Goal: Task Accomplishment & Management: Use online tool/utility

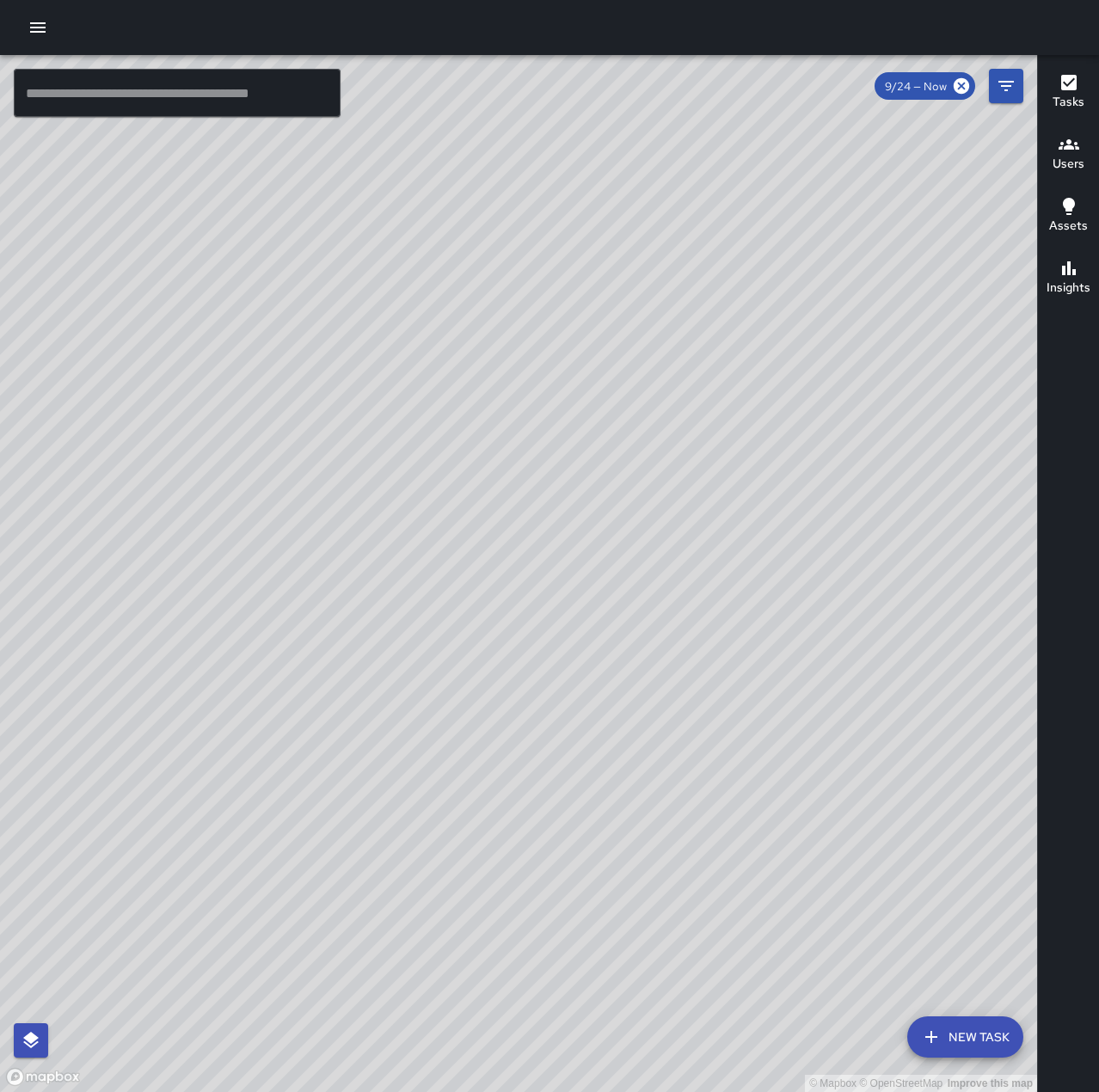
click at [35, 19] on icon "button" at bounding box center [37, 27] width 21 height 21
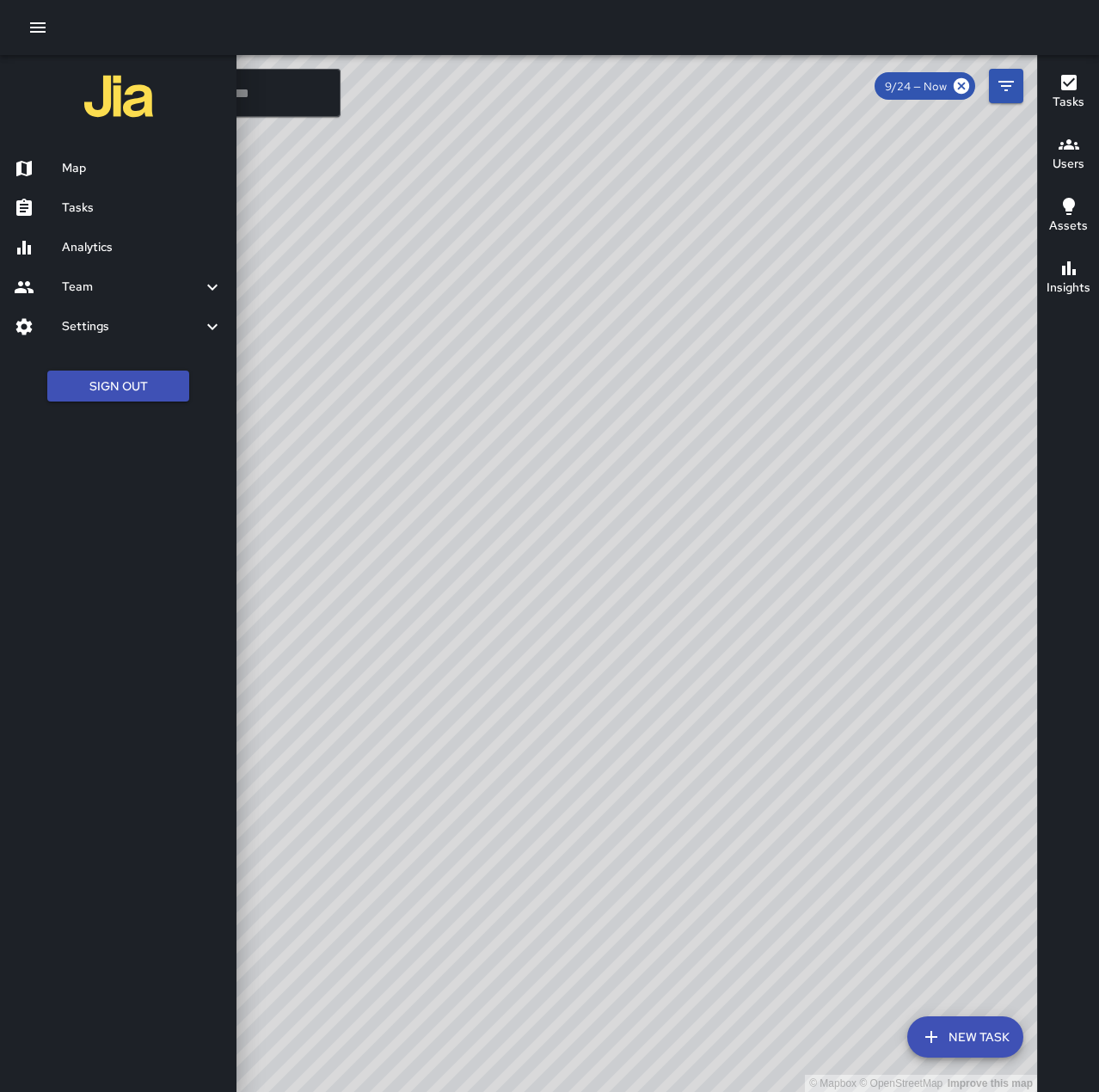
click at [86, 208] on h6 "Tasks" at bounding box center [142, 208] width 160 height 19
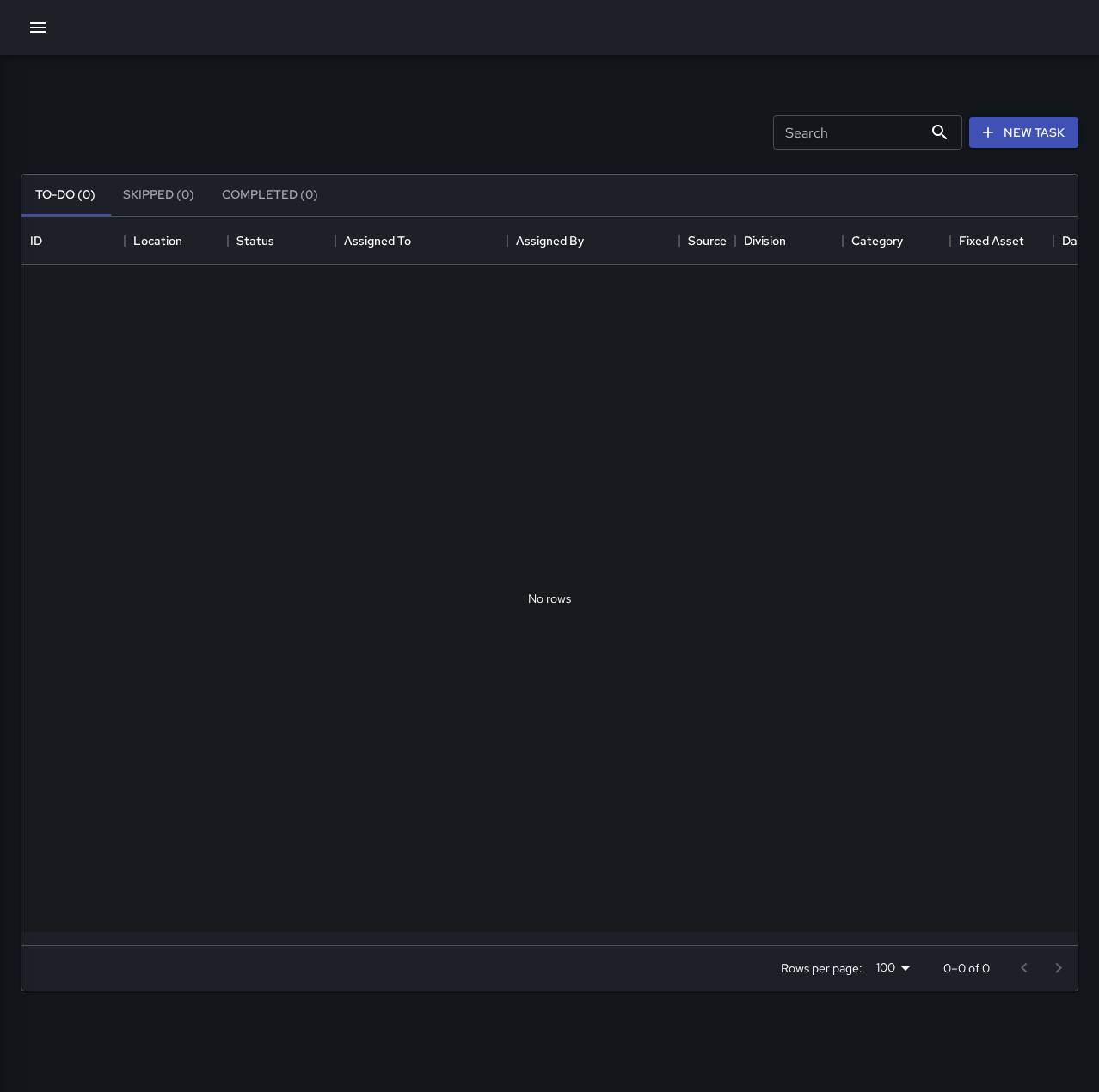
scroll to position [715, 1043]
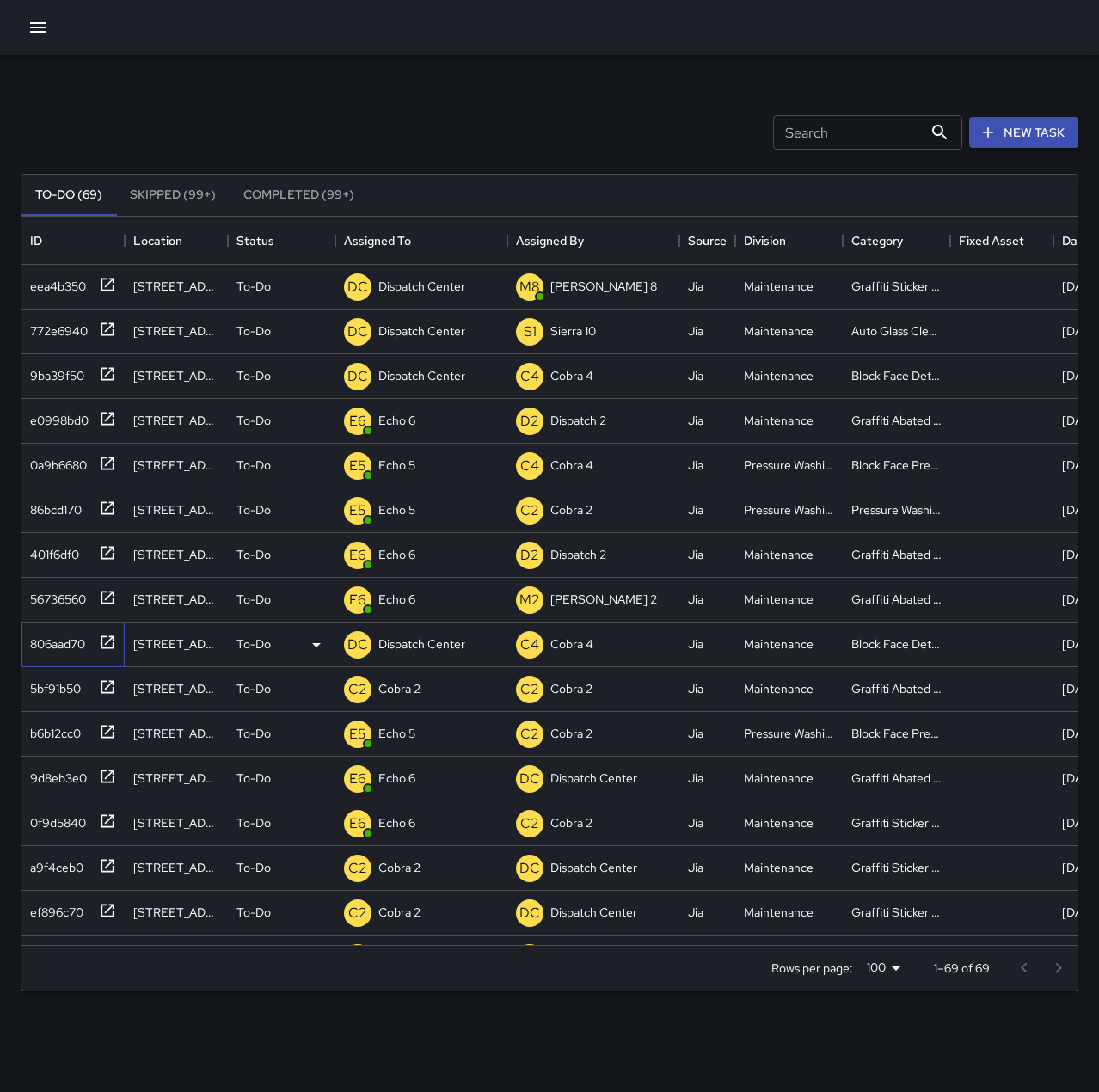
click at [82, 639] on div "806aad70" at bounding box center [54, 640] width 62 height 24
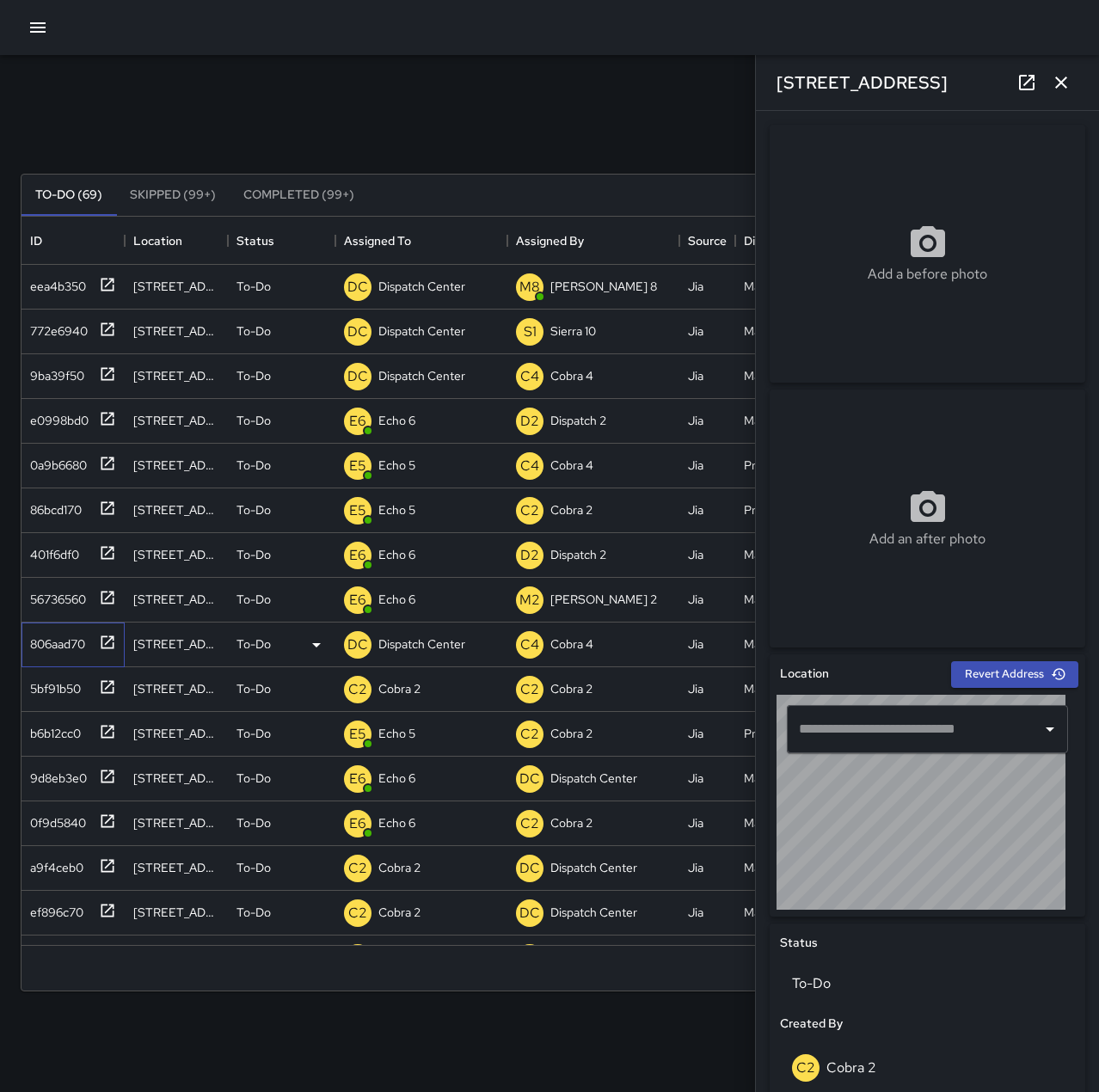
type input "**********"
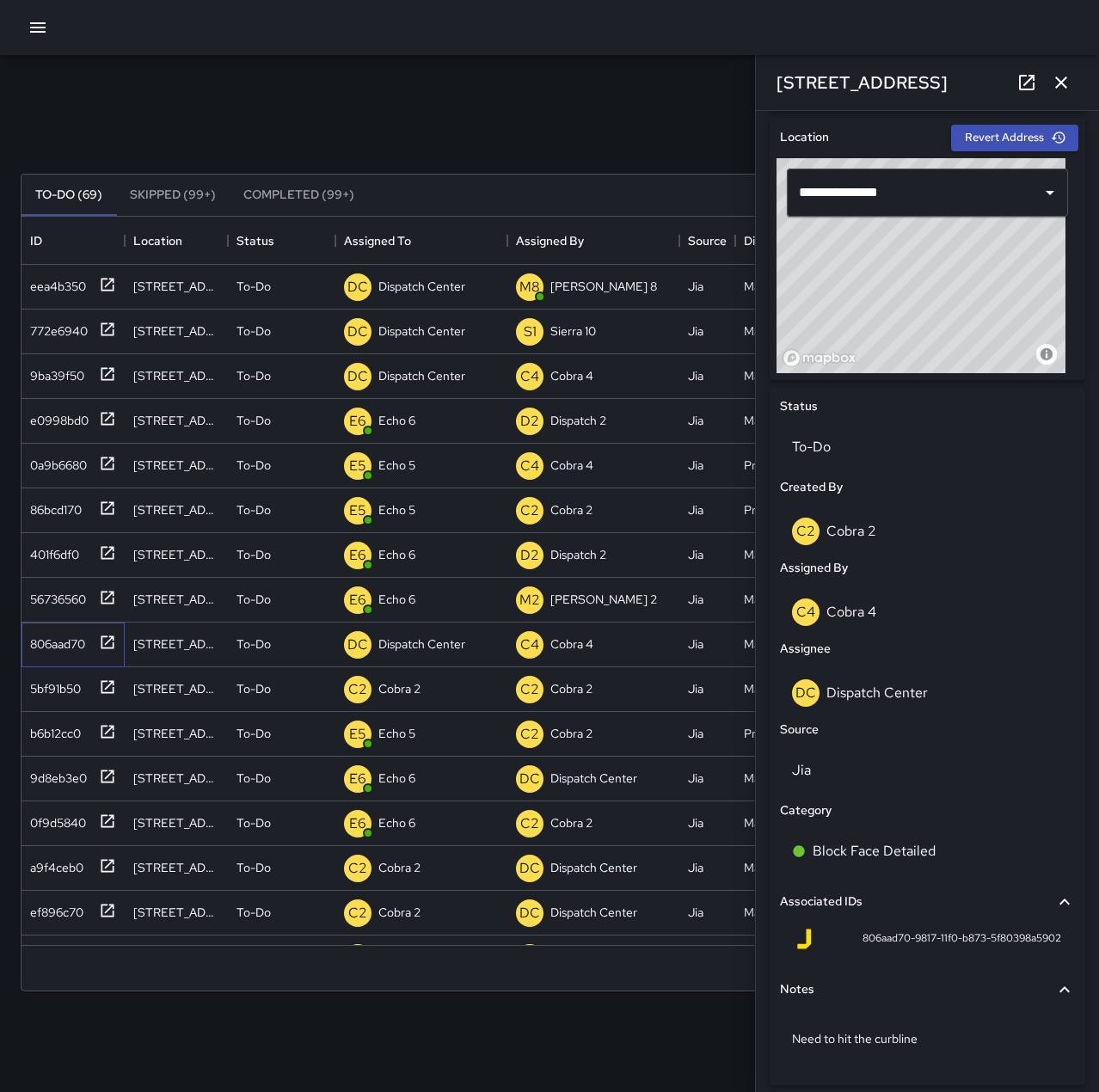
scroll to position [581, 0]
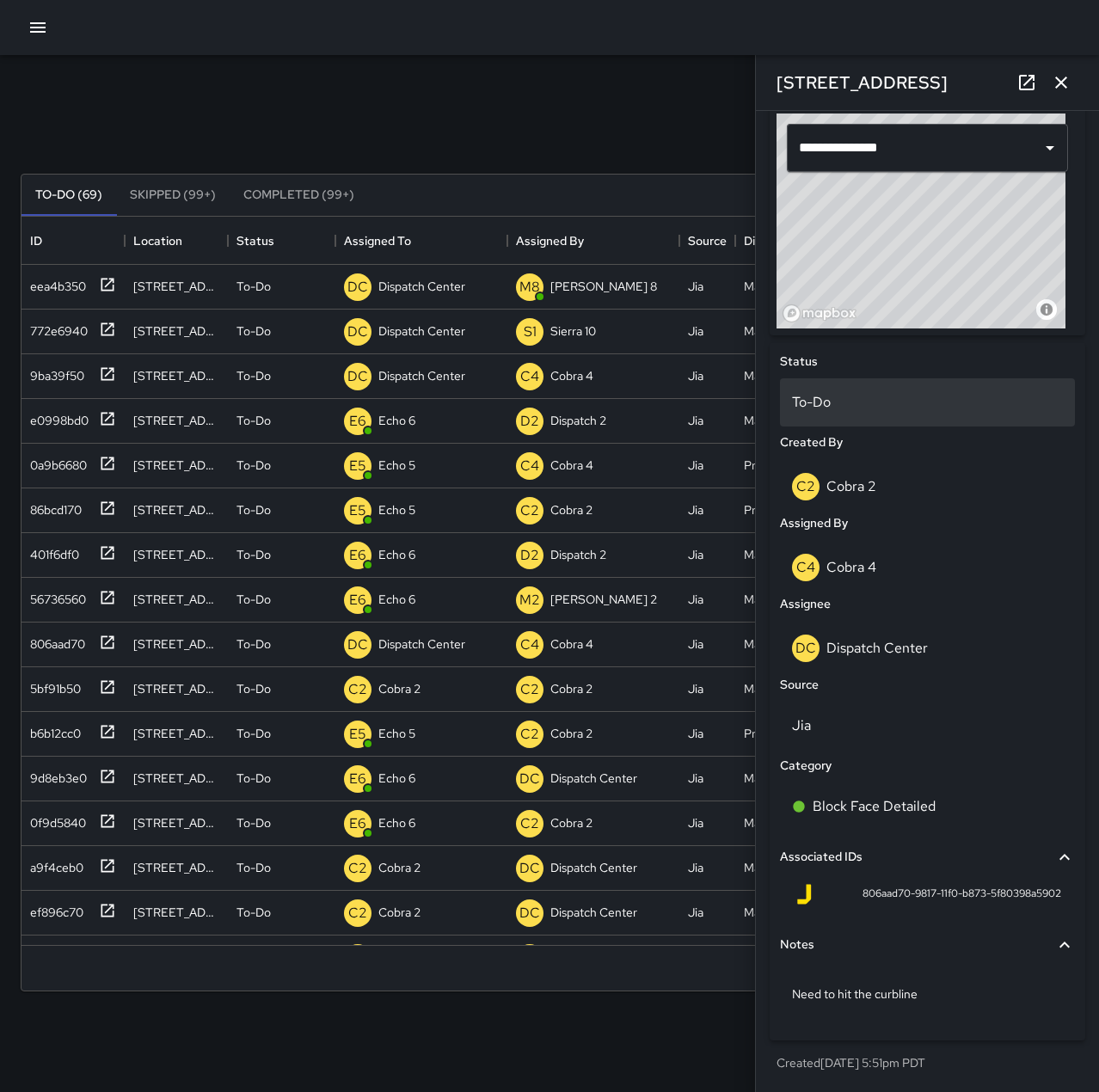
click at [868, 422] on div "To-Do" at bounding box center [927, 401] width 295 height 48
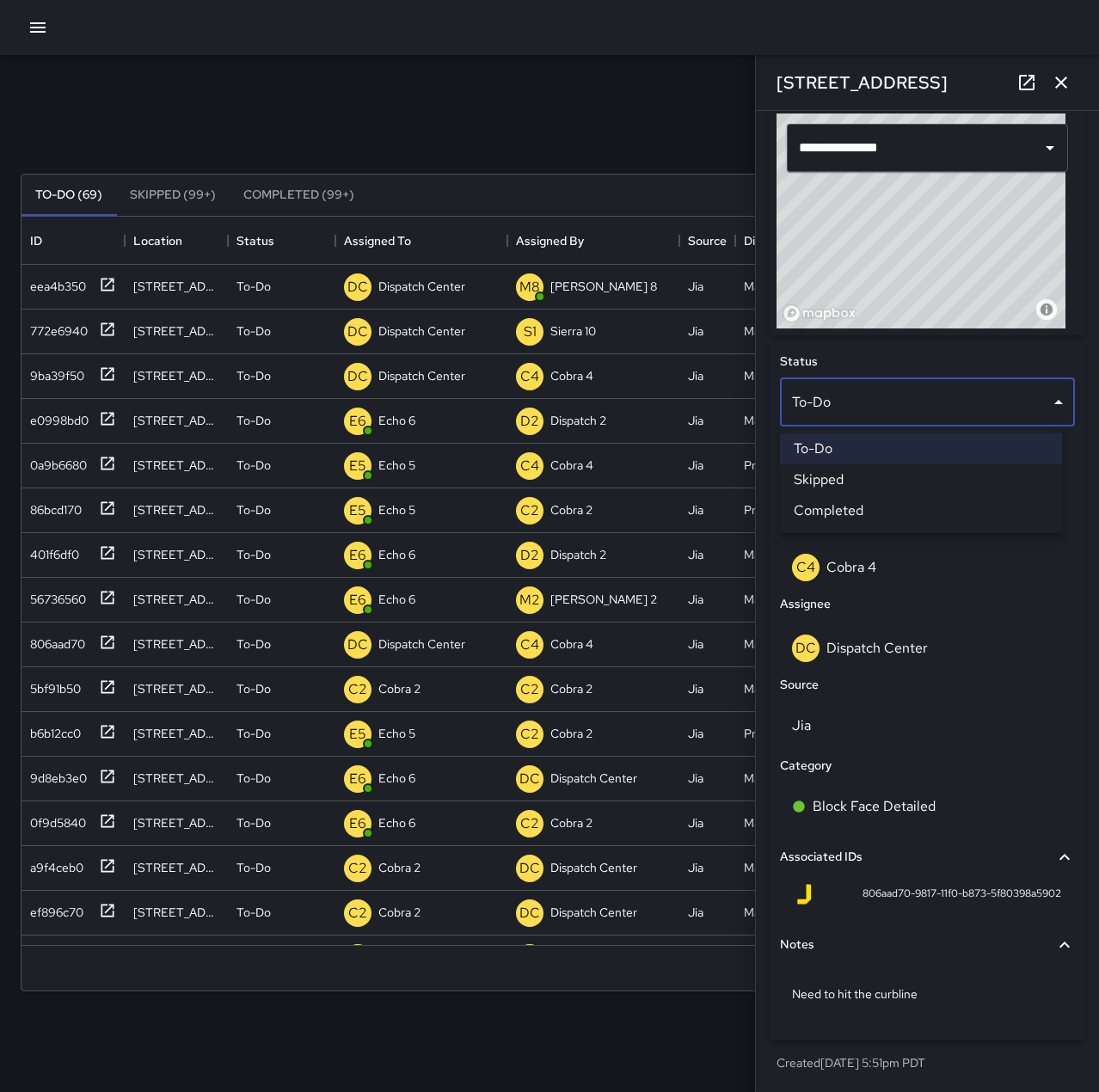
click at [861, 476] on li "Skipped" at bounding box center [920, 479] width 282 height 30
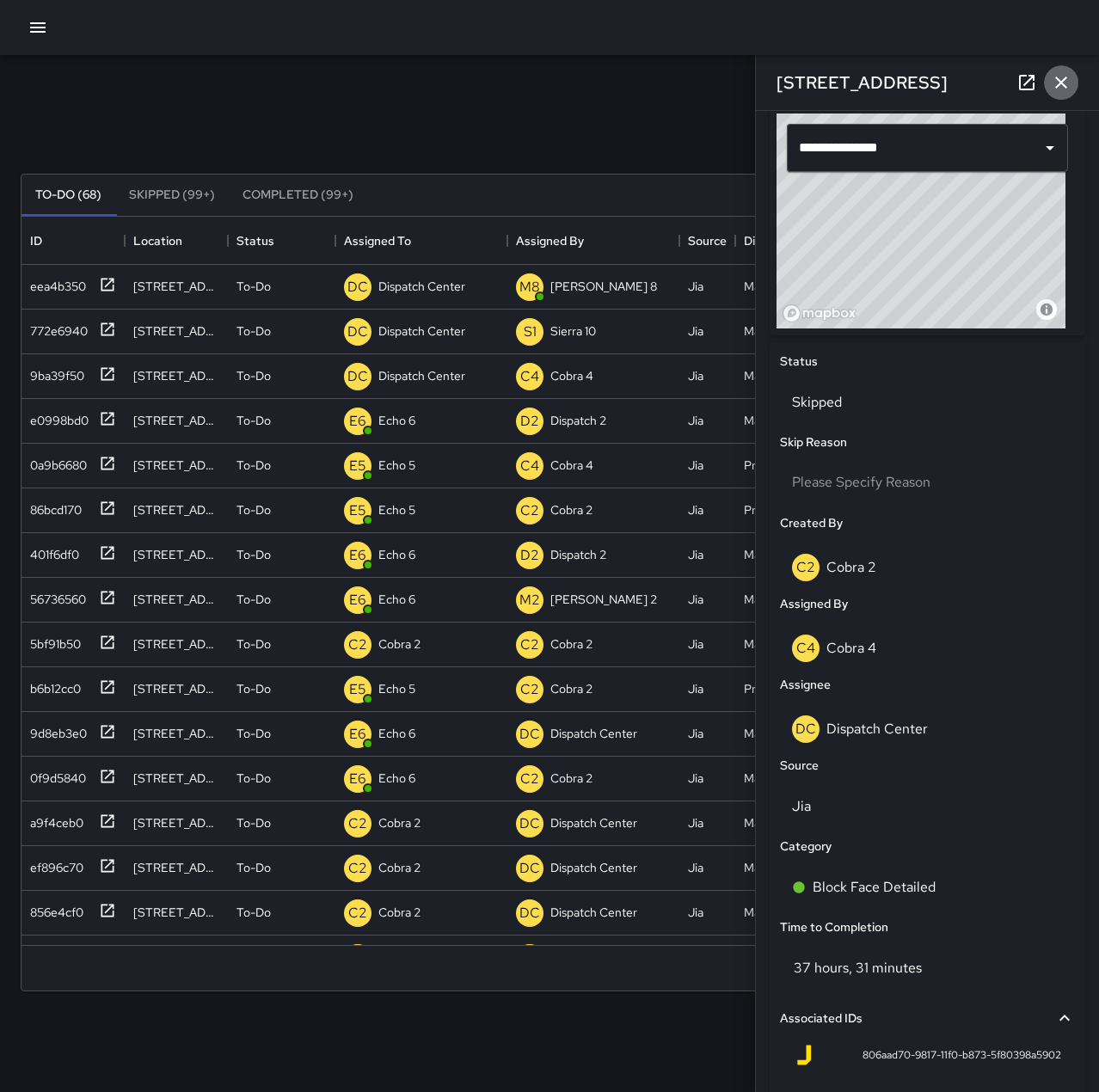
click at [1069, 82] on icon "button" at bounding box center [1061, 82] width 21 height 21
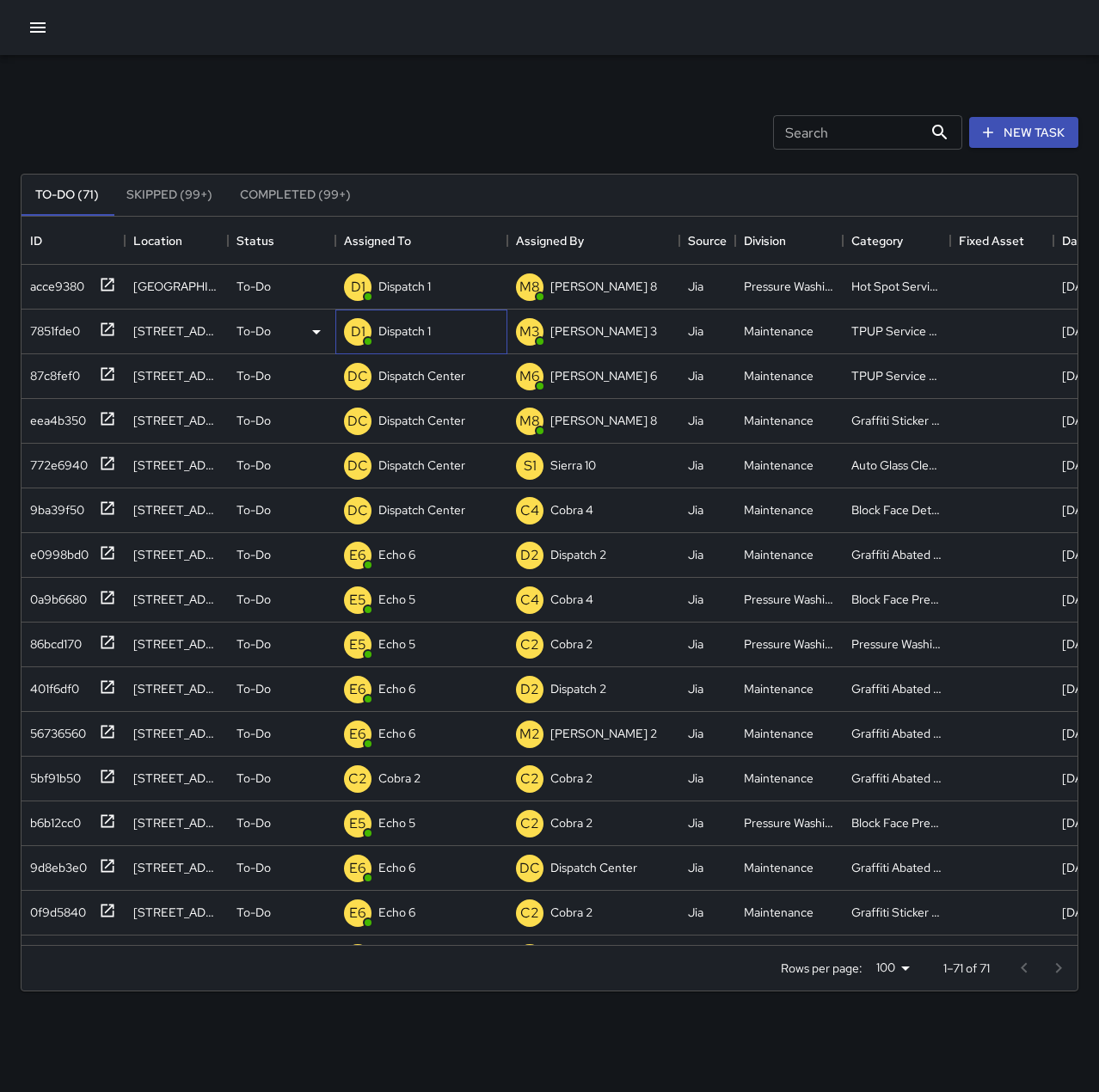
click at [389, 334] on p "Dispatch 1" at bounding box center [403, 331] width 52 height 17
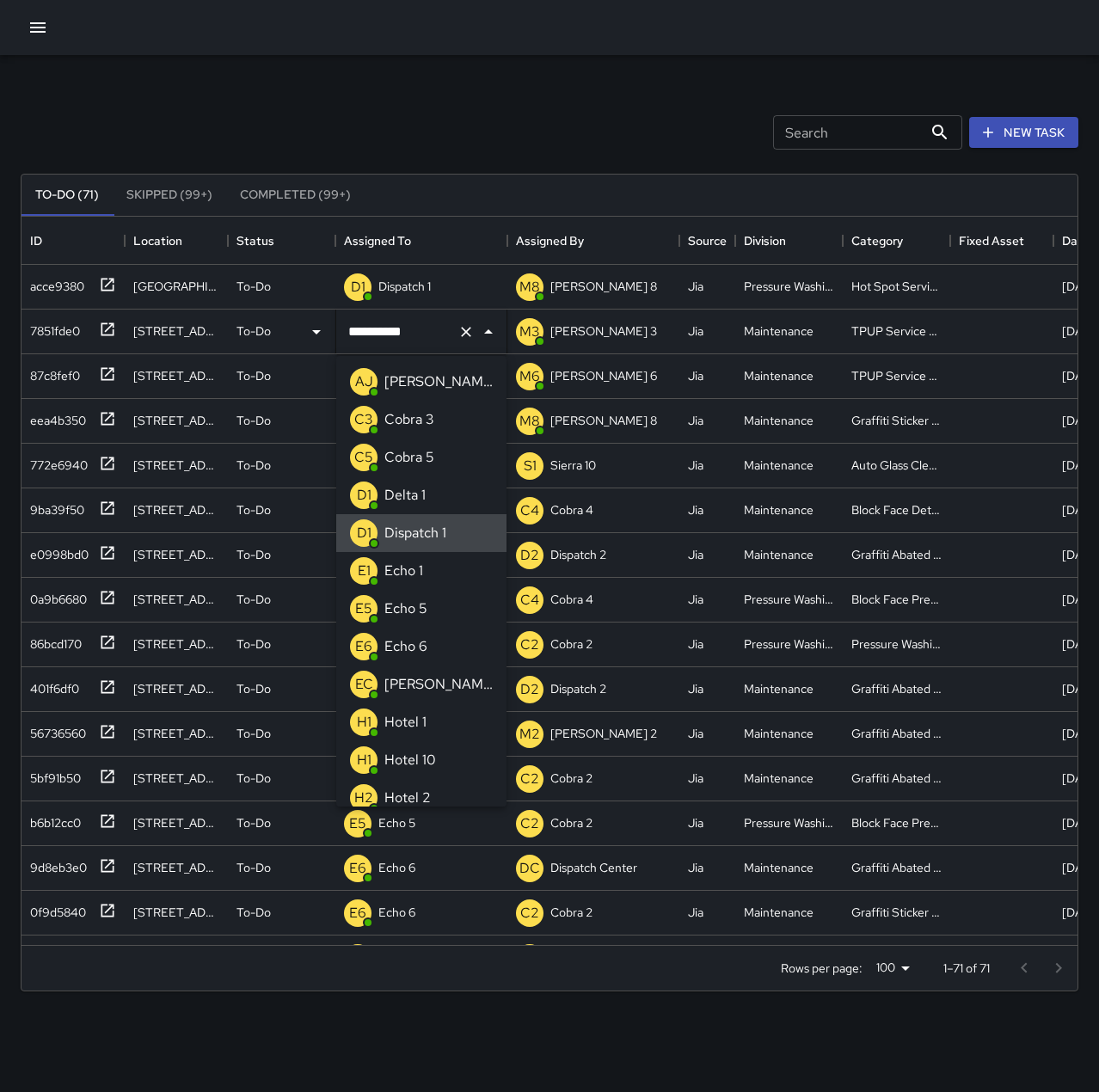
click at [470, 338] on icon "Clear" at bounding box center [465, 331] width 17 height 17
click at [418, 575] on p "Echo 1" at bounding box center [403, 571] width 38 height 21
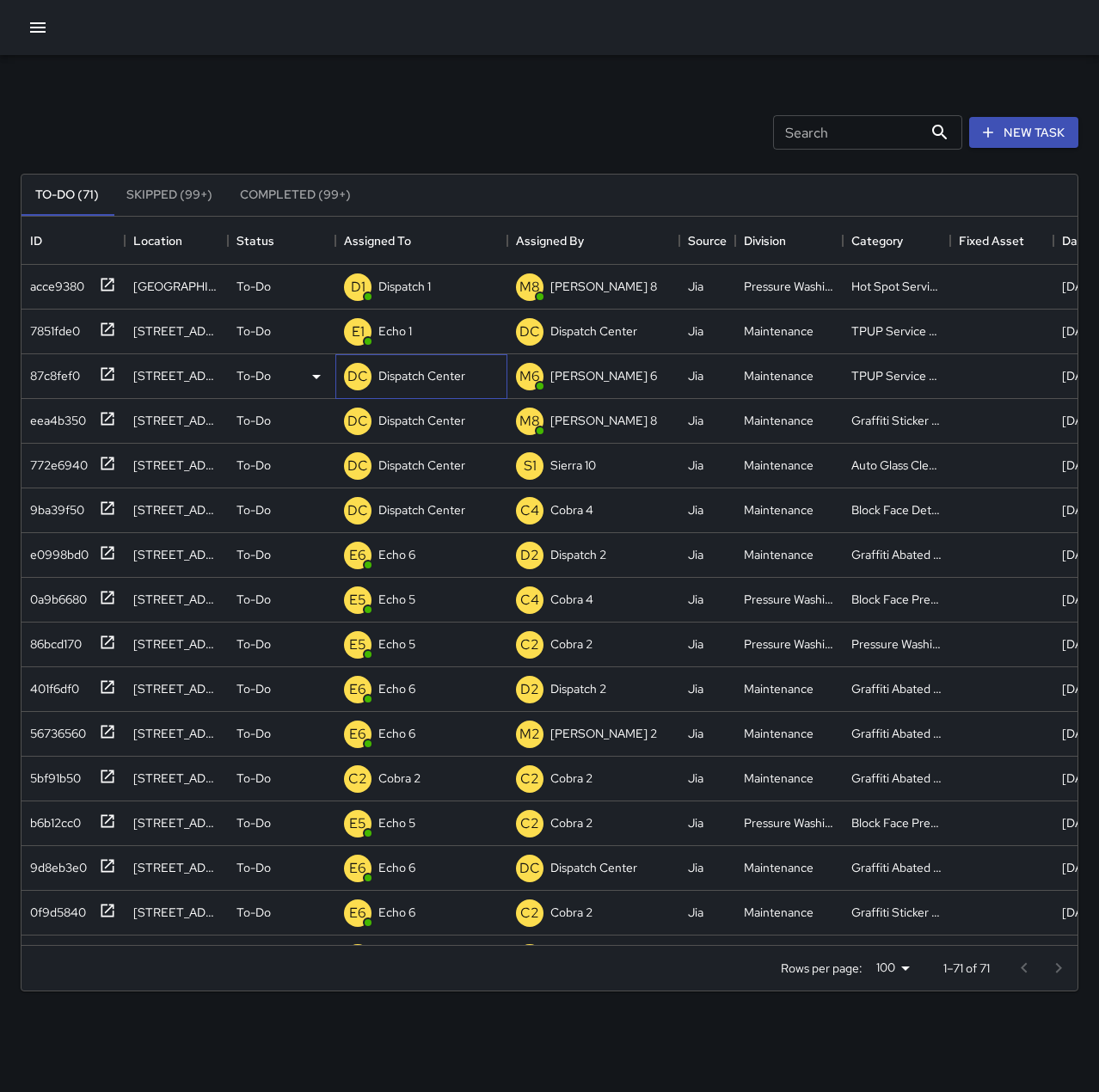
click at [439, 374] on p "Dispatch Center" at bounding box center [421, 375] width 87 height 17
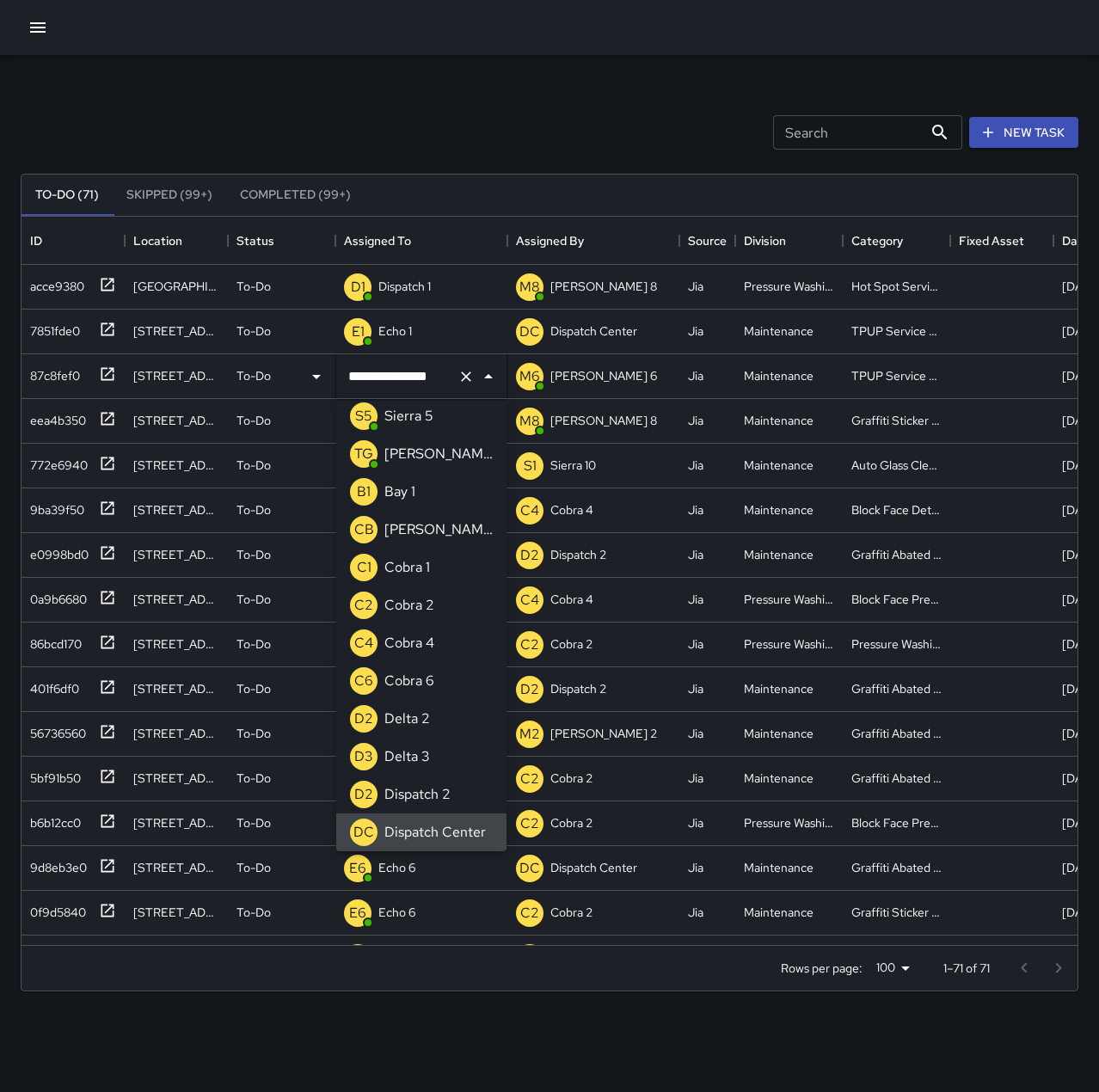
click at [470, 378] on icon "Clear" at bounding box center [465, 376] width 17 height 17
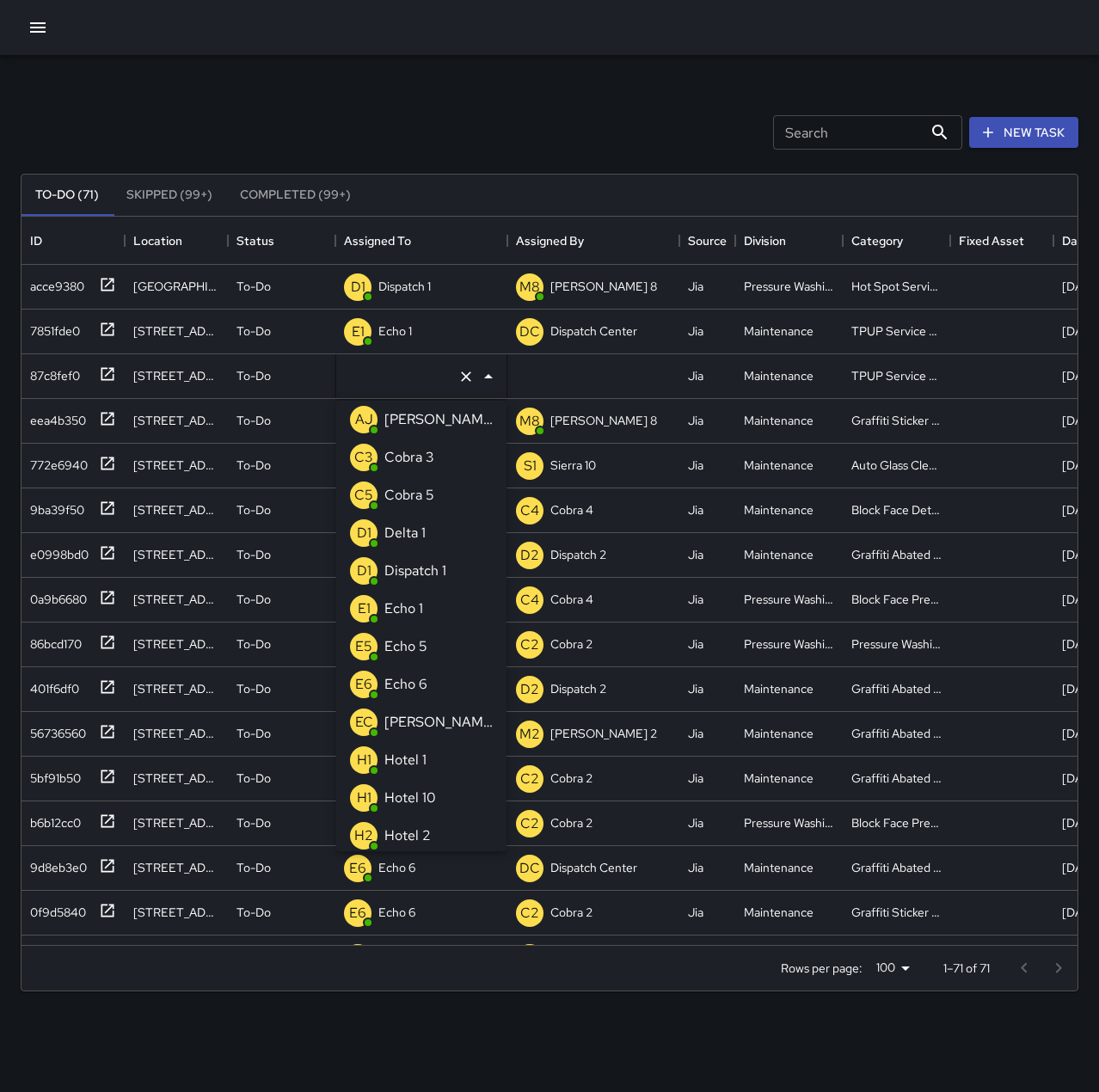
click at [406, 604] on p "Echo 1" at bounding box center [403, 608] width 38 height 21
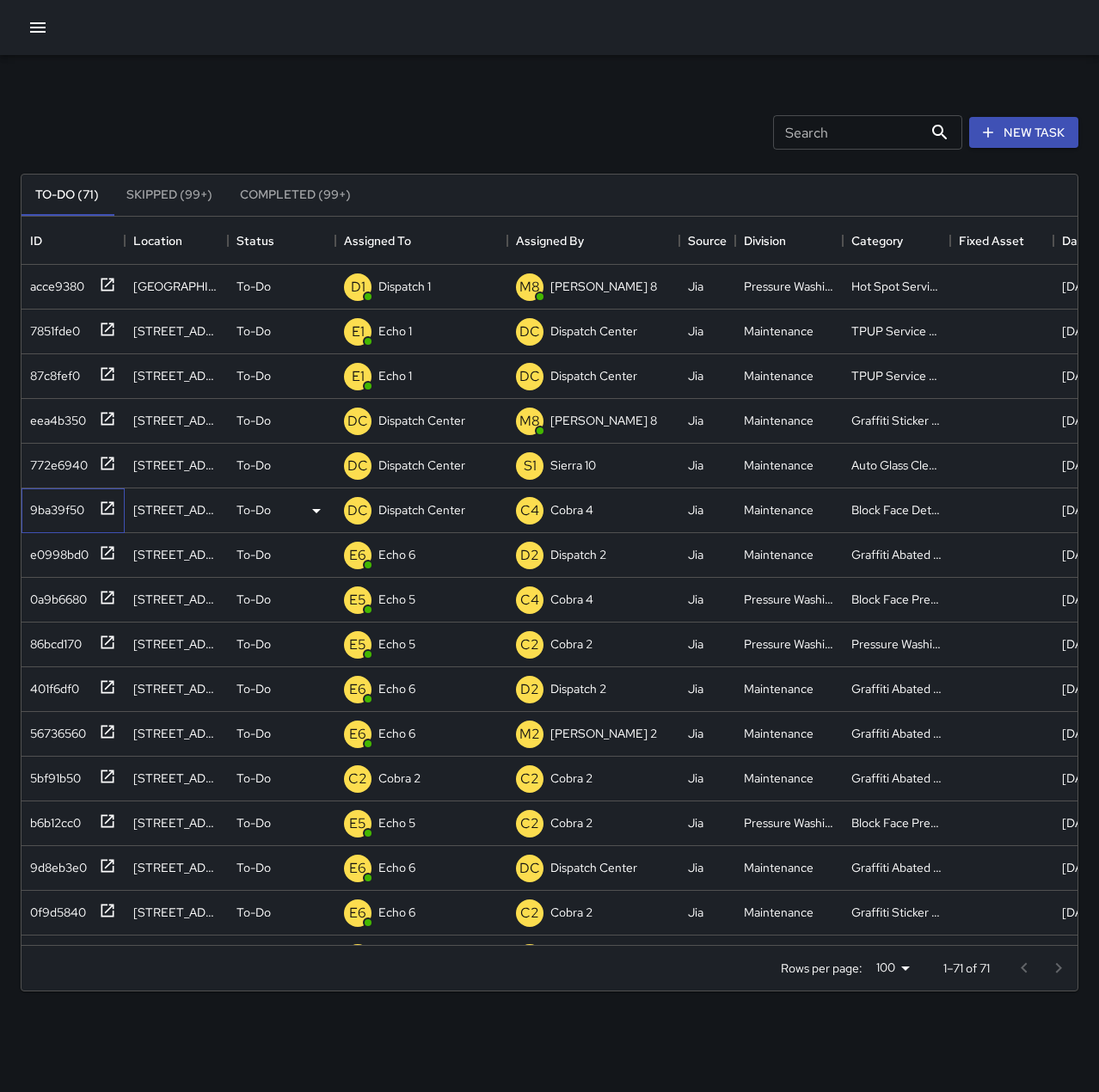
click at [56, 510] on div "9ba39f50" at bounding box center [54, 506] width 61 height 24
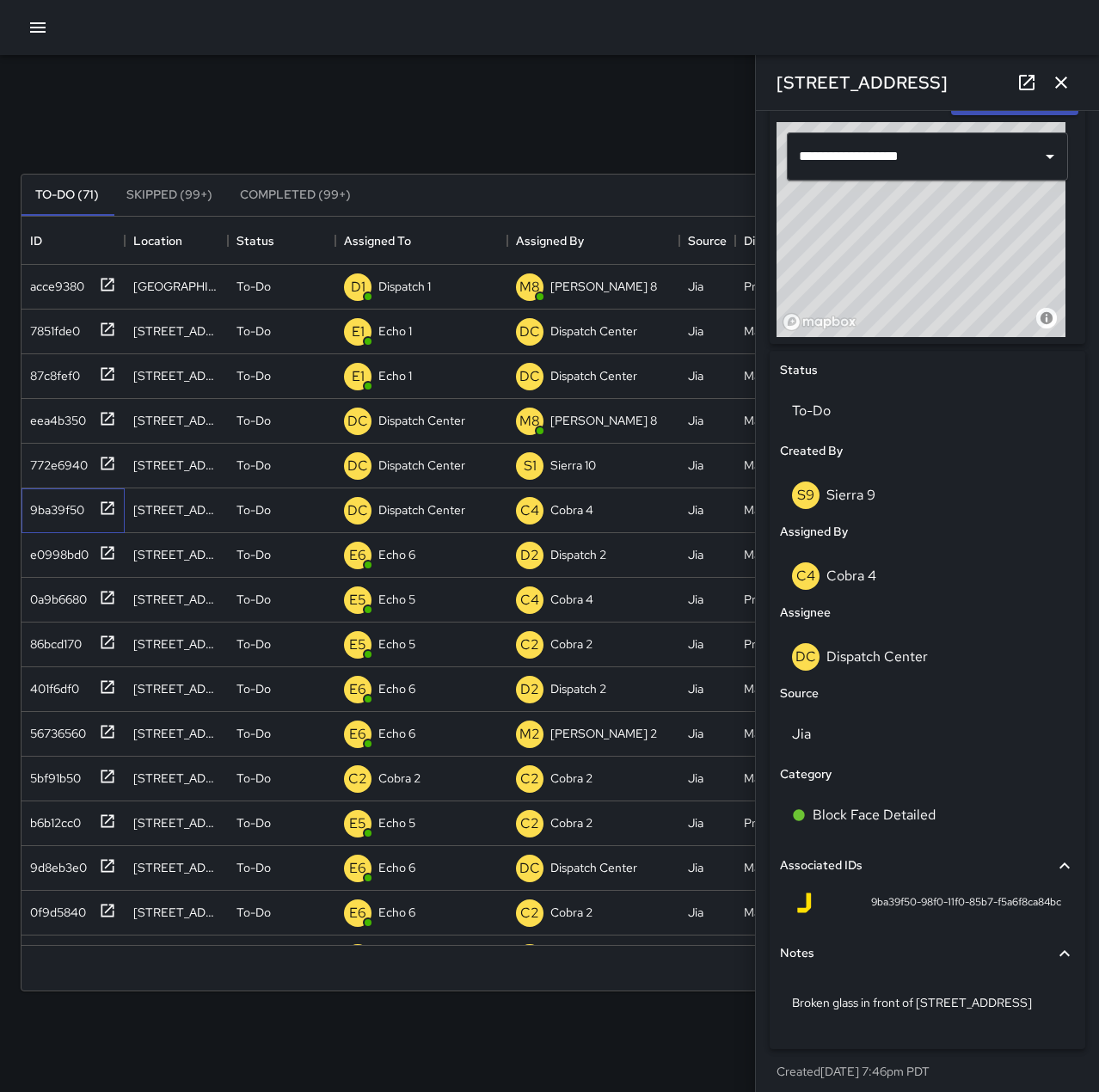
scroll to position [581, 0]
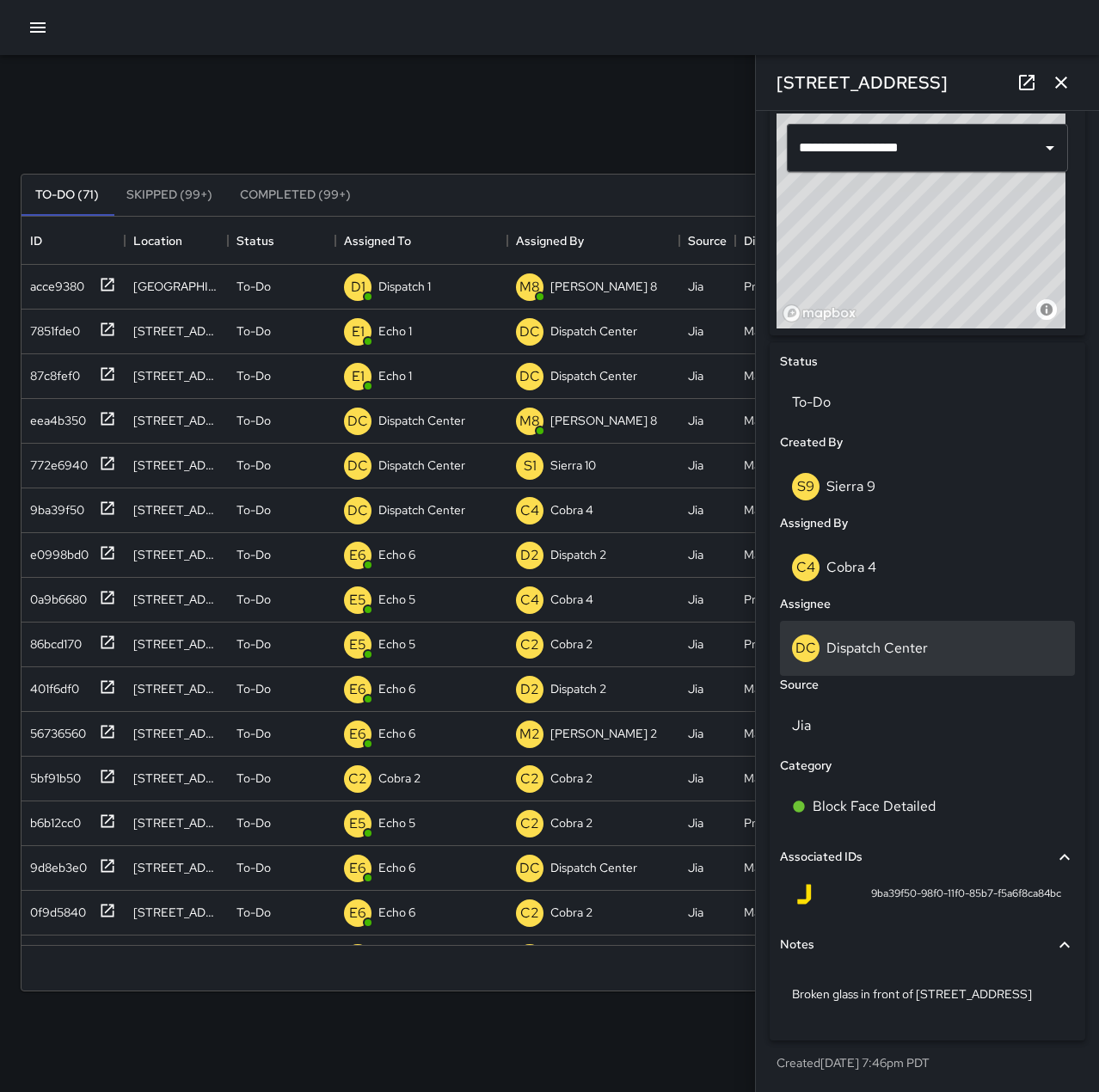
click at [909, 655] on p "Dispatch Center" at bounding box center [877, 647] width 101 height 18
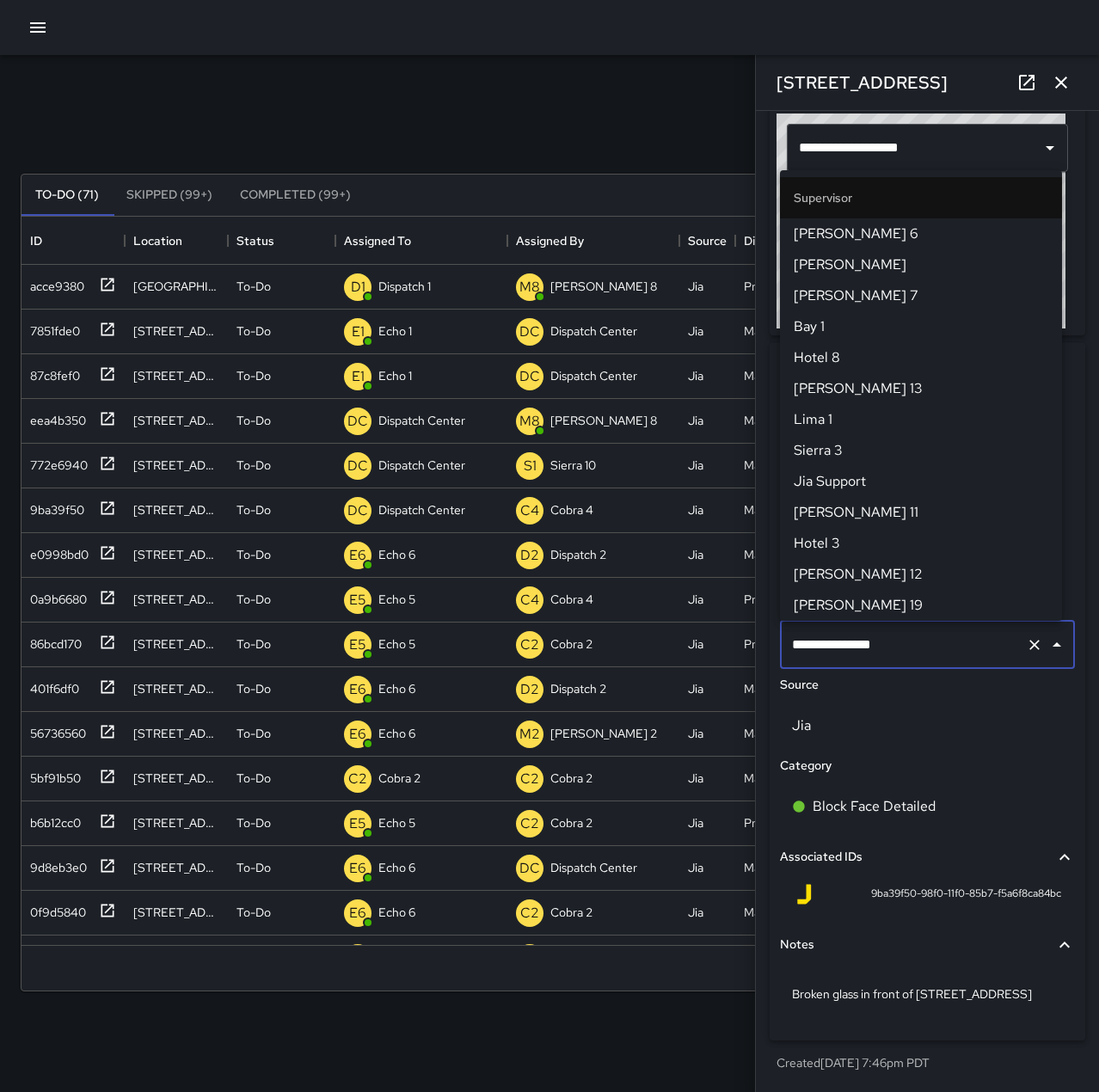
scroll to position [1640, 0]
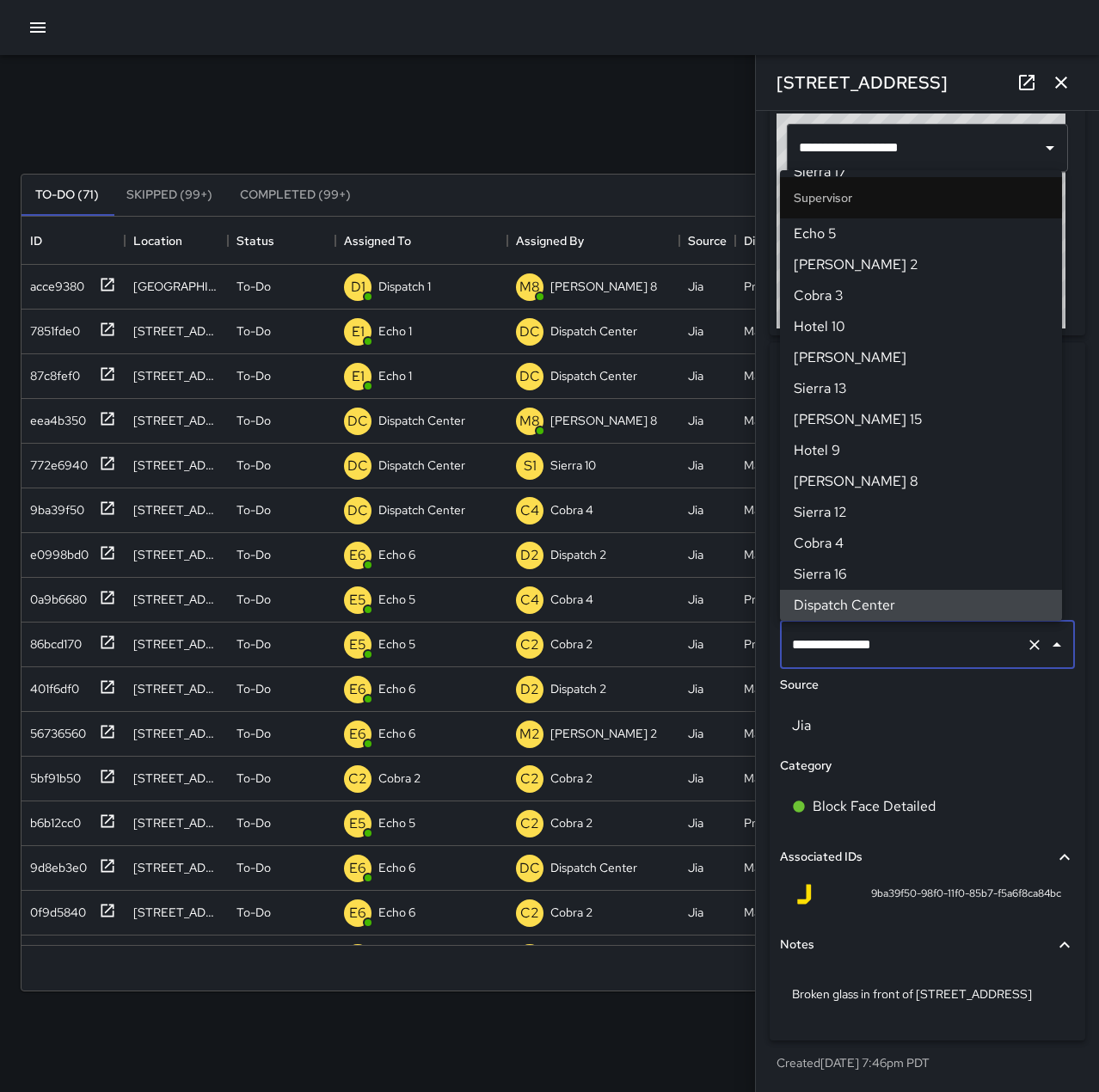
click at [1025, 643] on icon "Clear" at bounding box center [1033, 643] width 17 height 17
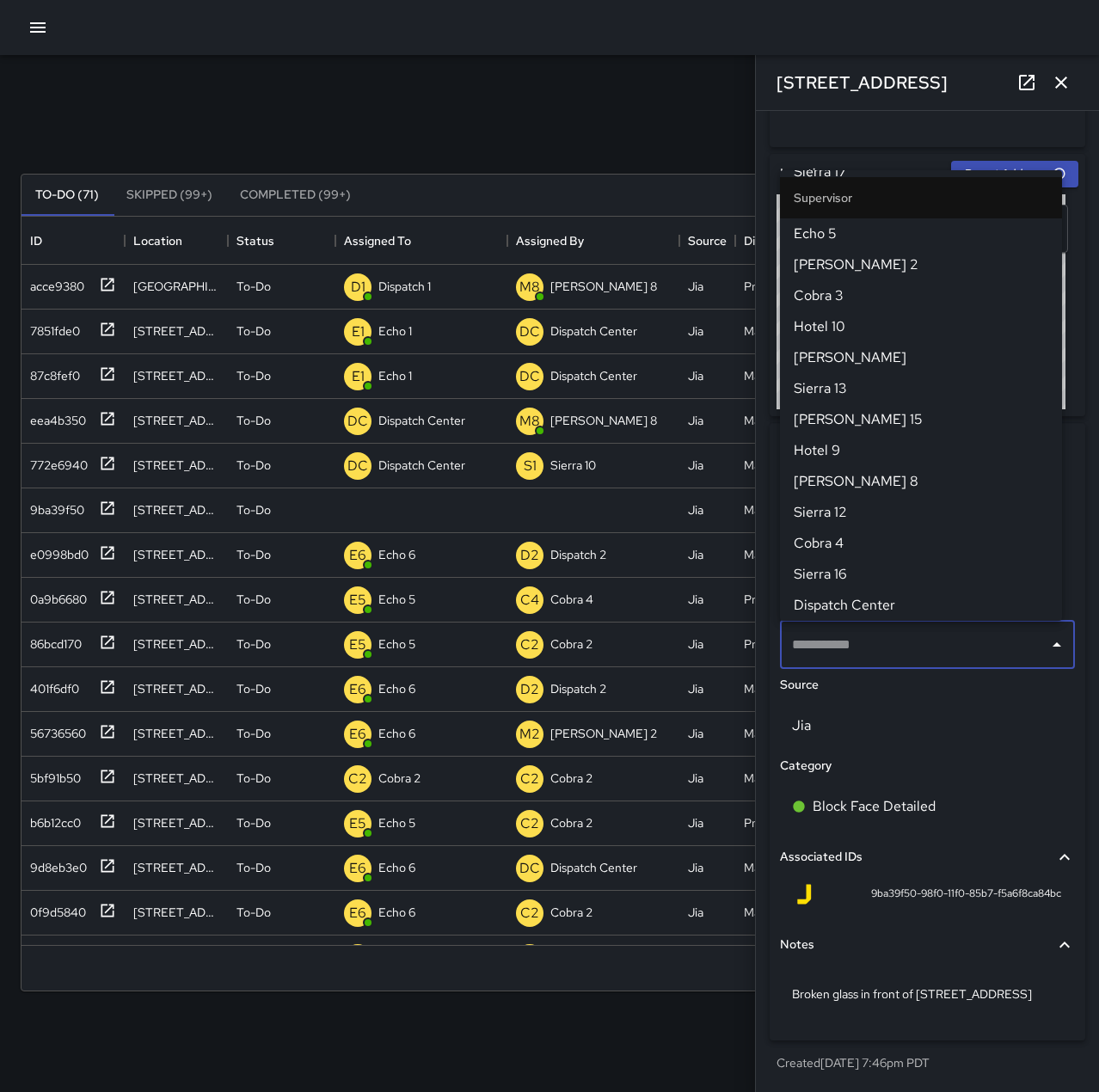
scroll to position [500, 0]
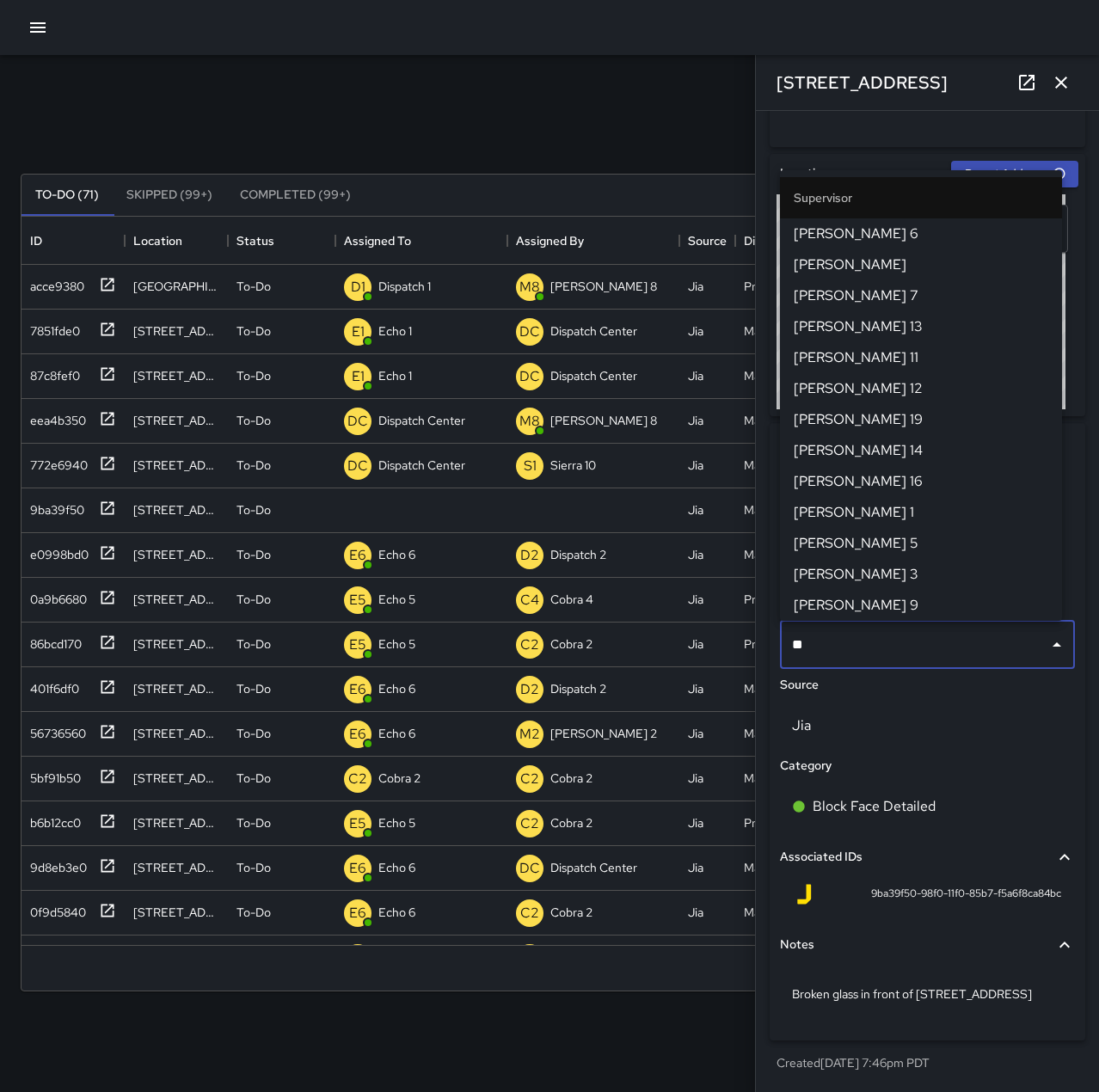
type input "*"
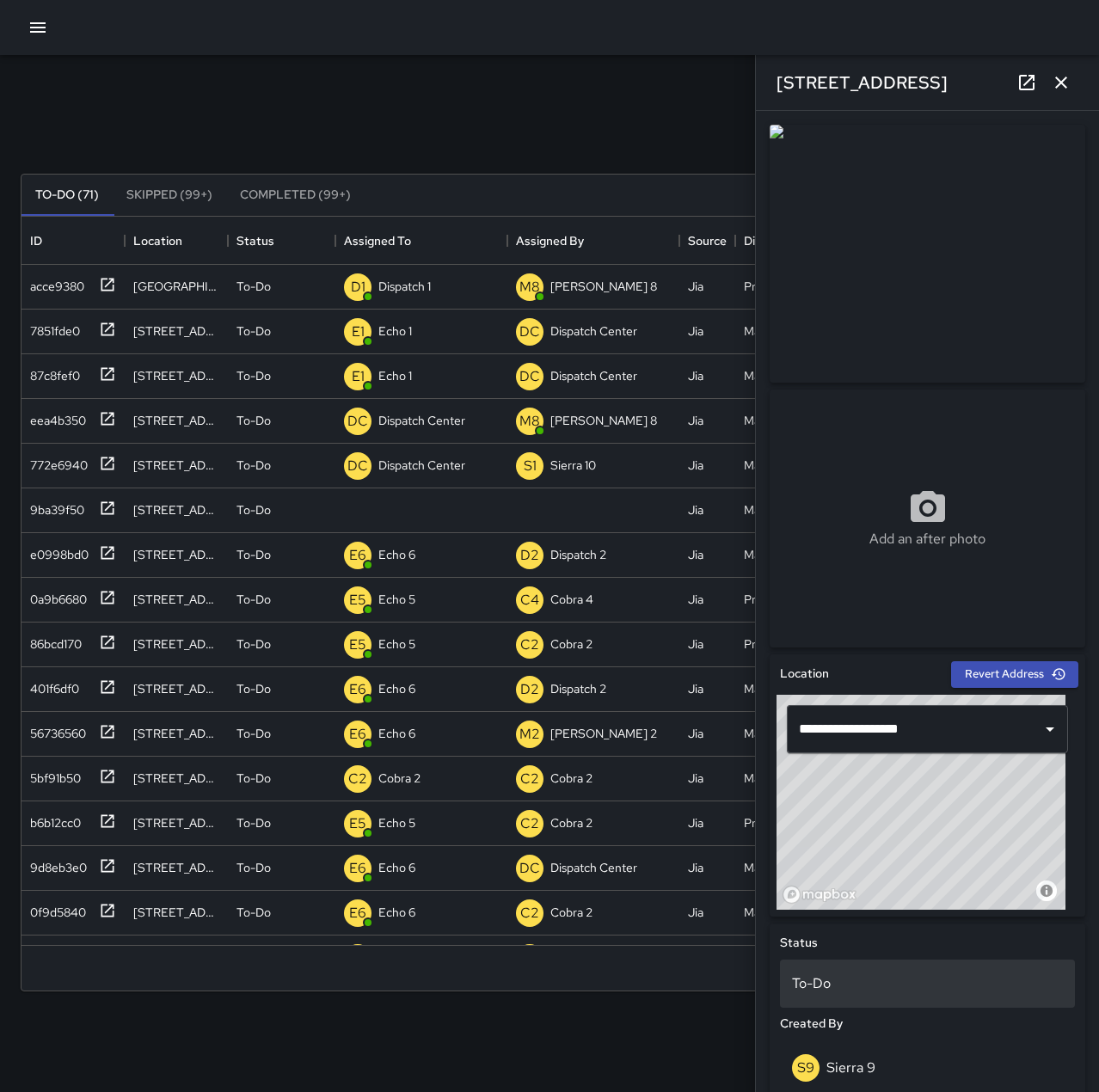
click at [910, 996] on div "To-Do" at bounding box center [927, 983] width 295 height 48
click at [908, 1023] on li "Skipped" at bounding box center [920, 1024] width 282 height 30
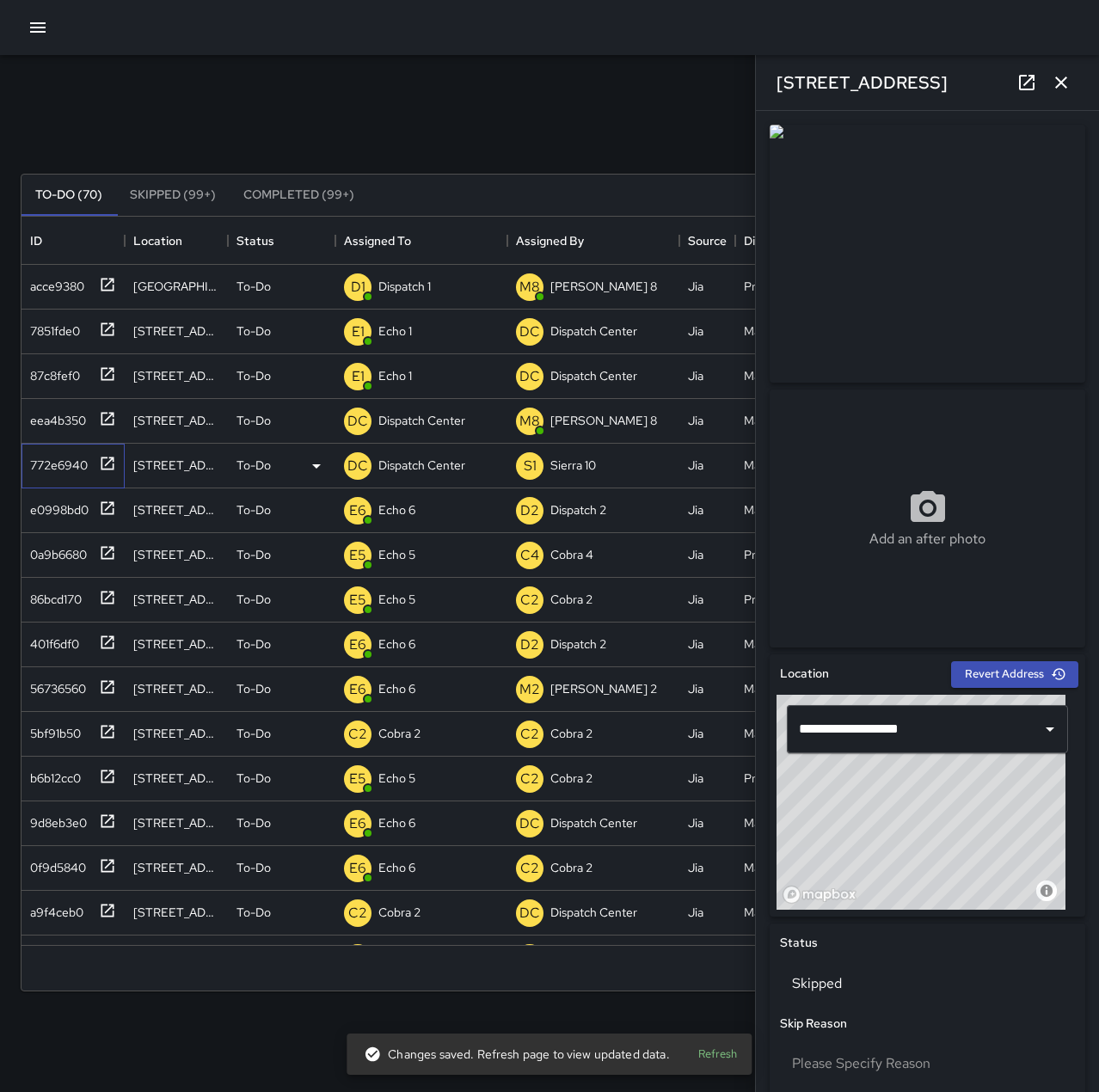
click at [102, 467] on icon at bounding box center [107, 462] width 13 height 13
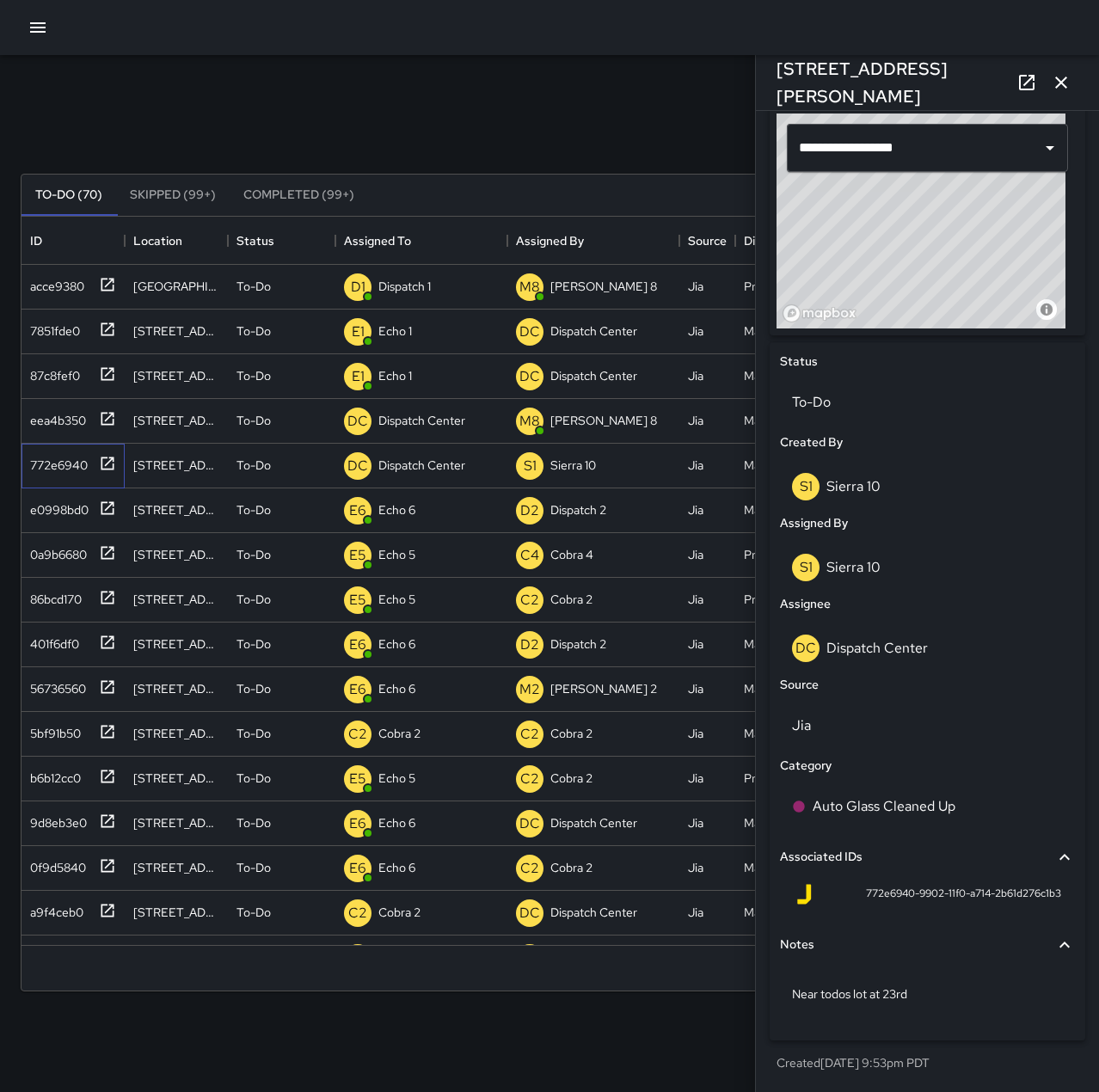
scroll to position [409, 0]
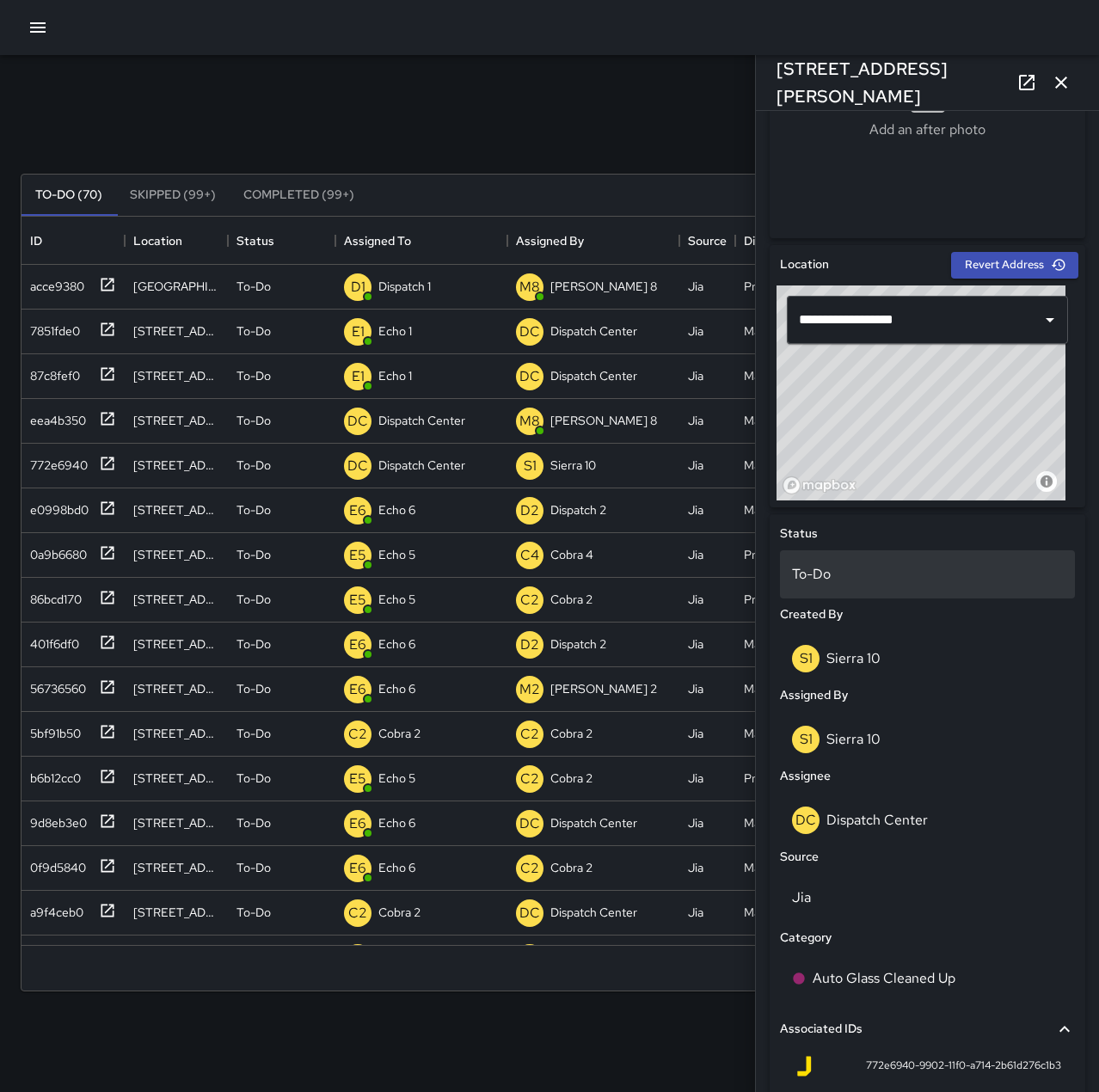
click at [864, 575] on p "To-Do" at bounding box center [927, 574] width 271 height 21
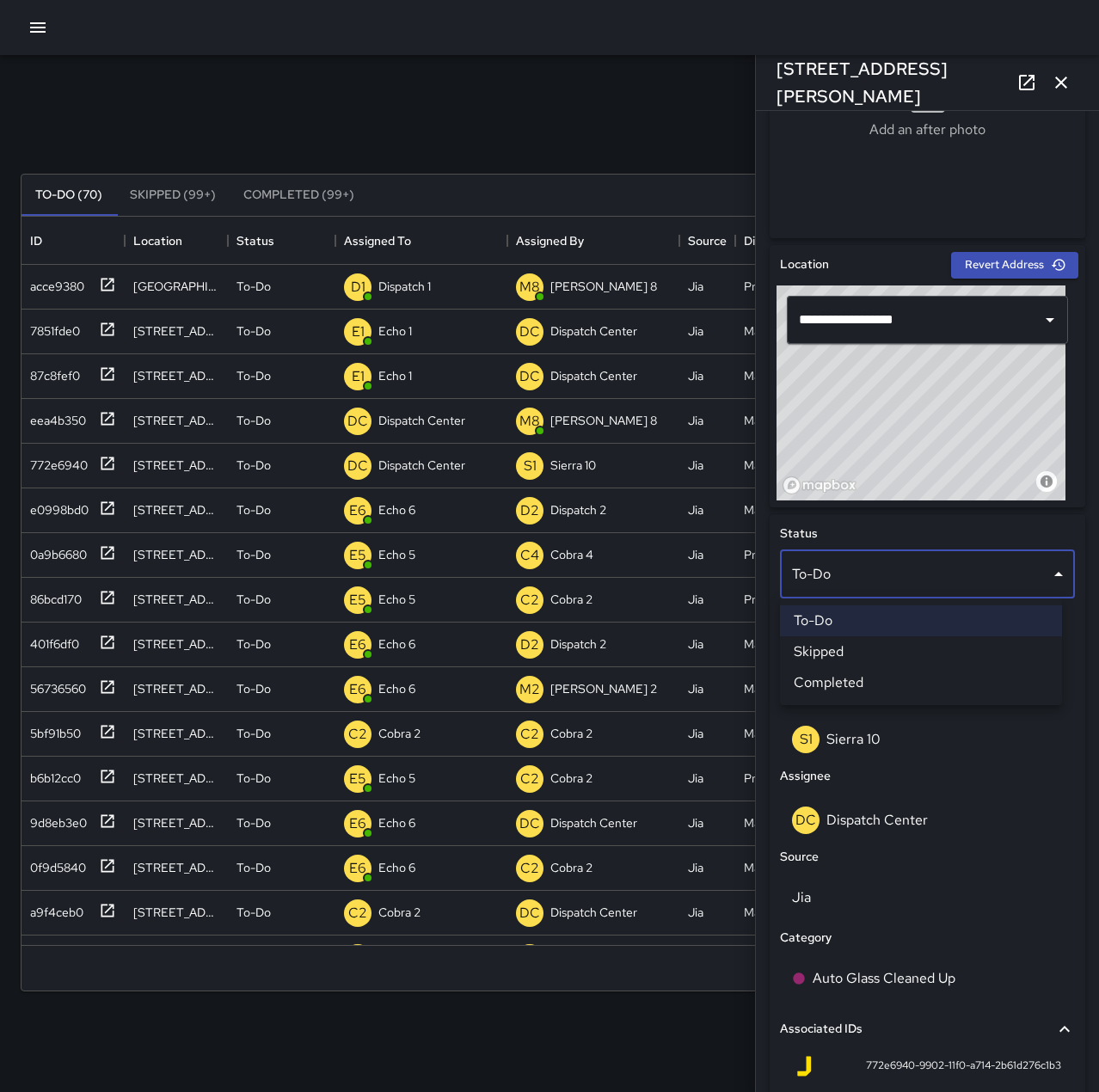
click at [894, 645] on li "Skipped" at bounding box center [920, 650] width 282 height 30
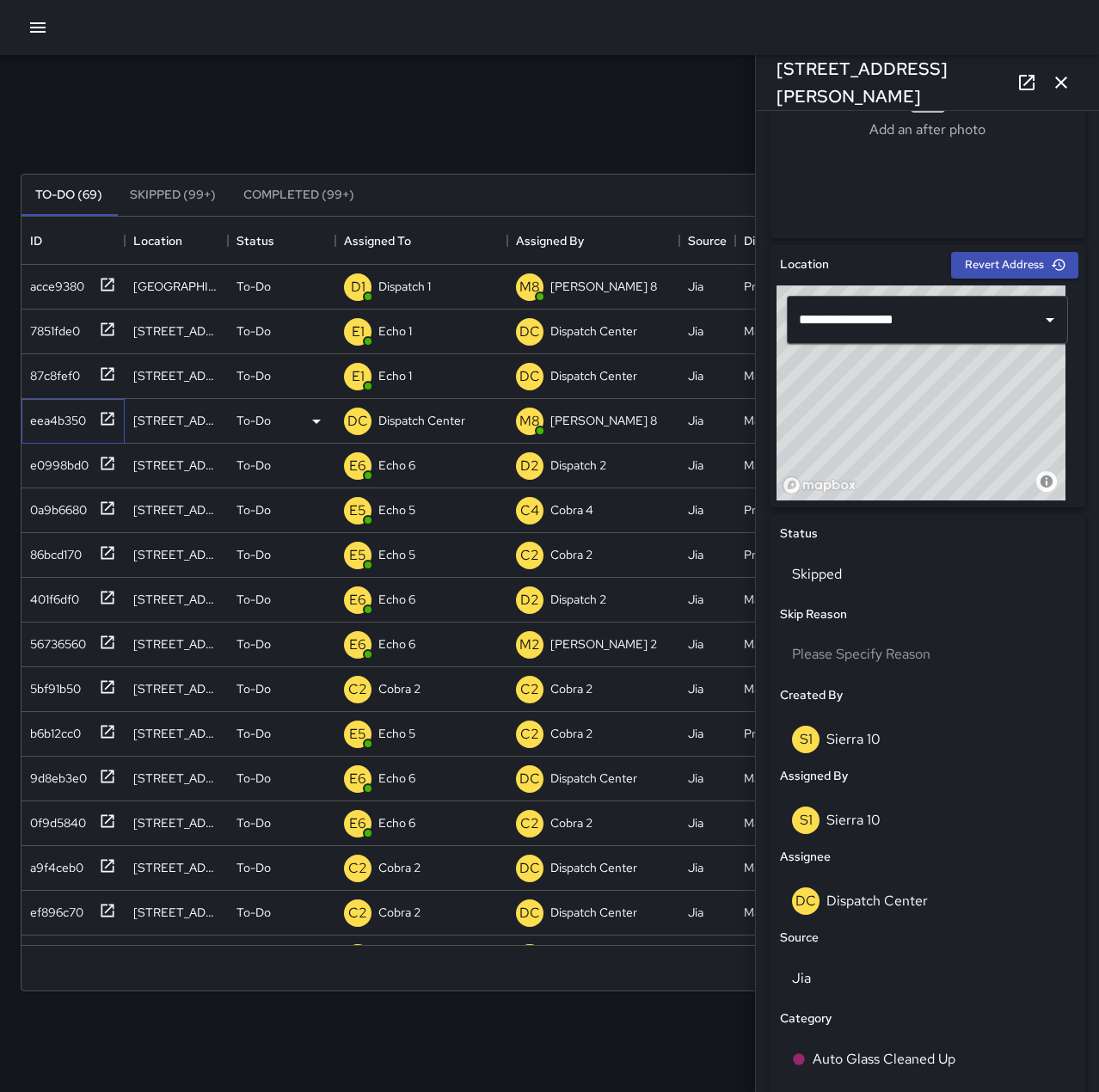
click at [105, 417] on icon at bounding box center [106, 418] width 17 height 17
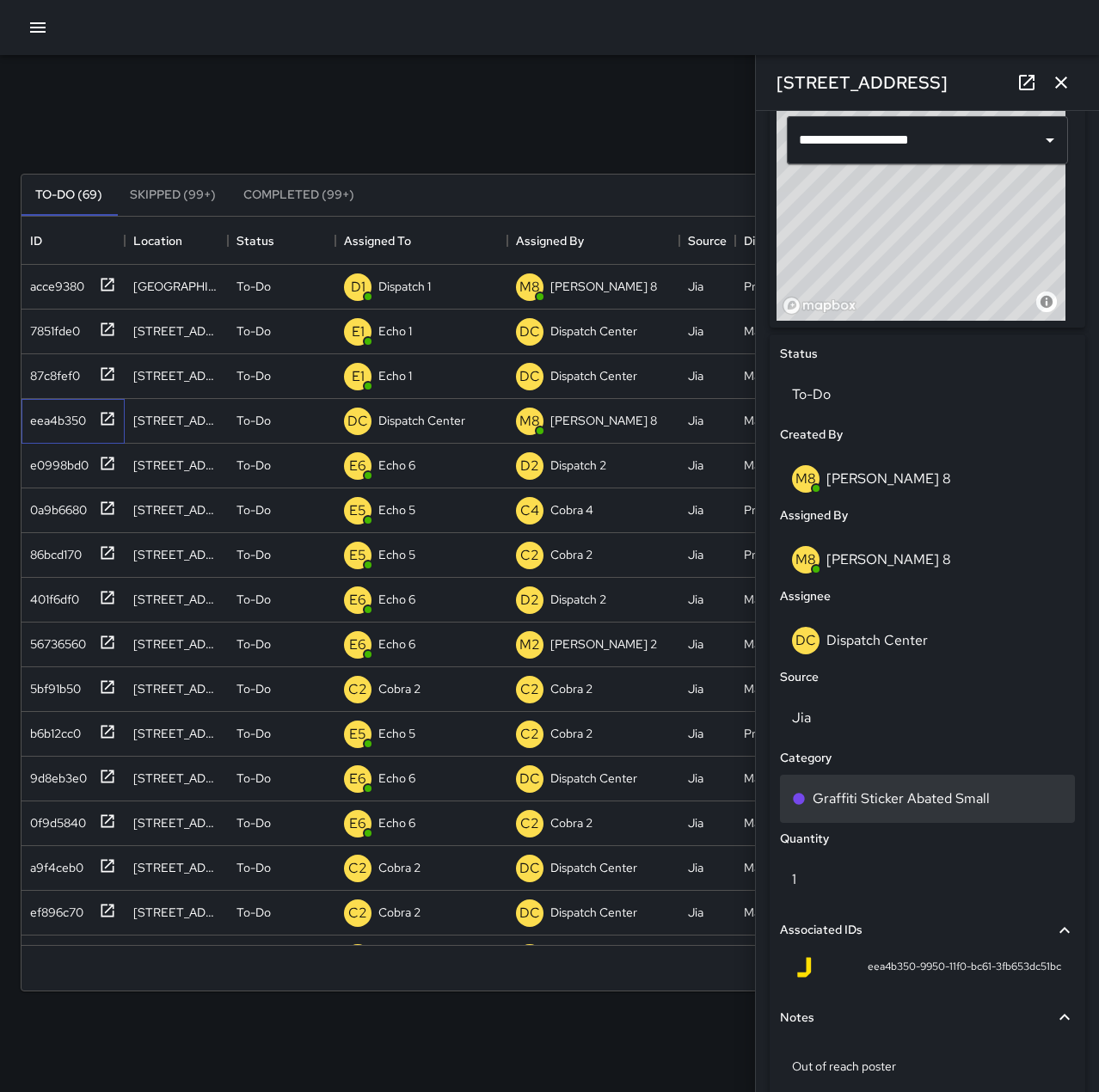
scroll to position [602, 0]
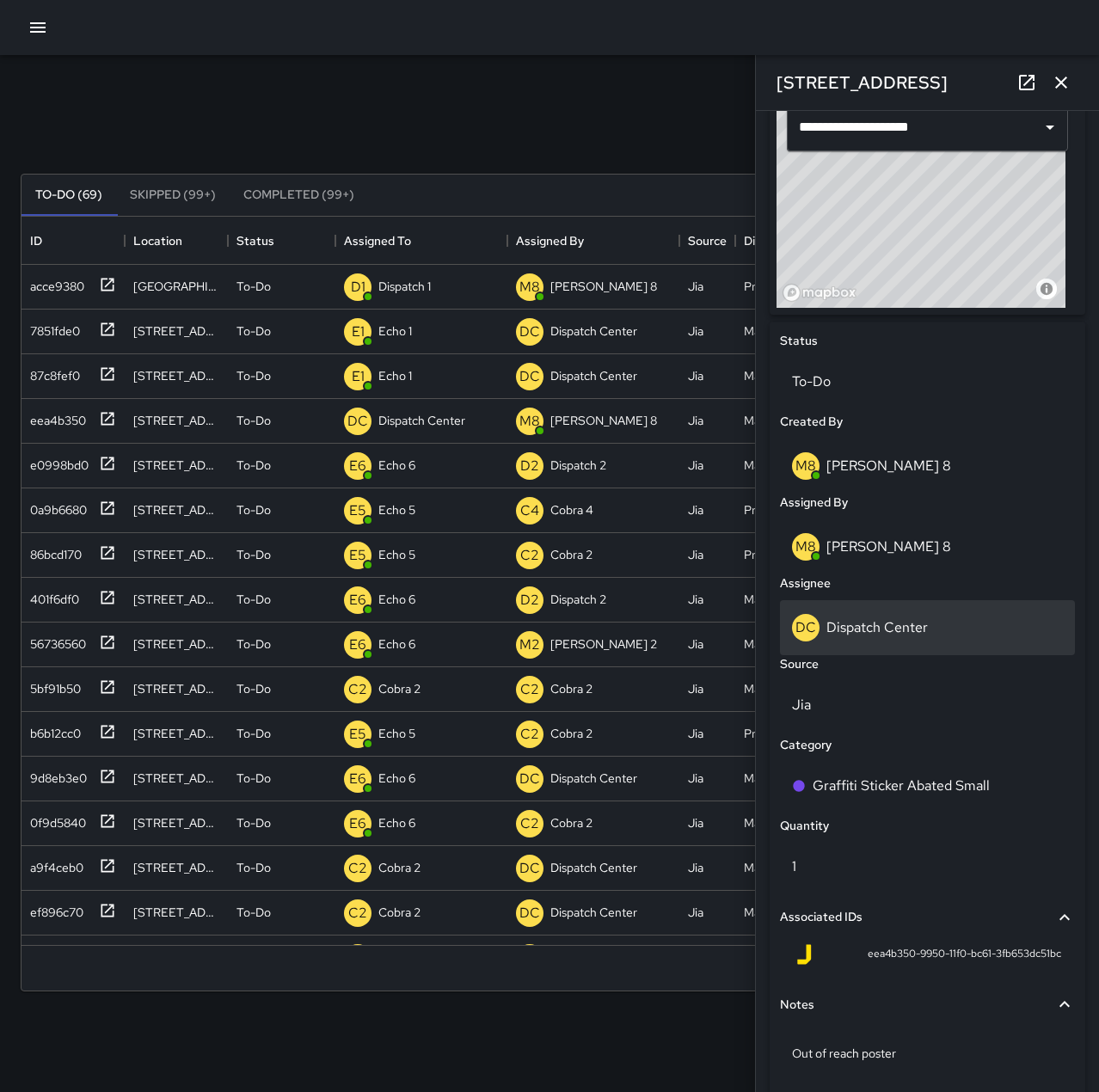
click at [907, 616] on div "DC Dispatch Center" at bounding box center [927, 628] width 271 height 28
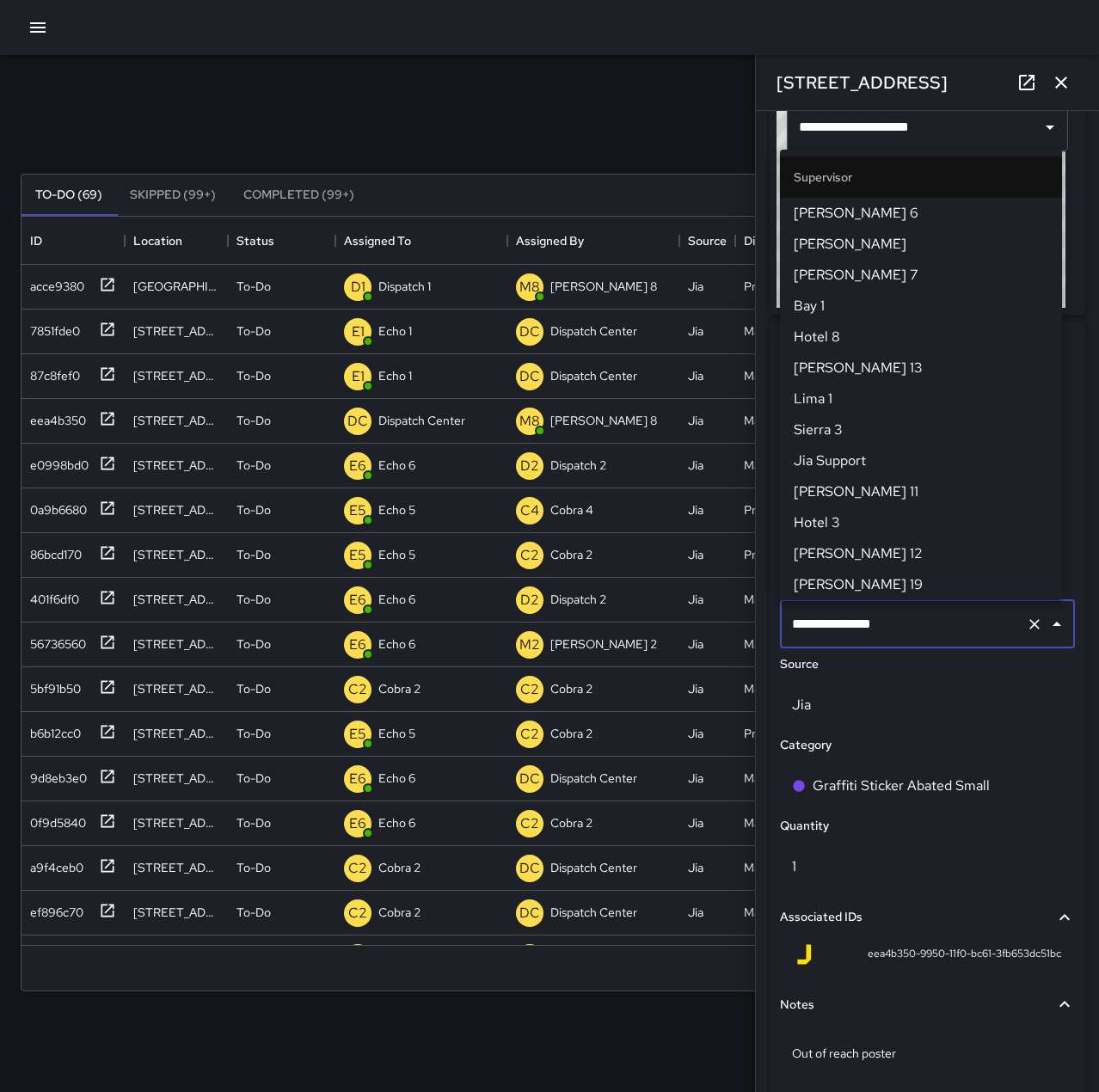
scroll to position [1640, 0]
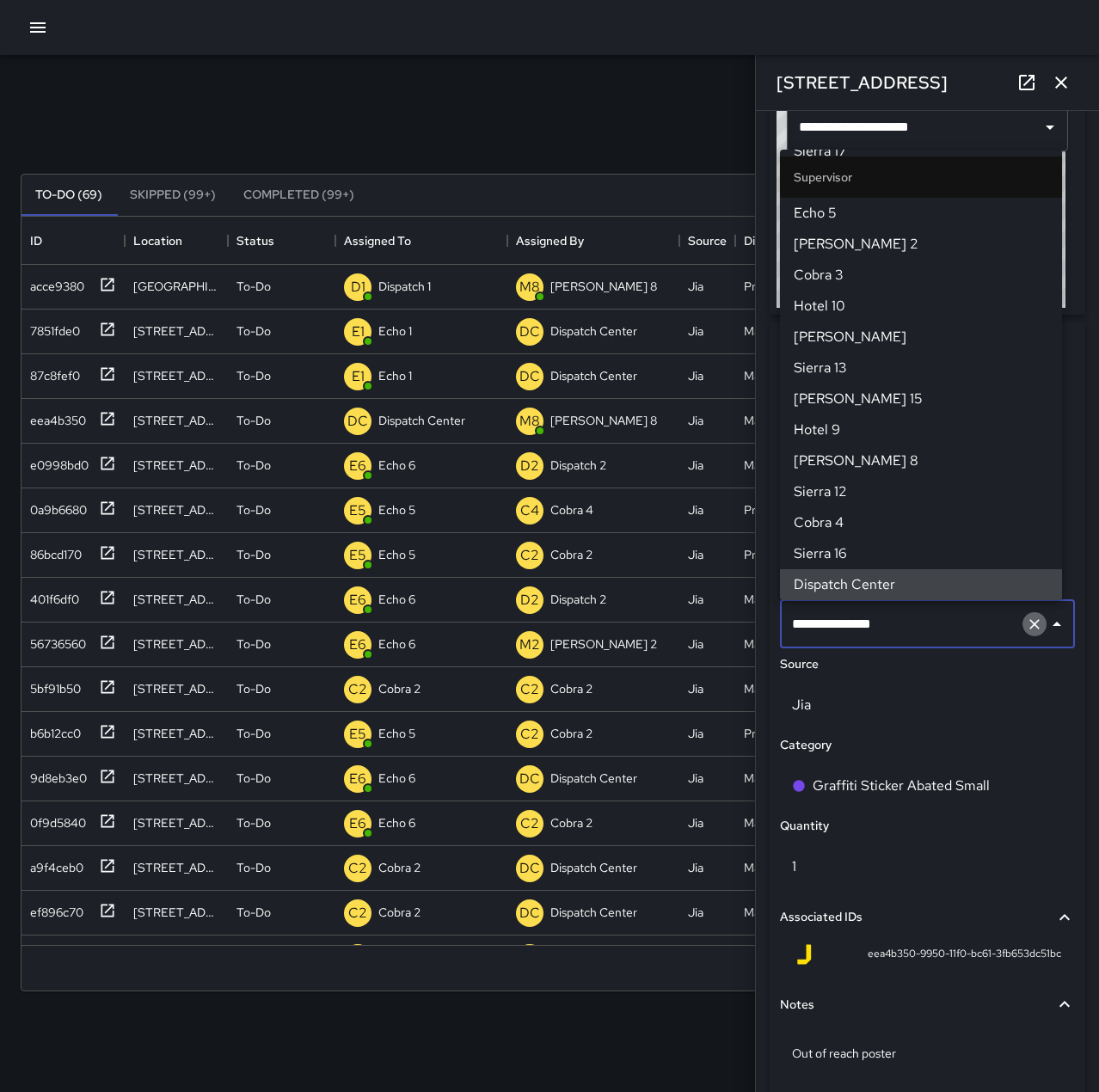
click at [1029, 622] on icon "Clear" at bounding box center [1034, 624] width 10 height 10
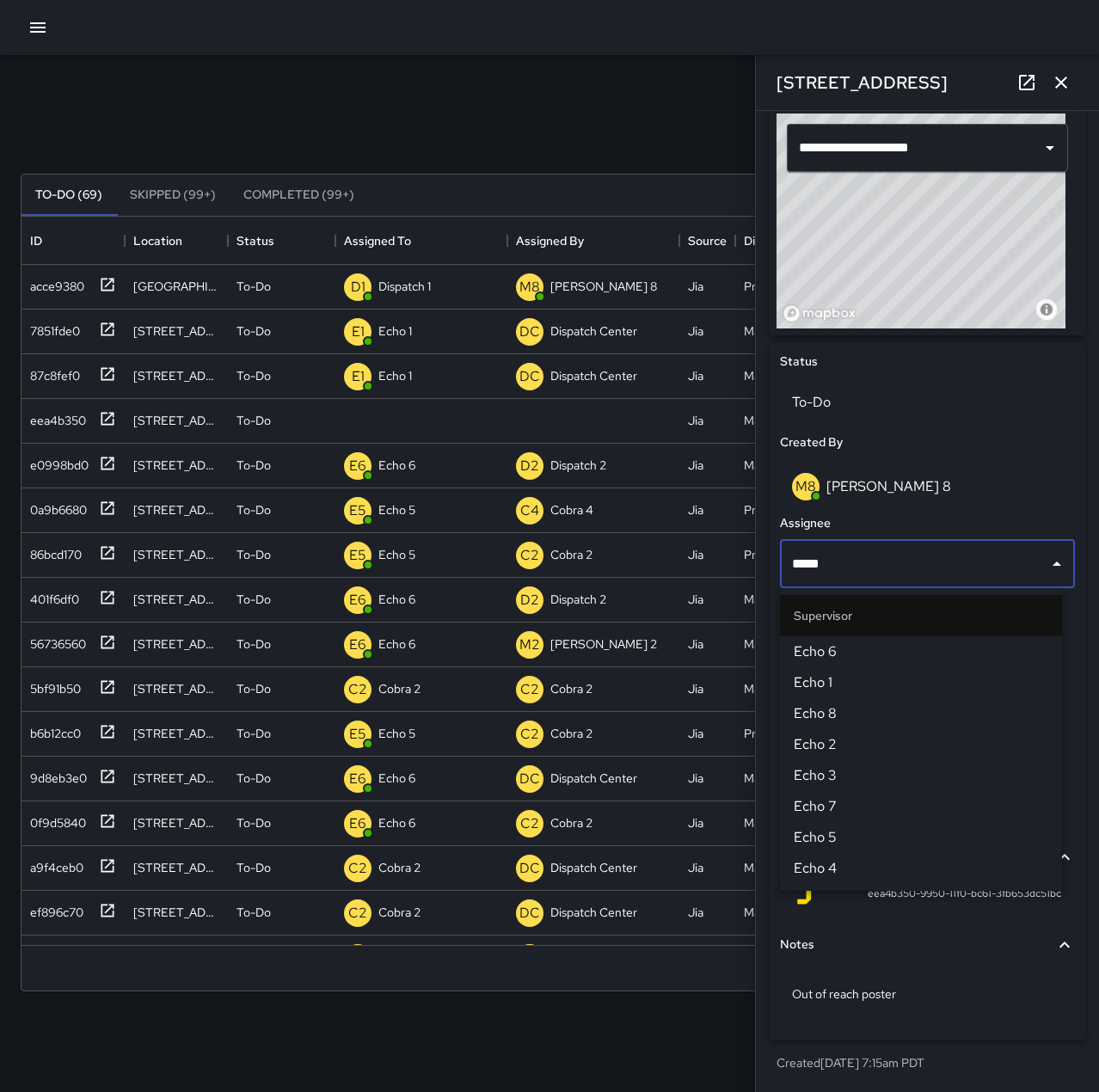
type input "******"
click at [1015, 640] on li "Echo 5" at bounding box center [920, 650] width 282 height 30
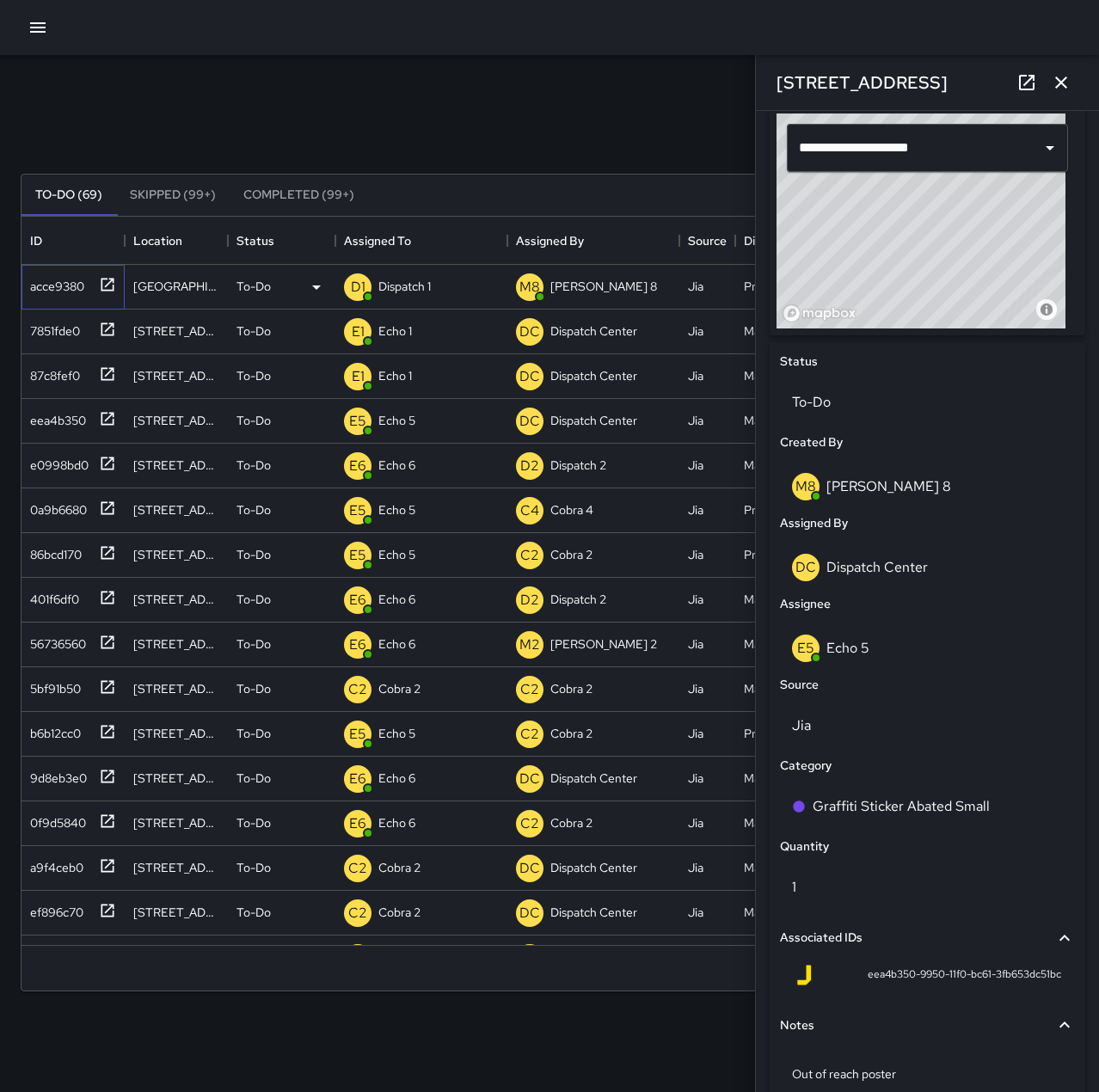
click at [113, 286] on icon at bounding box center [107, 283] width 13 height 13
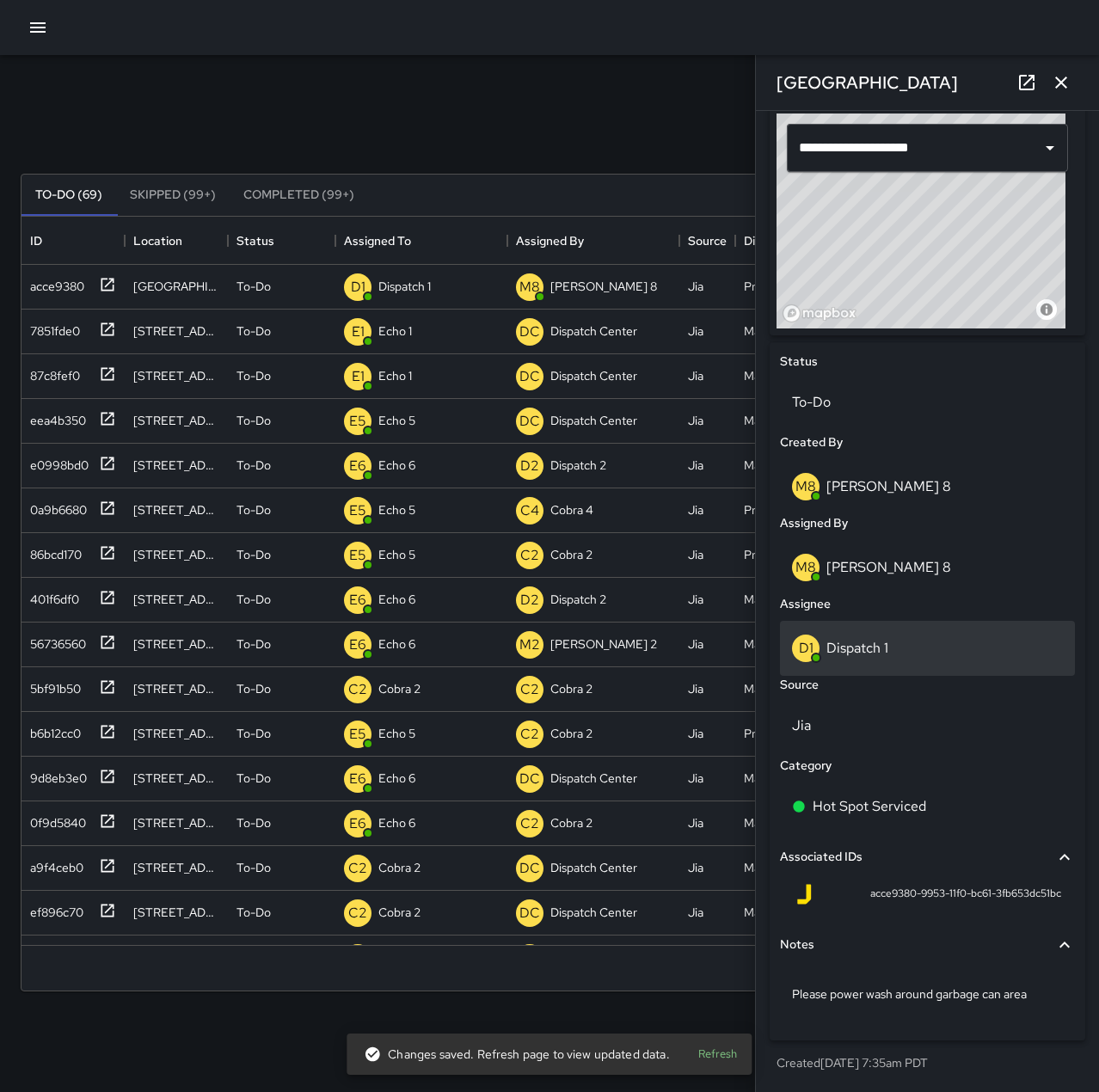
click at [906, 659] on div "D1 Dispatch 1" at bounding box center [927, 648] width 271 height 28
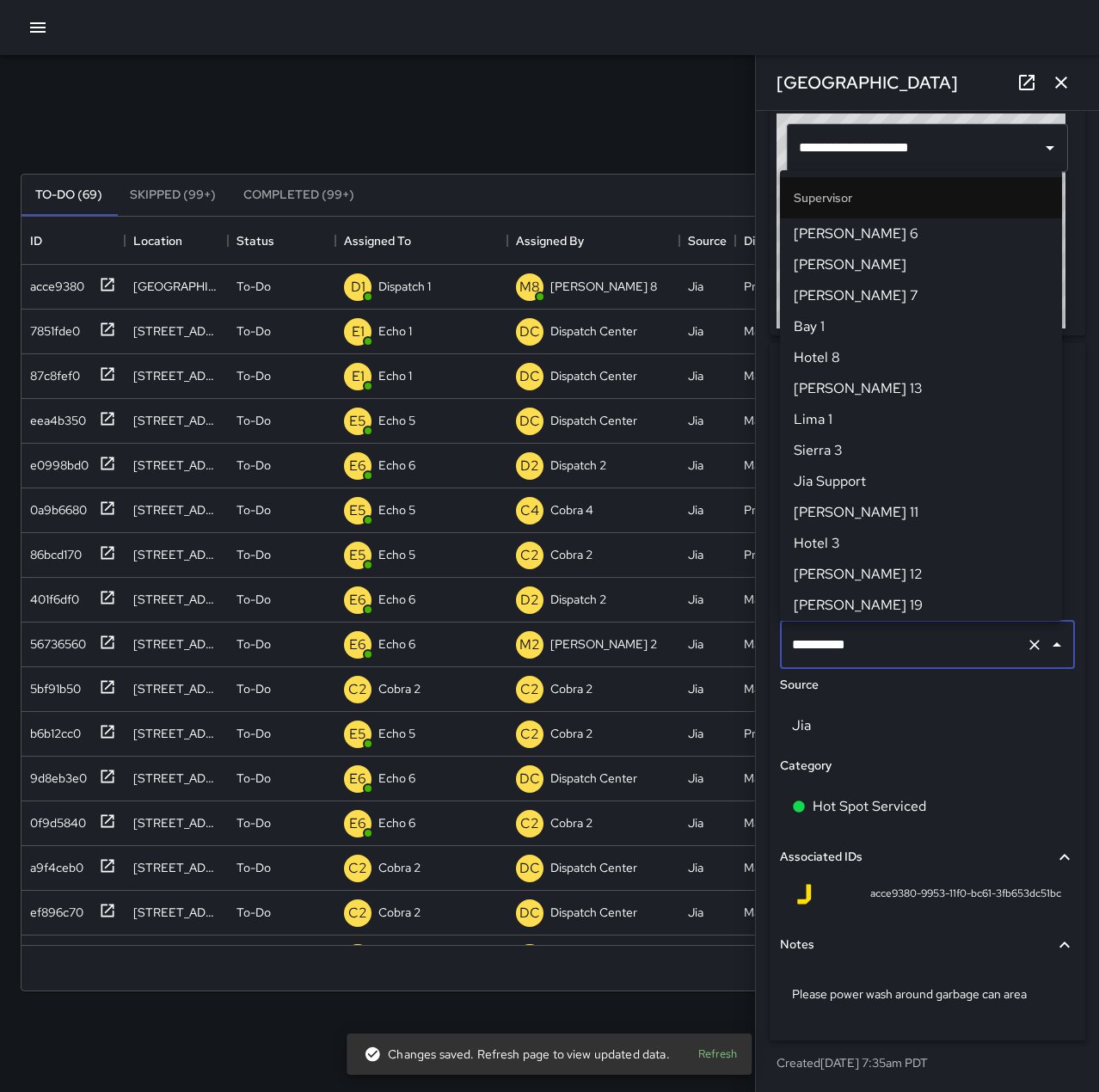
scroll to position [1021, 0]
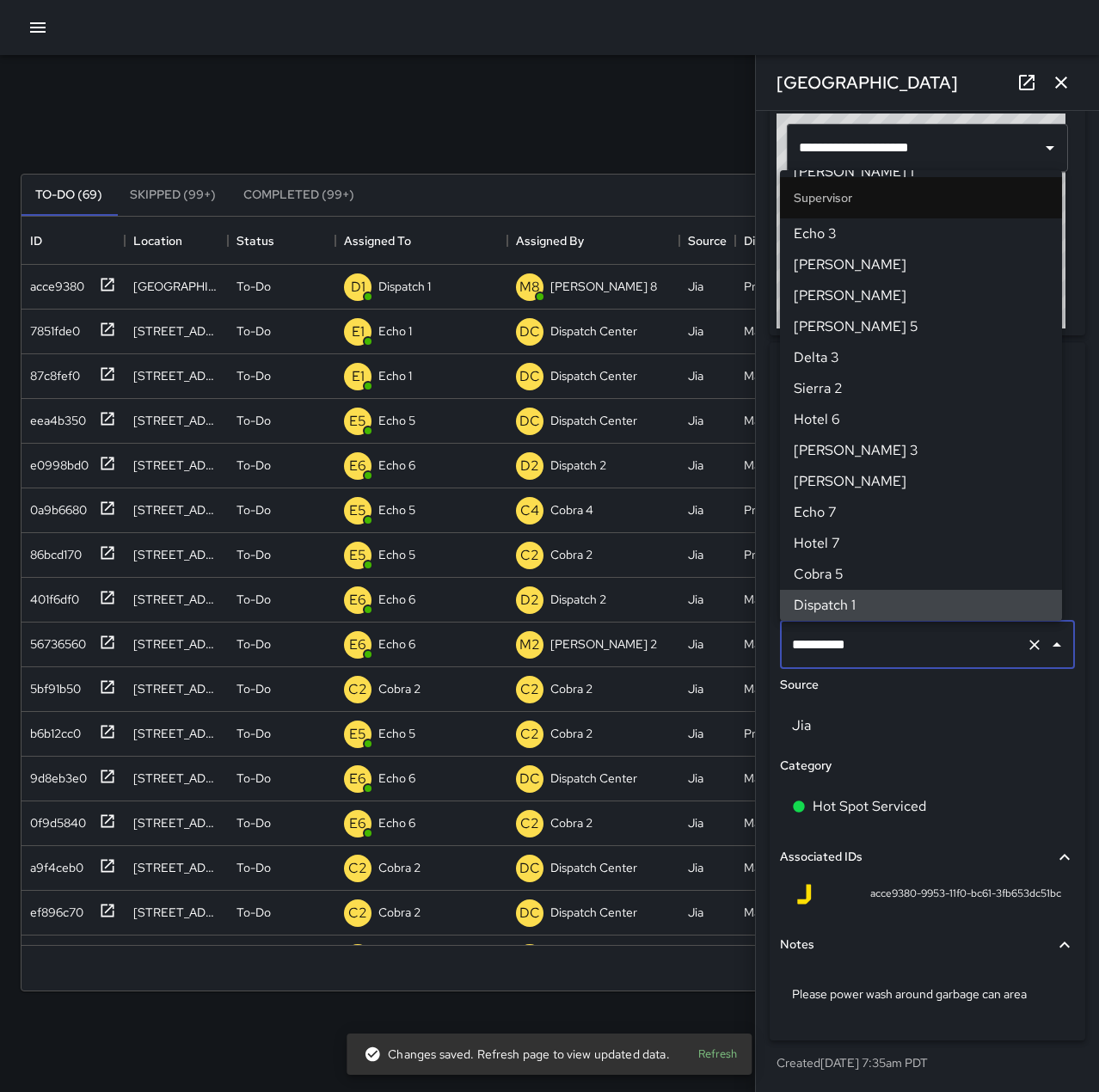
click at [1025, 646] on icon "Clear" at bounding box center [1033, 643] width 17 height 17
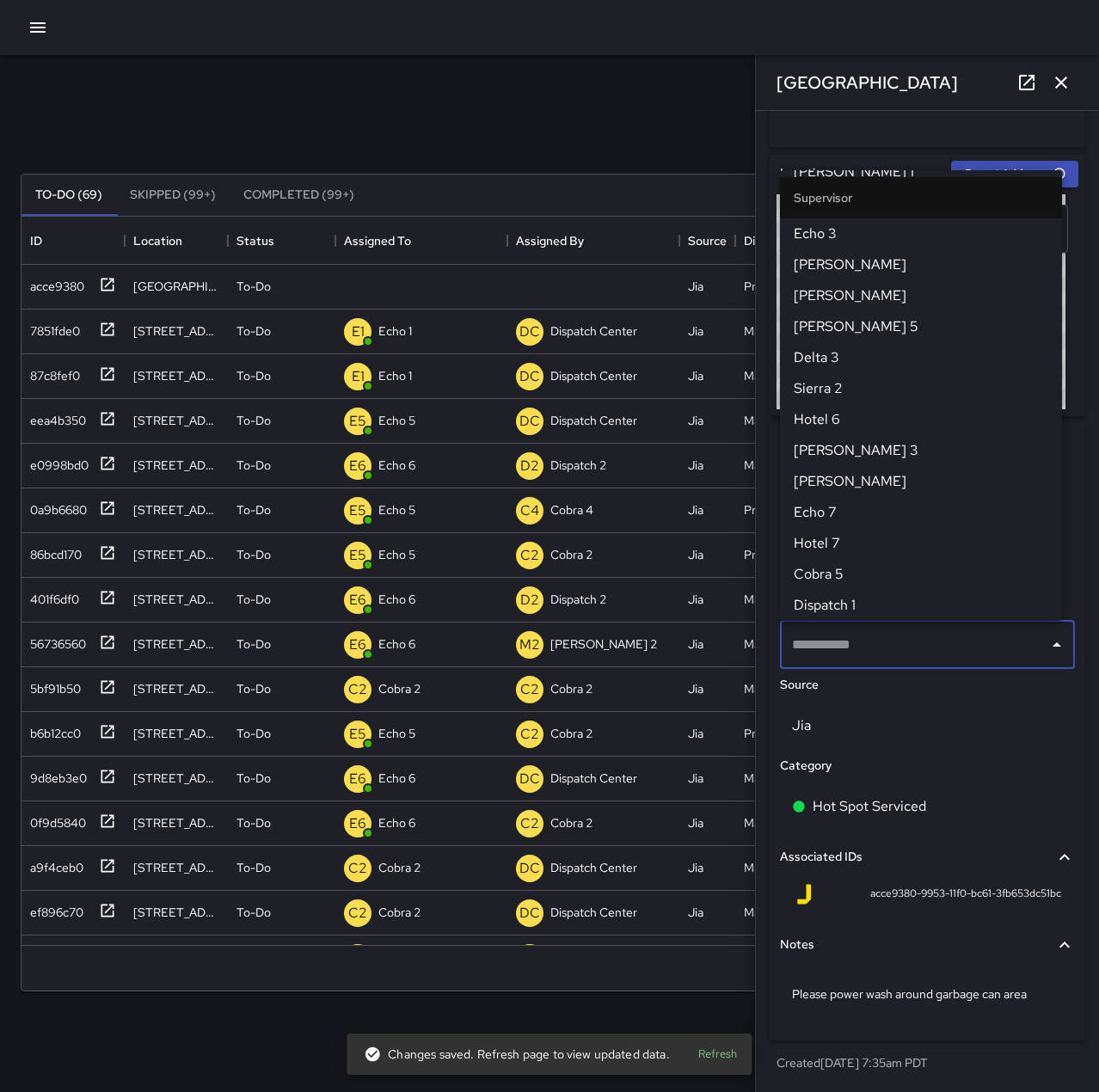
scroll to position [500, 0]
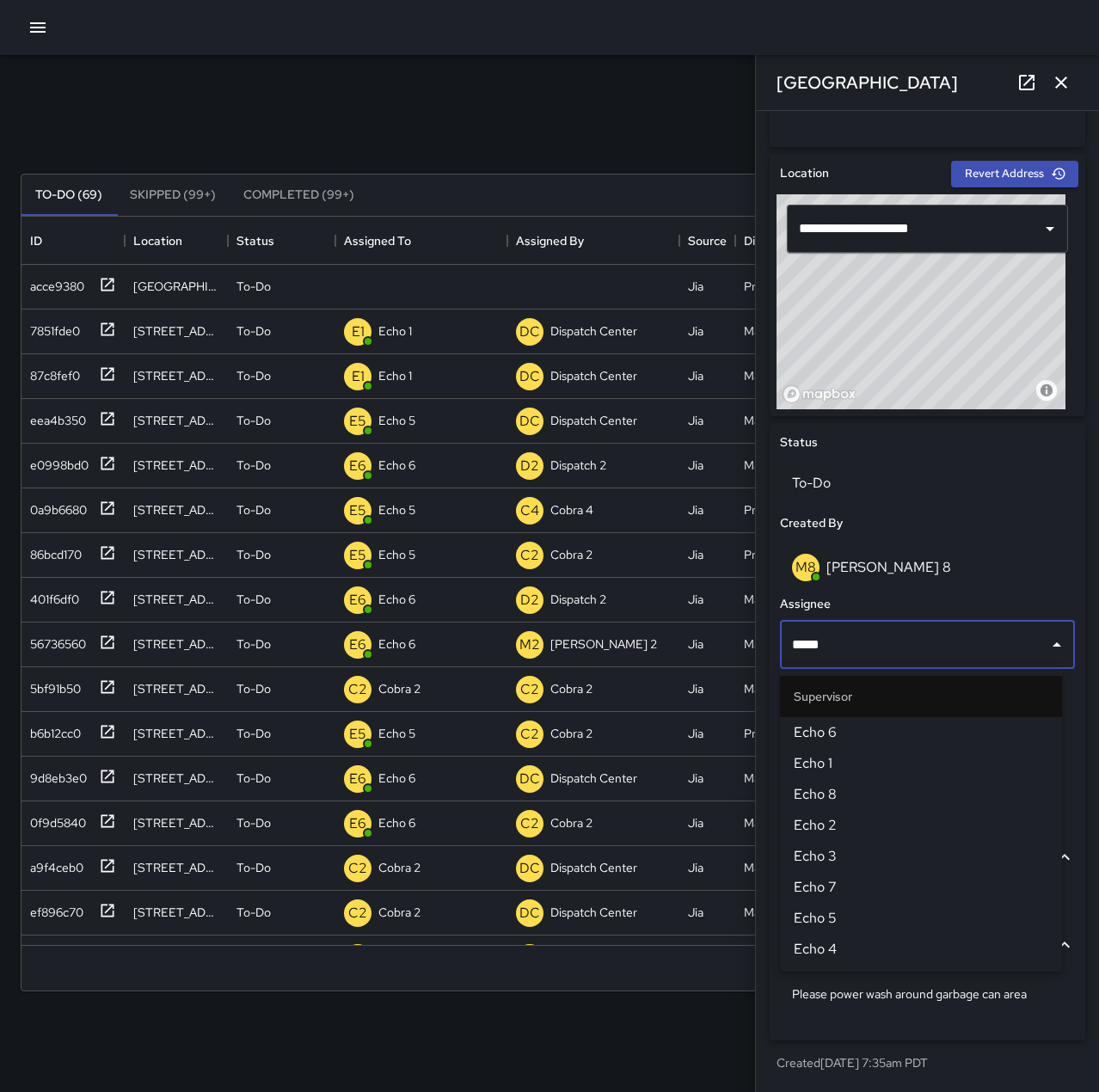
type input "******"
click at [1017, 723] on span "Echo 5" at bounding box center [920, 732] width 255 height 21
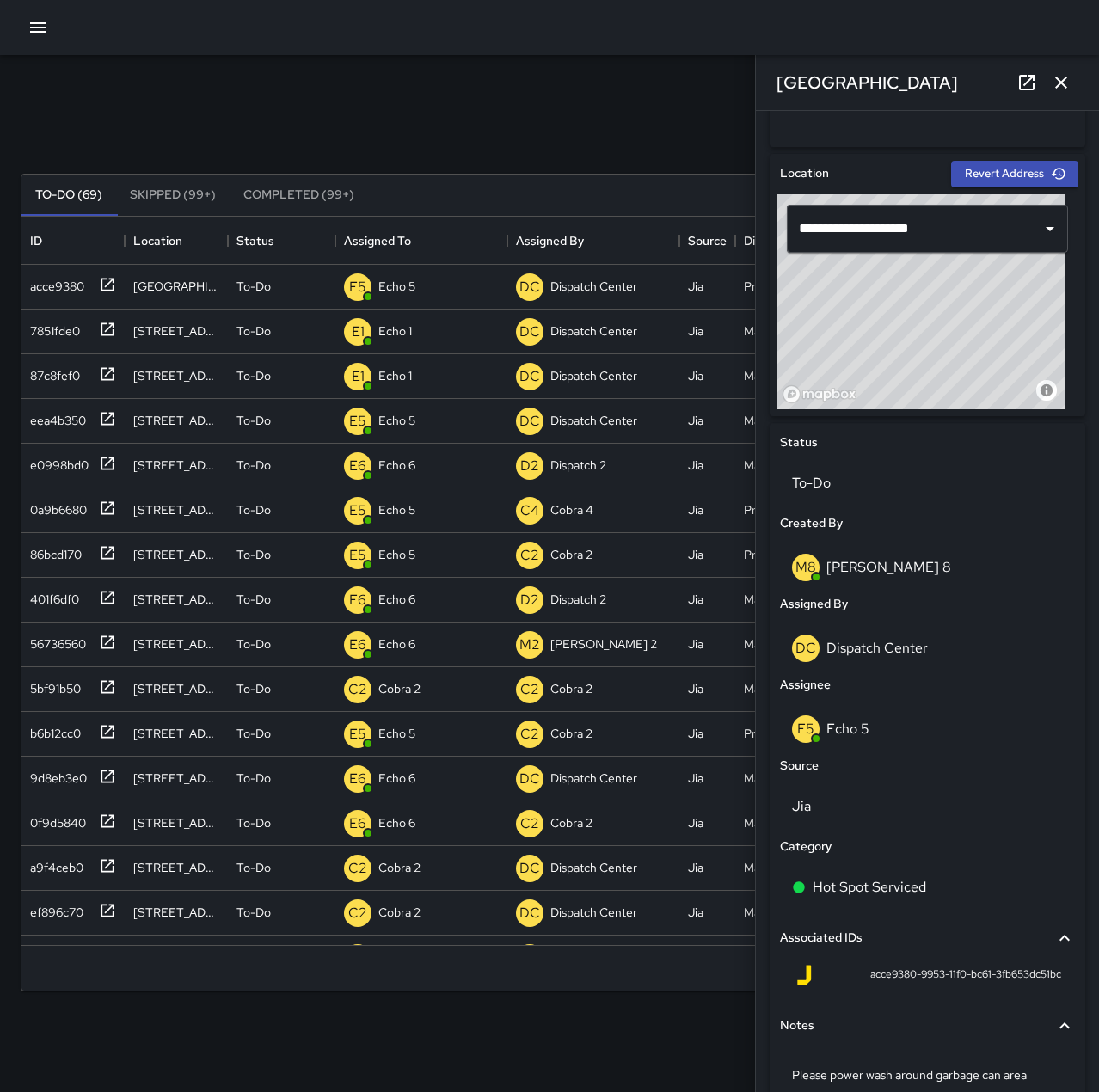
click at [1068, 75] on icon "button" at bounding box center [1061, 82] width 21 height 21
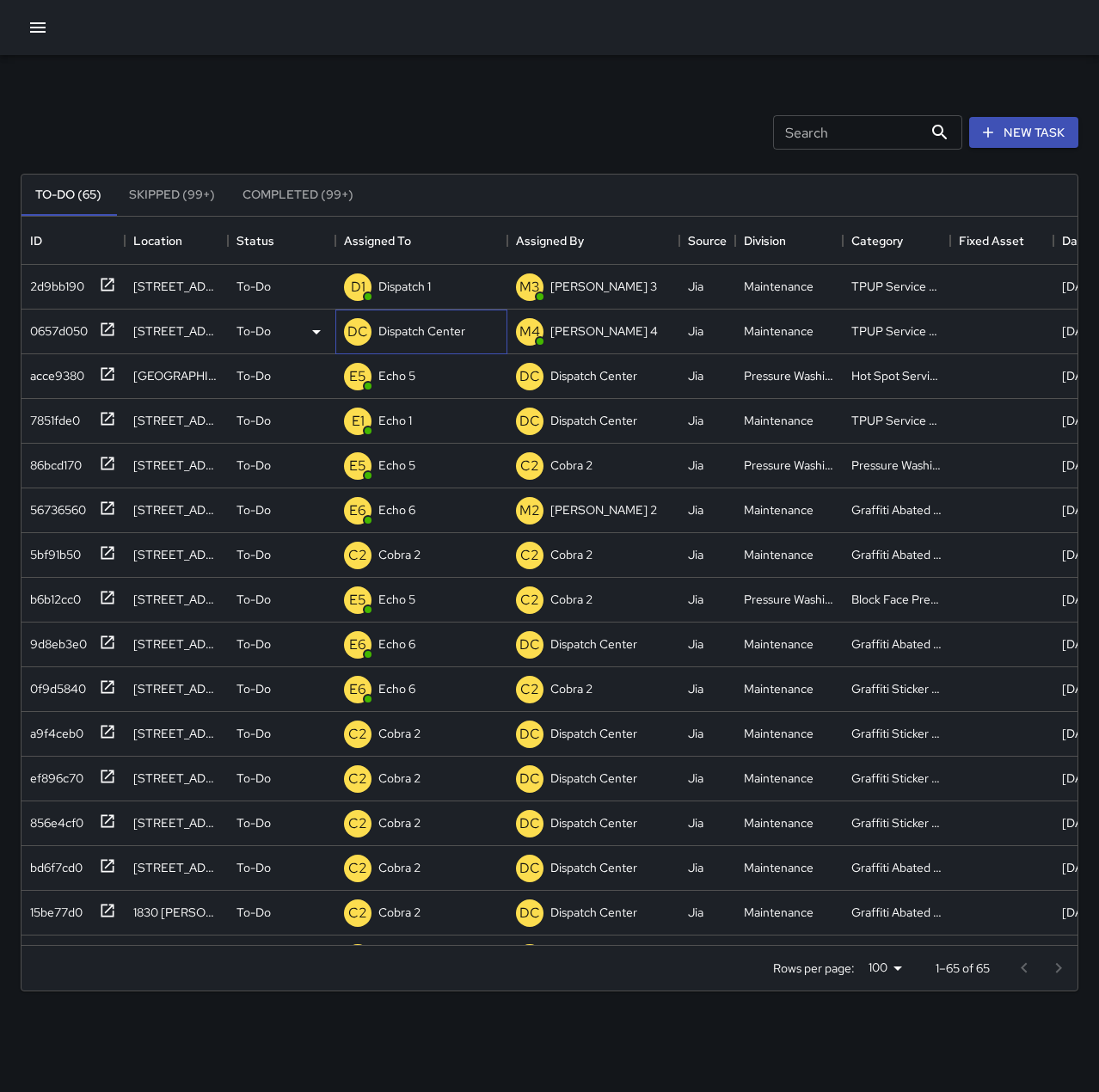
click at [424, 332] on p "Dispatch Center" at bounding box center [421, 331] width 87 height 17
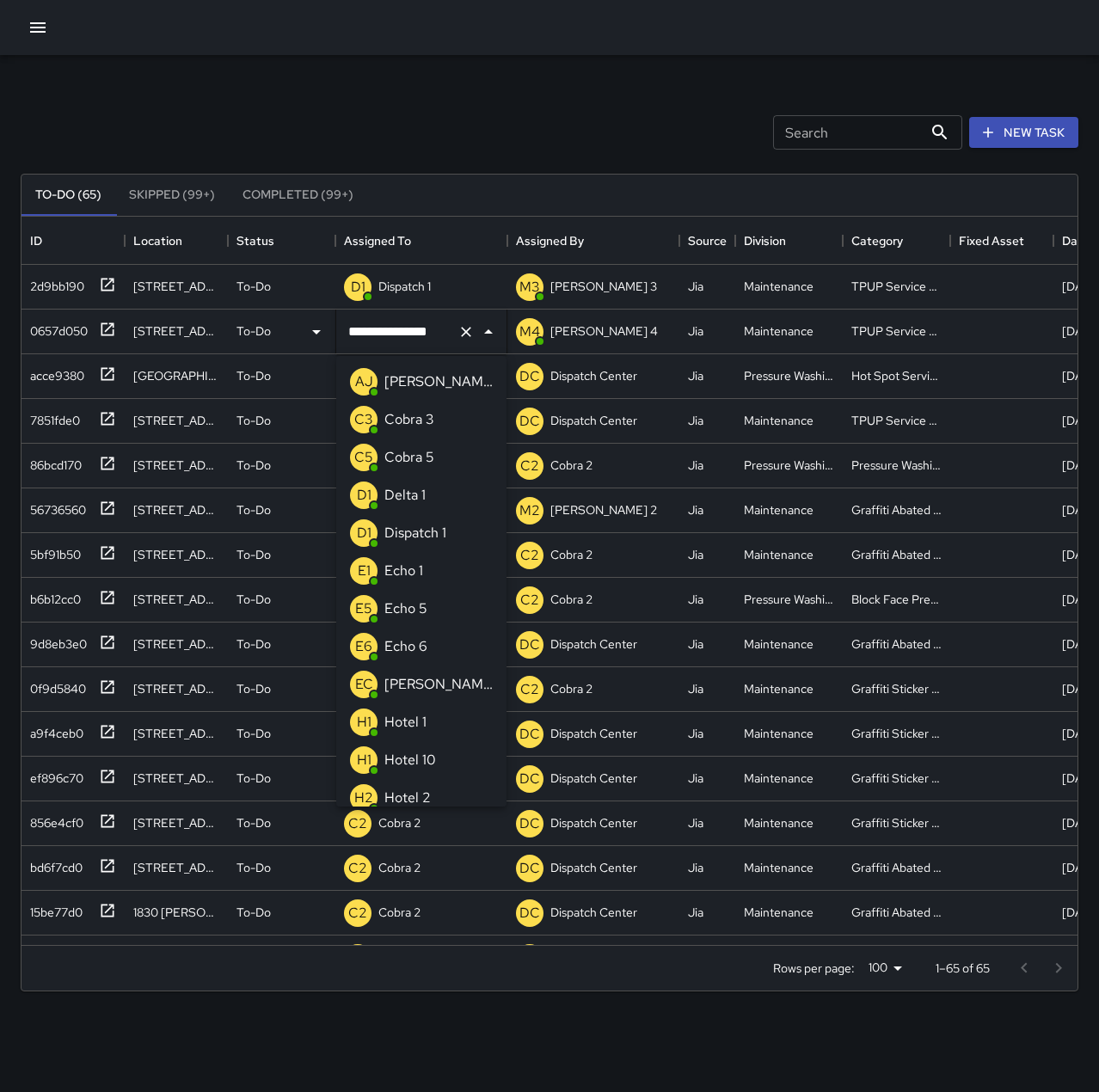
scroll to position [1031, 0]
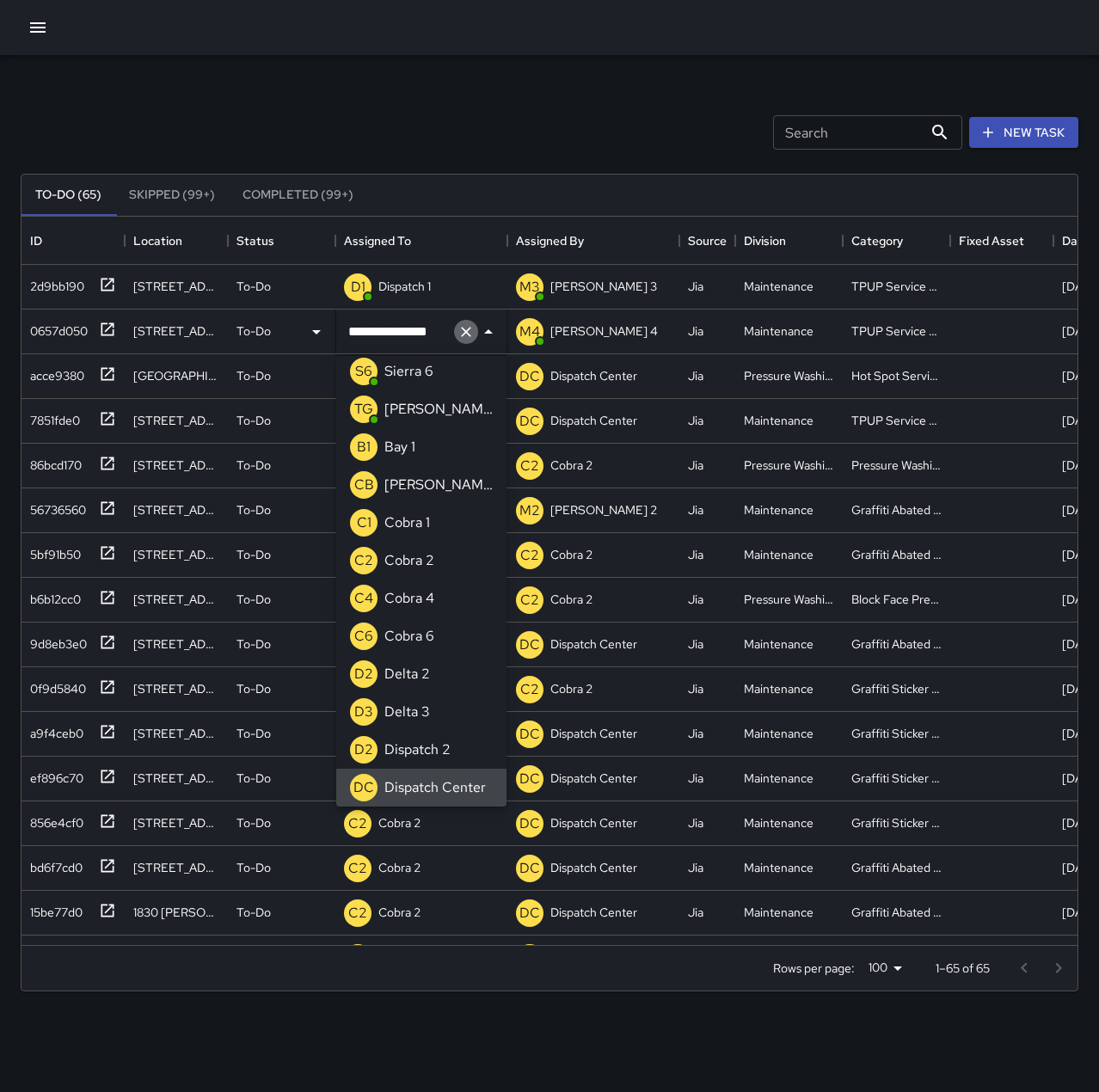
click at [473, 327] on icon "Clear" at bounding box center [465, 331] width 17 height 17
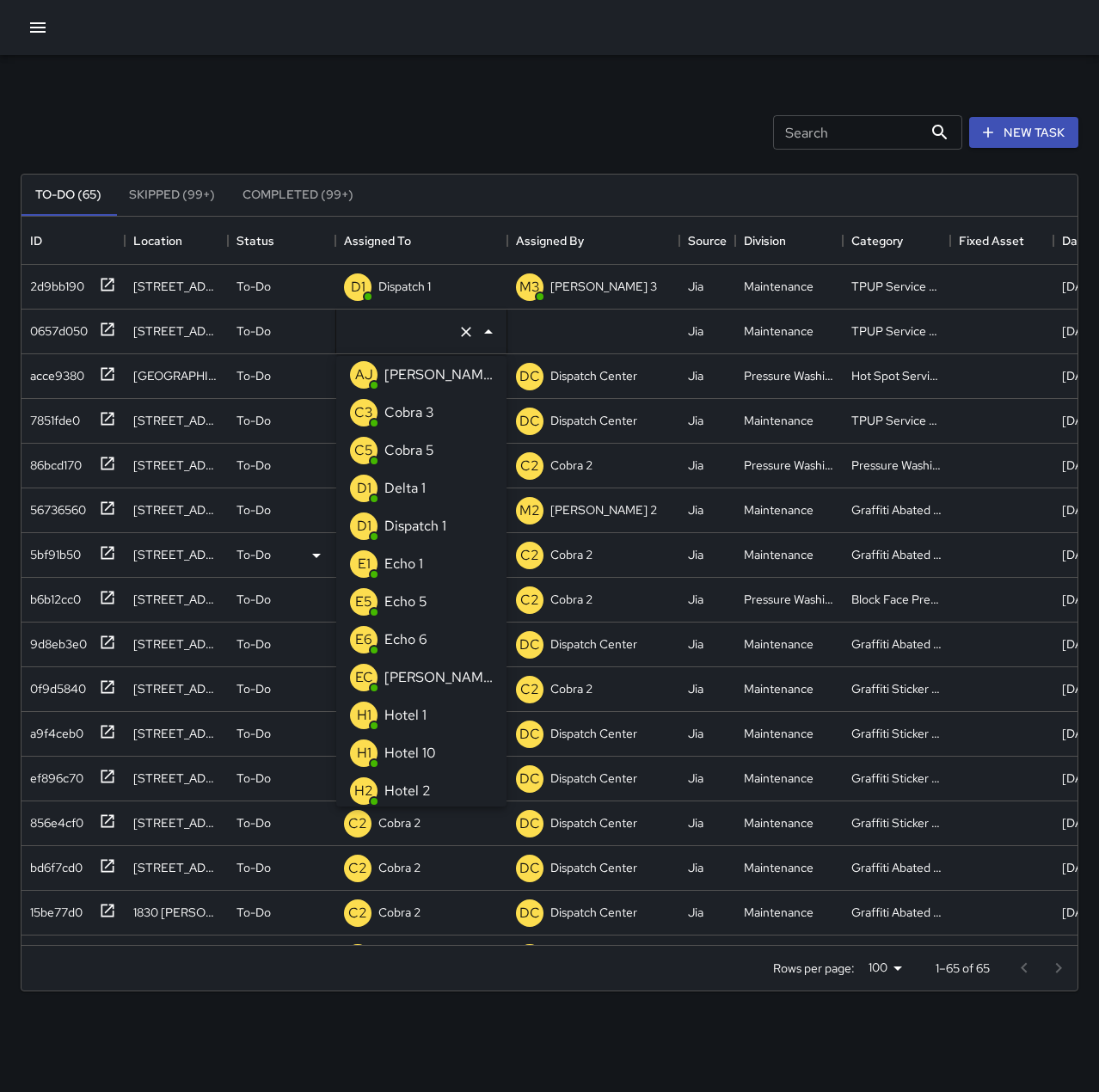
drag, startPoint x: 415, startPoint y: 559, endPoint x: 428, endPoint y: 537, distance: 25.6
click at [416, 559] on p "Echo 1" at bounding box center [403, 564] width 38 height 21
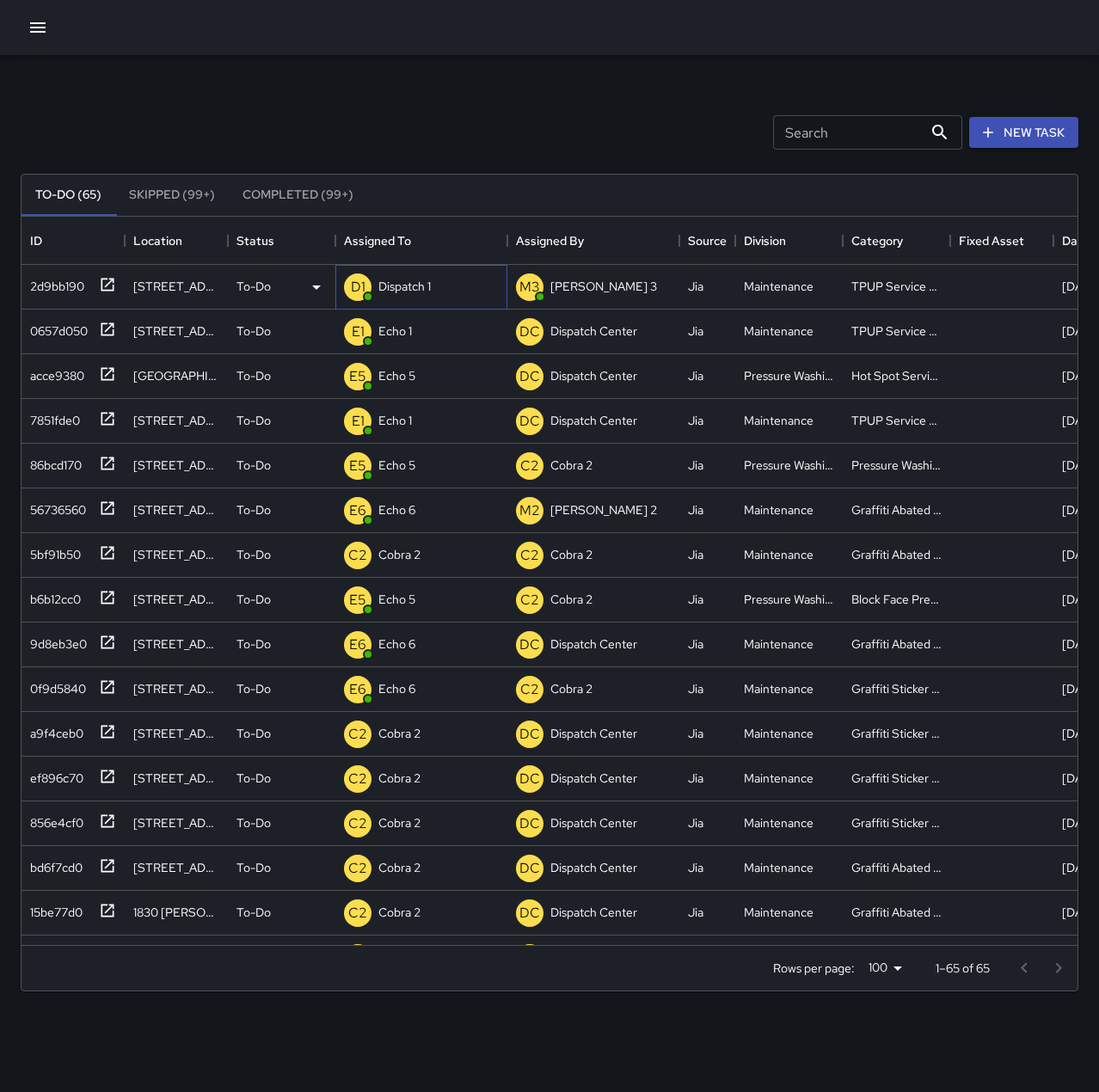
click at [422, 282] on p "Dispatch 1" at bounding box center [403, 285] width 52 height 17
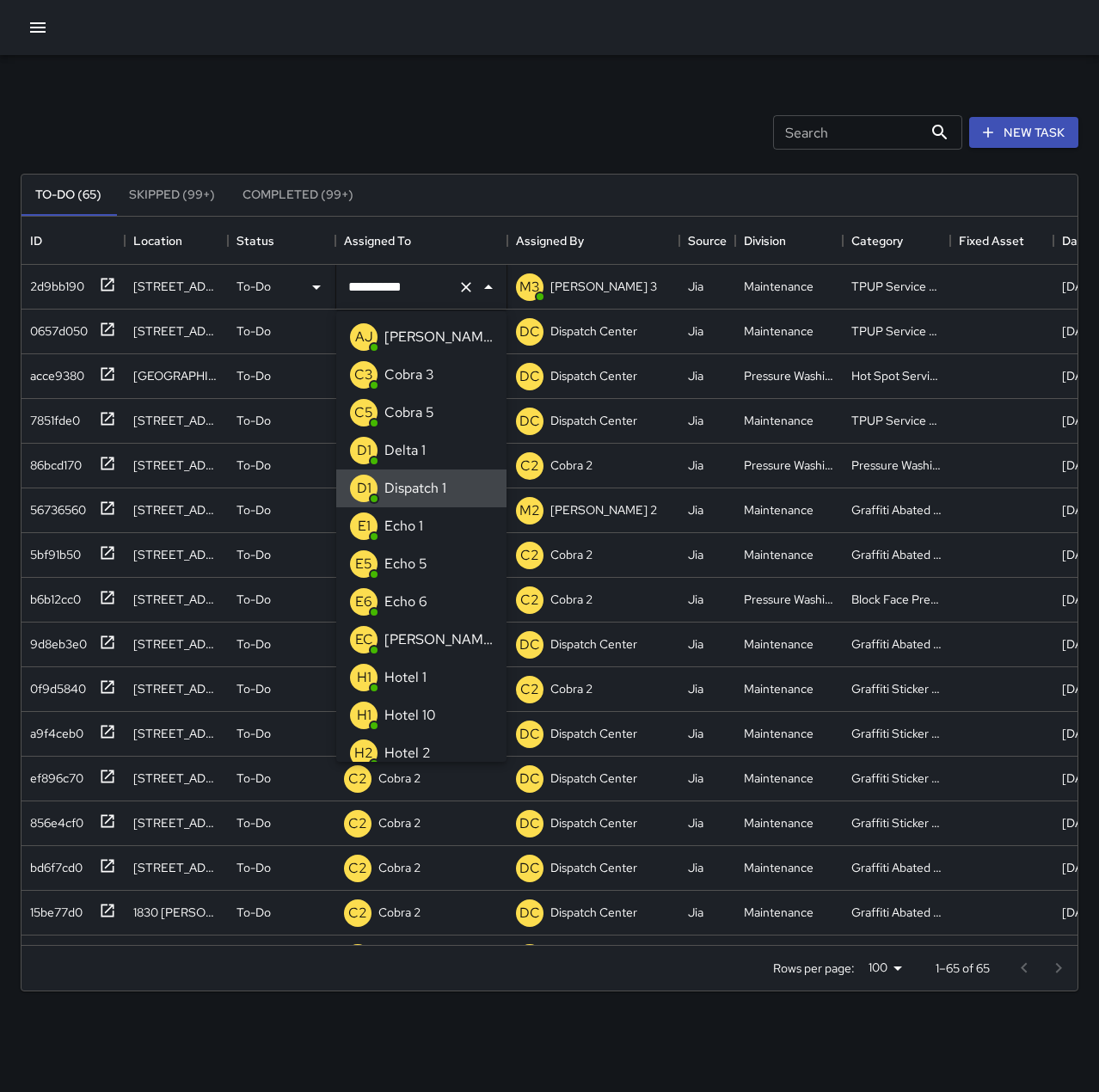
click at [466, 290] on icon "Clear" at bounding box center [465, 286] width 17 height 17
click at [414, 526] on p "Echo 1" at bounding box center [403, 525] width 38 height 21
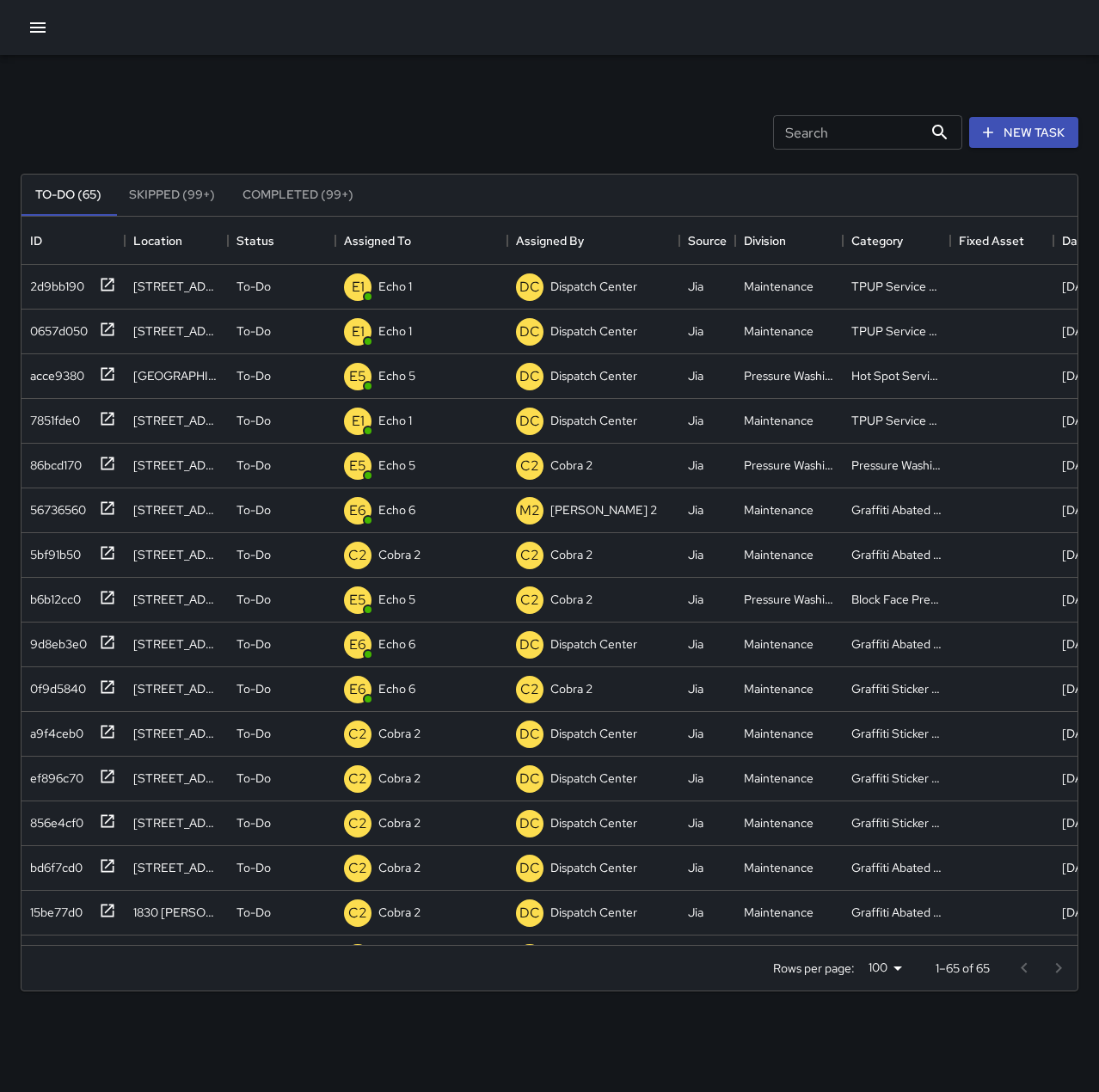
click at [447, 105] on div "Search Search New Task" at bounding box center [549, 132] width 1065 height 90
click at [406, 288] on p "Dispatch 1" at bounding box center [403, 285] width 52 height 17
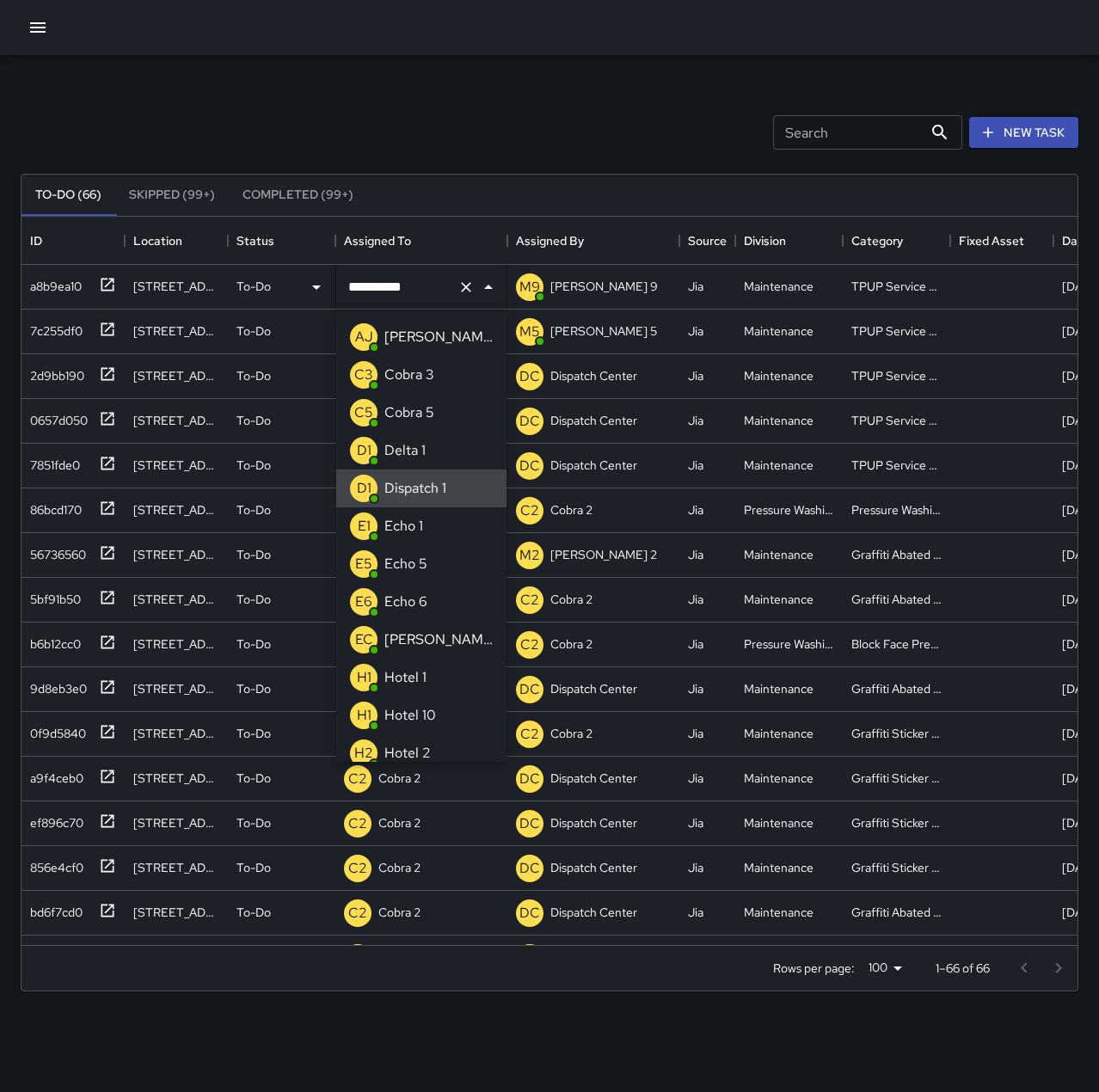
click at [458, 288] on button "Clear" at bounding box center [465, 287] width 24 height 24
click at [423, 534] on div "Echo 1" at bounding box center [403, 526] width 45 height 28
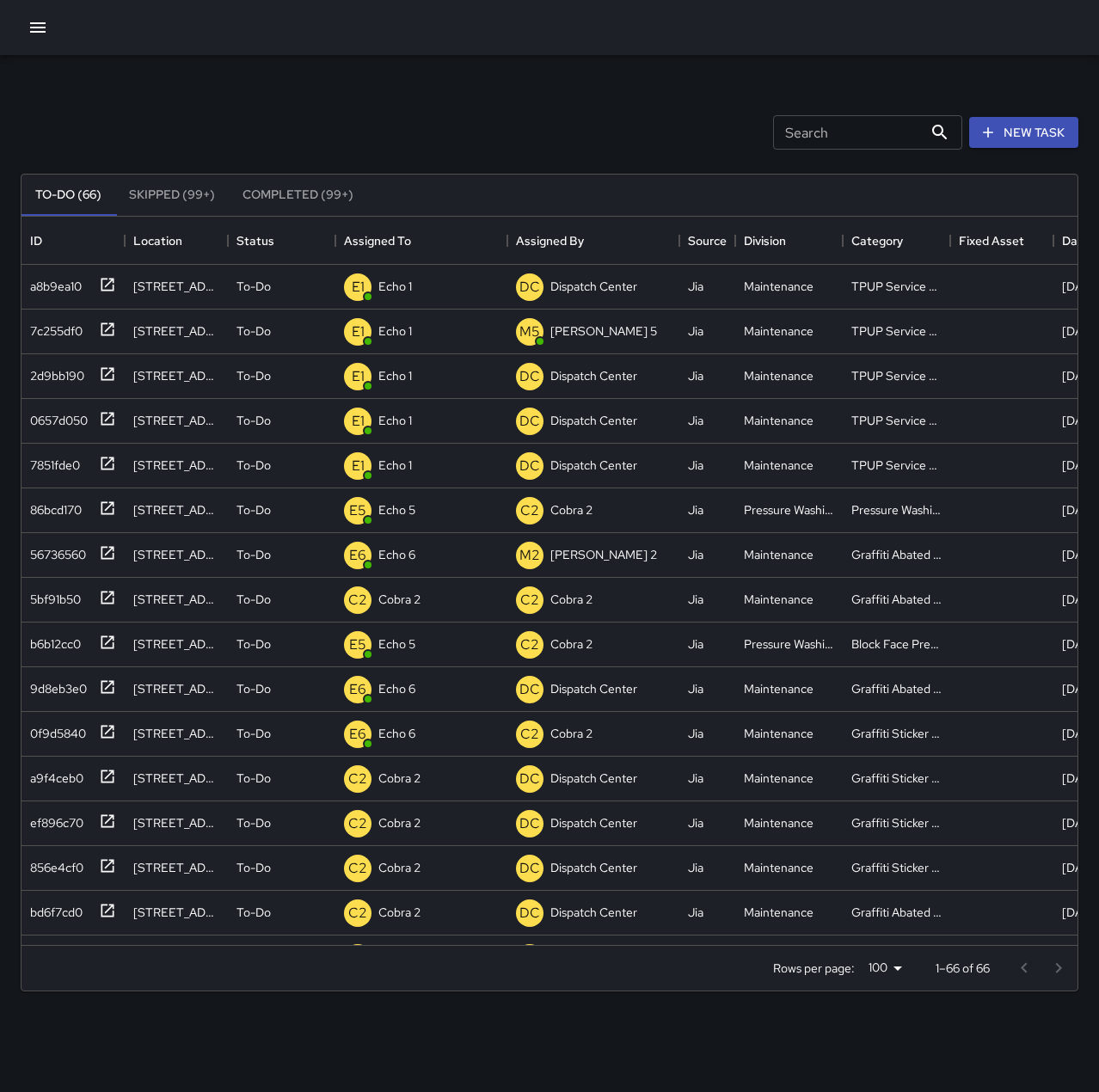
click at [506, 102] on div "Search Search New Task" at bounding box center [549, 132] width 1065 height 90
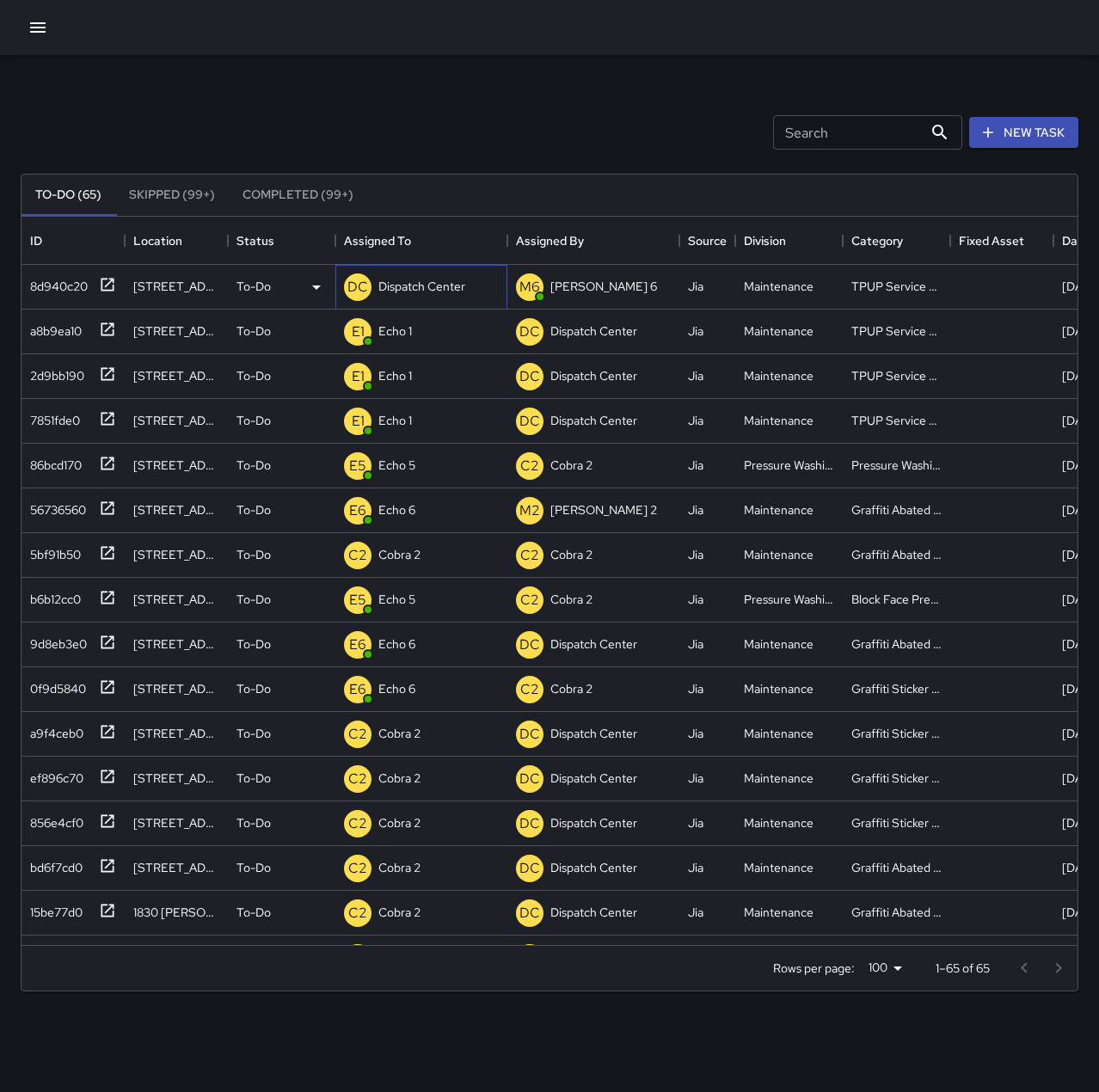
click at [391, 282] on p "Dispatch Center" at bounding box center [421, 285] width 87 height 17
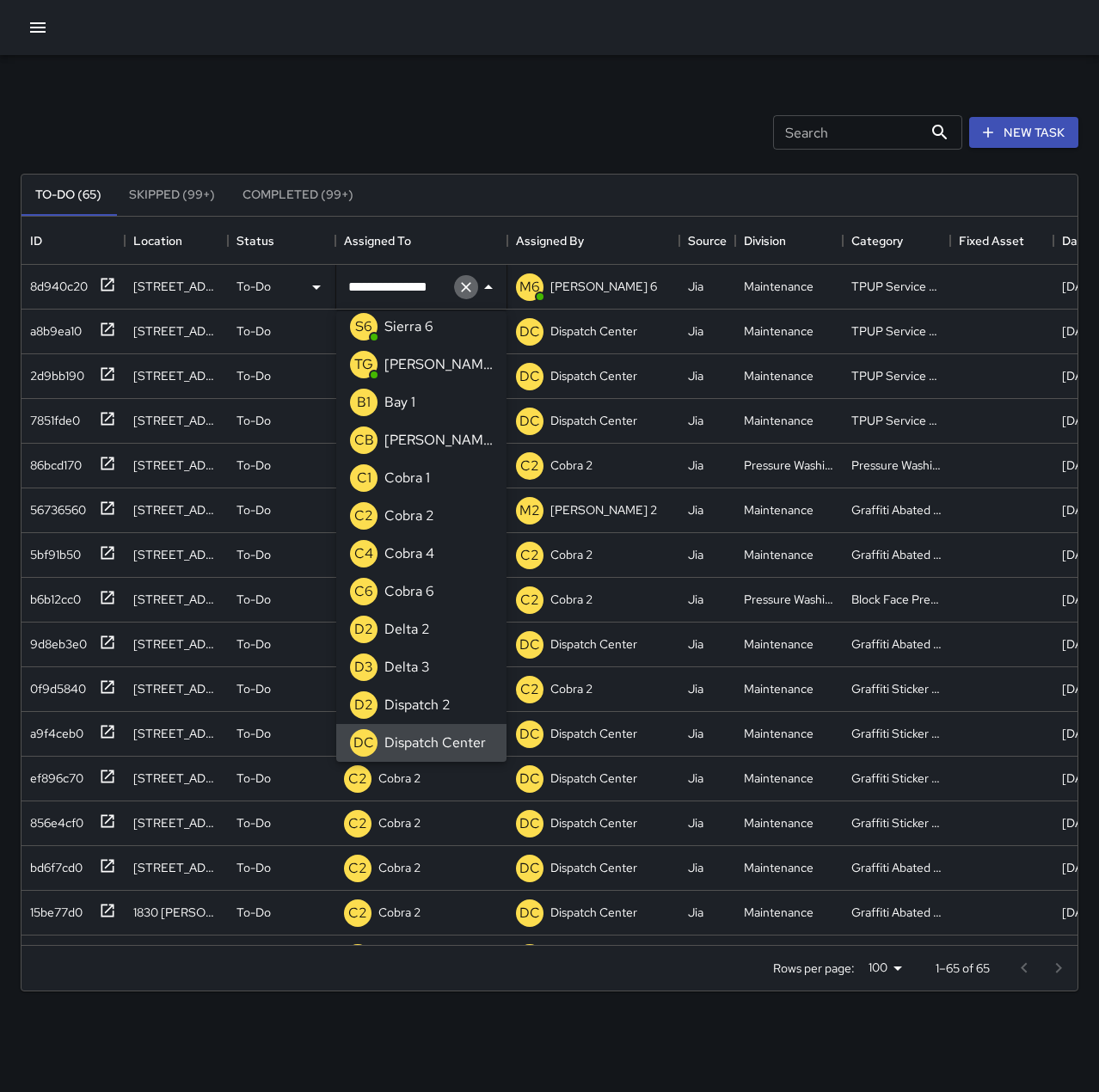
click at [466, 289] on icon "Clear" at bounding box center [465, 286] width 17 height 17
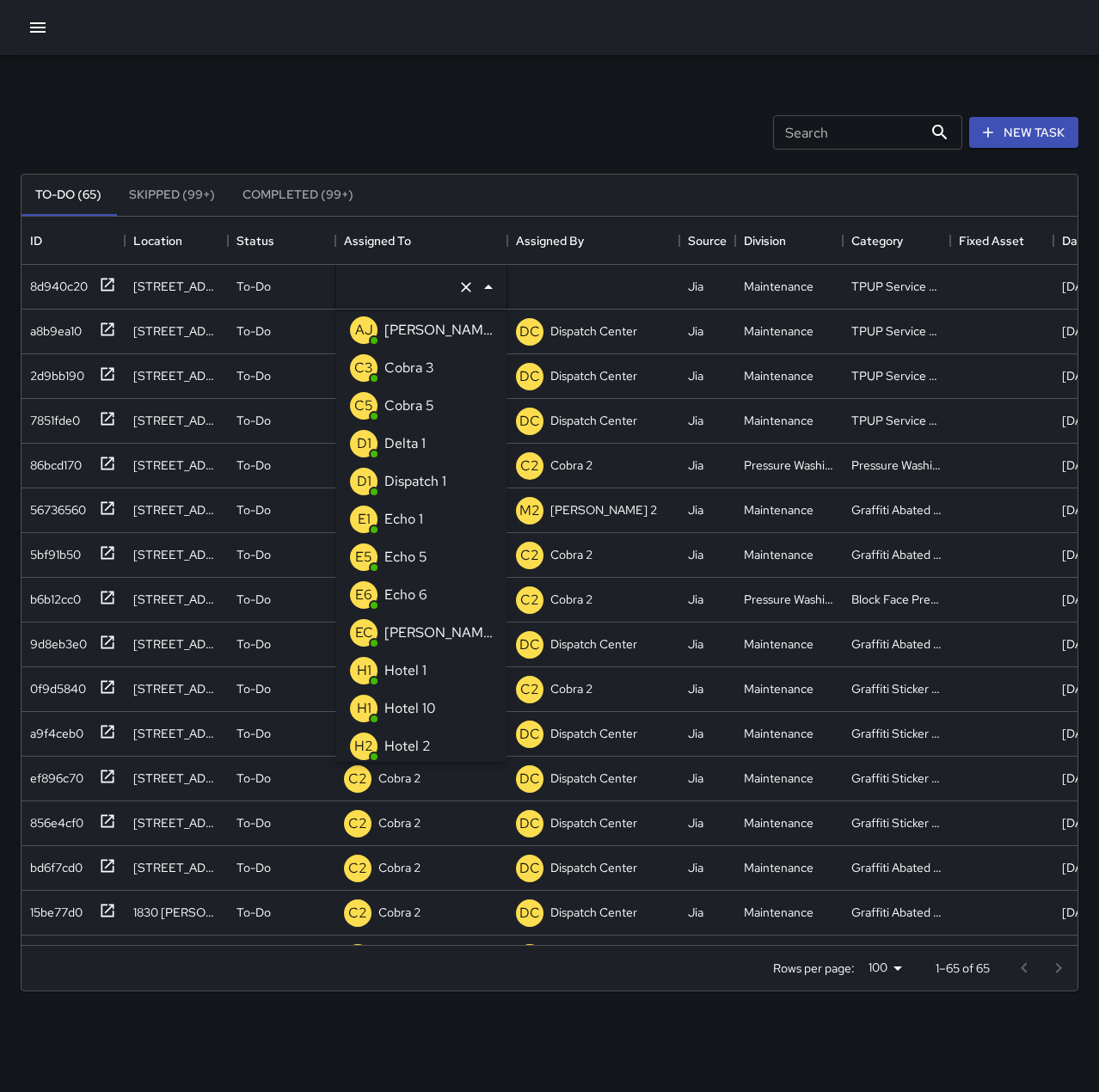
click at [430, 524] on li "E1 Echo 1" at bounding box center [421, 518] width 170 height 37
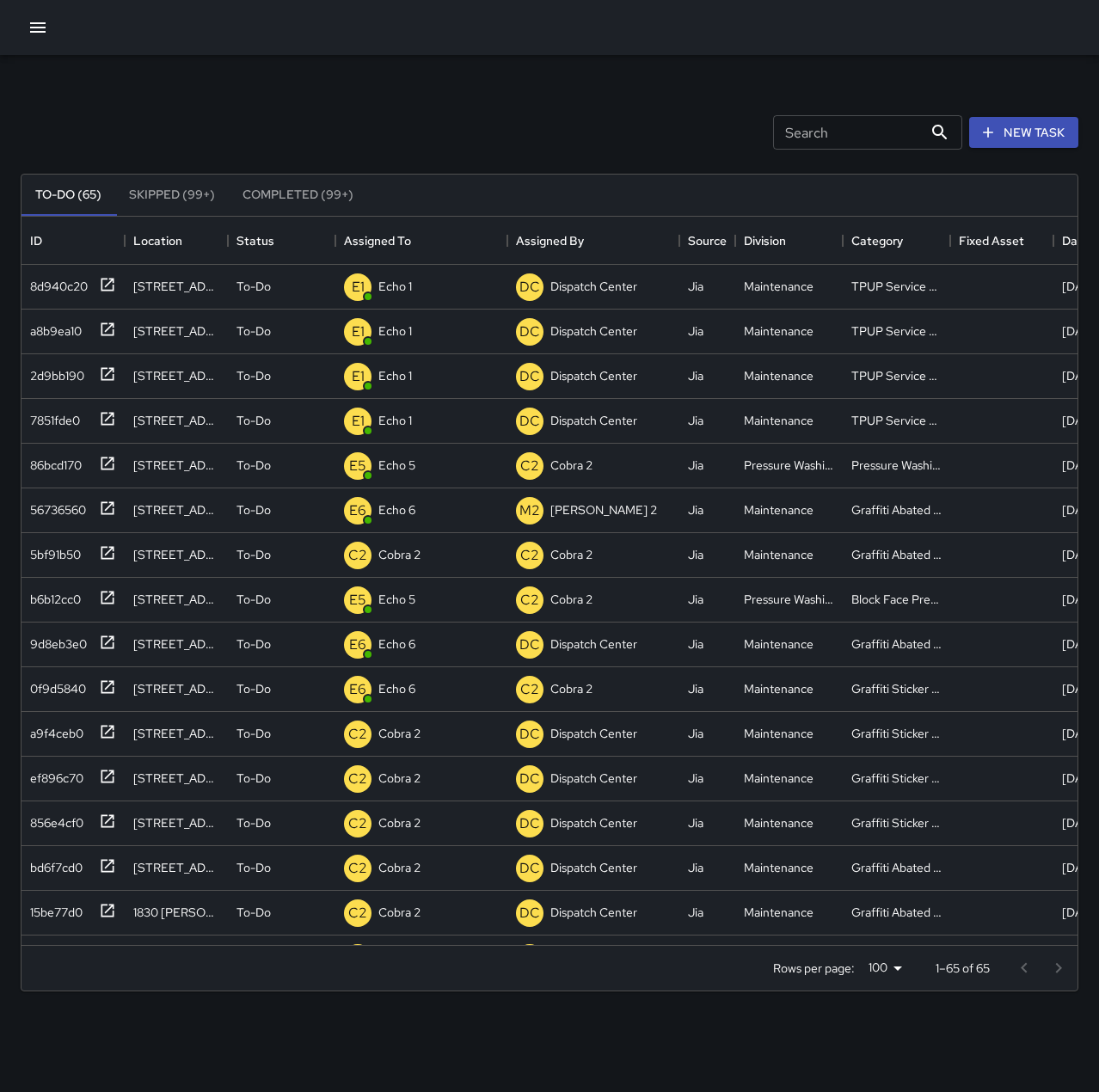
click at [444, 96] on div "Search Search New Task" at bounding box center [549, 132] width 1065 height 90
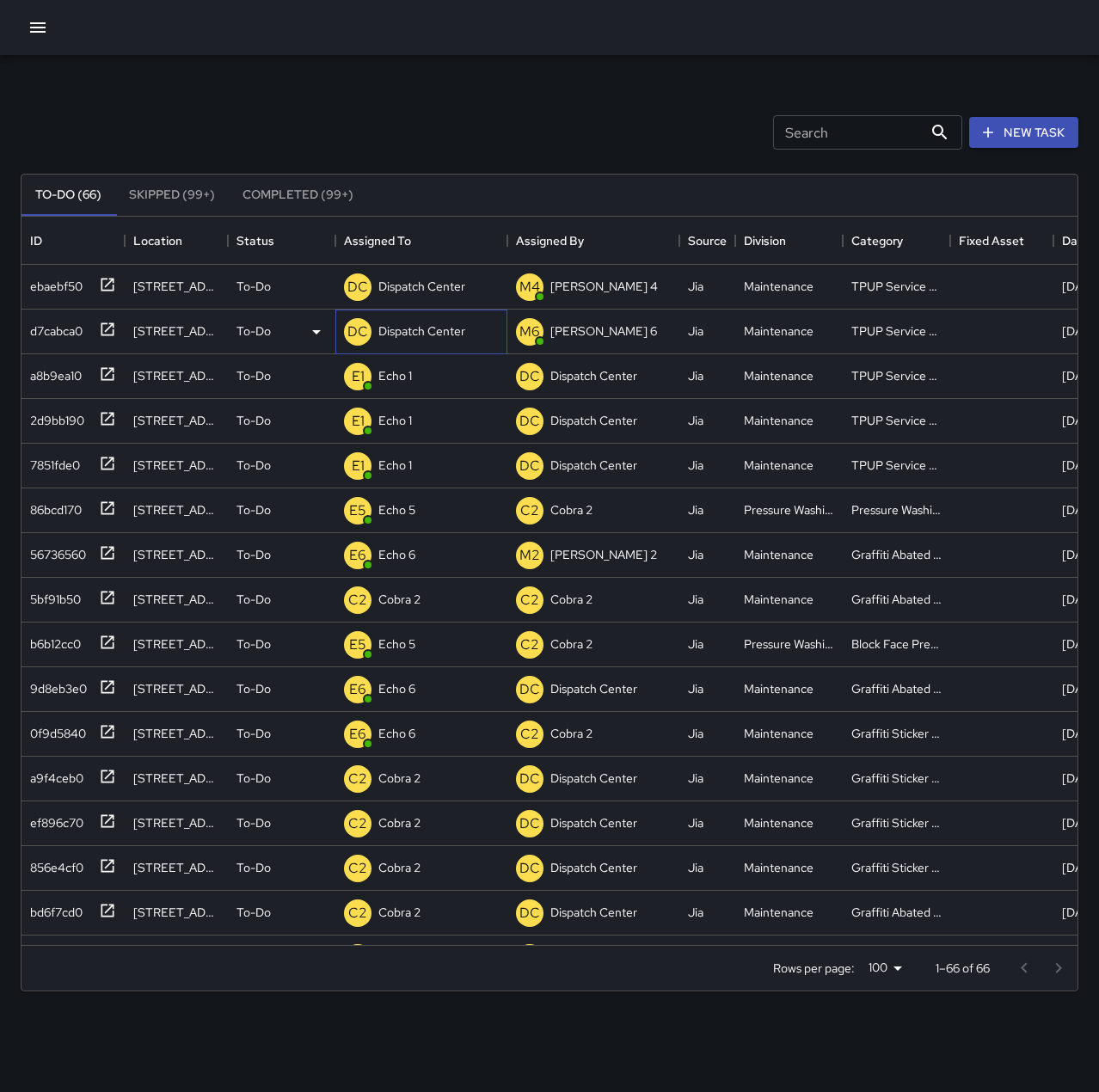
click at [456, 324] on p "Dispatch Center" at bounding box center [421, 331] width 87 height 17
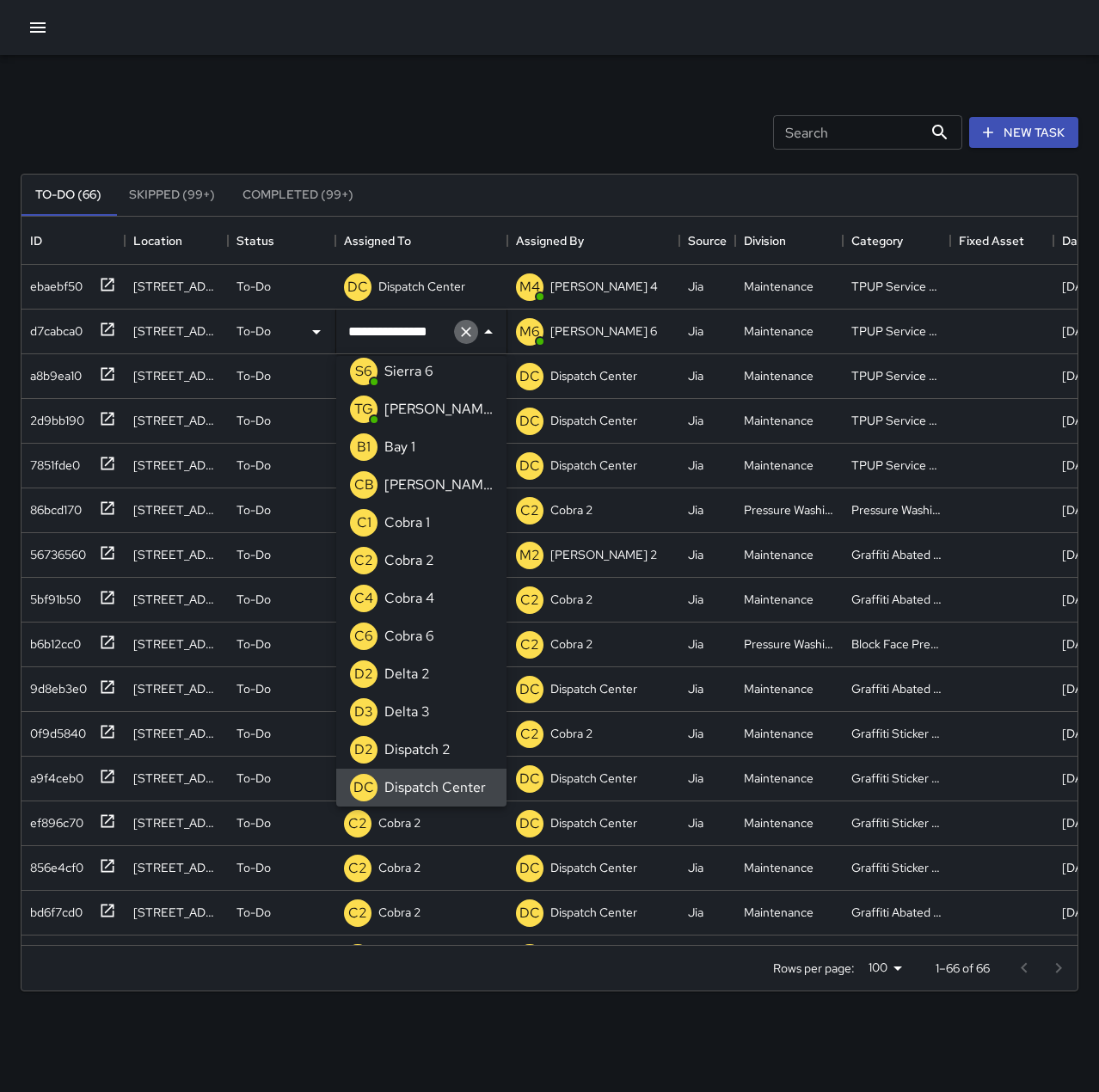
click at [468, 330] on icon "Clear" at bounding box center [465, 331] width 17 height 17
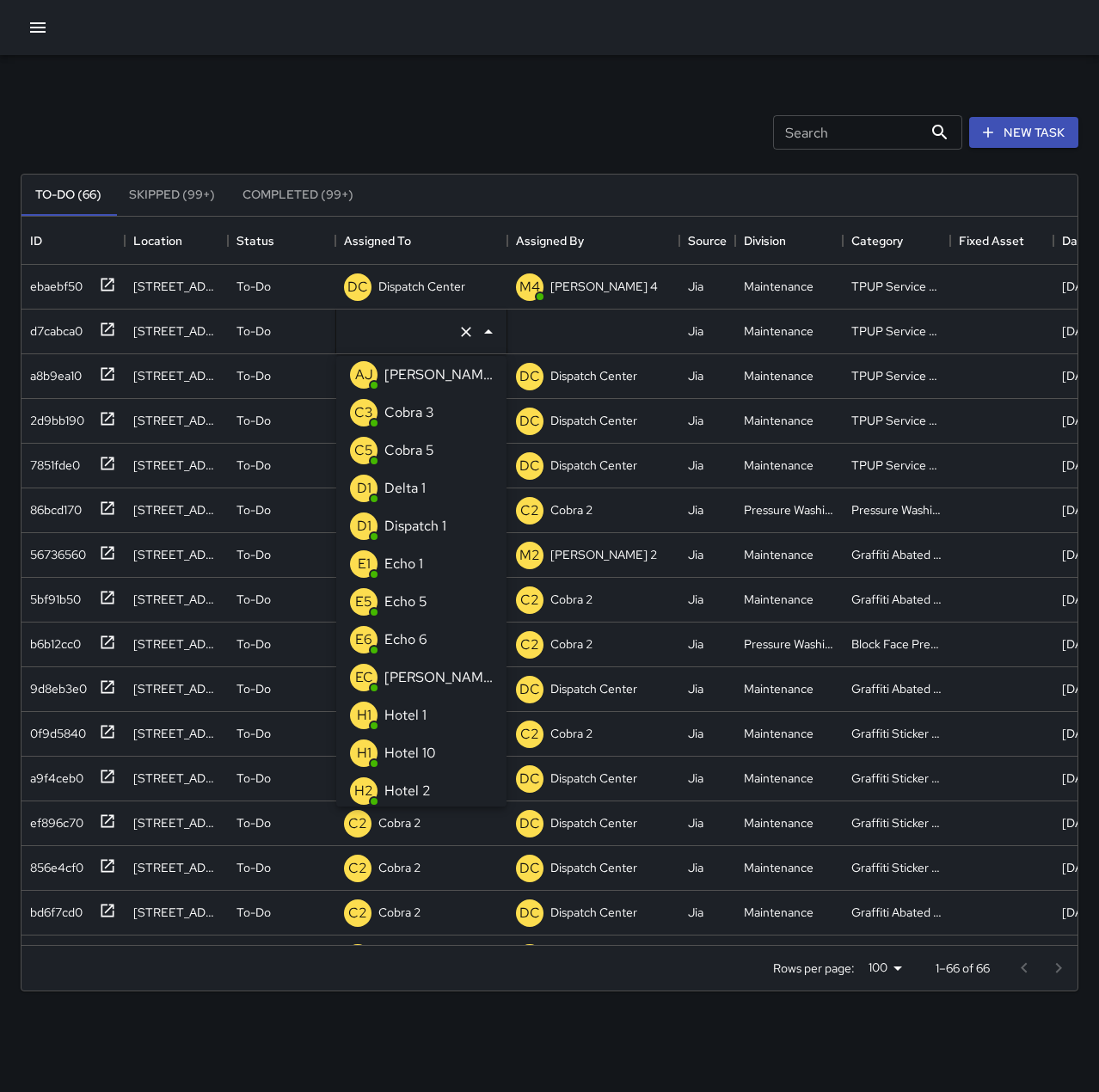
click at [423, 568] on div "Echo 1" at bounding box center [403, 564] width 45 height 28
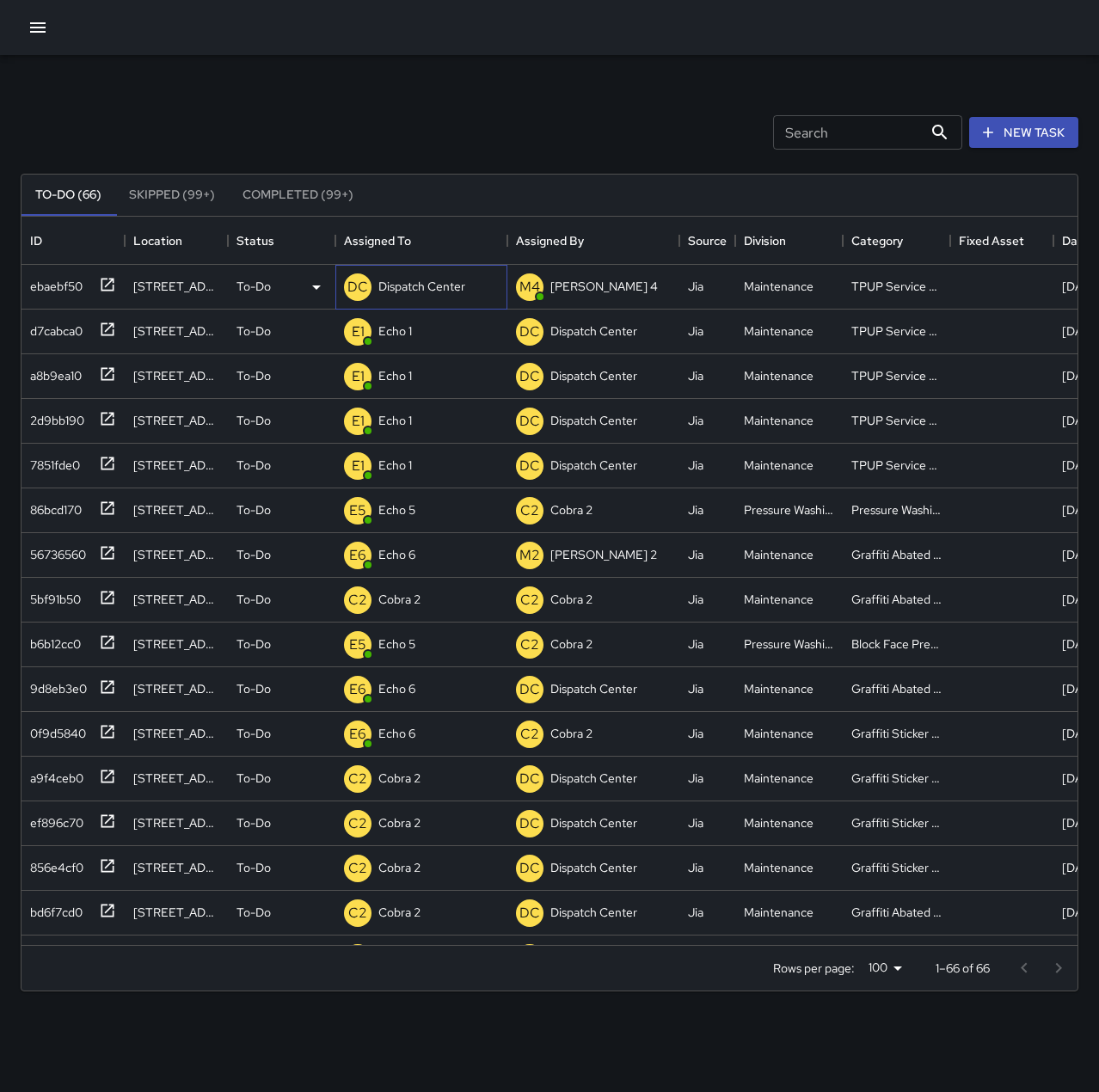
click at [420, 292] on p "Dispatch Center" at bounding box center [421, 285] width 87 height 17
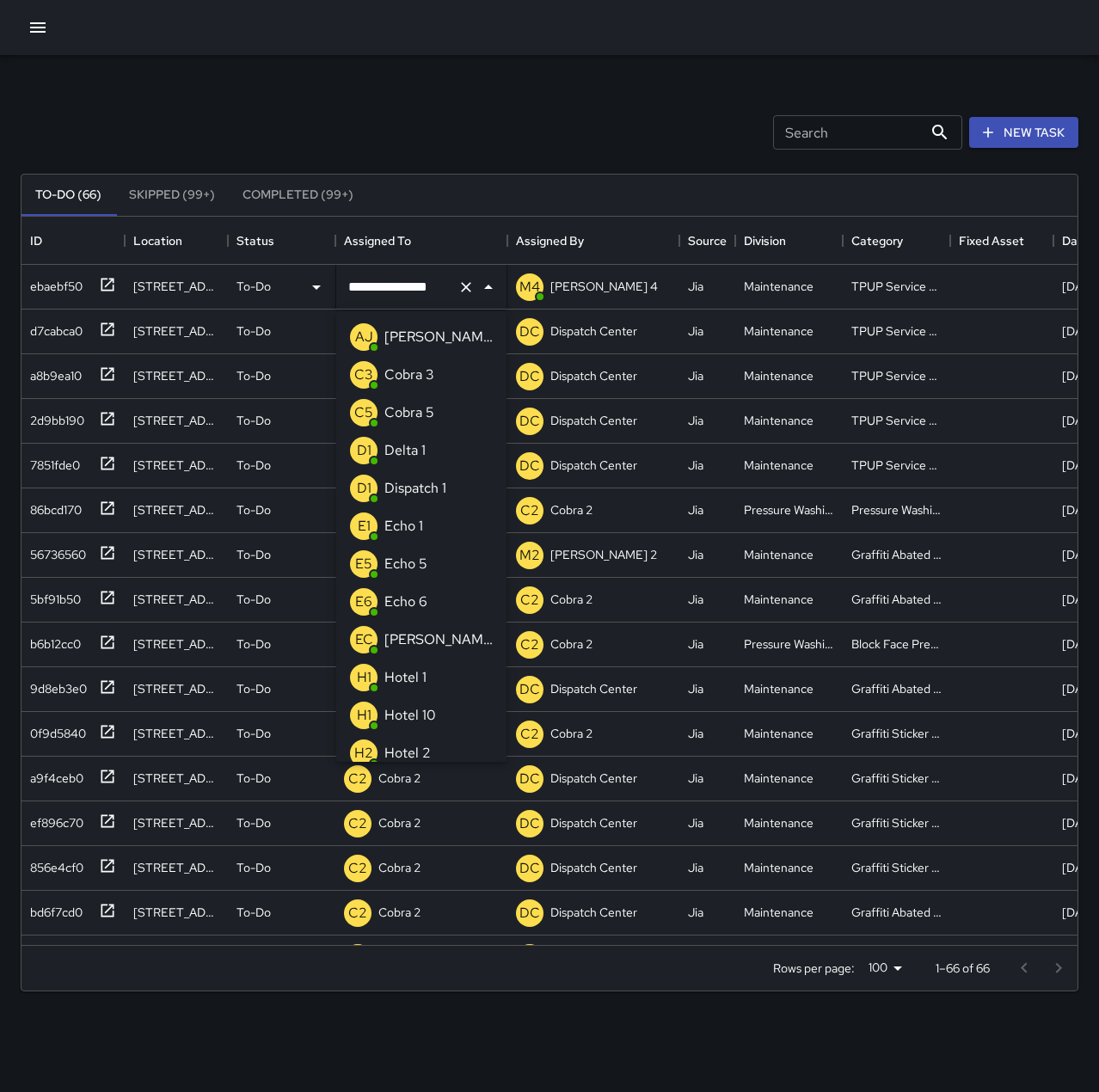
scroll to position [1107, 0]
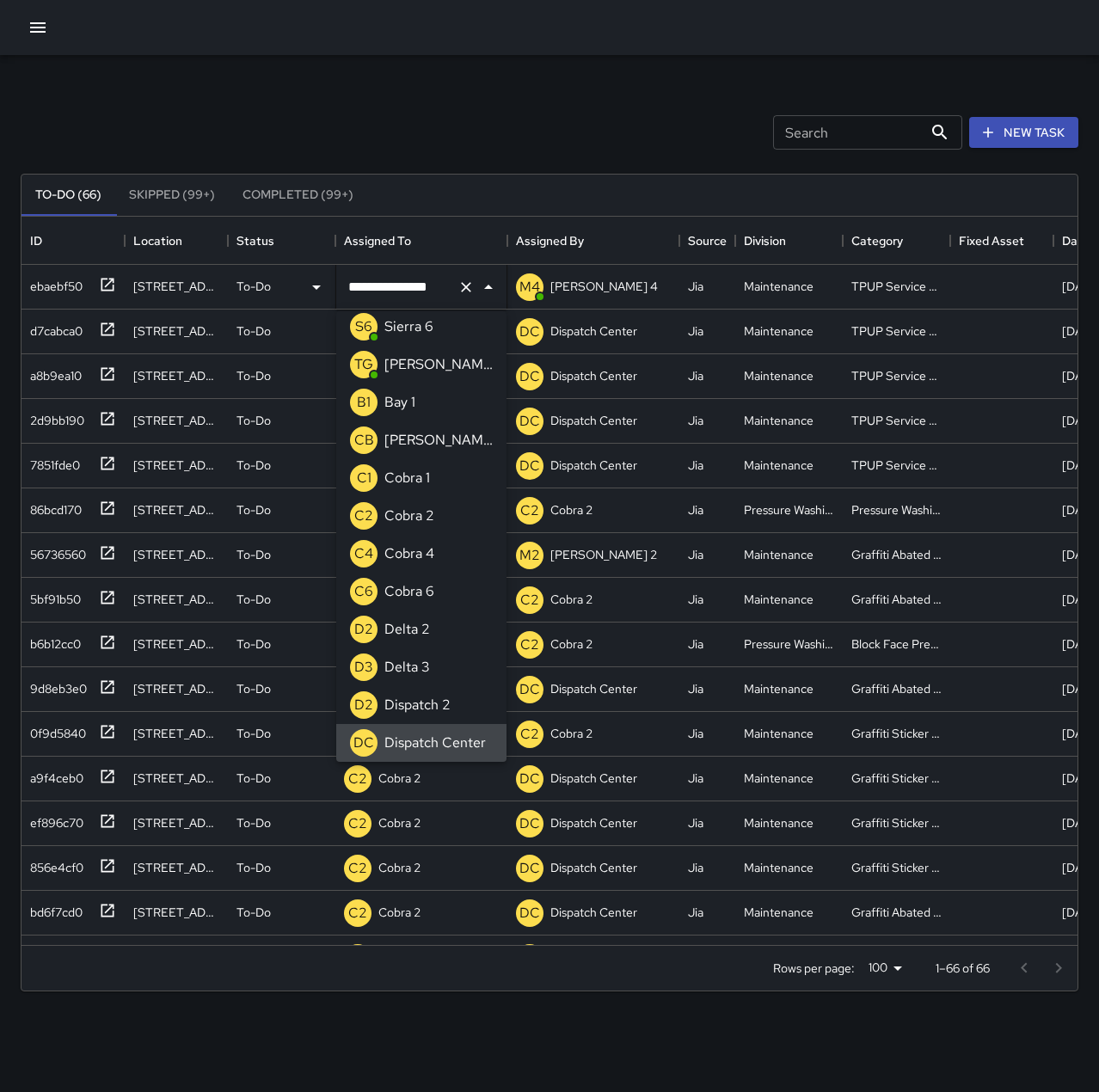
click at [464, 284] on icon "Clear" at bounding box center [465, 287] width 10 height 10
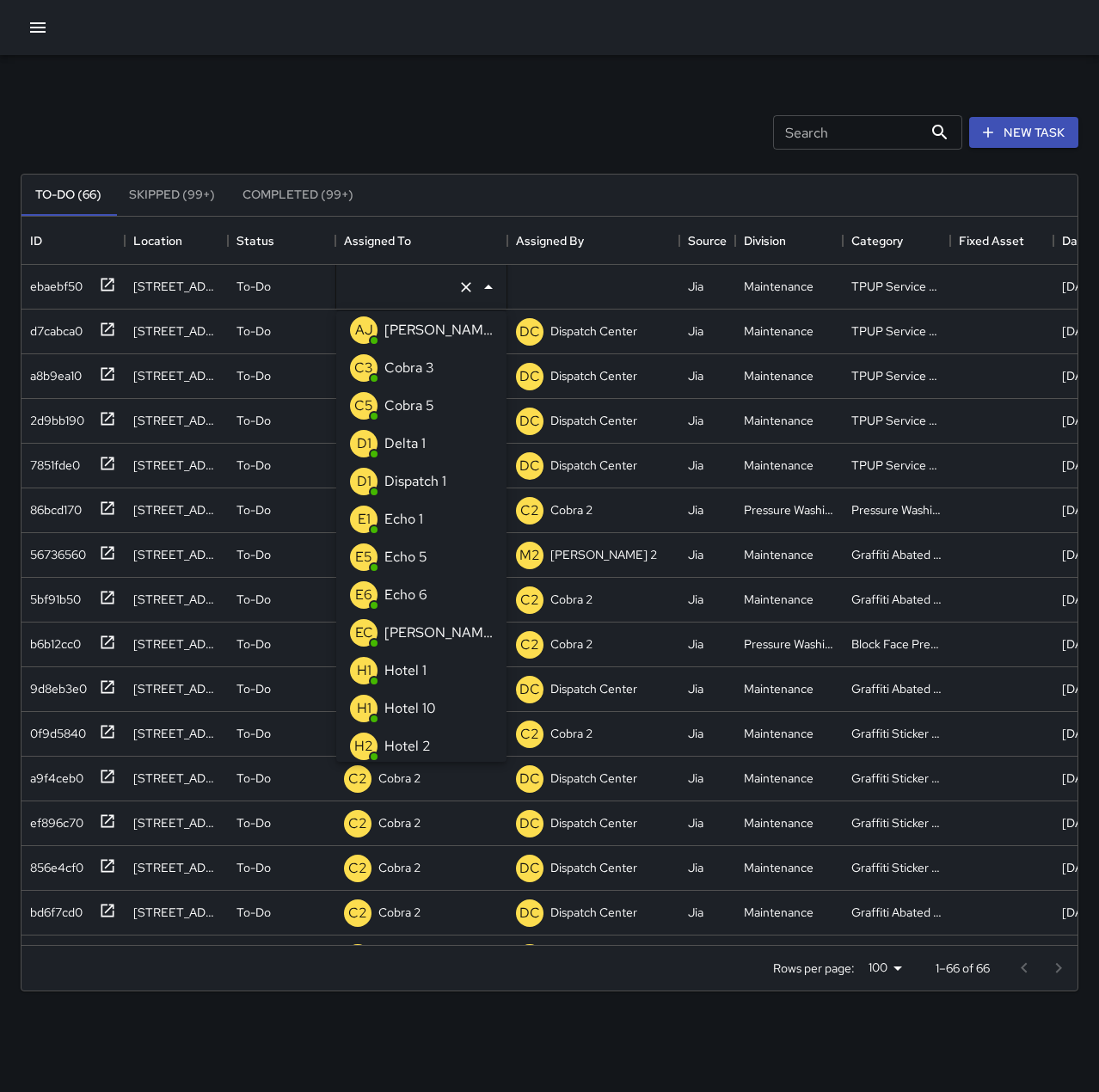
click at [441, 525] on li "E1 Echo 1" at bounding box center [421, 518] width 170 height 37
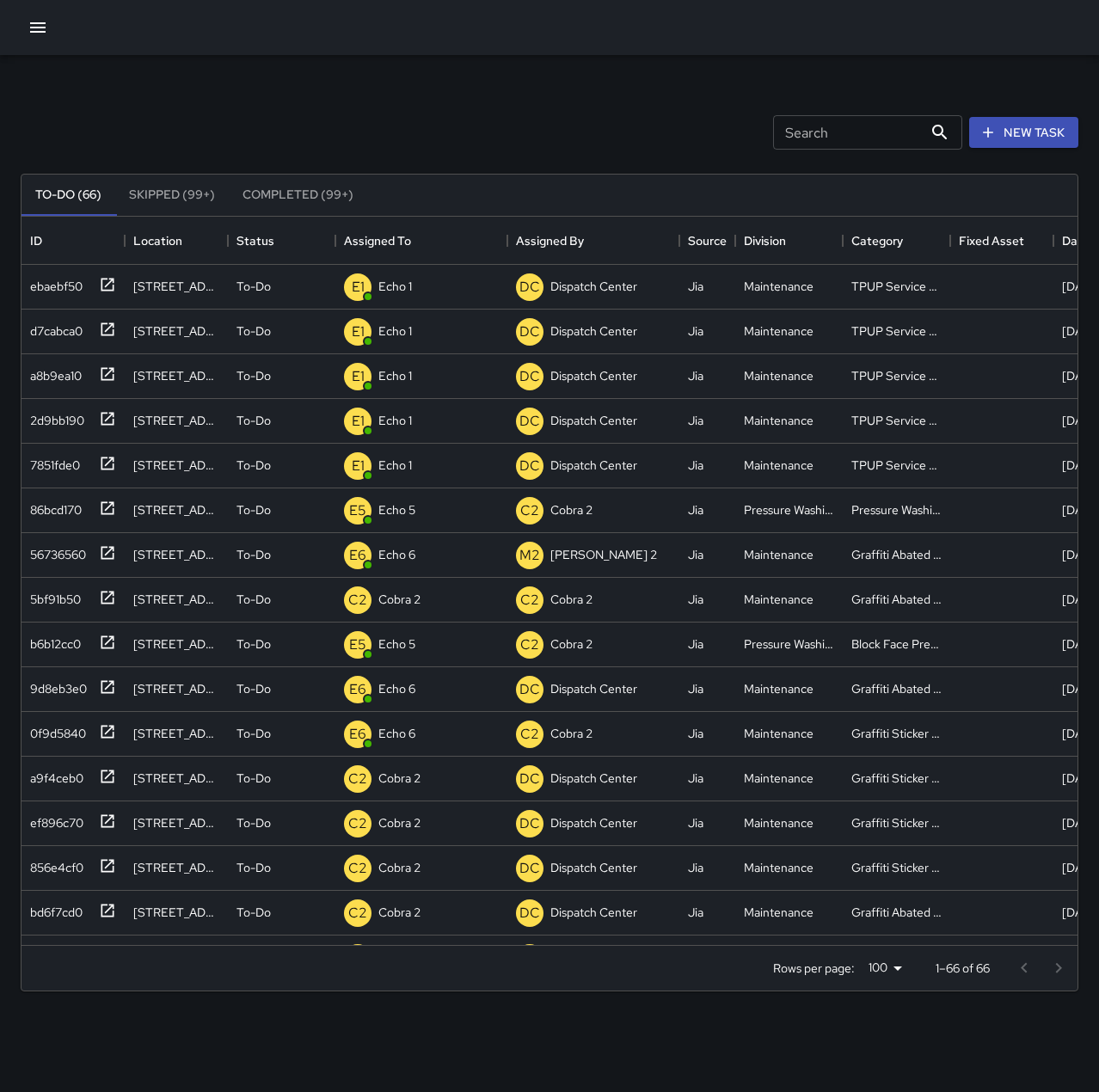
click at [475, 112] on div "Search Search New Task" at bounding box center [549, 132] width 1065 height 90
click at [430, 279] on p "Dispatch 1" at bounding box center [403, 285] width 52 height 17
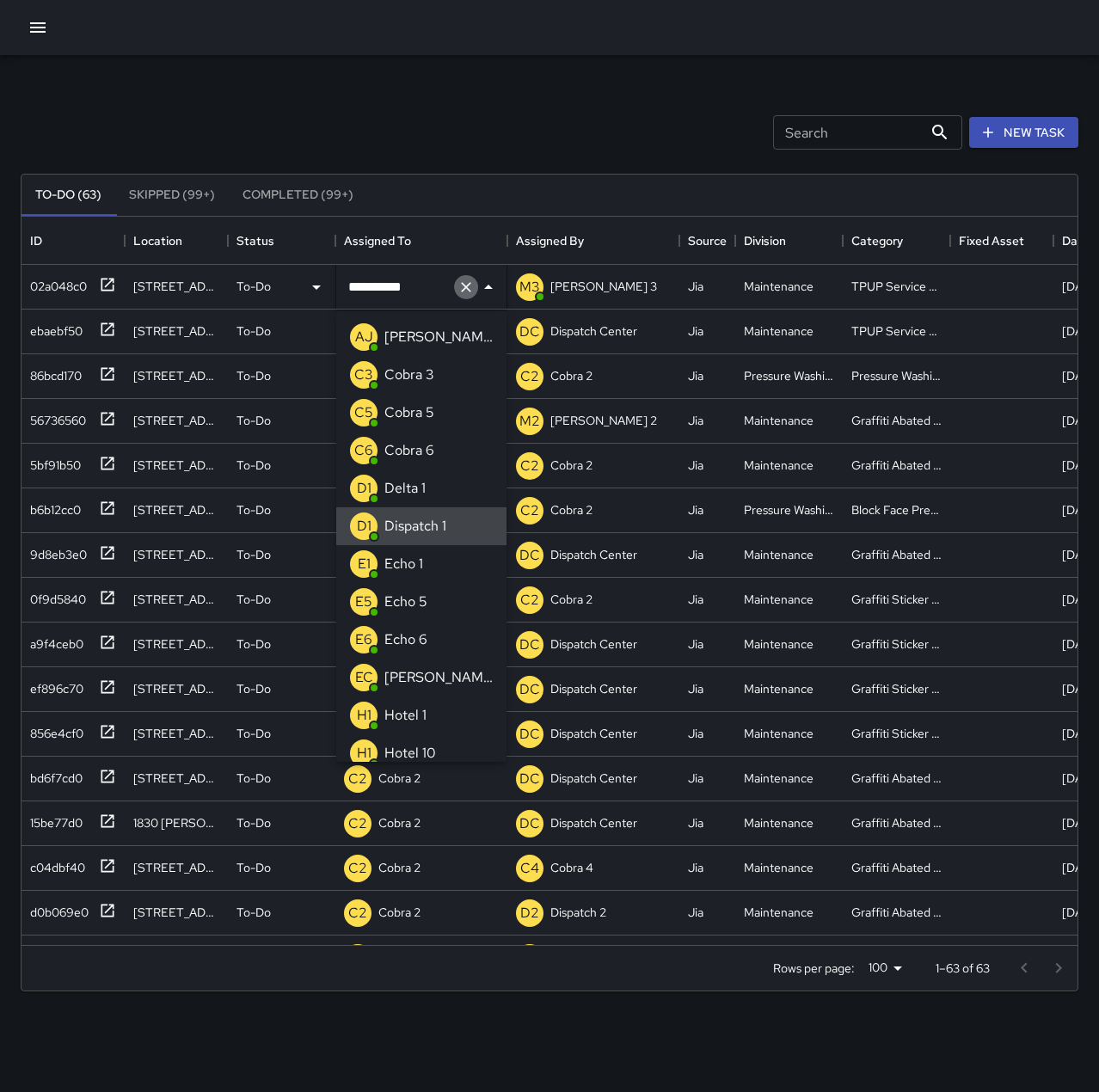
click at [470, 281] on icon "Clear" at bounding box center [465, 286] width 17 height 17
click at [439, 563] on li "E1 Echo 1" at bounding box center [421, 564] width 170 height 37
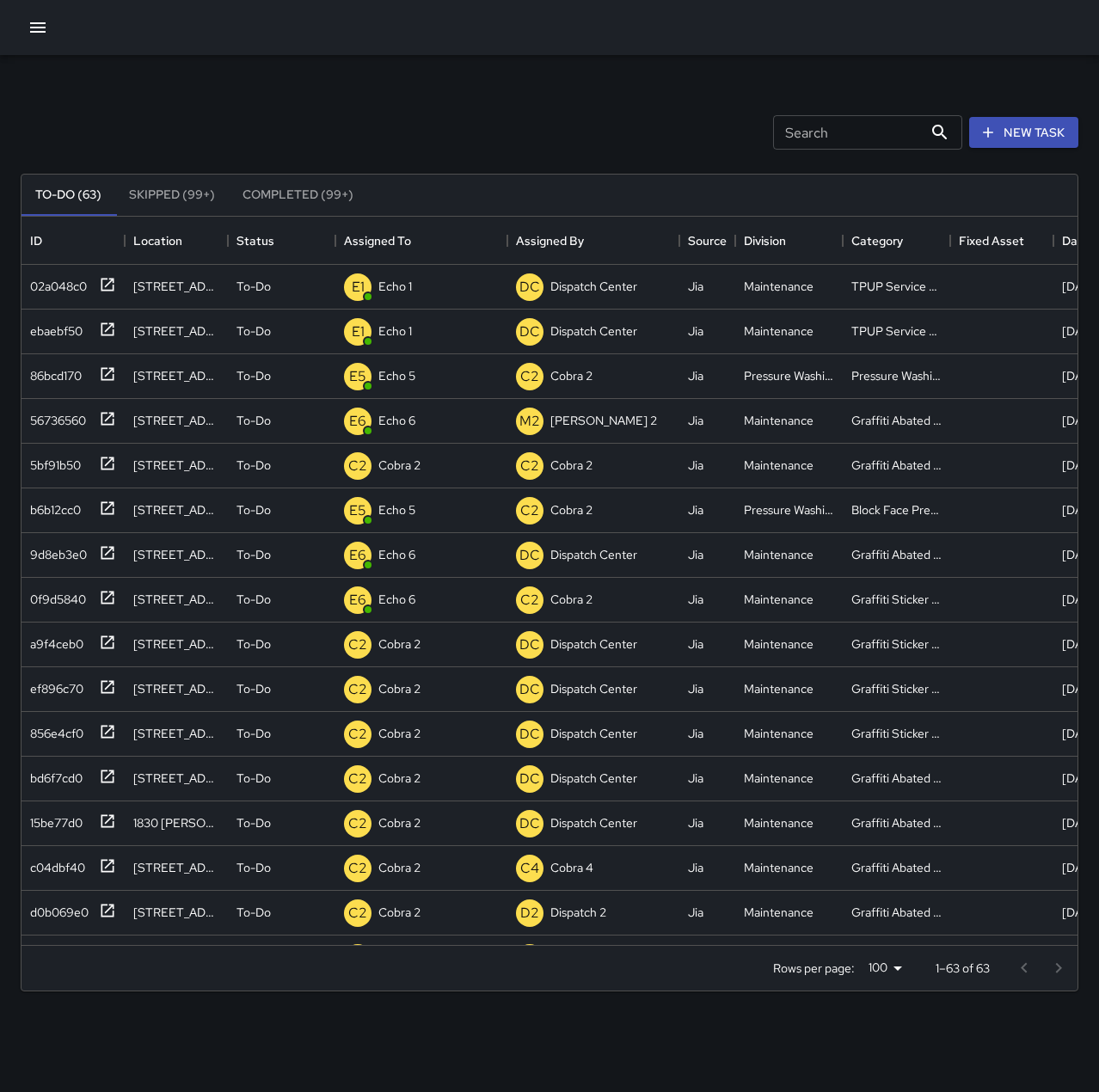
click at [569, 91] on div "Search Search New Task" at bounding box center [549, 132] width 1065 height 90
click at [43, 35] on icon "button" at bounding box center [37, 27] width 21 height 21
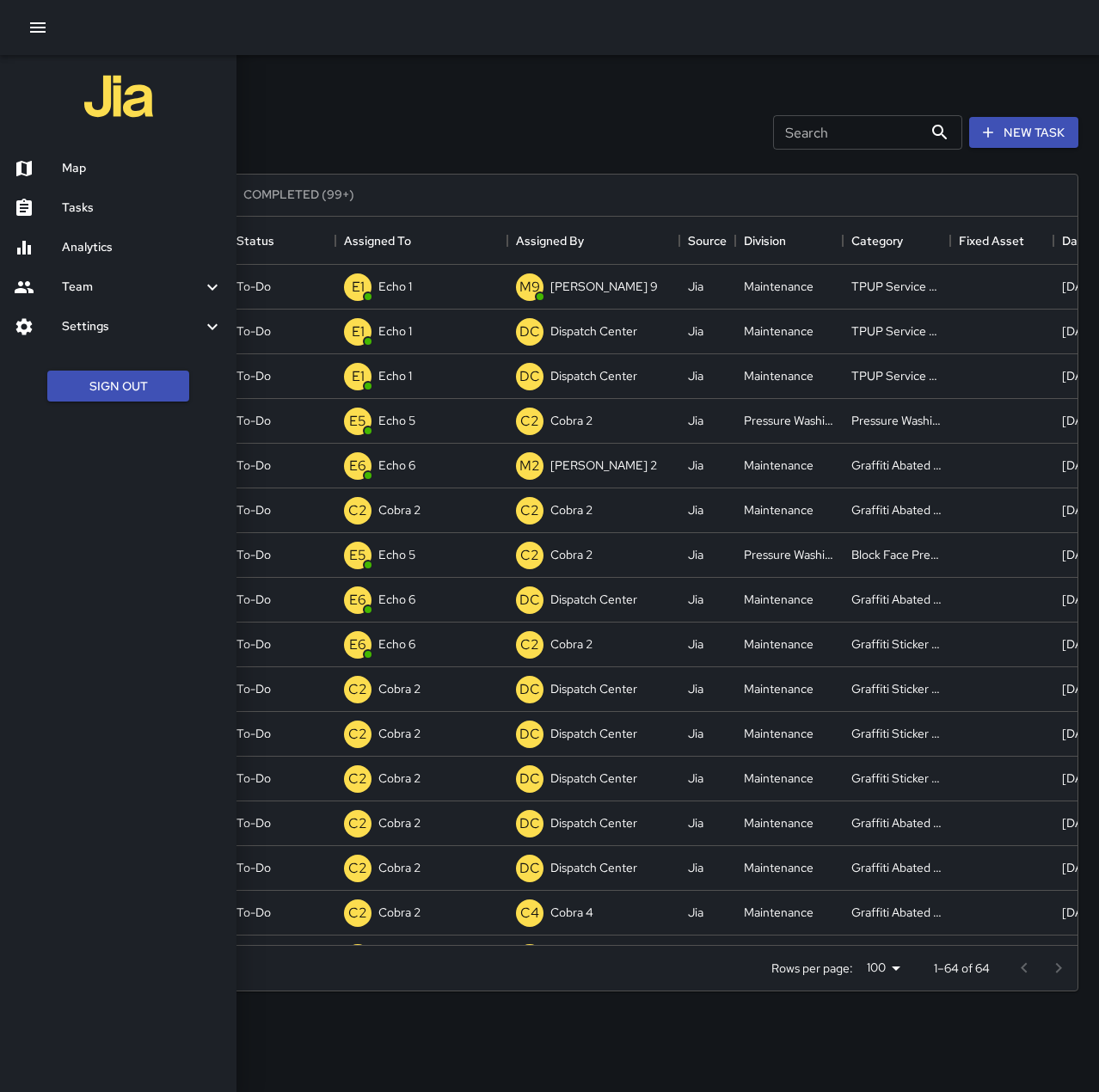
click at [92, 169] on h6 "Map" at bounding box center [142, 168] width 160 height 19
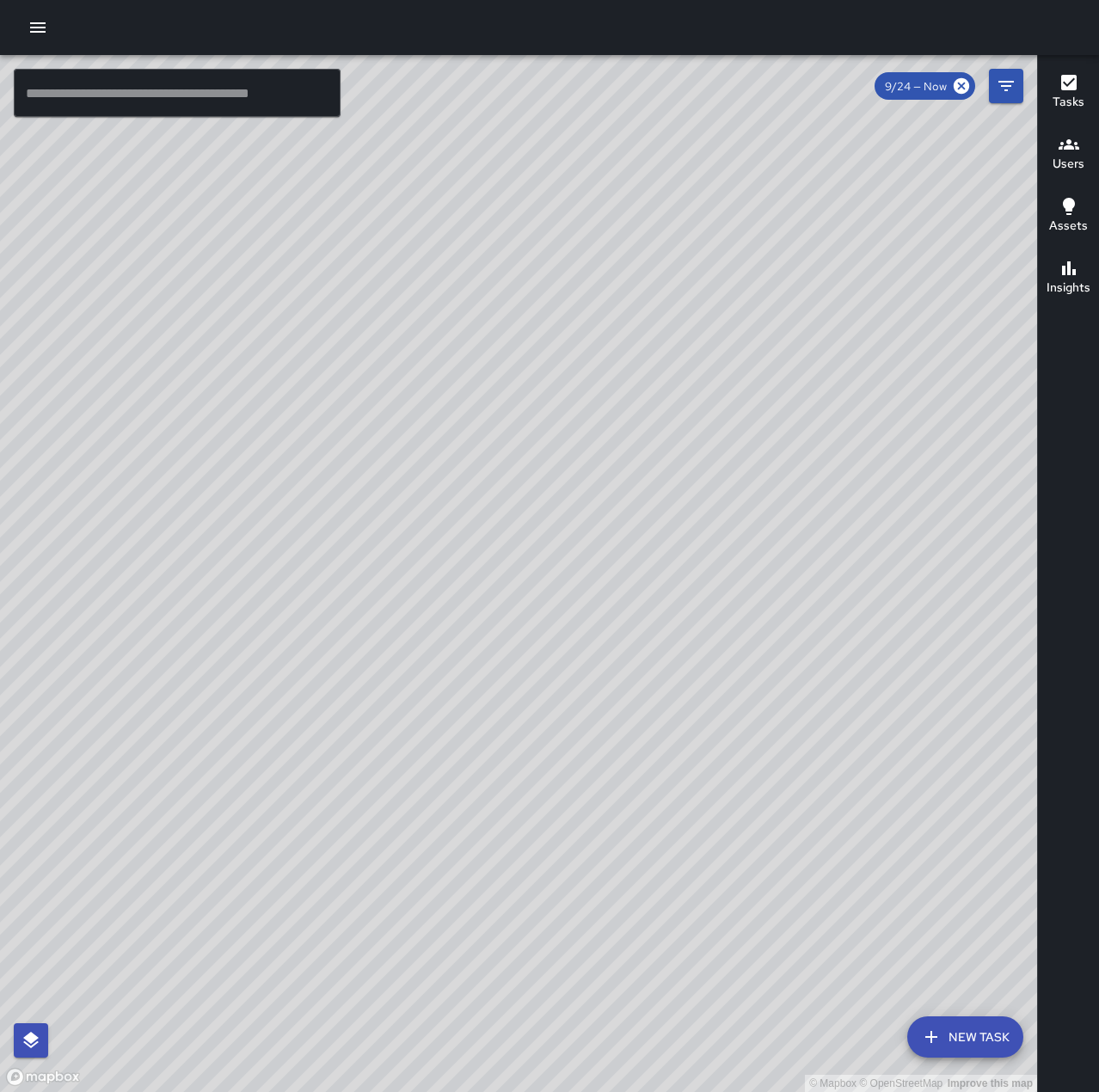
drag, startPoint x: 544, startPoint y: 972, endPoint x: 788, endPoint y: 689, distance: 373.7
click at [796, 690] on div "© Mapbox © OpenStreetMap Improve this map" at bounding box center [519, 574] width 1037 height 1037
click at [38, 22] on icon "button" at bounding box center [37, 27] width 21 height 21
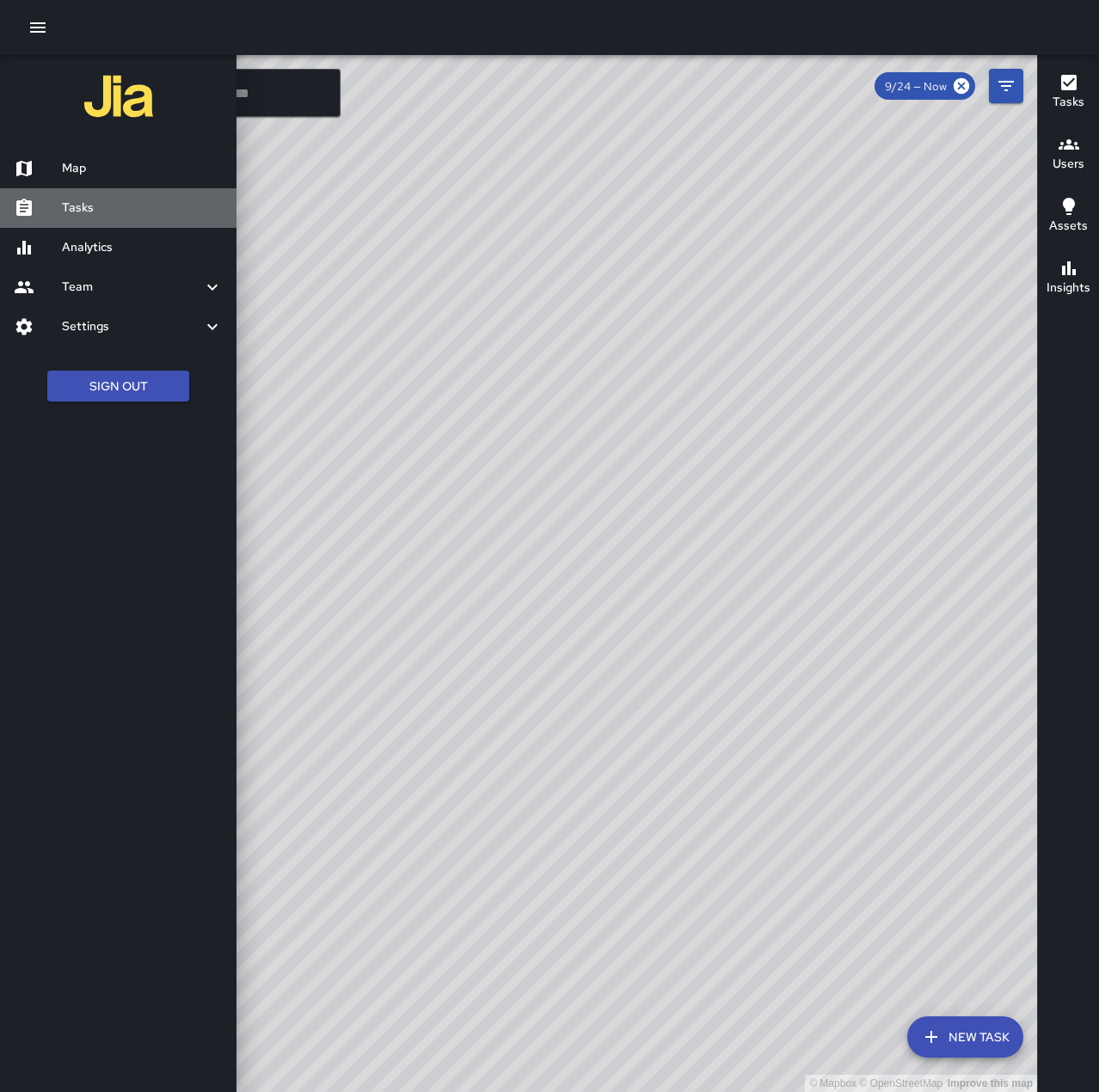
click at [111, 199] on h6 "Tasks" at bounding box center [142, 208] width 160 height 19
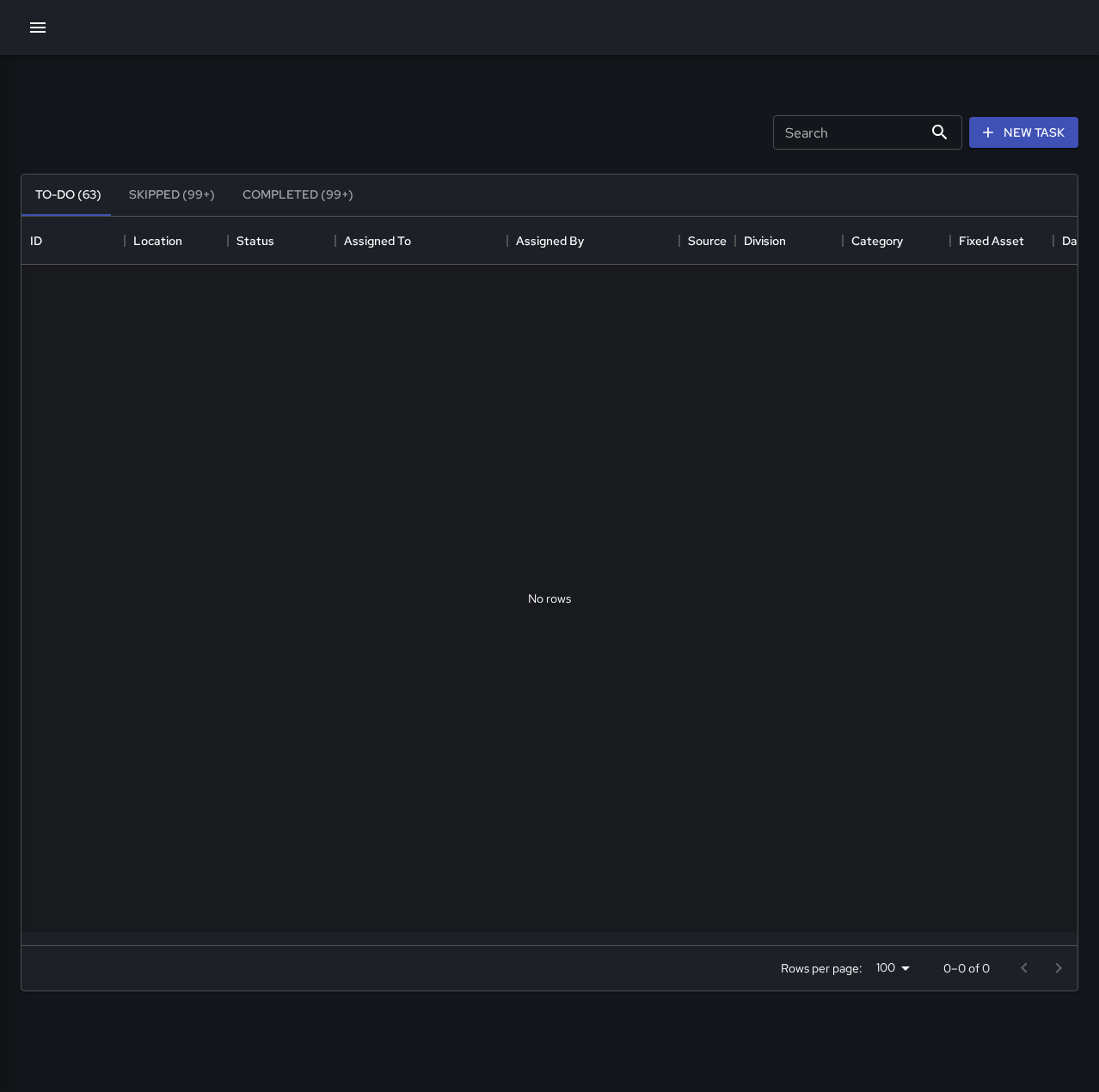
scroll to position [715, 1043]
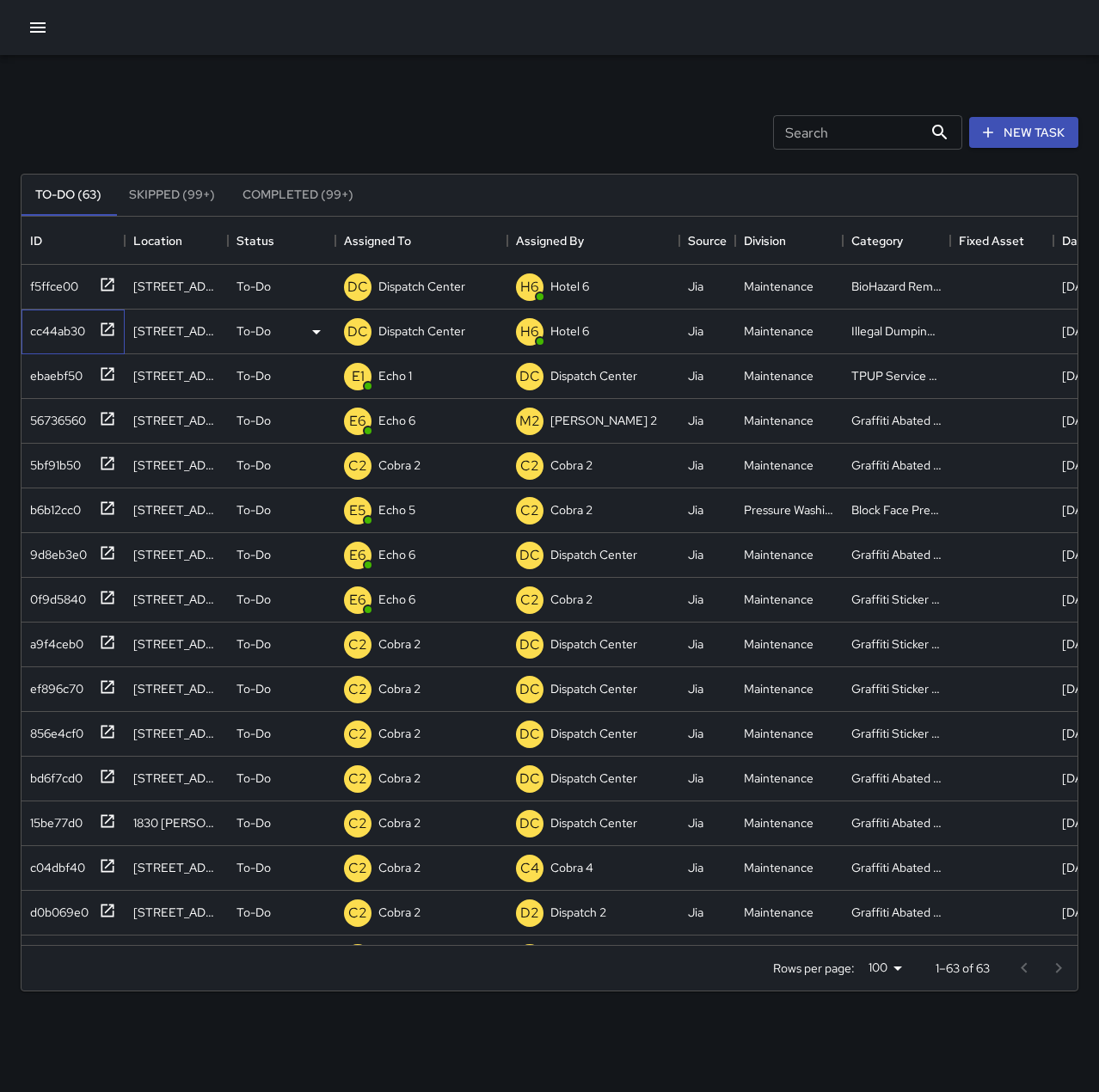
click at [112, 322] on icon at bounding box center [106, 329] width 17 height 17
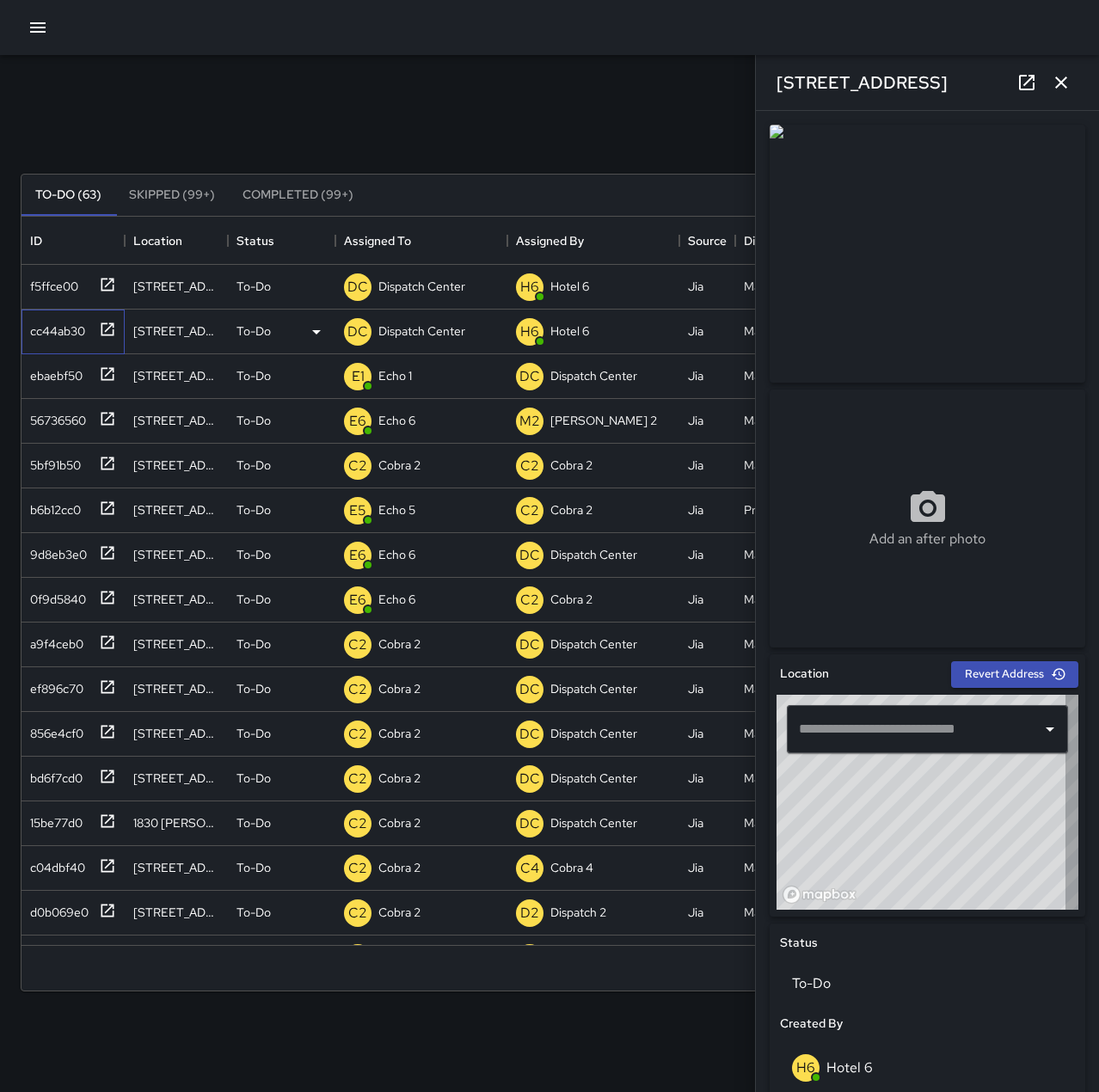
type input "**********"
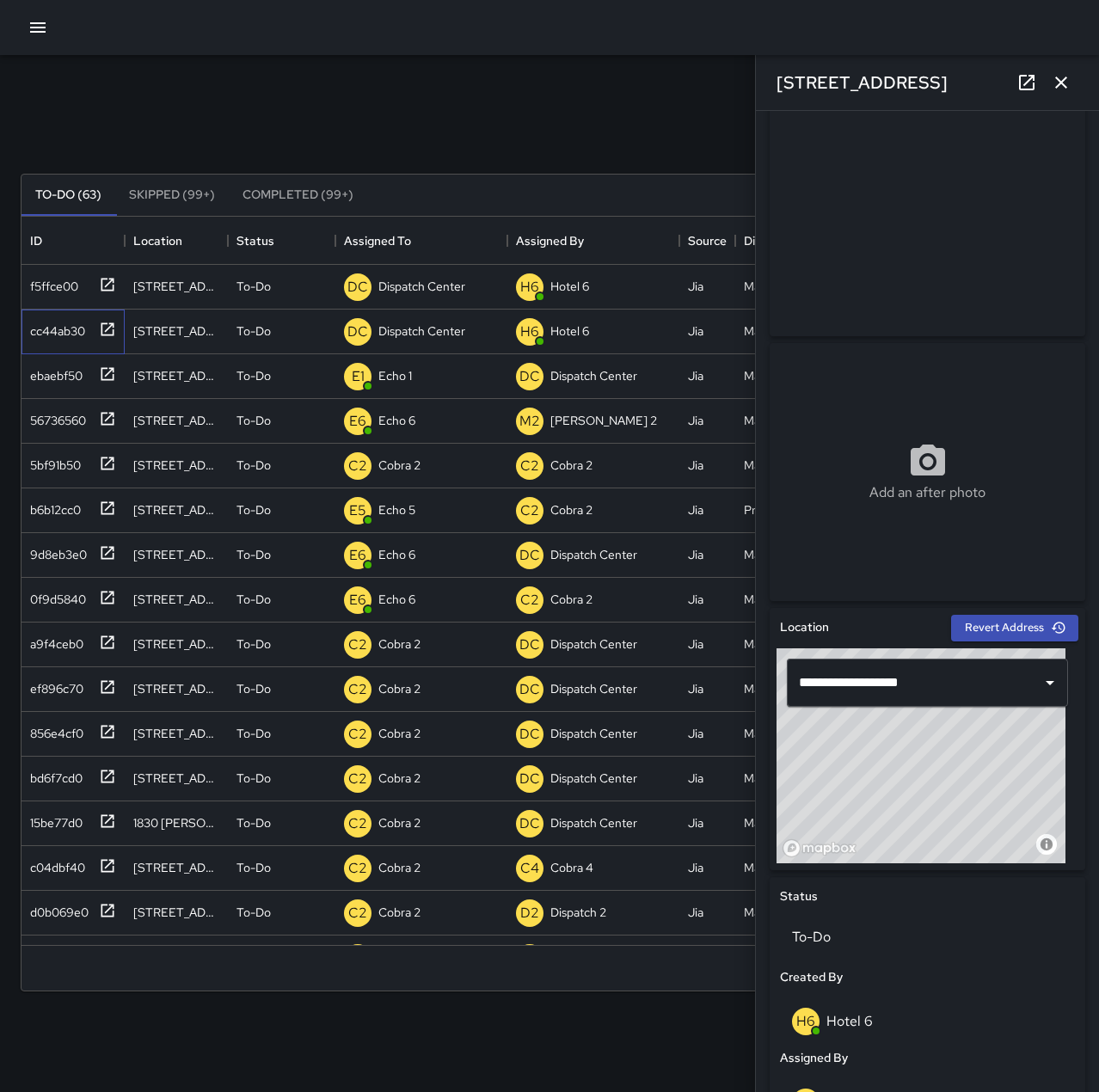
scroll to position [86, 0]
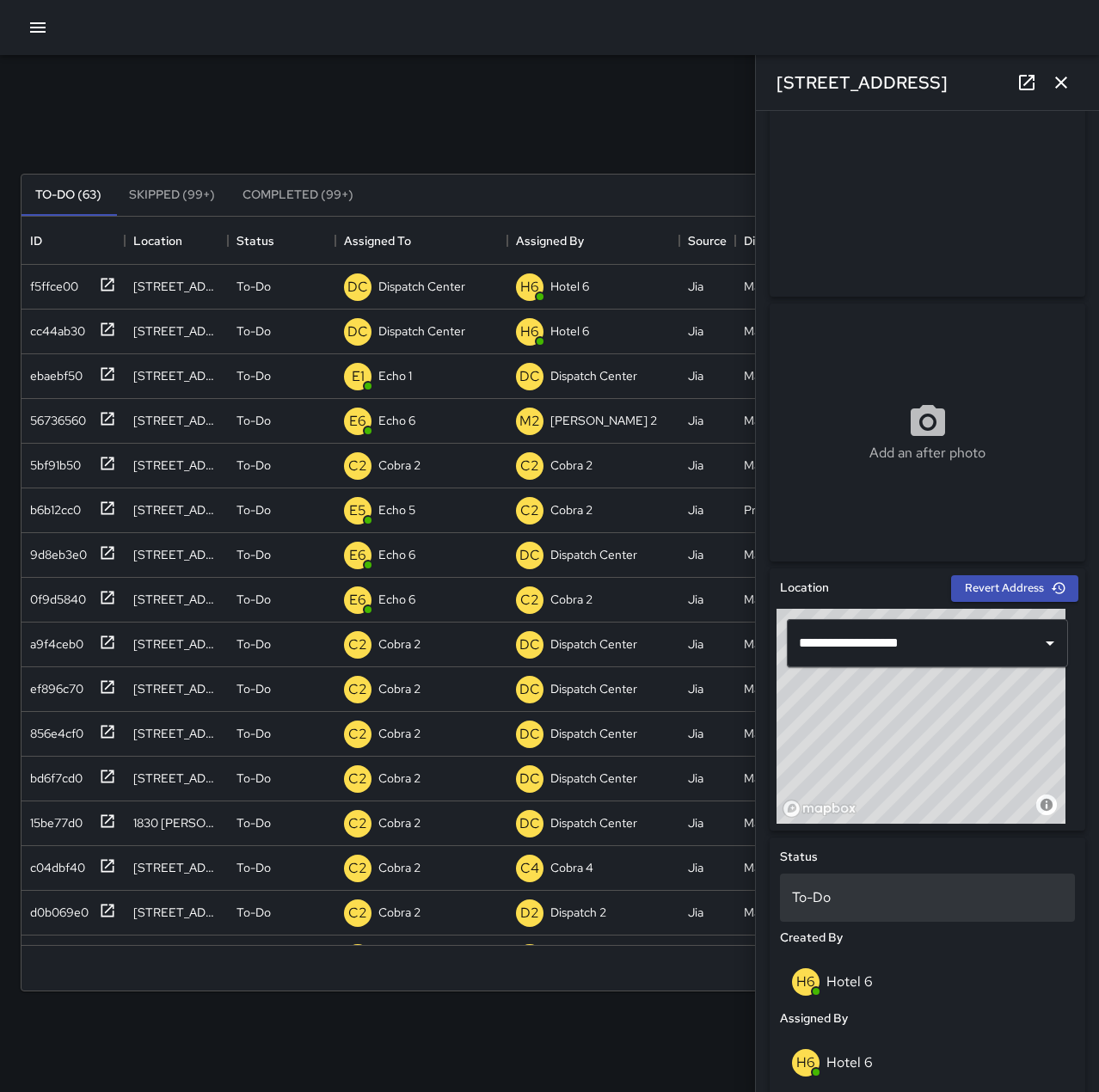
click at [949, 901] on p "To-Do" at bounding box center [927, 897] width 271 height 21
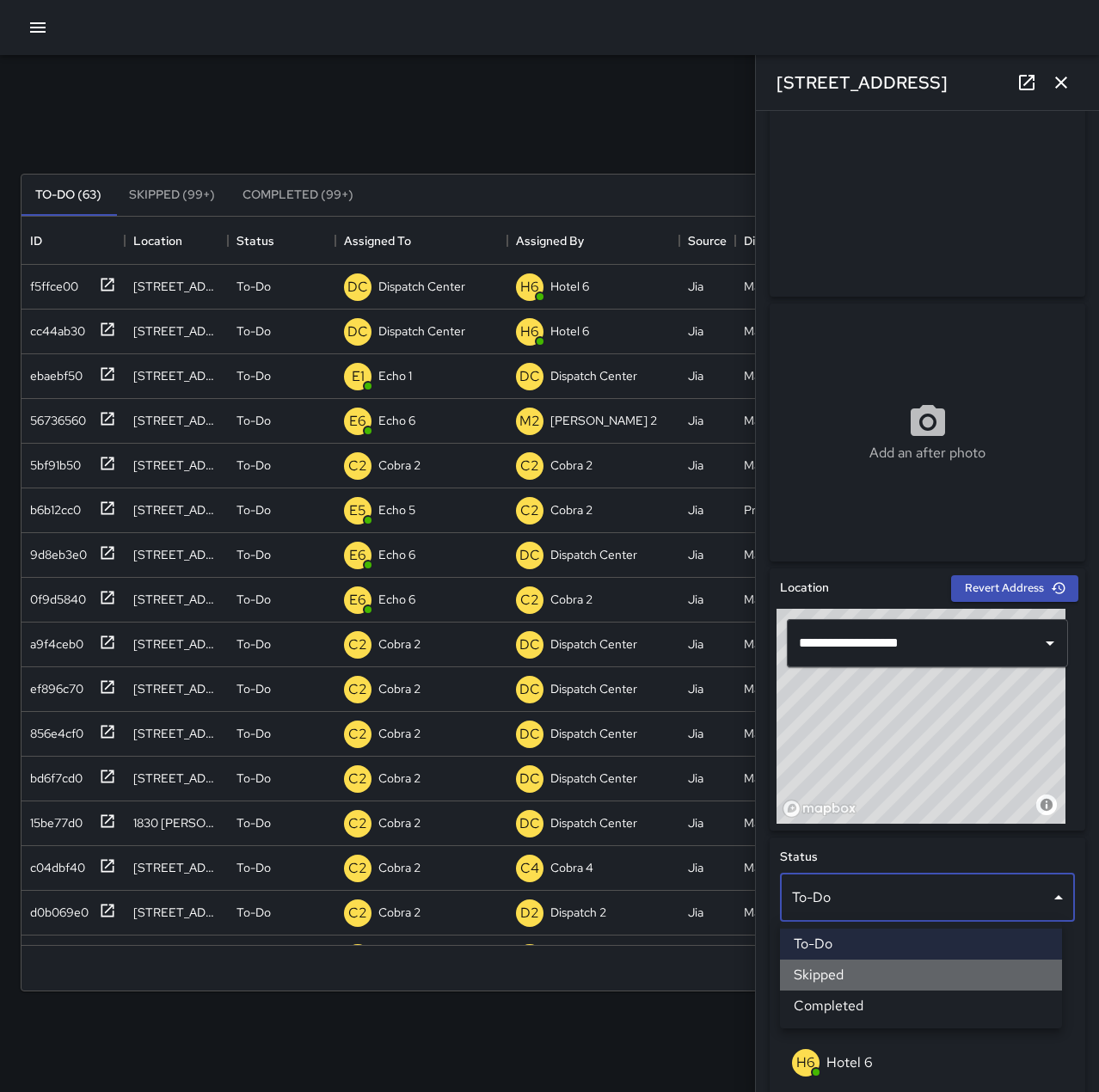
click at [932, 976] on li "Skipped" at bounding box center [920, 974] width 282 height 30
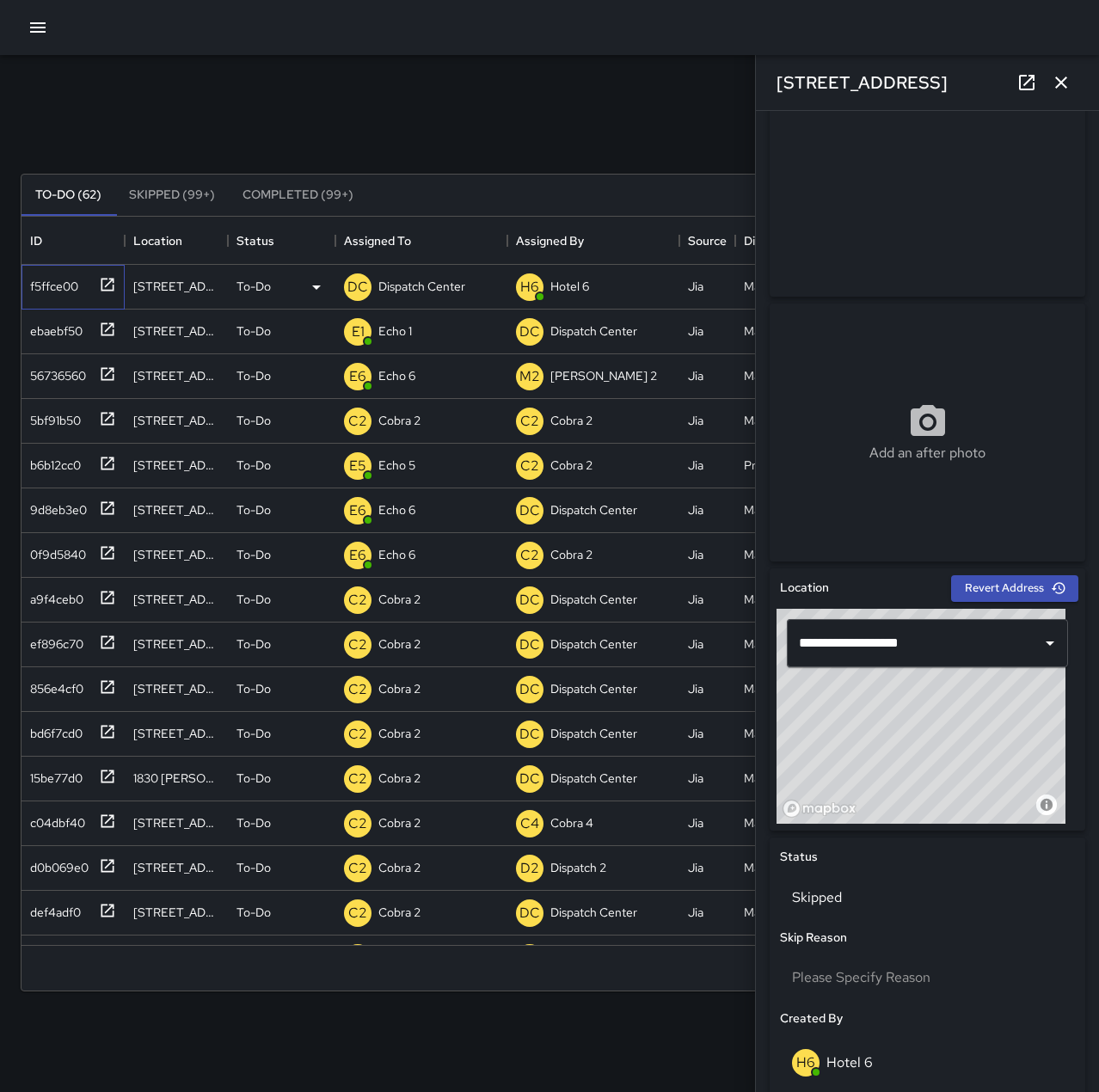
click at [100, 282] on icon at bounding box center [106, 283] width 17 height 17
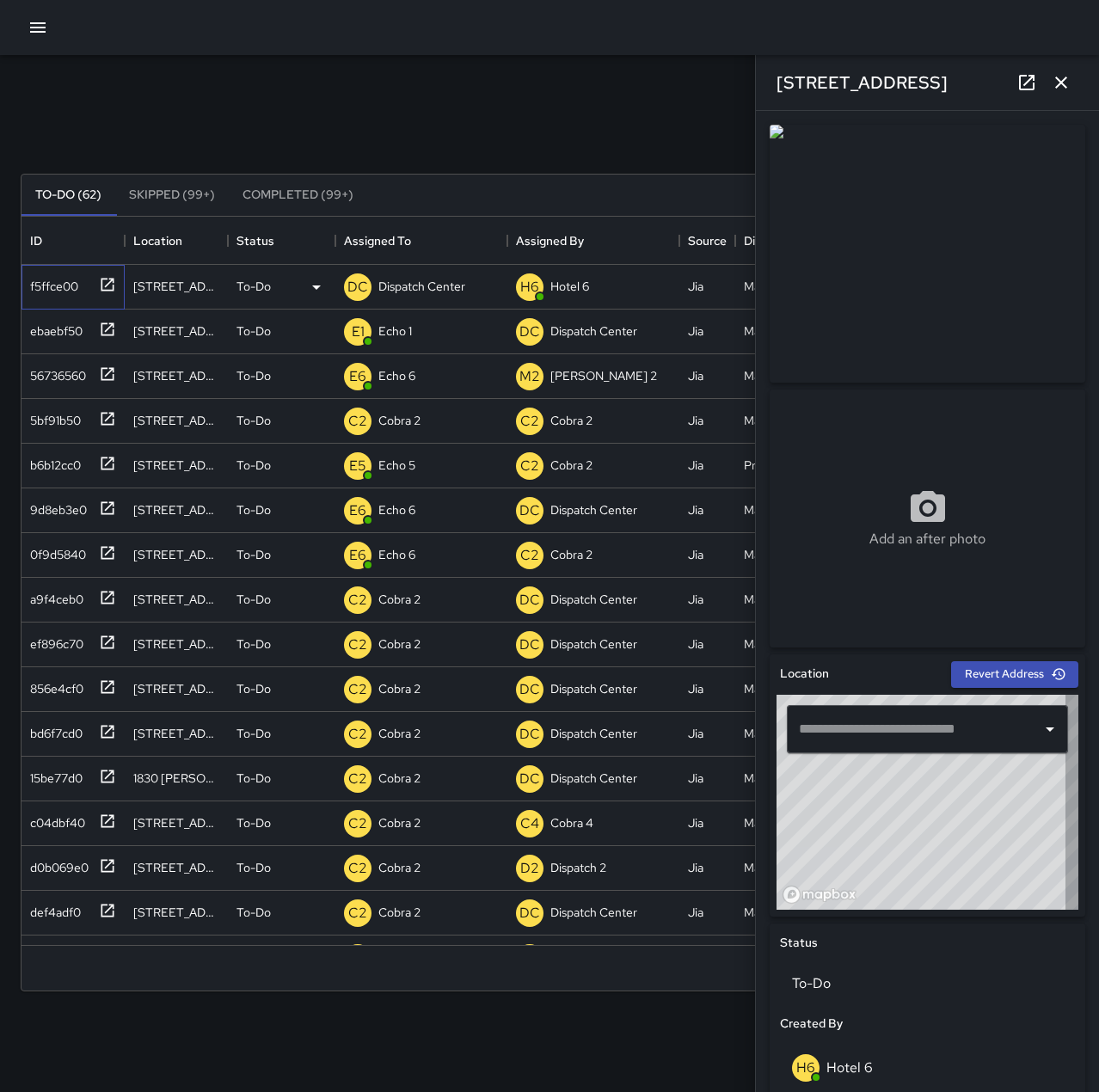
type input "**********"
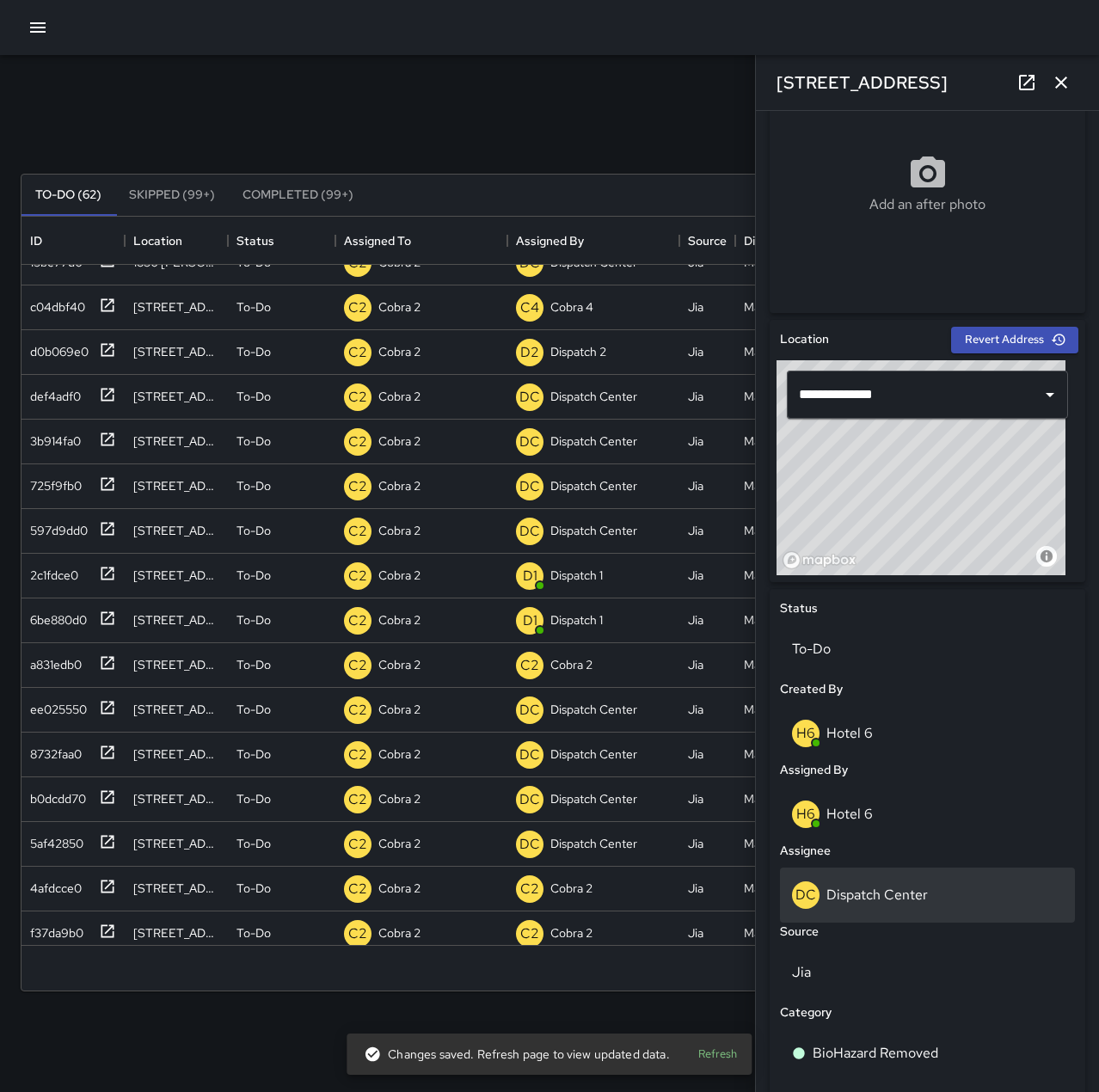
scroll to position [343, 0]
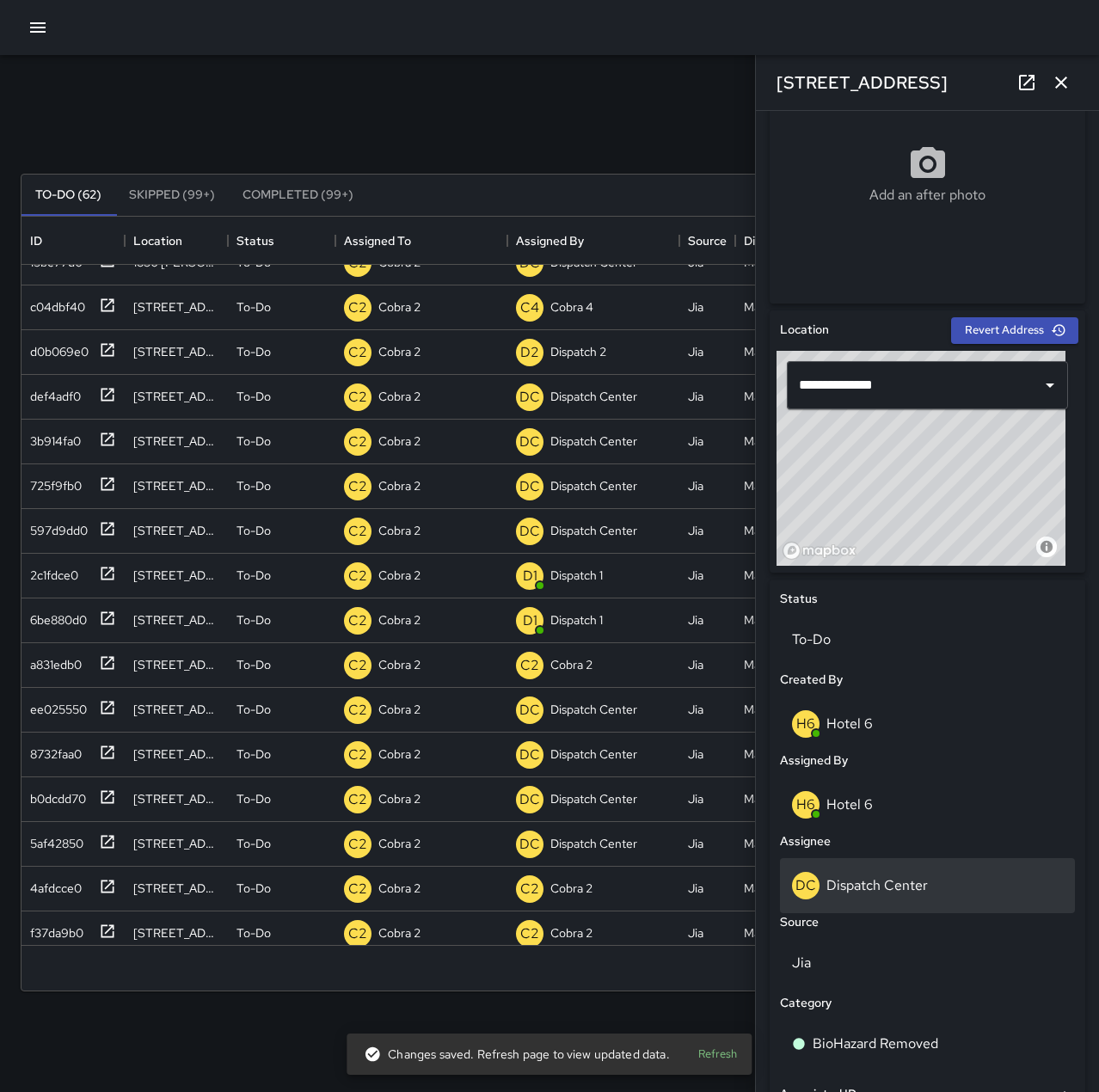
click at [934, 883] on div "DC Dispatch Center" at bounding box center [927, 885] width 271 height 28
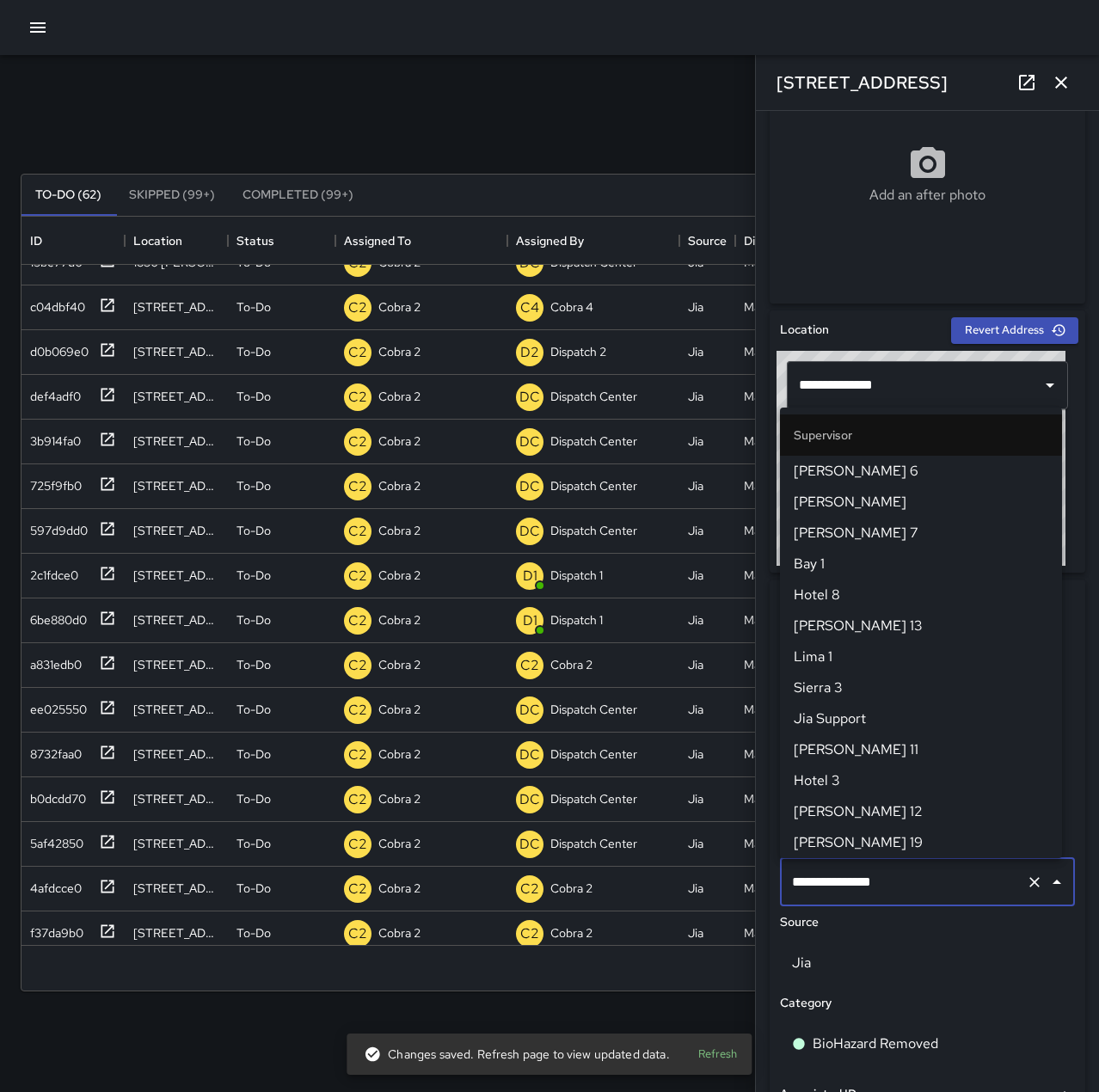
scroll to position [1640, 0]
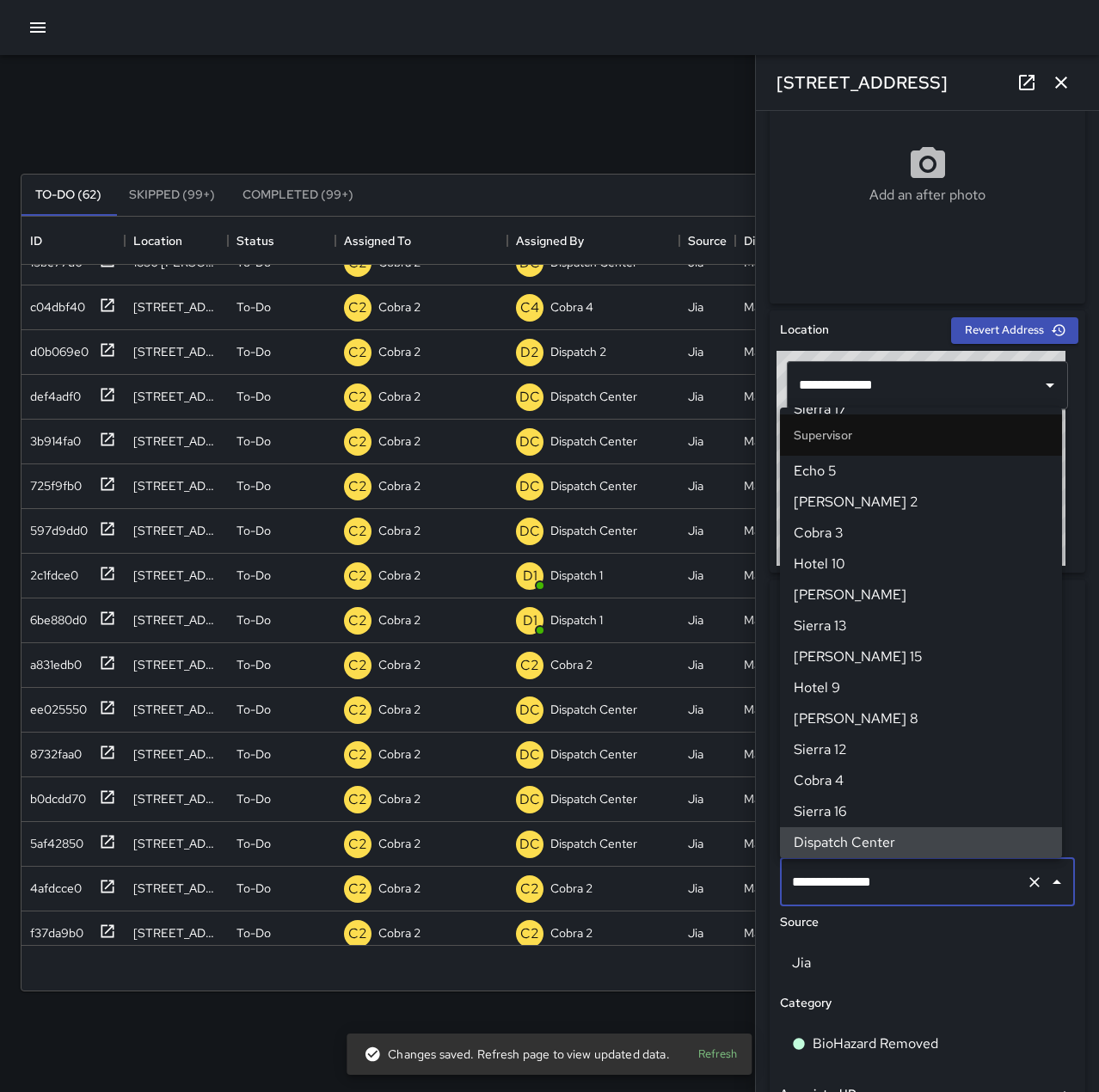
click at [1025, 876] on icon "Clear" at bounding box center [1033, 881] width 17 height 17
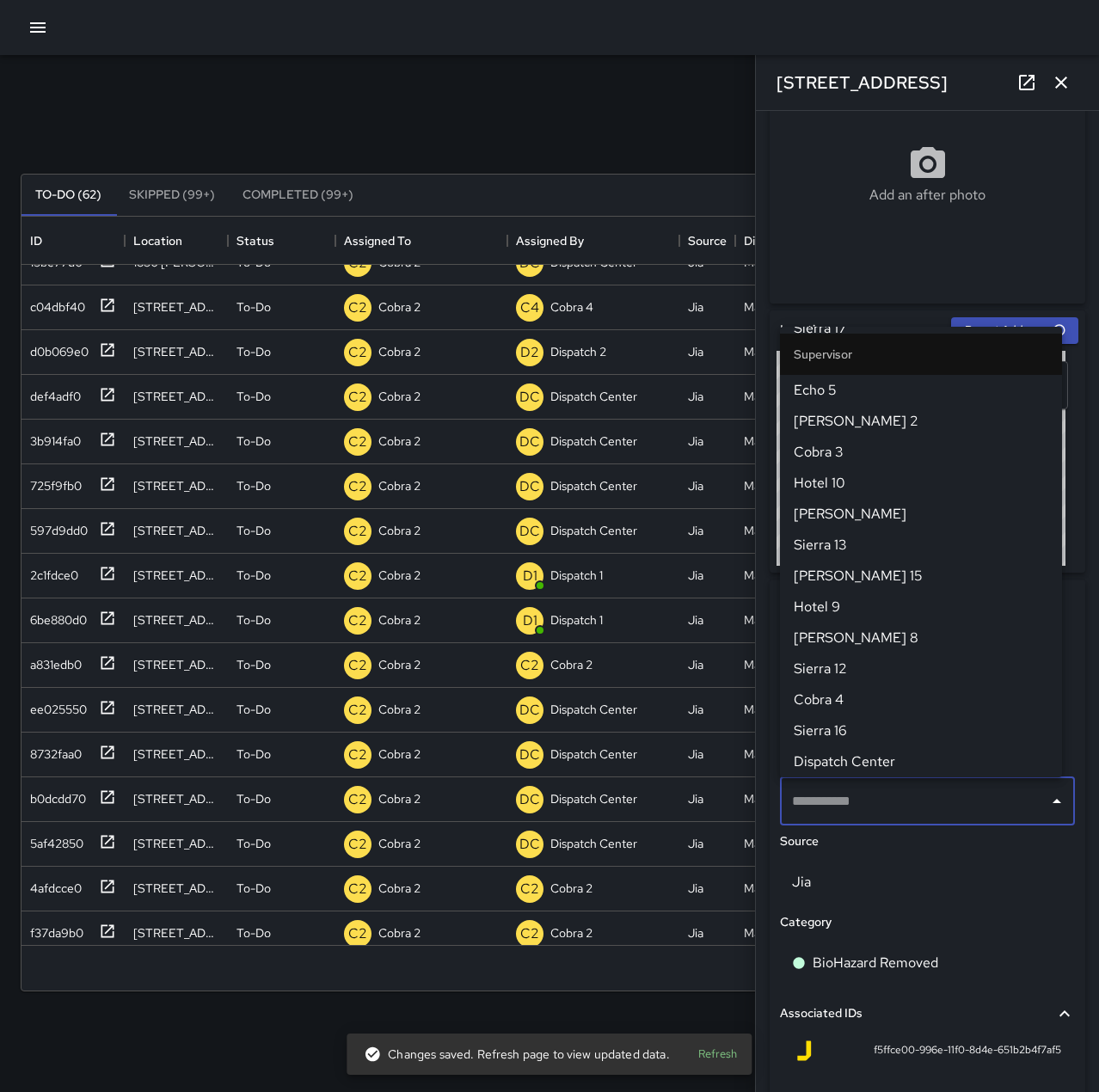
scroll to position [0, 0]
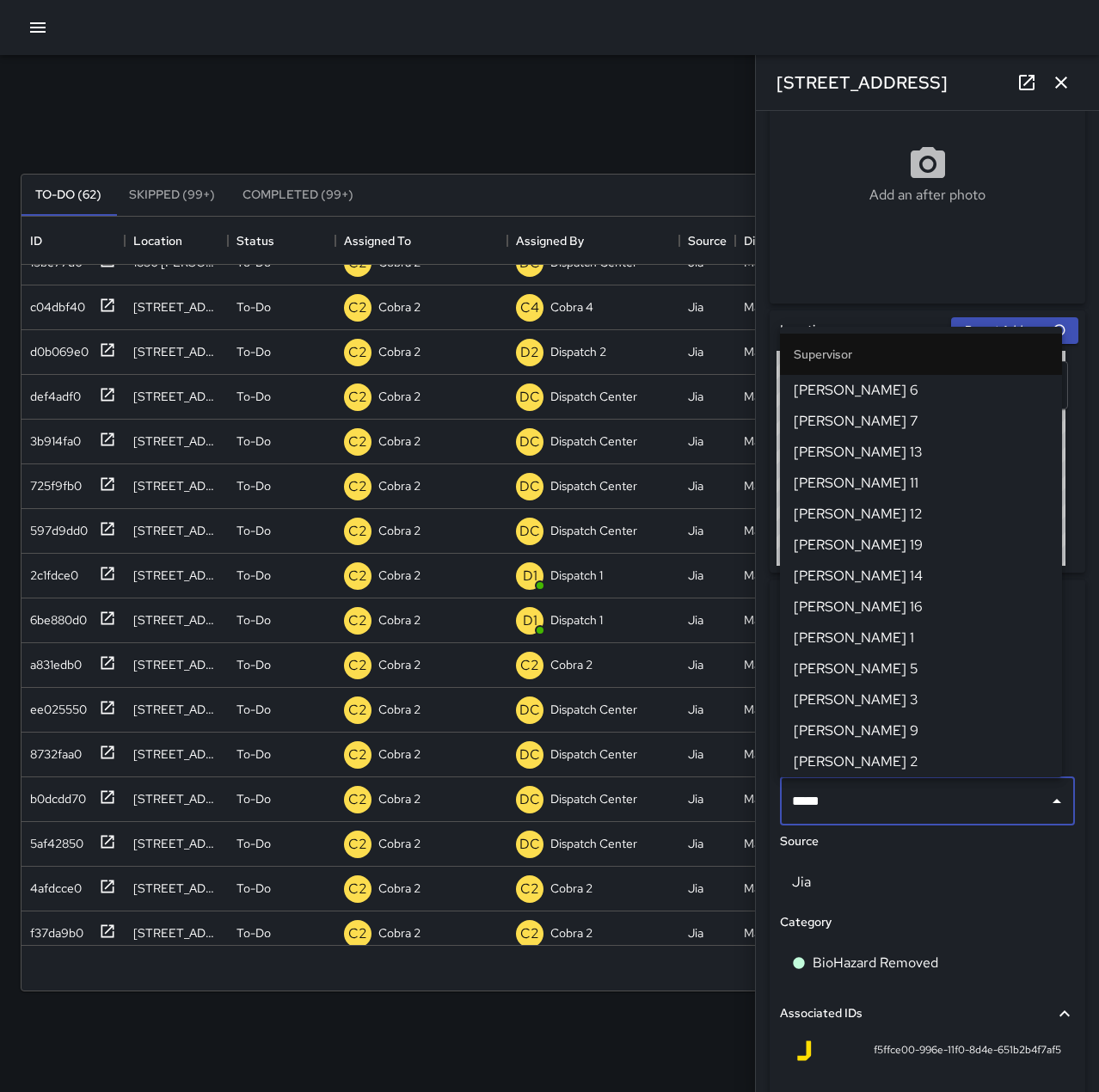
type input "******"
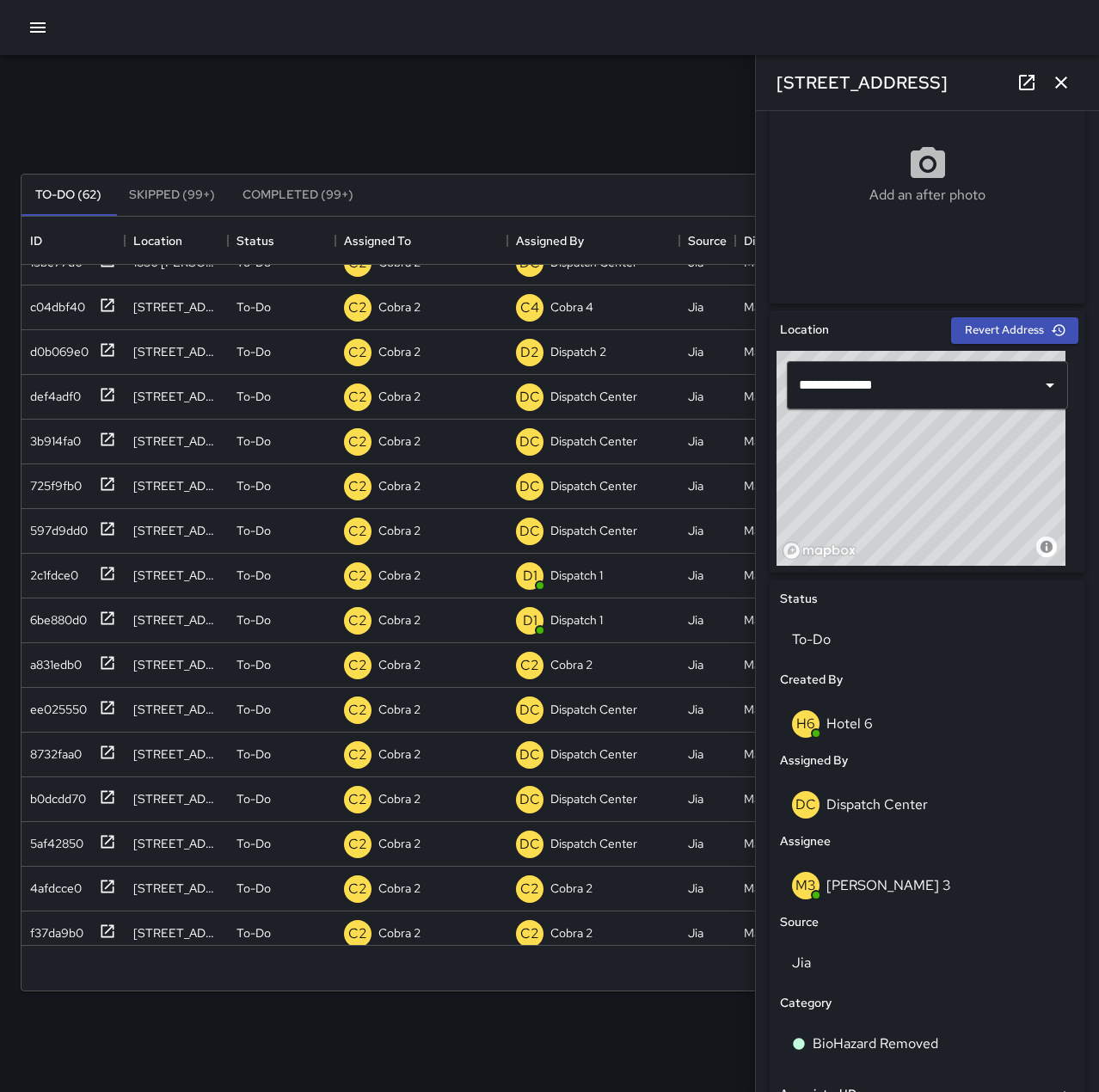
click at [1056, 86] on icon "button" at bounding box center [1061, 82] width 21 height 21
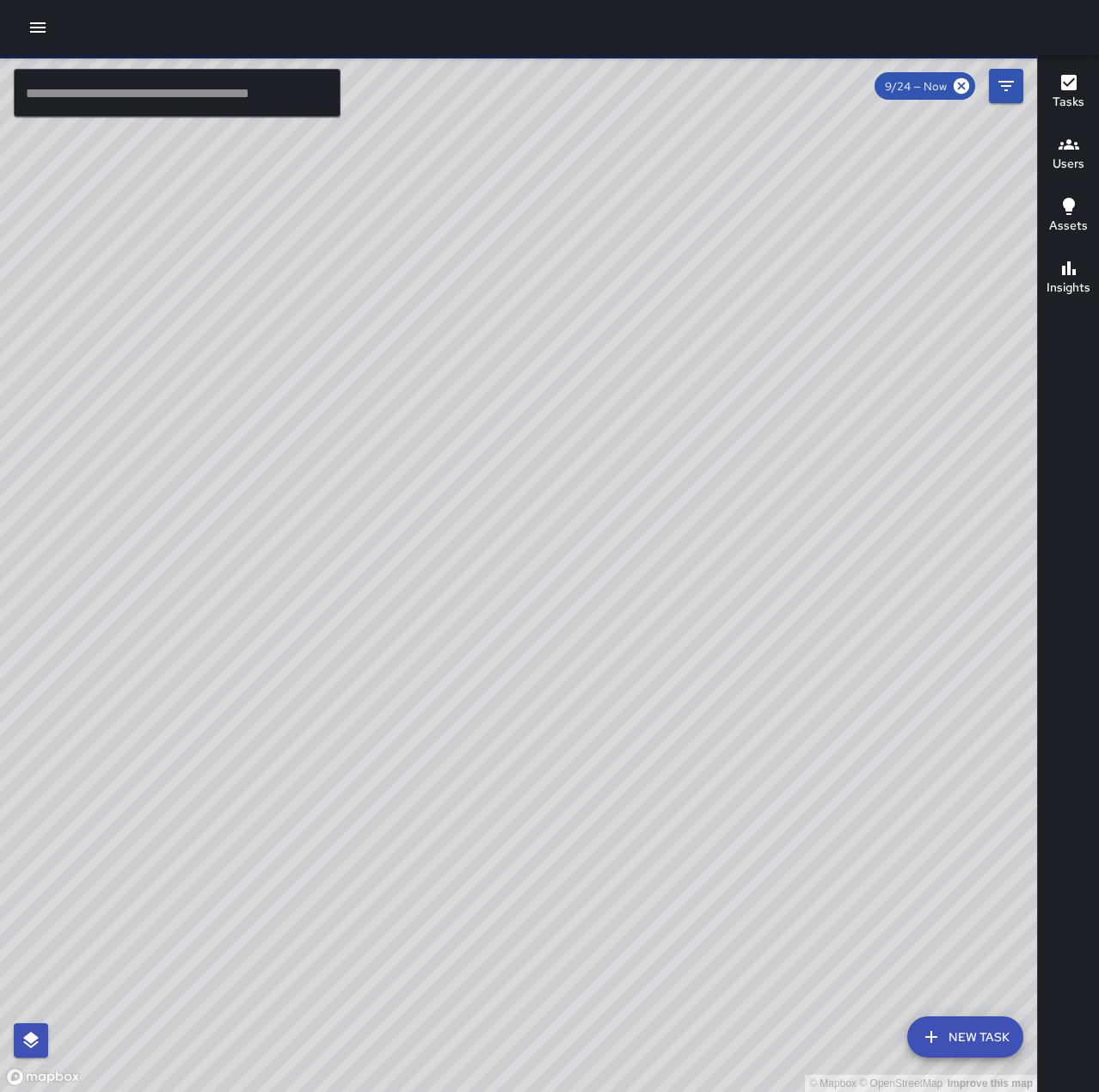
click at [50, 26] on button "button" at bounding box center [37, 27] width 34 height 34
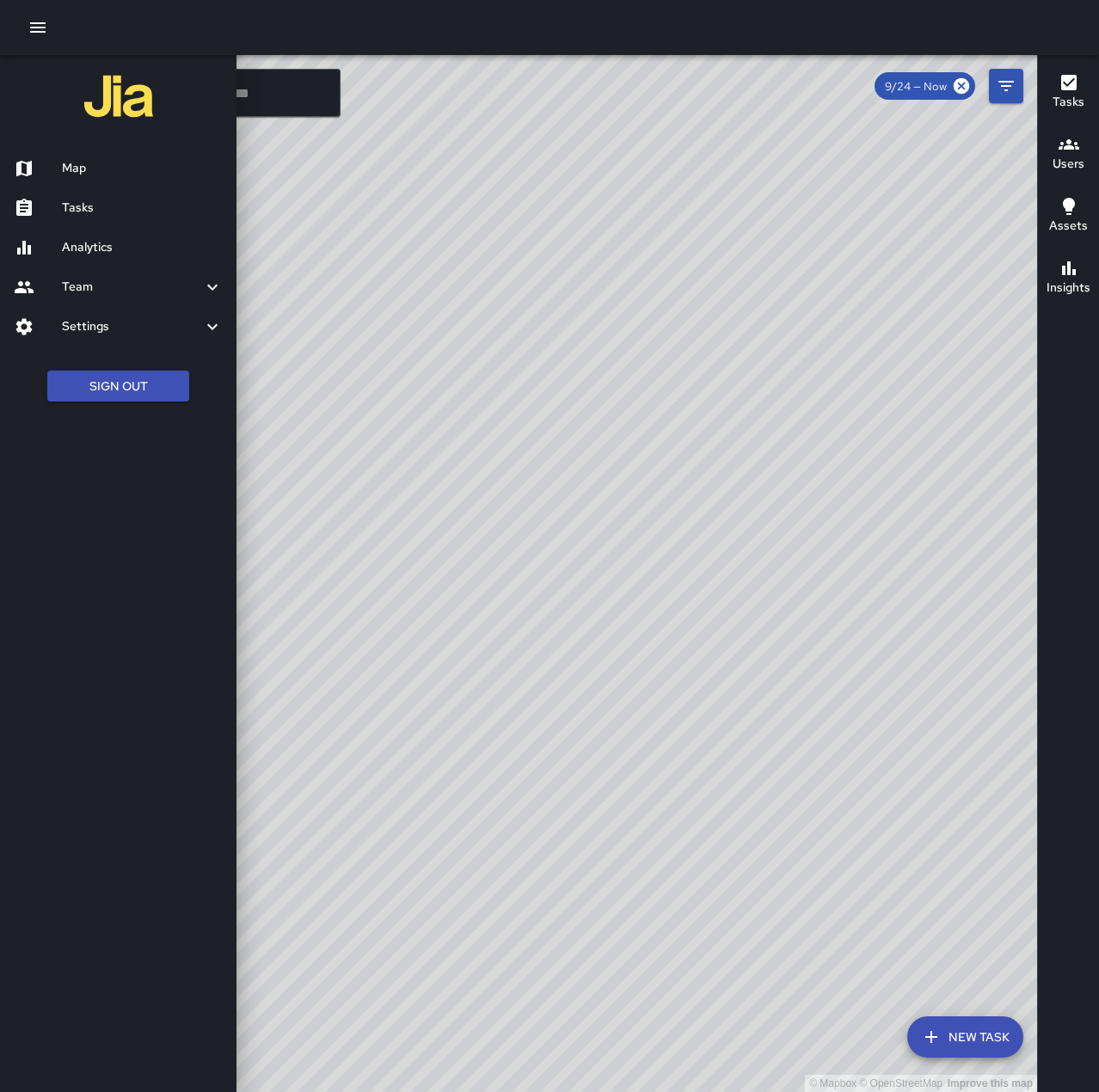
click at [112, 214] on h6 "Tasks" at bounding box center [142, 208] width 160 height 19
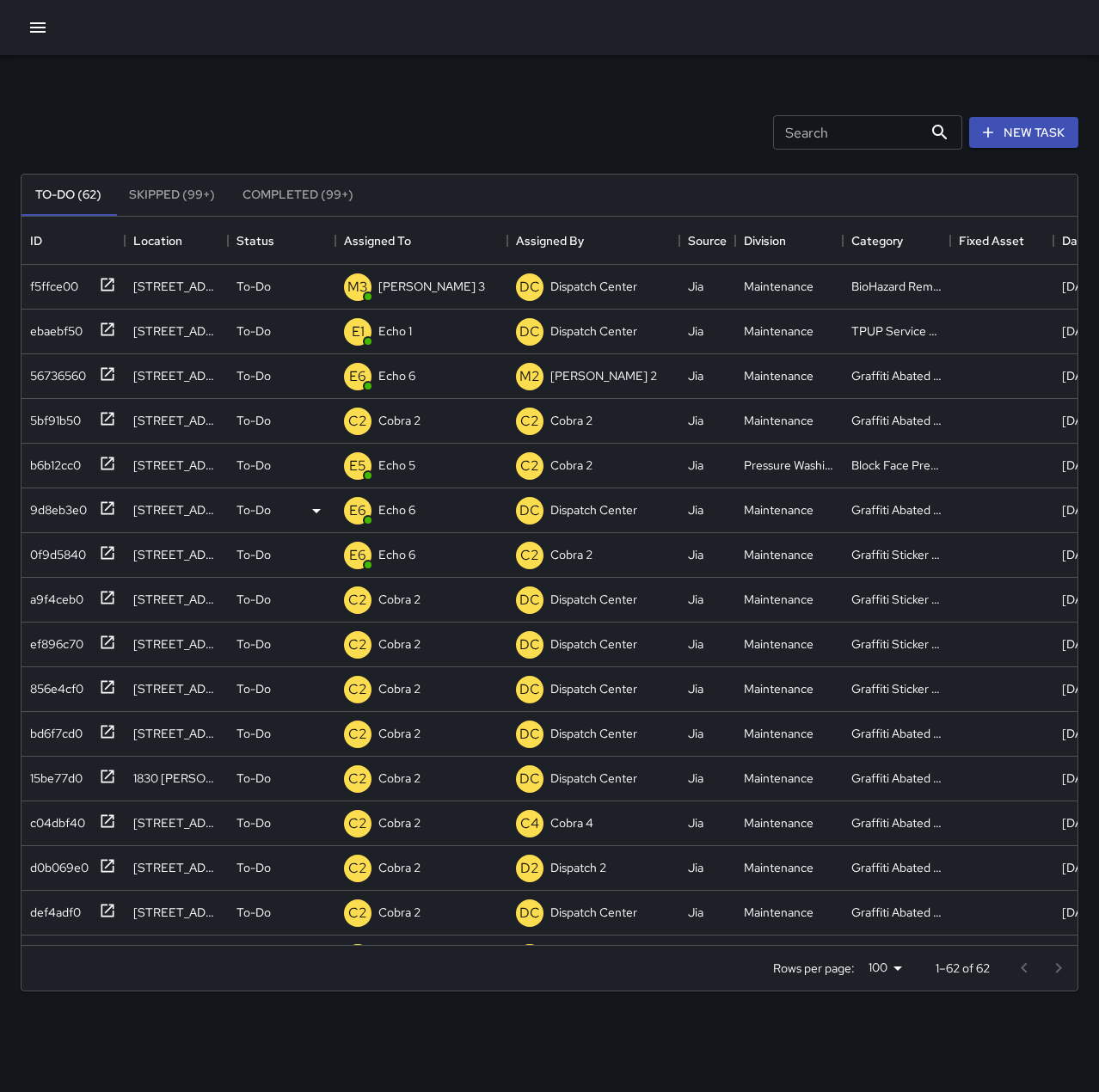
scroll to position [715, 1043]
click at [104, 286] on icon at bounding box center [106, 283] width 17 height 17
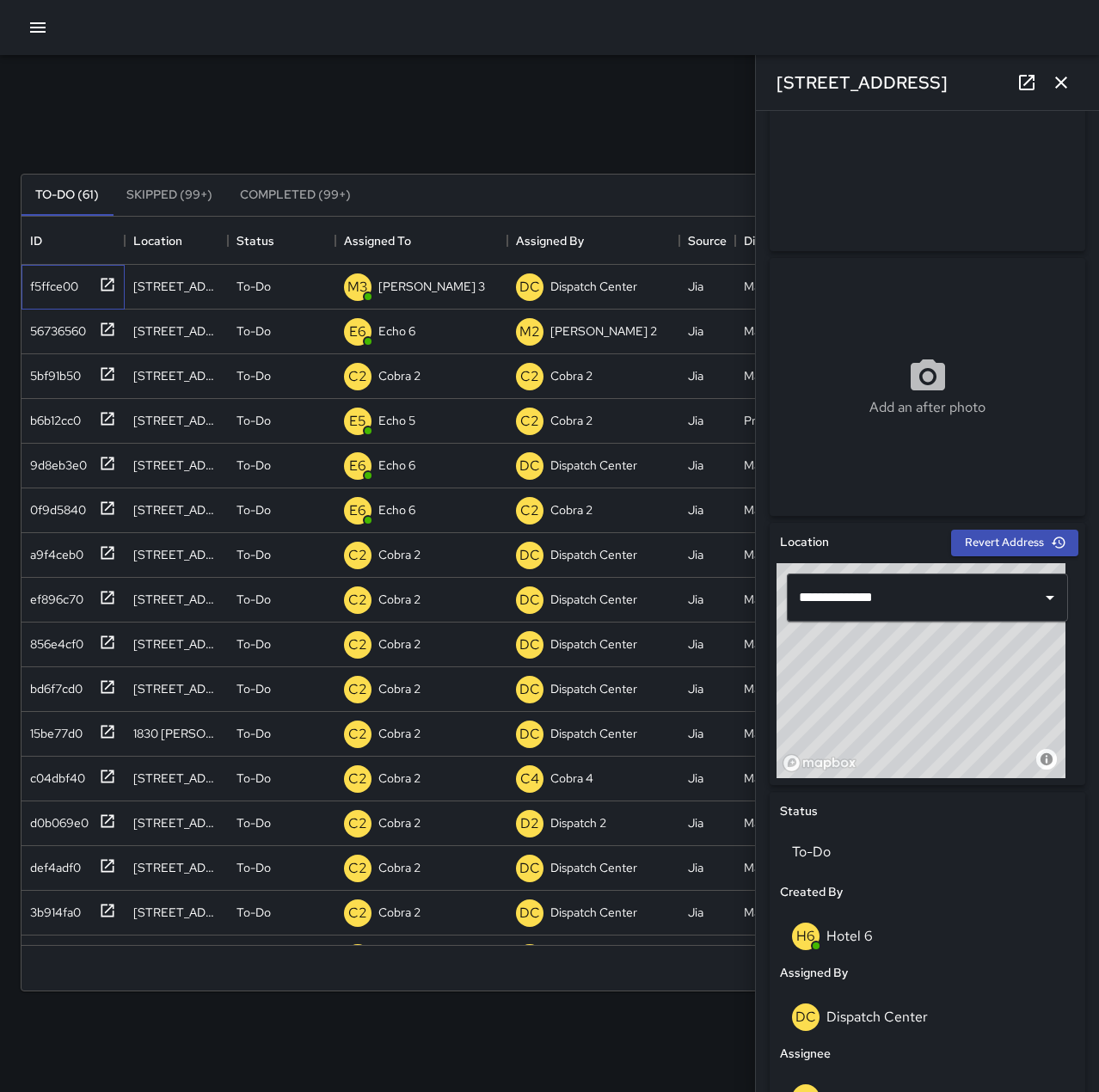
scroll to position [0, 0]
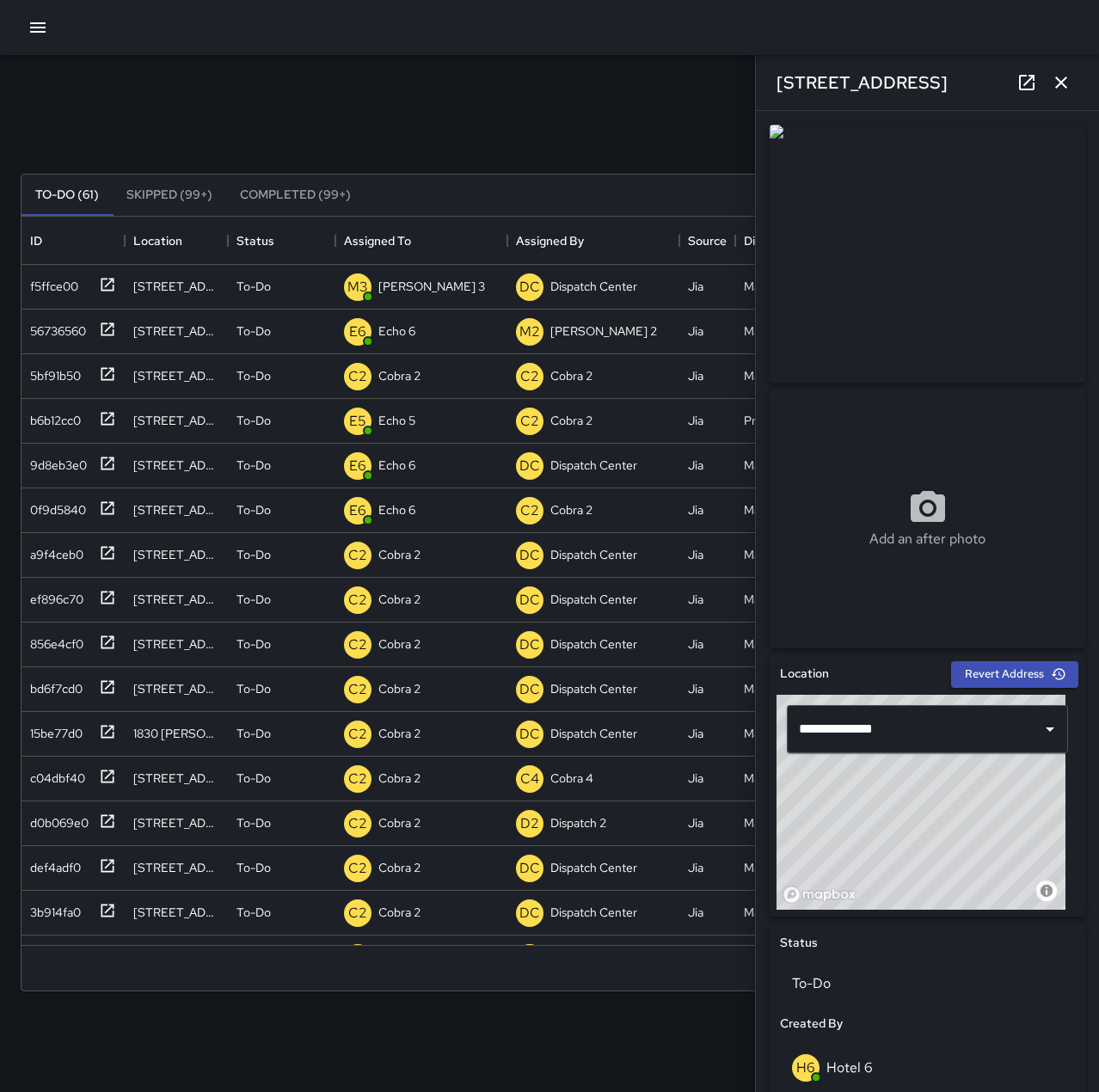
click at [1068, 82] on icon "button" at bounding box center [1061, 82] width 21 height 21
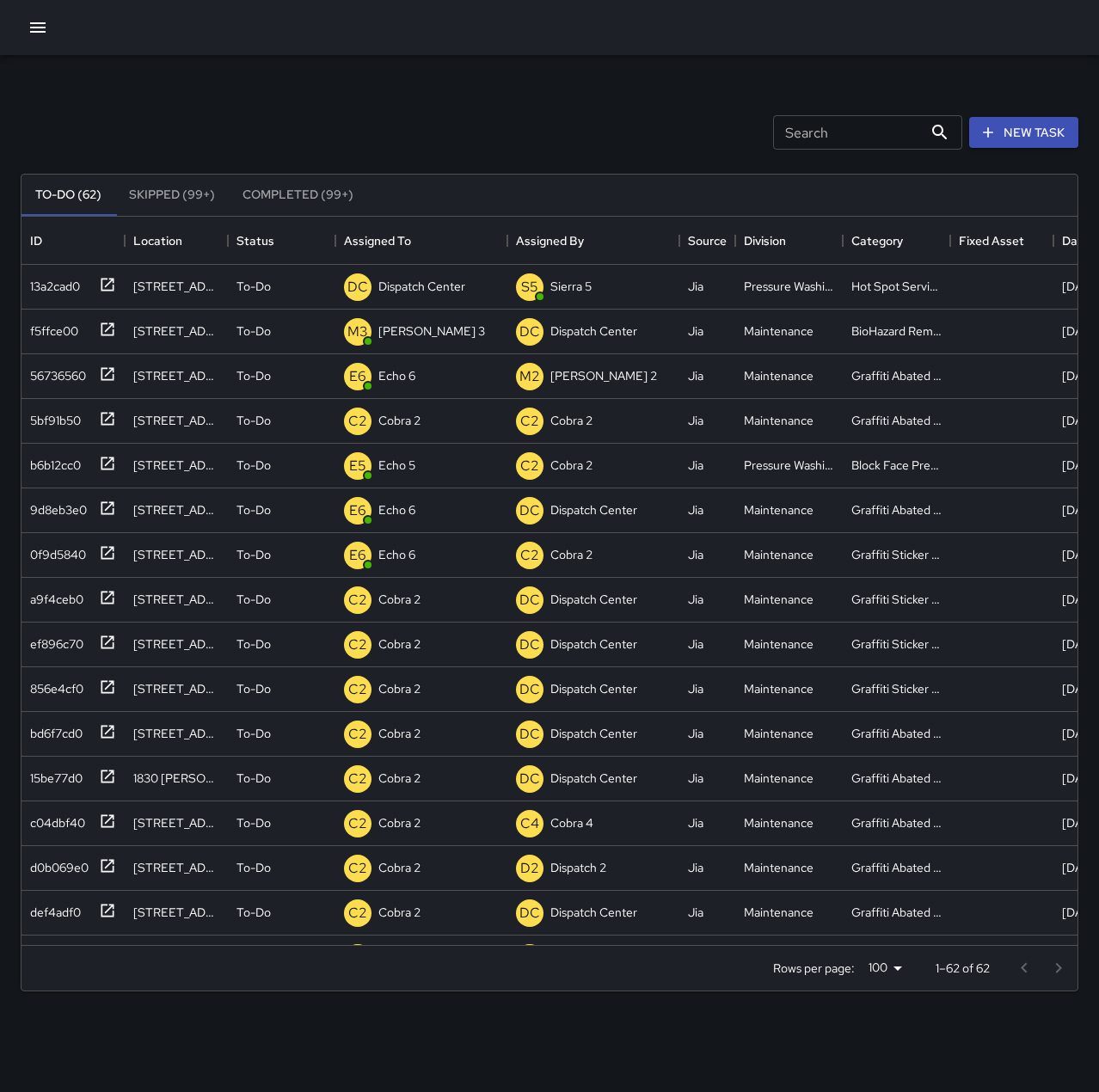
click at [42, 32] on icon "button" at bounding box center [38, 28] width 16 height 10
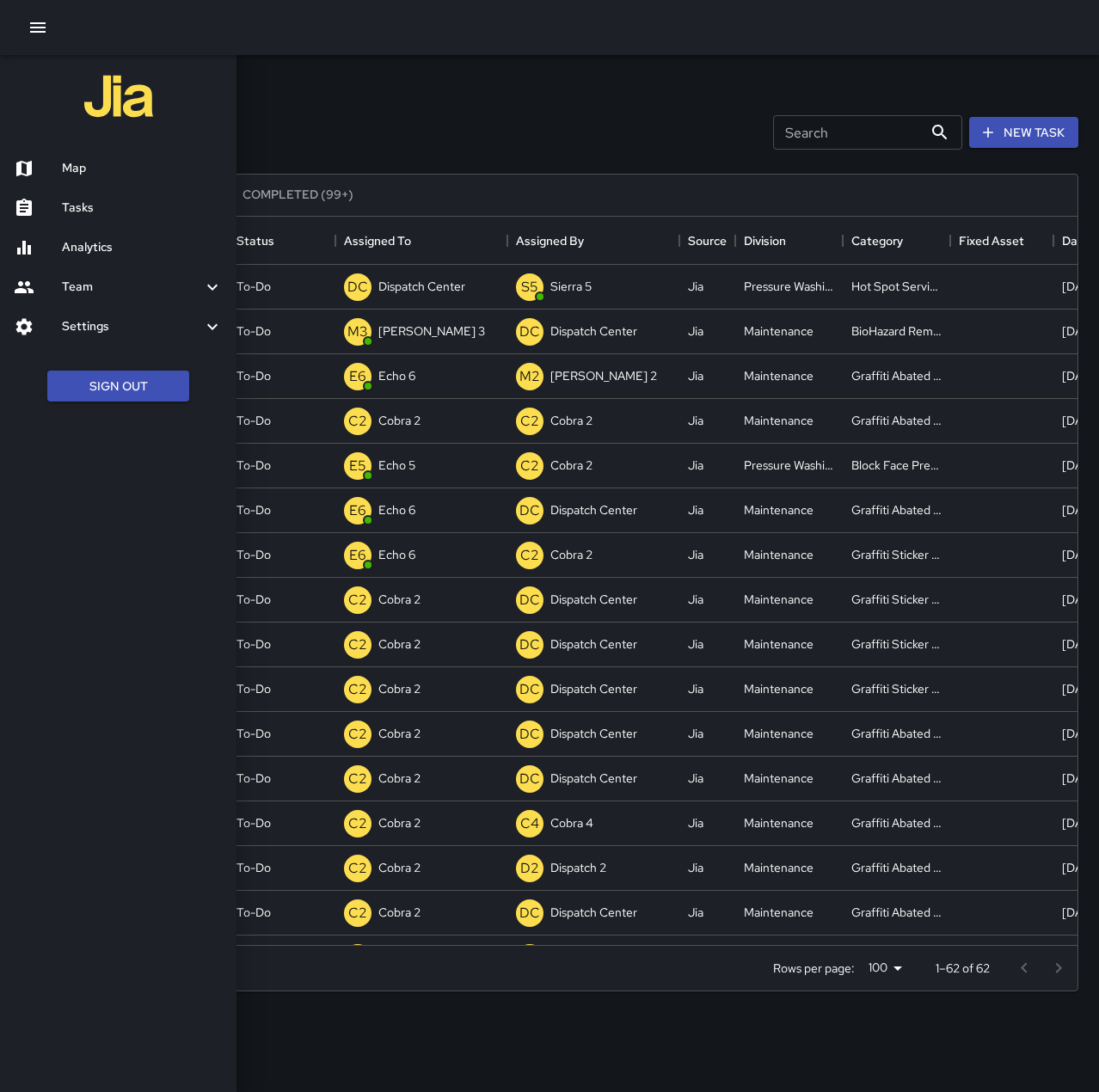
click at [73, 169] on h6 "Map" at bounding box center [142, 168] width 160 height 19
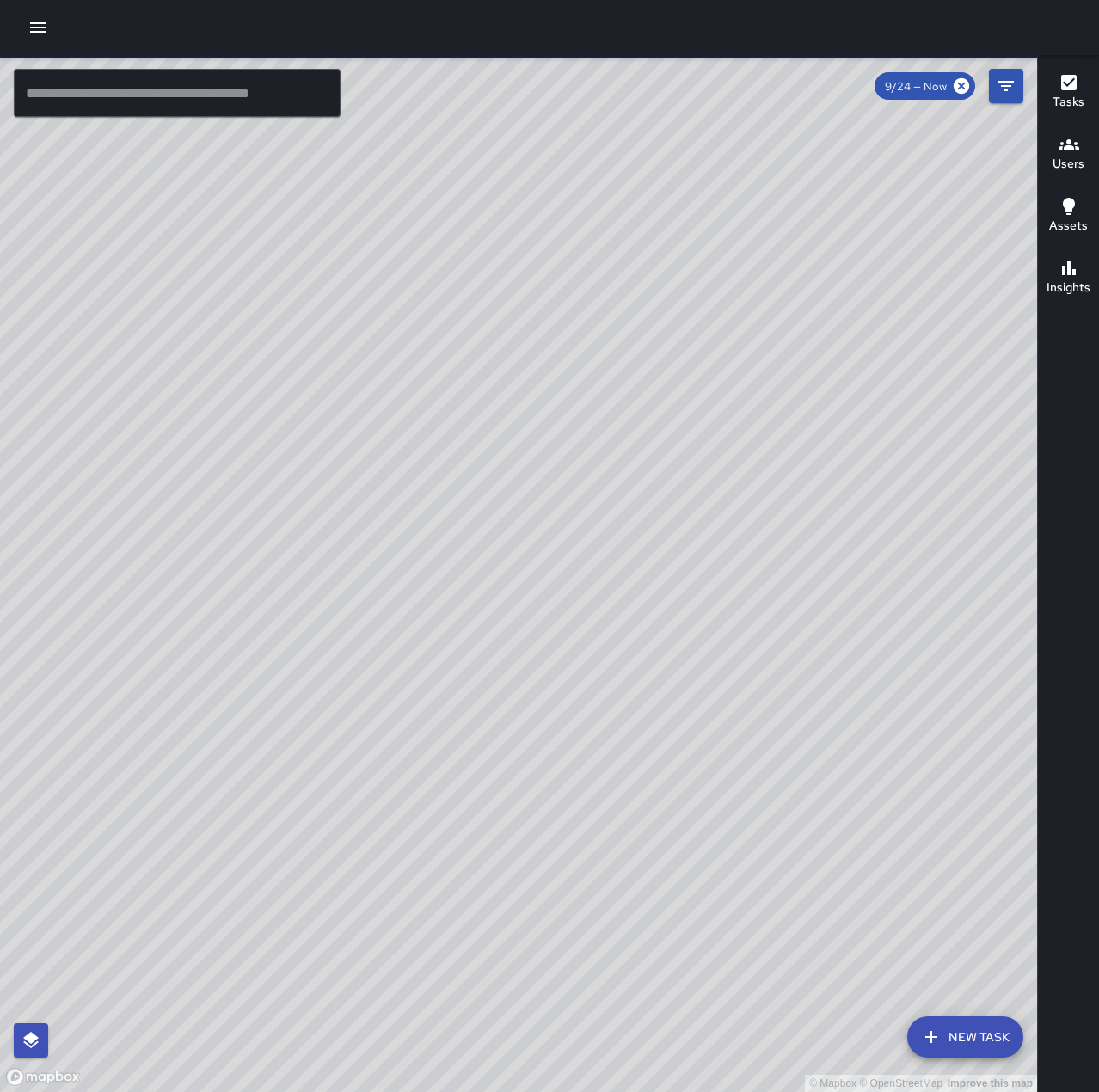
drag, startPoint x: 323, startPoint y: 612, endPoint x: 820, endPoint y: 414, distance: 535.0
click at [820, 414] on div "© Mapbox © OpenStreetMap Improve this map" at bounding box center [519, 574] width 1037 height 1037
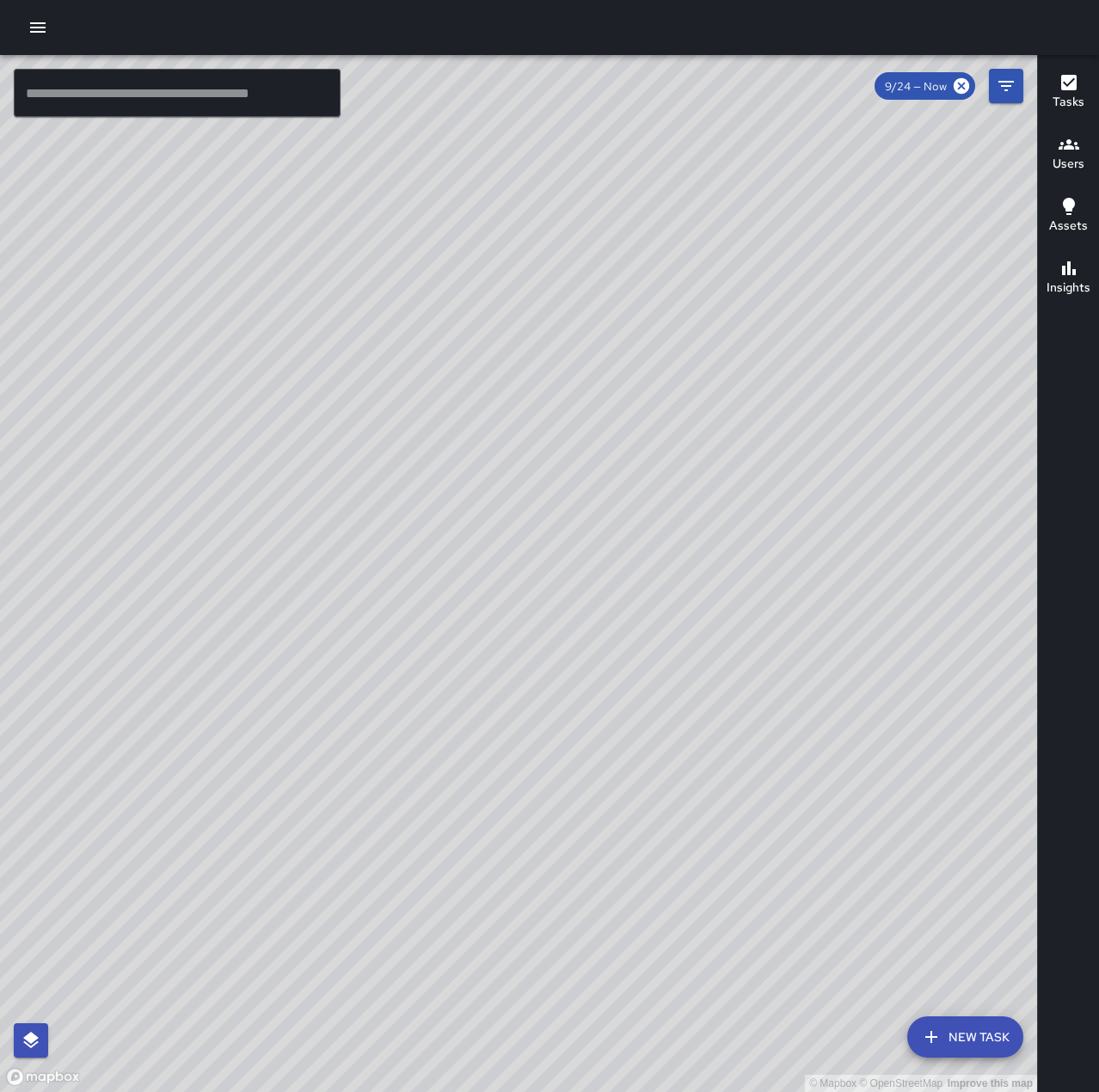
drag, startPoint x: 458, startPoint y: 577, endPoint x: 739, endPoint y: 575, distance: 281.0
click at [739, 575] on div "© Mapbox © OpenStreetMap Improve this map" at bounding box center [519, 574] width 1037 height 1037
drag, startPoint x: 379, startPoint y: 212, endPoint x: 488, endPoint y: 516, distance: 323.0
click at [488, 516] on div "© Mapbox © OpenStreetMap Improve this map" at bounding box center [519, 574] width 1037 height 1037
click at [33, 28] on icon "button" at bounding box center [38, 28] width 16 height 10
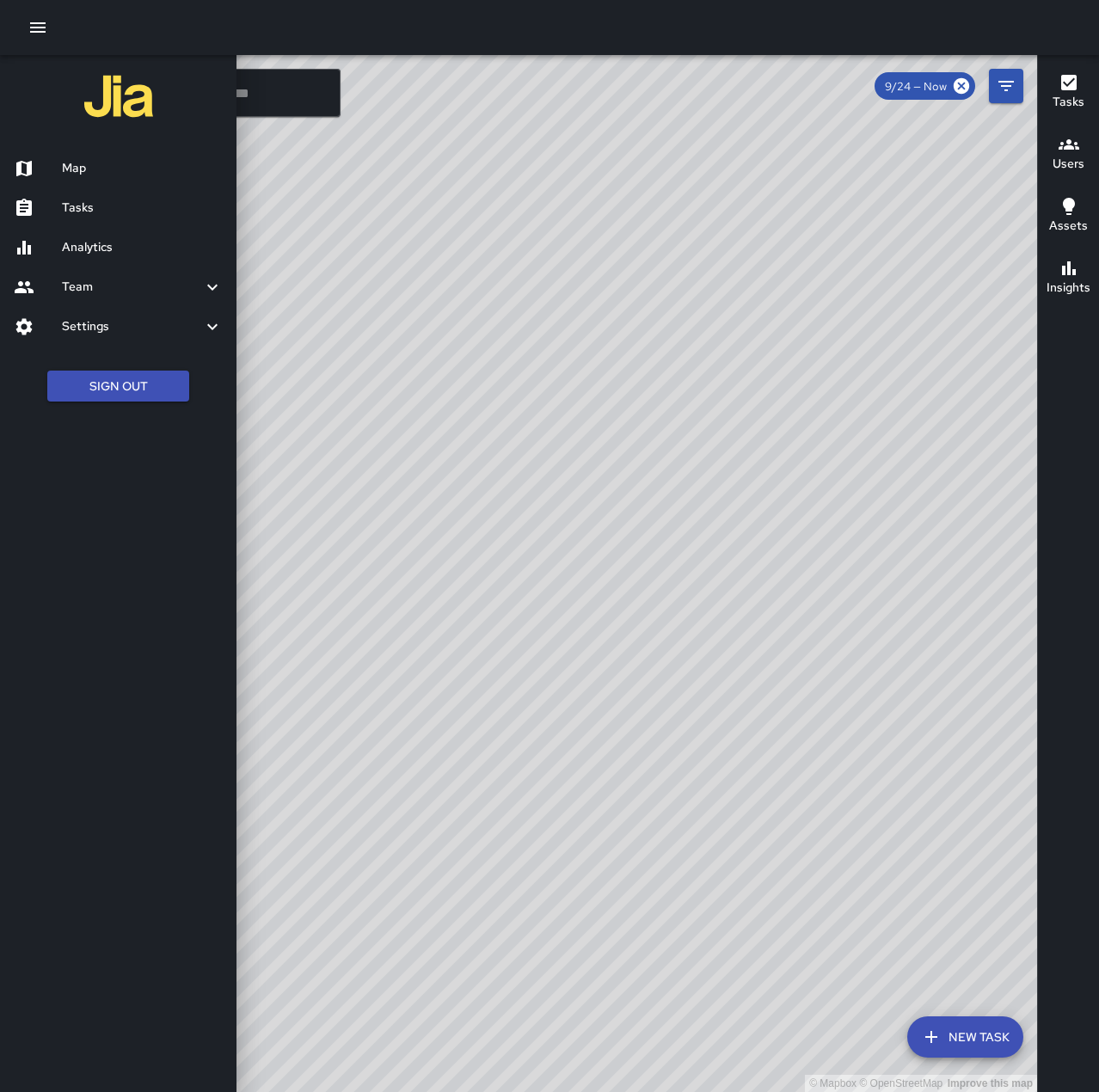
click at [541, 307] on div at bounding box center [549, 546] width 1099 height 1092
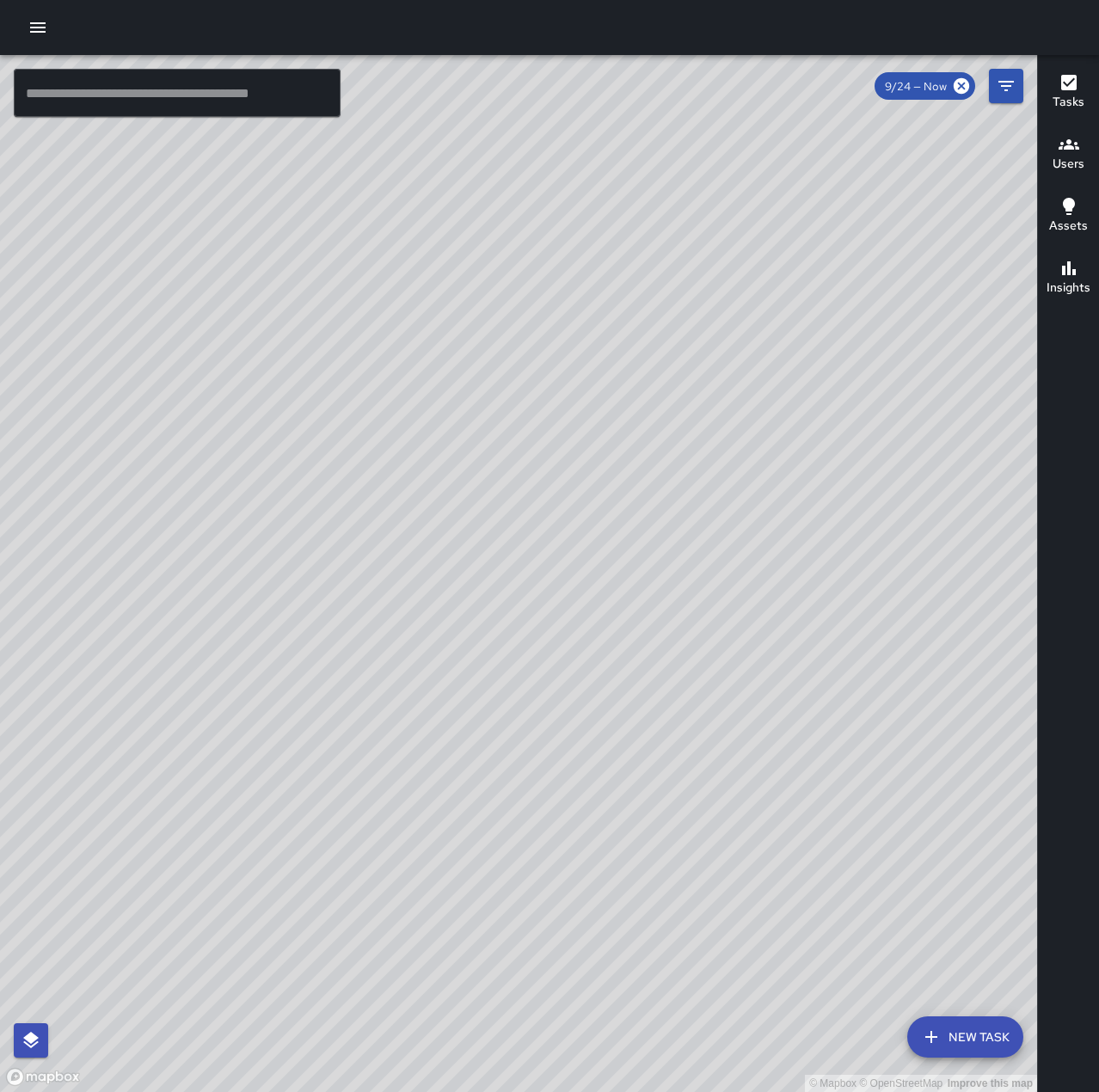
click at [39, 29] on icon "button" at bounding box center [38, 28] width 16 height 10
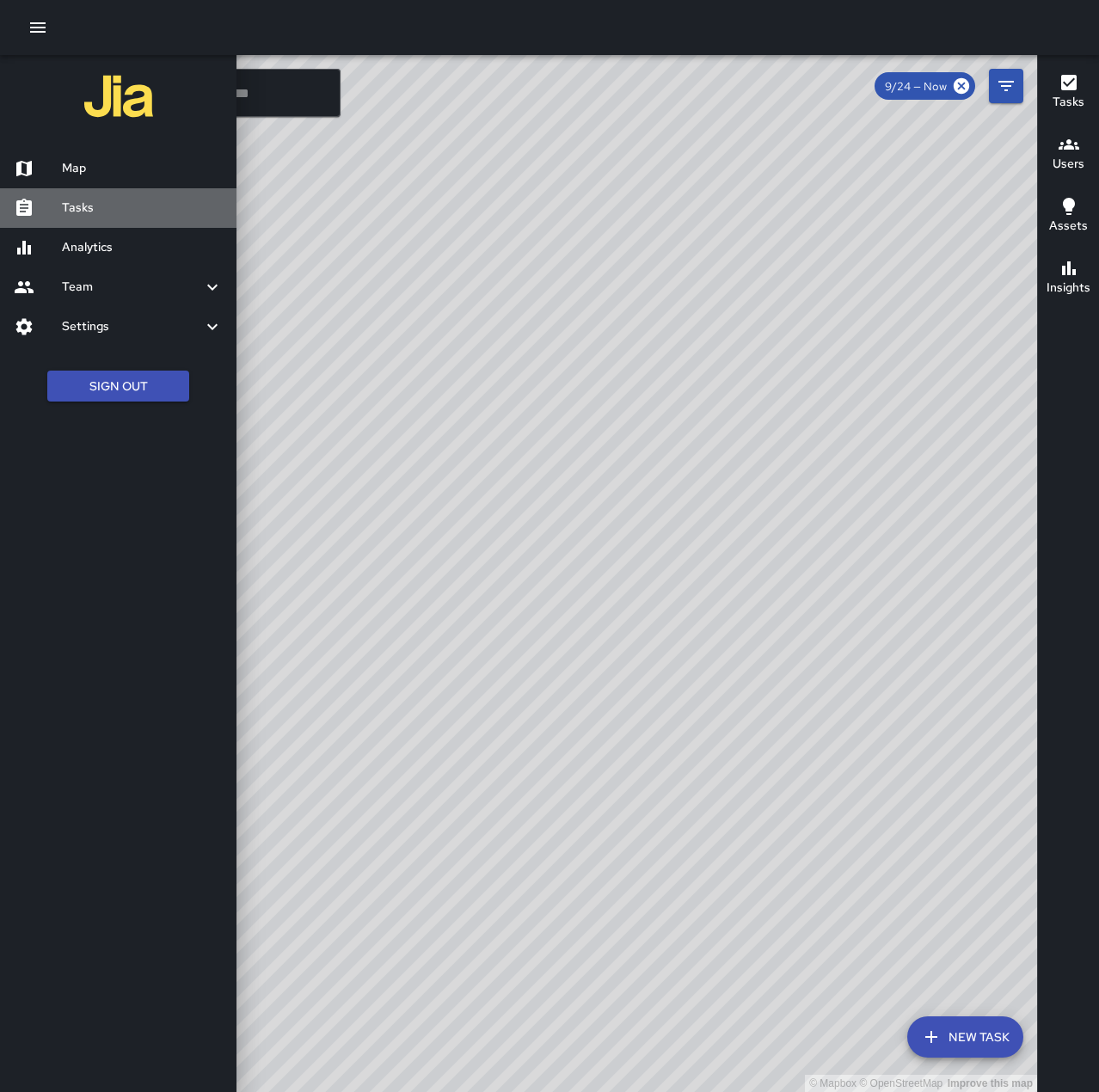
click at [107, 216] on h6 "Tasks" at bounding box center [142, 208] width 160 height 19
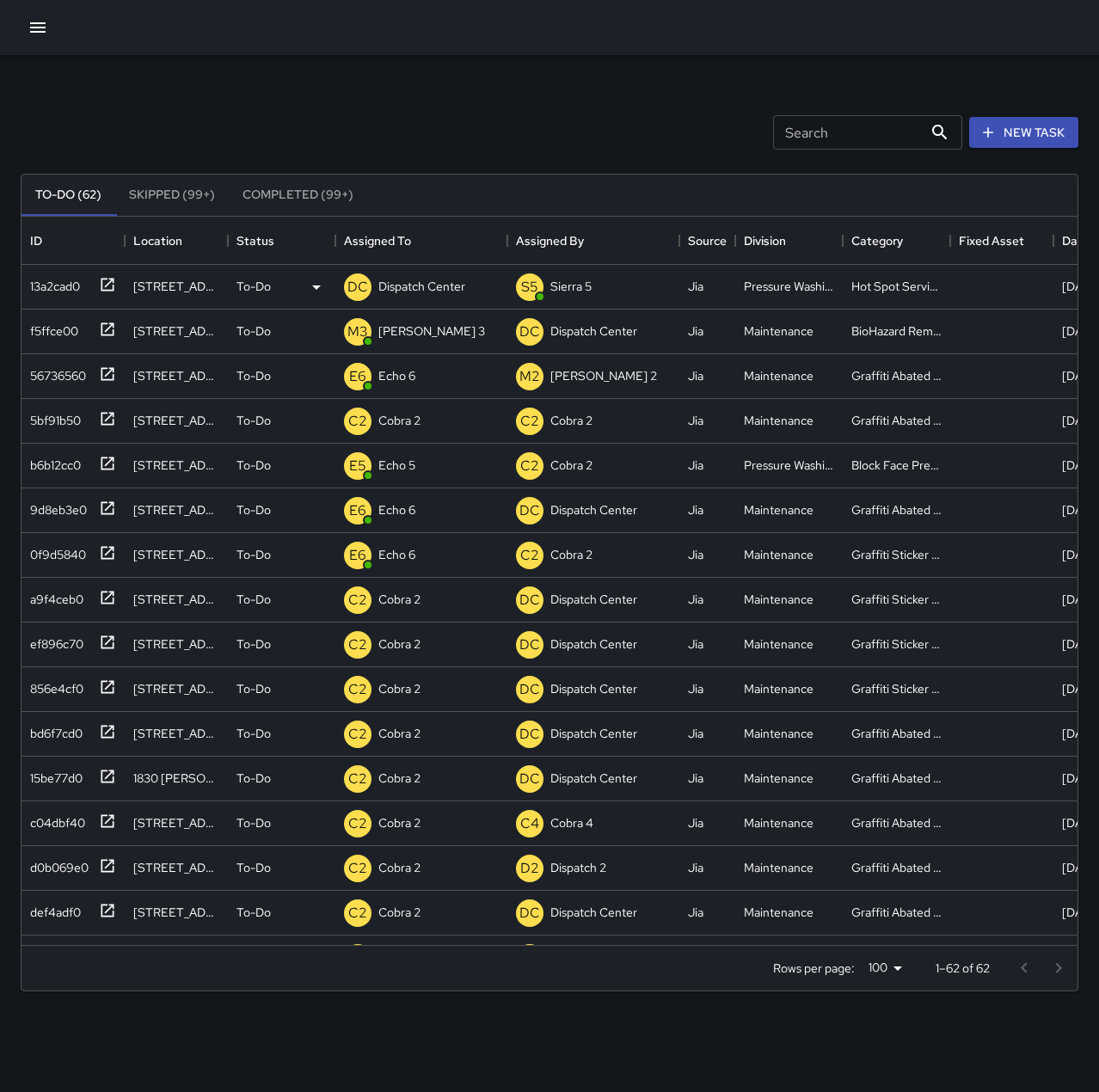
scroll to position [715, 1043]
click at [411, 287] on p "Dispatch Center" at bounding box center [421, 285] width 87 height 17
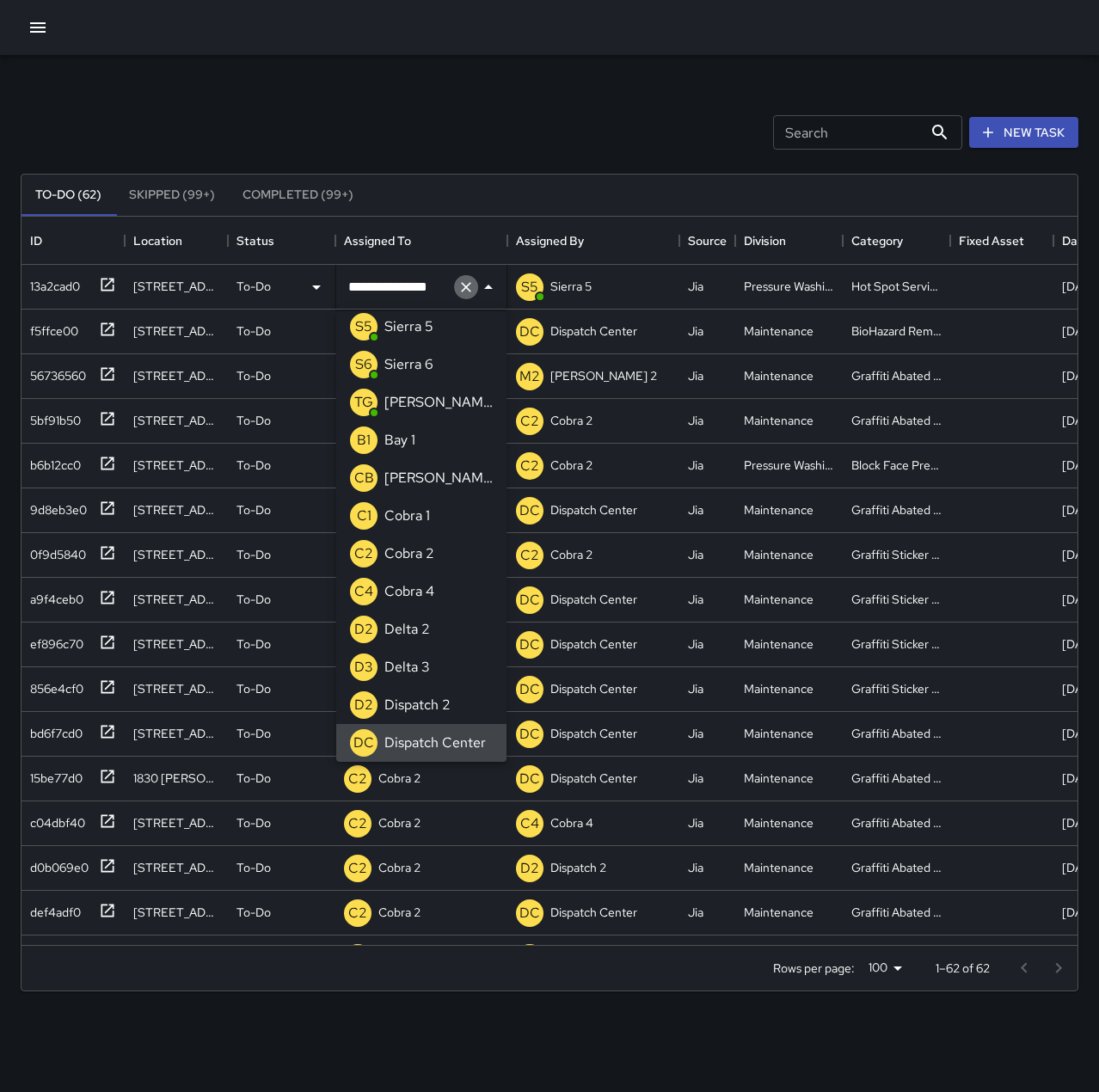
click at [472, 286] on icon "Clear" at bounding box center [465, 286] width 17 height 17
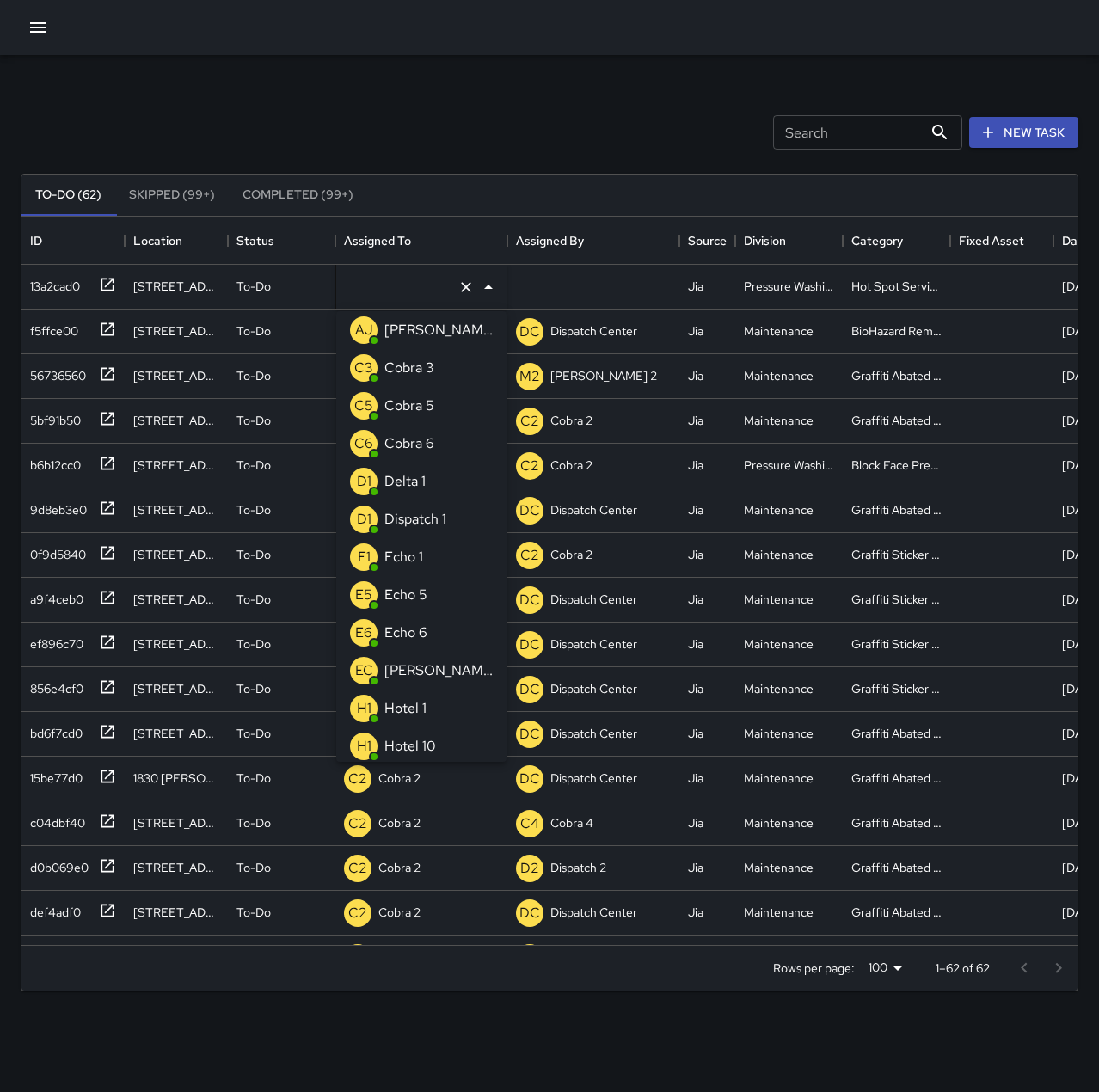
click at [437, 592] on li "E5 Echo 5" at bounding box center [421, 594] width 170 height 37
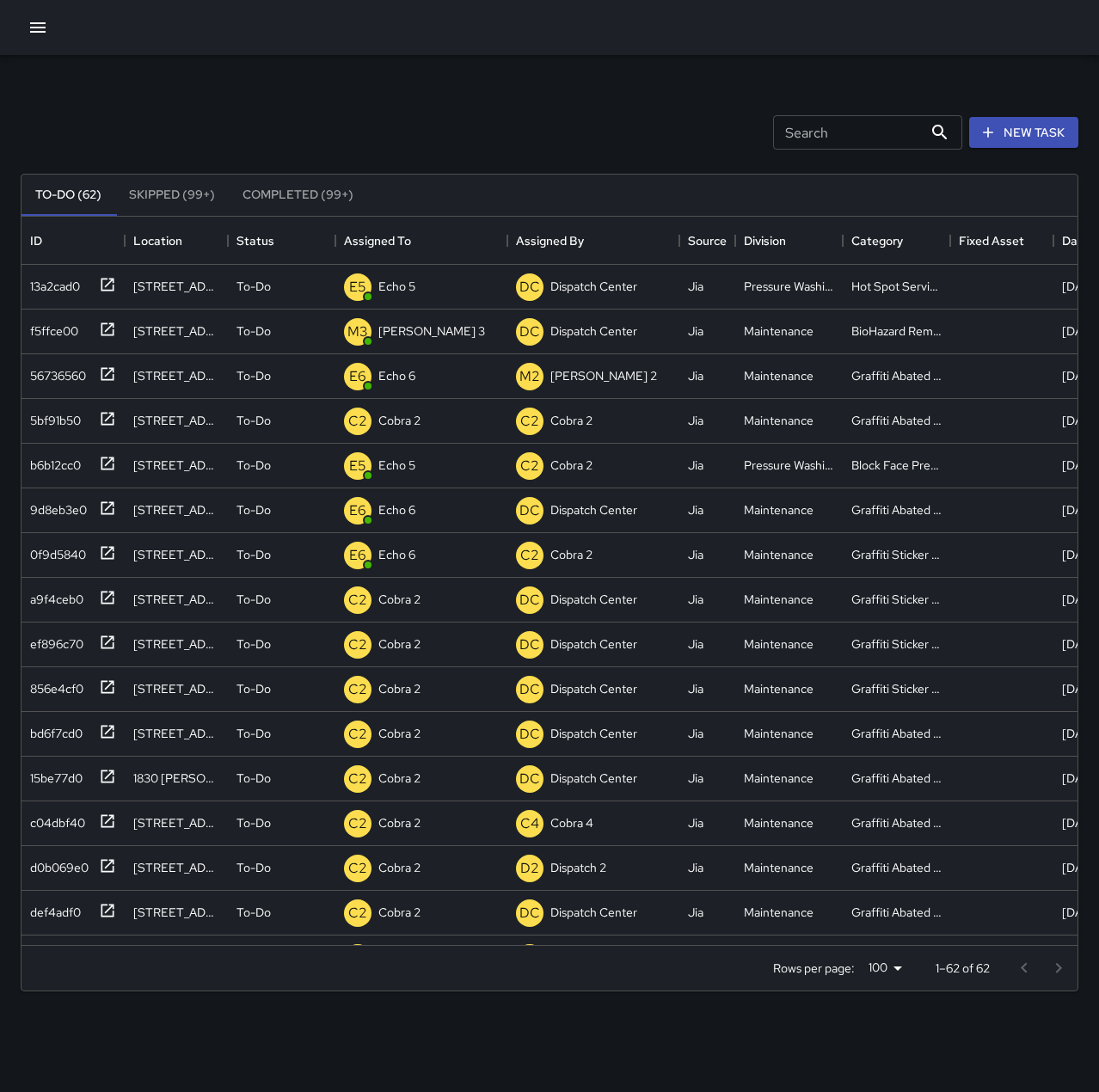
click at [421, 65] on div "Search Search New Task To-Do (62) Skipped (99+) Completed (99+) ID Location Sta…" at bounding box center [549, 535] width 1099 height 960
click at [32, 30] on icon "button" at bounding box center [37, 27] width 21 height 21
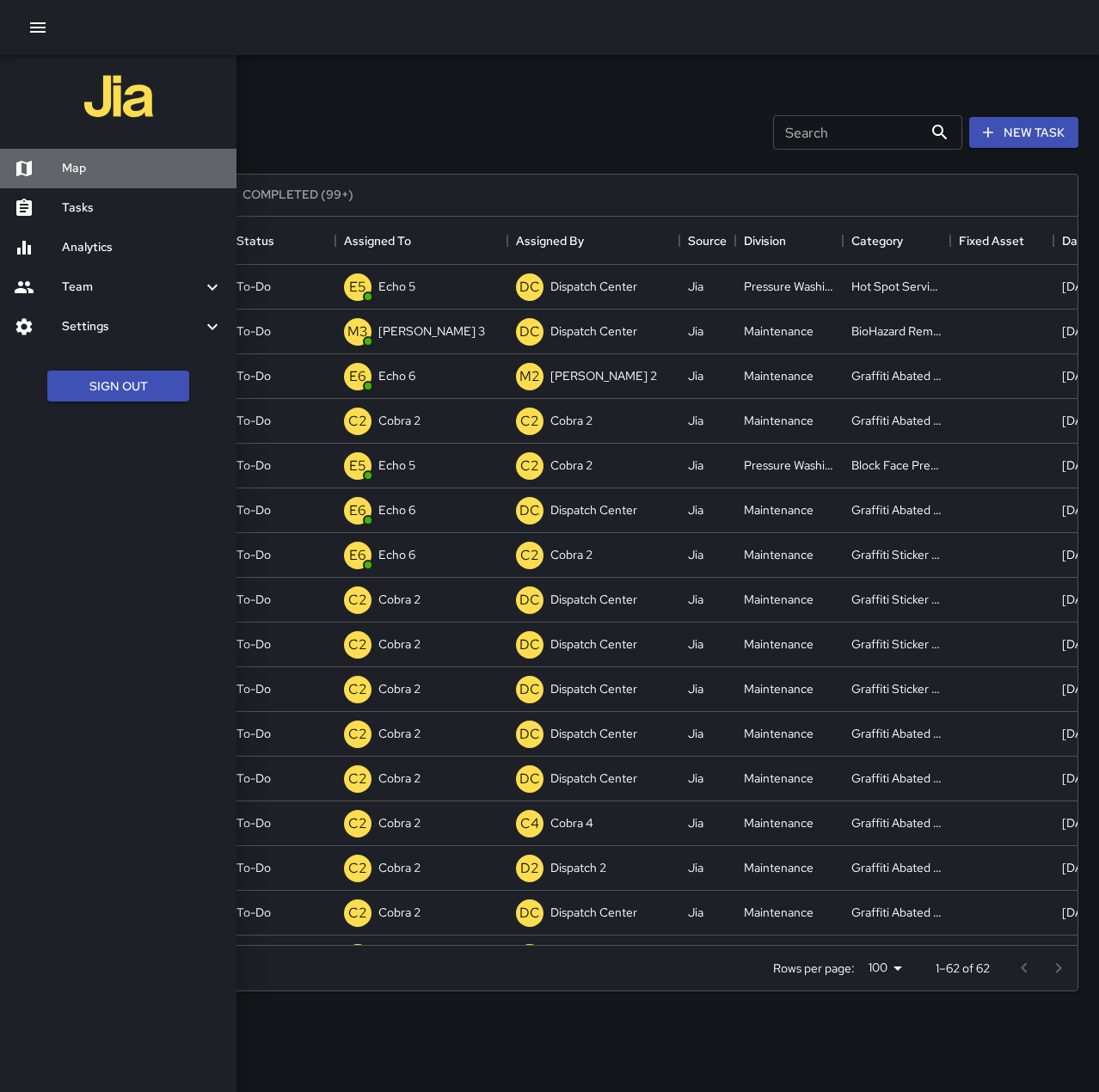
click at [106, 164] on h6 "Map" at bounding box center [142, 168] width 160 height 19
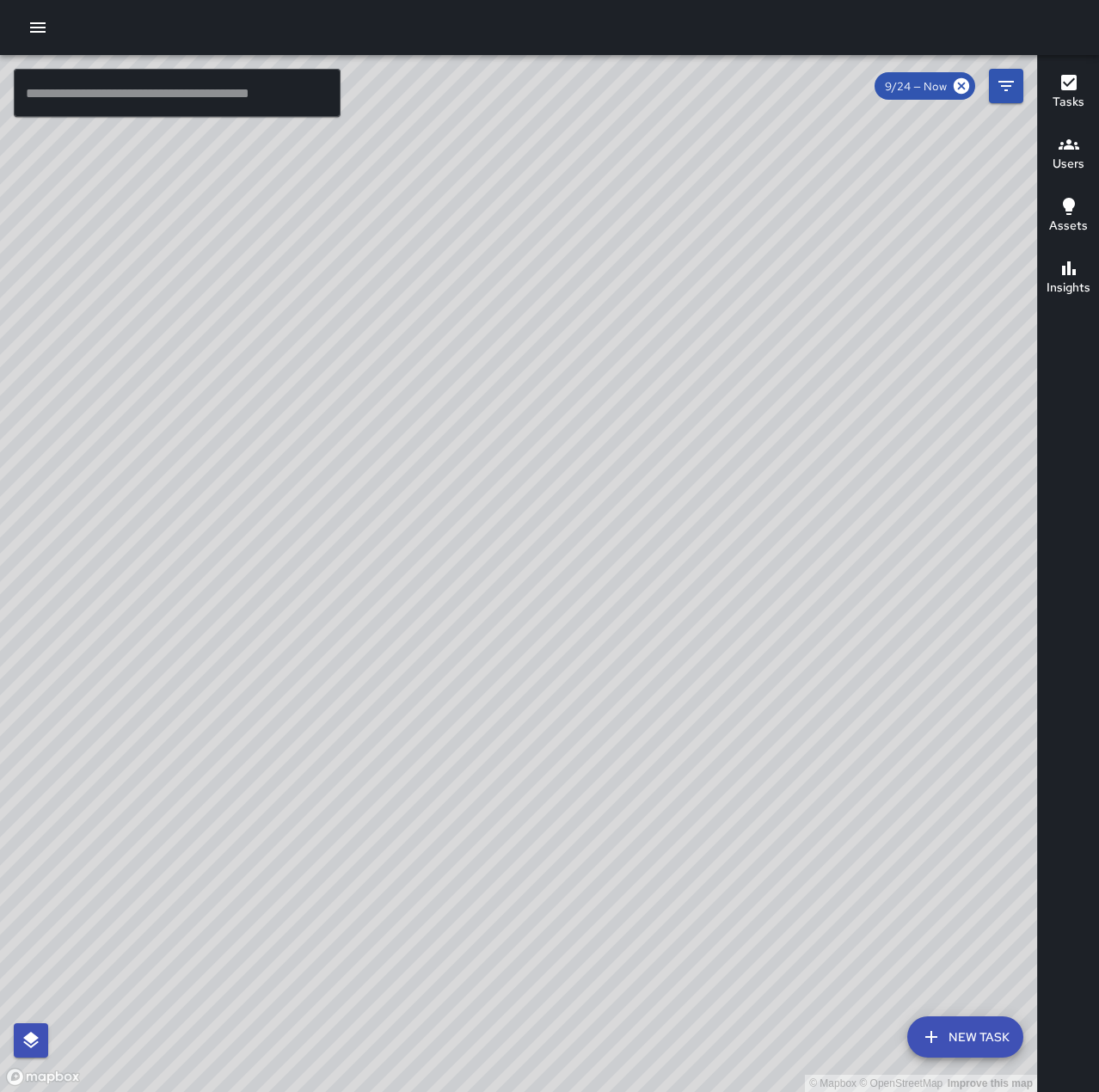
click at [145, 88] on input "text" at bounding box center [177, 92] width 327 height 48
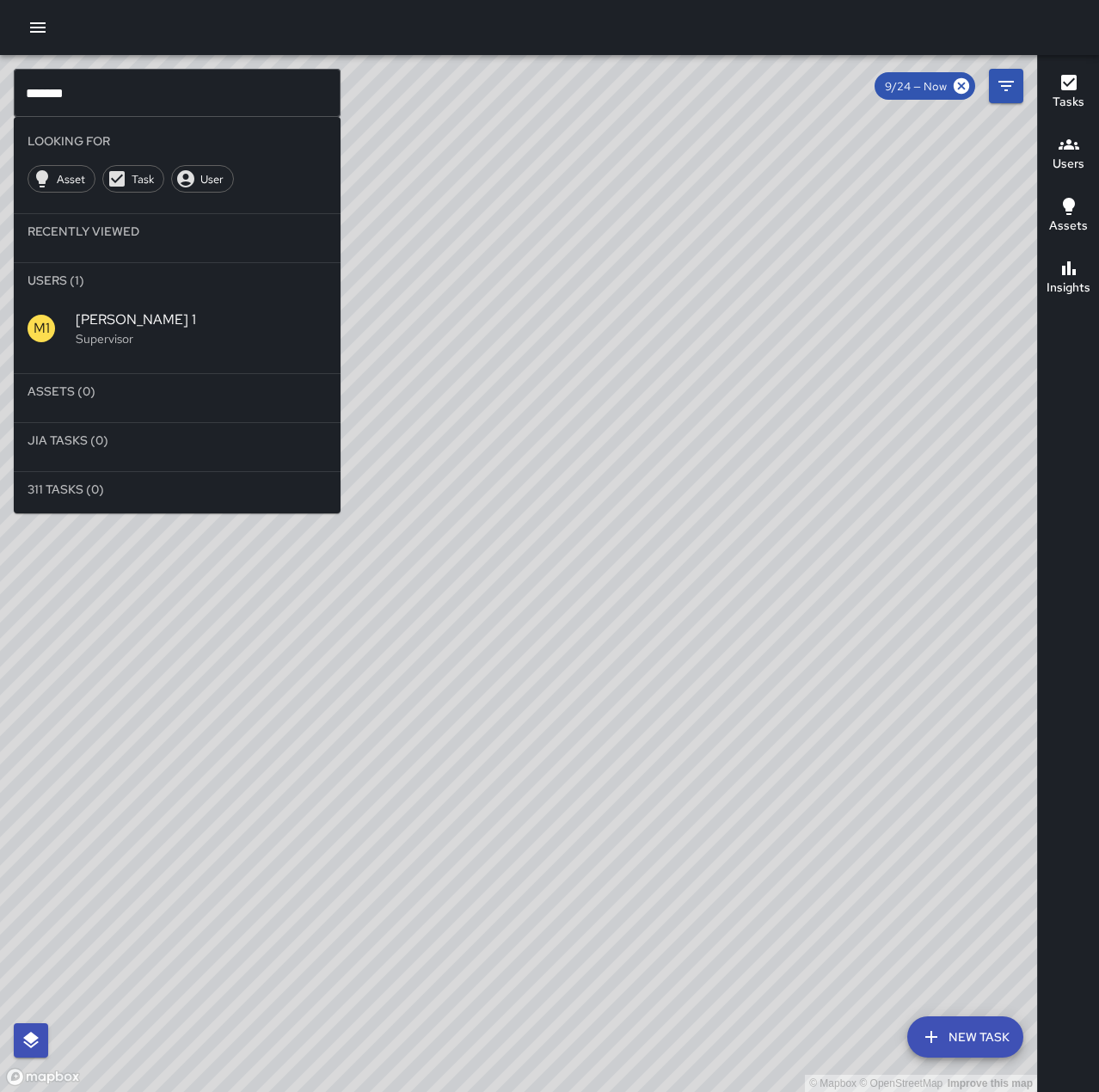
click at [187, 295] on li "Users (1)" at bounding box center [177, 279] width 327 height 34
click at [200, 318] on span "[PERSON_NAME] 1" at bounding box center [201, 320] width 251 height 21
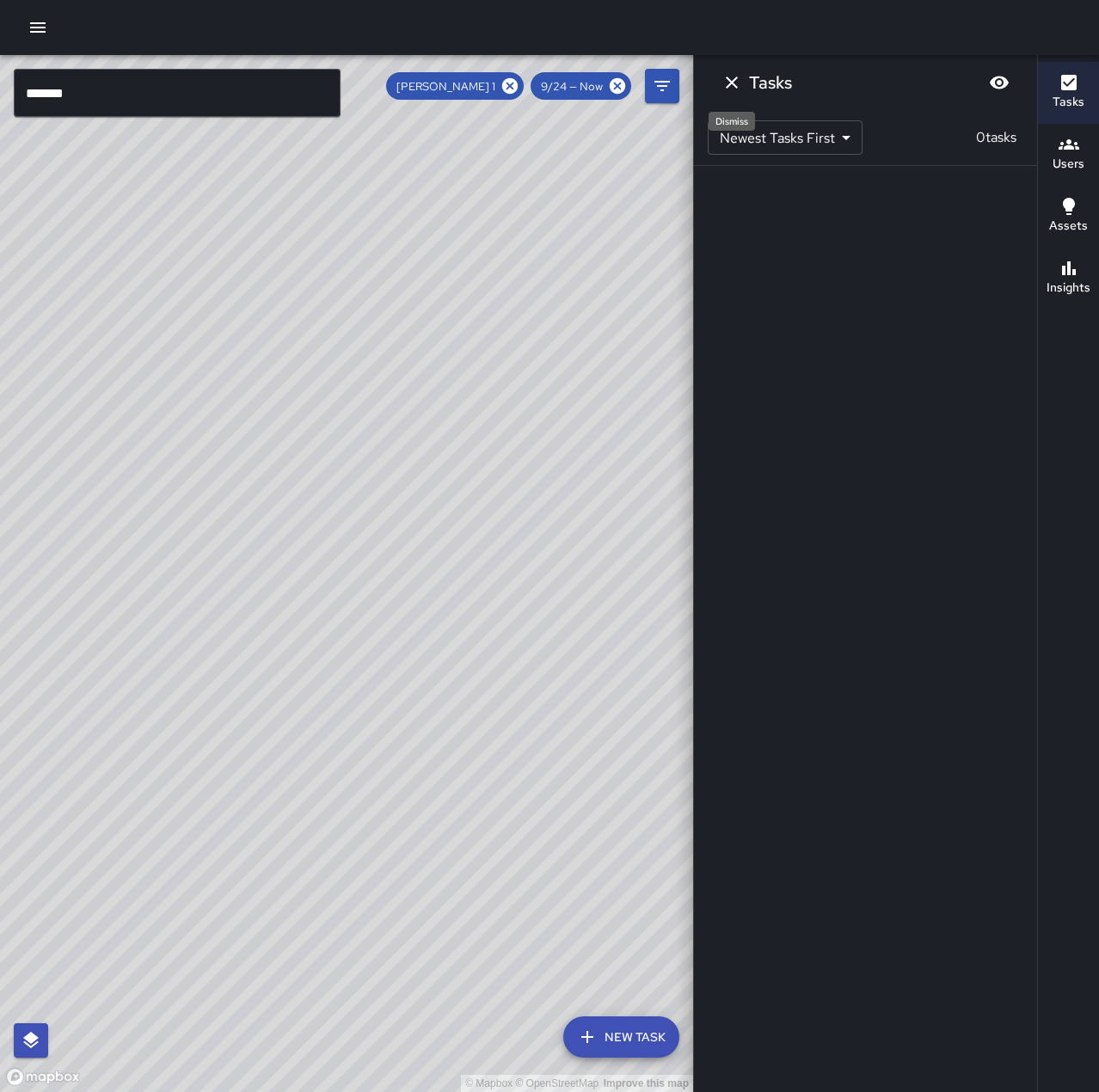
click at [733, 81] on icon "Dismiss" at bounding box center [731, 83] width 12 height 12
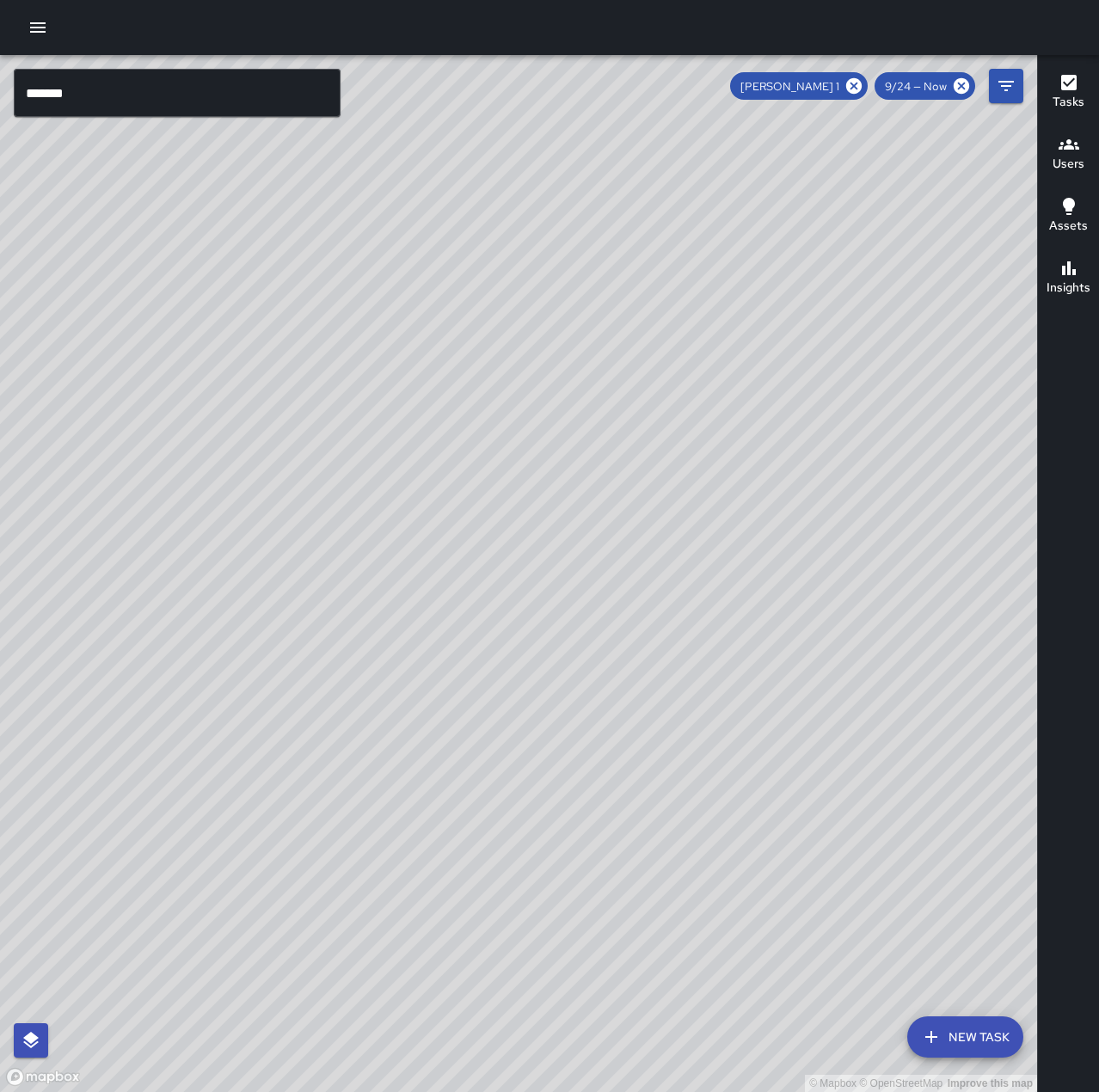
click at [171, 91] on input "******" at bounding box center [177, 92] width 327 height 48
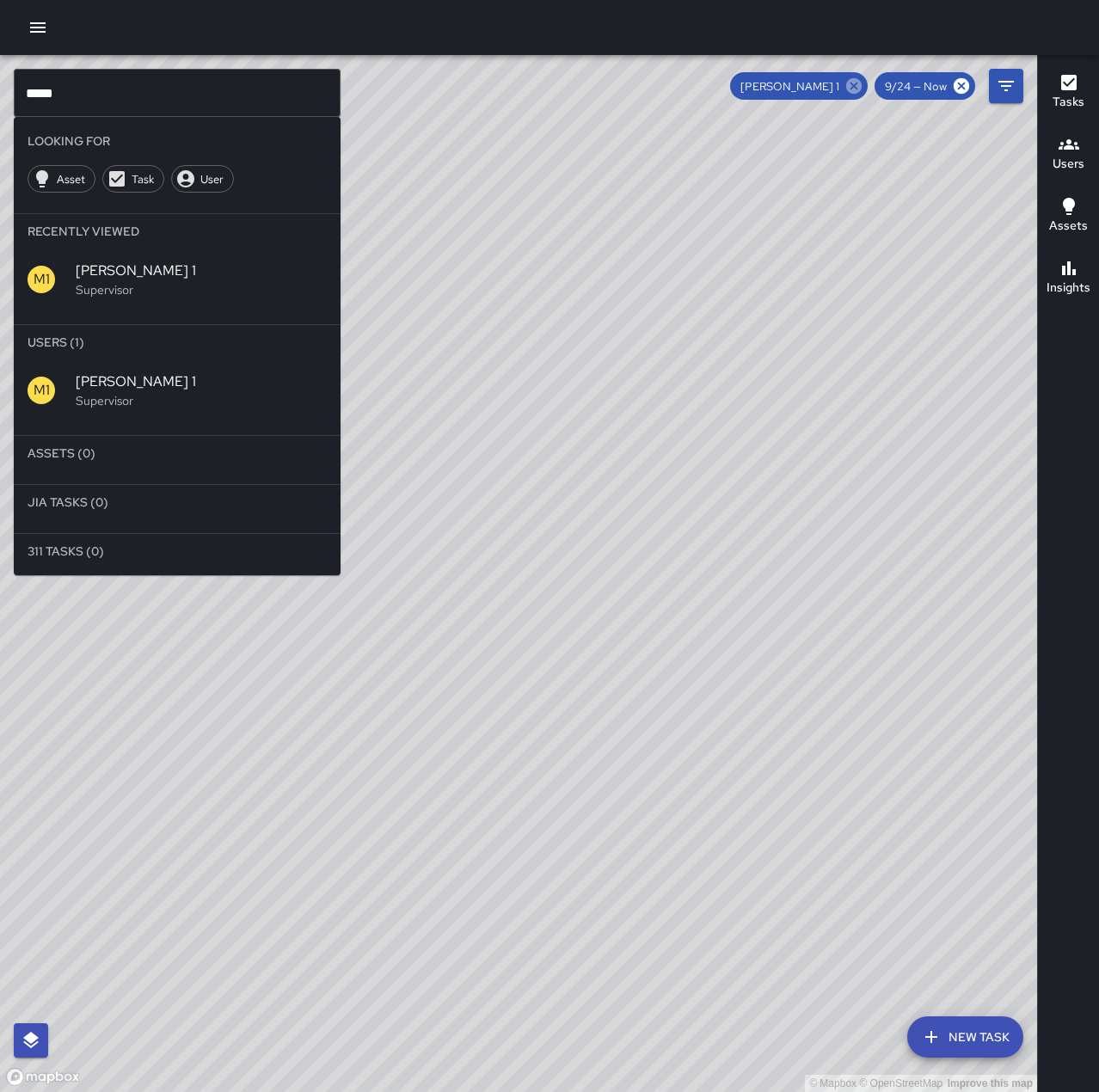
click at [854, 87] on icon at bounding box center [853, 86] width 19 height 19
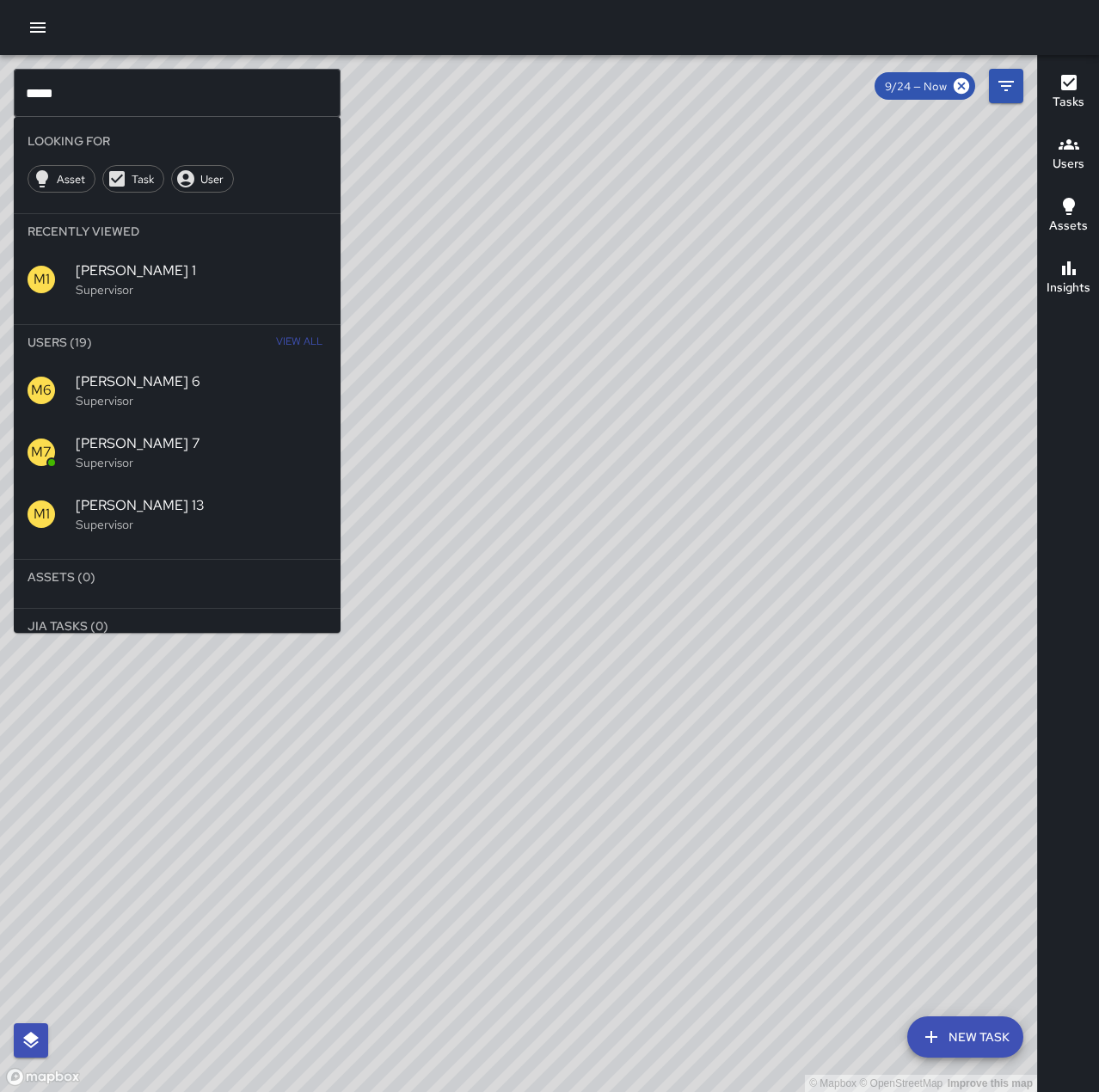
click at [88, 91] on input "****" at bounding box center [177, 92] width 327 height 48
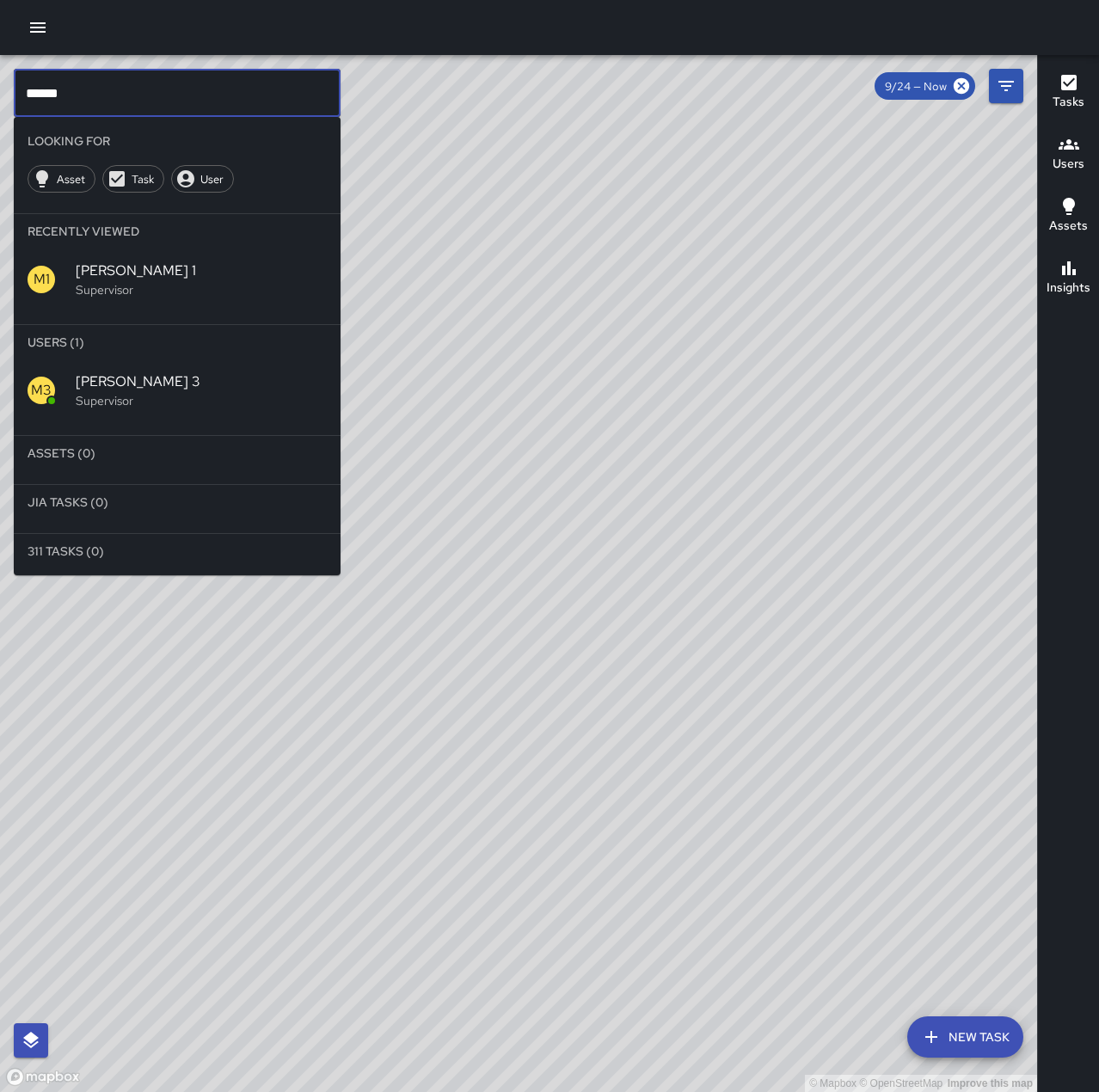
click at [136, 382] on span "[PERSON_NAME] 3" at bounding box center [201, 381] width 251 height 21
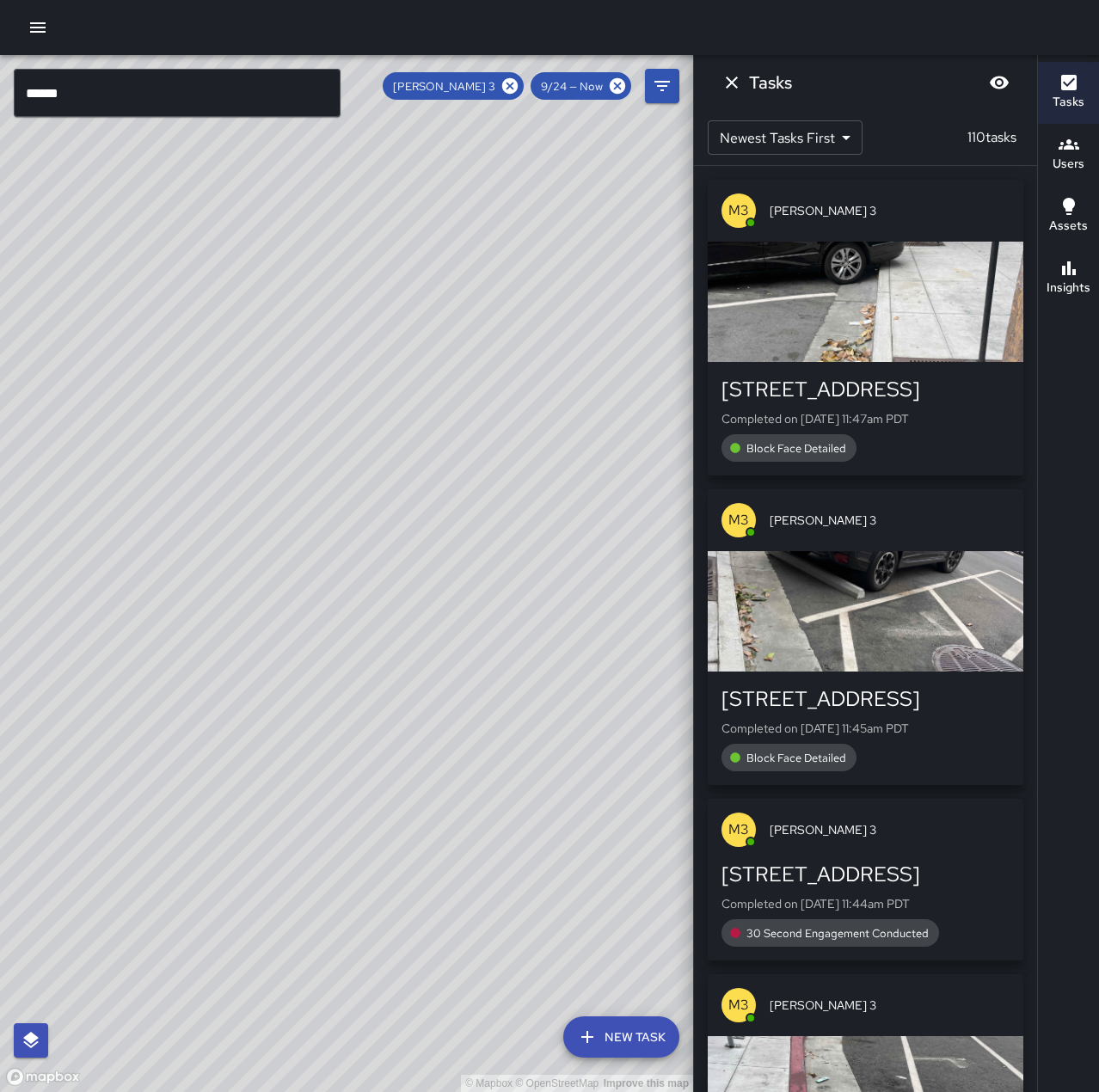
click at [221, 97] on input "******" at bounding box center [177, 92] width 327 height 48
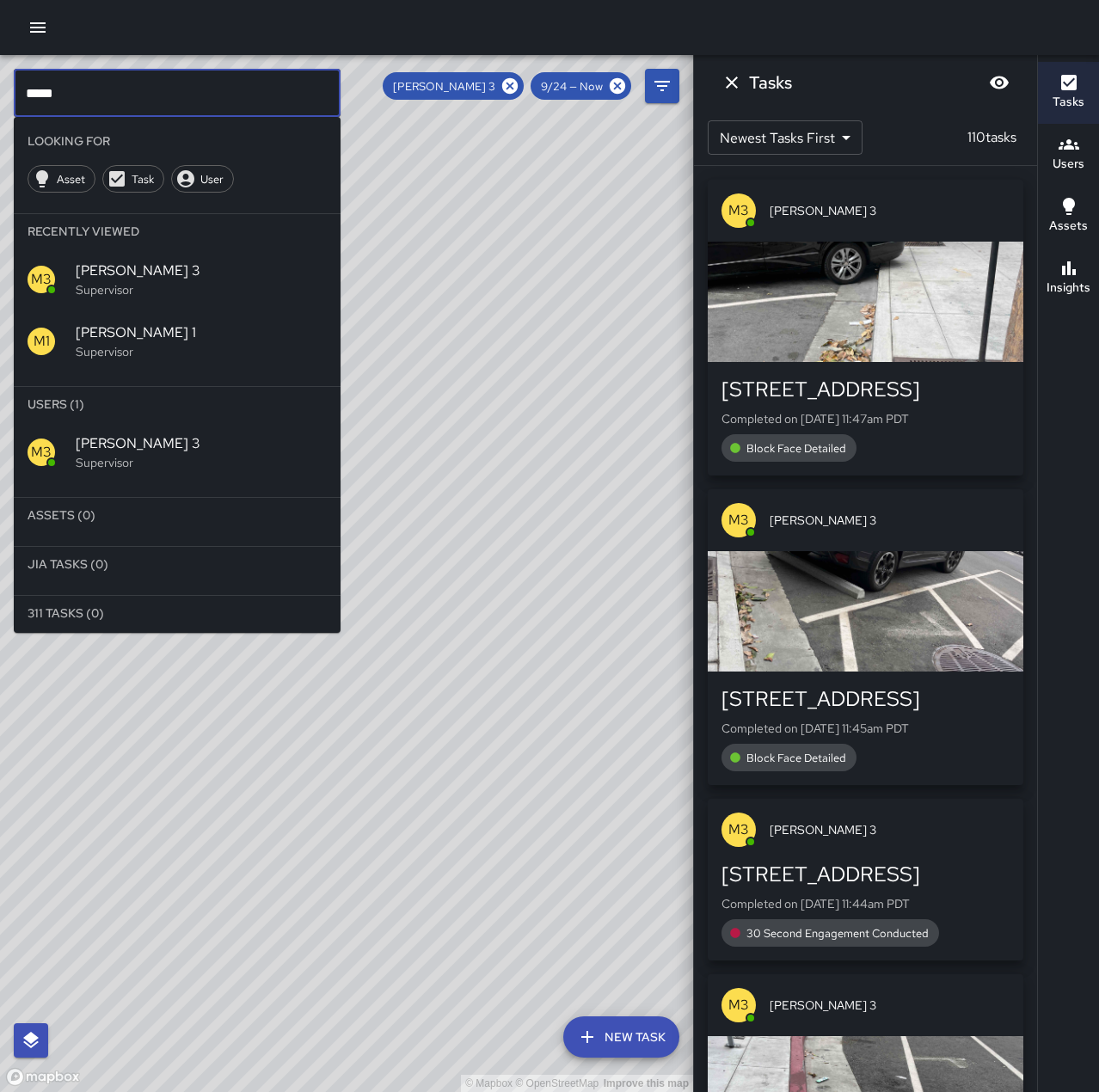
drag, startPoint x: 513, startPoint y: 88, endPoint x: 488, endPoint y: 103, distance: 29.2
click at [513, 88] on icon at bounding box center [509, 86] width 19 height 19
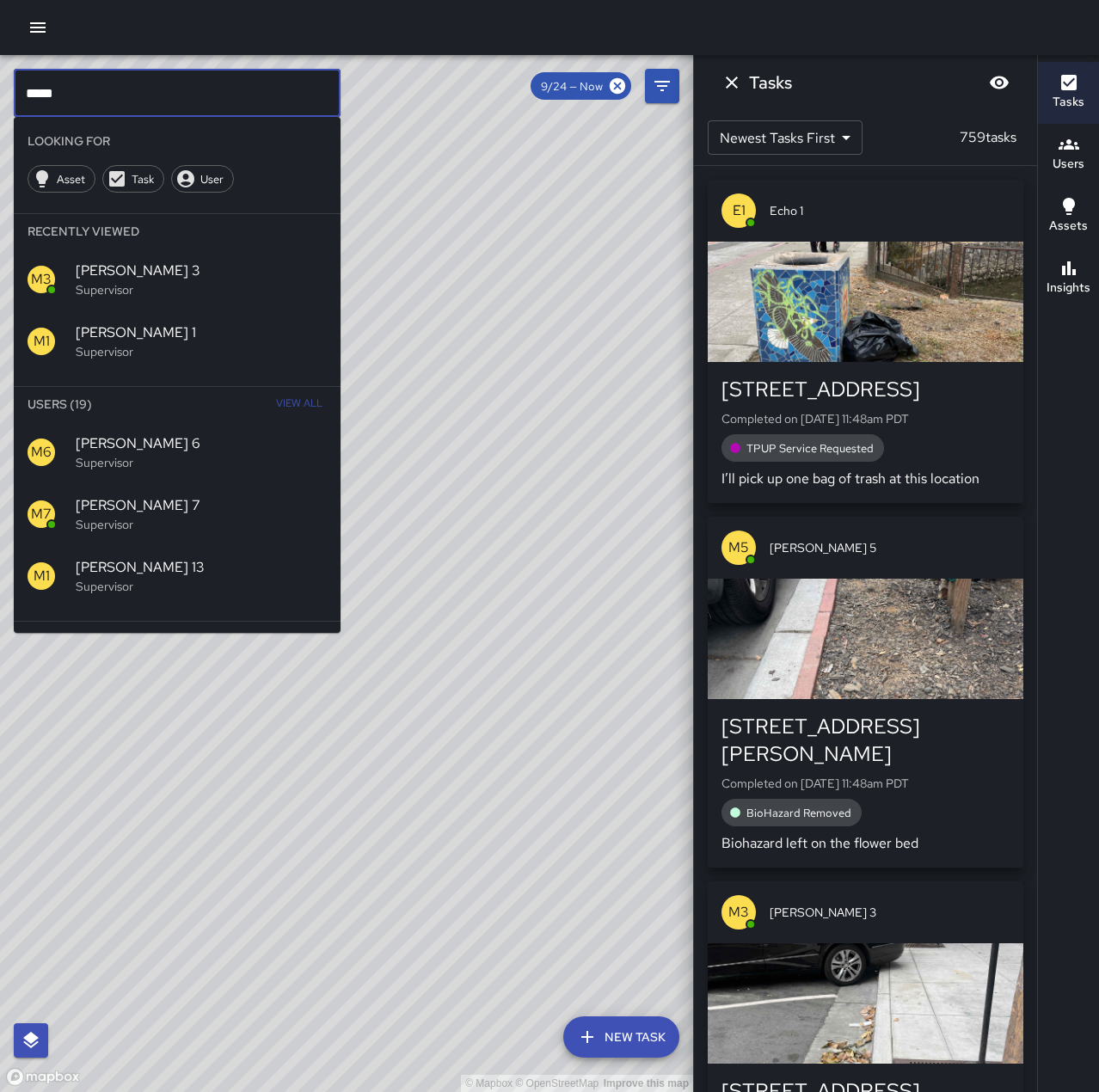
click at [178, 98] on input "****" at bounding box center [177, 92] width 327 height 48
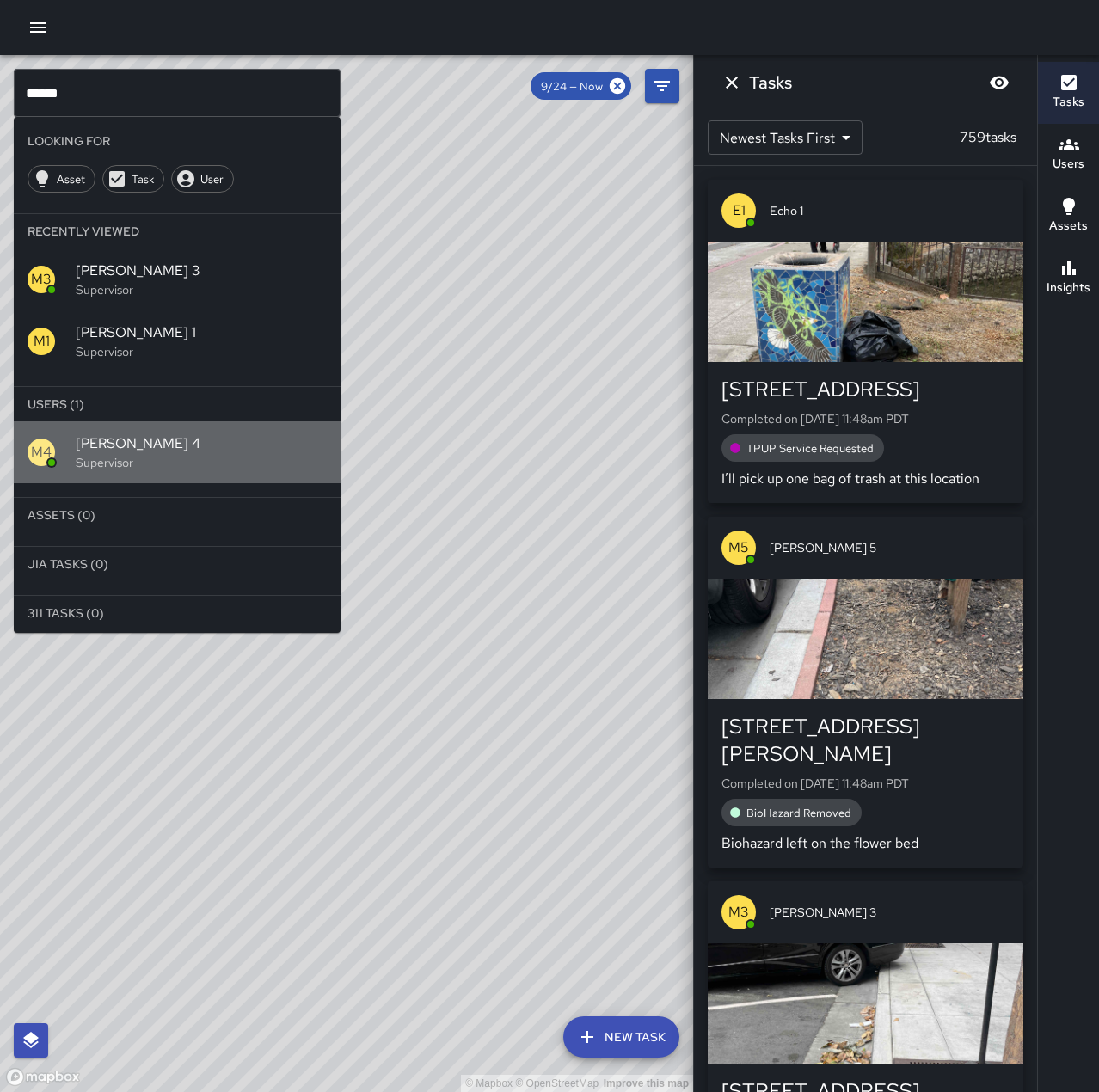
click at [265, 456] on p "Supervisor" at bounding box center [201, 461] width 251 height 17
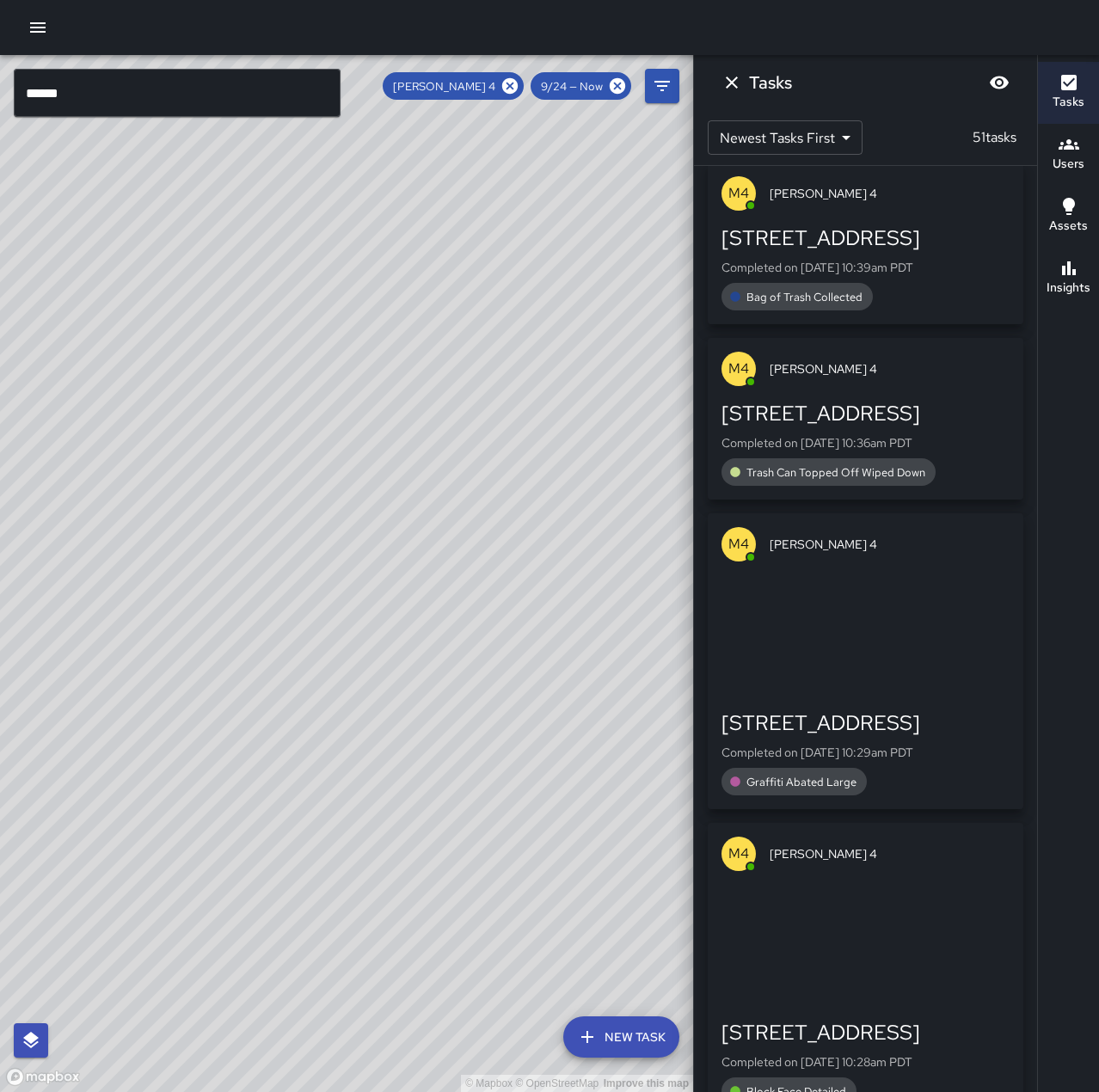
scroll to position [516, 0]
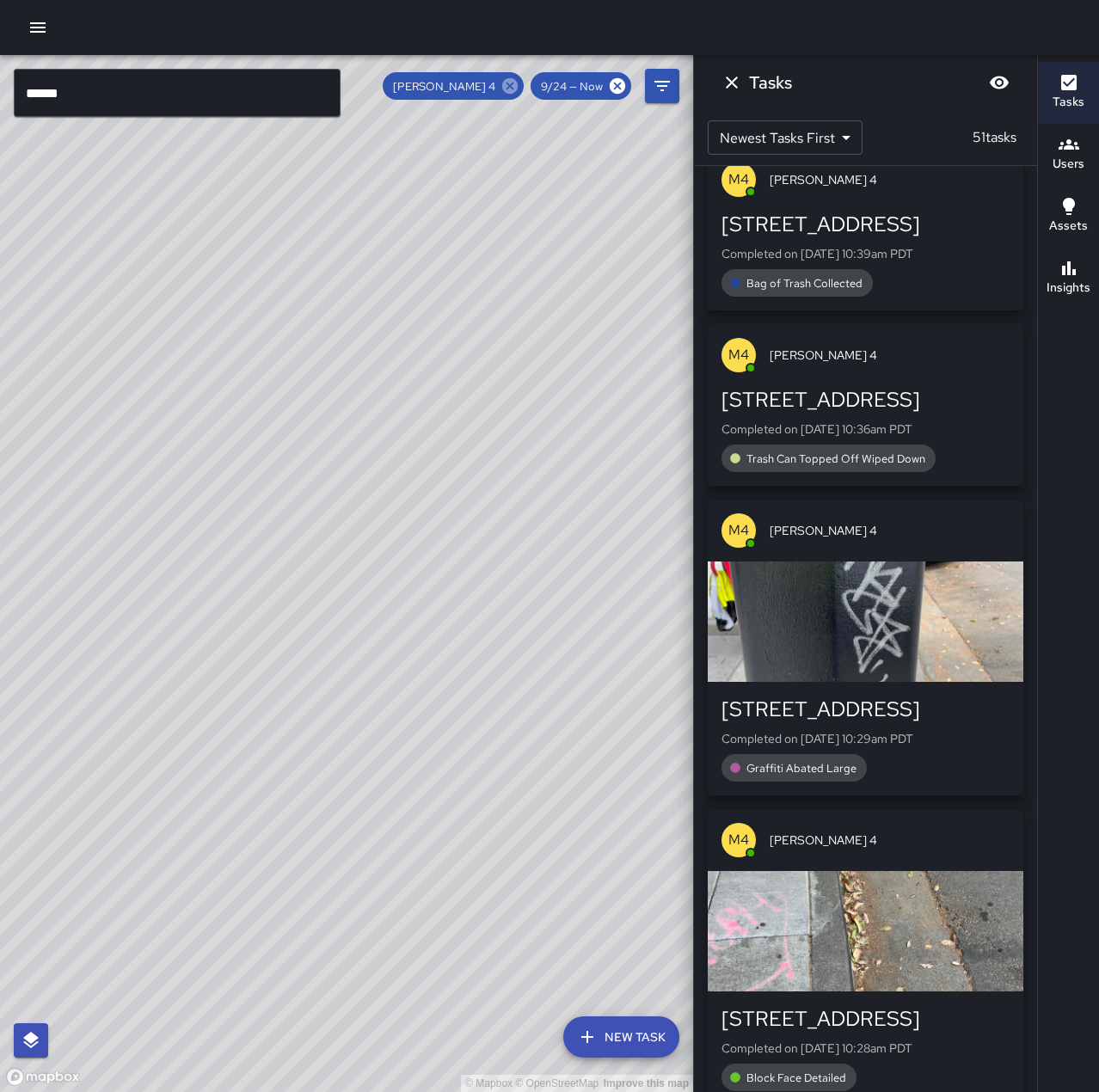
click at [514, 82] on icon at bounding box center [510, 87] width 16 height 16
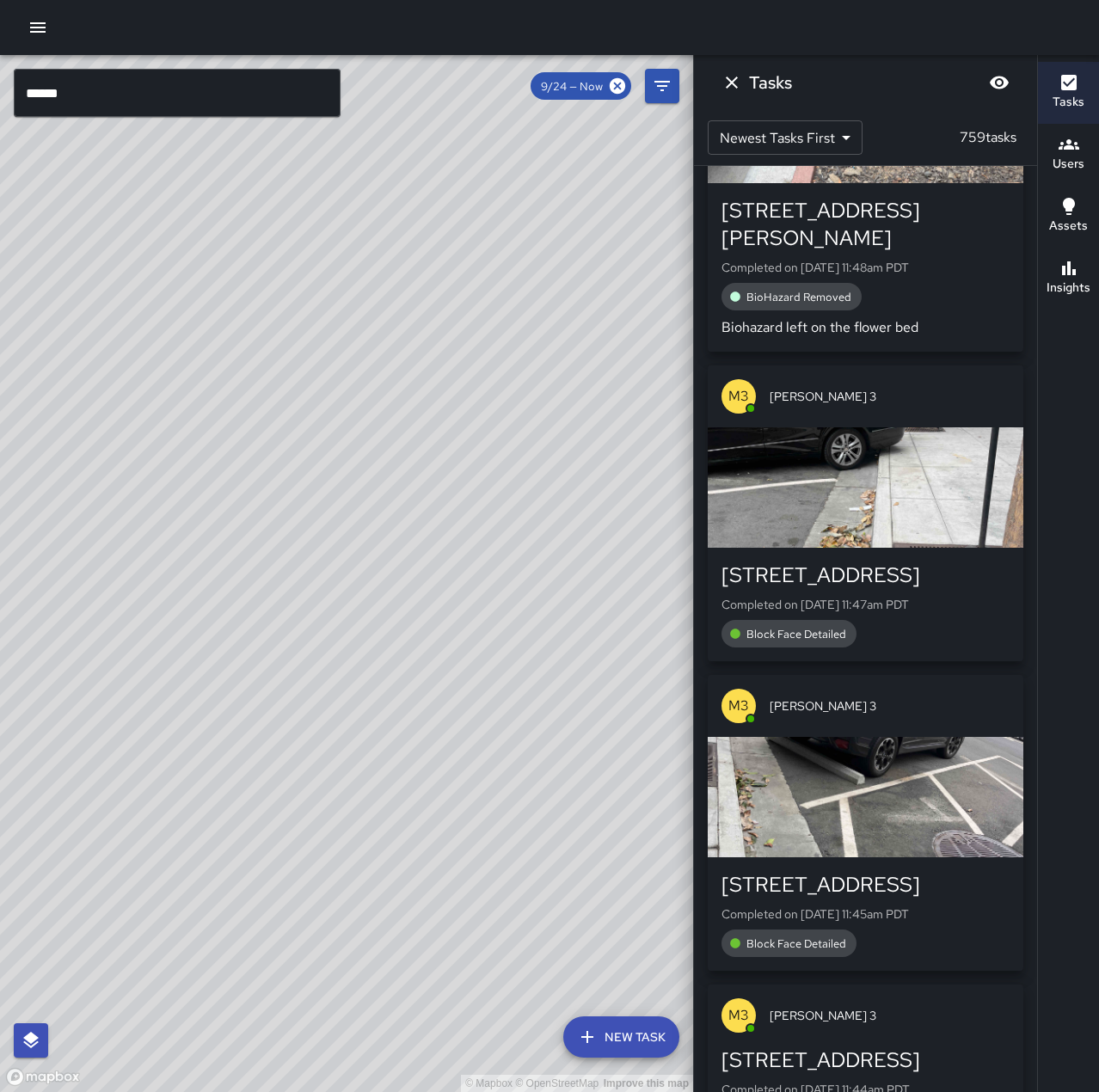
click at [269, 85] on input "******" at bounding box center [177, 92] width 327 height 48
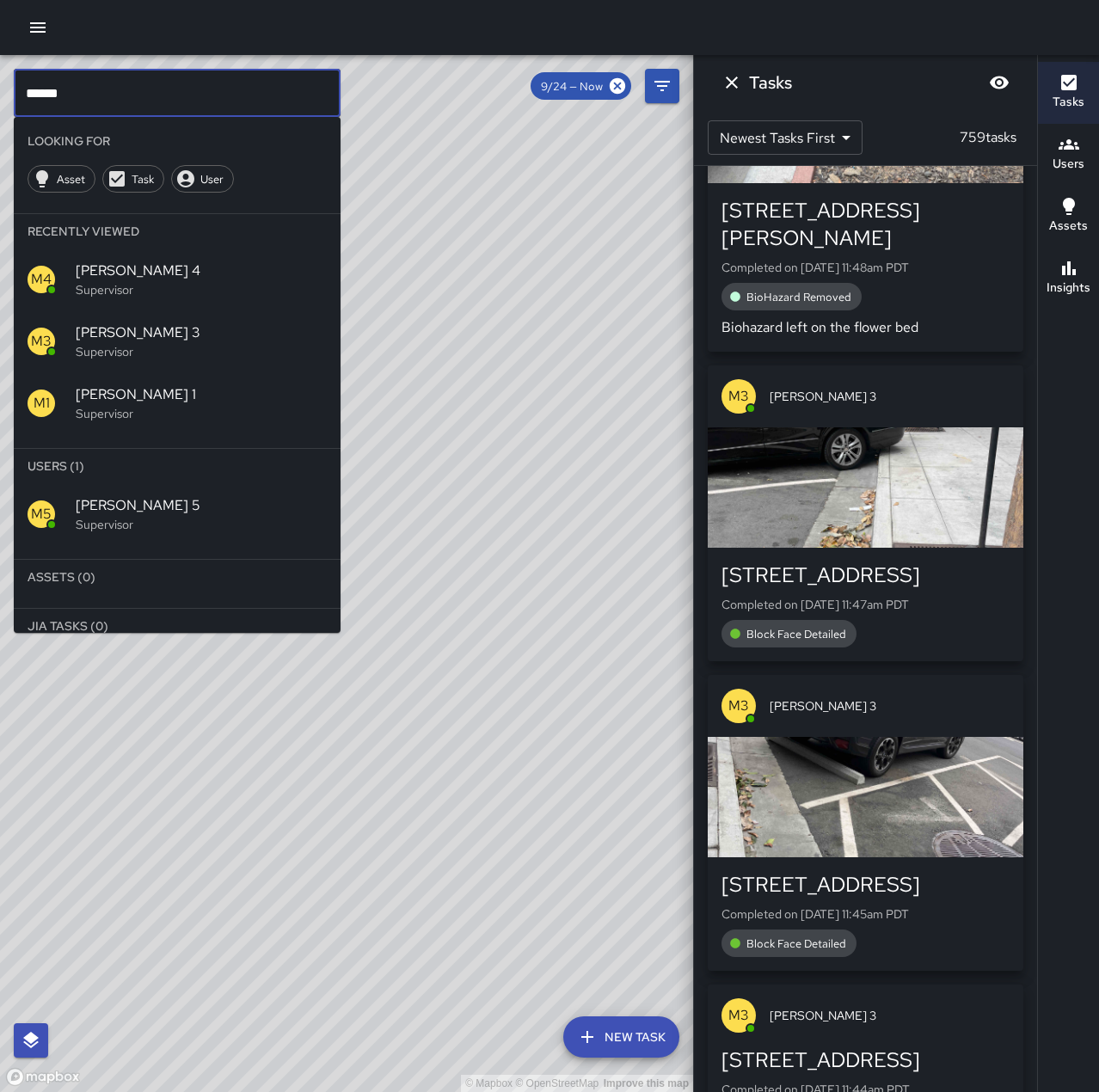
click at [197, 510] on span "[PERSON_NAME] 5" at bounding box center [201, 505] width 251 height 21
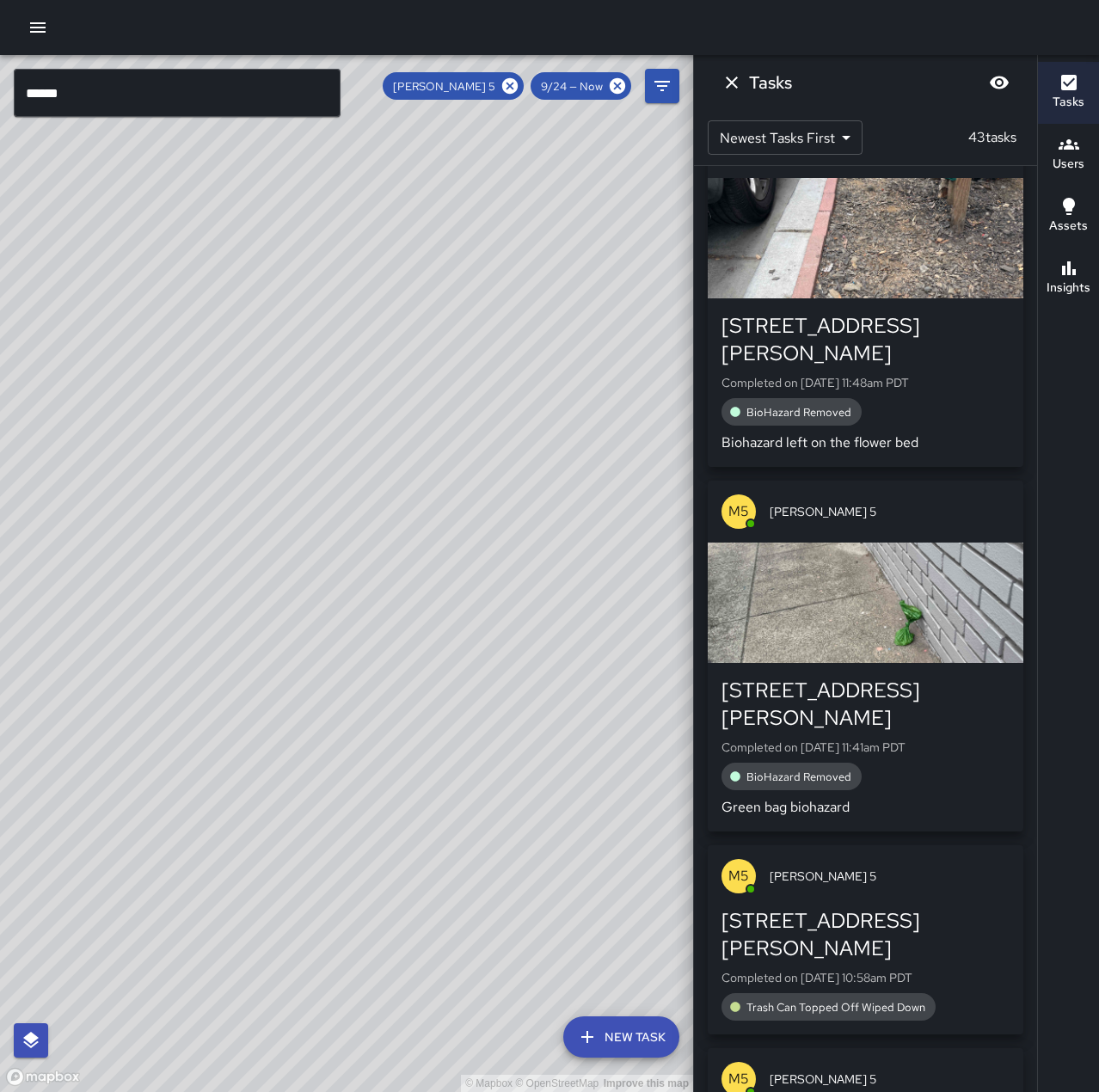
scroll to position [0, 0]
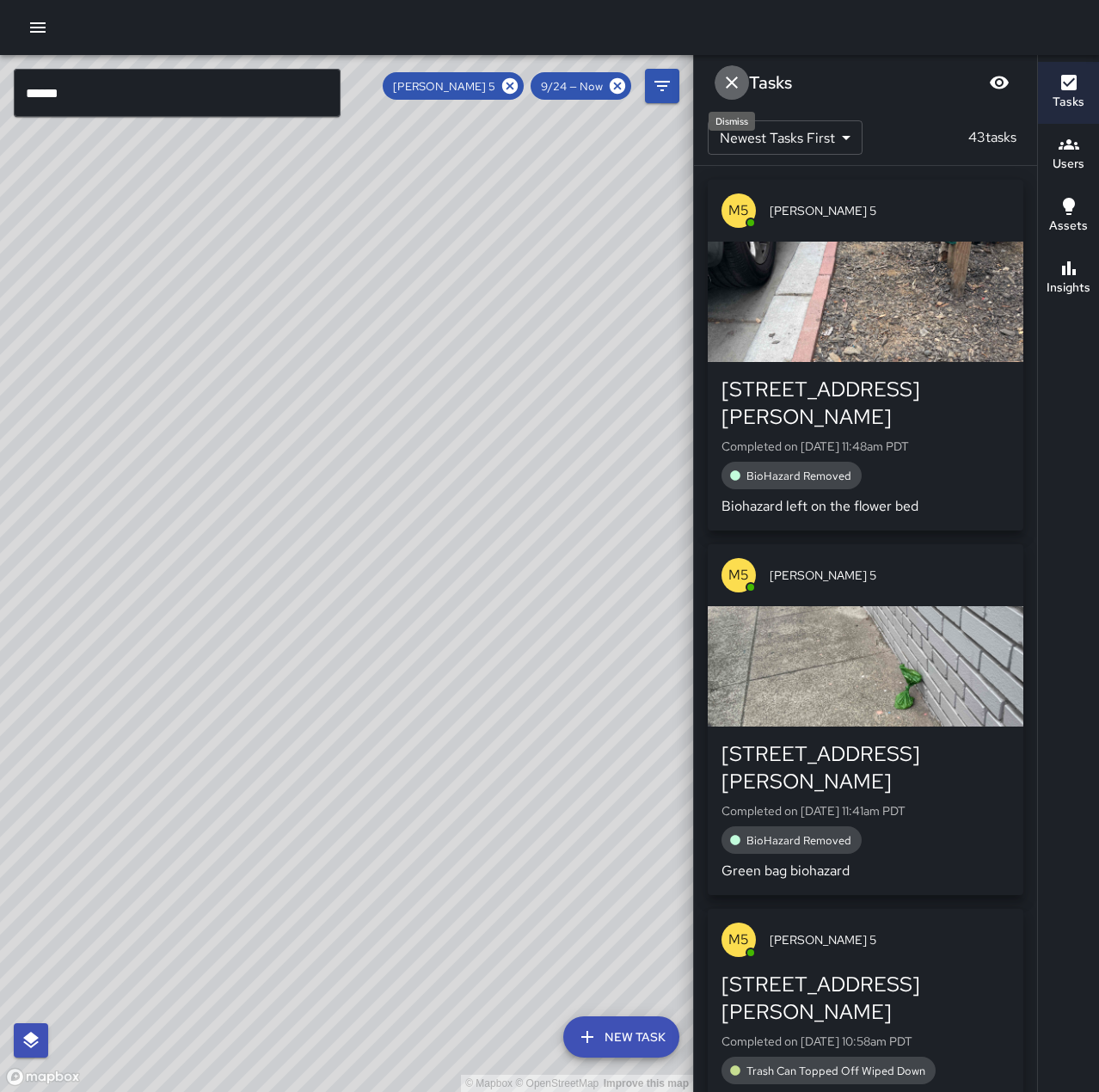
click at [732, 82] on icon "Dismiss" at bounding box center [731, 83] width 12 height 12
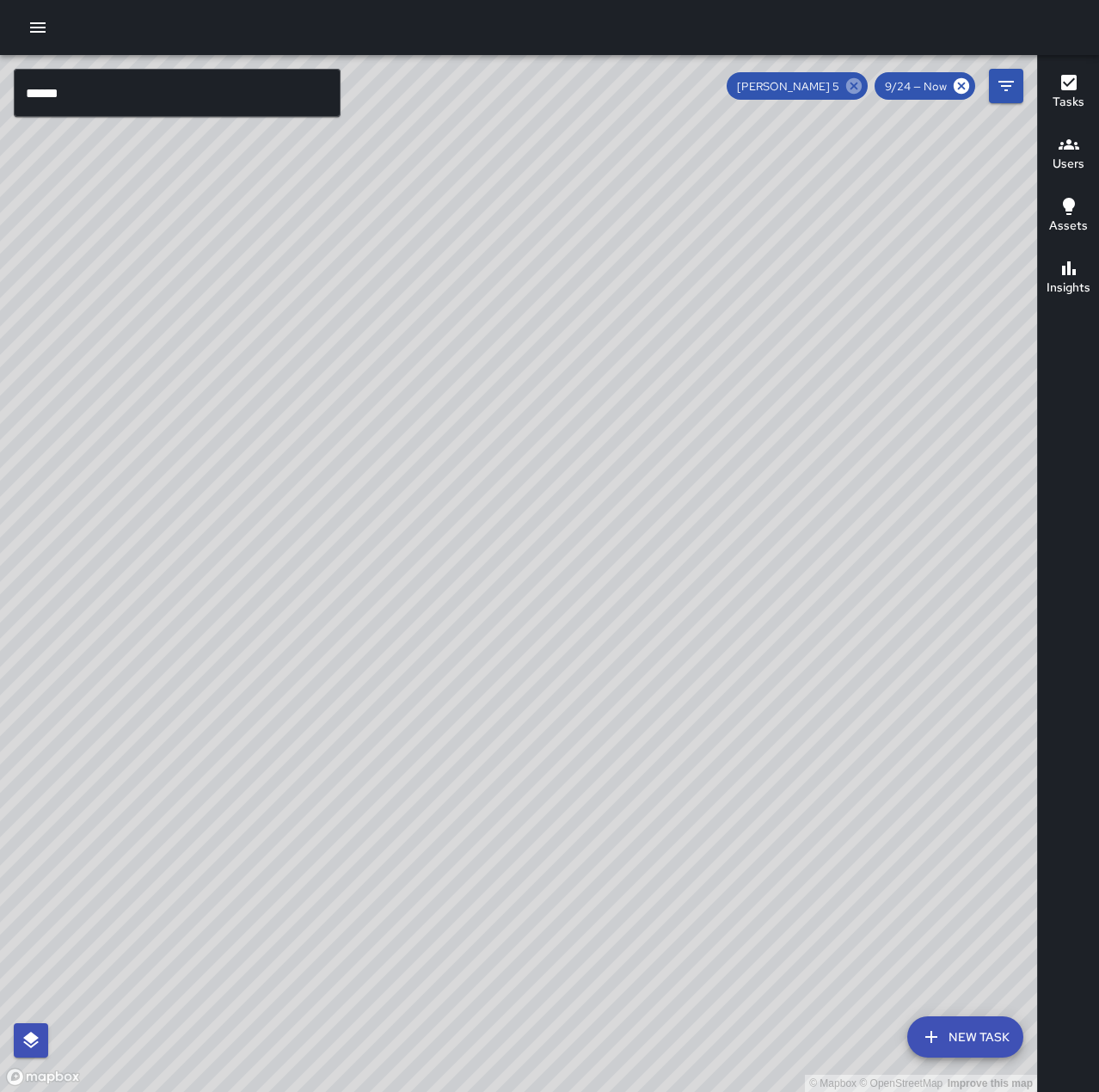
click at [852, 91] on icon at bounding box center [854, 87] width 16 height 16
click at [179, 91] on input "******" at bounding box center [177, 92] width 327 height 48
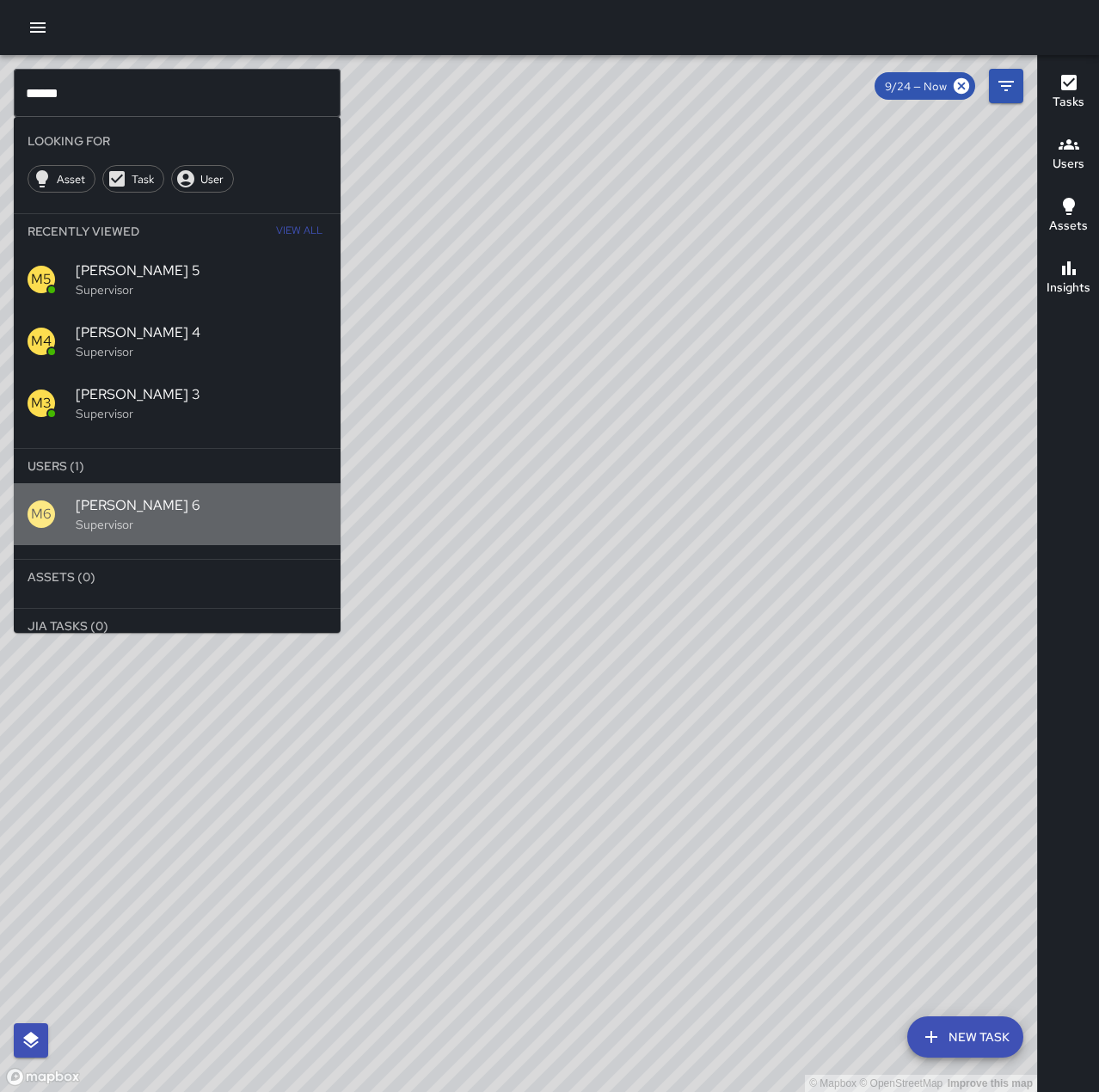
drag, startPoint x: 267, startPoint y: 510, endPoint x: 286, endPoint y: 493, distance: 25.5
click at [267, 508] on span "[PERSON_NAME] 6" at bounding box center [201, 505] width 251 height 21
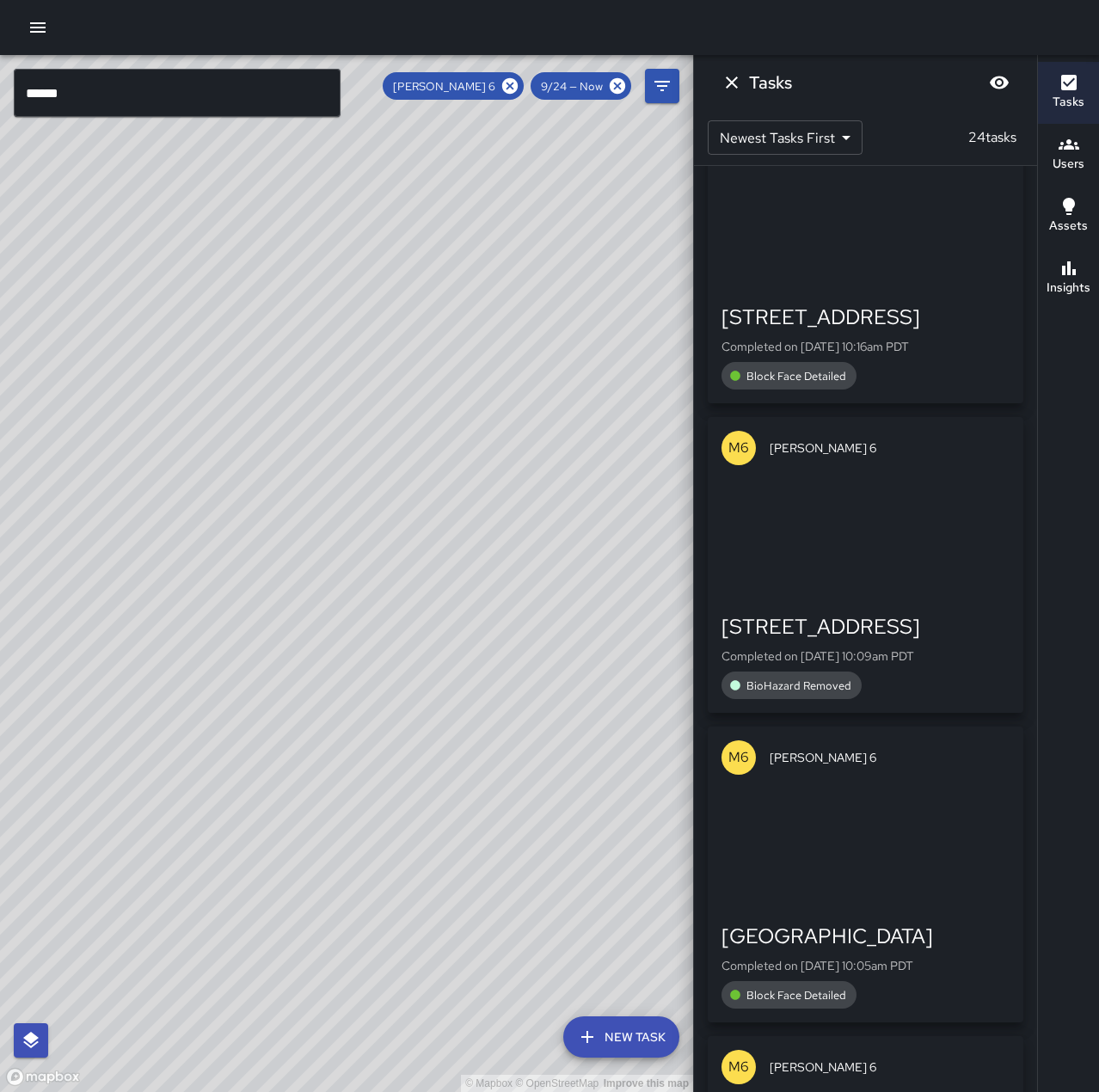
scroll to position [1031, 0]
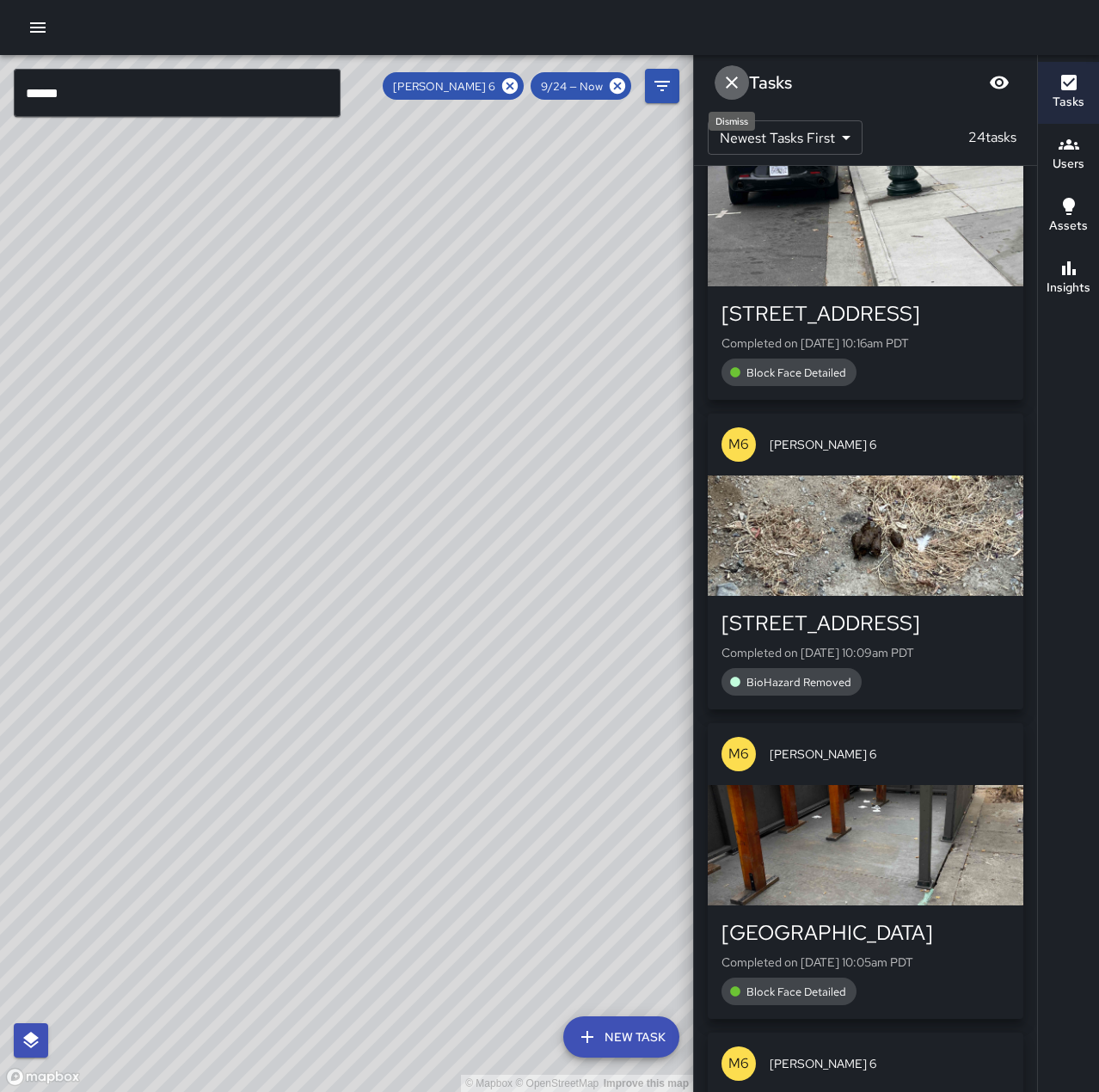
click at [730, 87] on icon "Dismiss" at bounding box center [731, 82] width 21 height 21
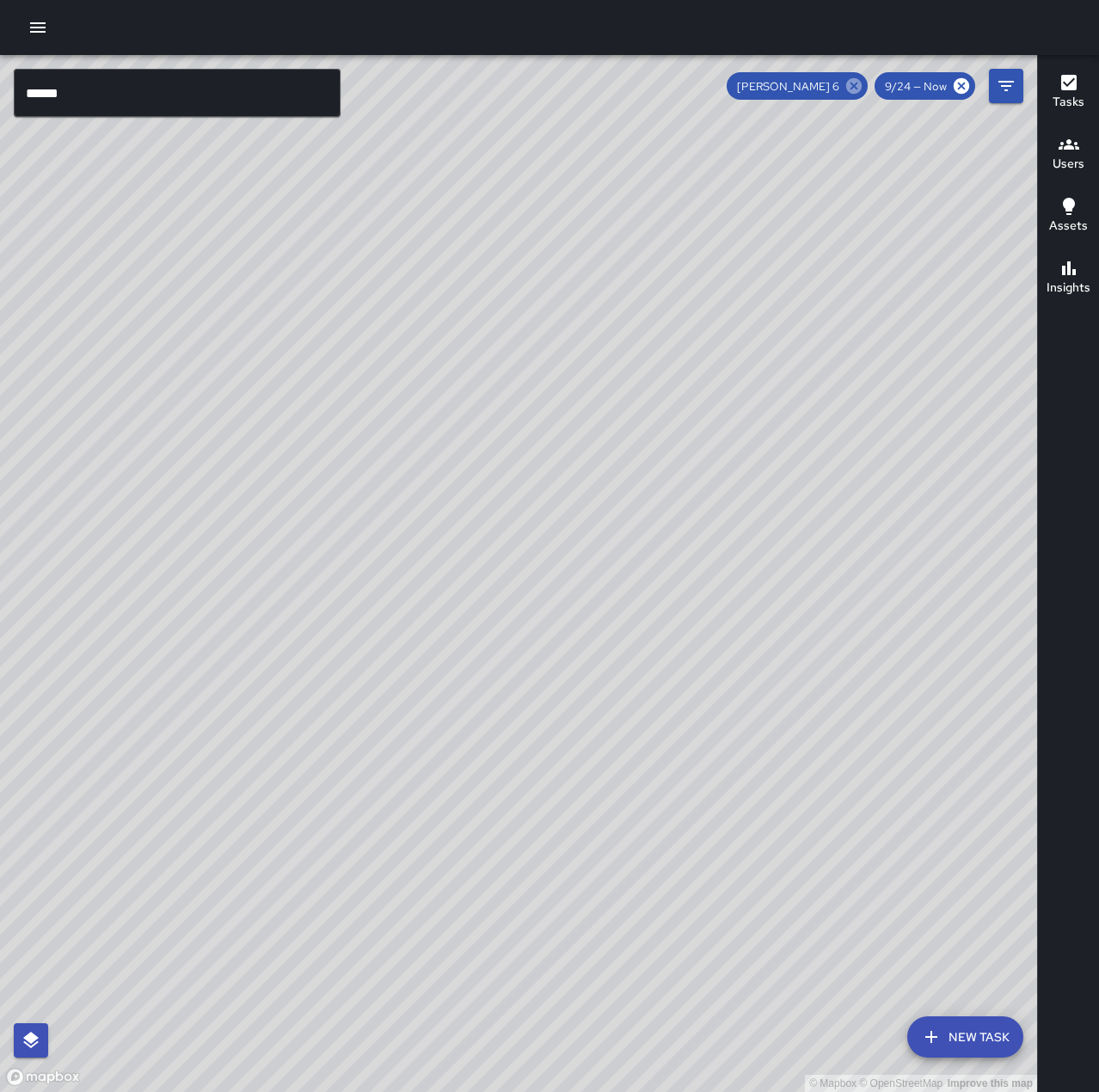
click at [851, 84] on icon at bounding box center [854, 87] width 16 height 16
click at [166, 93] on input "******" at bounding box center [177, 92] width 327 height 48
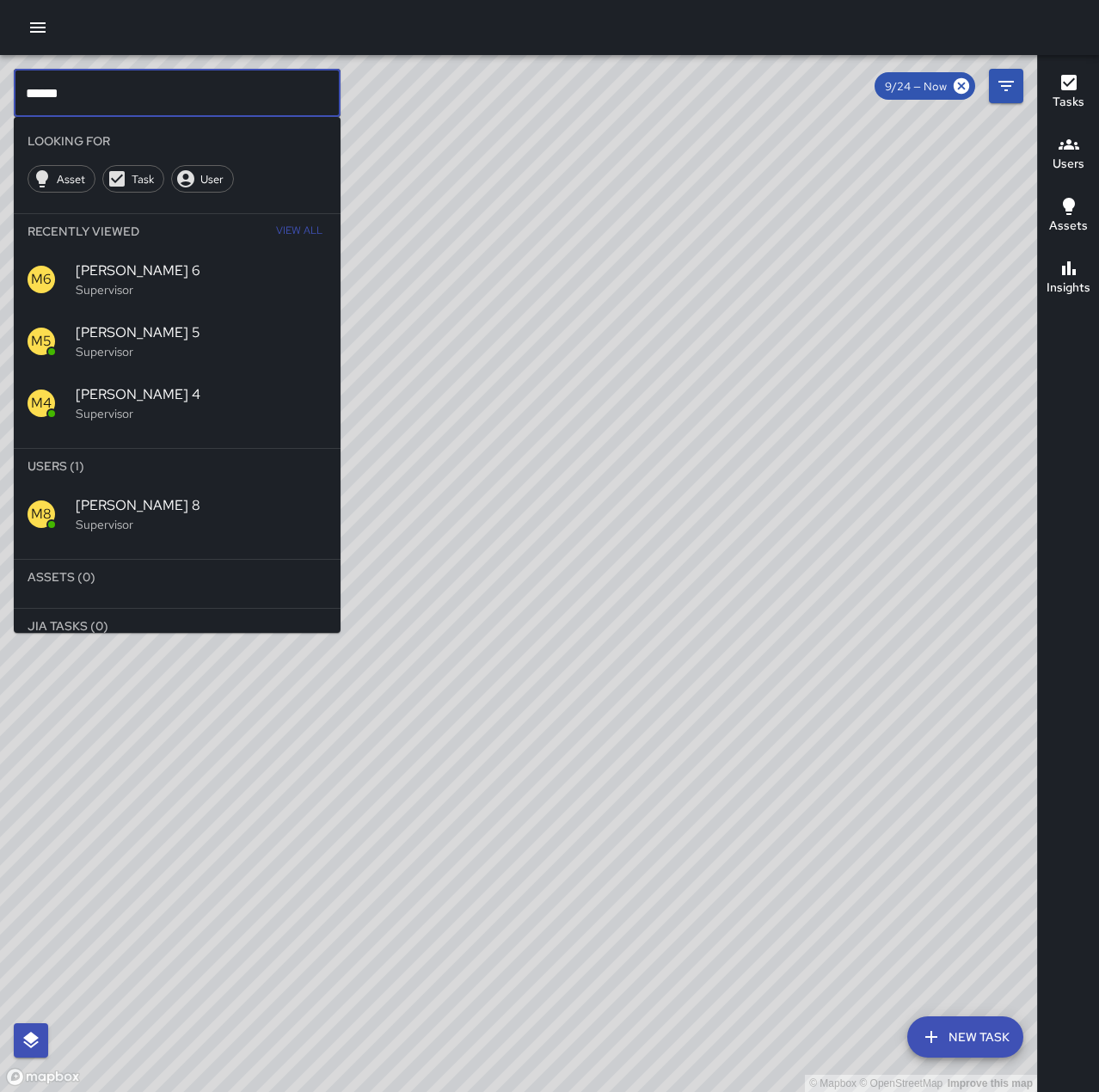
click at [216, 532] on p "Supervisor" at bounding box center [201, 523] width 251 height 17
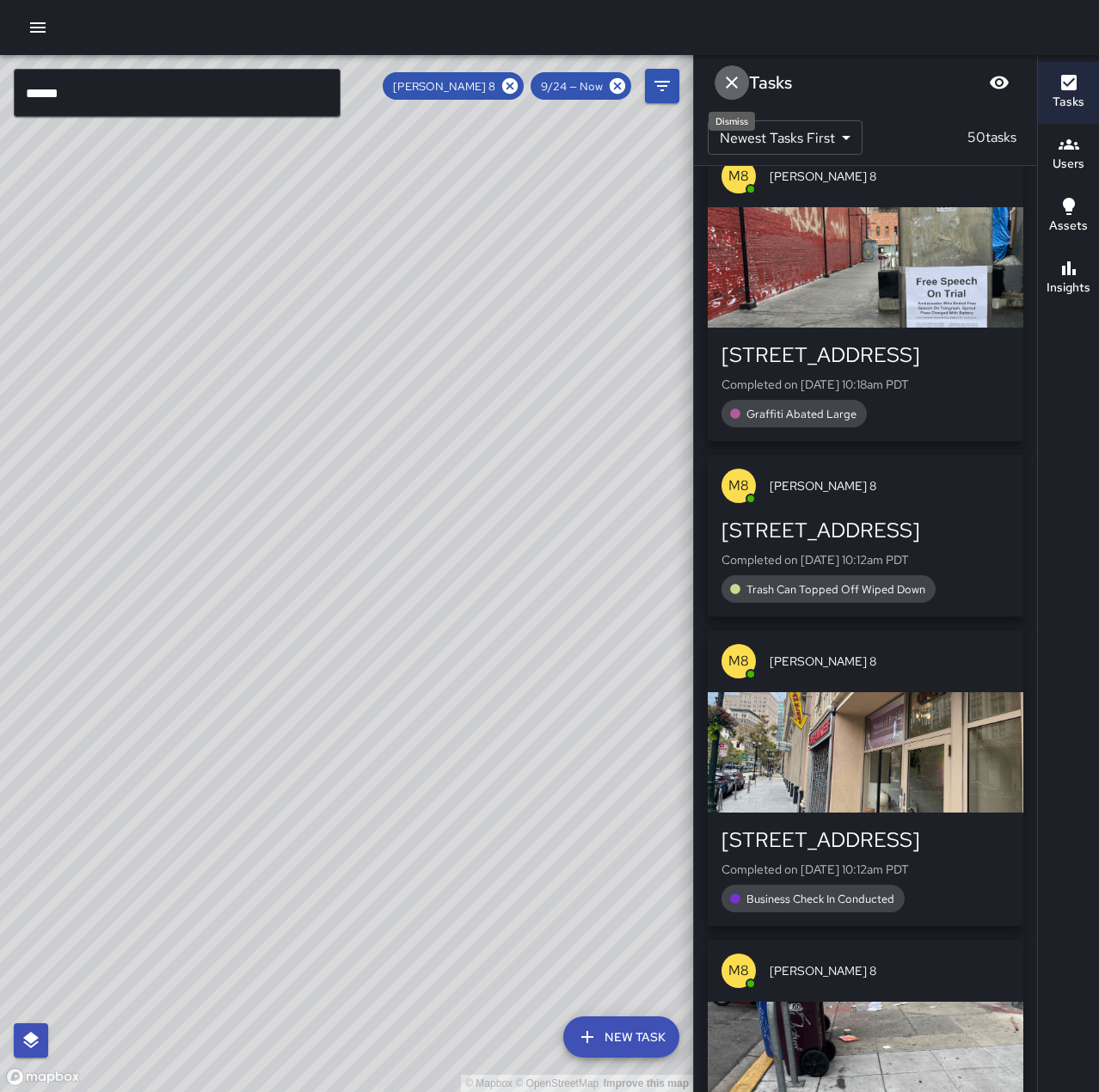
click at [738, 86] on icon "Dismiss" at bounding box center [731, 82] width 21 height 21
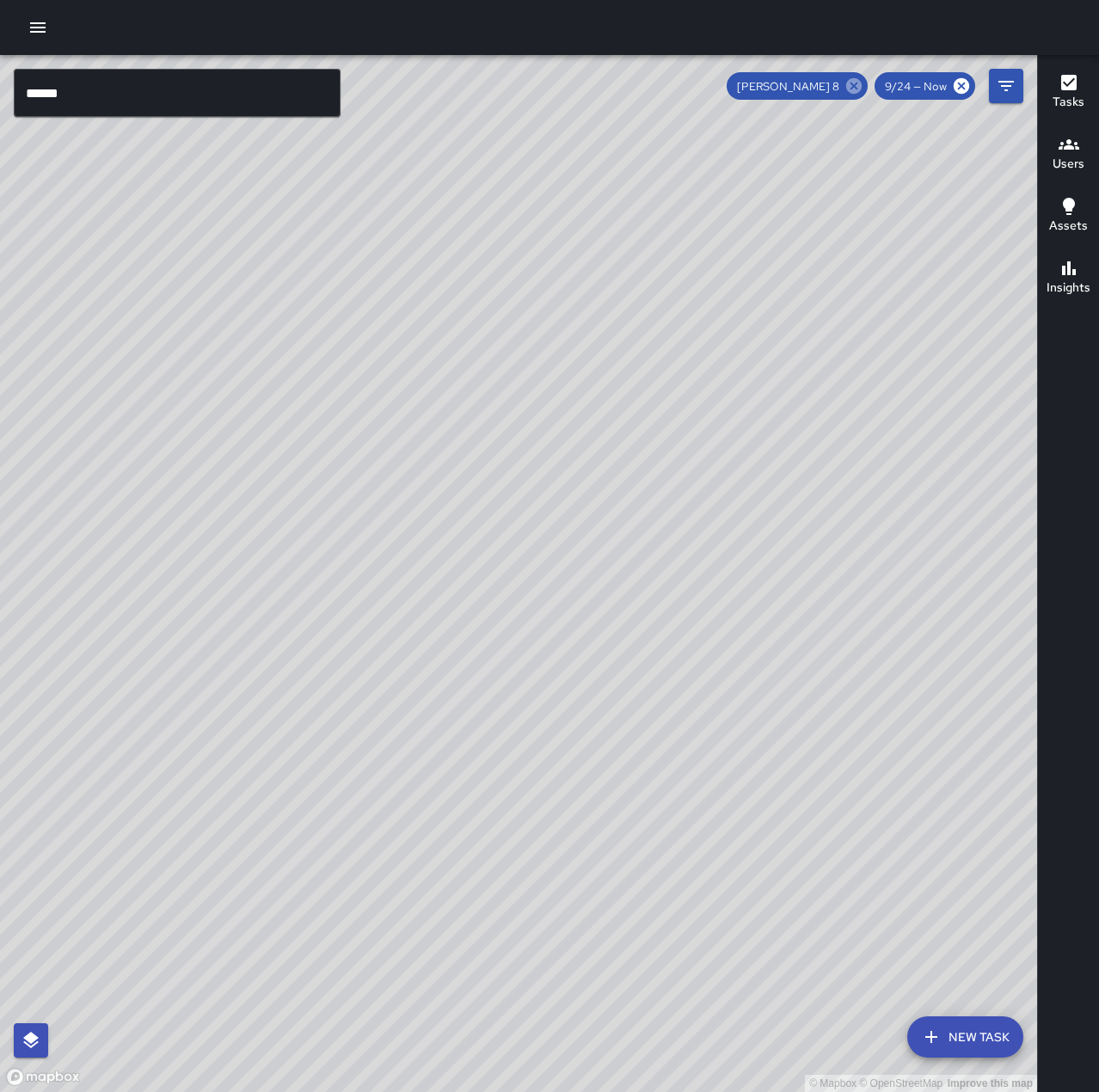
click at [858, 86] on icon at bounding box center [854, 87] width 16 height 16
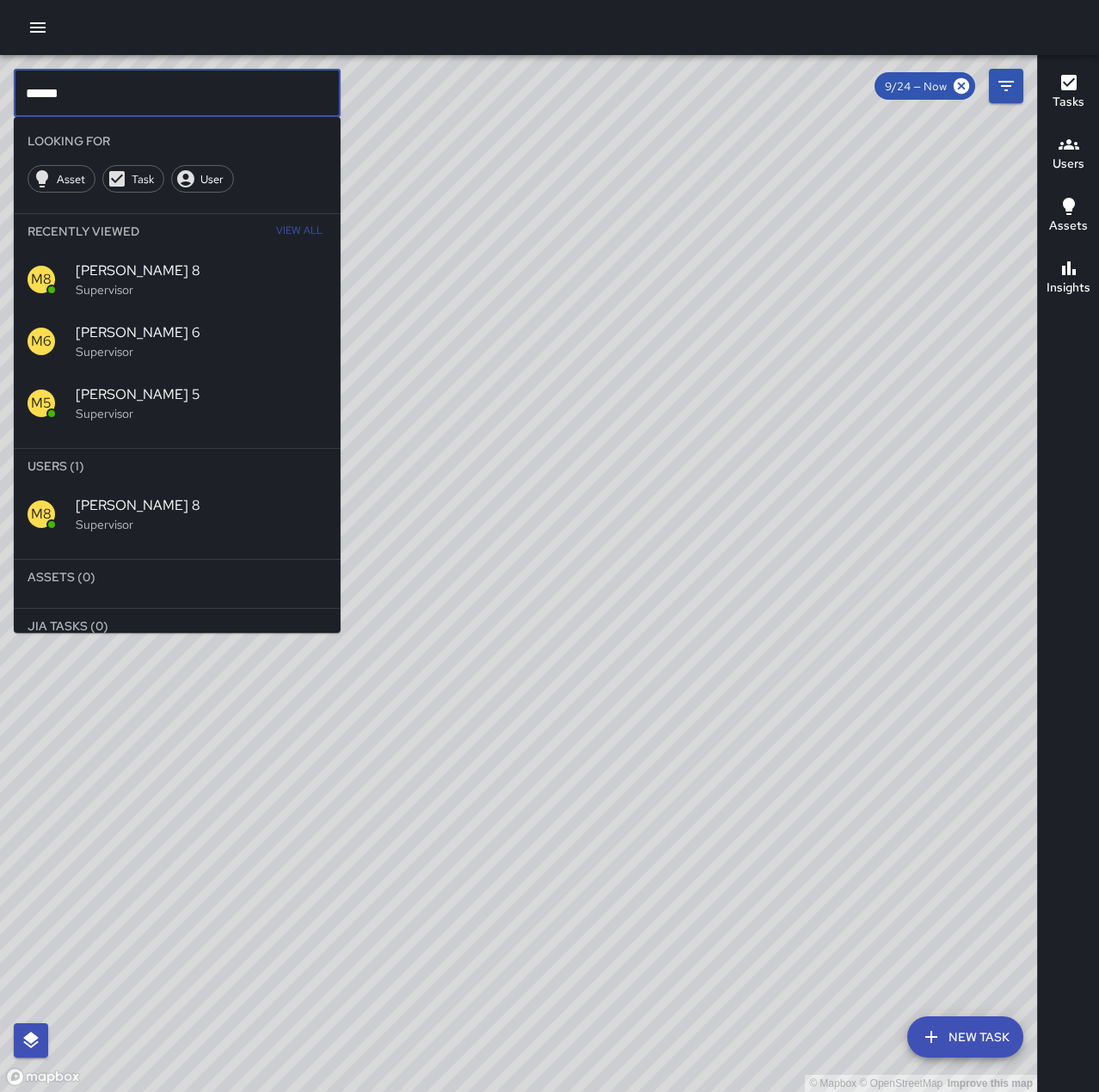
click at [96, 72] on input "******" at bounding box center [177, 92] width 327 height 48
click at [209, 501] on span "[PERSON_NAME] 9" at bounding box center [201, 505] width 251 height 21
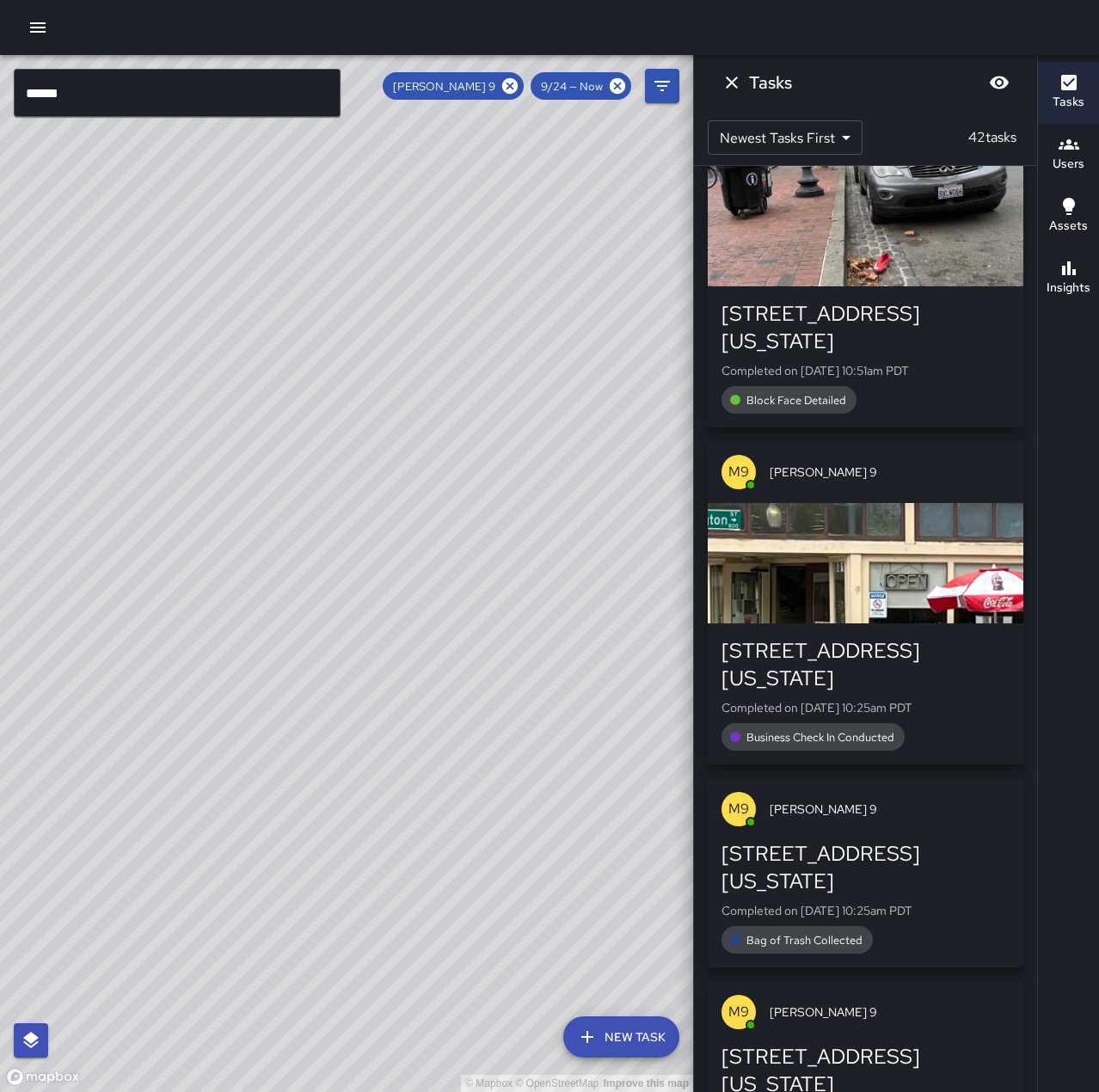
click at [738, 81] on icon "Dismiss" at bounding box center [731, 82] width 21 height 21
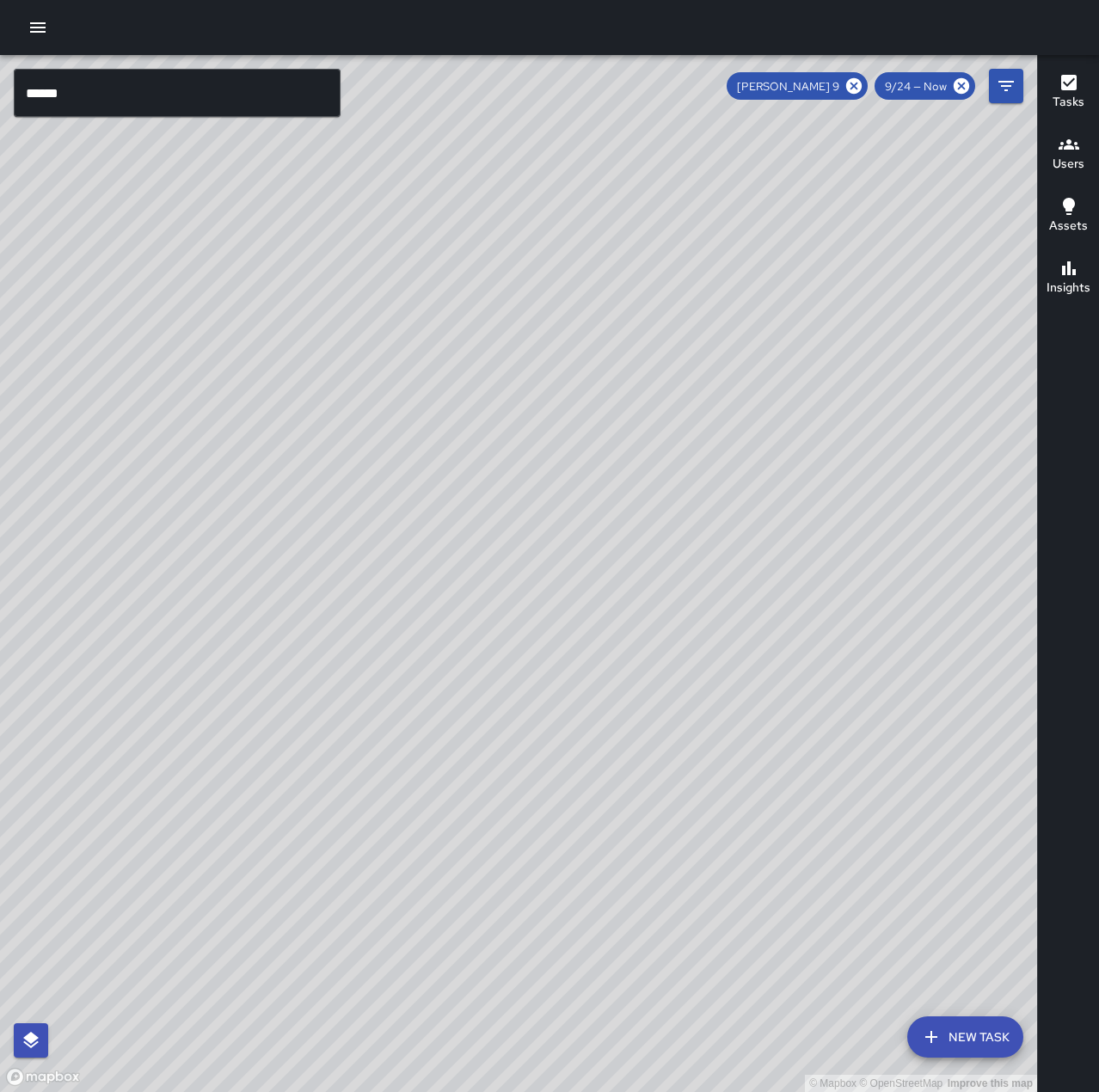
drag, startPoint x: 858, startPoint y: 86, endPoint x: 303, endPoint y: 98, distance: 555.1
click at [858, 87] on icon at bounding box center [854, 87] width 16 height 16
click at [119, 95] on input "******" at bounding box center [177, 92] width 327 height 48
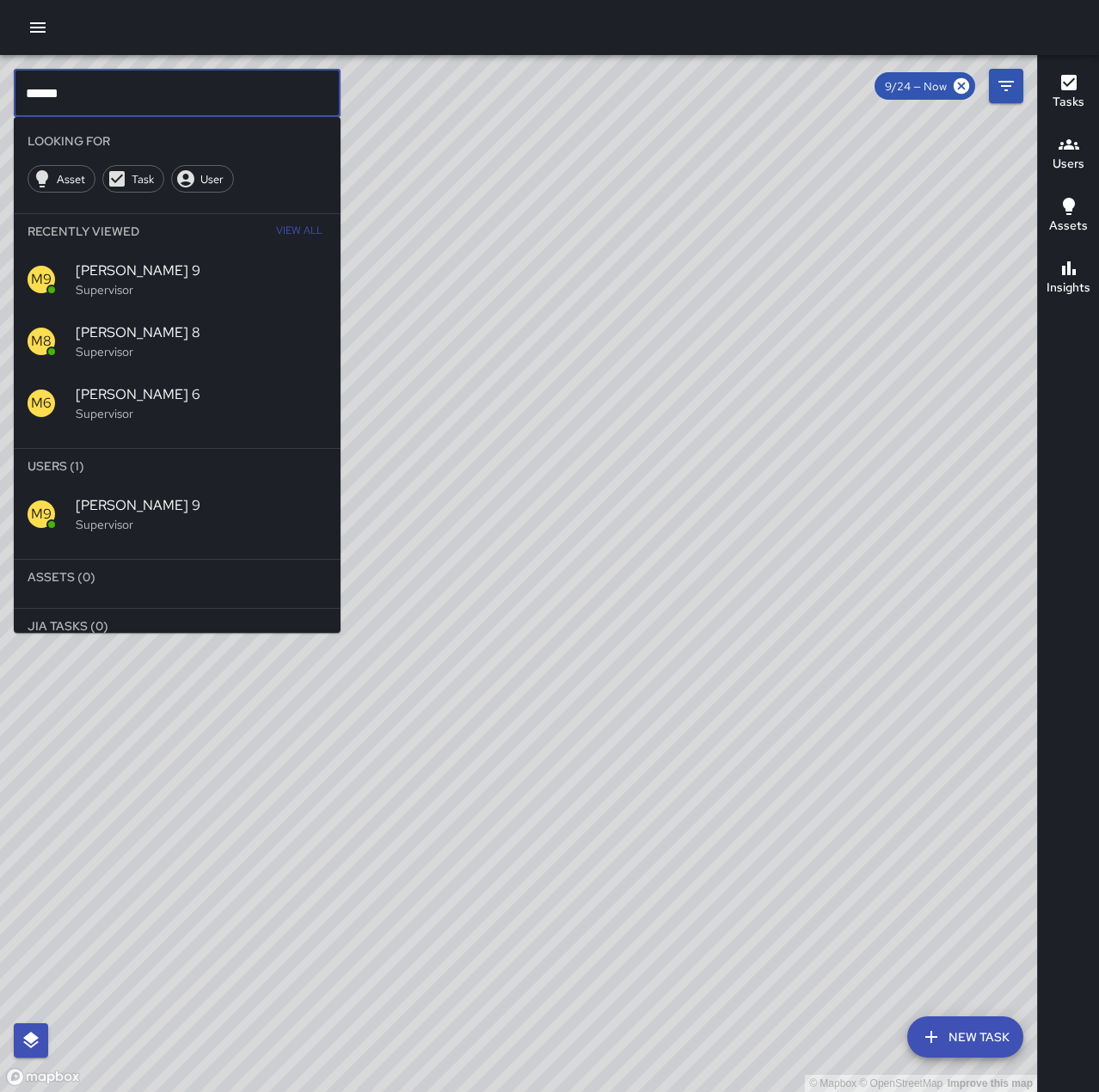
type input "****"
drag, startPoint x: 94, startPoint y: 95, endPoint x: -67, endPoint y: 86, distance: 161.3
click at [0, 86] on html "© Mapbox © OpenStreetMap Improve this map **** ​ Looking For Asset Task User Re…" at bounding box center [549, 546] width 1099 height 1092
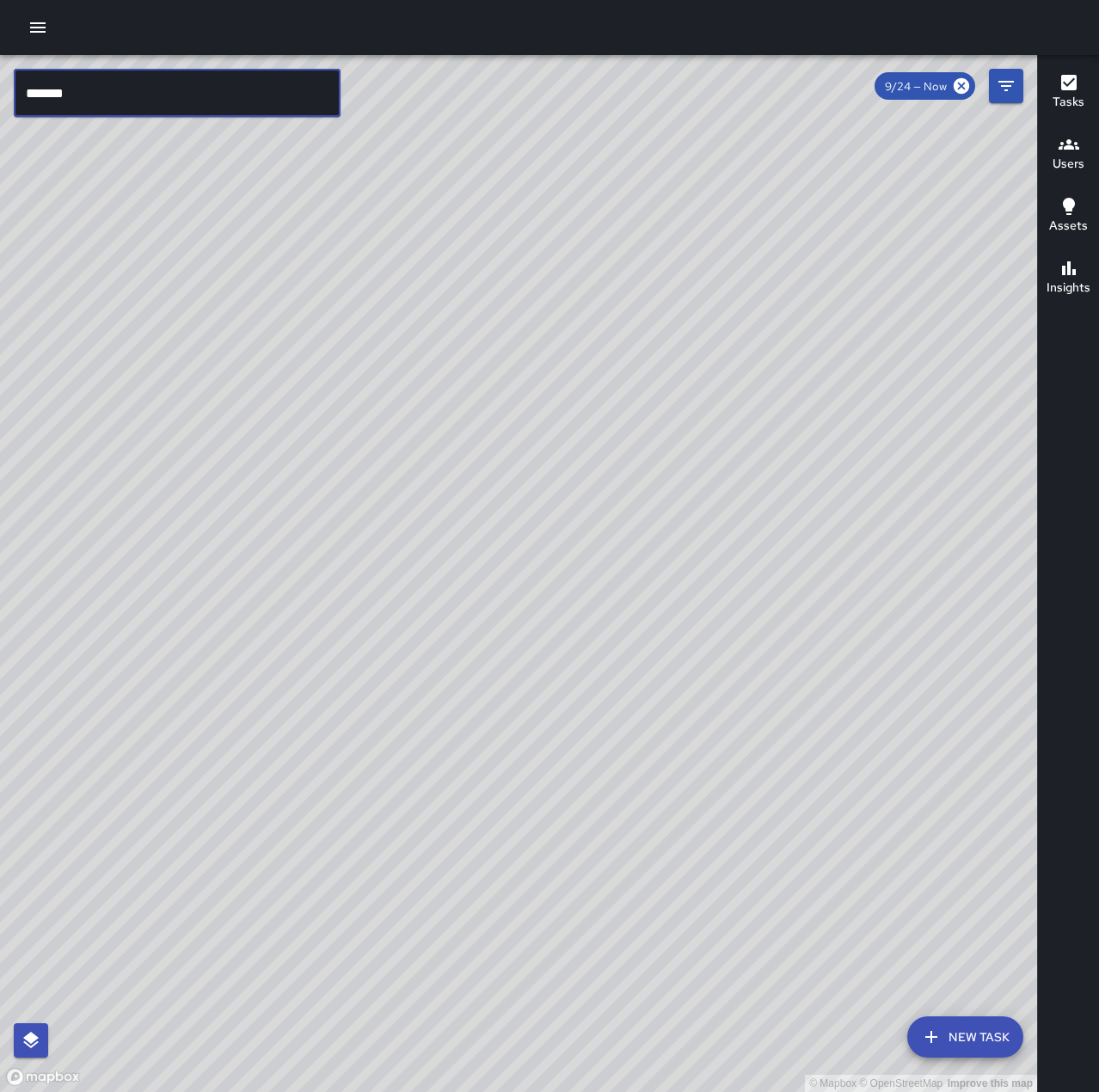
type input "*******"
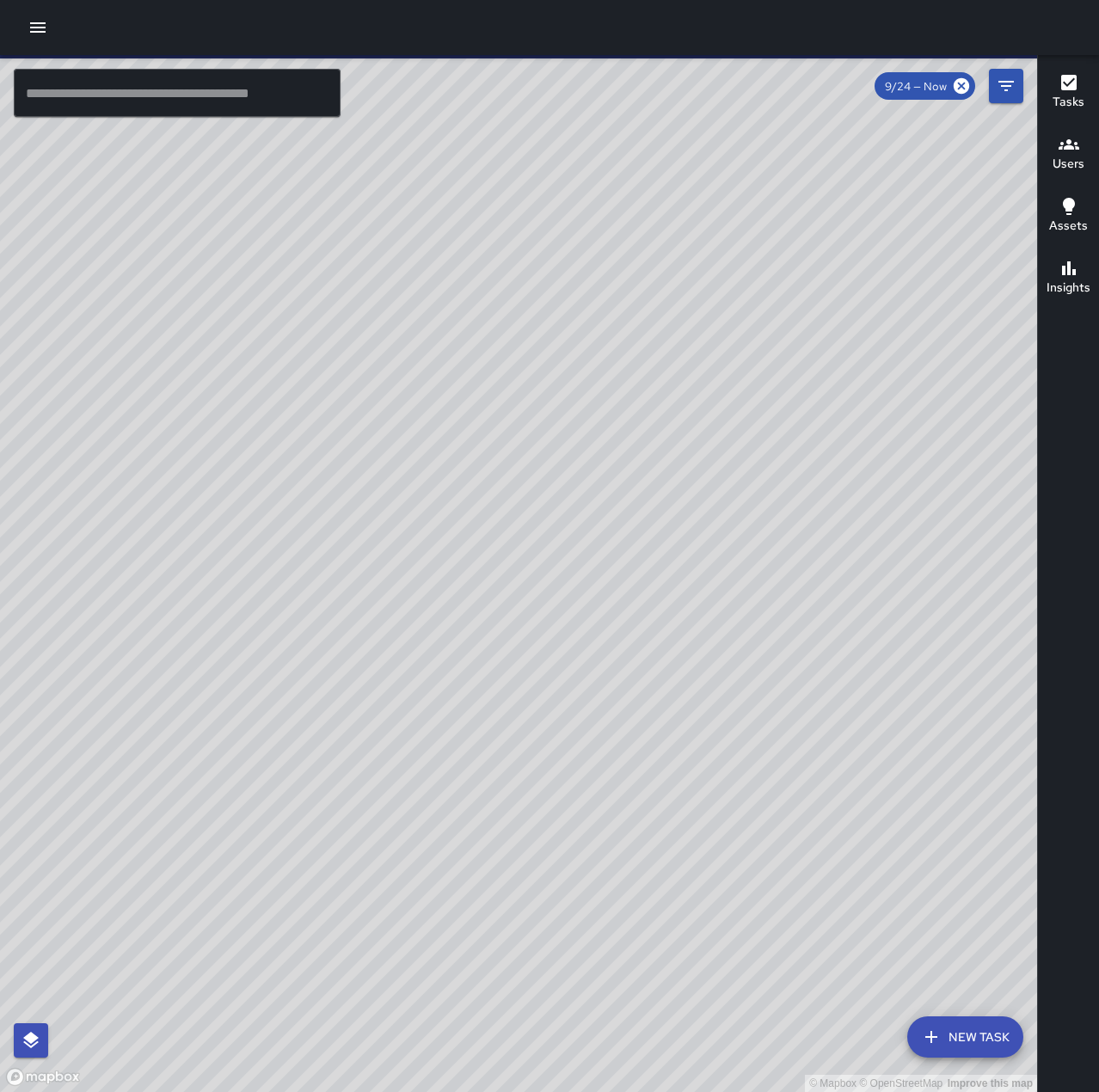
click at [140, 93] on input "text" at bounding box center [177, 92] width 327 height 48
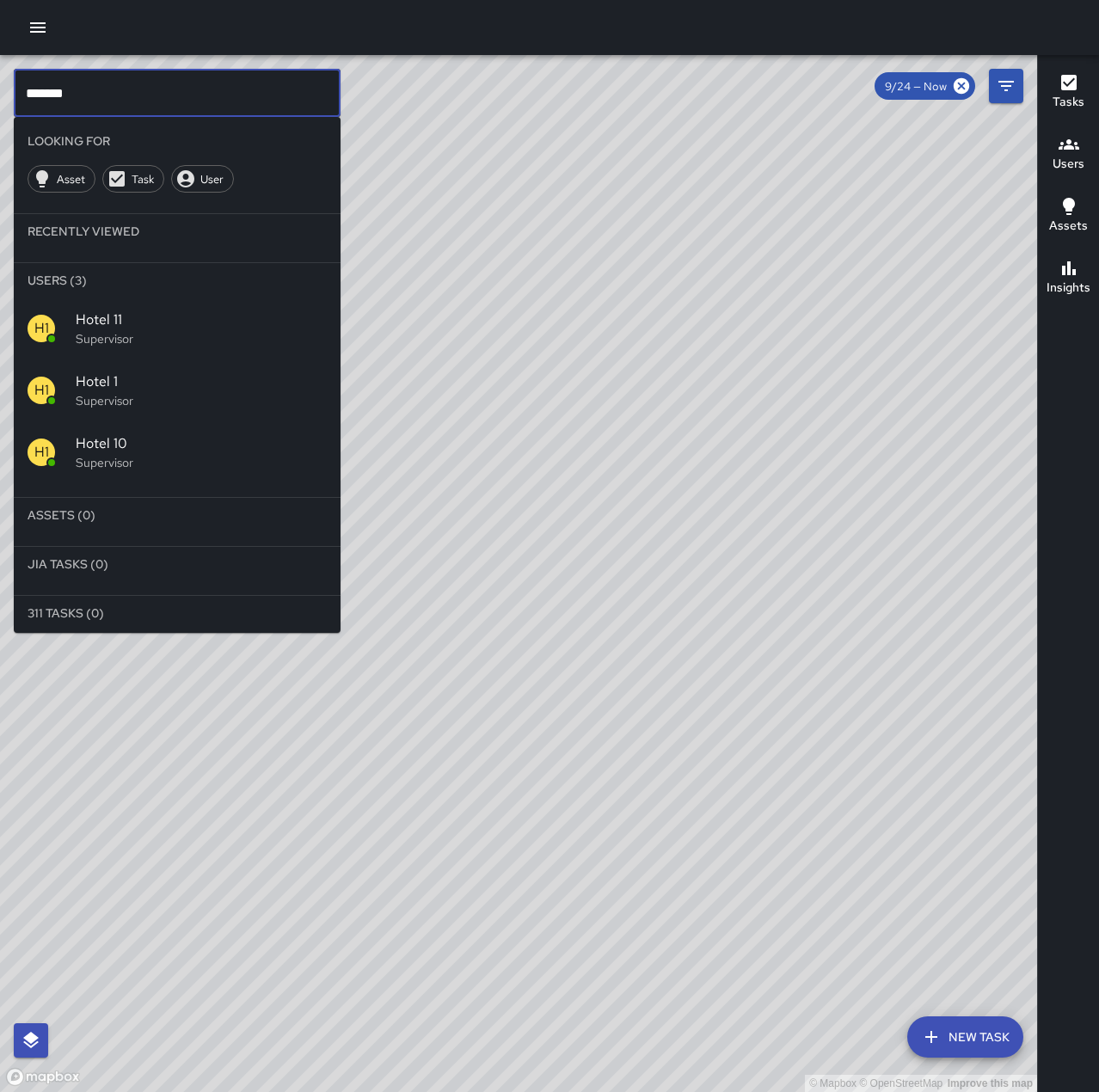
click at [299, 383] on span "Hotel 1" at bounding box center [201, 381] width 251 height 21
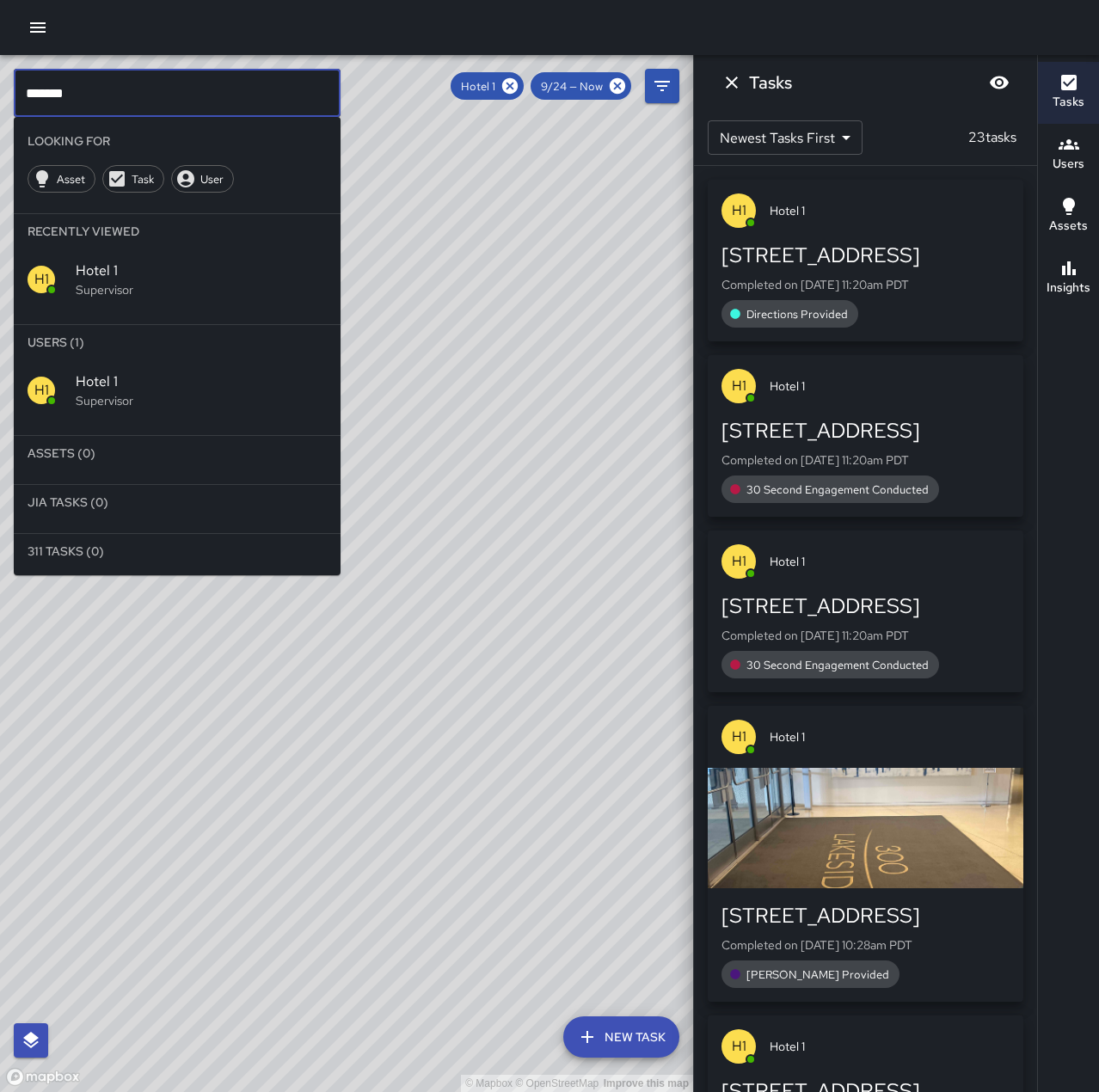
click at [136, 87] on input "*******" at bounding box center [177, 92] width 327 height 48
click at [513, 85] on icon at bounding box center [509, 86] width 19 height 19
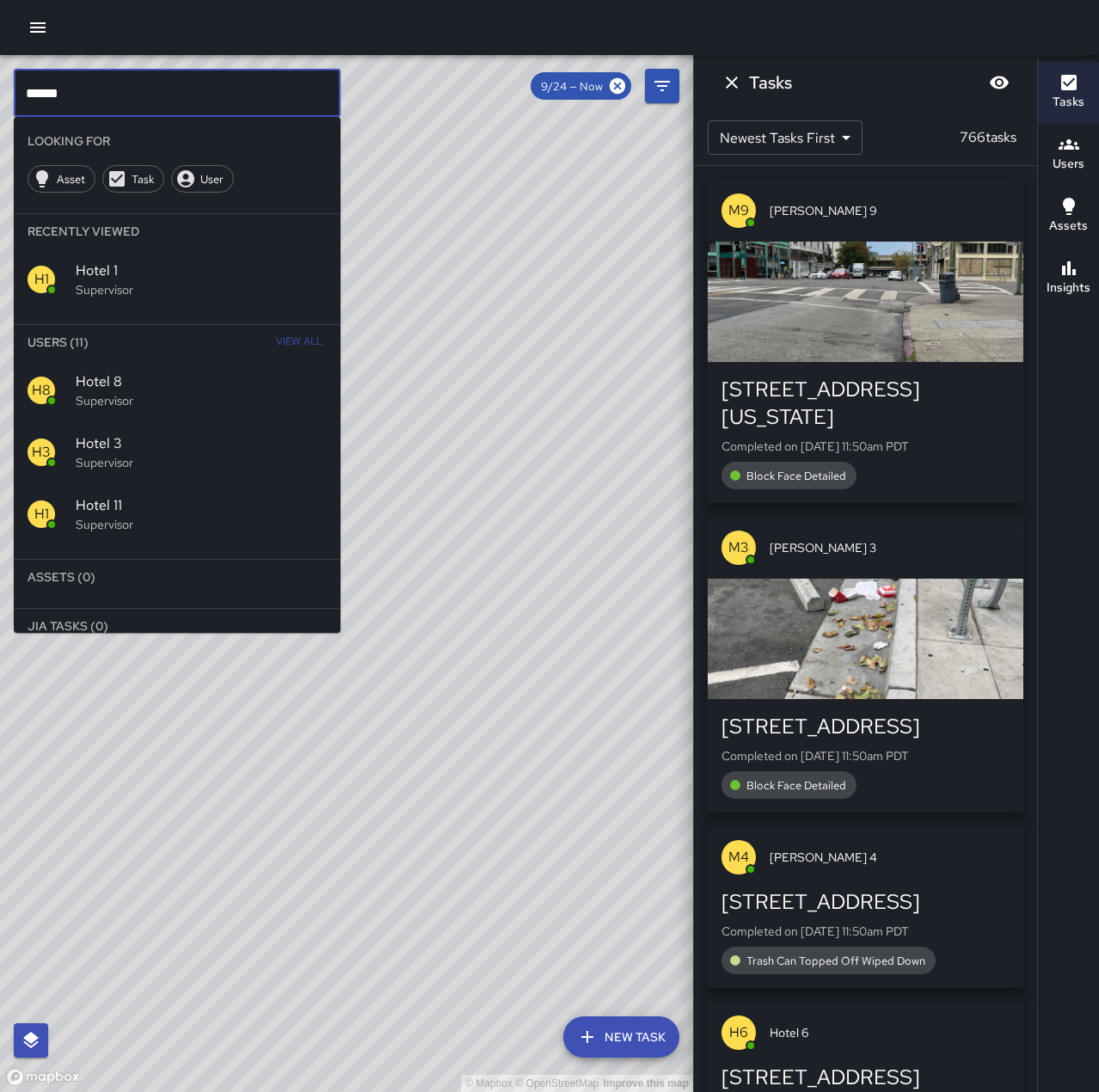
click at [212, 98] on input "*****" at bounding box center [177, 92] width 327 height 48
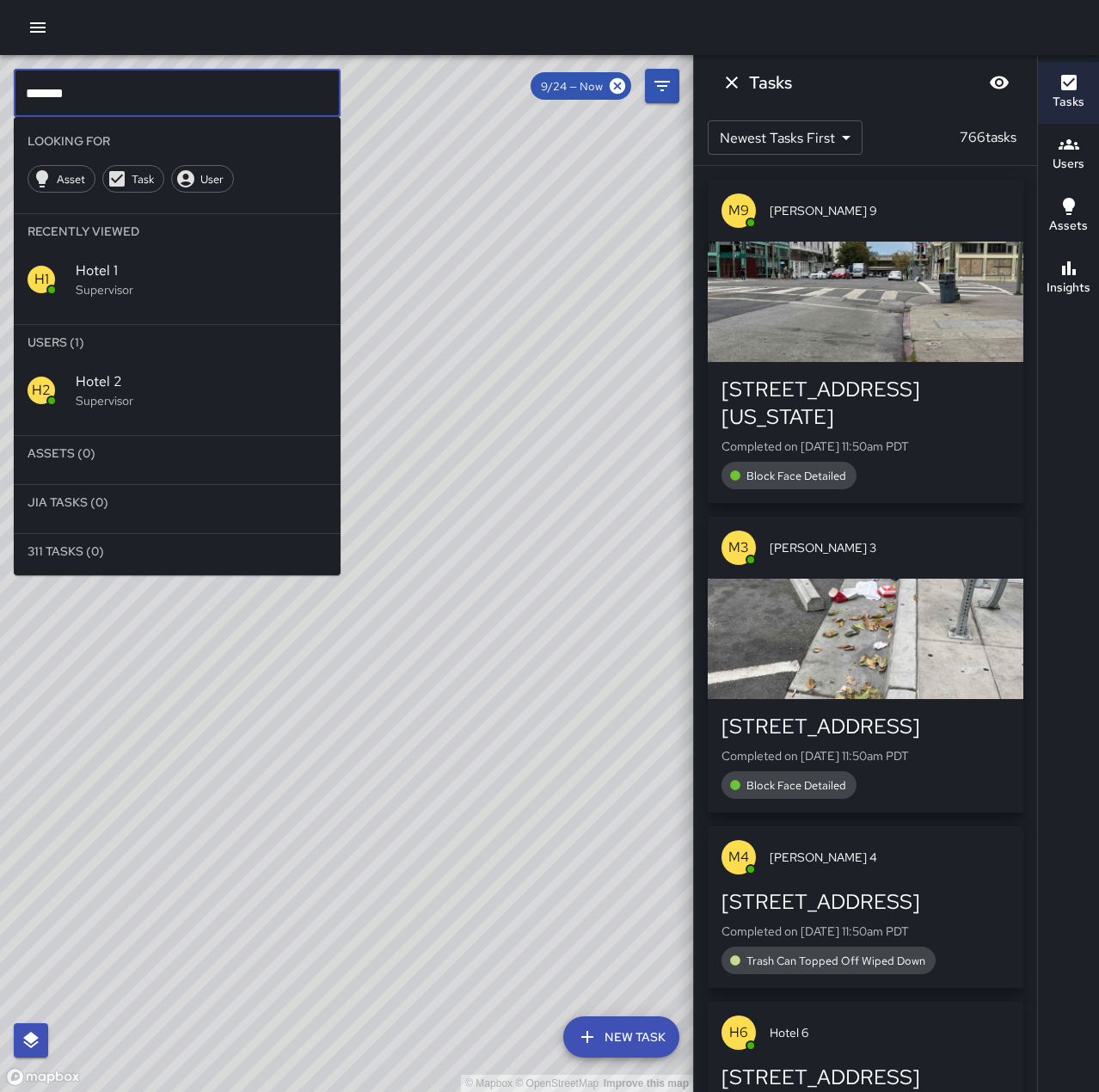
click at [214, 417] on div "H2 Hotel 2 Supervisor" at bounding box center [177, 390] width 327 height 62
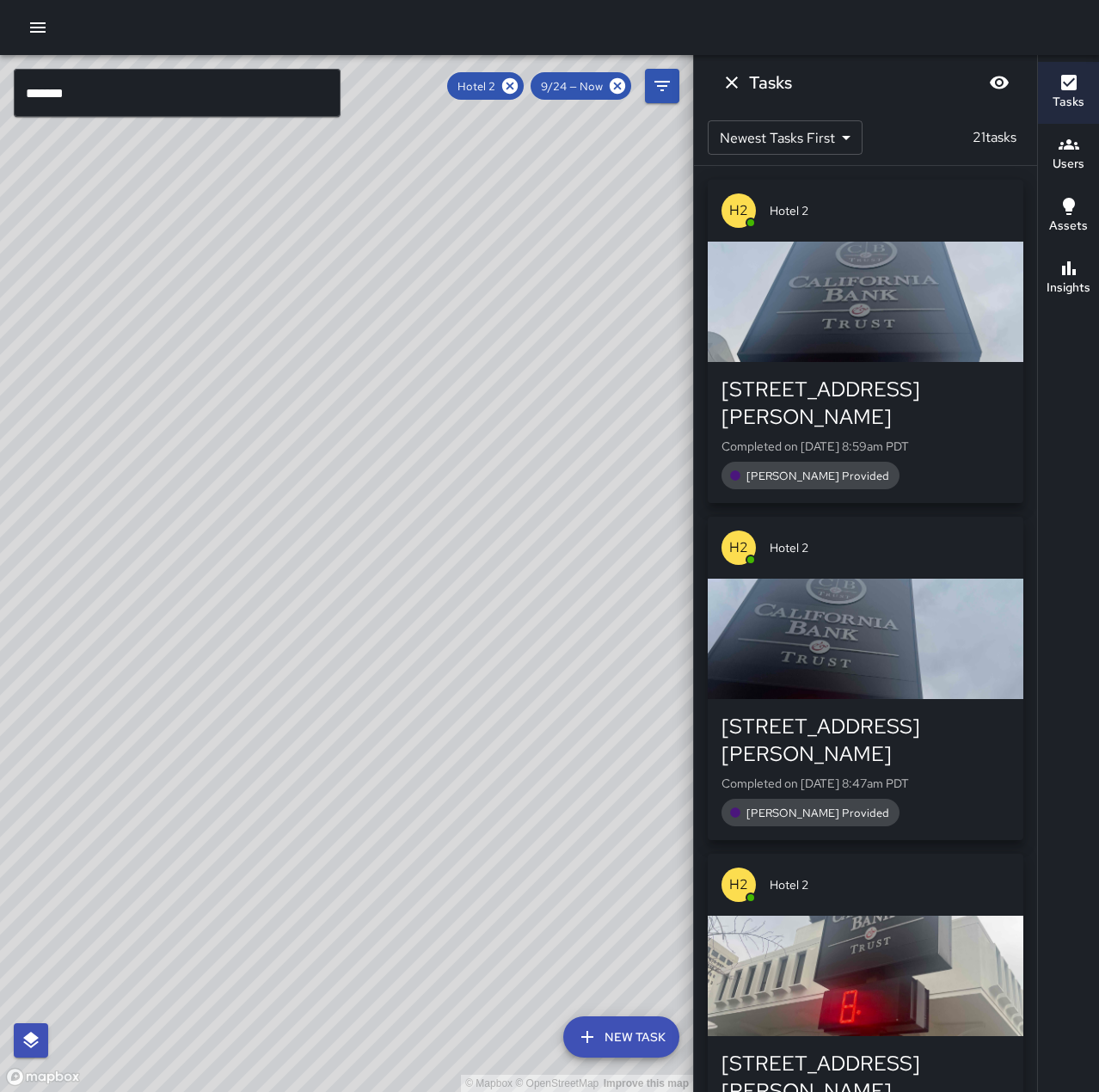
click at [166, 103] on input "*******" at bounding box center [177, 92] width 327 height 48
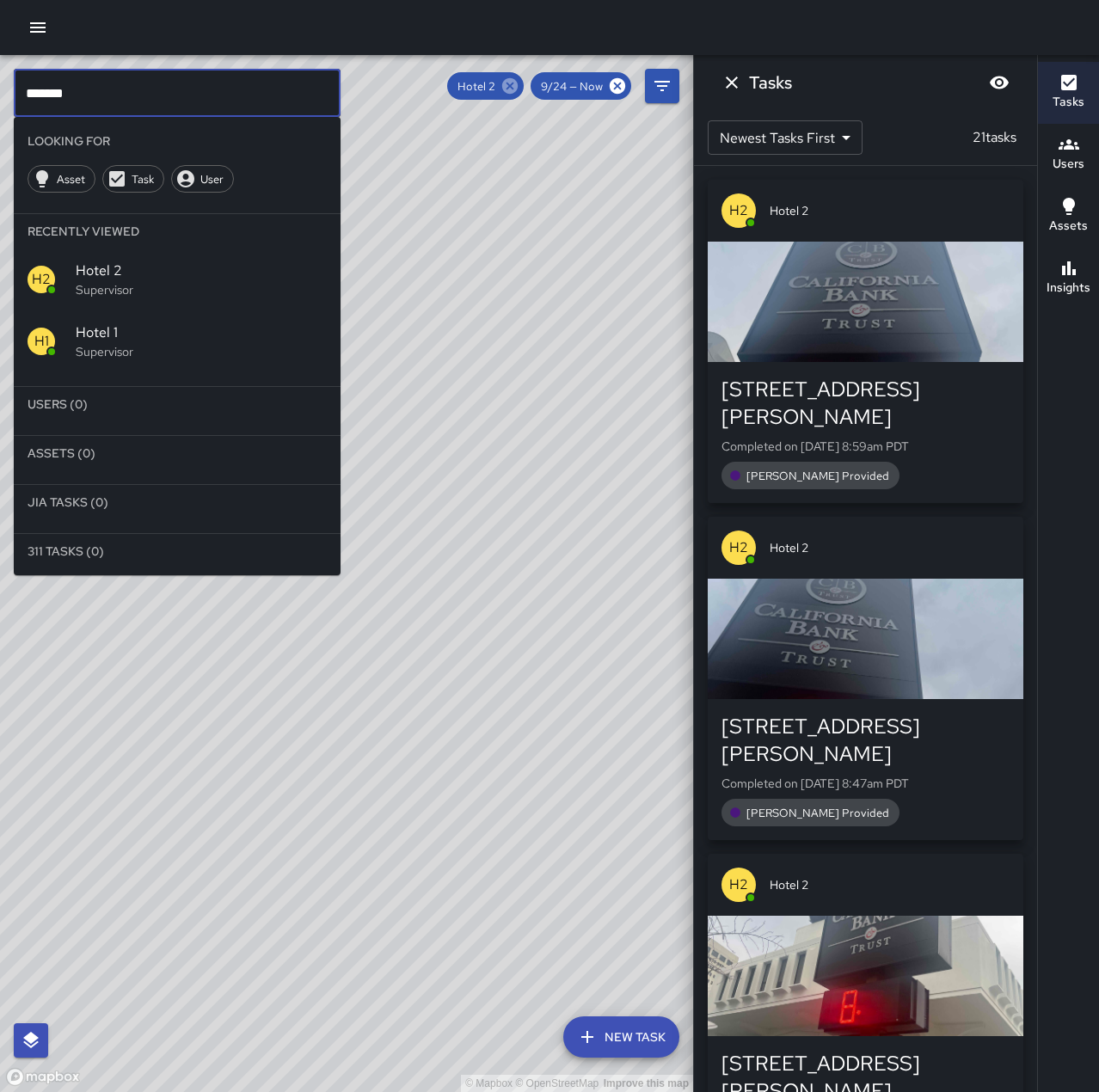
click at [511, 81] on icon at bounding box center [510, 87] width 16 height 16
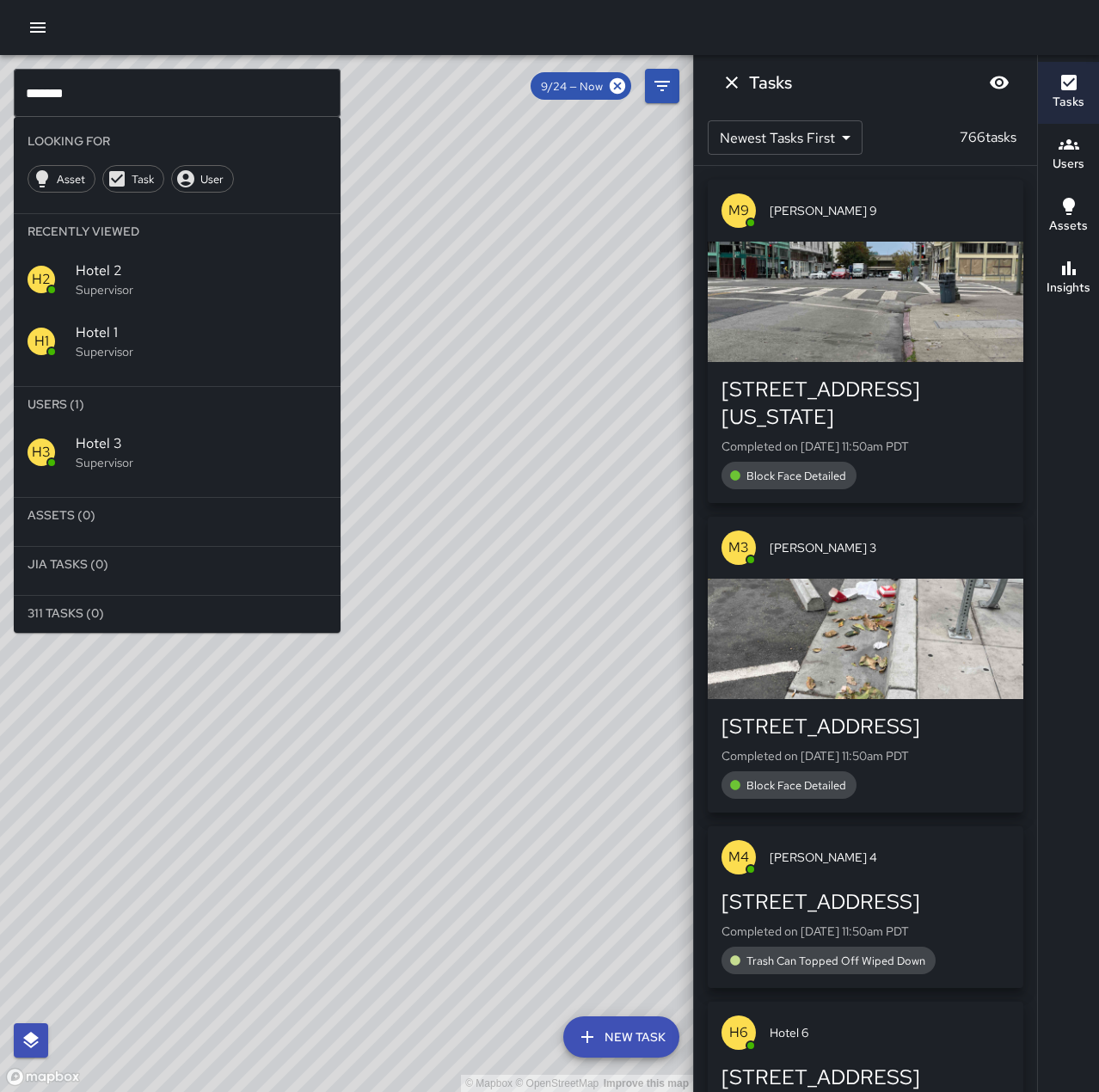
click at [213, 452] on span "Hotel 3" at bounding box center [201, 443] width 251 height 21
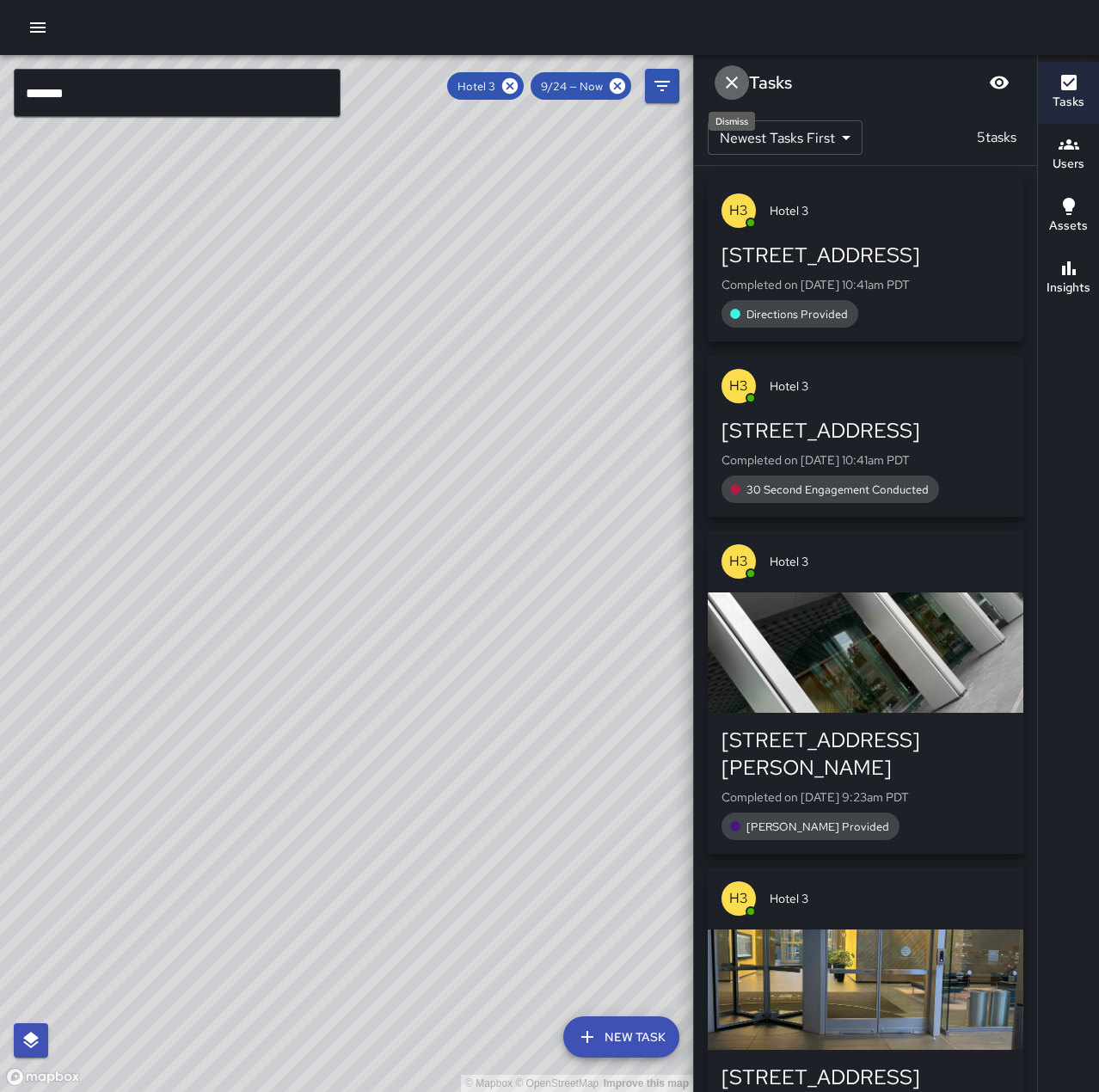
click at [737, 85] on icon "Dismiss" at bounding box center [731, 82] width 21 height 21
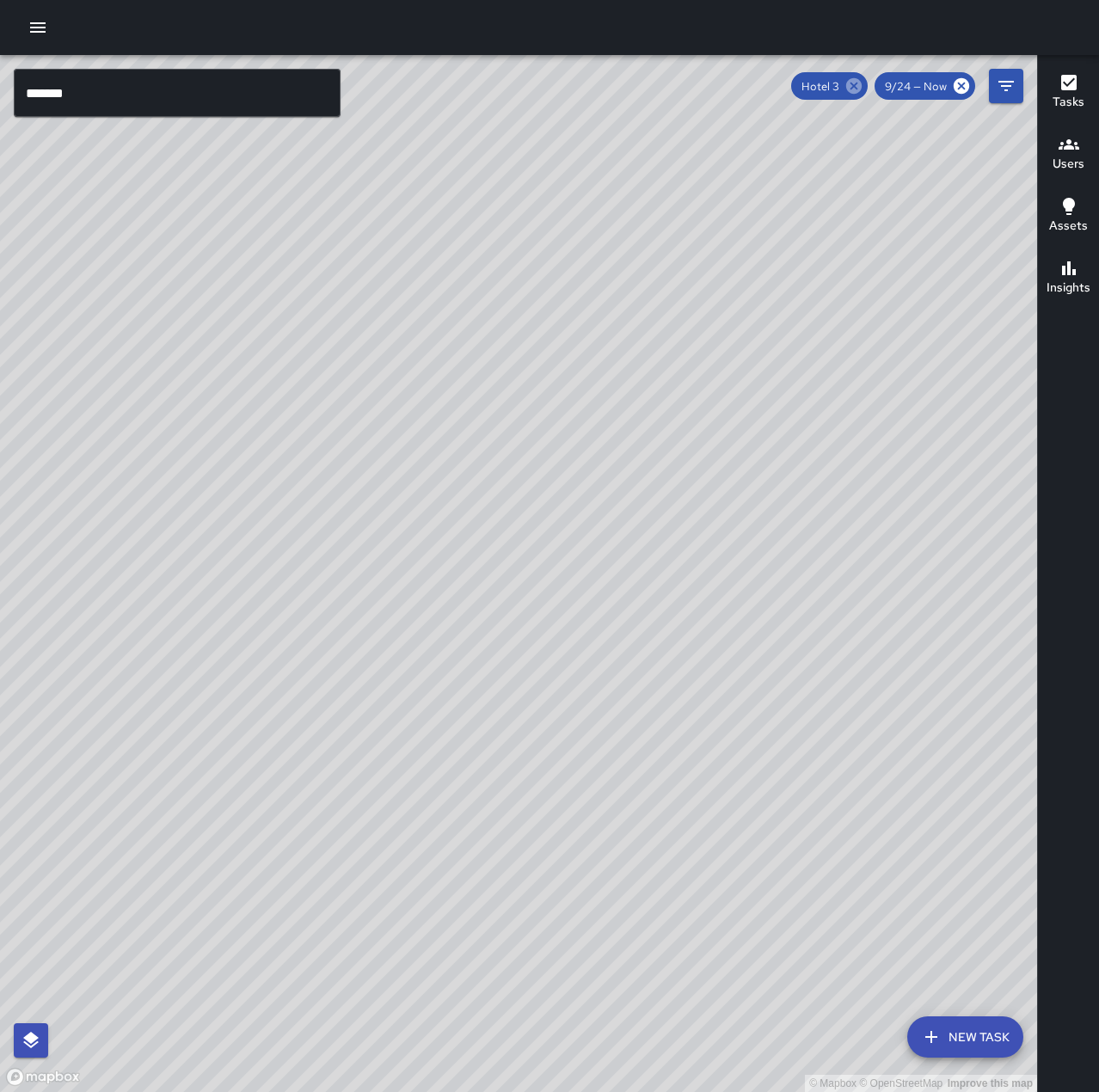
click at [861, 86] on icon at bounding box center [854, 87] width 16 height 16
click at [152, 100] on input "*******" at bounding box center [177, 92] width 327 height 48
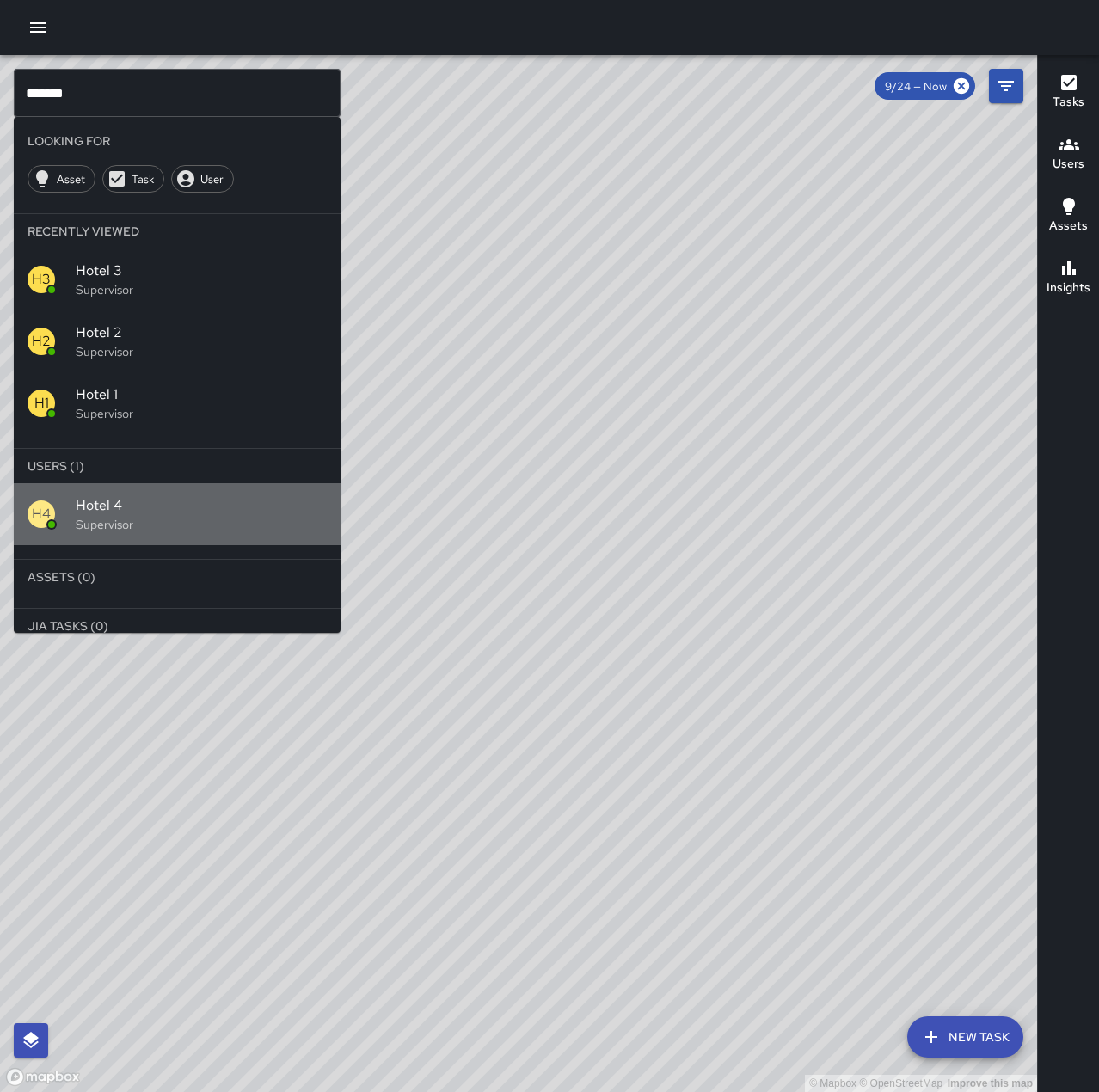
click at [249, 512] on span "Hotel 4" at bounding box center [201, 505] width 251 height 21
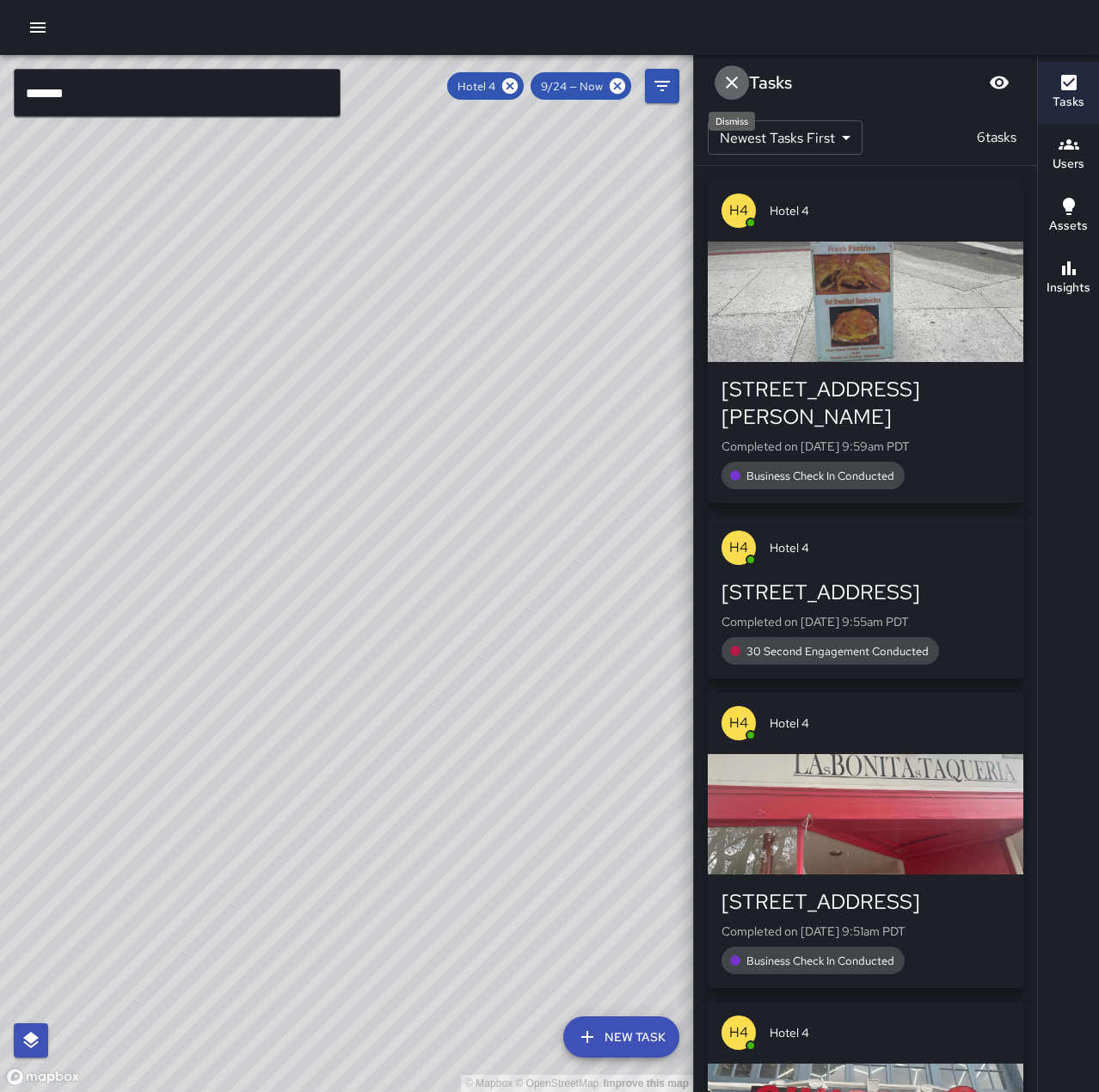
click at [725, 80] on icon "Dismiss" at bounding box center [731, 82] width 21 height 21
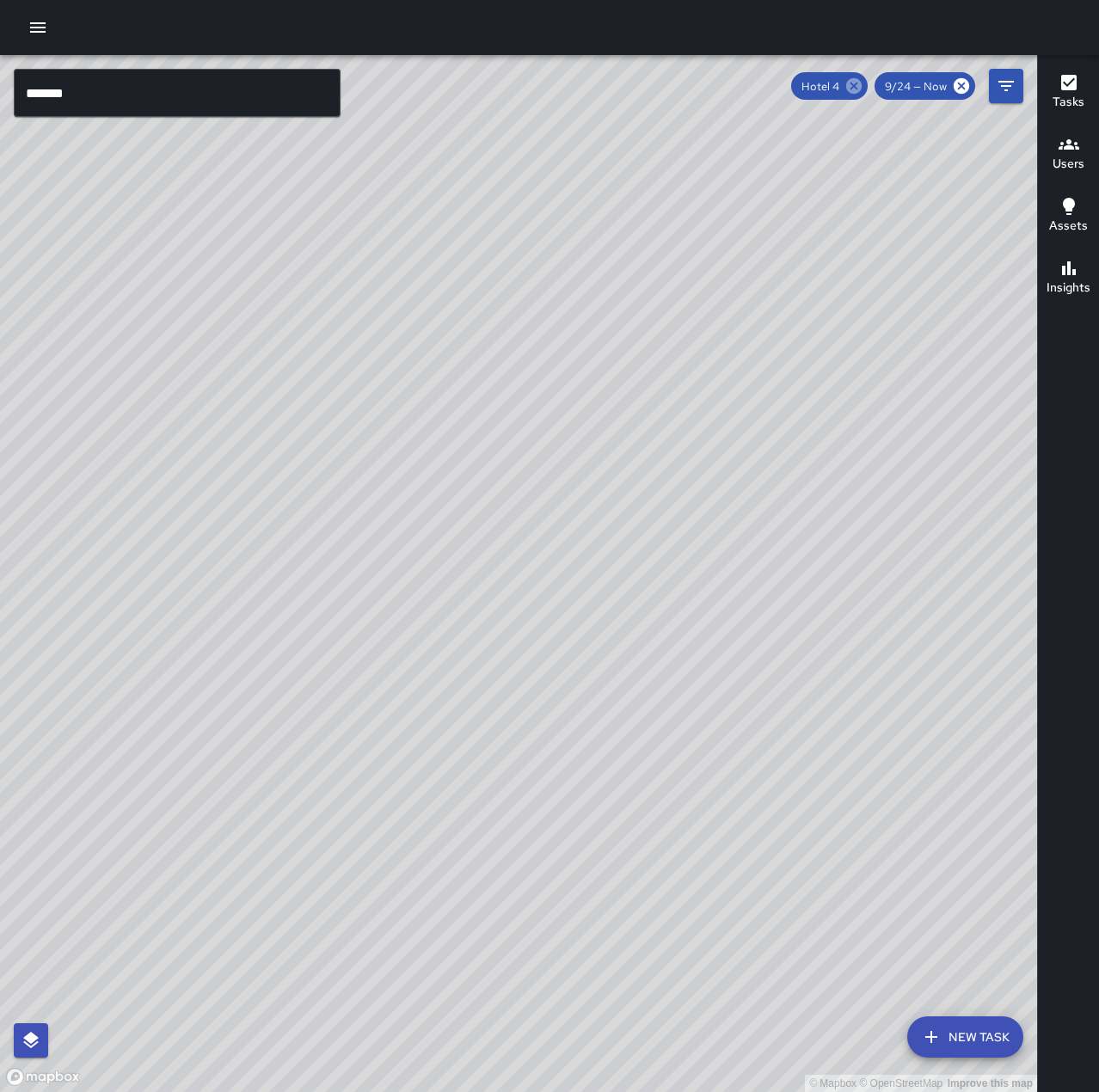
click at [861, 90] on icon at bounding box center [854, 87] width 16 height 16
click at [179, 86] on input "*******" at bounding box center [177, 92] width 327 height 48
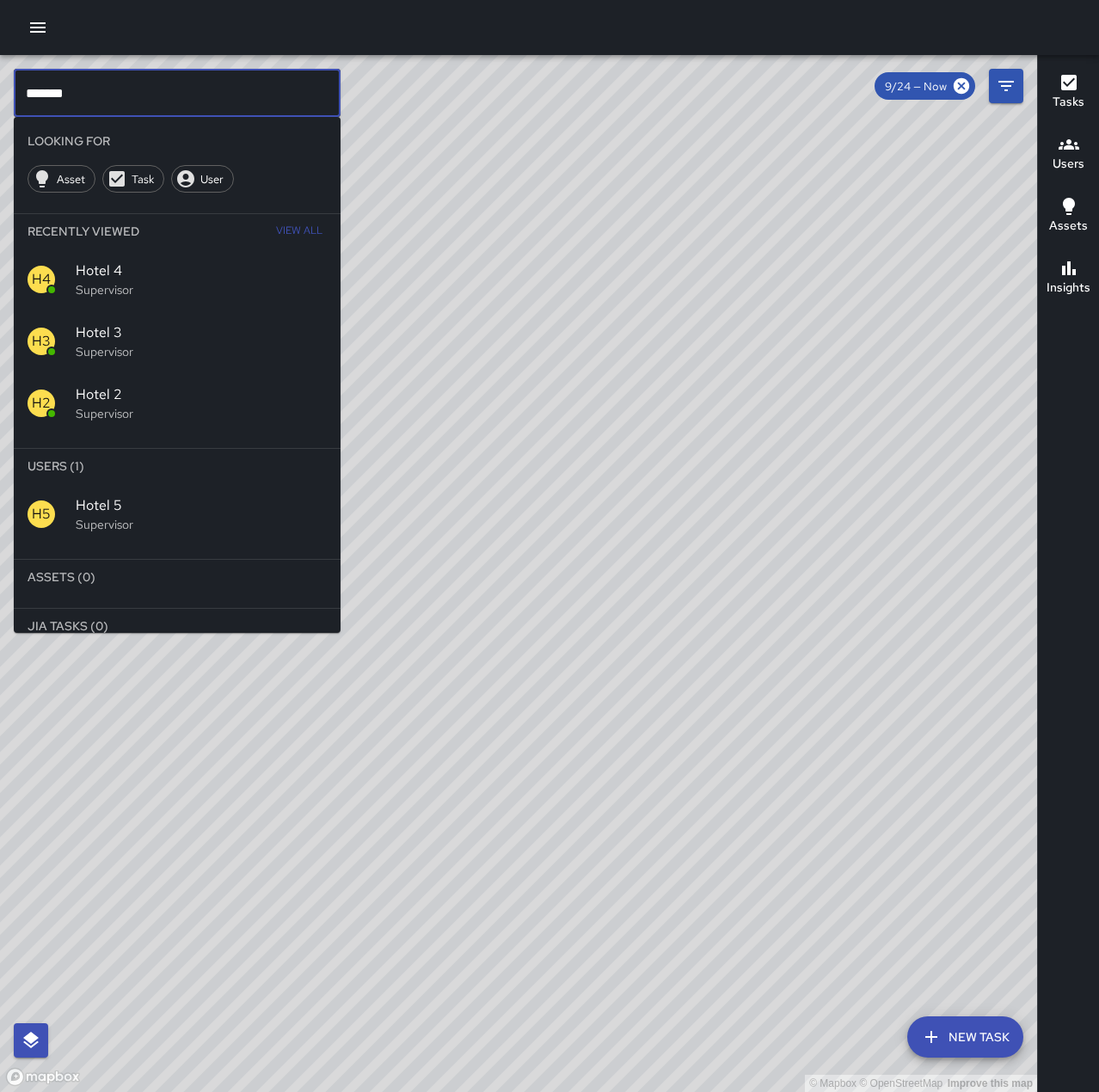
type input "*******"
click at [282, 521] on p "Supervisor" at bounding box center [201, 523] width 251 height 17
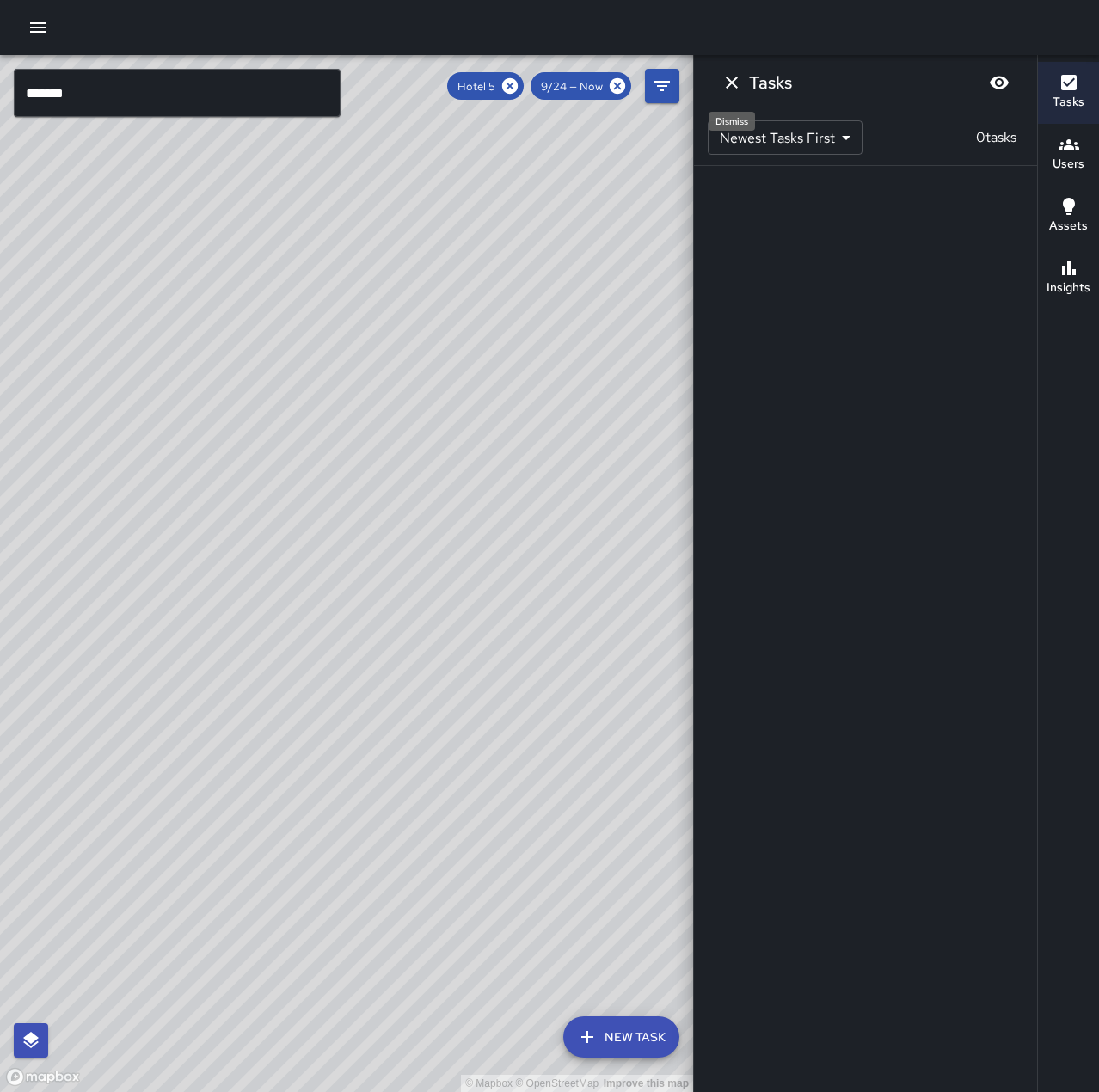
click at [722, 84] on icon "Dismiss" at bounding box center [731, 82] width 21 height 21
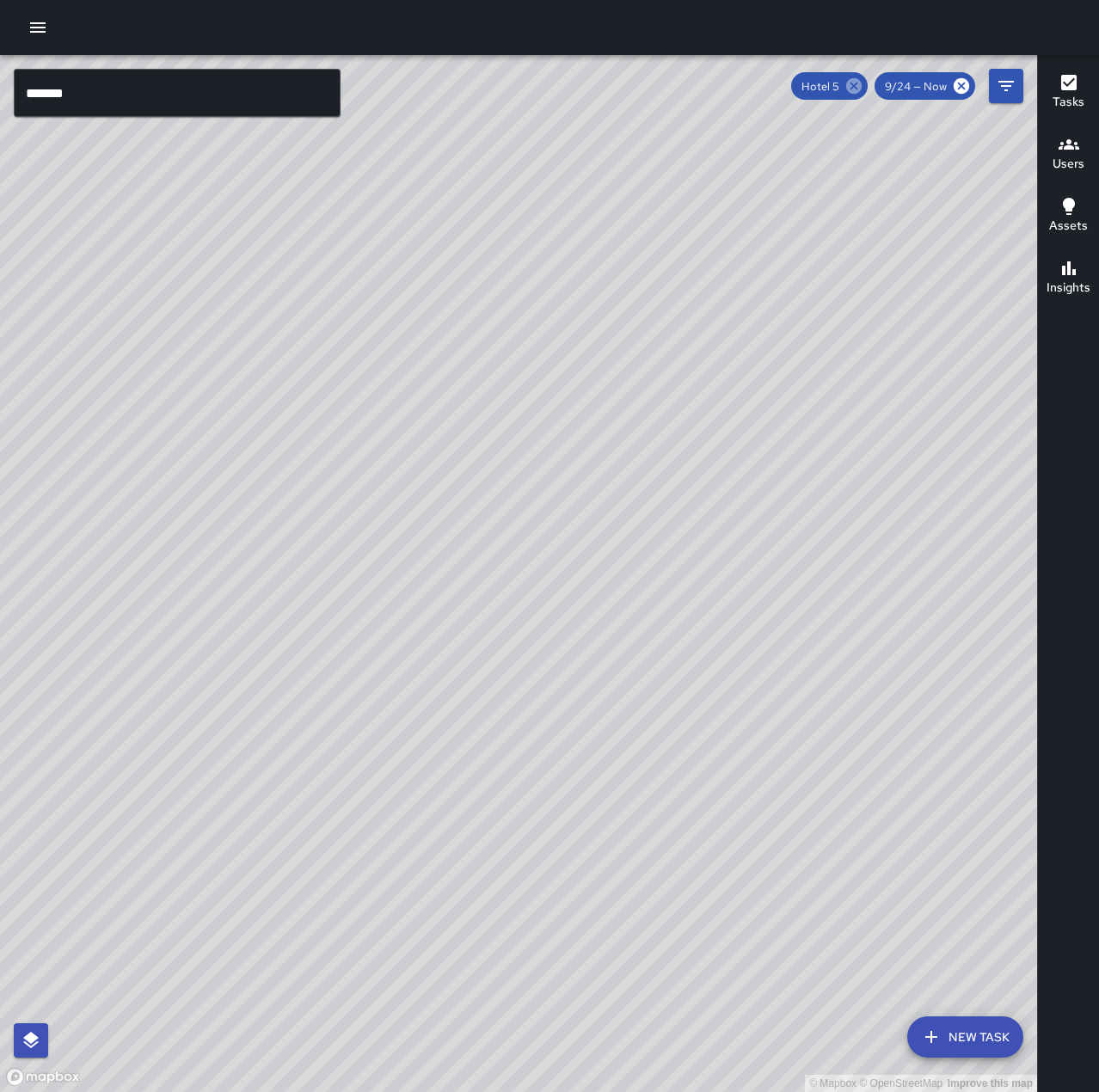
click at [857, 89] on icon at bounding box center [853, 86] width 19 height 19
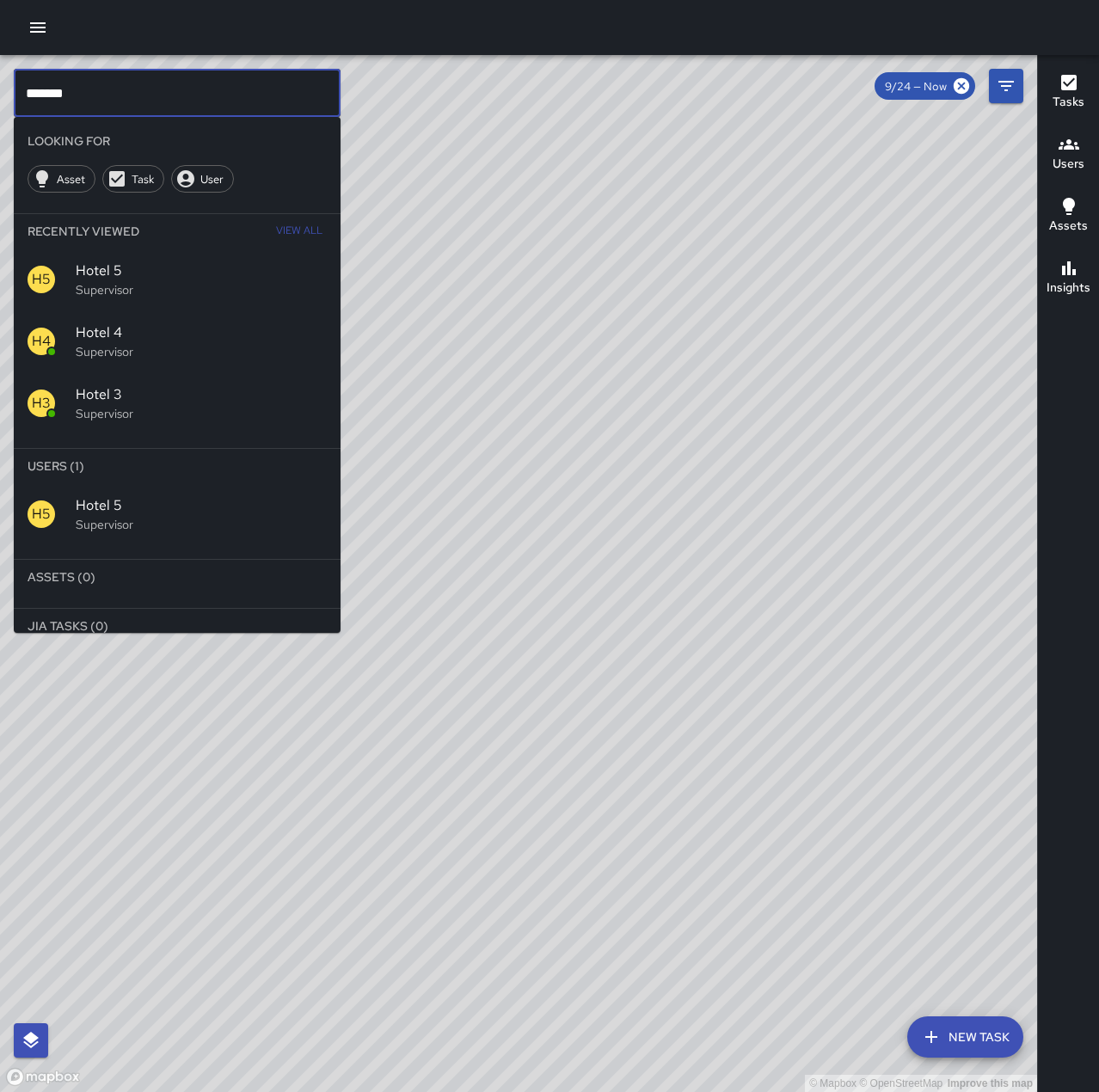
drag, startPoint x: 199, startPoint y: 86, endPoint x: 250, endPoint y: 91, distance: 51.2
click at [14, 83] on input "*******" at bounding box center [177, 92] width 327 height 48
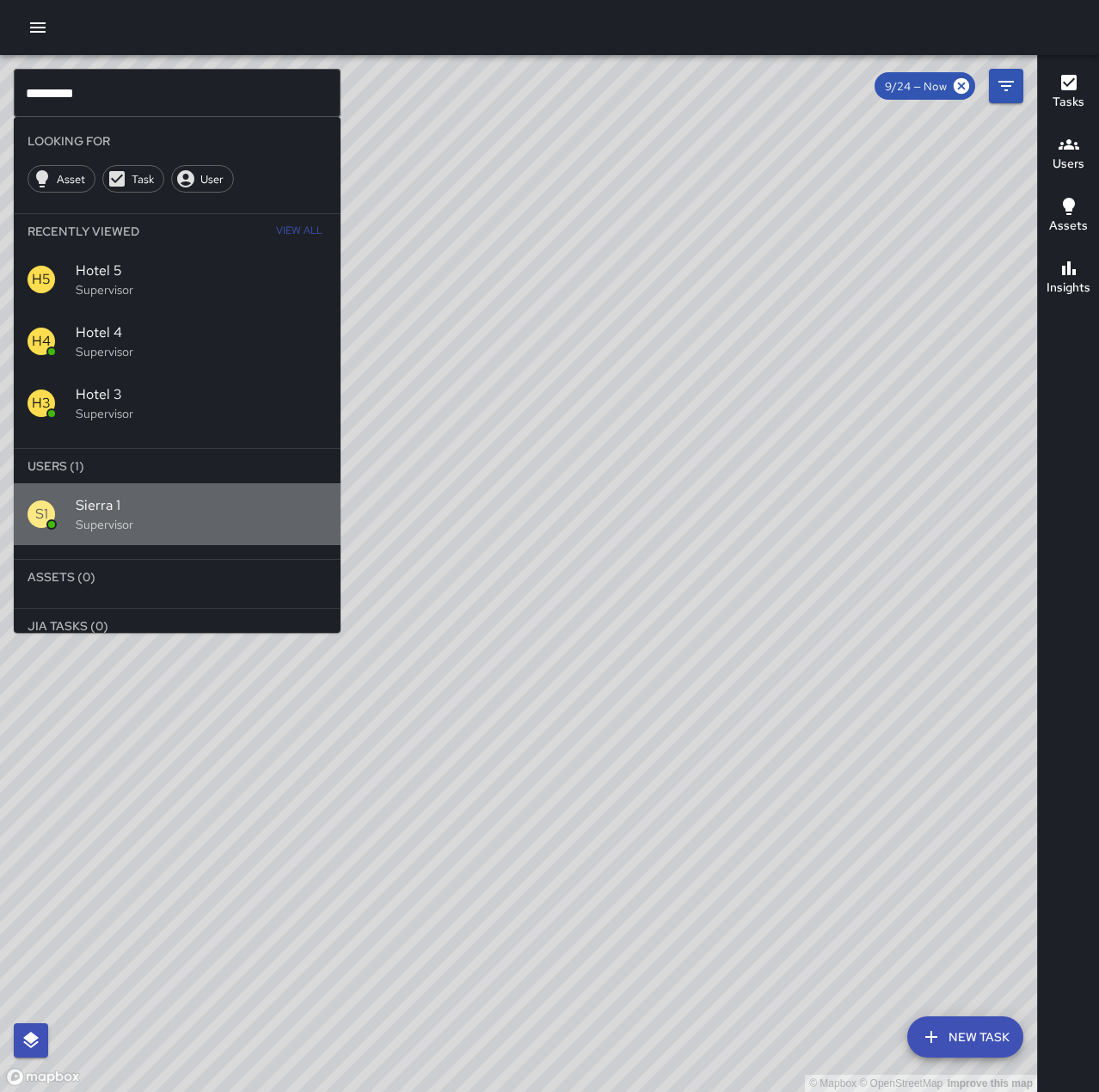
click at [233, 508] on span "Sierra 1" at bounding box center [201, 505] width 251 height 21
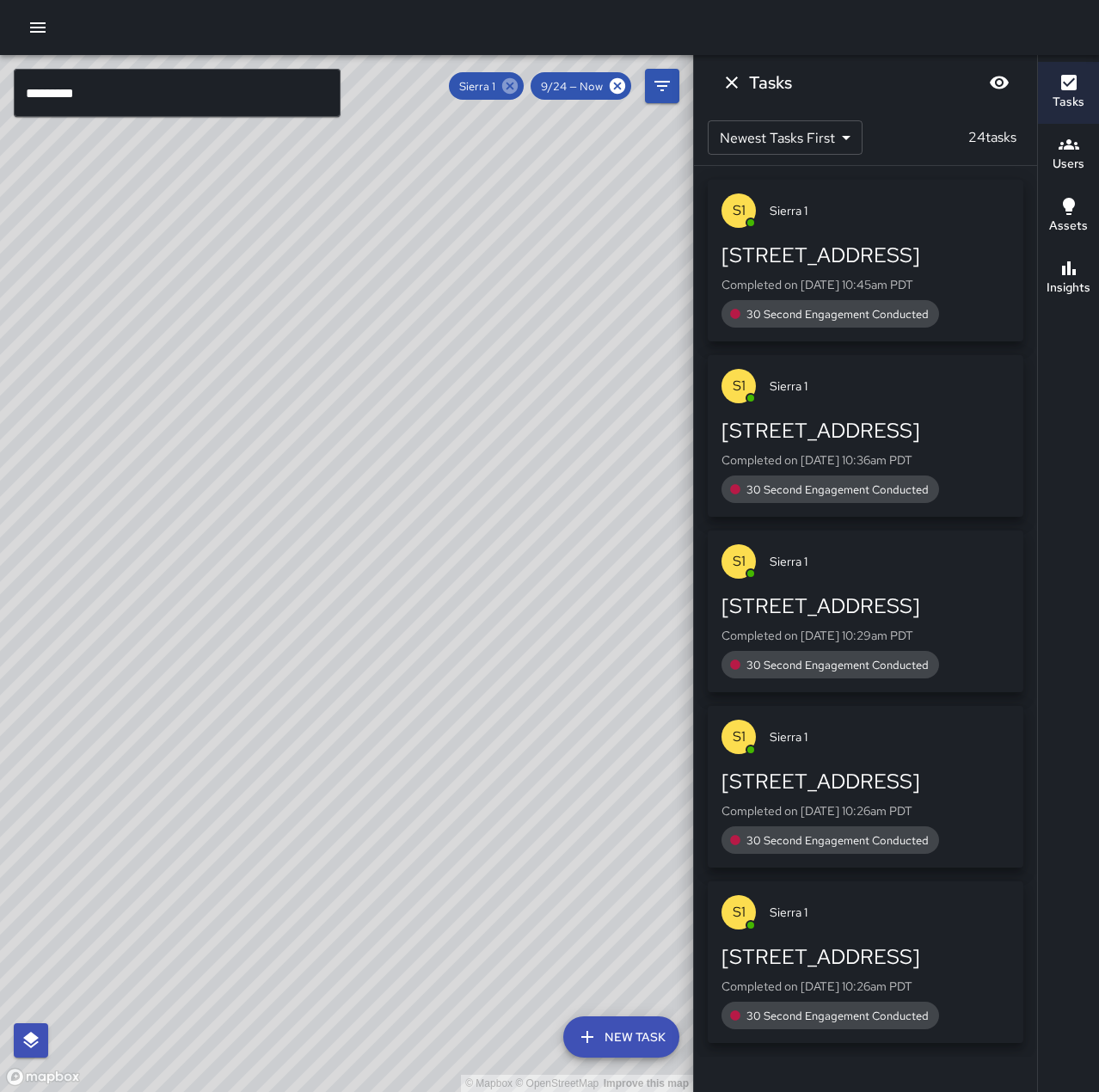
click at [514, 85] on icon at bounding box center [510, 87] width 16 height 16
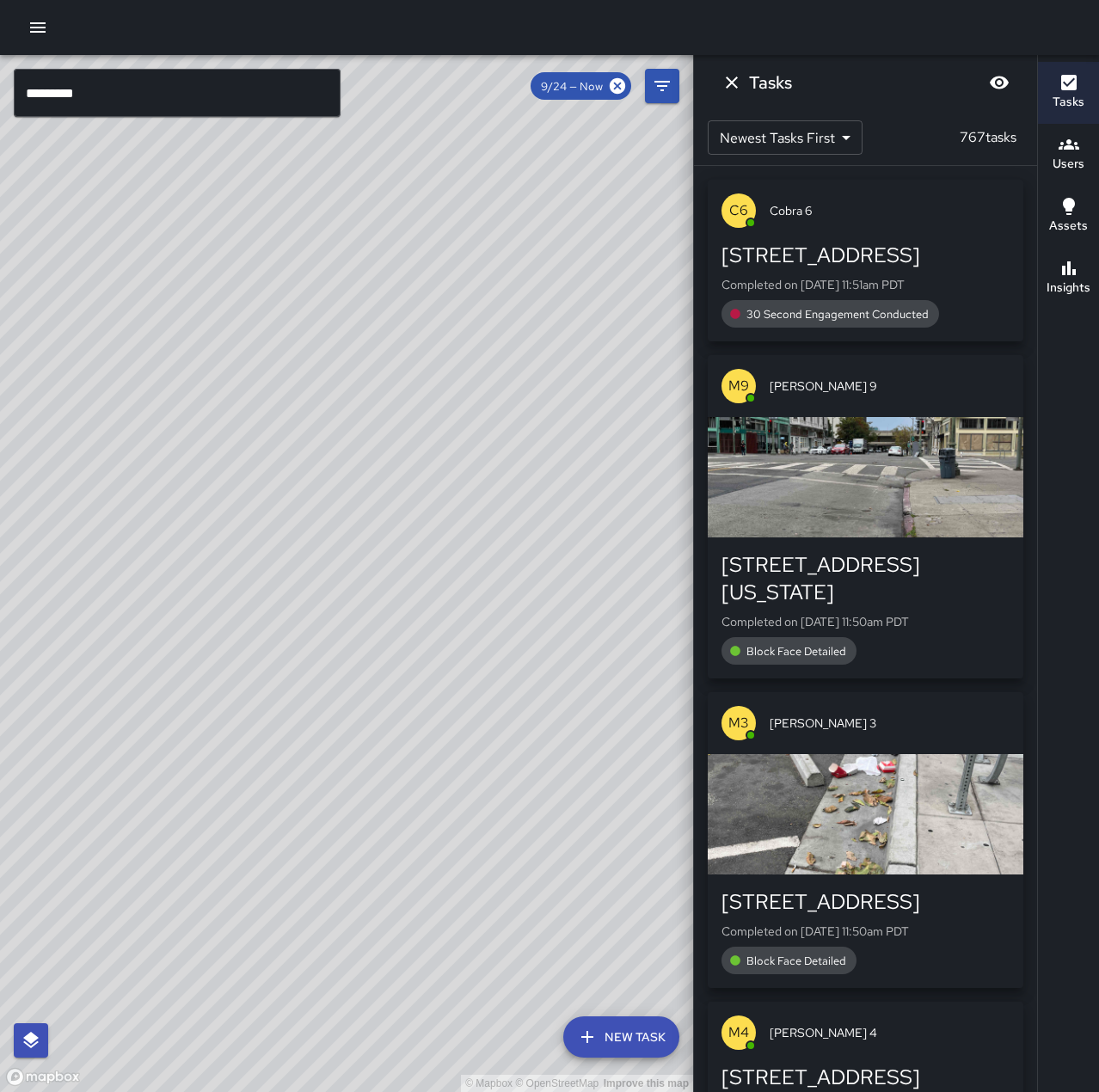
click at [121, 109] on input "********" at bounding box center [177, 92] width 327 height 48
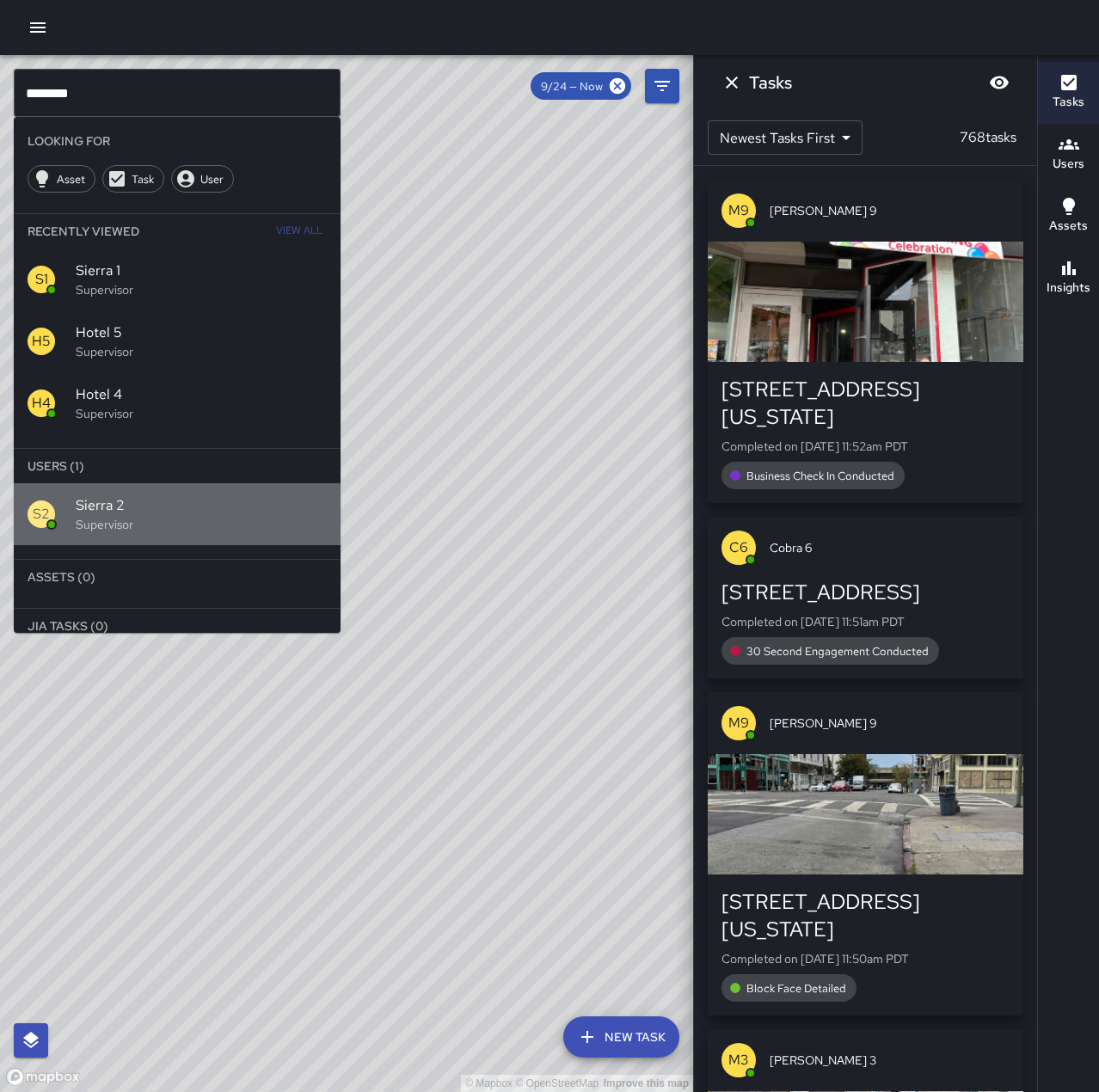
click at [199, 516] on p "Supervisor" at bounding box center [201, 523] width 251 height 17
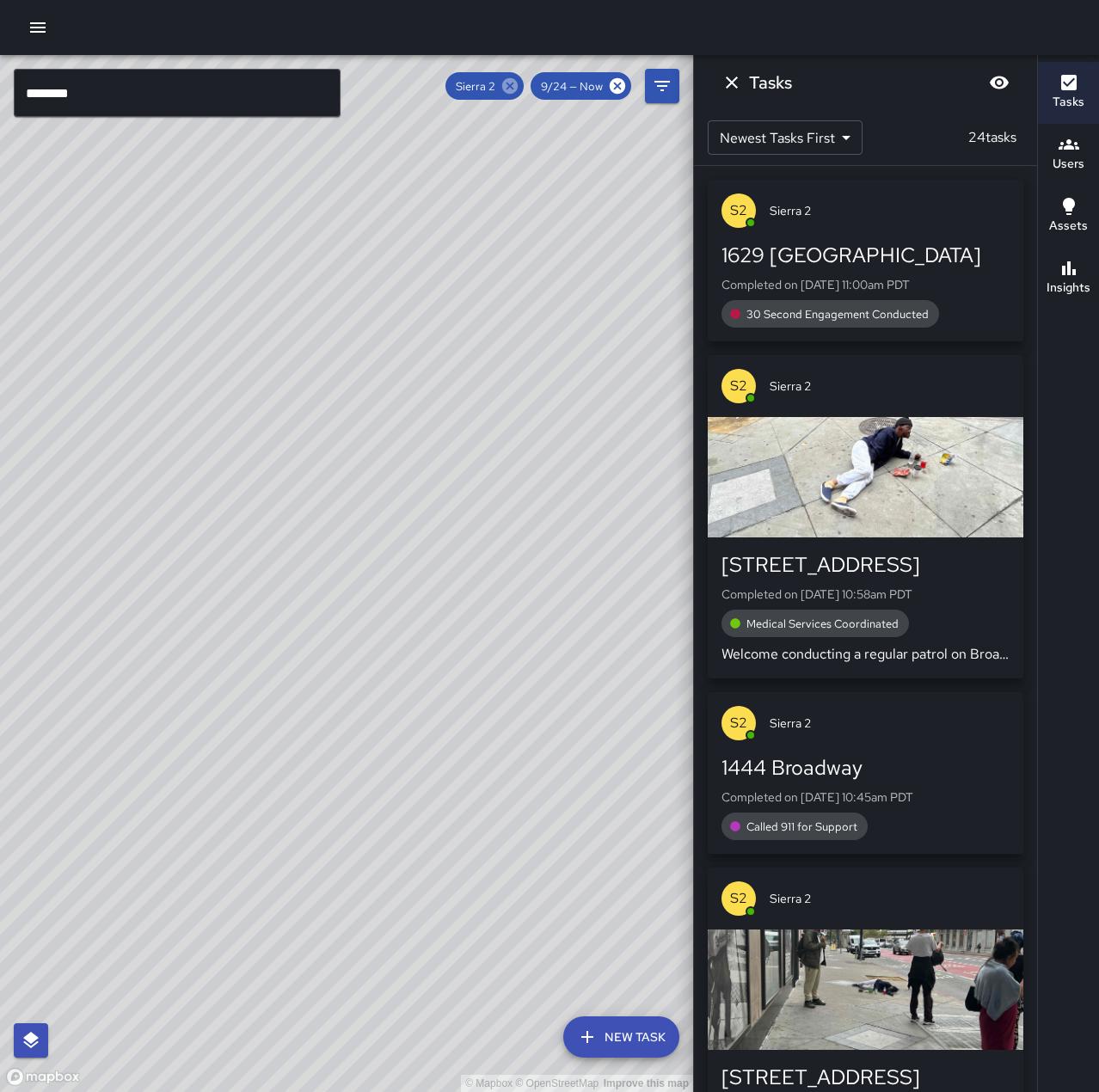
click at [518, 87] on icon at bounding box center [510, 87] width 16 height 16
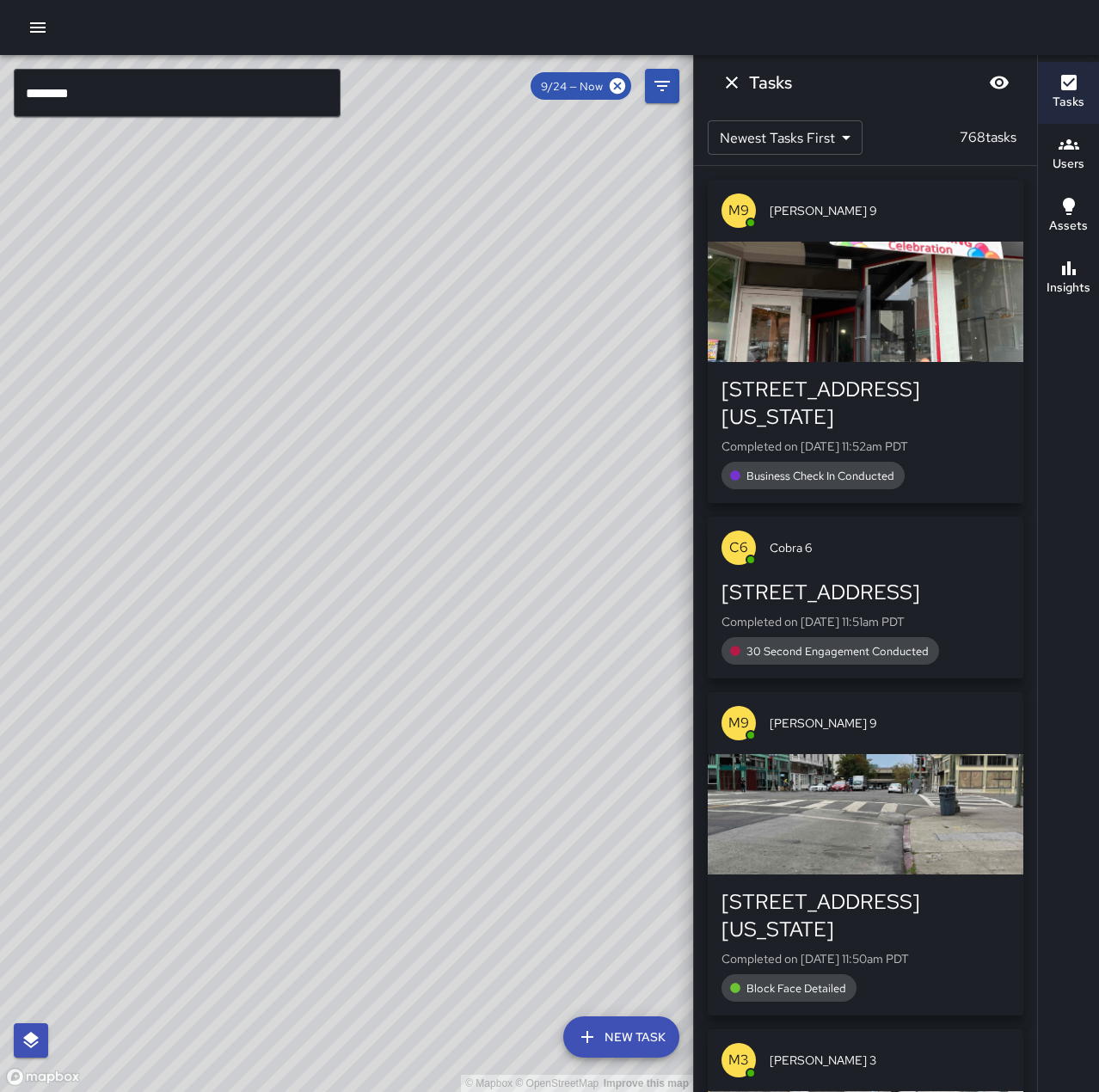
click at [152, 85] on input "********" at bounding box center [177, 92] width 327 height 48
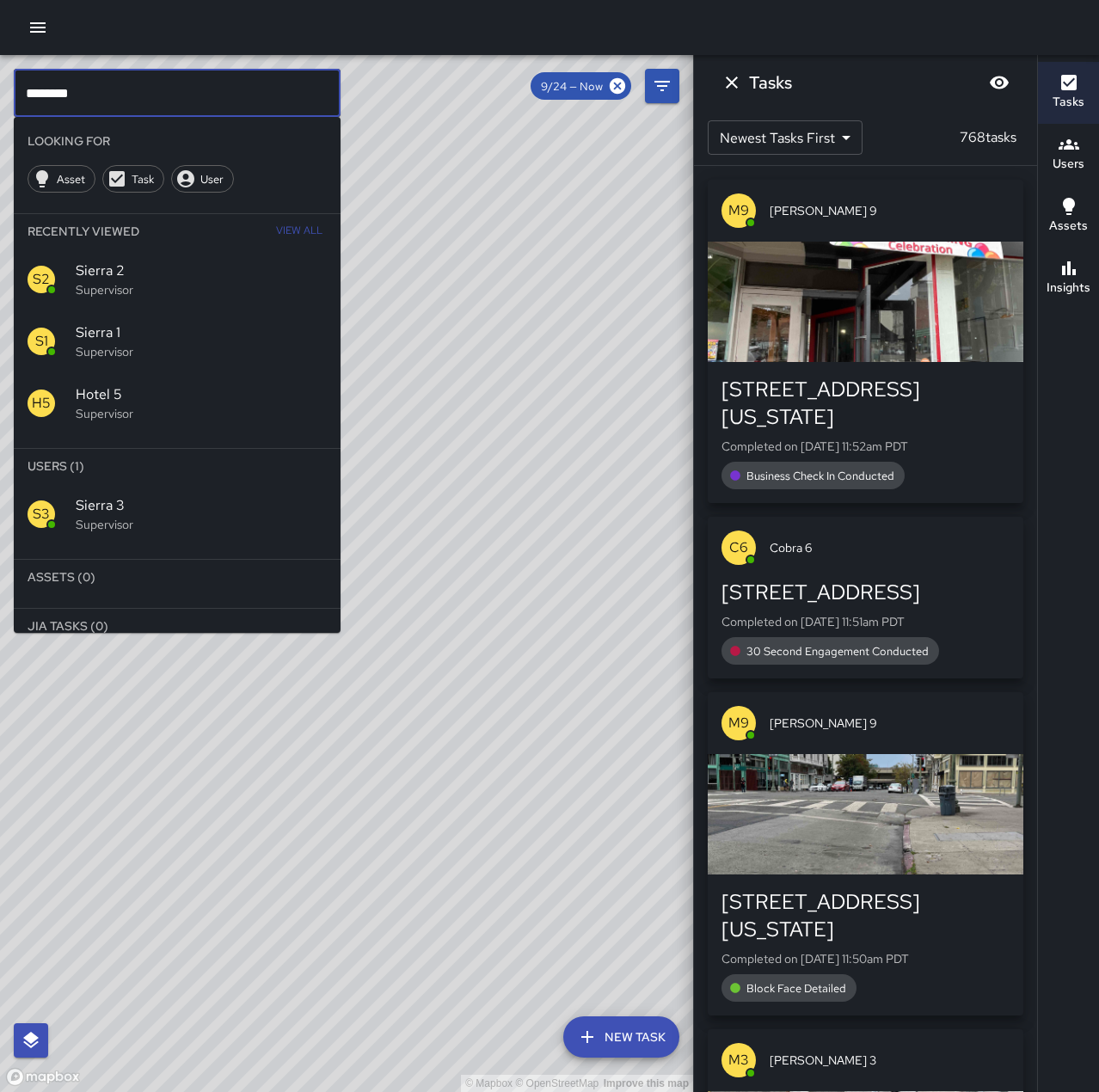
click at [183, 515] on span "Sierra 3" at bounding box center [201, 505] width 251 height 21
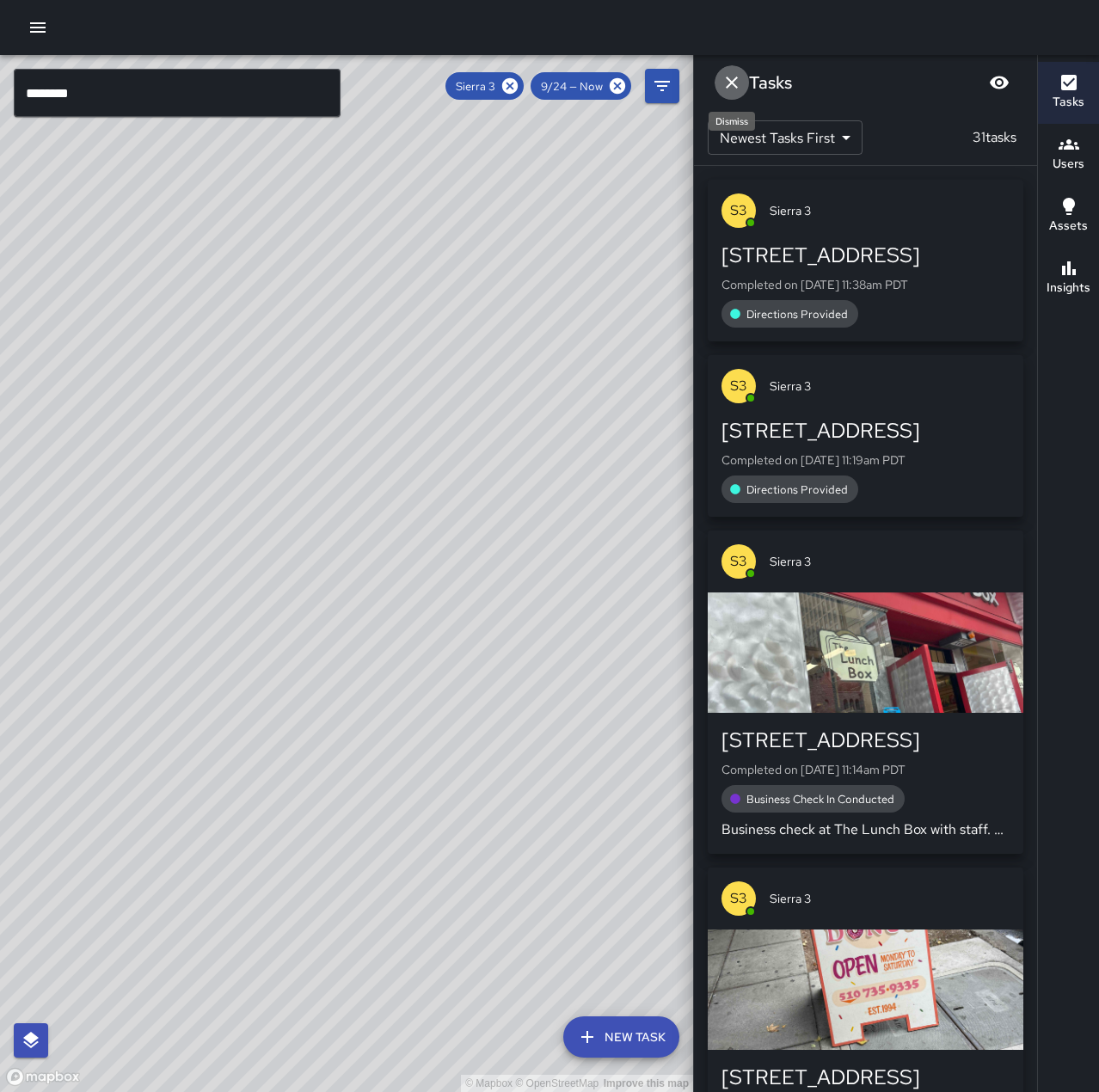
click at [736, 84] on icon "Dismiss" at bounding box center [731, 82] width 21 height 21
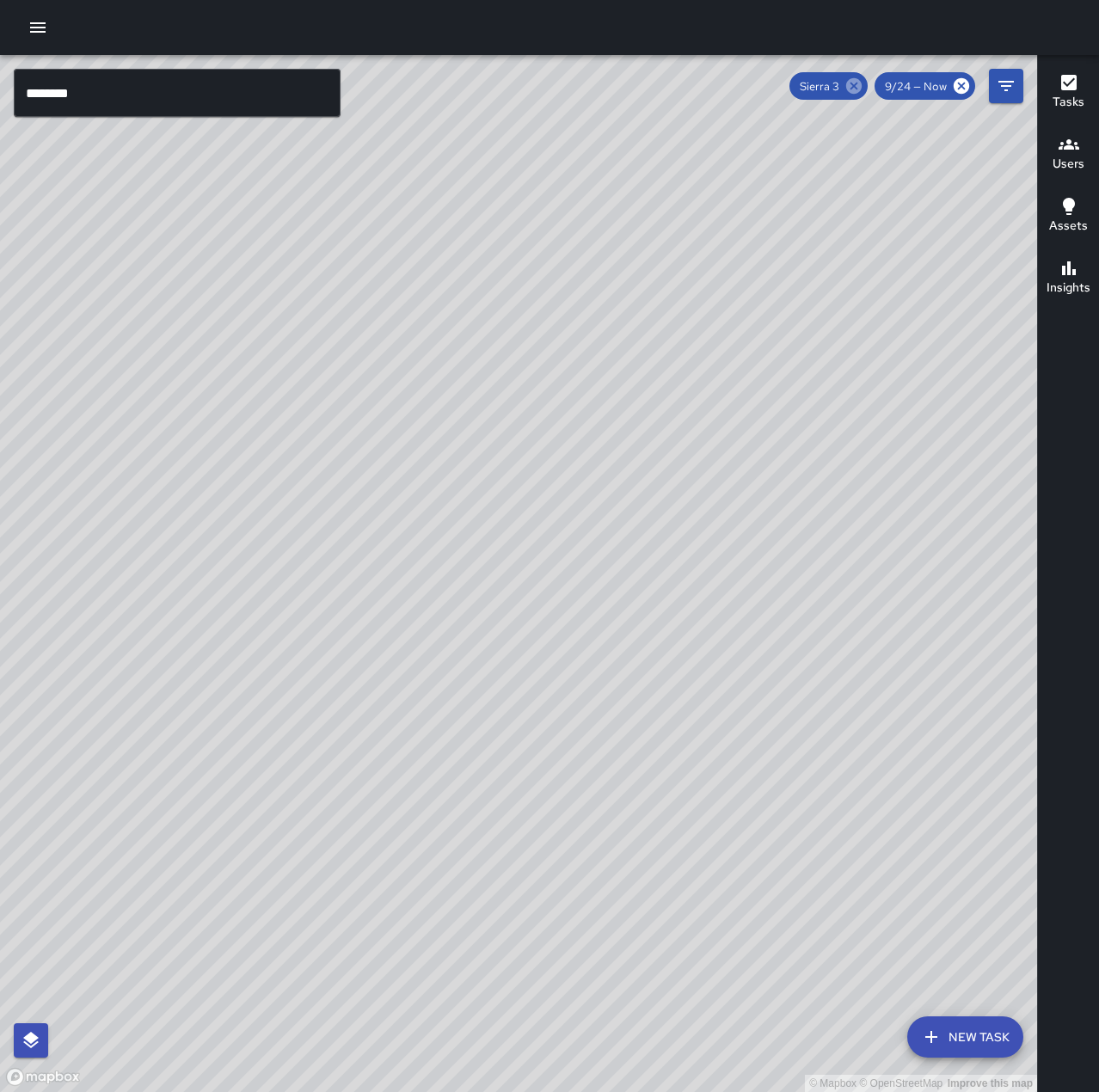
click at [857, 86] on icon at bounding box center [854, 87] width 16 height 16
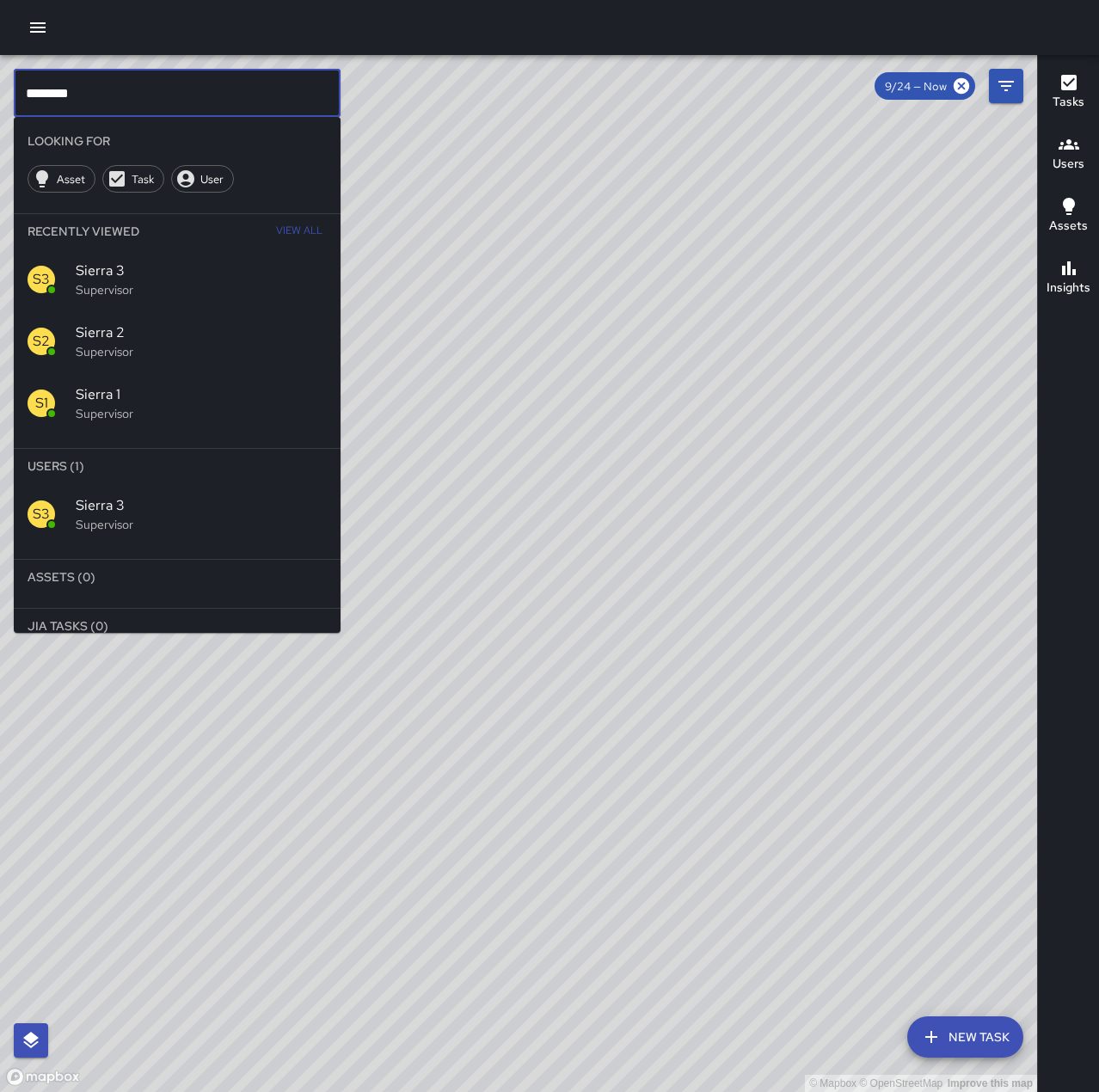
click at [128, 94] on input "********" at bounding box center [177, 92] width 327 height 48
click at [225, 529] on p "Supervisor" at bounding box center [201, 523] width 251 height 17
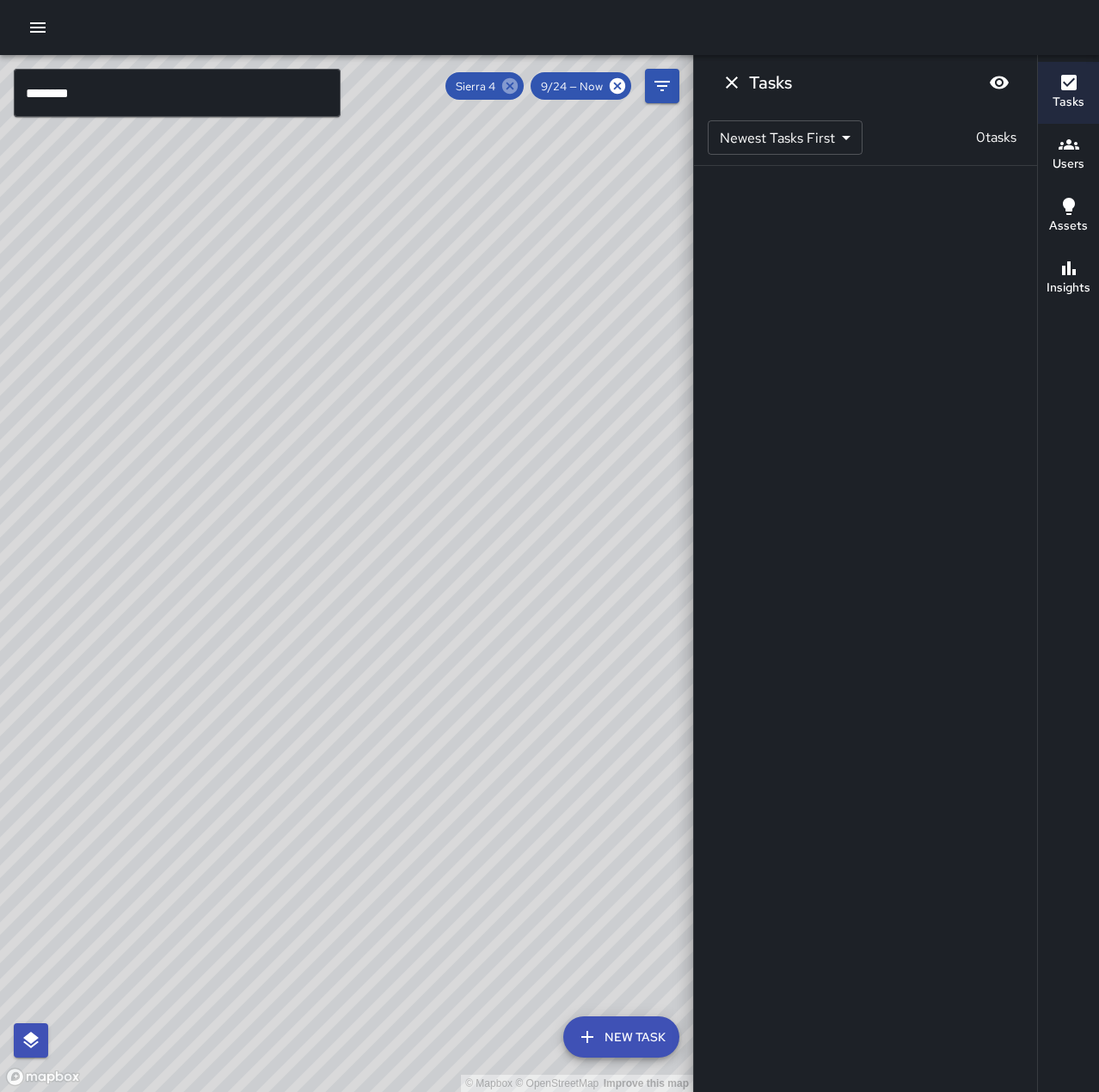
click at [516, 83] on icon at bounding box center [510, 87] width 16 height 16
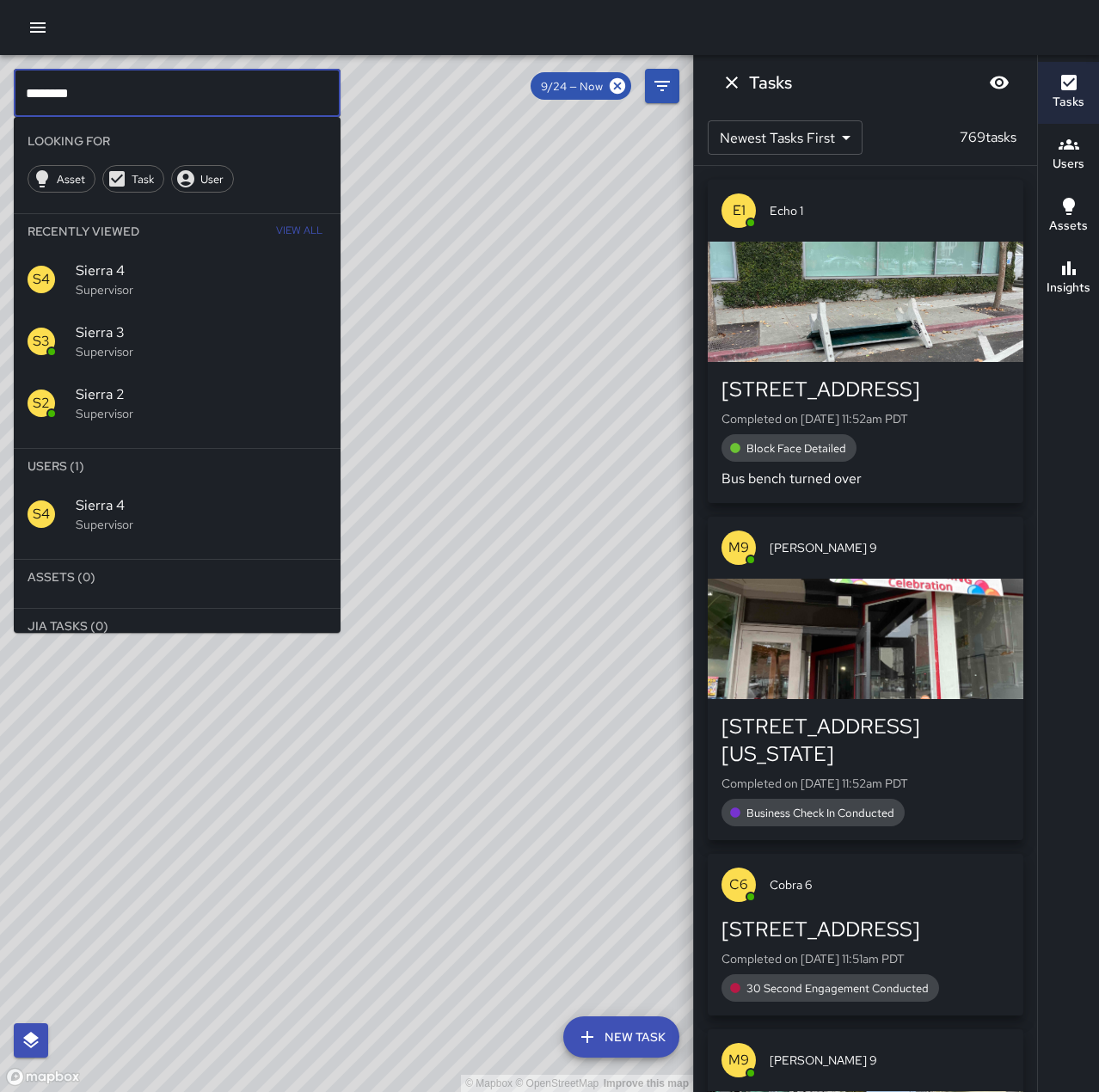
click at [131, 100] on input "********" at bounding box center [177, 92] width 327 height 48
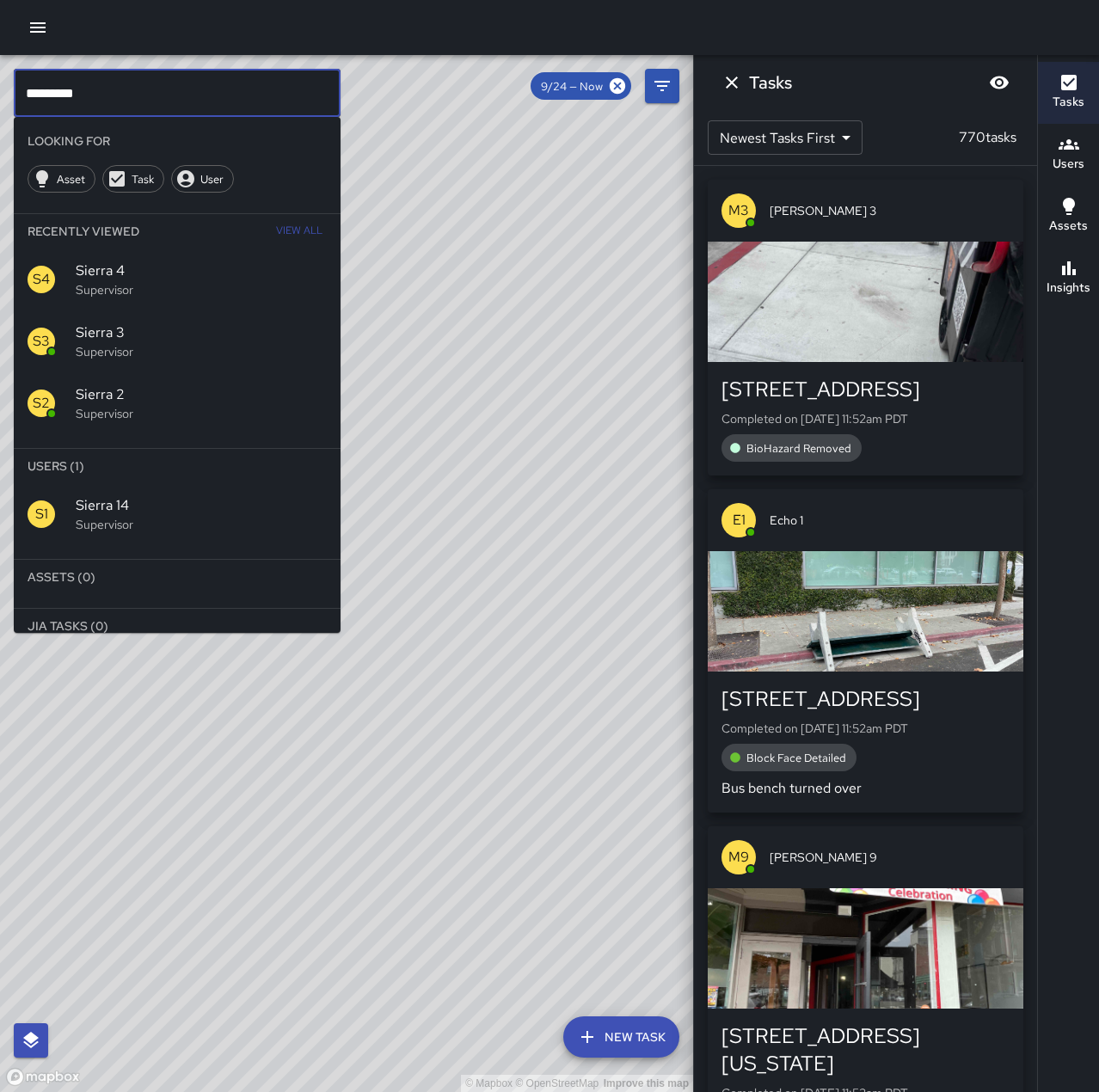
click at [161, 493] on div "S1 Sierra 14 Supervisor" at bounding box center [177, 514] width 327 height 62
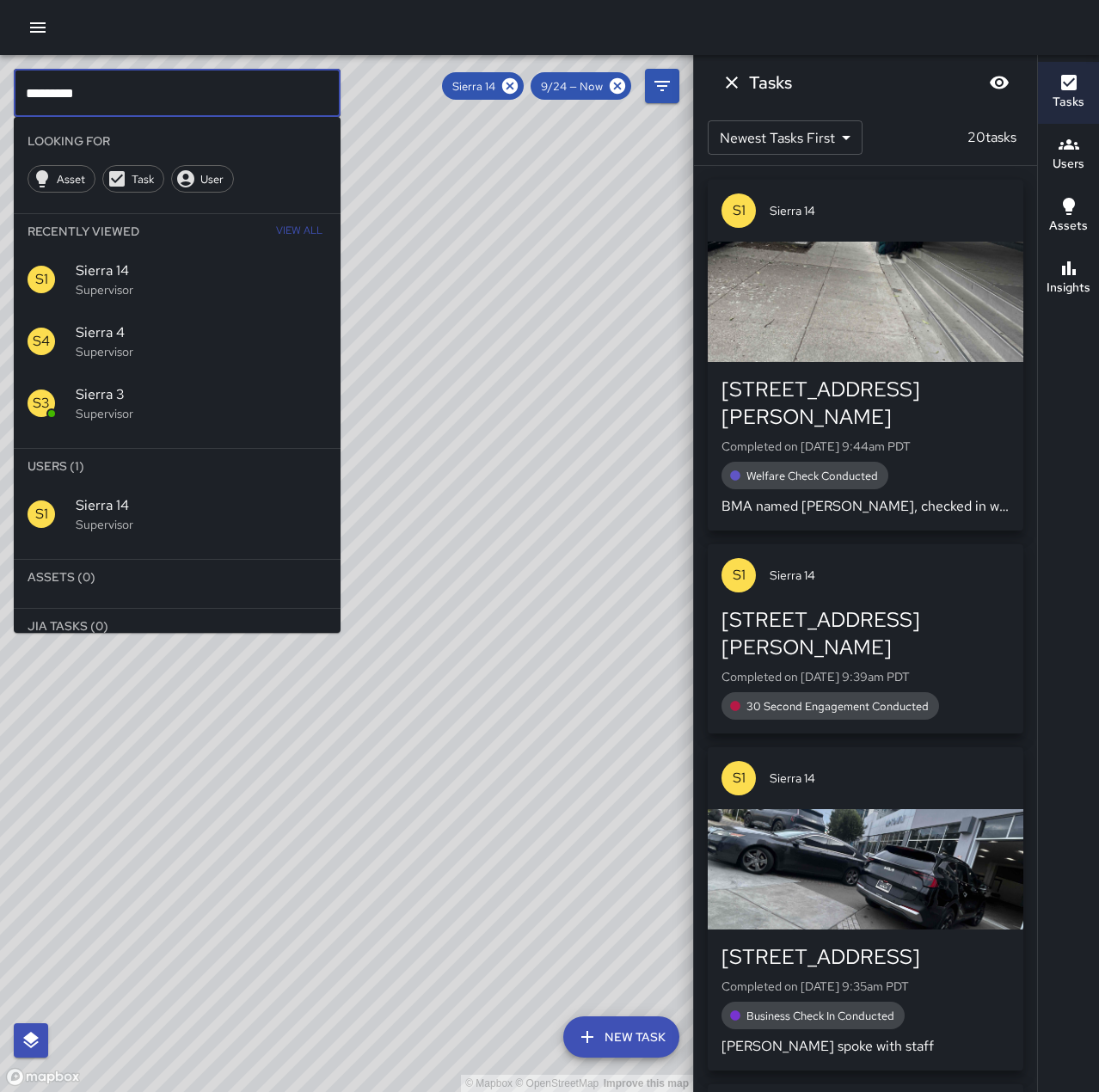
click at [174, 91] on input "*********" at bounding box center [177, 92] width 327 height 48
click at [514, 85] on icon at bounding box center [509, 86] width 19 height 19
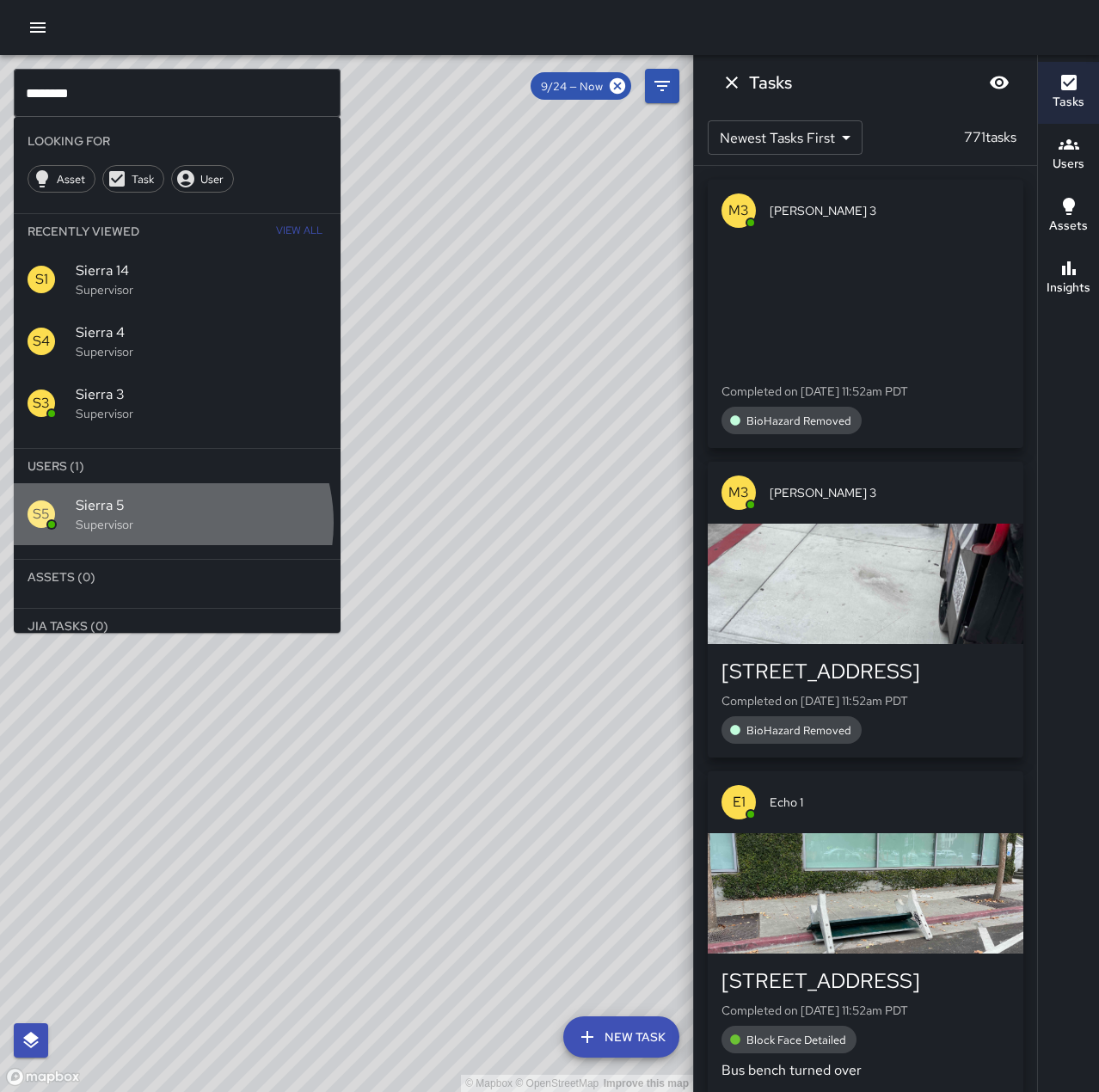
click at [161, 522] on p "Supervisor" at bounding box center [201, 523] width 251 height 17
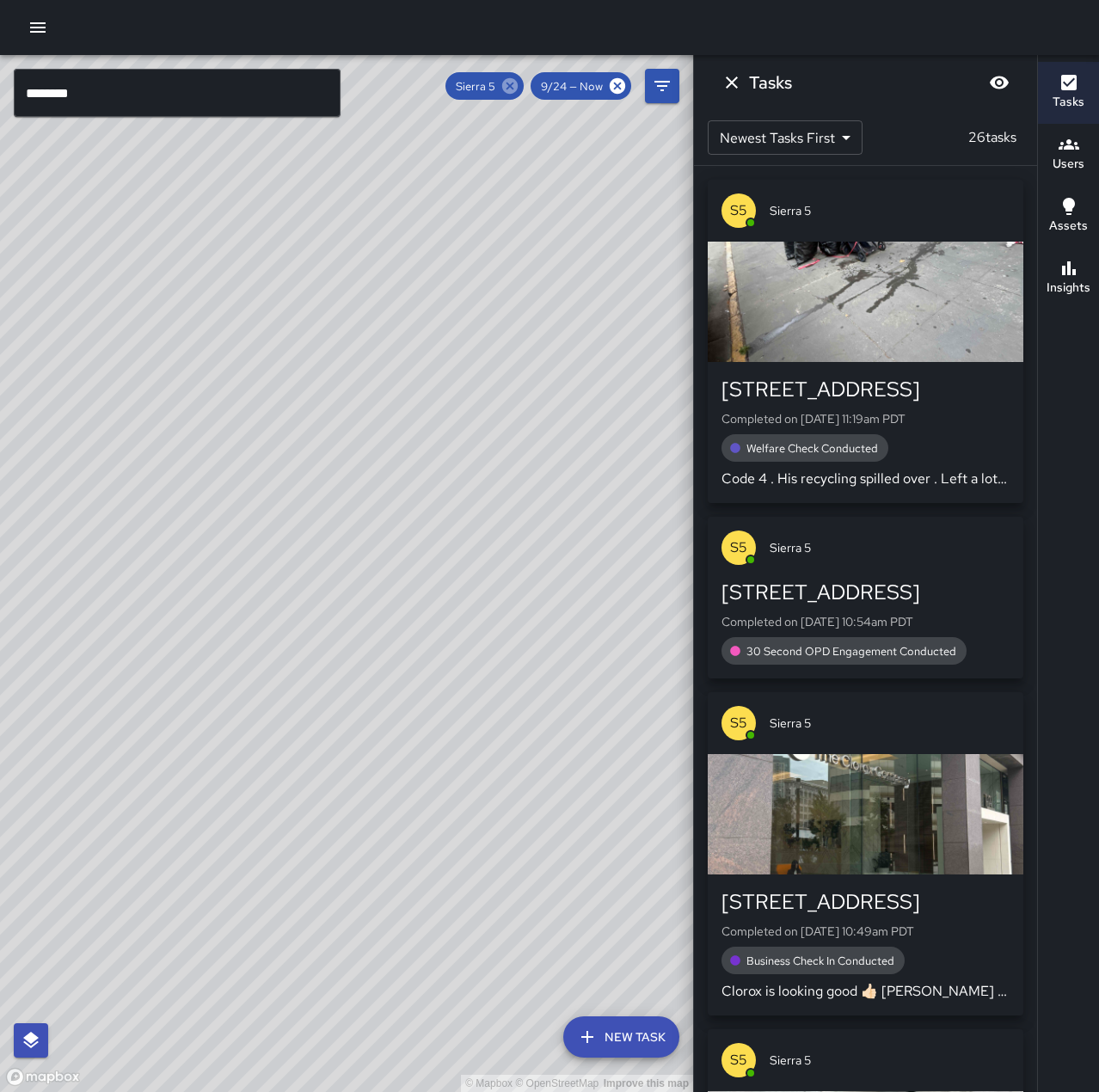
click at [514, 87] on icon at bounding box center [510, 87] width 16 height 16
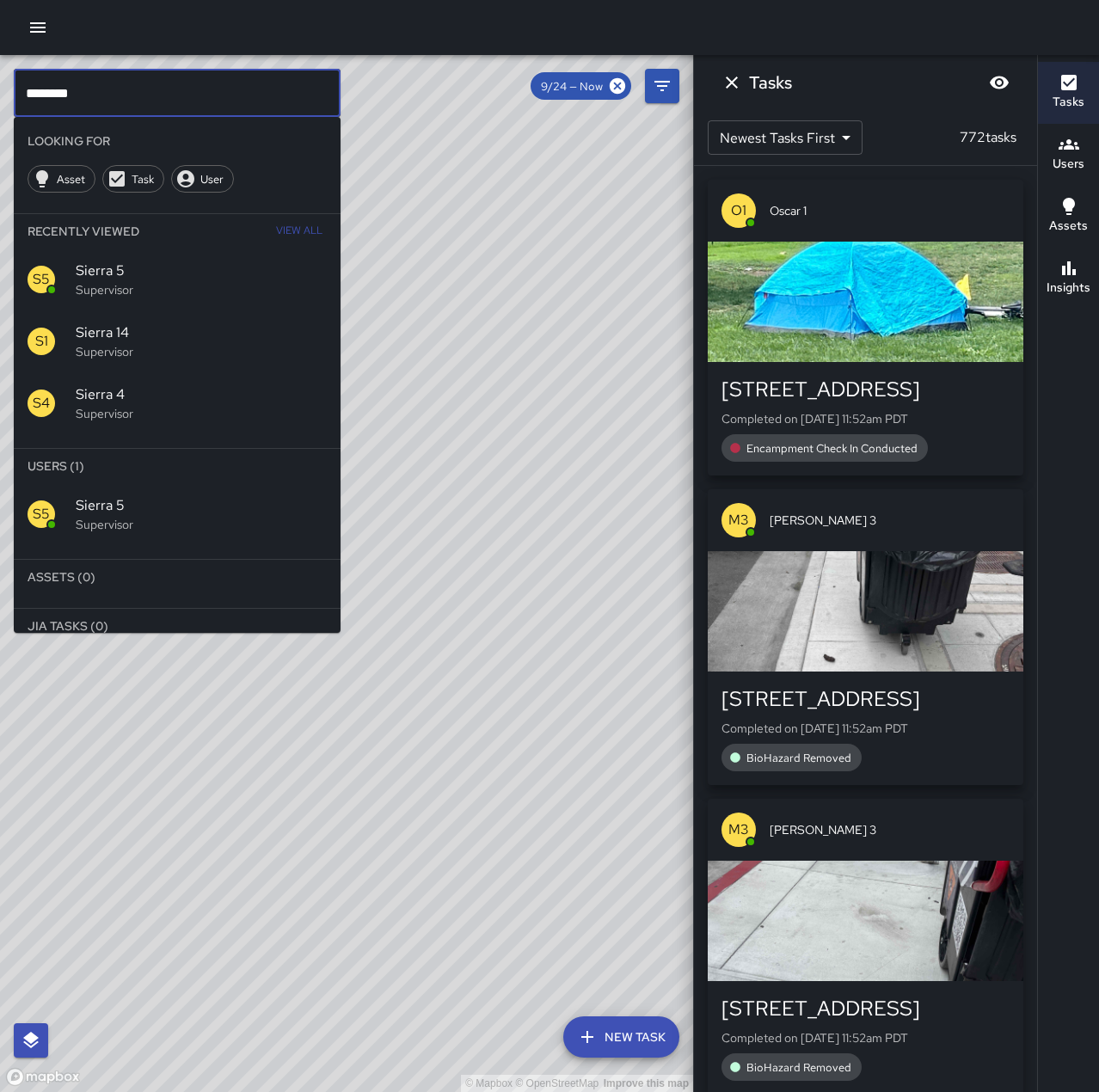
click at [214, 104] on input "********" at bounding box center [177, 92] width 327 height 48
click at [195, 507] on span "Sierra 6" at bounding box center [201, 505] width 251 height 21
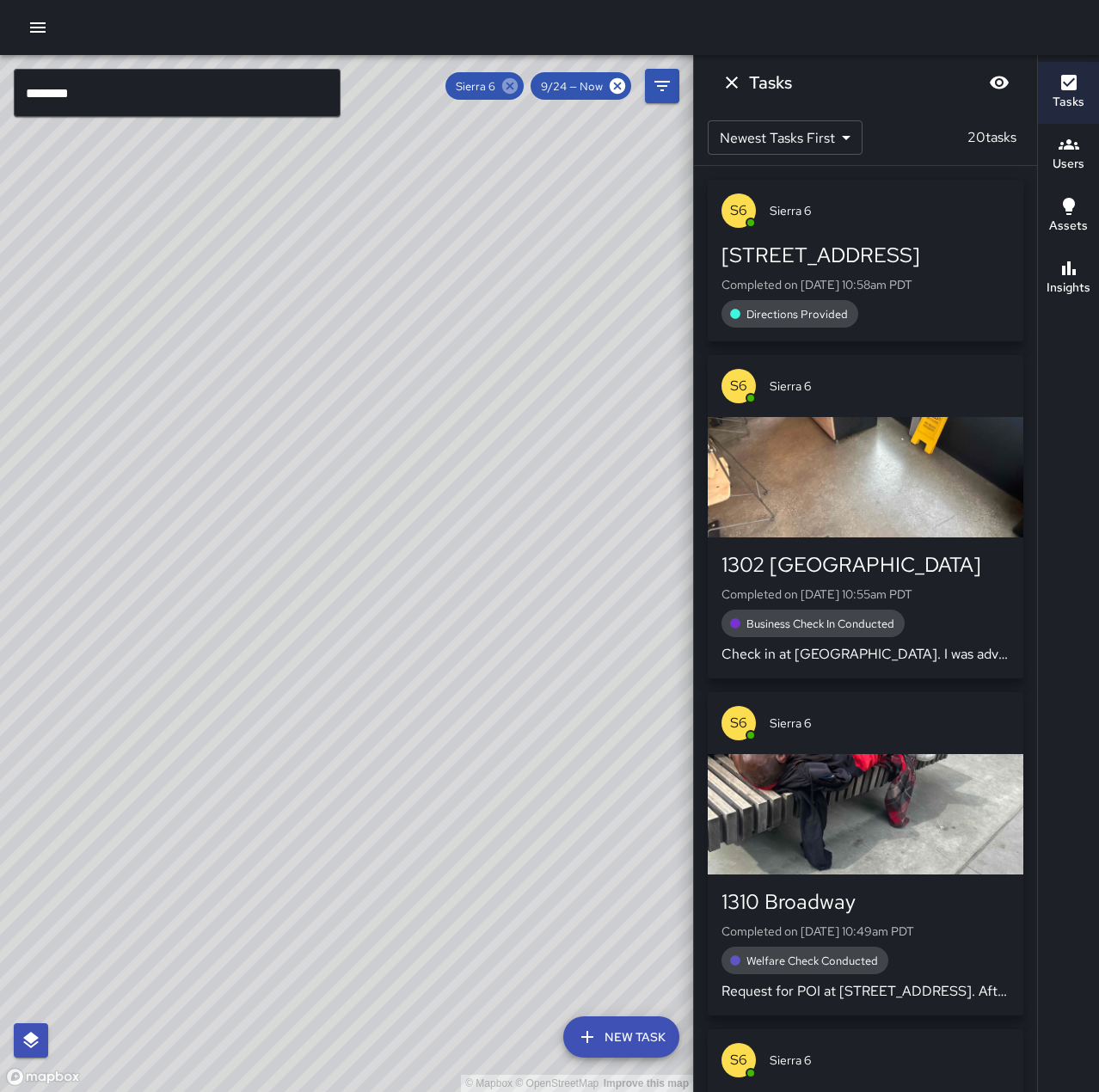
click at [515, 88] on icon at bounding box center [510, 87] width 16 height 16
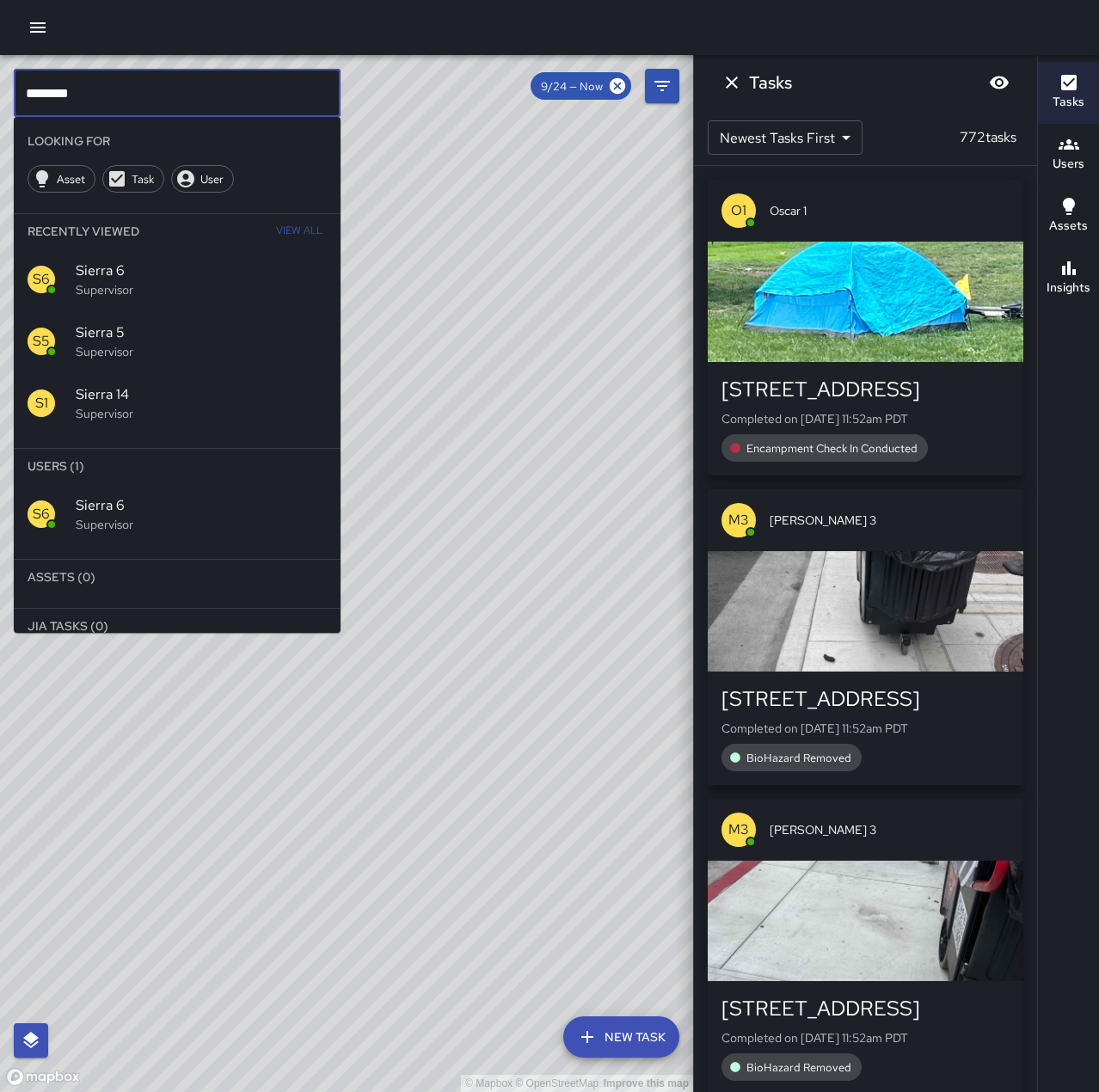
click at [232, 91] on input "********" at bounding box center [177, 92] width 327 height 48
type input "*"
type input "*****"
click at [235, 610] on div "C5 Cobra 5 Supervisor" at bounding box center [177, 637] width 327 height 62
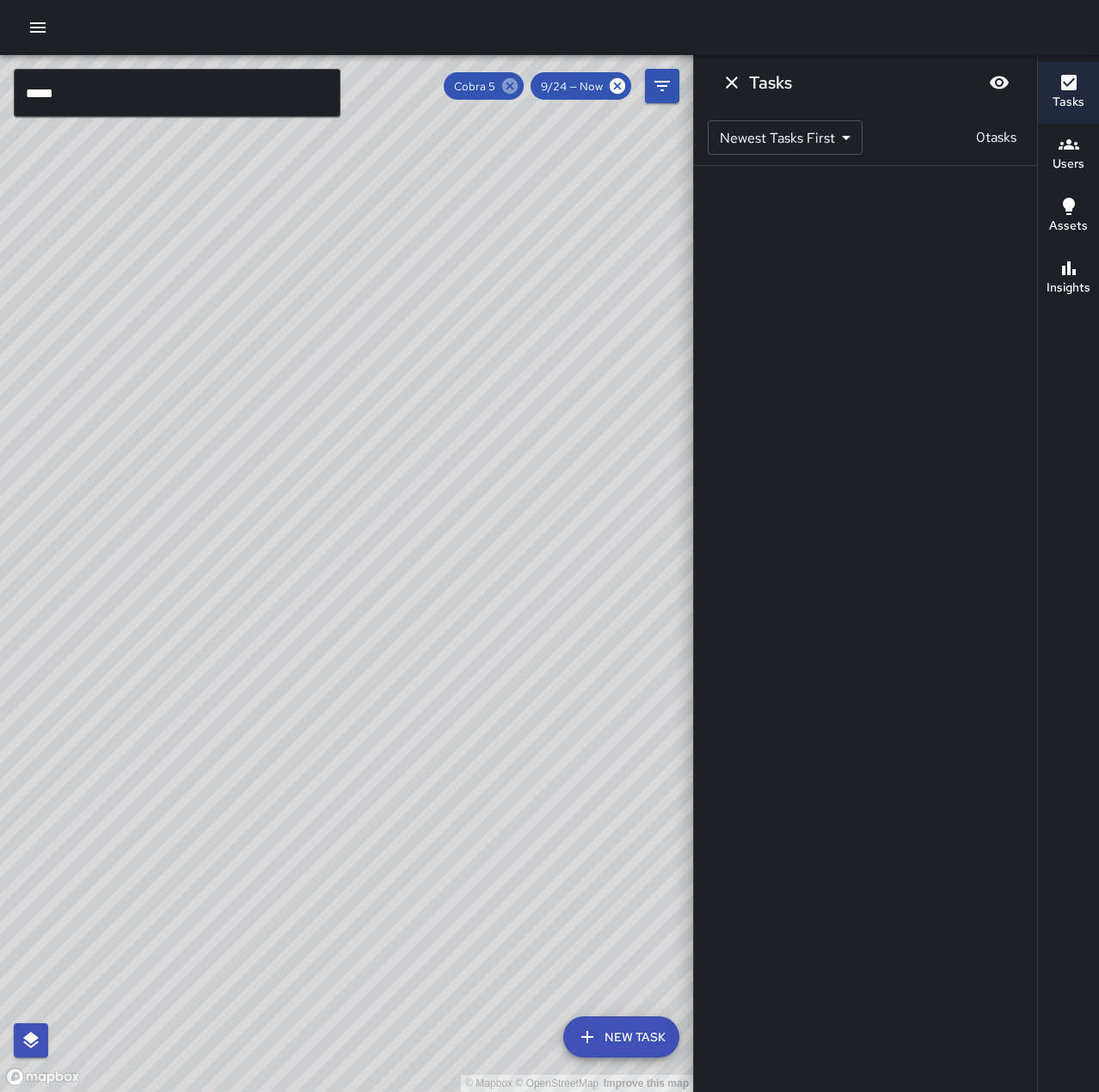
click at [510, 85] on icon at bounding box center [509, 86] width 19 height 19
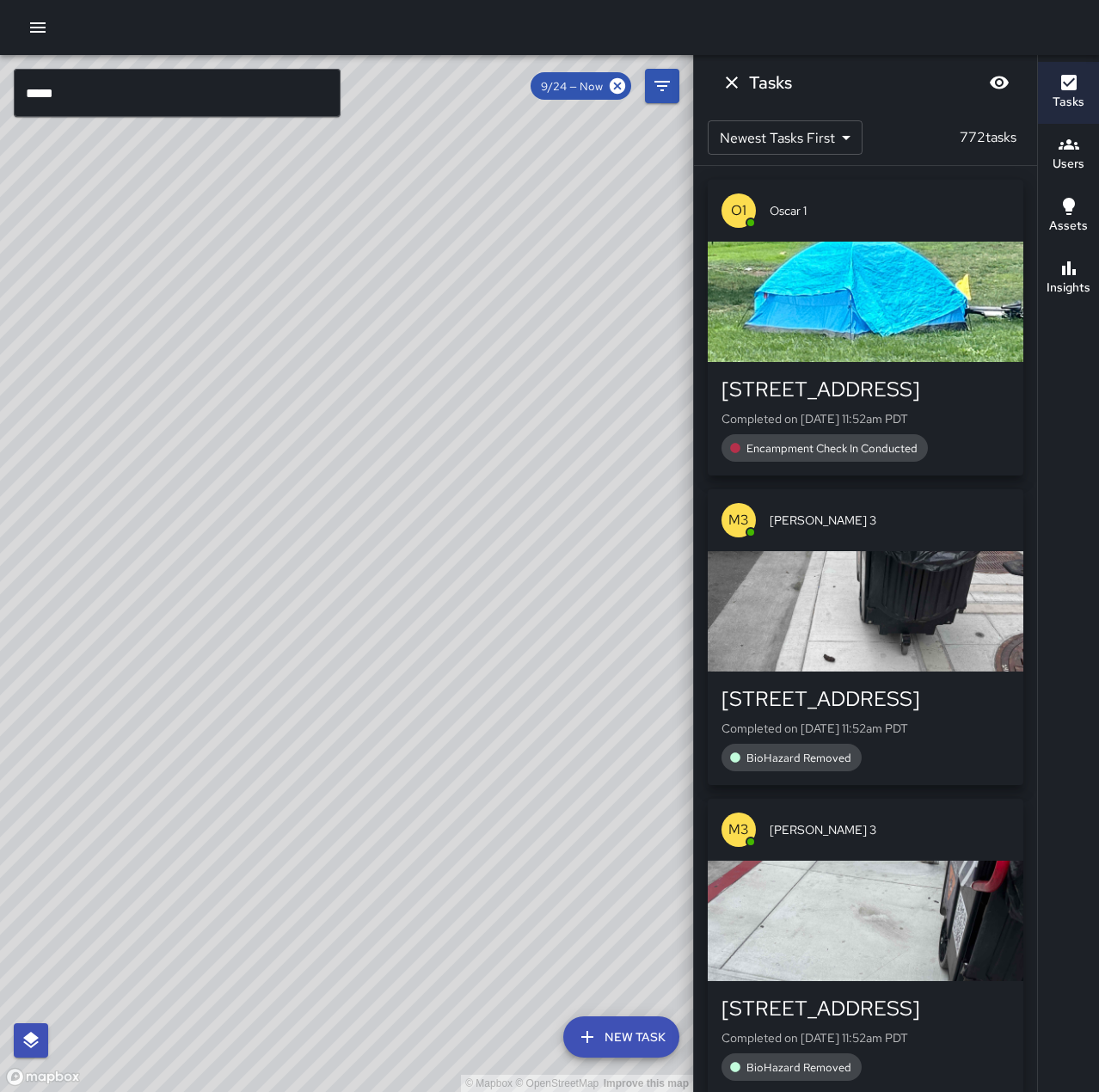
click at [726, 82] on icon "Dismiss" at bounding box center [731, 82] width 21 height 21
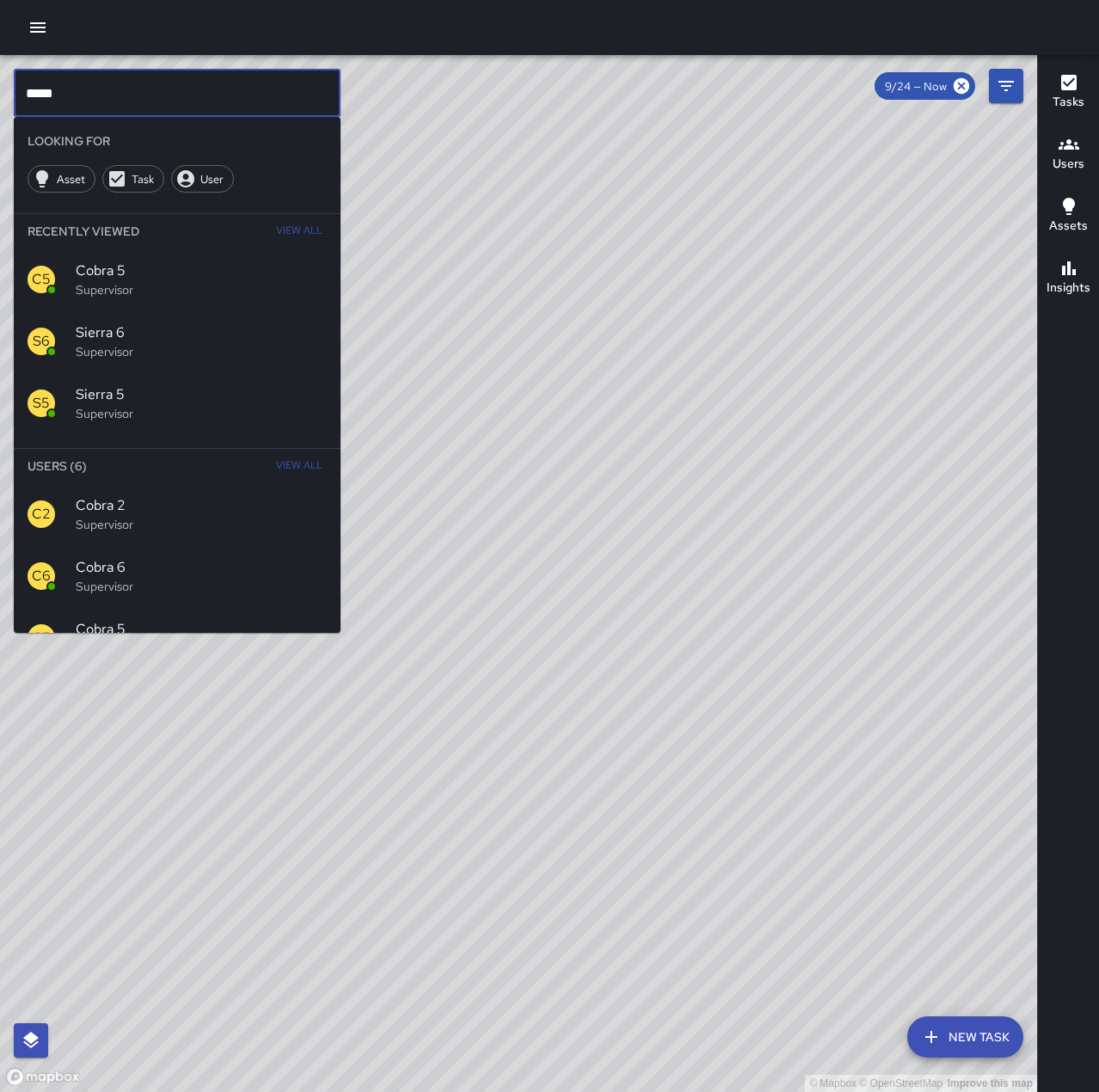
drag, startPoint x: 214, startPoint y: 96, endPoint x: -214, endPoint y: 136, distance: 429.9
click at [0, 136] on html "© Mapbox © OpenStreetMap Improve this map ***** ​ Looking For Asset Task User R…" at bounding box center [549, 546] width 1099 height 1092
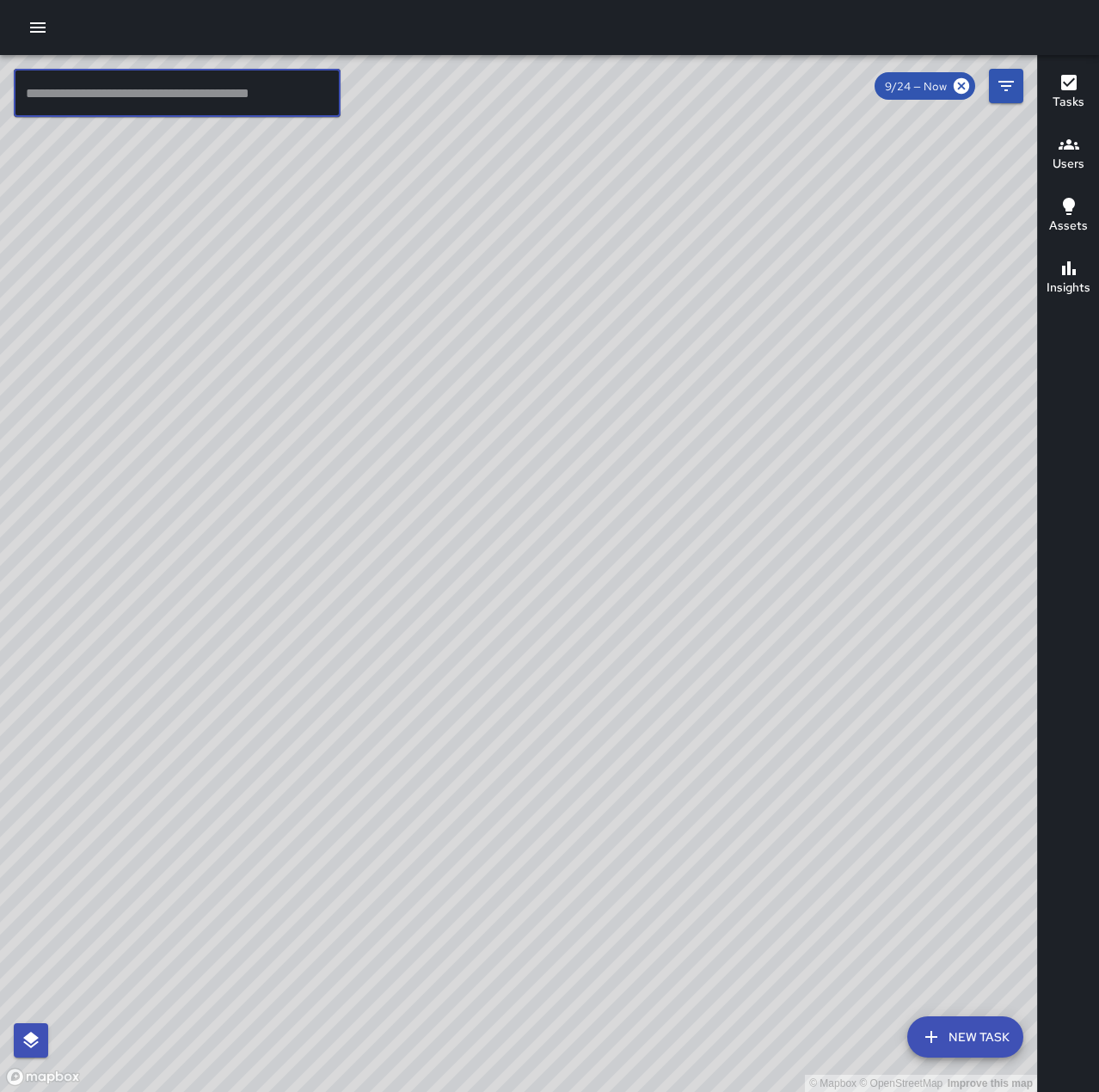
click at [24, 29] on button "button" at bounding box center [37, 27] width 34 height 34
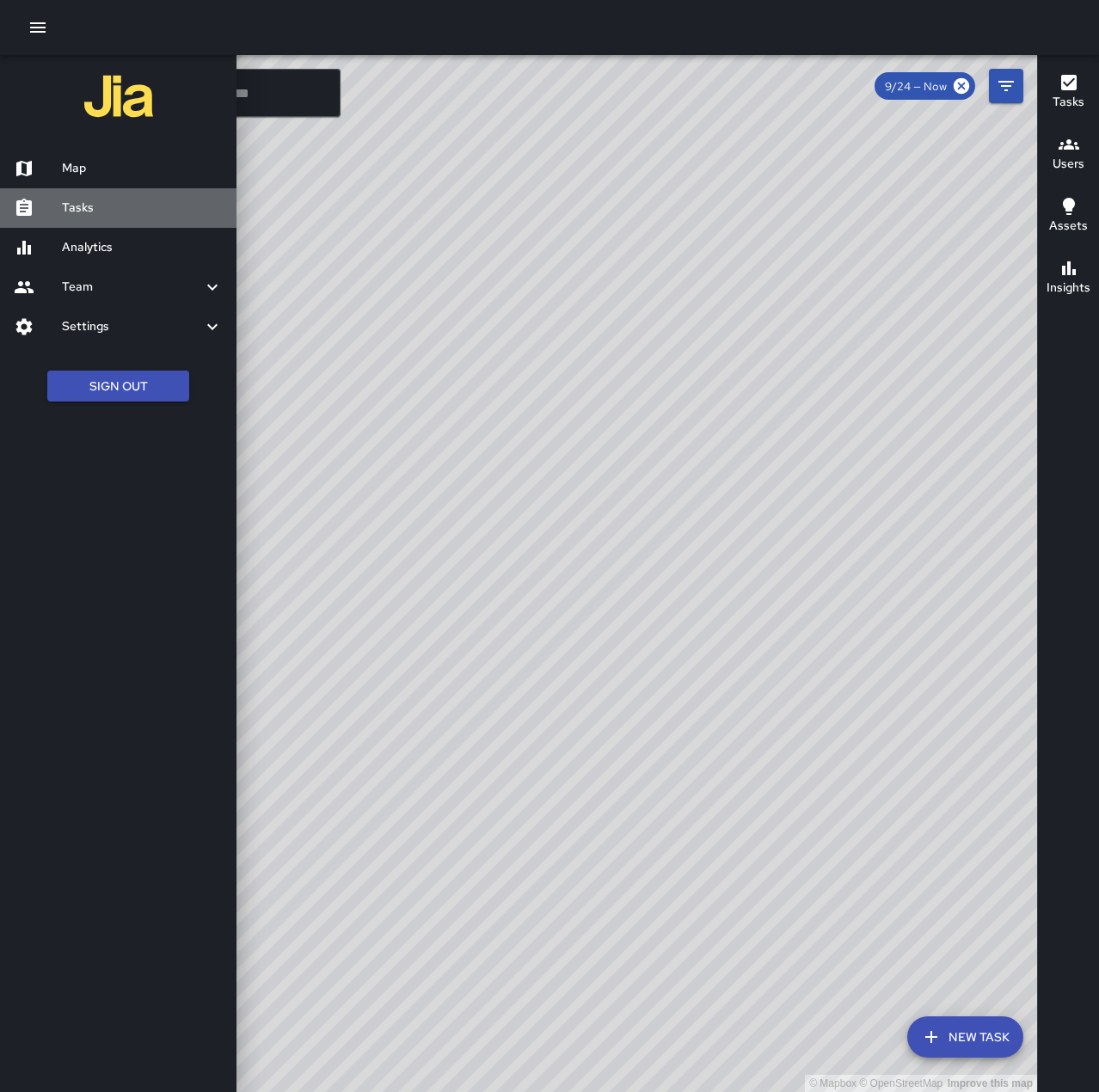
click at [108, 213] on h6 "Tasks" at bounding box center [142, 208] width 160 height 19
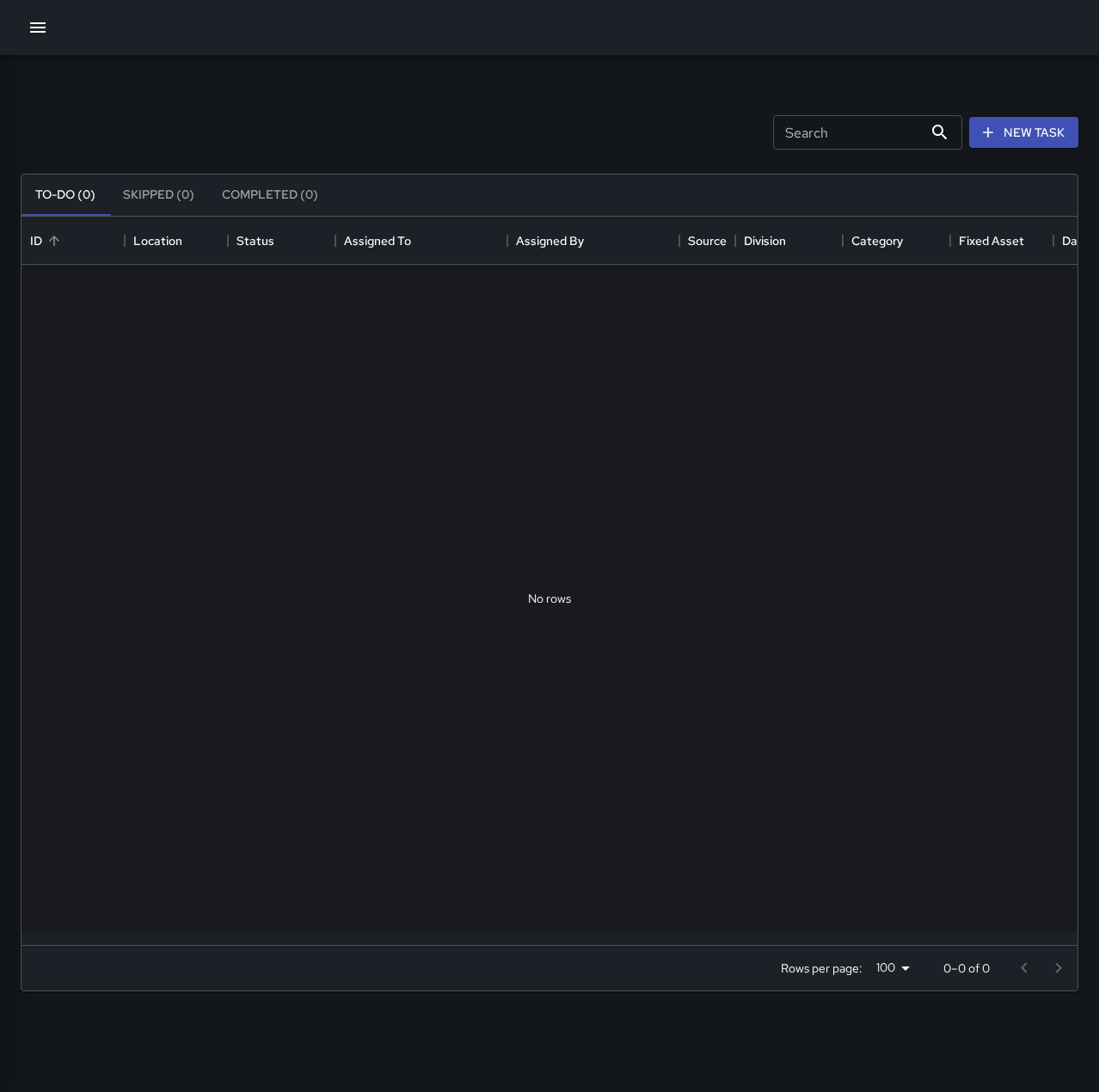
scroll to position [715, 1043]
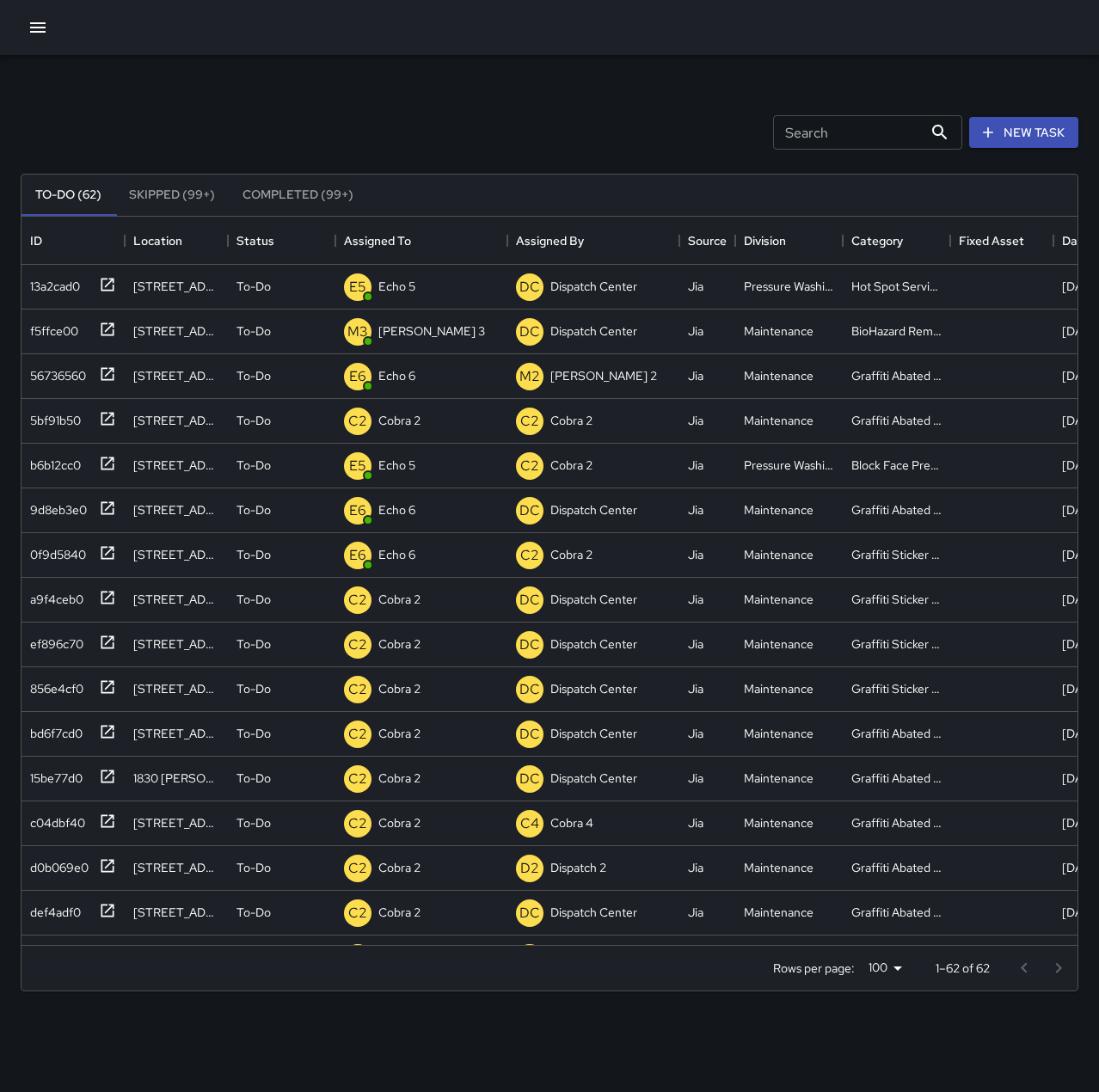
click at [53, 23] on button "button" at bounding box center [37, 27] width 34 height 34
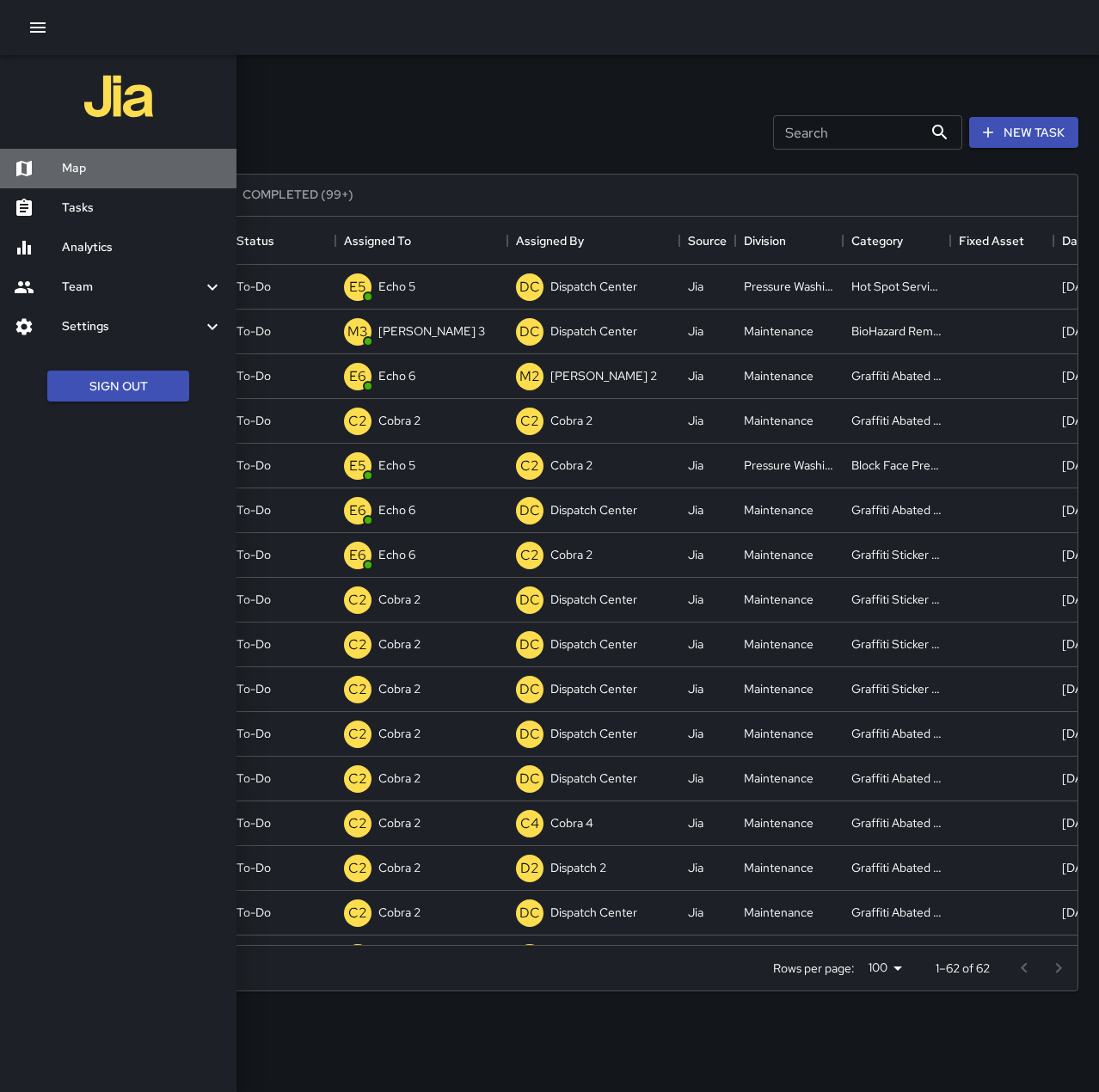
click at [98, 163] on h6 "Map" at bounding box center [142, 168] width 160 height 19
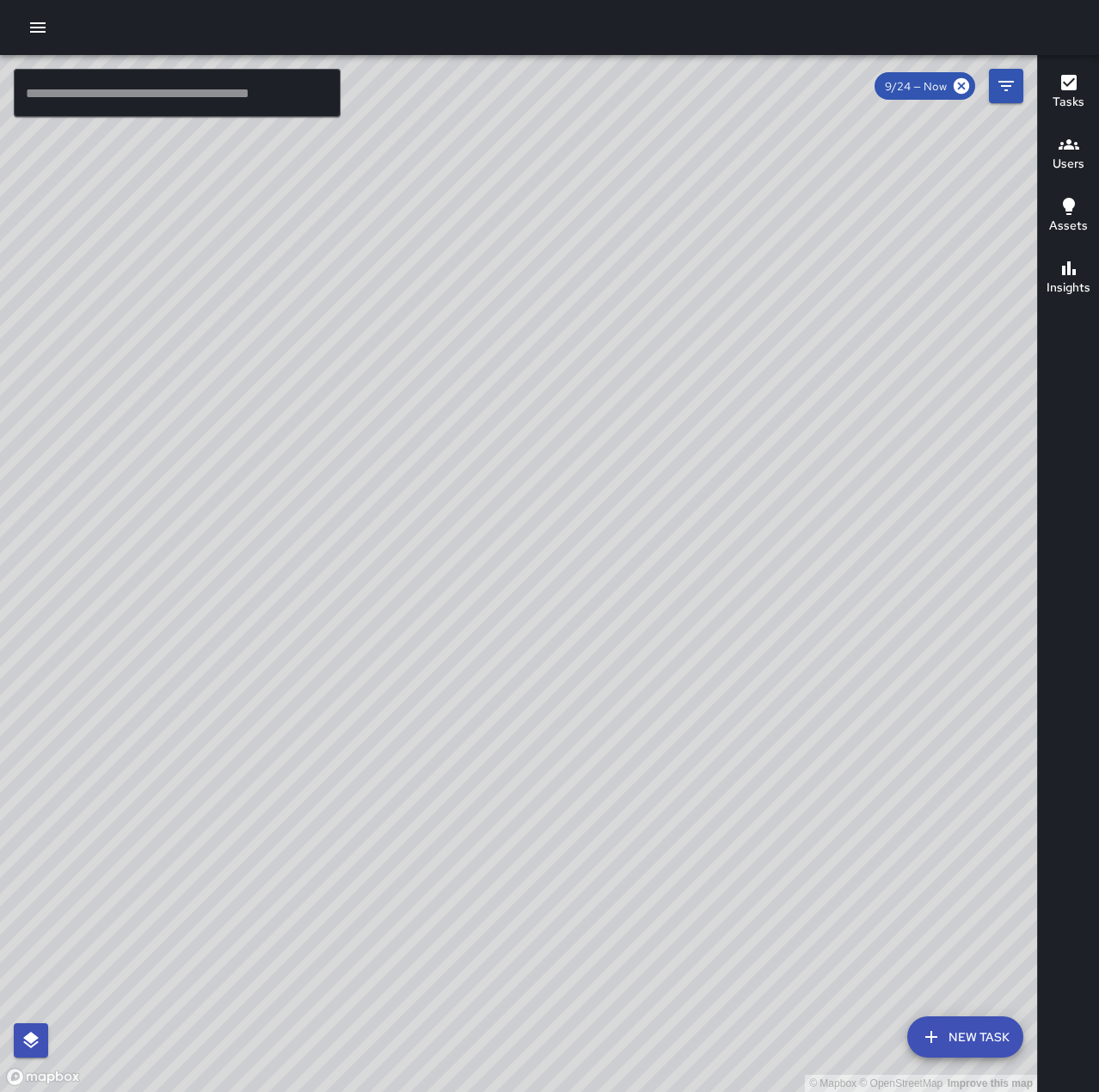
click at [48, 14] on button "button" at bounding box center [37, 27] width 34 height 34
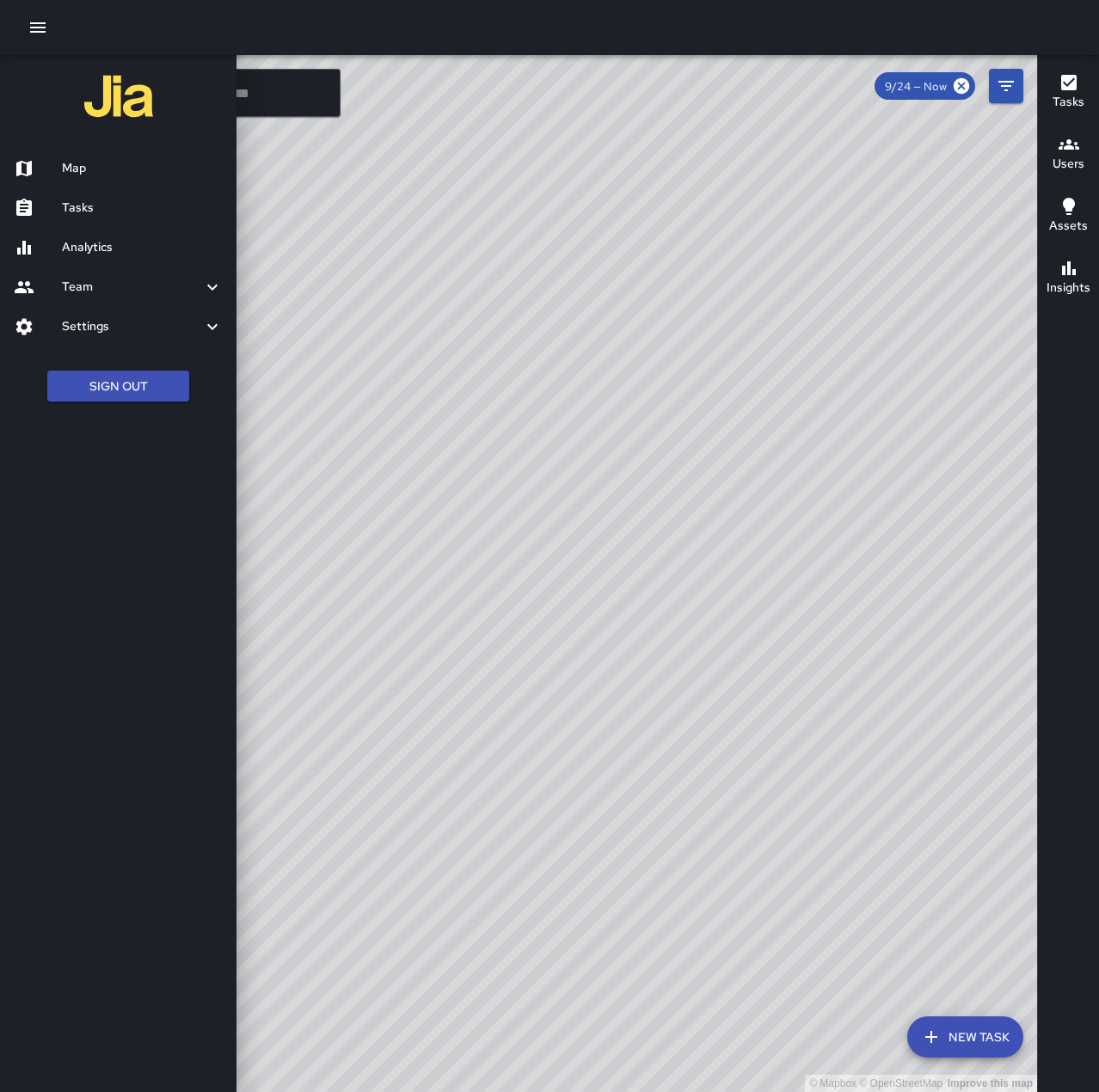
click at [120, 200] on h6 "Tasks" at bounding box center [142, 208] width 160 height 19
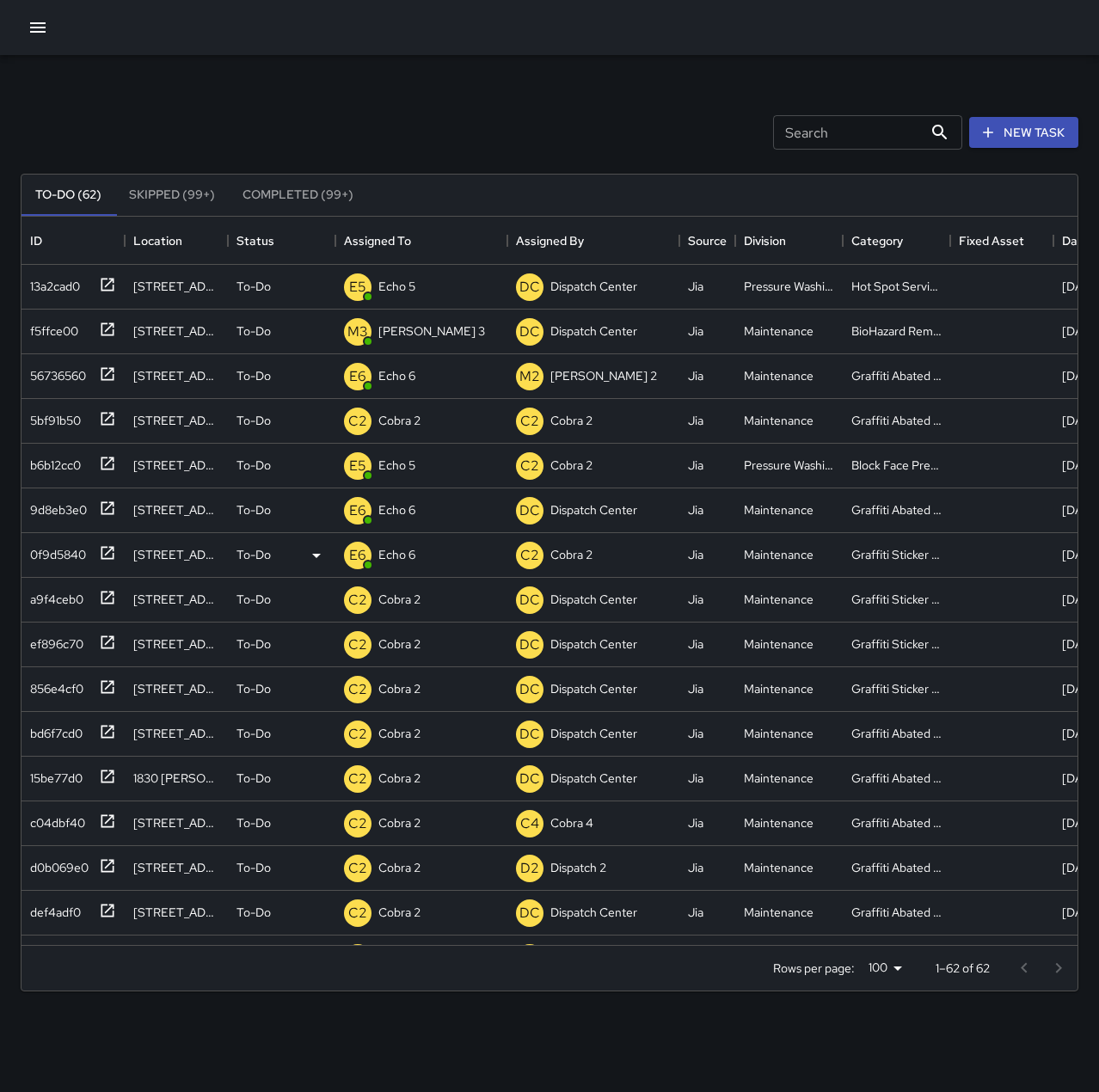
scroll to position [715, 1043]
click at [31, 36] on icon "button" at bounding box center [37, 27] width 21 height 21
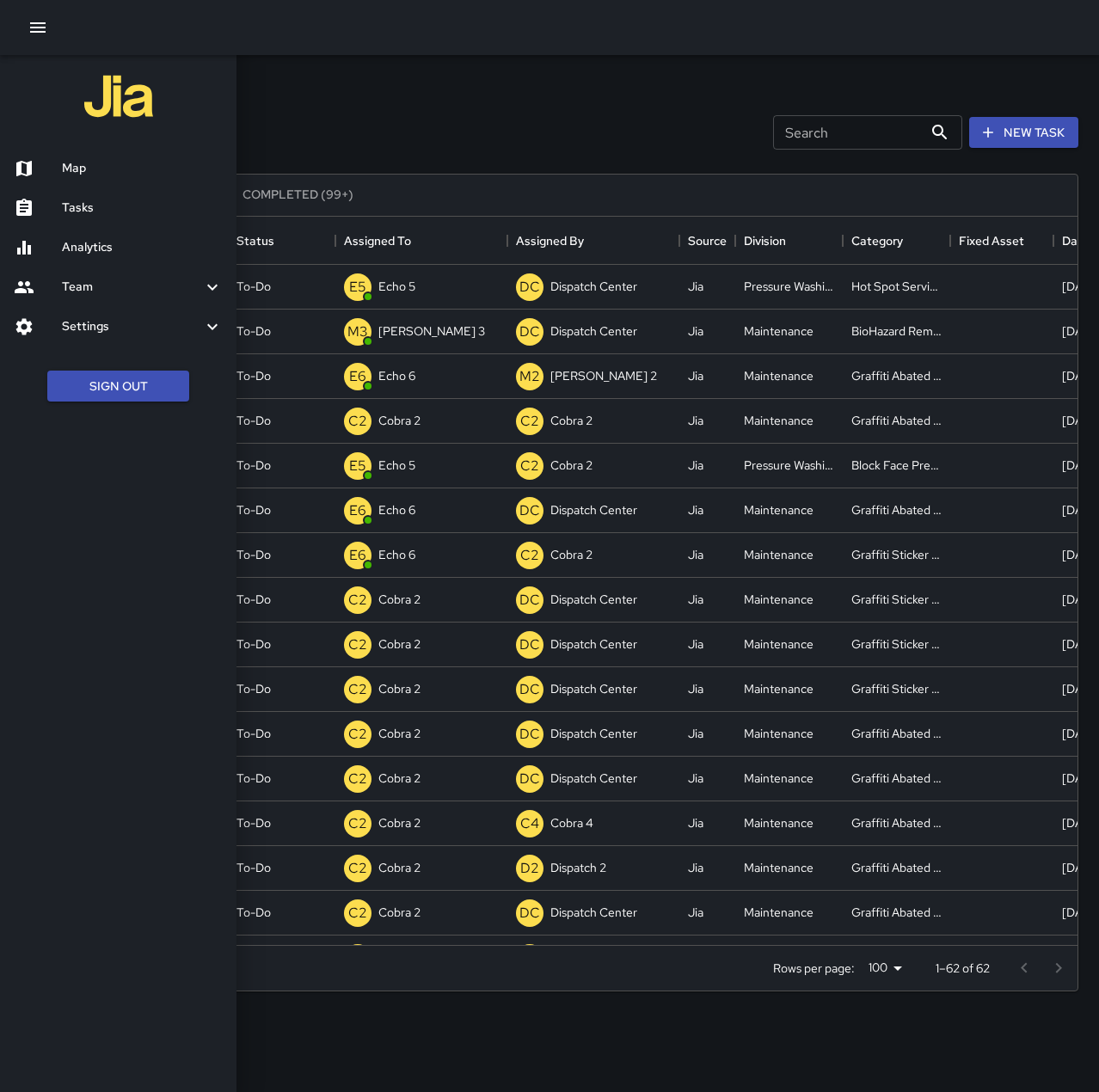
click at [119, 161] on h6 "Map" at bounding box center [142, 168] width 160 height 19
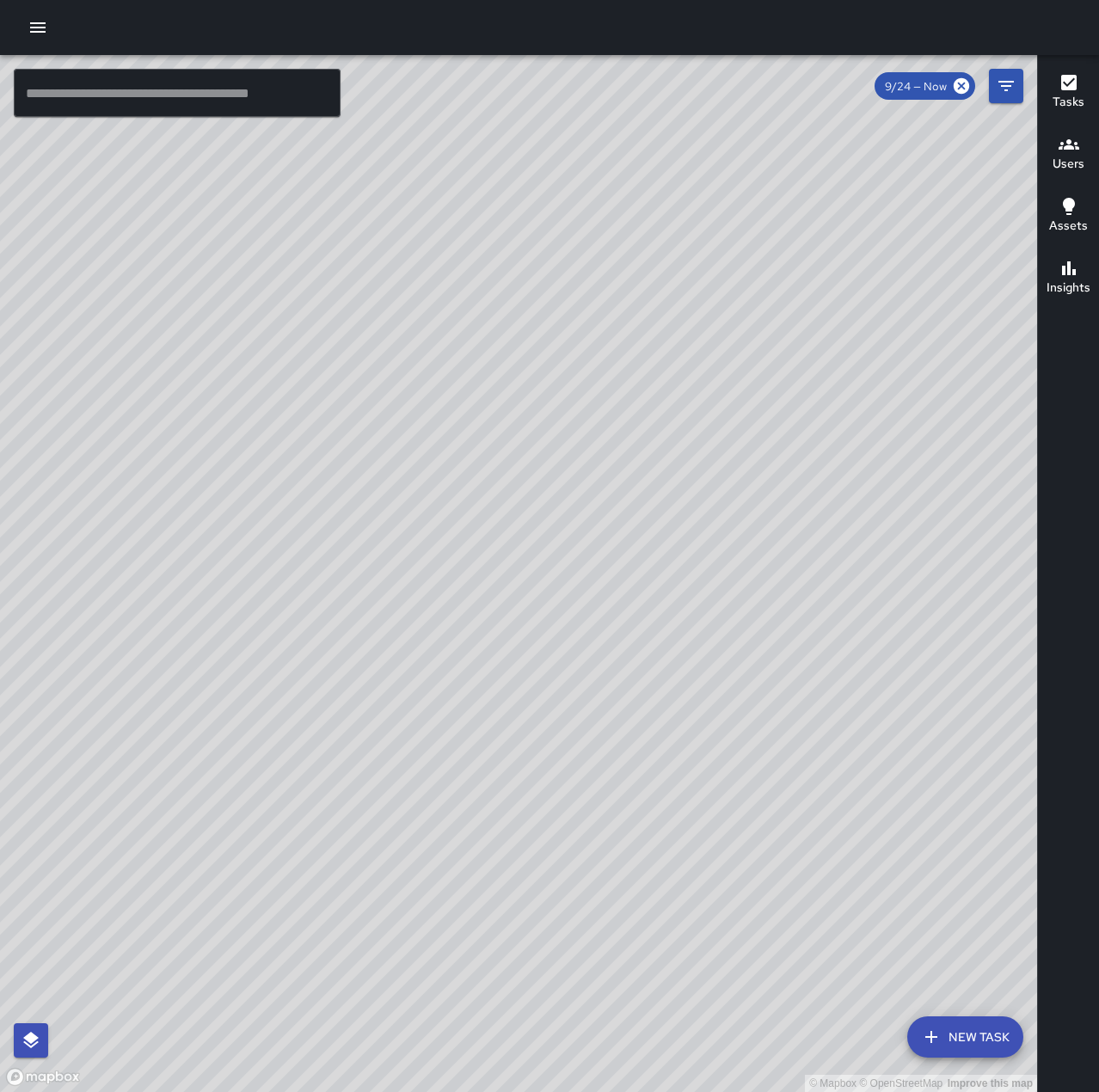
click at [530, 539] on div "© Mapbox © OpenStreetMap Improve this map" at bounding box center [519, 574] width 1037 height 1037
click at [544, 531] on div "© Mapbox © OpenStreetMap Improve this map" at bounding box center [519, 574] width 1037 height 1037
click at [566, 524] on div "© Mapbox © OpenStreetMap Improve this map" at bounding box center [519, 574] width 1037 height 1037
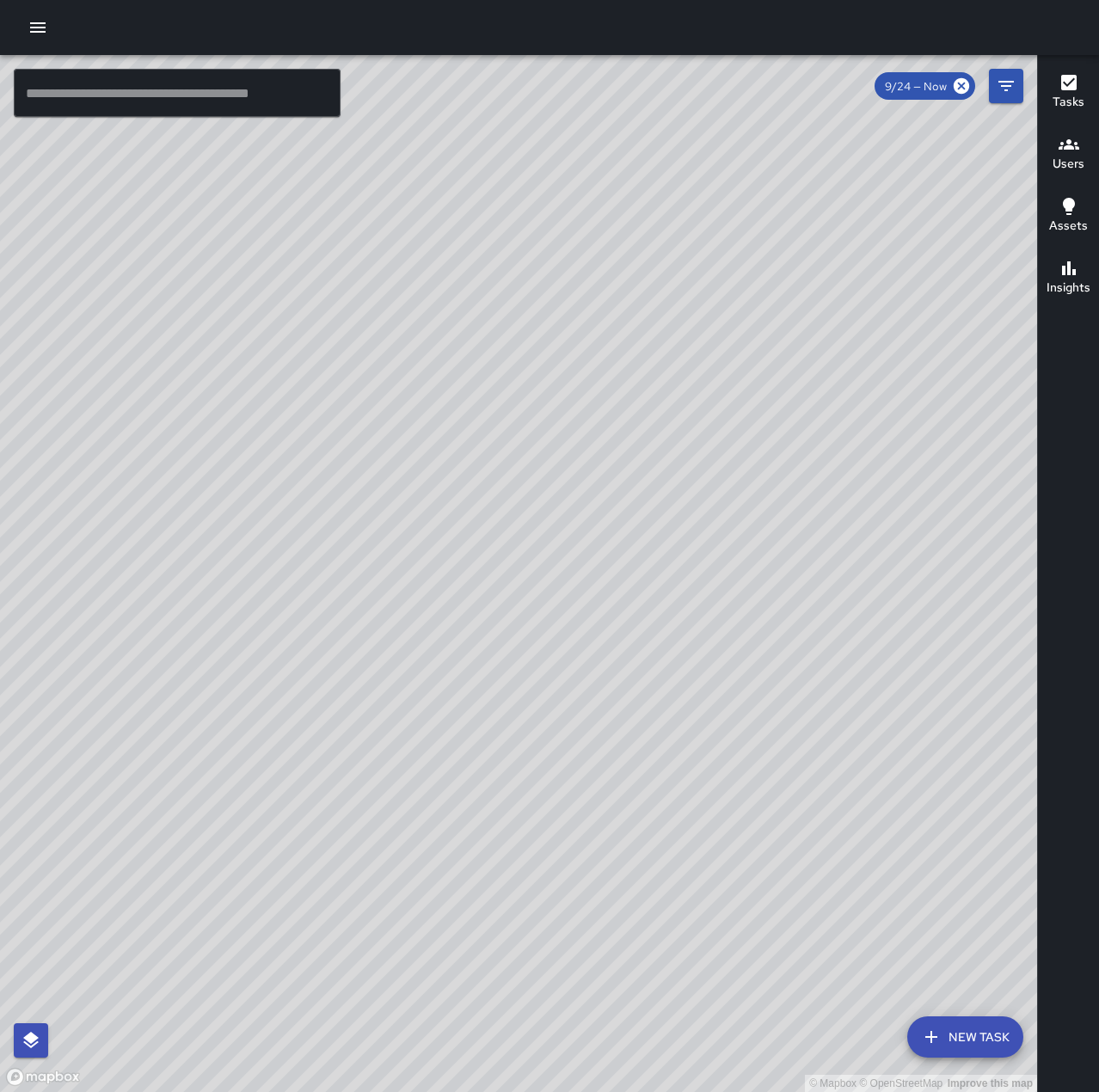
click at [566, 524] on div "© Mapbox © OpenStreetMap Improve this map" at bounding box center [519, 574] width 1037 height 1037
drag, startPoint x: 450, startPoint y: 530, endPoint x: 642, endPoint y: 667, distance: 235.9
click at [642, 667] on div "© Mapbox © OpenStreetMap Improve this map" at bounding box center [519, 574] width 1037 height 1037
drag, startPoint x: 520, startPoint y: 958, endPoint x: 887, endPoint y: 441, distance: 634.0
click at [887, 441] on div "© Mapbox © OpenStreetMap Improve this map" at bounding box center [519, 574] width 1037 height 1037
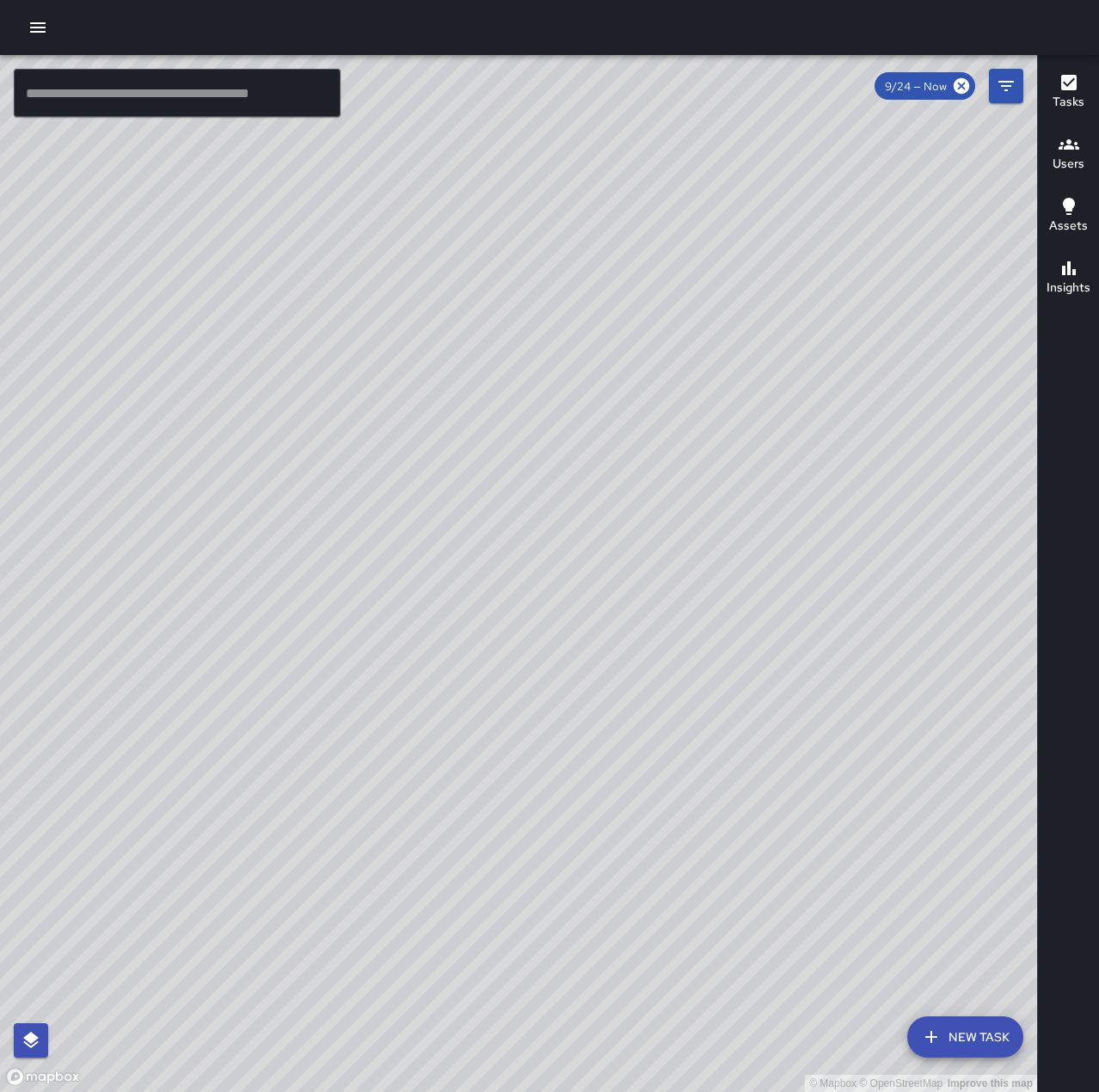
drag, startPoint x: 505, startPoint y: 525, endPoint x: 950, endPoint y: 606, distance: 452.3
click at [950, 606] on div "© Mapbox © OpenStreetMap Improve this map" at bounding box center [519, 574] width 1037 height 1037
drag, startPoint x: 572, startPoint y: 638, endPoint x: 829, endPoint y: 180, distance: 525.2
click at [829, 180] on div "© Mapbox © OpenStreetMap Improve this map" at bounding box center [519, 574] width 1037 height 1037
drag, startPoint x: 534, startPoint y: 671, endPoint x: 550, endPoint y: 70, distance: 601.2
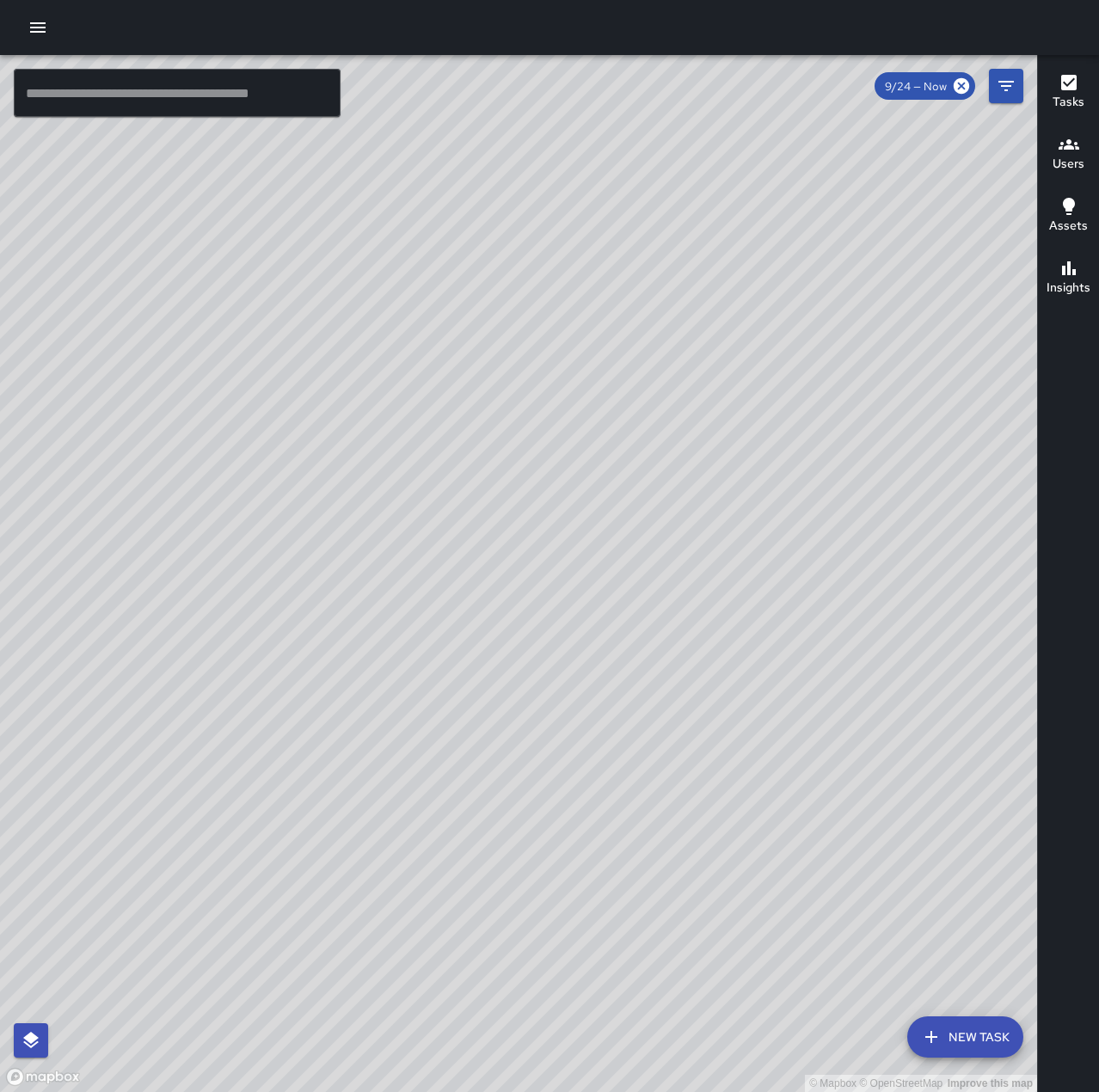
click at [553, 70] on div "© Mapbox © OpenStreetMap Improve this map" at bounding box center [519, 574] width 1037 height 1037
drag, startPoint x: 824, startPoint y: 364, endPoint x: 328, endPoint y: 646, distance: 570.6
click at [328, 646] on div "© Mapbox © OpenStreetMap Improve this map" at bounding box center [519, 574] width 1037 height 1037
drag, startPoint x: 869, startPoint y: 240, endPoint x: 635, endPoint y: 819, distance: 624.5
click at [635, 819] on div "© Mapbox © OpenStreetMap Improve this map" at bounding box center [519, 574] width 1037 height 1037
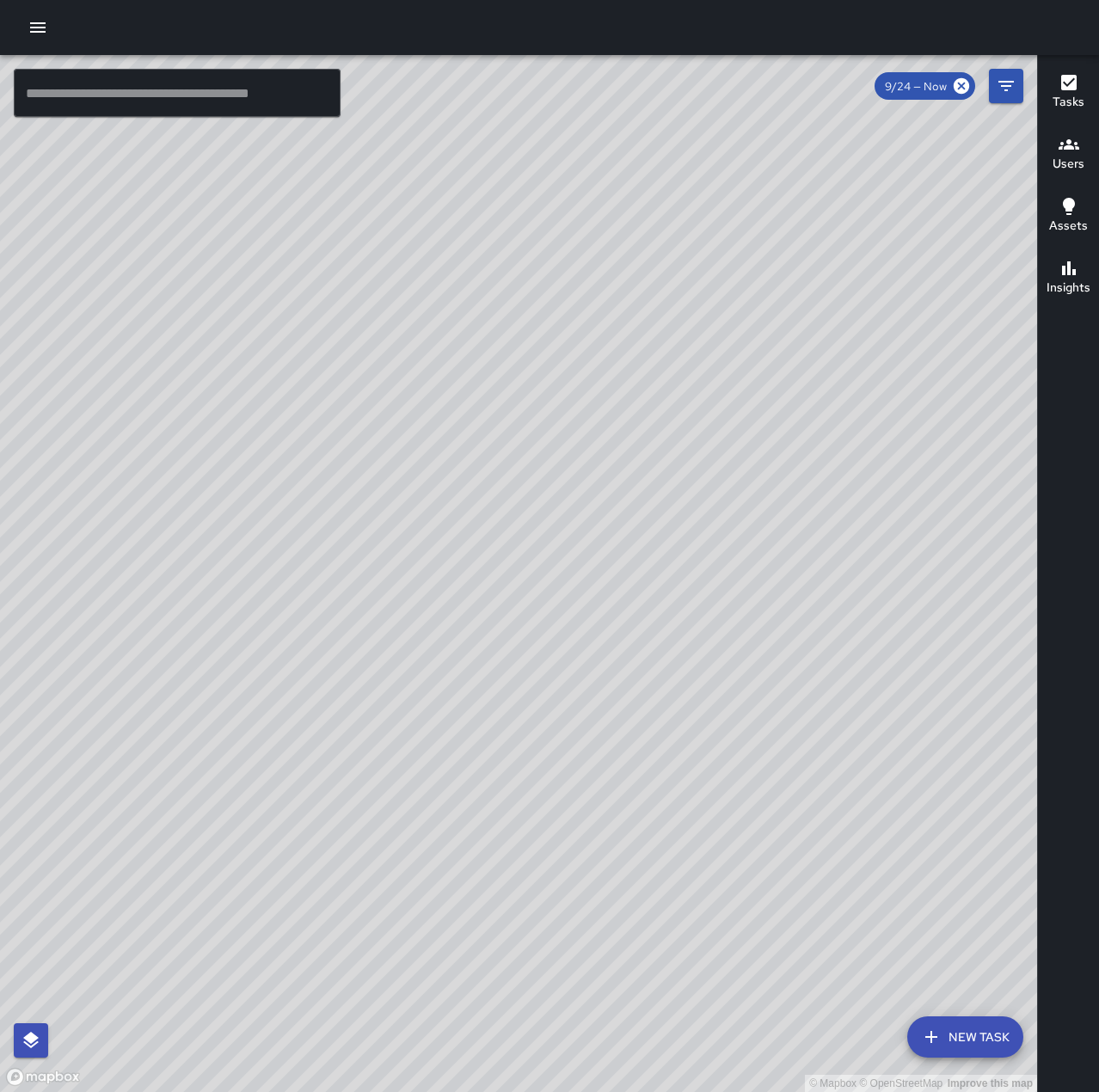
drag, startPoint x: 913, startPoint y: 265, endPoint x: 774, endPoint y: 820, distance: 572.1
click at [774, 820] on div "© Mapbox © OpenStreetMap Improve this map" at bounding box center [519, 574] width 1037 height 1037
drag, startPoint x: 944, startPoint y: 441, endPoint x: 726, endPoint y: 896, distance: 504.5
click at [726, 896] on div "© Mapbox © OpenStreetMap Improve this map" at bounding box center [519, 574] width 1037 height 1037
drag, startPoint x: 571, startPoint y: 500, endPoint x: 417, endPoint y: 778, distance: 317.8
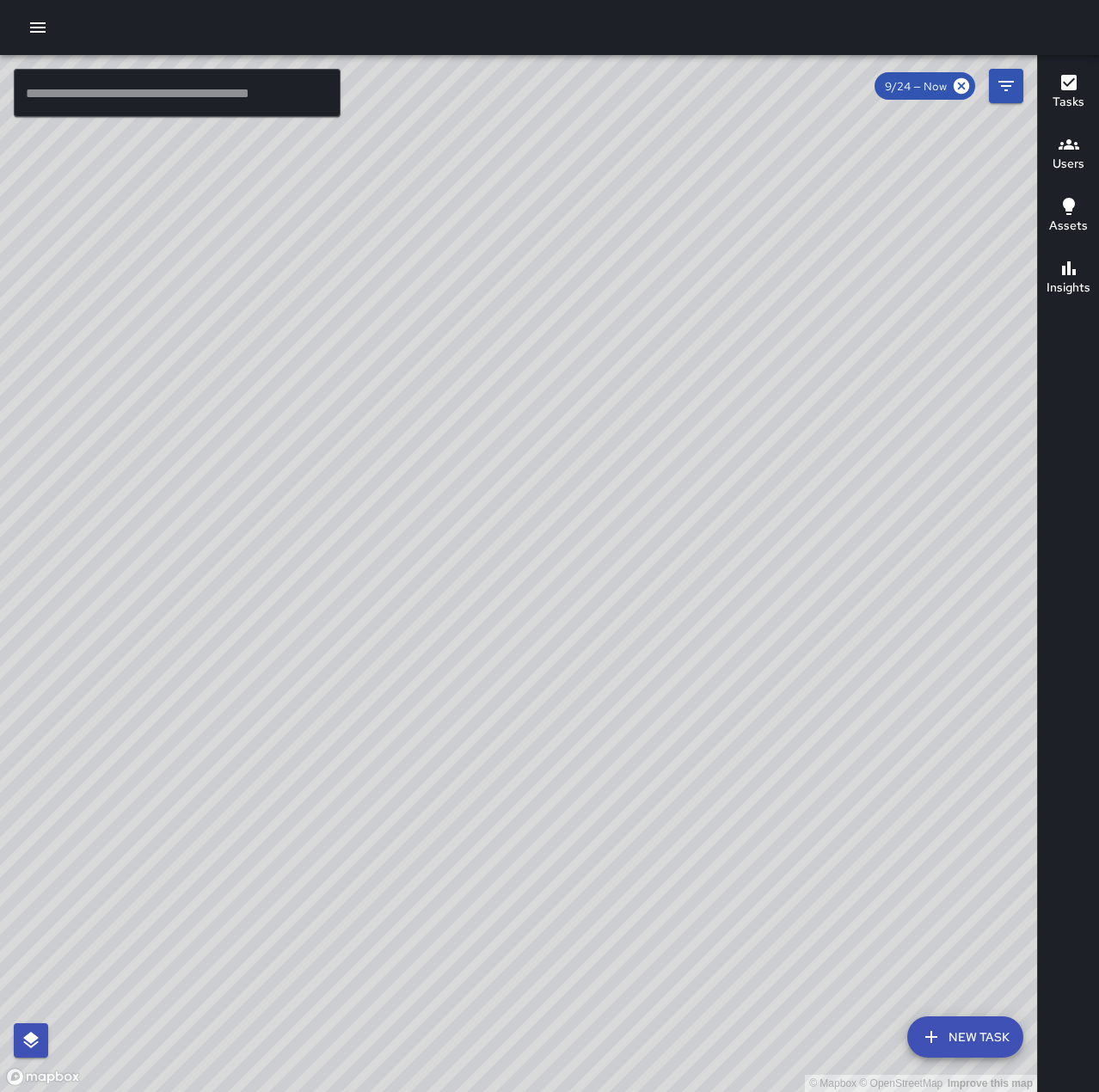
click at [417, 778] on div "© Mapbox © OpenStreetMap Improve this map" at bounding box center [519, 574] width 1037 height 1037
drag, startPoint x: 846, startPoint y: 385, endPoint x: 561, endPoint y: 855, distance: 549.7
click at [561, 855] on div "© Mapbox © OpenStreetMap Improve this map" at bounding box center [519, 574] width 1037 height 1037
drag, startPoint x: 835, startPoint y: 682, endPoint x: 231, endPoint y: 571, distance: 614.1
click at [231, 571] on div "© Mapbox © OpenStreetMap Improve this map" at bounding box center [519, 574] width 1037 height 1037
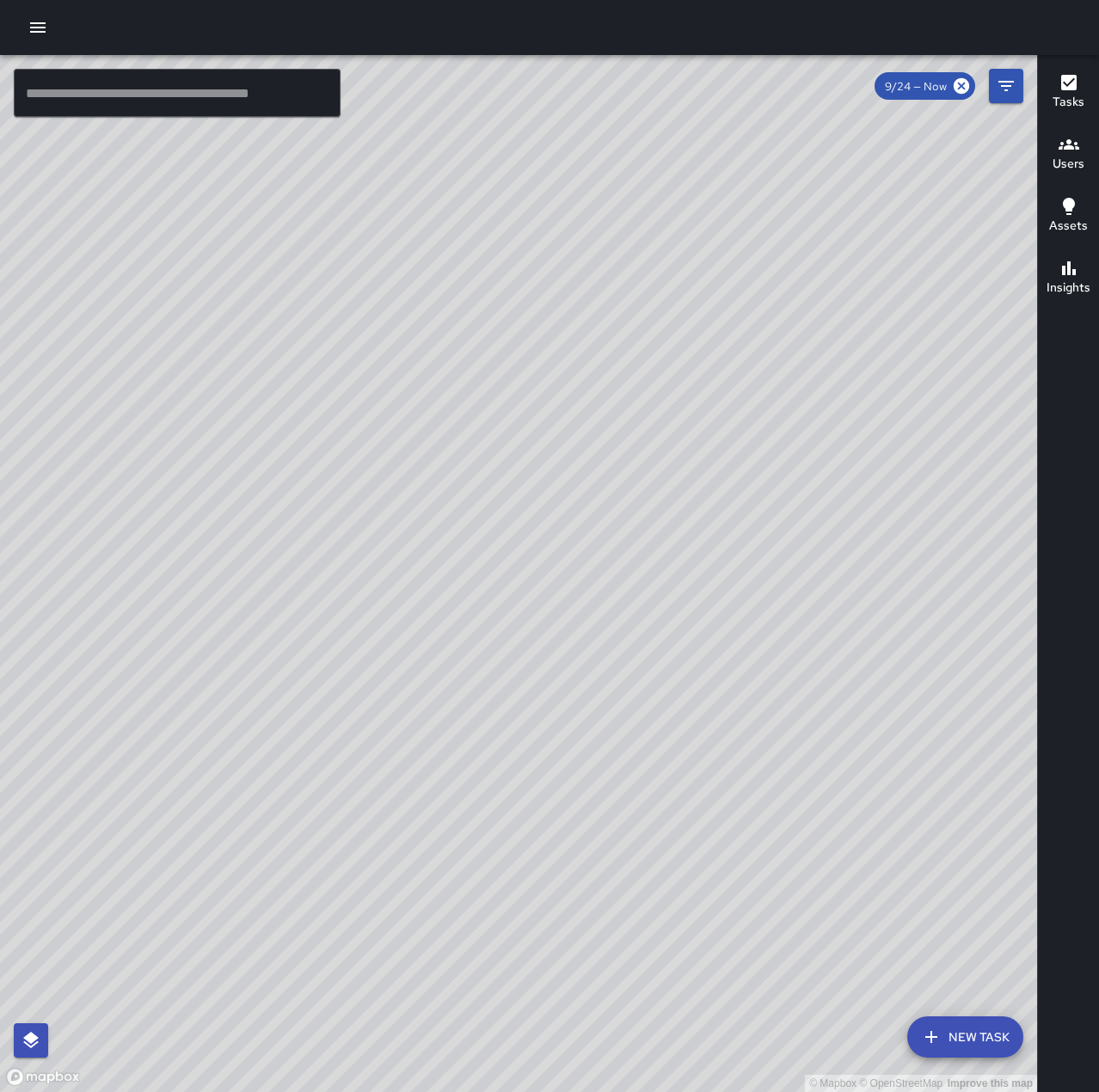
drag, startPoint x: 525, startPoint y: 307, endPoint x: 693, endPoint y: 798, distance: 518.9
click at [724, 825] on div "© Mapbox © OpenStreetMap Improve this map" at bounding box center [519, 574] width 1037 height 1037
drag, startPoint x: 714, startPoint y: 581, endPoint x: 847, endPoint y: 346, distance: 270.0
click at [847, 346] on div "© Mapbox © OpenStreetMap Improve this map" at bounding box center [519, 574] width 1037 height 1037
drag, startPoint x: 721, startPoint y: 941, endPoint x: 790, endPoint y: 796, distance: 160.6
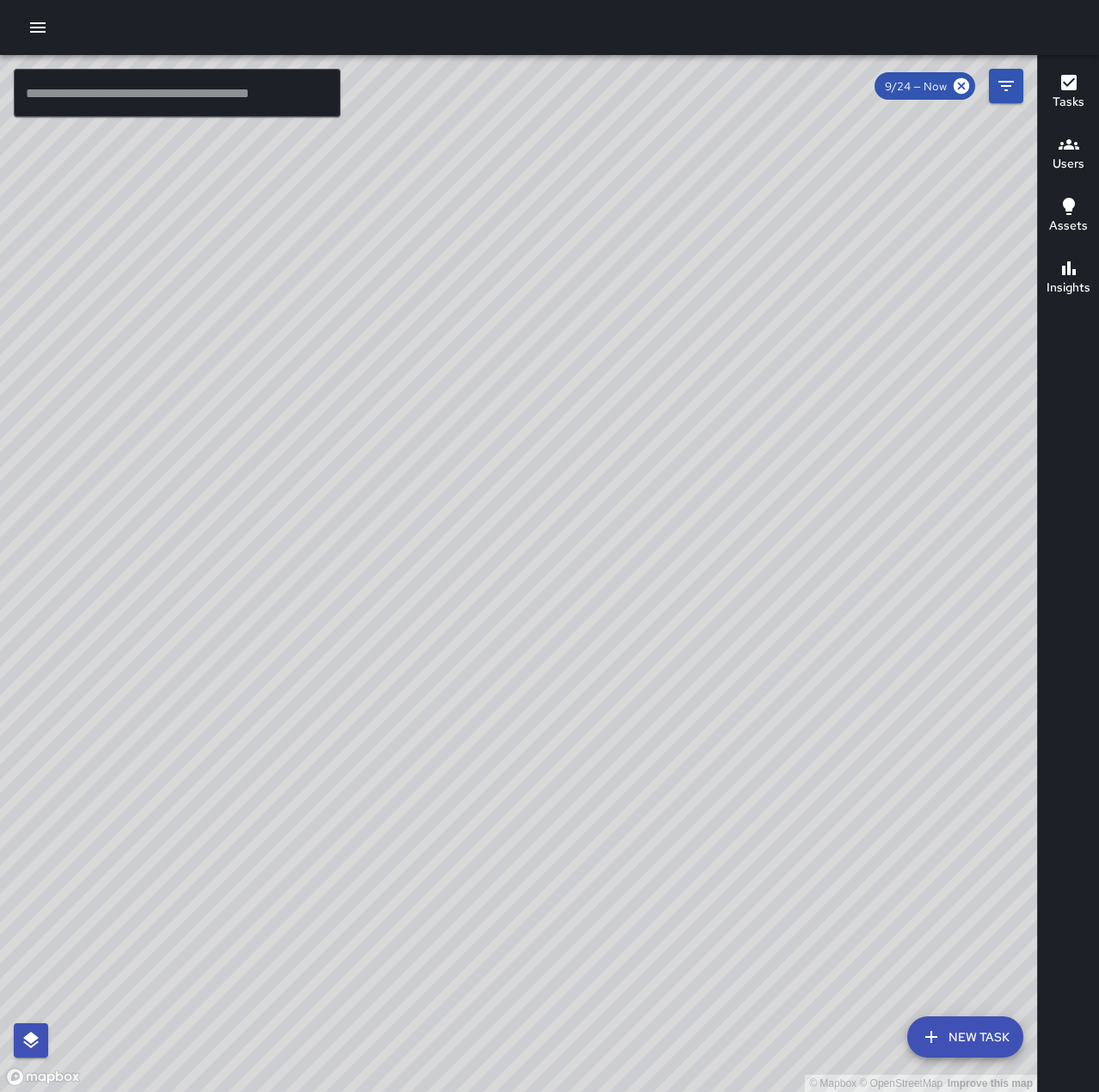
click at [790, 796] on div "© Mapbox © OpenStreetMap Improve this map" at bounding box center [519, 574] width 1037 height 1037
drag, startPoint x: 767, startPoint y: 915, endPoint x: 727, endPoint y: 767, distance: 153.3
click at [727, 767] on div "© Mapbox © OpenStreetMap Improve this map" at bounding box center [519, 574] width 1037 height 1037
click at [42, 24] on icon "button" at bounding box center [38, 28] width 16 height 10
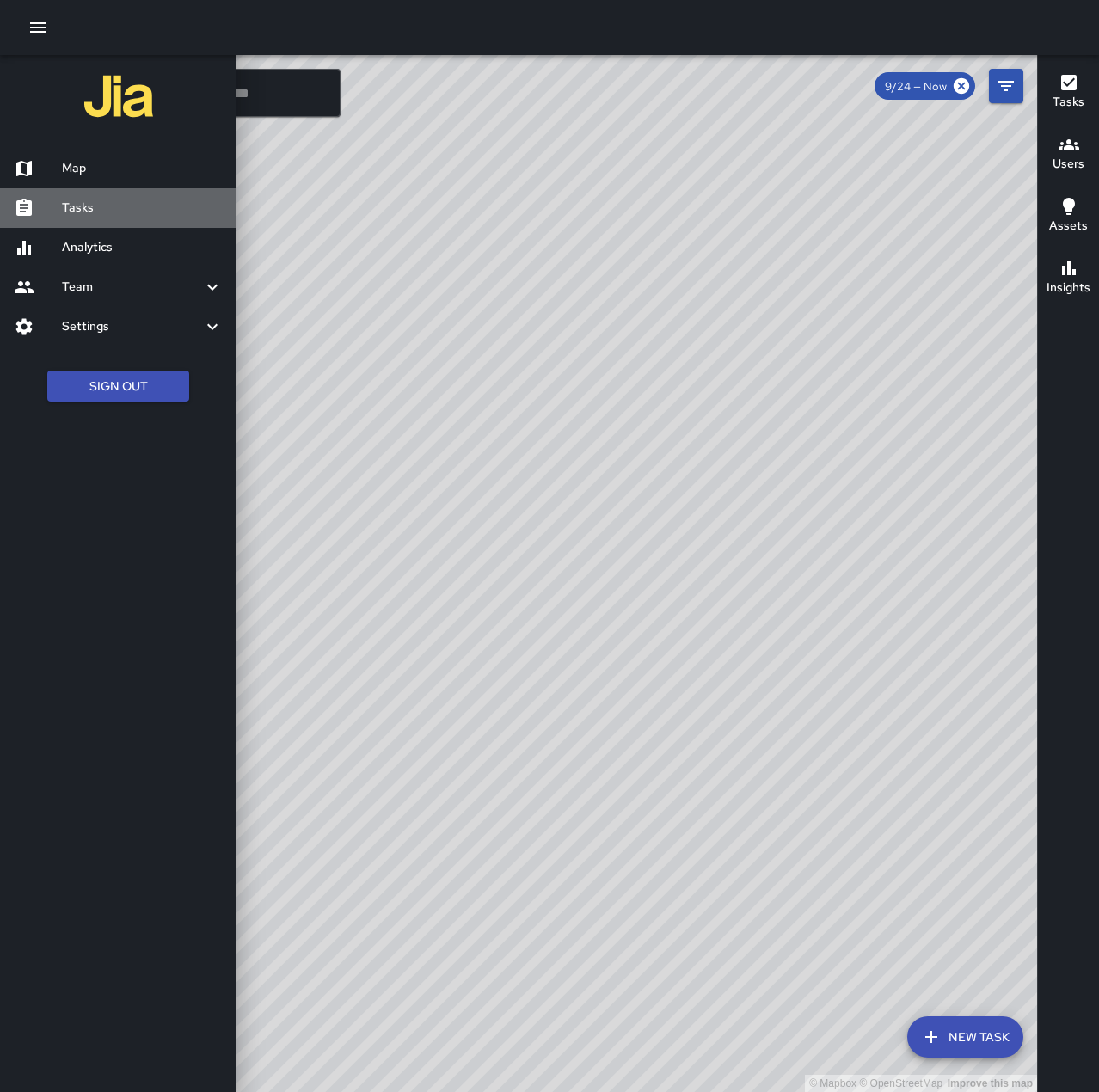
drag, startPoint x: 114, startPoint y: 194, endPoint x: 226, endPoint y: 248, distance: 124.3
click at [115, 194] on div "Tasks" at bounding box center [118, 208] width 236 height 39
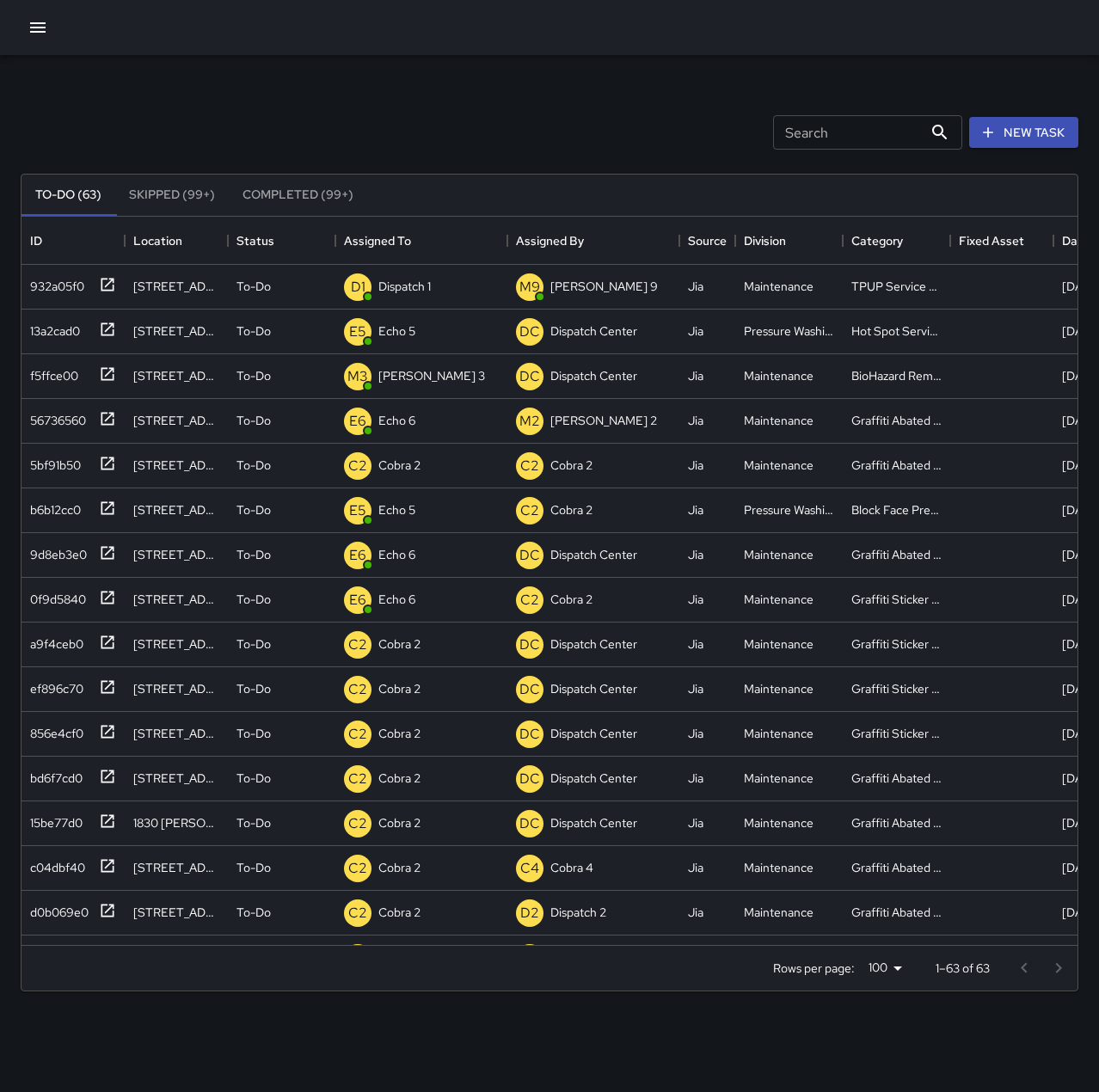
scroll to position [715, 1043]
click at [411, 290] on p "Dispatch 1" at bounding box center [403, 285] width 52 height 17
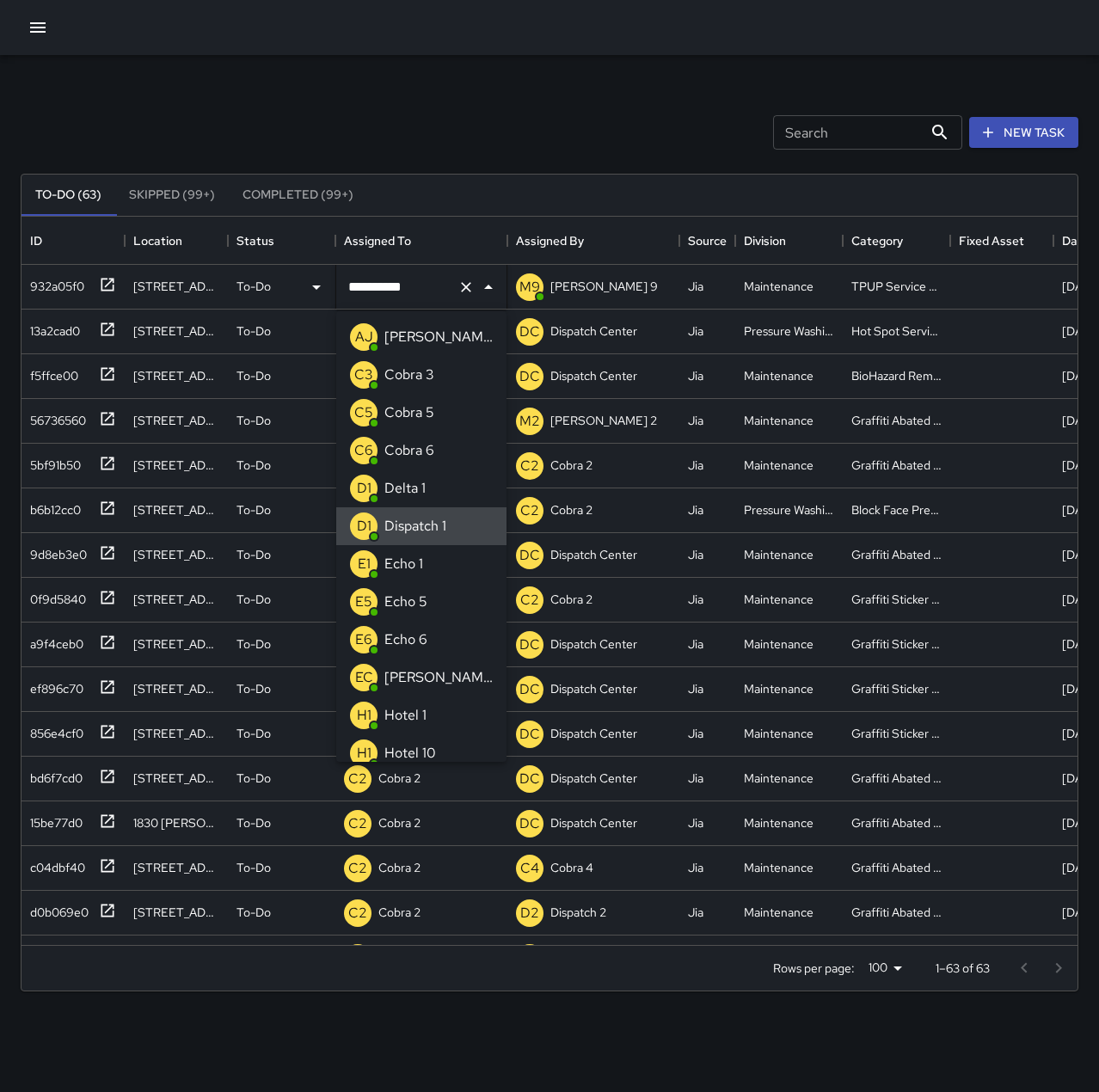
click at [469, 294] on icon "Clear" at bounding box center [465, 286] width 17 height 17
click at [443, 555] on li "E1 Echo 1" at bounding box center [421, 564] width 170 height 37
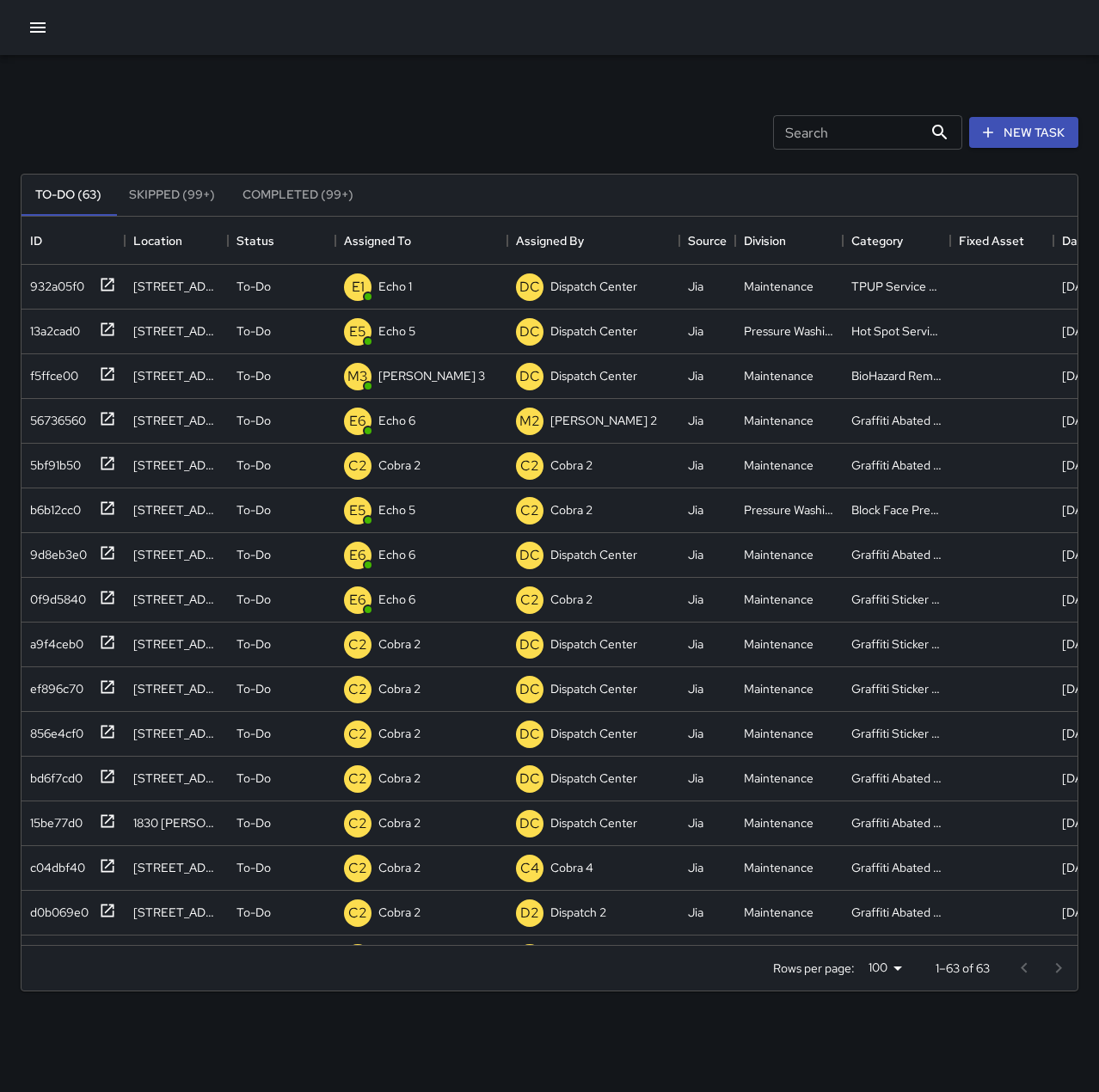
click at [485, 119] on div "Search Search New Task" at bounding box center [549, 132] width 1065 height 90
click at [47, 26] on icon "button" at bounding box center [37, 27] width 21 height 21
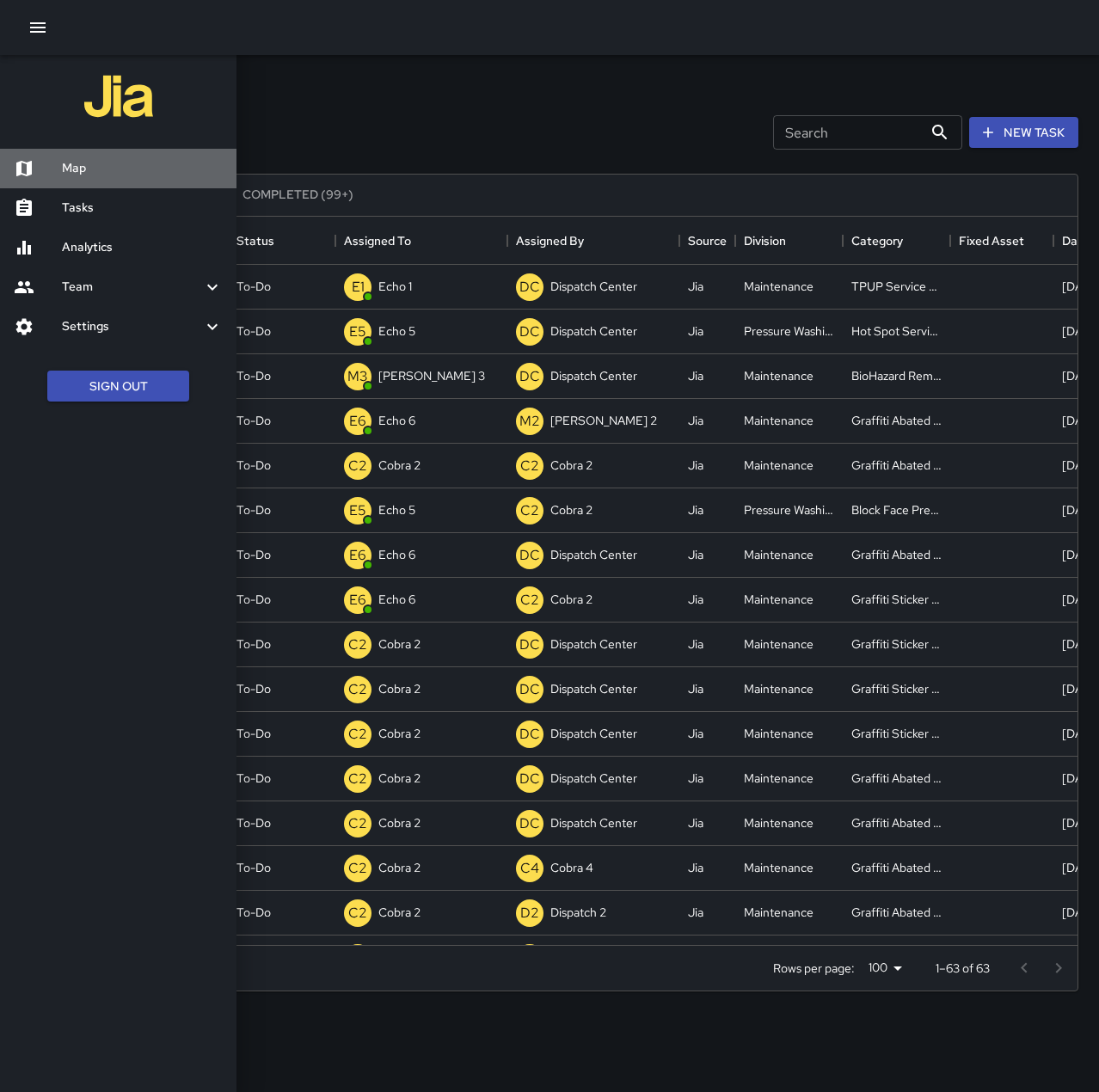
click at [118, 155] on div "Map" at bounding box center [118, 168] width 236 height 39
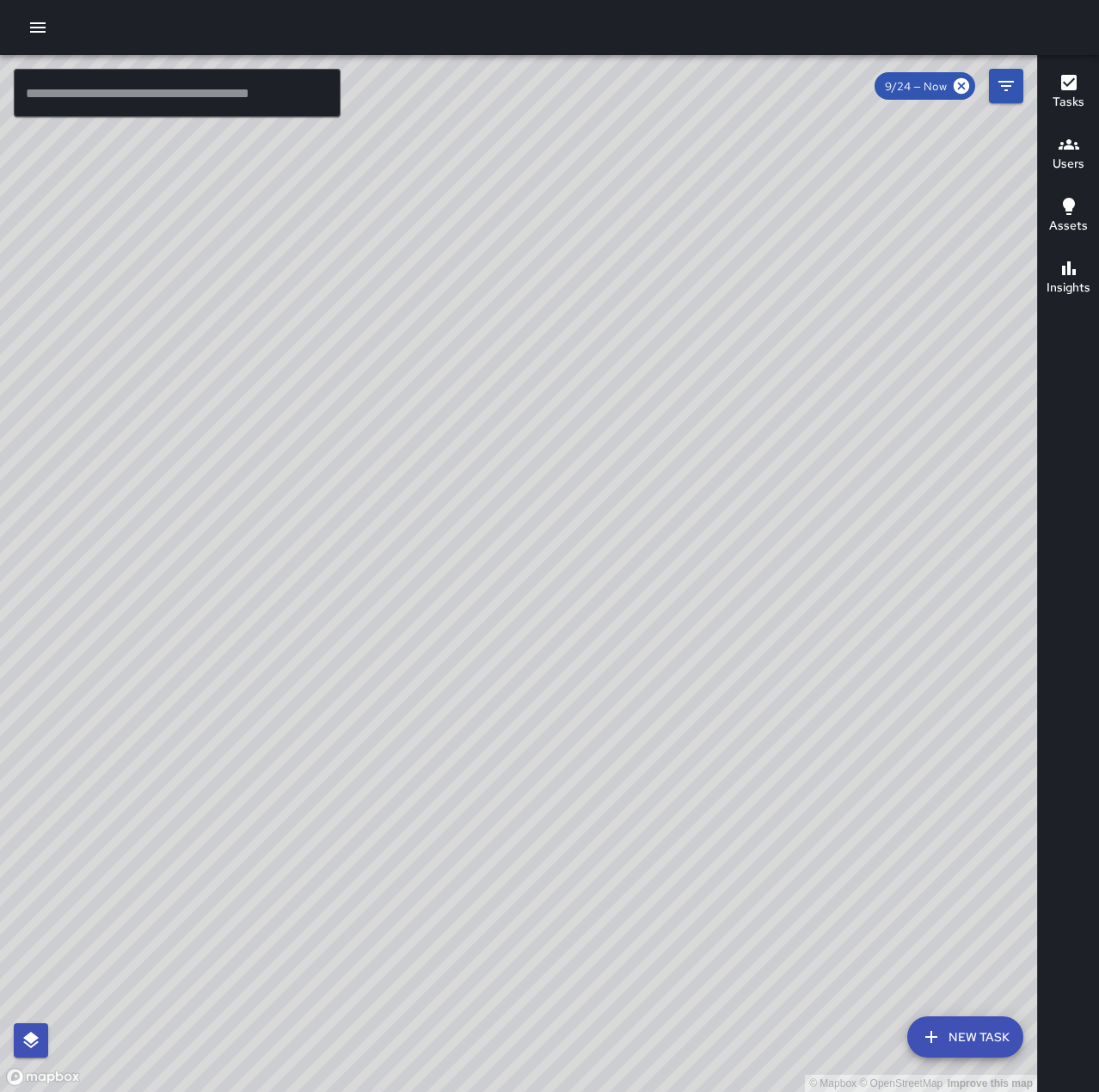
drag, startPoint x: 575, startPoint y: 802, endPoint x: 1003, endPoint y: 488, distance: 530.8
click at [1003, 488] on div "© Mapbox © OpenStreetMap Improve this map" at bounding box center [519, 574] width 1037 height 1037
drag, startPoint x: 786, startPoint y: 682, endPoint x: 1037, endPoint y: 571, distance: 274.4
click at [1037, 571] on div "© Mapbox © OpenStreetMap Improve this map ​ New Task 9/24 — Now Map Layers Task…" at bounding box center [549, 574] width 1099 height 1037
drag, startPoint x: 754, startPoint y: 714, endPoint x: 1051, endPoint y: 453, distance: 395.4
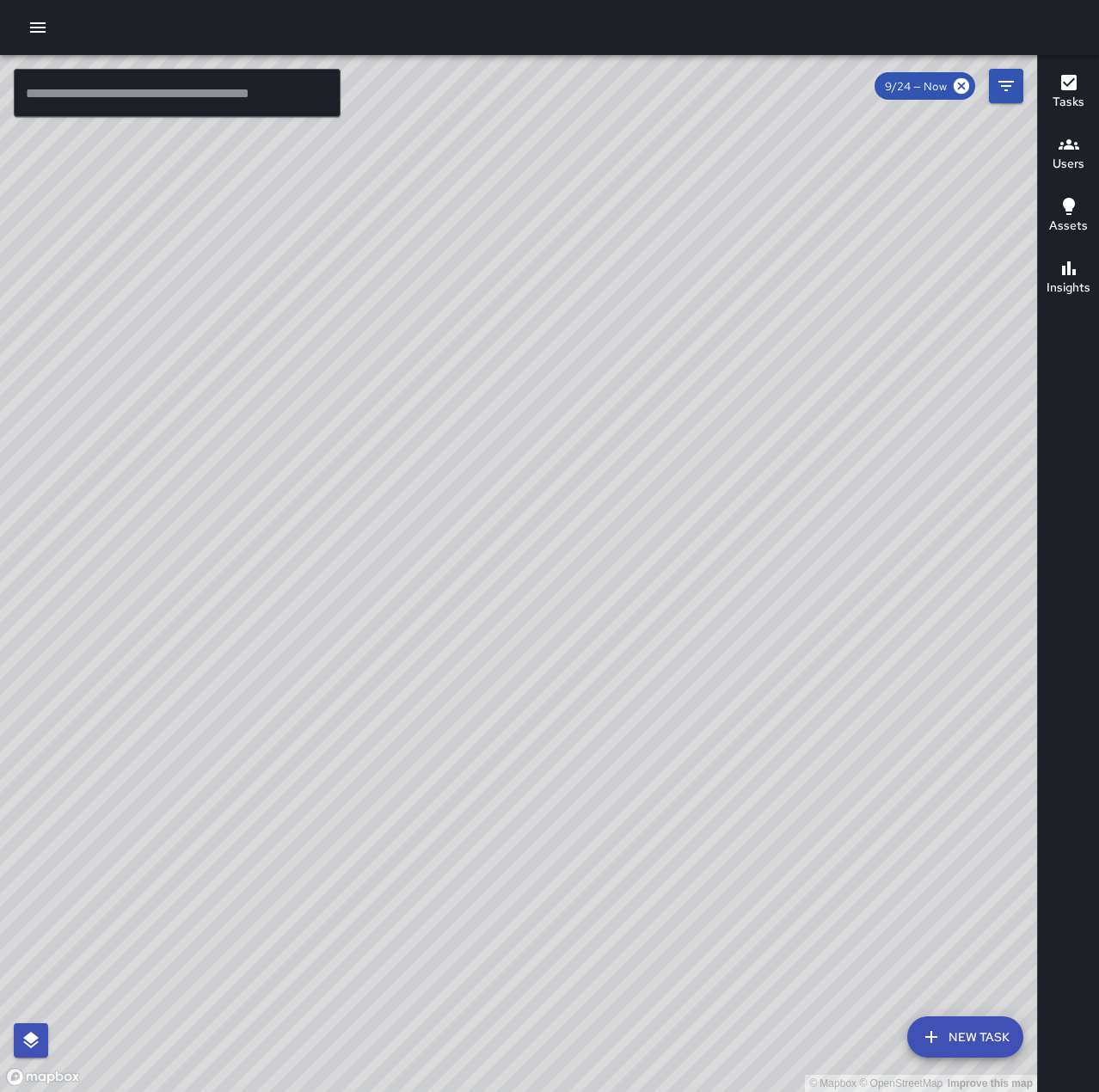
click at [1051, 453] on div "© Mapbox © OpenStreetMap Improve this map ​ New Task 9/24 — Now Map Layers Task…" at bounding box center [549, 574] width 1099 height 1037
drag, startPoint x: 703, startPoint y: 817, endPoint x: 861, endPoint y: 625, distance: 248.7
click at [861, 625] on div "© Mapbox © OpenStreetMap Improve this map" at bounding box center [519, 574] width 1037 height 1037
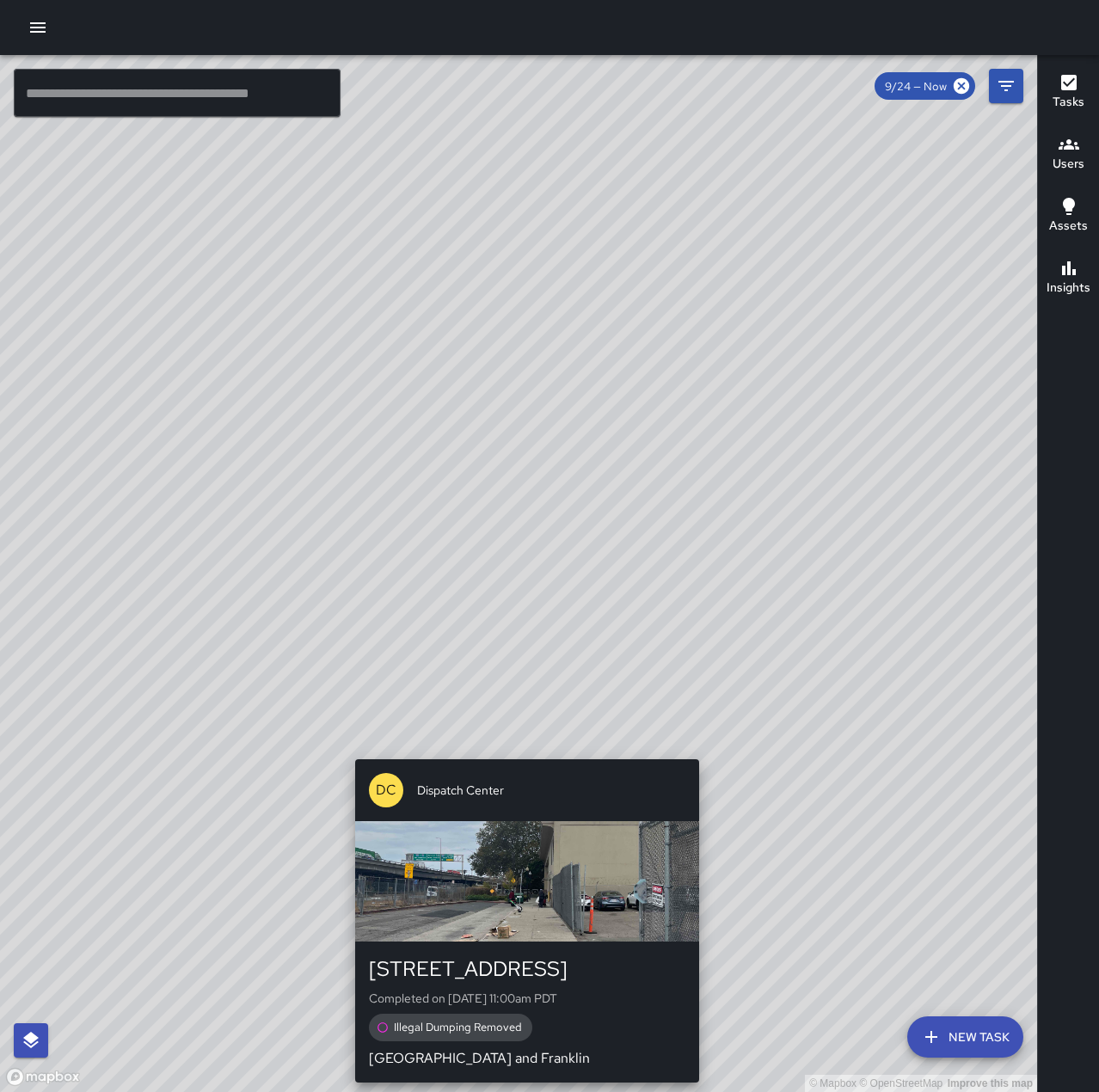
click at [709, 752] on div "© Mapbox © OpenStreetMap Improve this map DC Dispatch Center [STREET_ADDRESS] C…" at bounding box center [519, 574] width 1037 height 1037
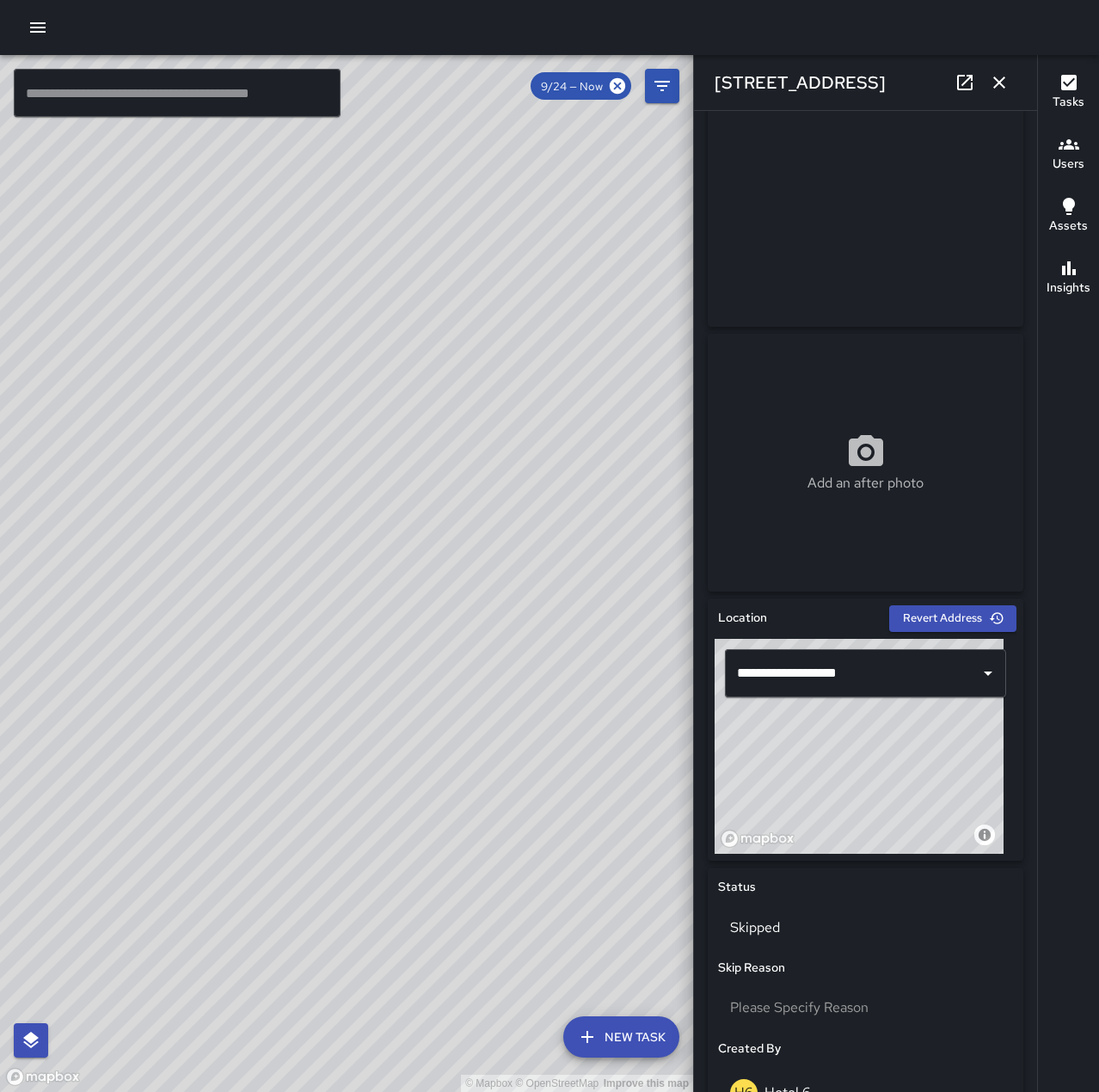
scroll to position [86, 0]
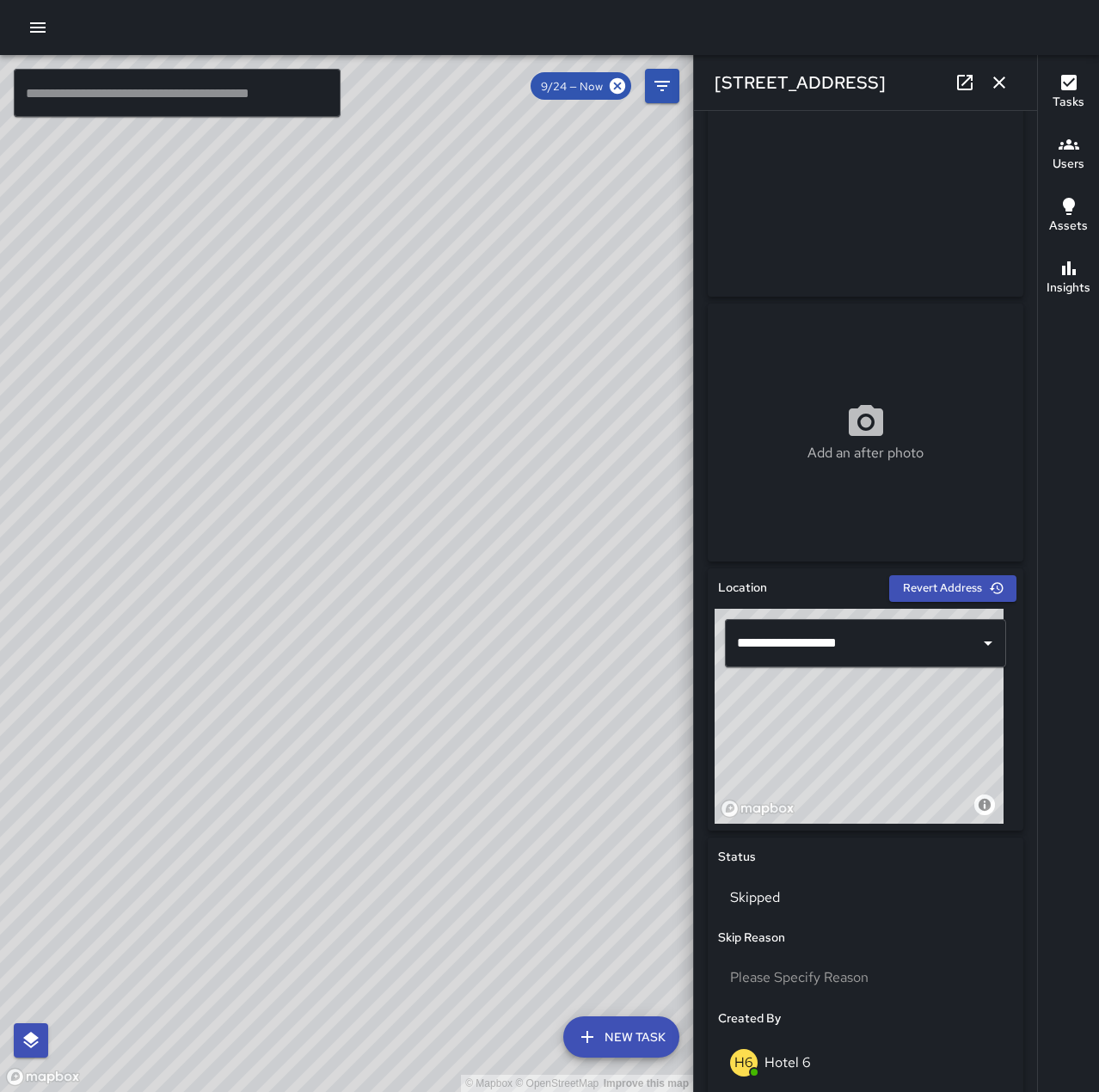
click at [1010, 79] on button "button" at bounding box center [999, 82] width 34 height 34
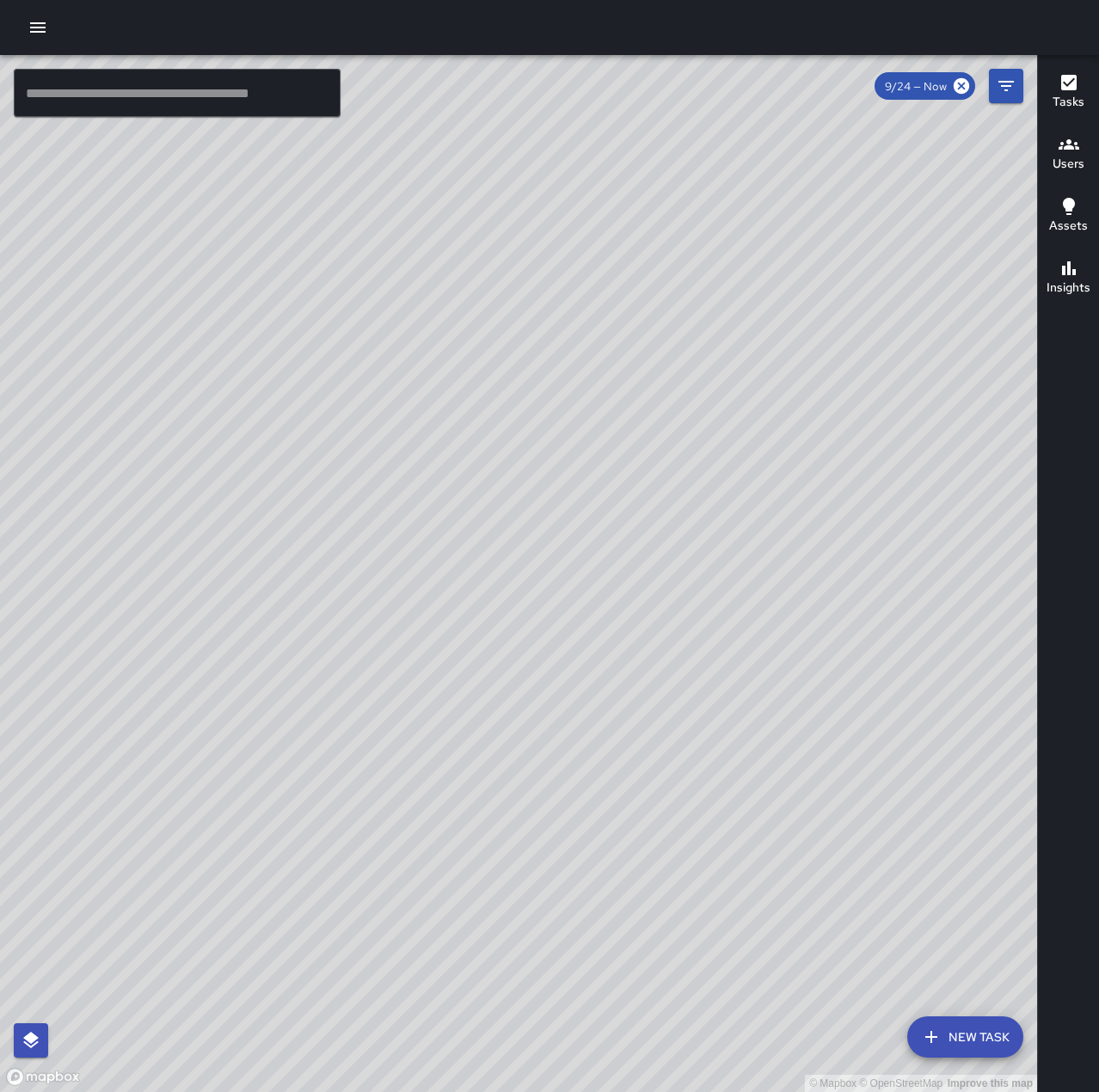
click at [453, 552] on div "© Mapbox © OpenStreetMap Improve this map M3 [PERSON_NAME] 3 [GEOGRAPHIC_DATA] …" at bounding box center [519, 574] width 1037 height 1037
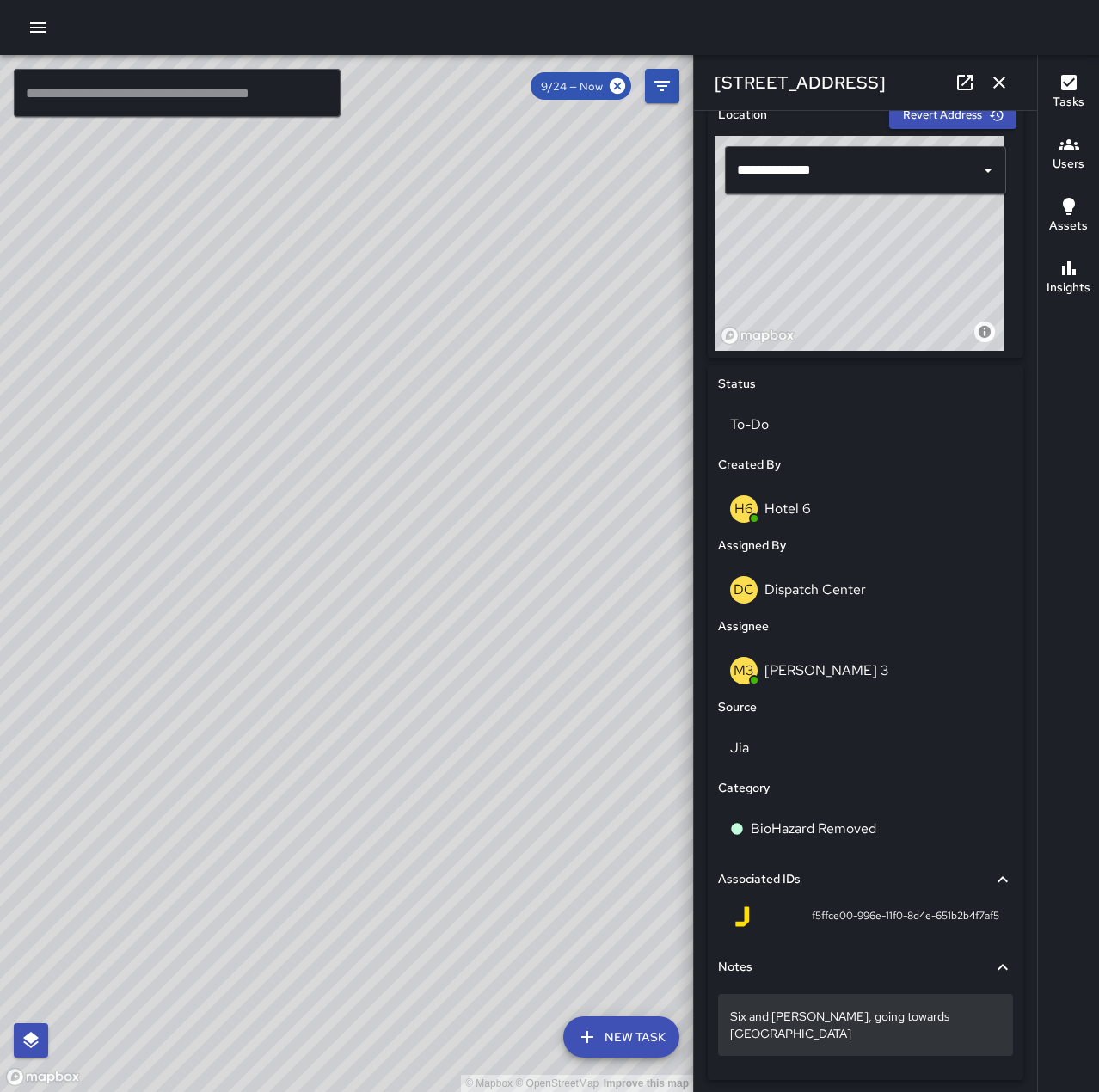
scroll to position [581, 0]
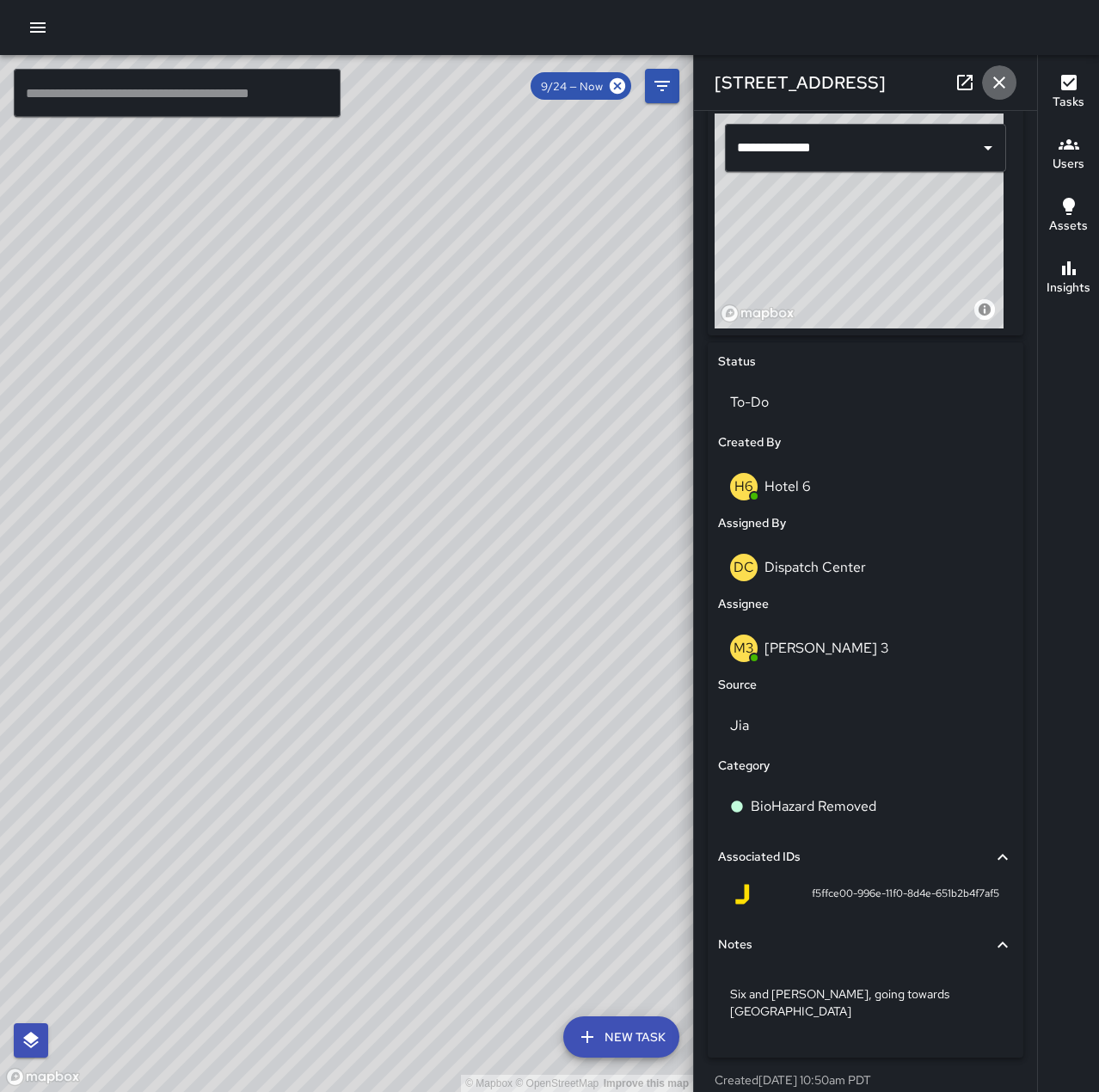
click at [1007, 85] on icon "button" at bounding box center [999, 82] width 21 height 21
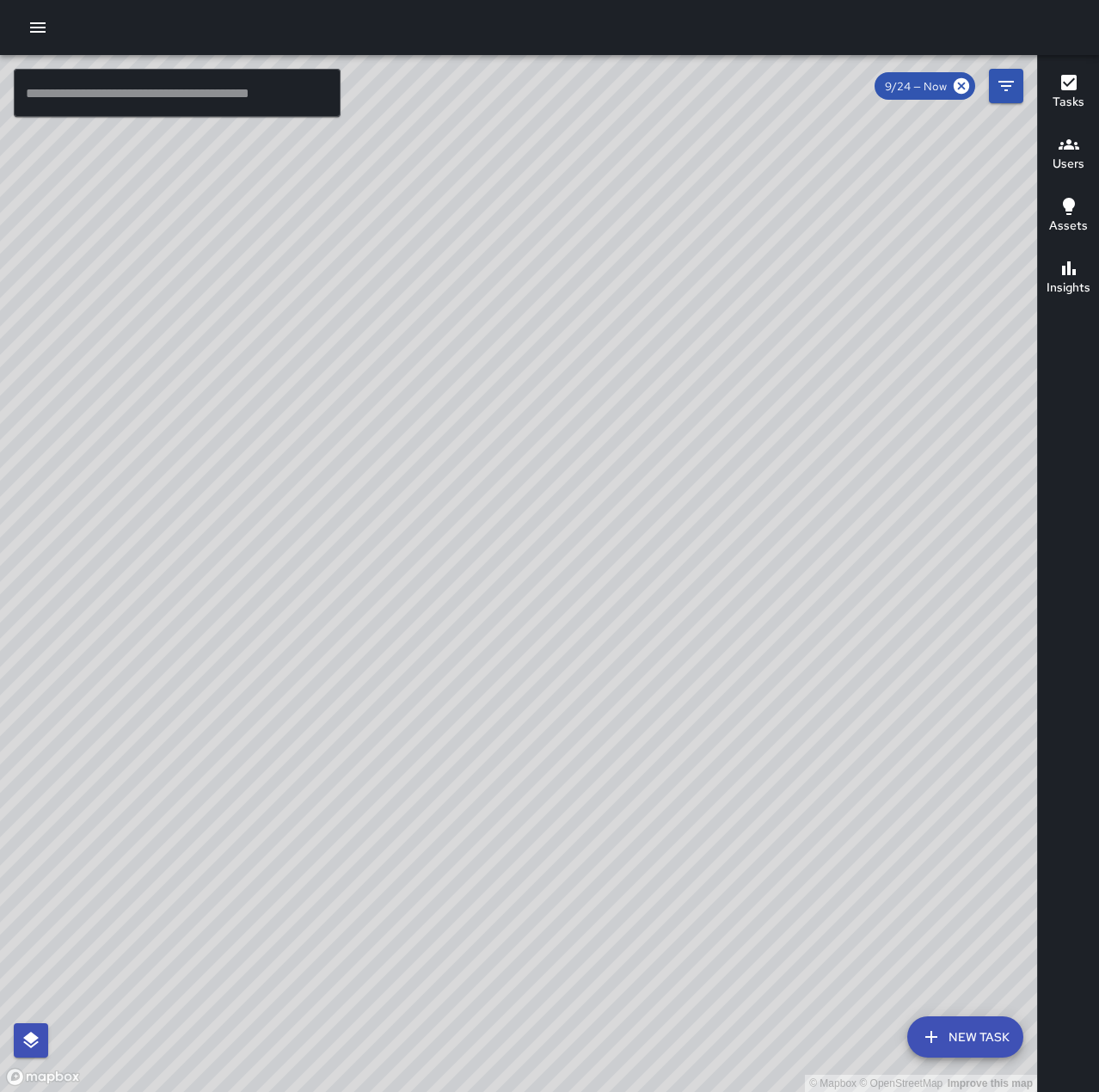
drag, startPoint x: 867, startPoint y: 454, endPoint x: 729, endPoint y: 880, distance: 447.8
click at [730, 880] on div "© Mapbox © OpenStreetMap Improve this map" at bounding box center [519, 574] width 1037 height 1037
drag, startPoint x: 633, startPoint y: 333, endPoint x: 522, endPoint y: 728, distance: 410.3
click at [522, 728] on div "© Mapbox © OpenStreetMap Improve this map" at bounding box center [519, 574] width 1037 height 1037
drag, startPoint x: 943, startPoint y: 682, endPoint x: 794, endPoint y: 883, distance: 250.2
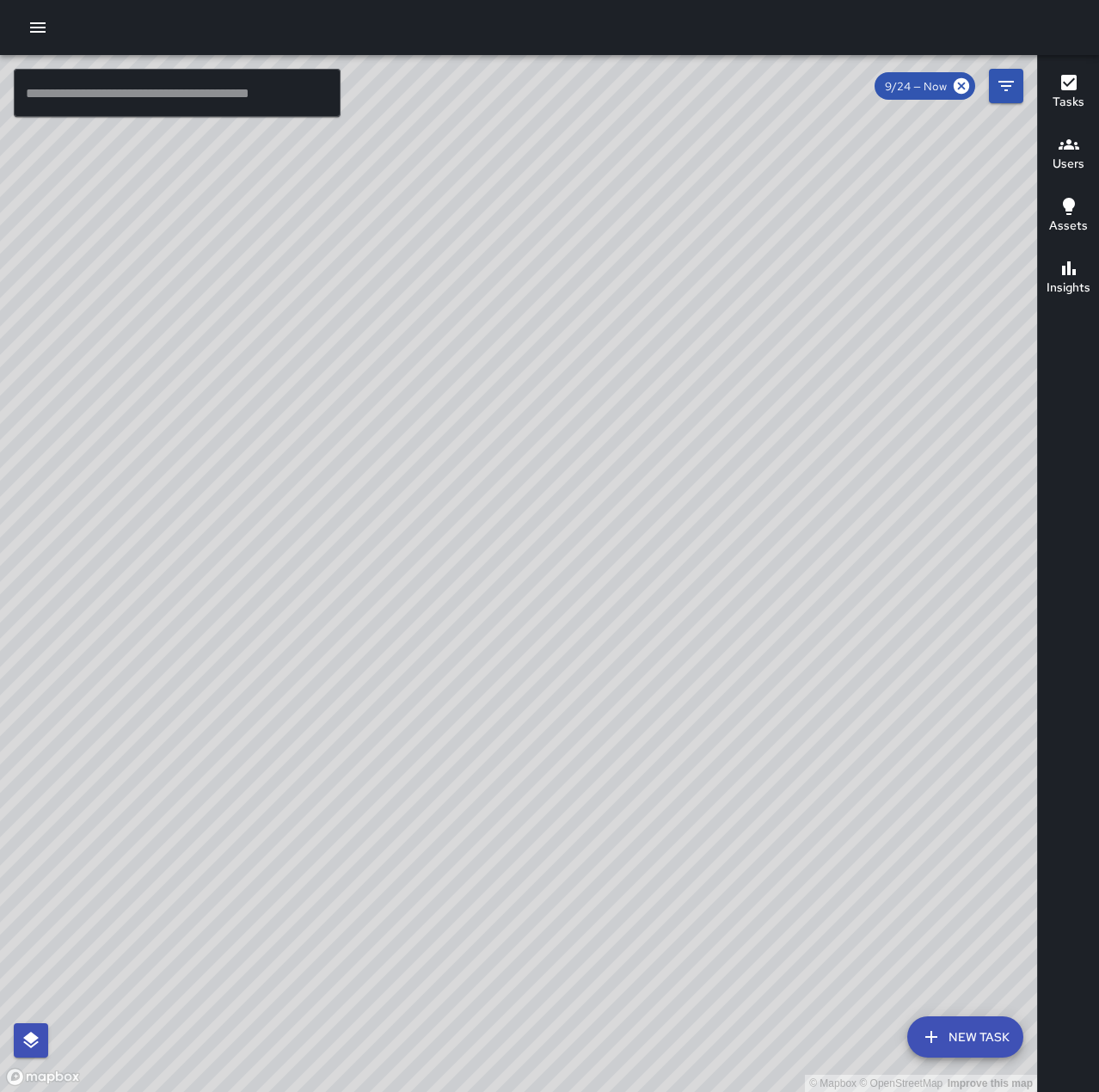
click at [795, 891] on div "© Mapbox © OpenStreetMap Improve this map" at bounding box center [519, 574] width 1037 height 1037
drag, startPoint x: 815, startPoint y: 711, endPoint x: 723, endPoint y: 702, distance: 92.4
click at [723, 702] on div "© Mapbox © OpenStreetMap Improve this map" at bounding box center [519, 574] width 1037 height 1037
drag, startPoint x: 771, startPoint y: 636, endPoint x: 780, endPoint y: 675, distance: 40.0
click at [780, 675] on div "© Mapbox © OpenStreetMap Improve this map" at bounding box center [519, 574] width 1037 height 1037
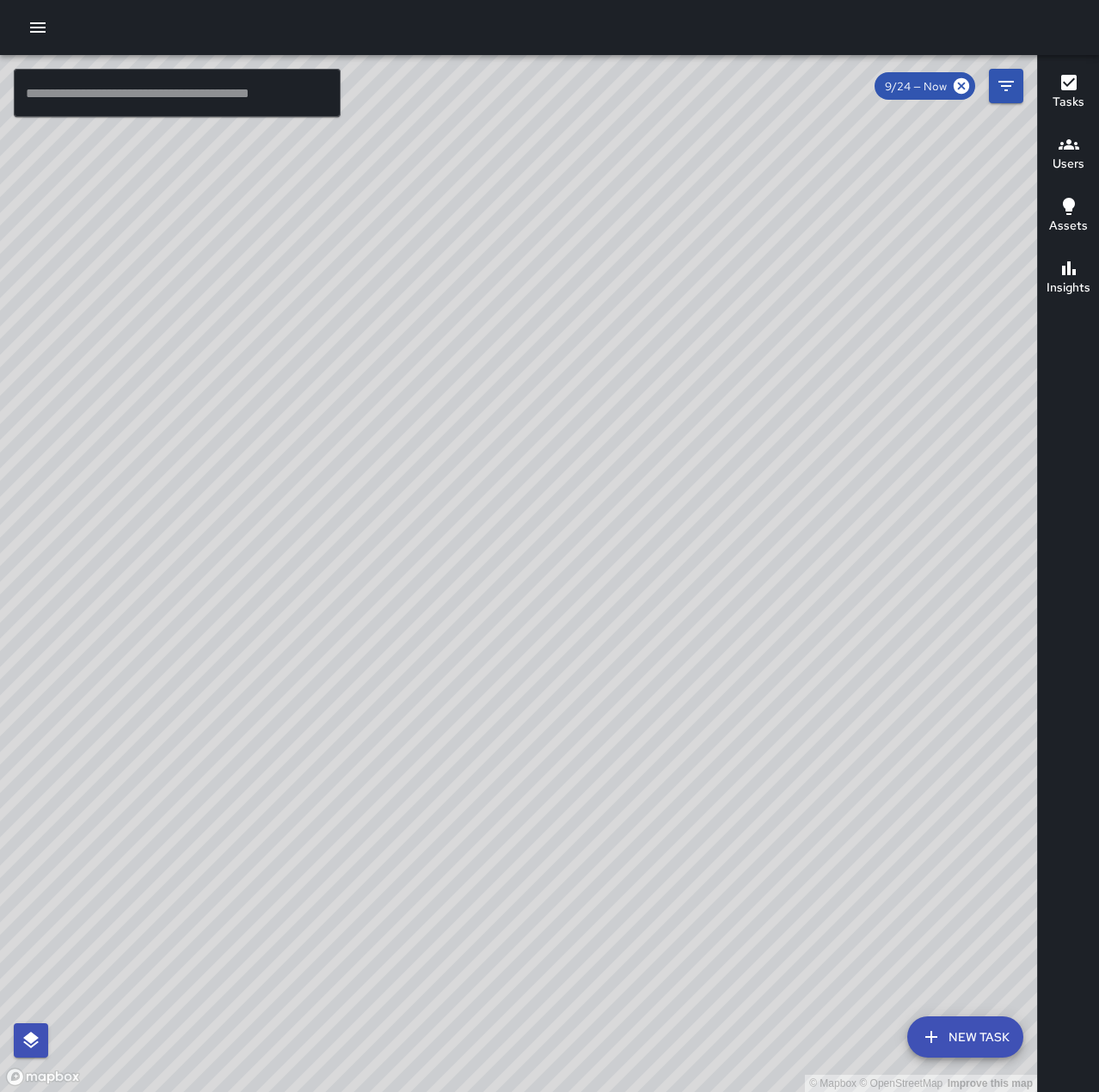
click at [41, 18] on icon "button" at bounding box center [37, 27] width 21 height 21
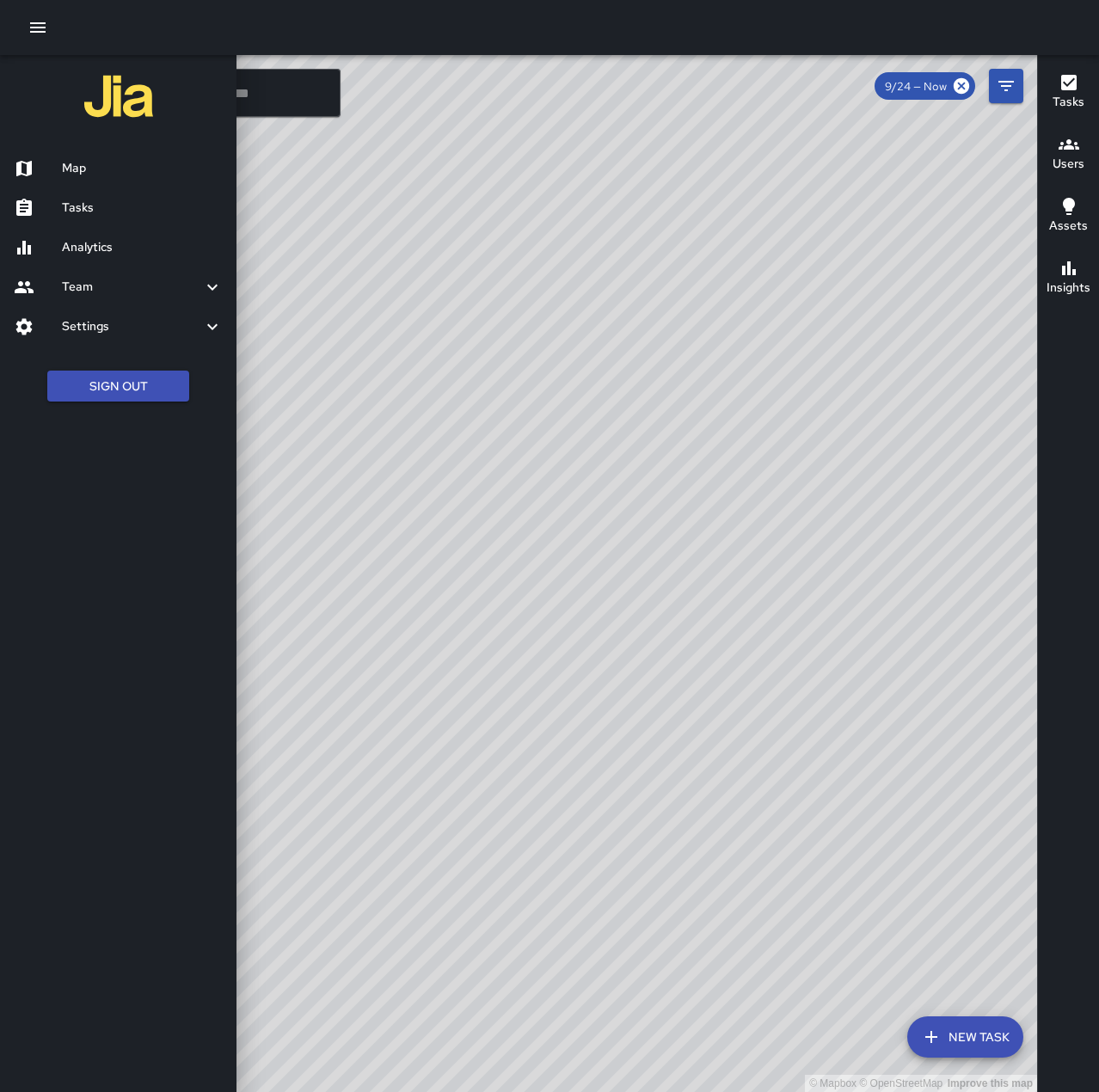
click at [98, 205] on h6 "Tasks" at bounding box center [142, 208] width 160 height 19
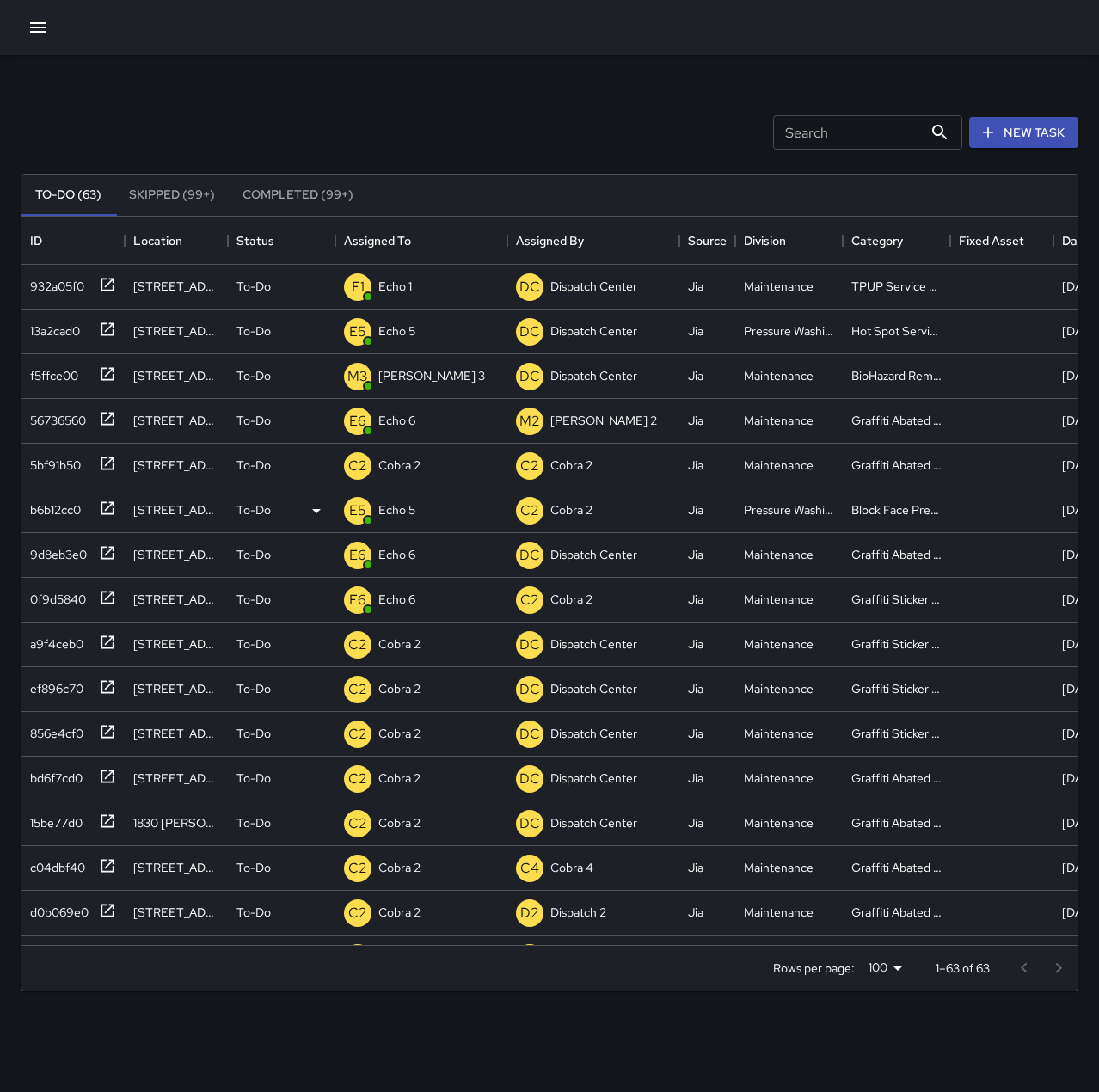
scroll to position [715, 1043]
click at [31, 20] on icon "button" at bounding box center [37, 27] width 21 height 21
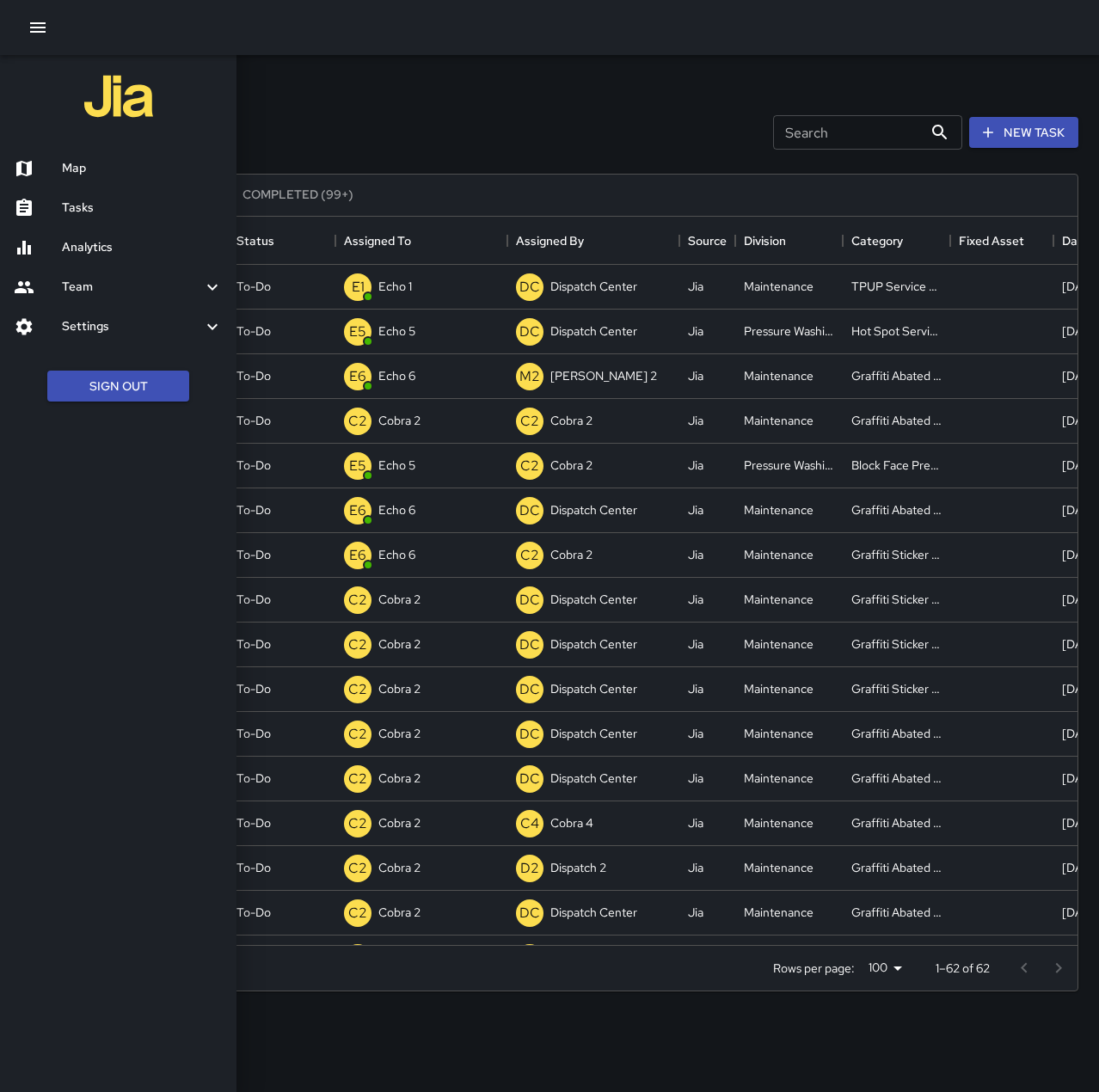
click at [97, 169] on h6 "Map" at bounding box center [142, 168] width 160 height 19
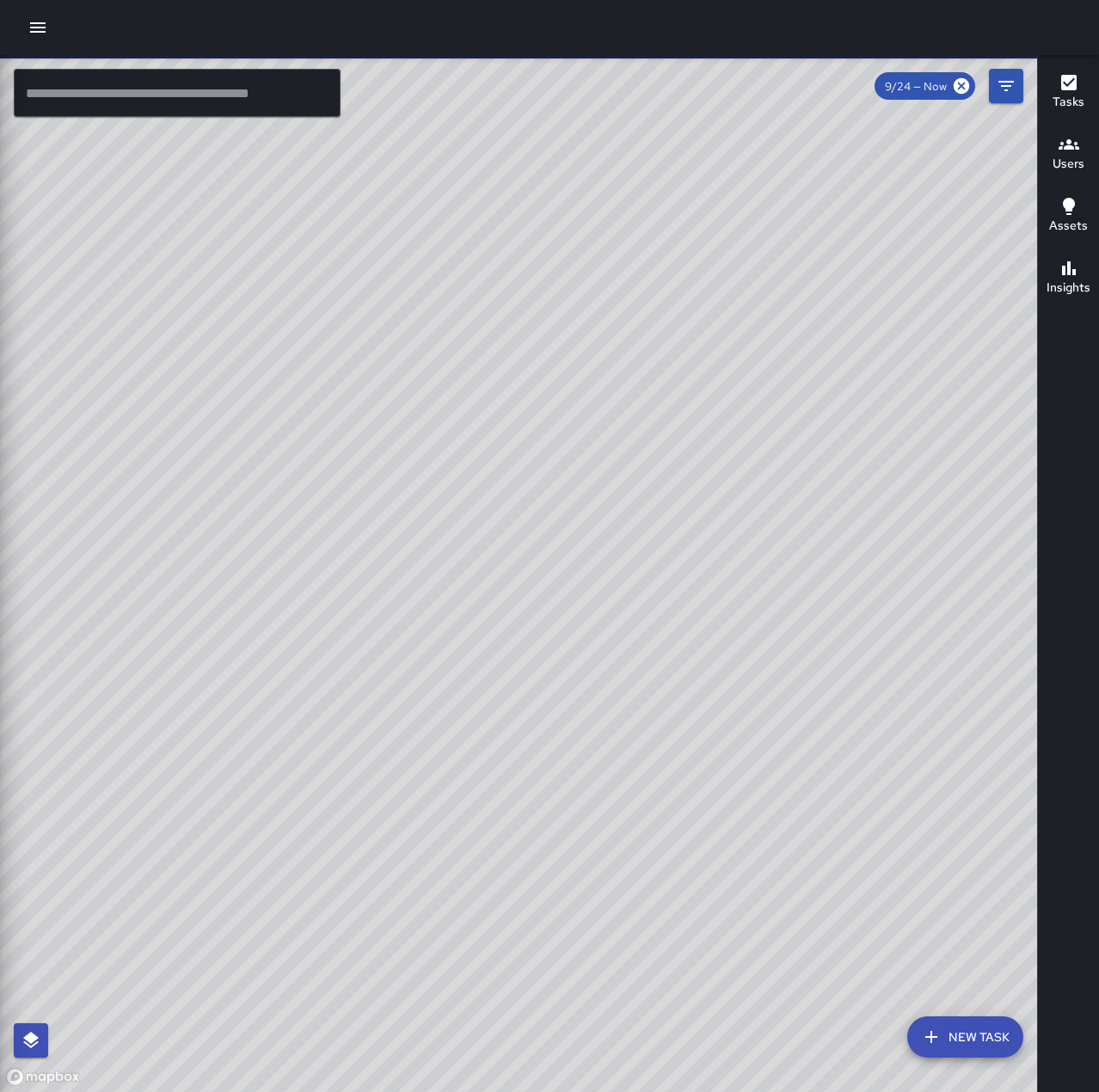
click at [155, 90] on input "text" at bounding box center [177, 92] width 327 height 48
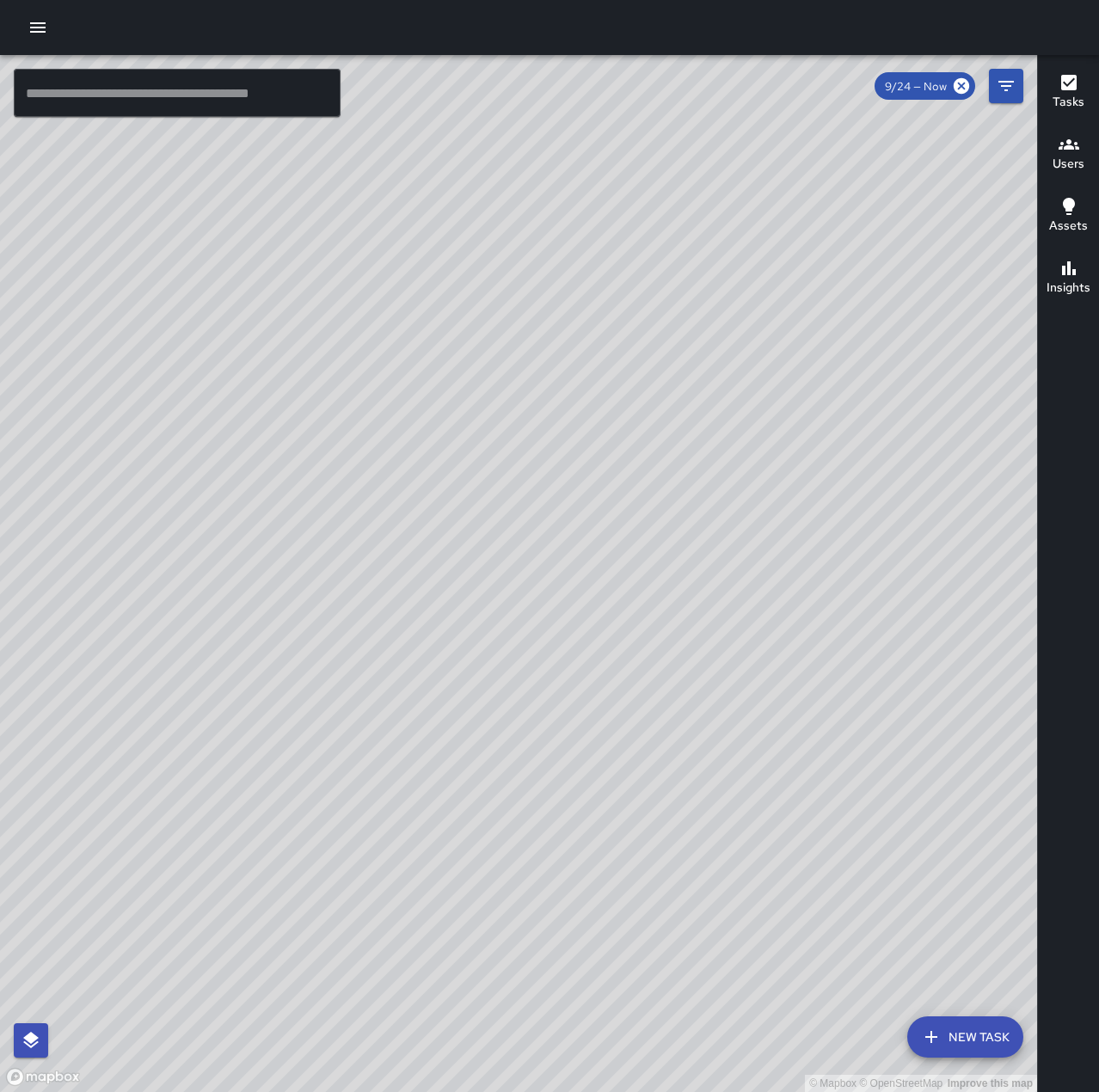
drag, startPoint x: 402, startPoint y: 885, endPoint x: 752, endPoint y: 763, distance: 370.7
click at [754, 766] on div "© Mapbox © OpenStreetMap Improve this map" at bounding box center [519, 574] width 1037 height 1037
drag, startPoint x: 729, startPoint y: 788, endPoint x: 792, endPoint y: 616, distance: 183.2
click at [792, 616] on div "© Mapbox © OpenStreetMap Improve this map" at bounding box center [519, 574] width 1037 height 1037
drag, startPoint x: 935, startPoint y: 623, endPoint x: 653, endPoint y: 970, distance: 447.1
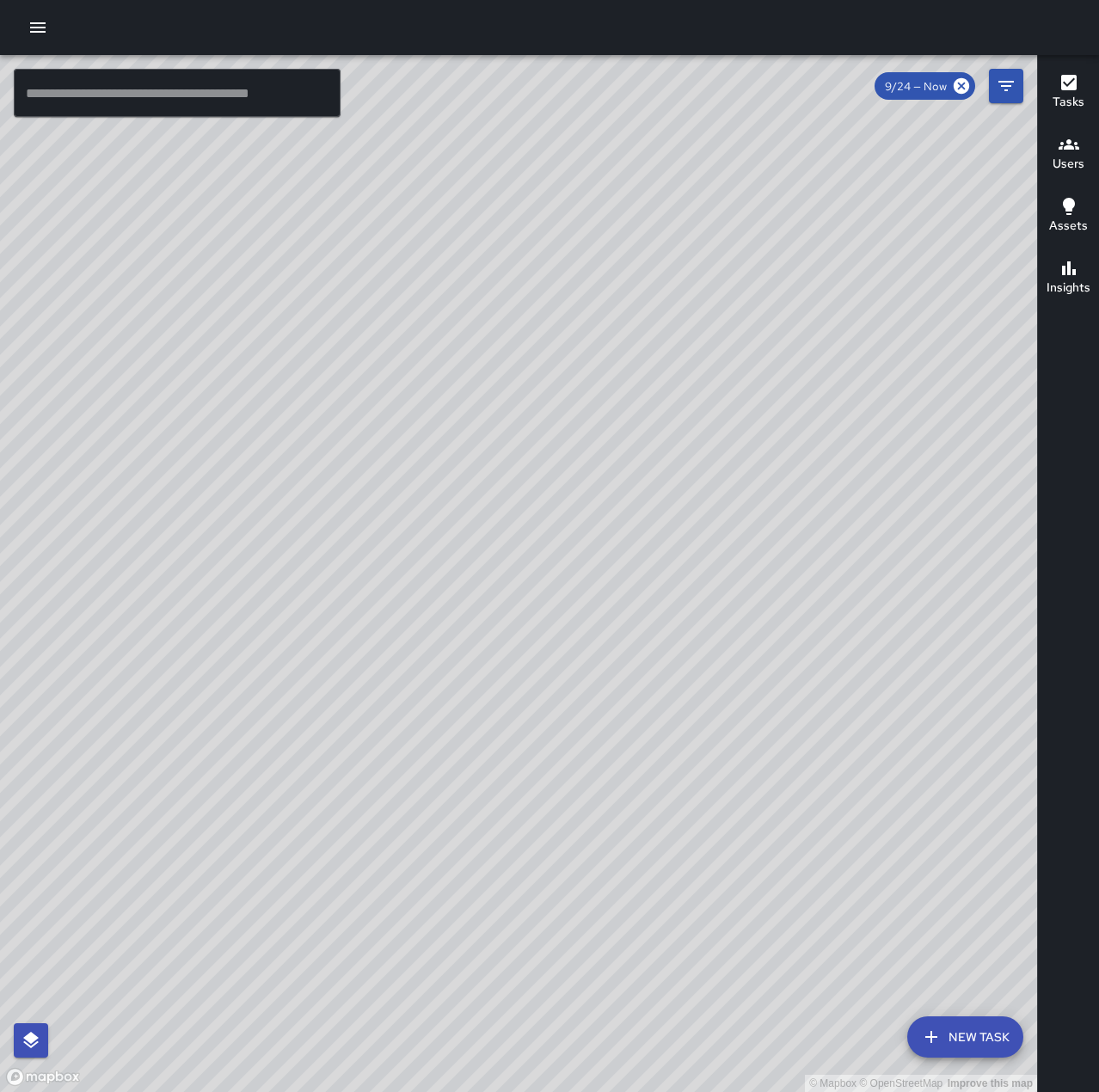
click at [653, 970] on div "© Mapbox © OpenStreetMap Improve this map" at bounding box center [519, 574] width 1037 height 1037
drag, startPoint x: 986, startPoint y: 576, endPoint x: 843, endPoint y: 728, distance: 208.7
click at [843, 728] on div "© Mapbox © OpenStreetMap Improve this map" at bounding box center [519, 574] width 1037 height 1037
drag, startPoint x: 894, startPoint y: 656, endPoint x: 656, endPoint y: 761, distance: 260.1
click at [656, 761] on div "© Mapbox © OpenStreetMap Improve this map" at bounding box center [519, 574] width 1037 height 1037
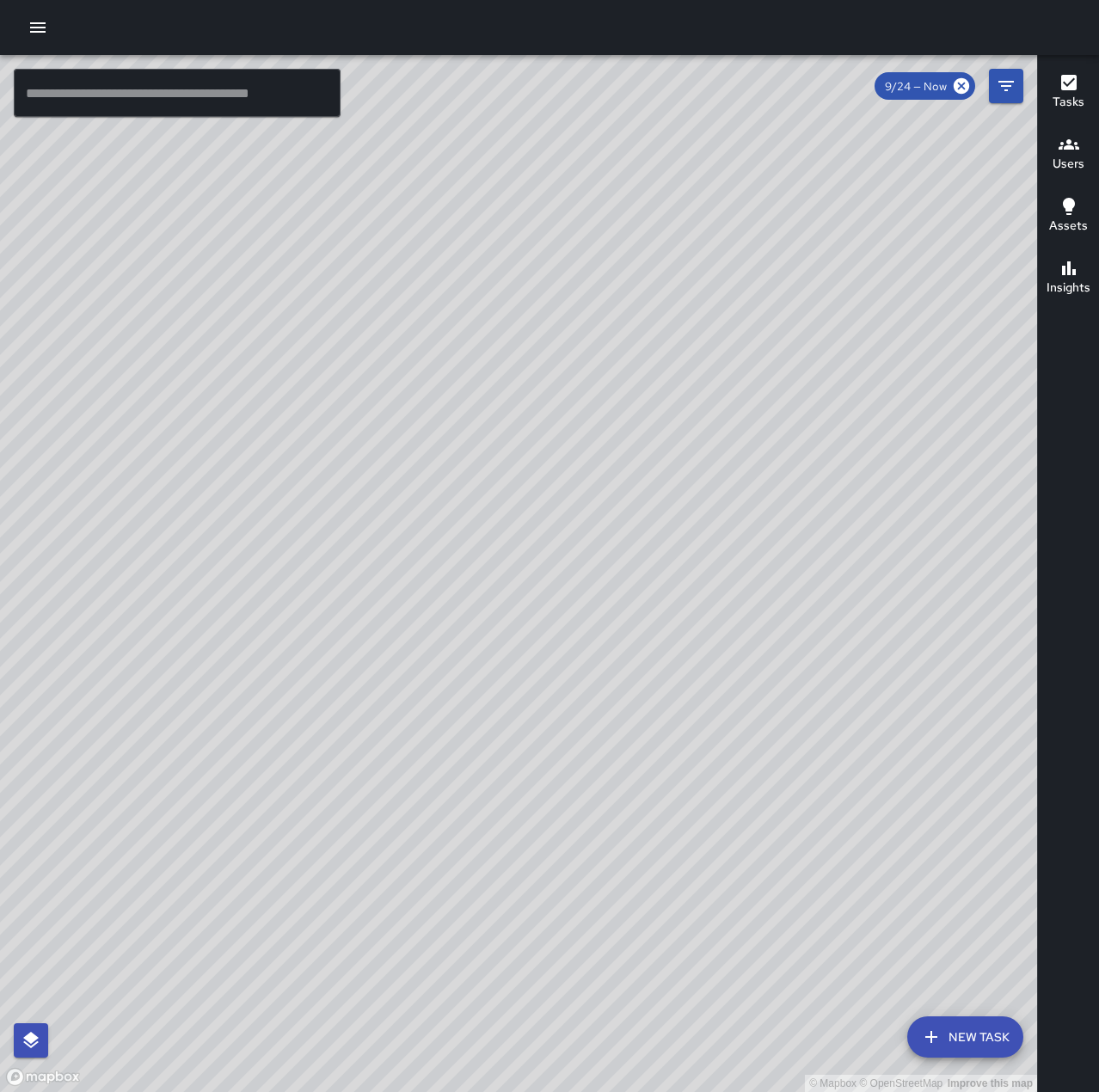
drag, startPoint x: 837, startPoint y: 538, endPoint x: 832, endPoint y: 685, distance: 147.1
click at [832, 685] on div "© Mapbox © OpenStreetMap Improve this map" at bounding box center [519, 574] width 1037 height 1037
click at [26, 30] on button "button" at bounding box center [37, 27] width 34 height 34
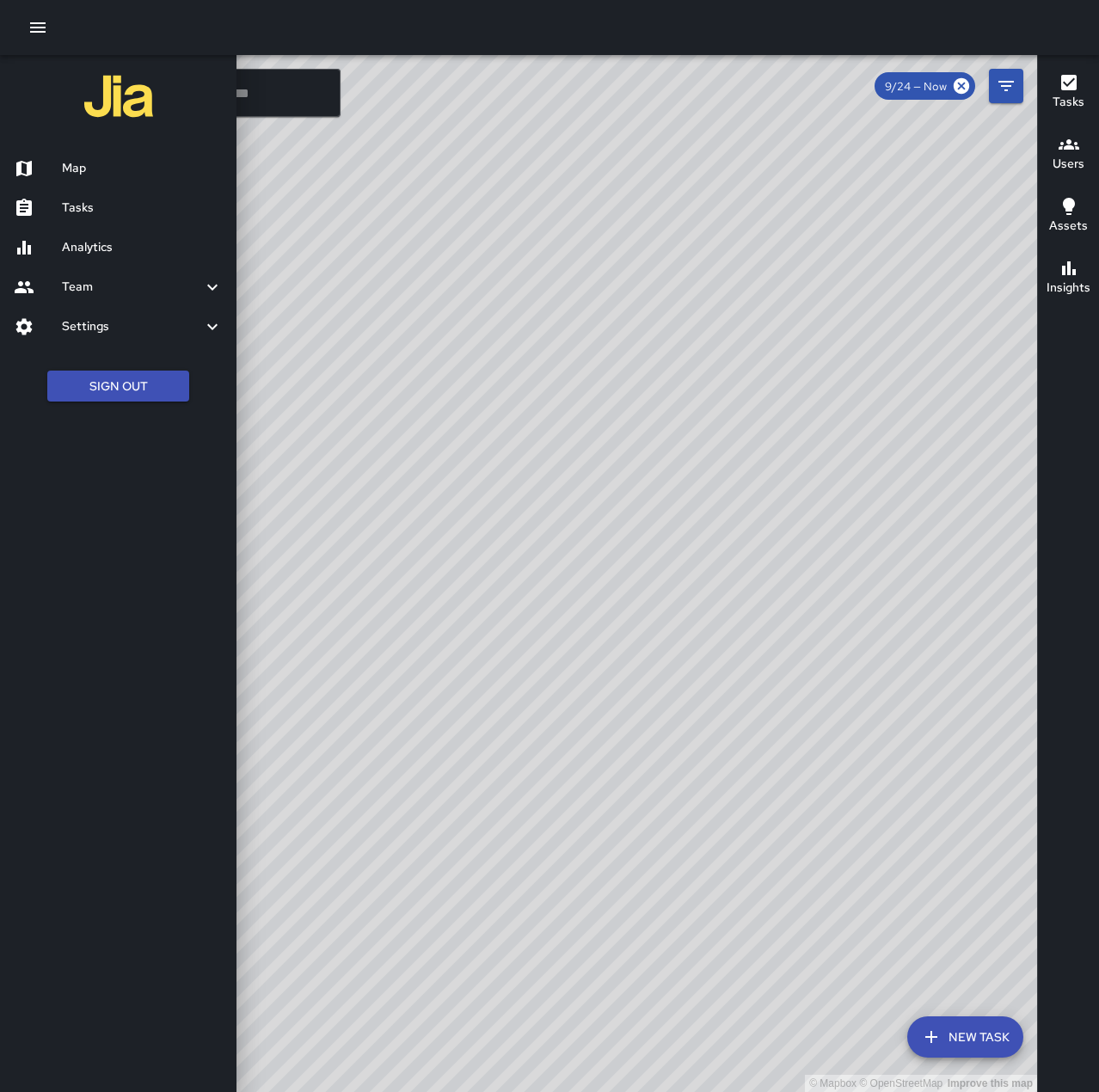
click at [106, 208] on h6 "Tasks" at bounding box center [142, 208] width 160 height 19
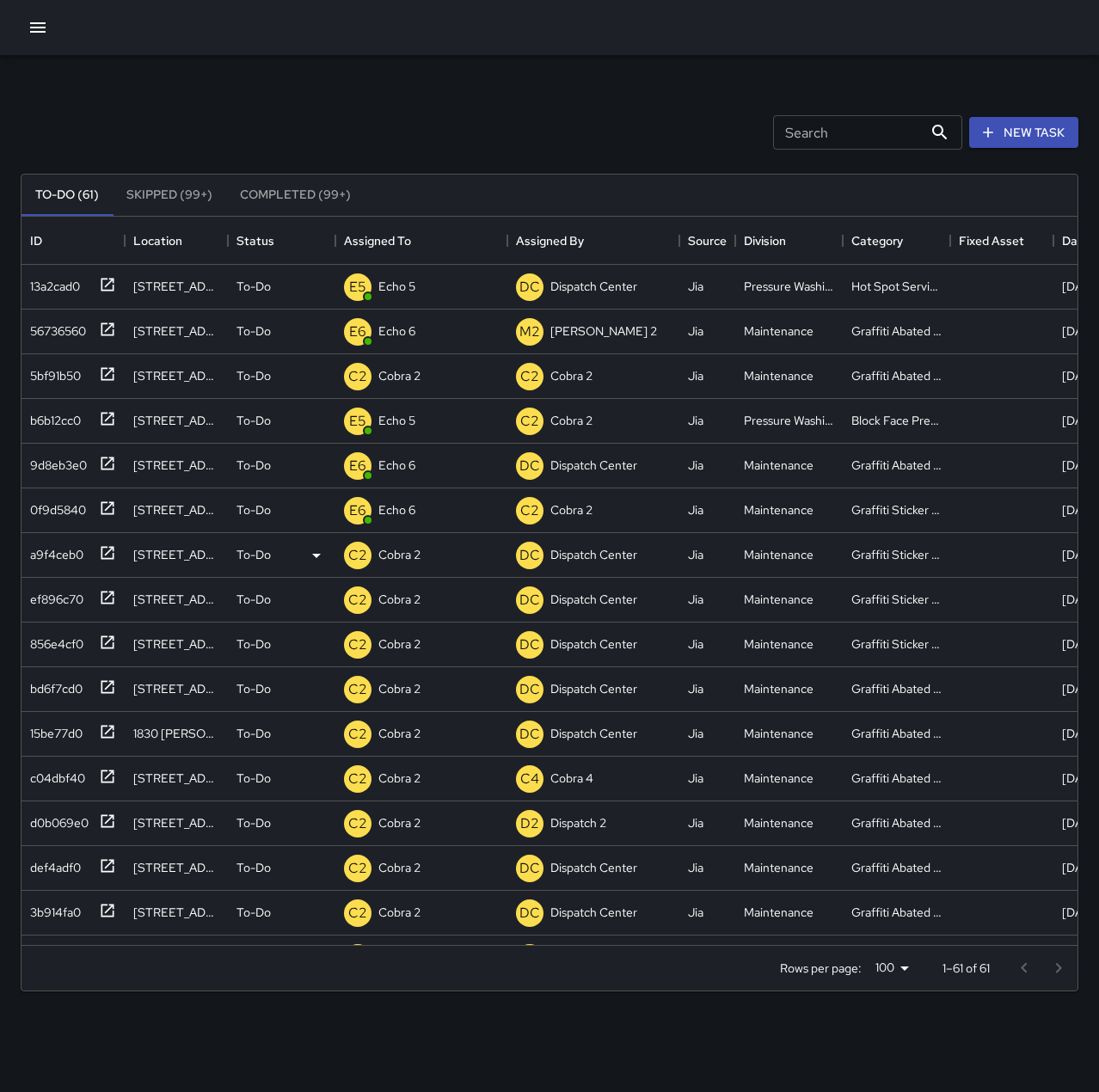
scroll to position [715, 1043]
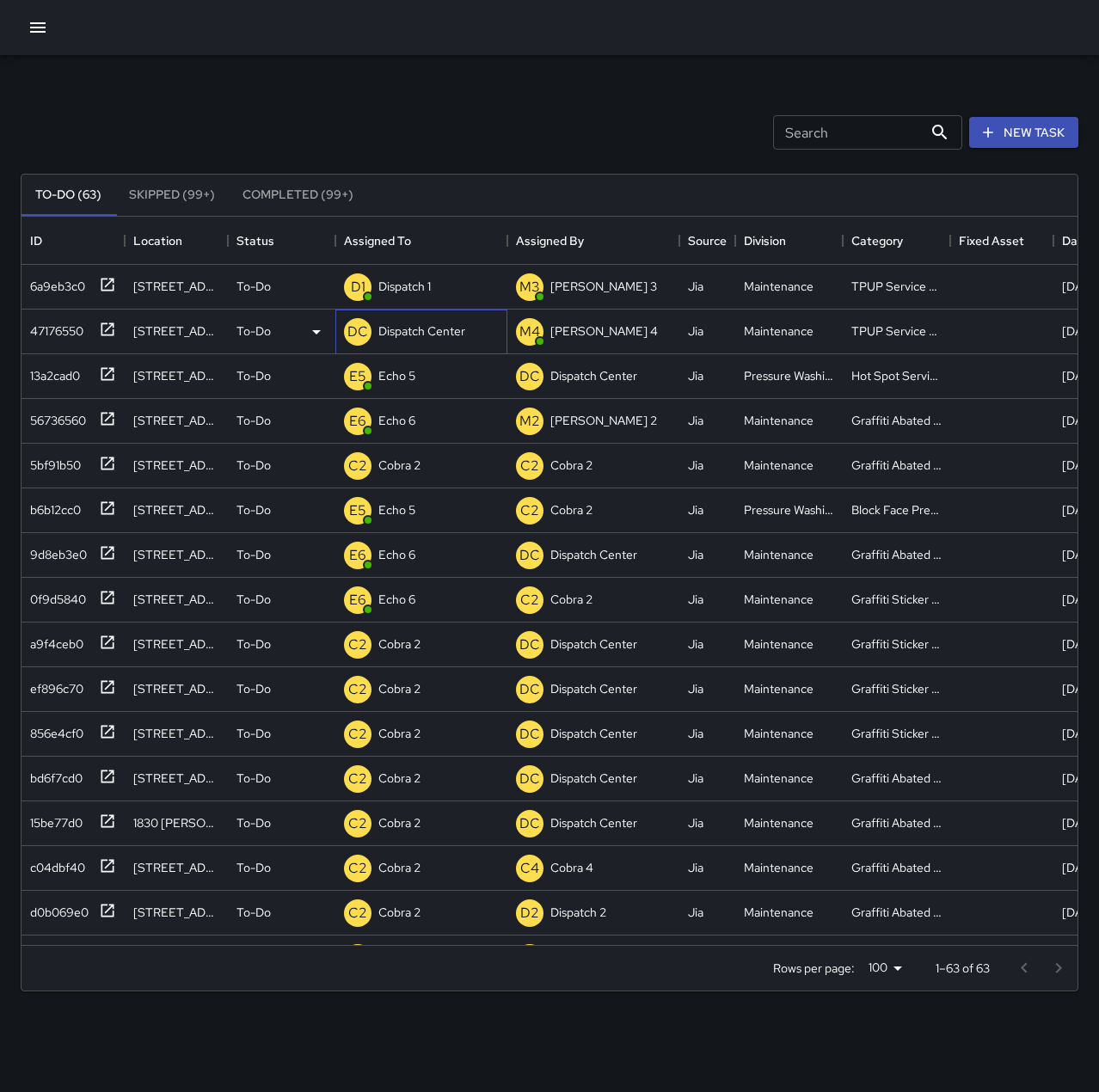
click at [423, 334] on p "Dispatch Center" at bounding box center [421, 331] width 87 height 17
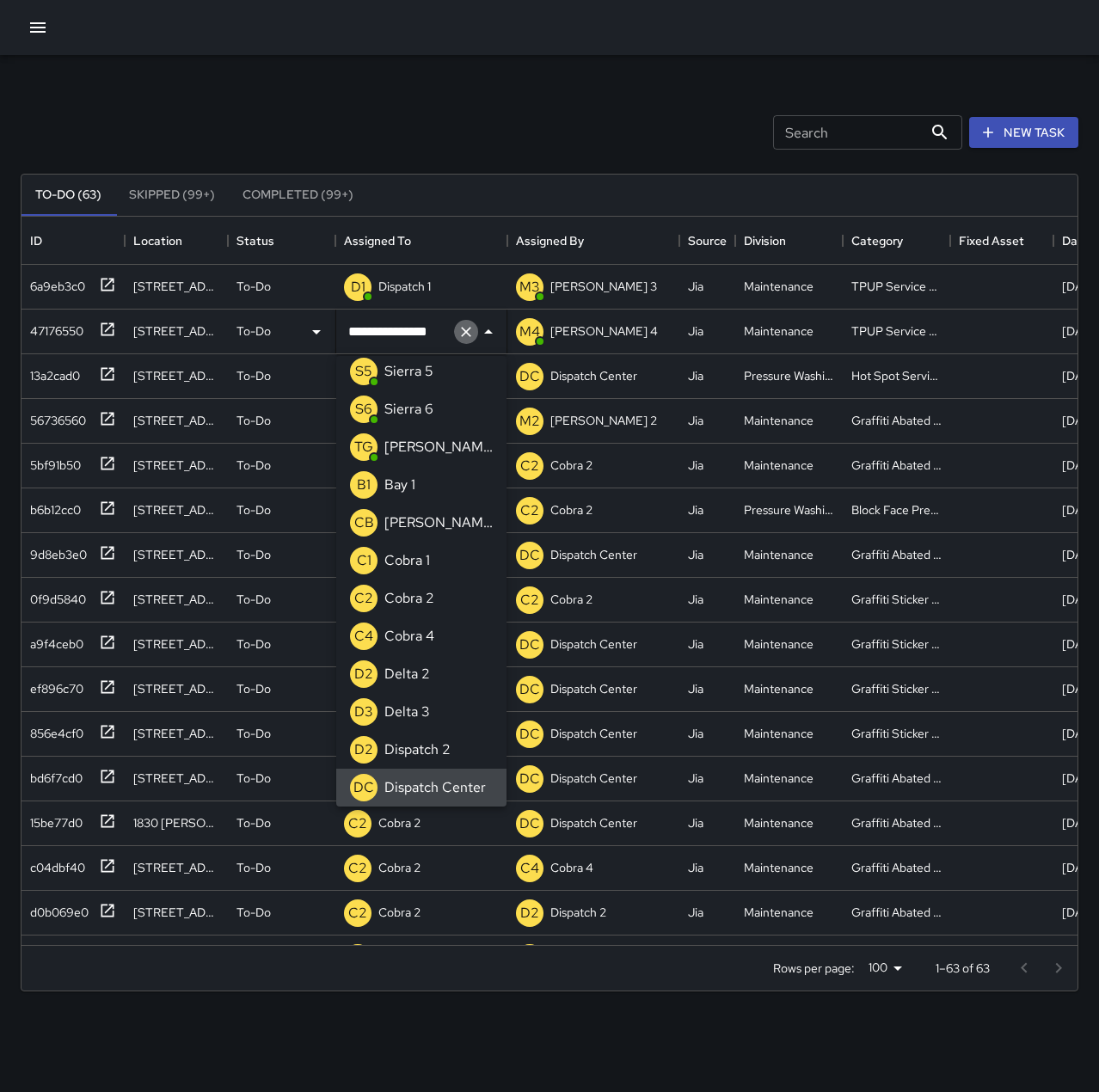
click at [459, 334] on icon "Clear" at bounding box center [465, 331] width 17 height 17
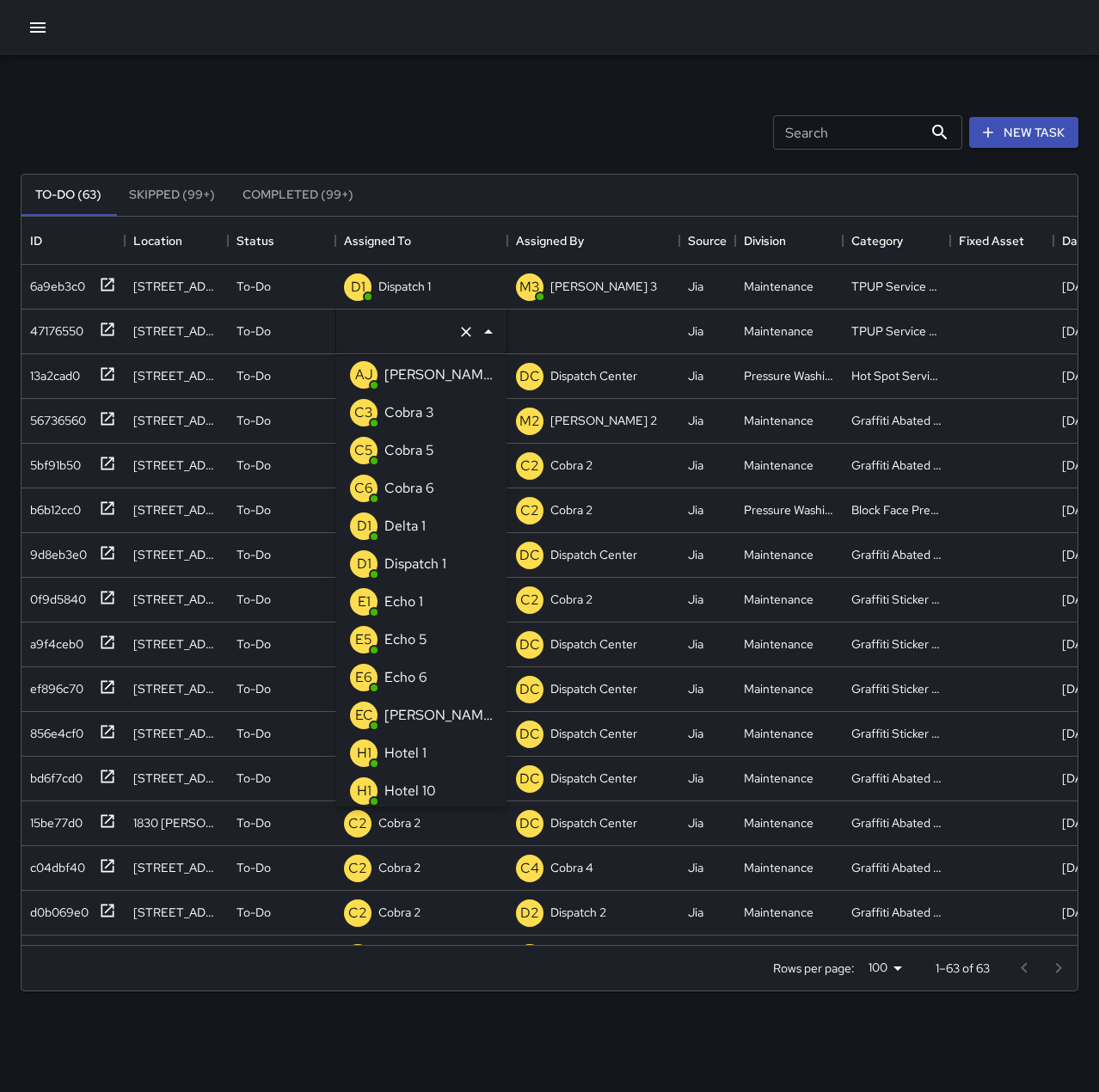
click at [435, 601] on li "E1 Echo 1" at bounding box center [421, 601] width 170 height 37
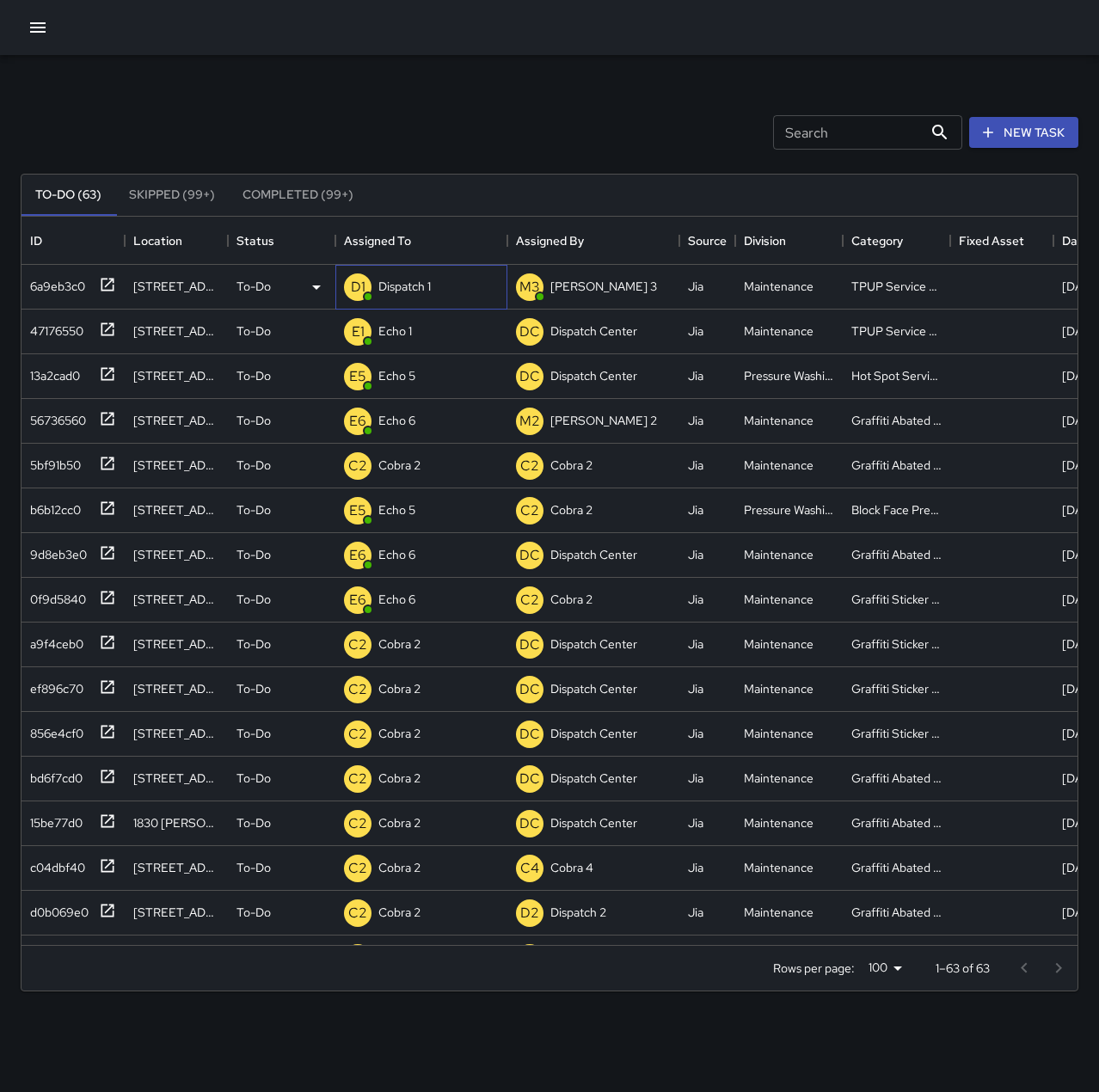
click at [404, 280] on p "Dispatch 1" at bounding box center [403, 285] width 52 height 17
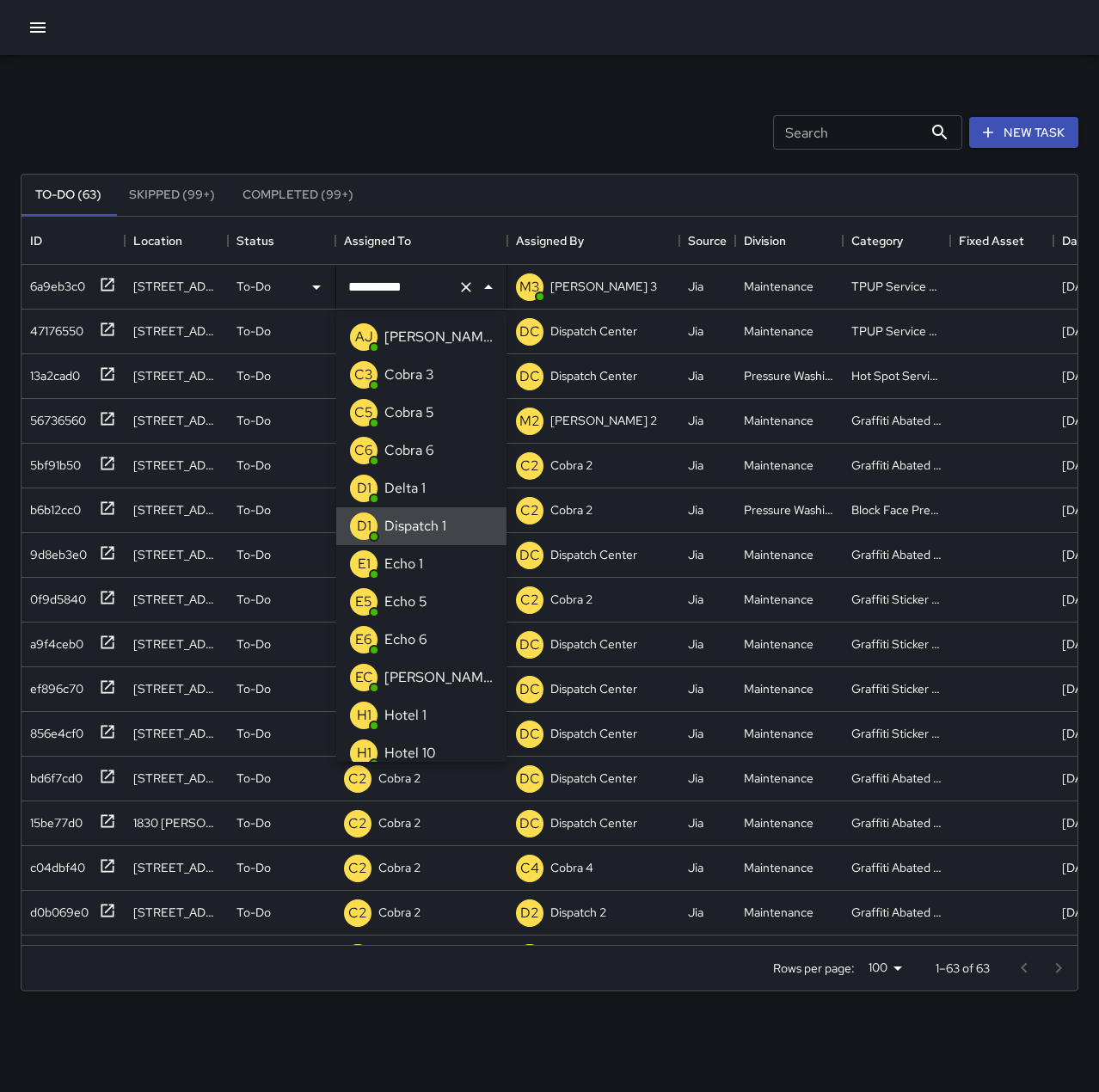
click at [467, 286] on icon "Clear" at bounding box center [465, 286] width 17 height 17
click at [434, 554] on li "E1 Echo 1" at bounding box center [421, 564] width 170 height 37
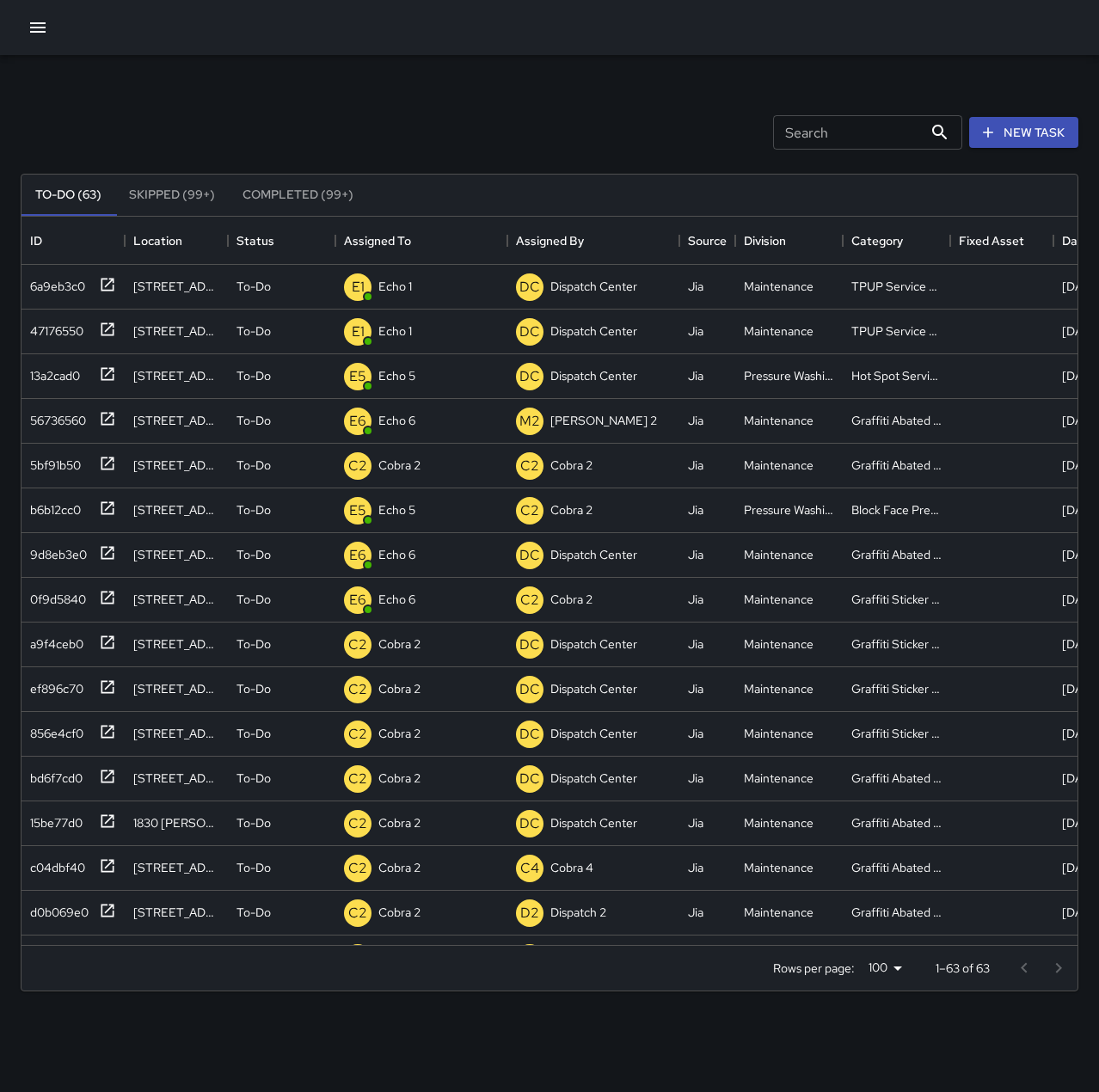
click at [463, 133] on div "Search Search New Task" at bounding box center [549, 132] width 1065 height 90
click at [402, 288] on p "Dispatch 1" at bounding box center [403, 285] width 52 height 17
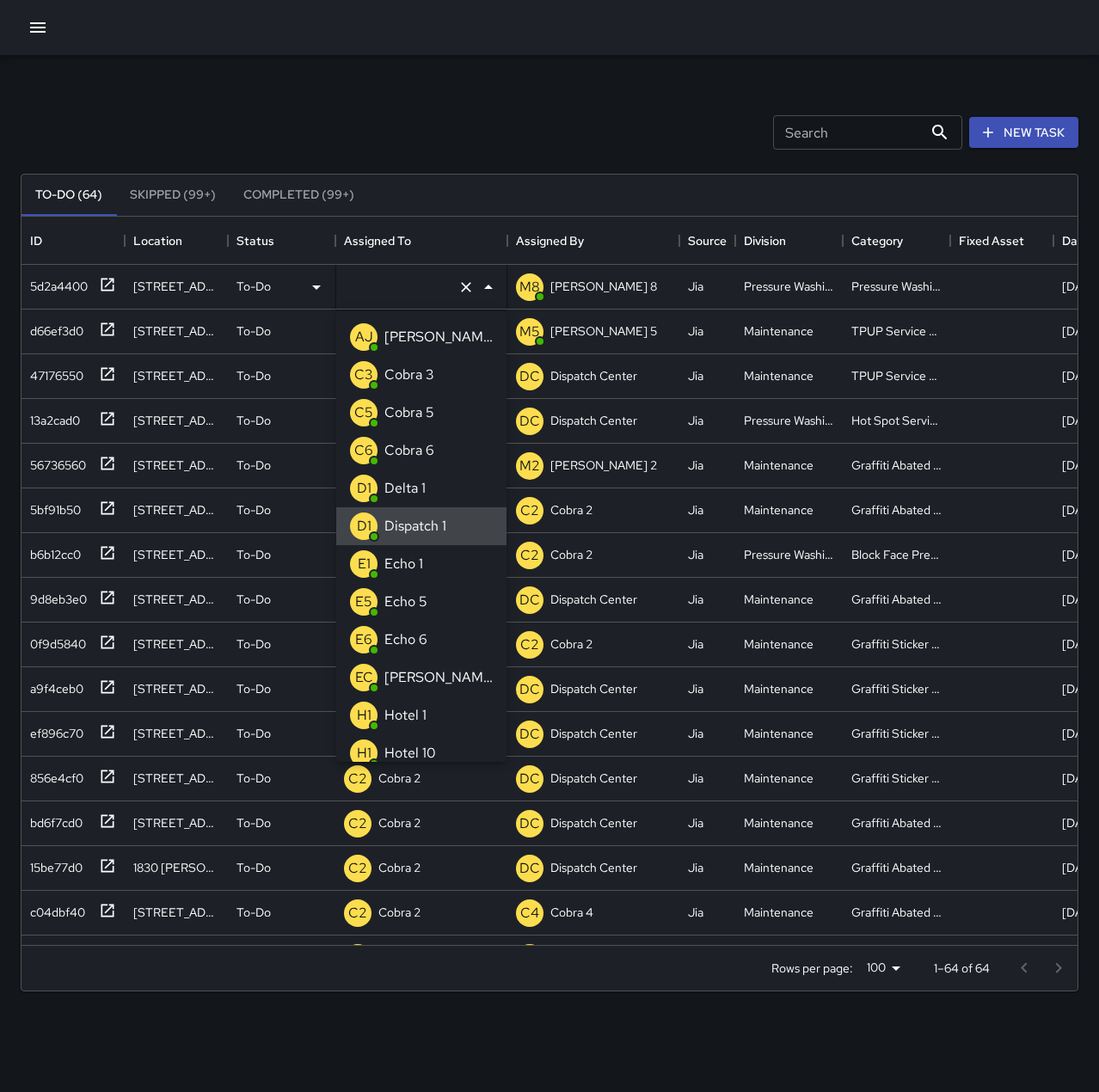
type input "**********"
click at [463, 281] on icon "Clear" at bounding box center [465, 286] width 17 height 17
drag, startPoint x: 443, startPoint y: 592, endPoint x: 446, endPoint y: 583, distance: 9.5
click at [442, 592] on li "E5 Echo 5" at bounding box center [421, 601] width 170 height 37
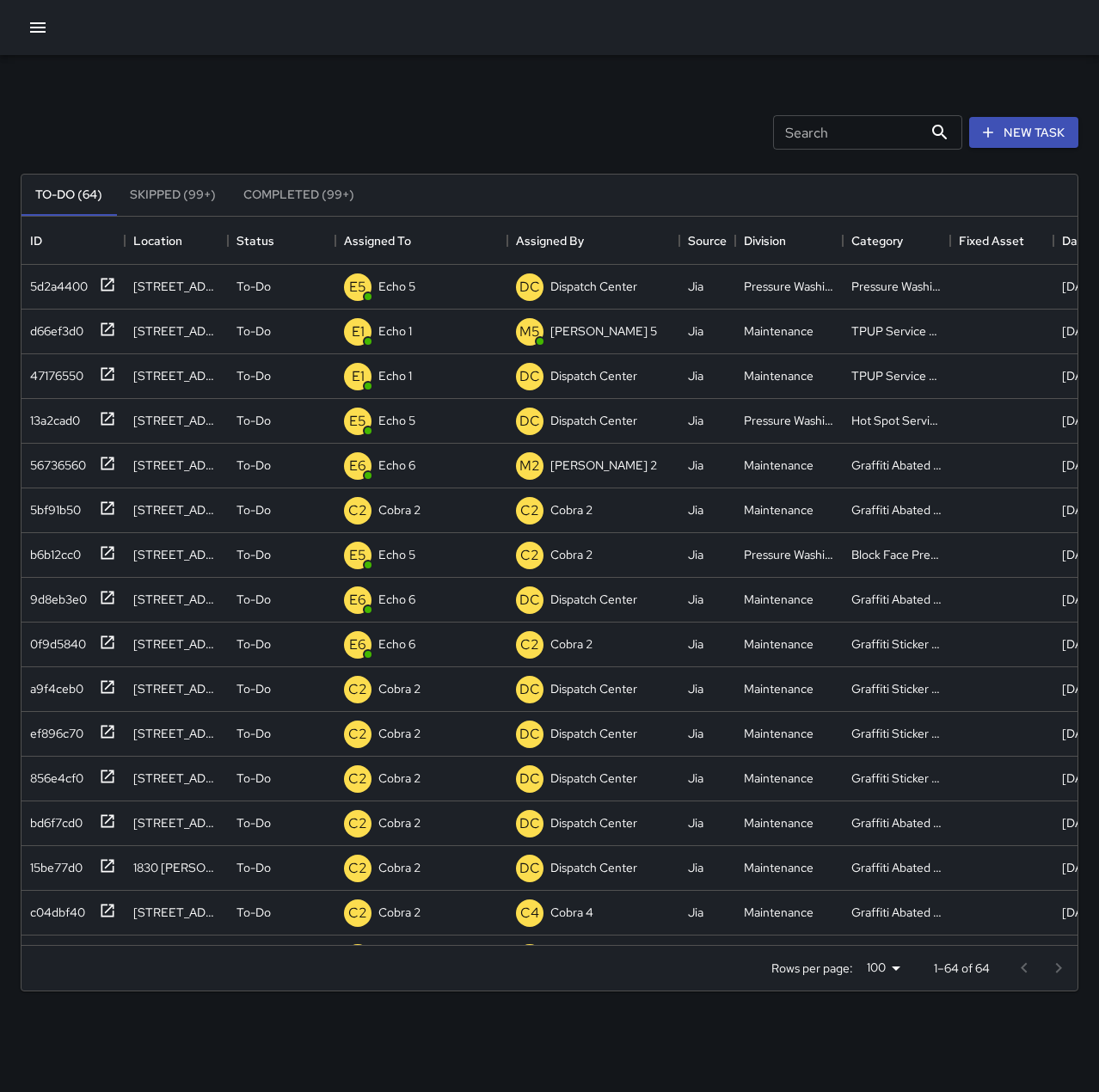
click at [537, 24] on div at bounding box center [549, 28] width 1099 height 55
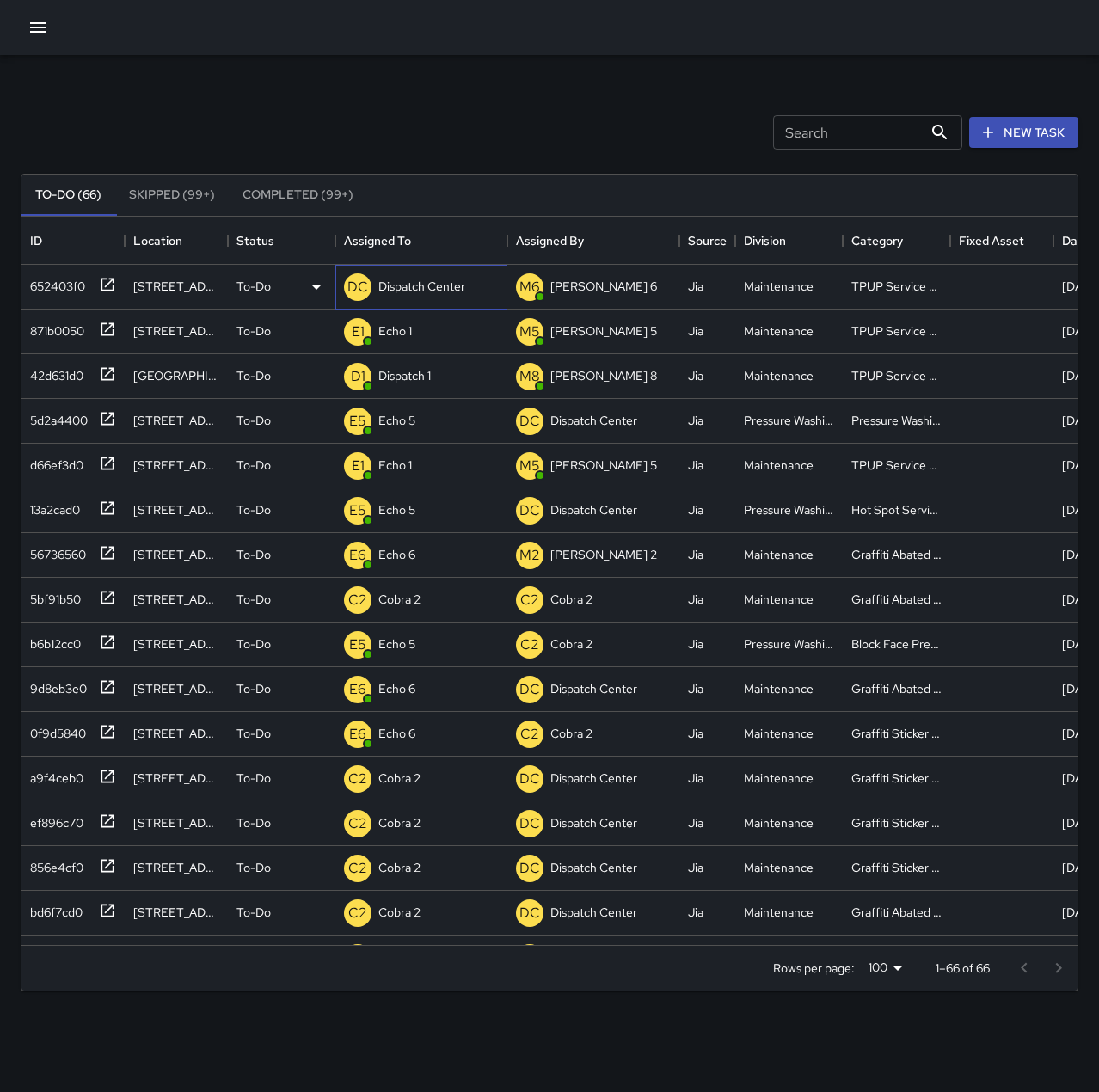
click at [424, 288] on p "Dispatch Center" at bounding box center [421, 285] width 87 height 17
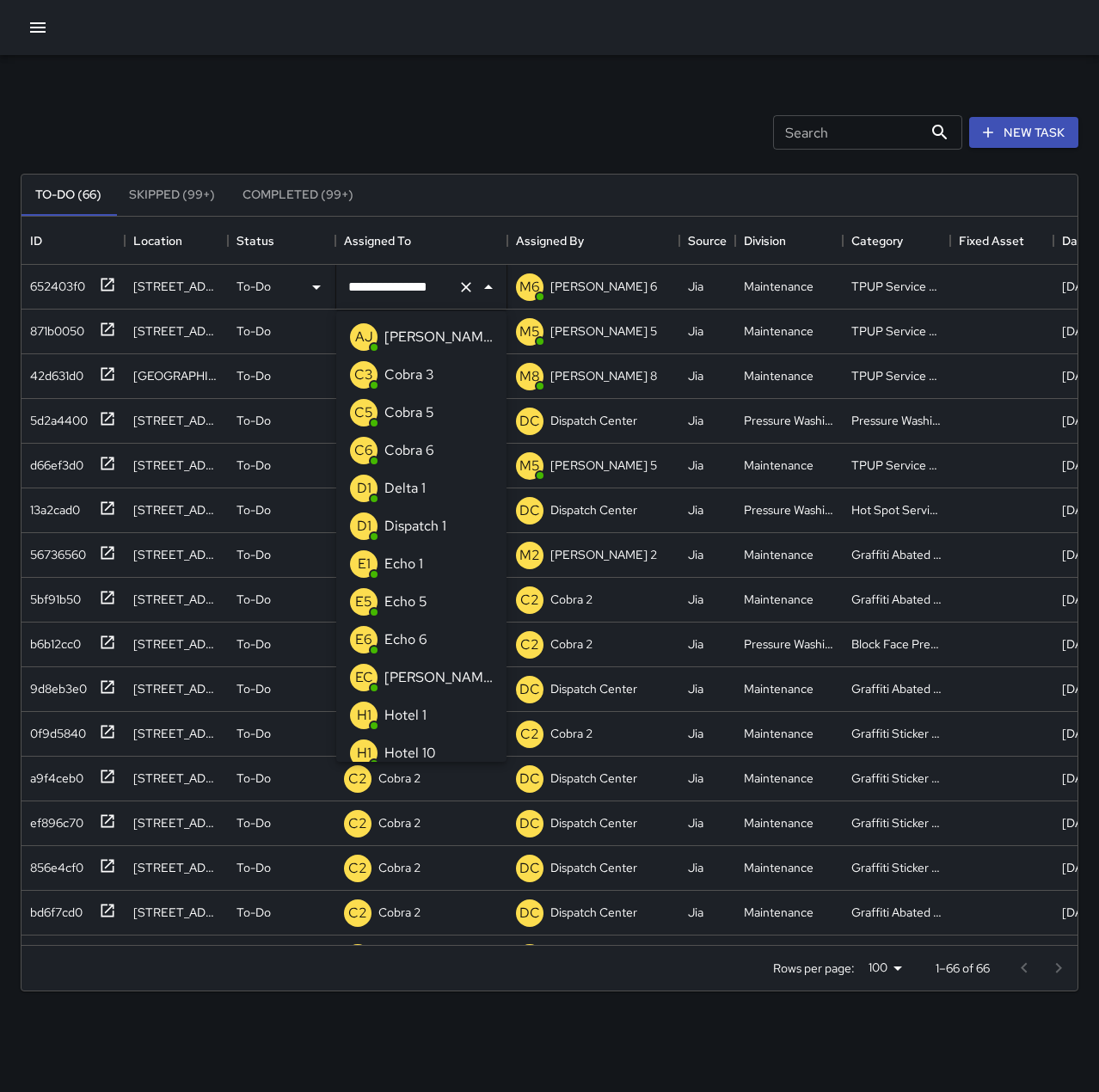
scroll to position [1221, 0]
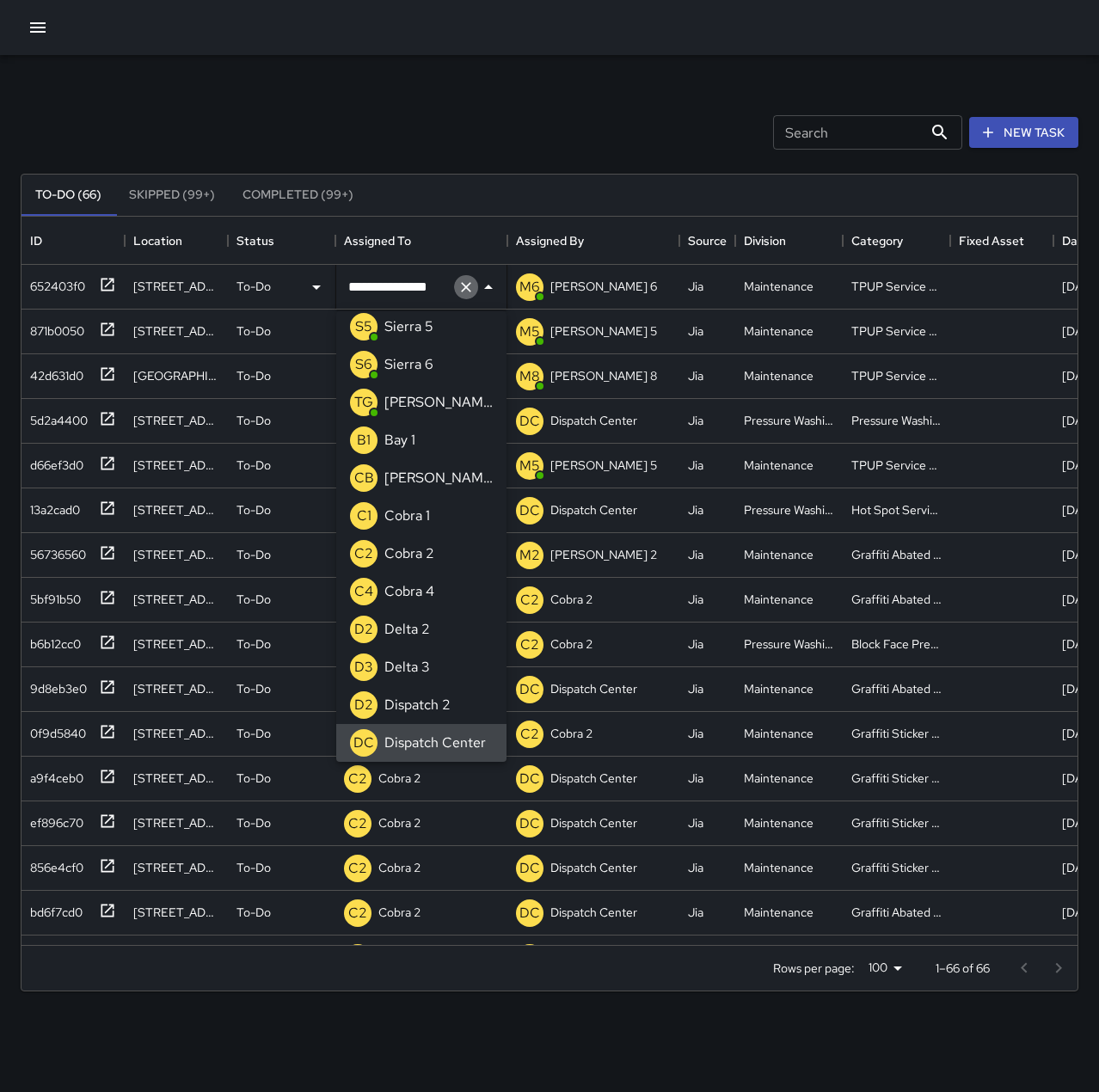
click at [465, 284] on icon "Clear" at bounding box center [465, 286] width 17 height 17
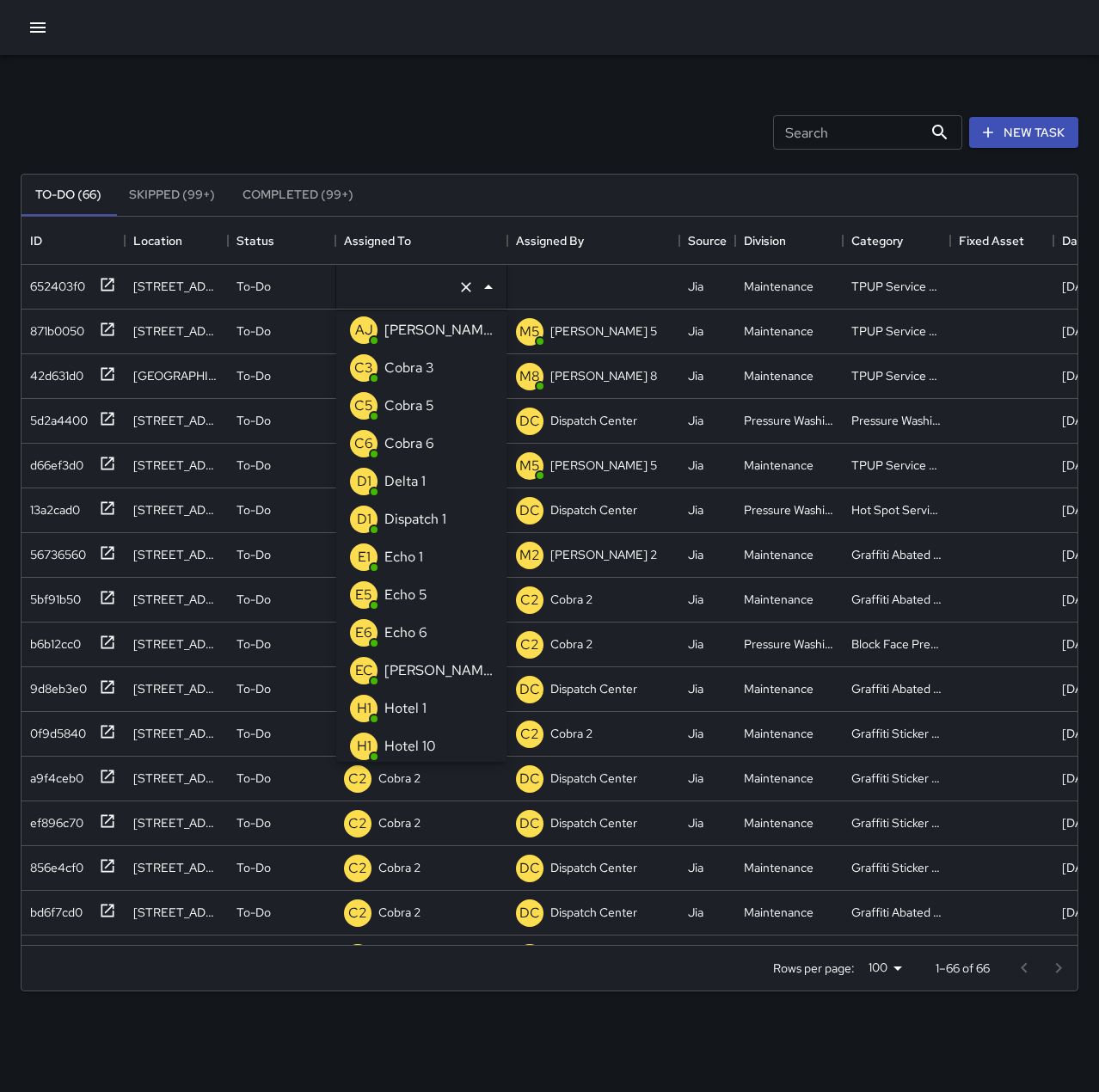
click at [430, 559] on li "E1 Echo 1" at bounding box center [421, 557] width 170 height 37
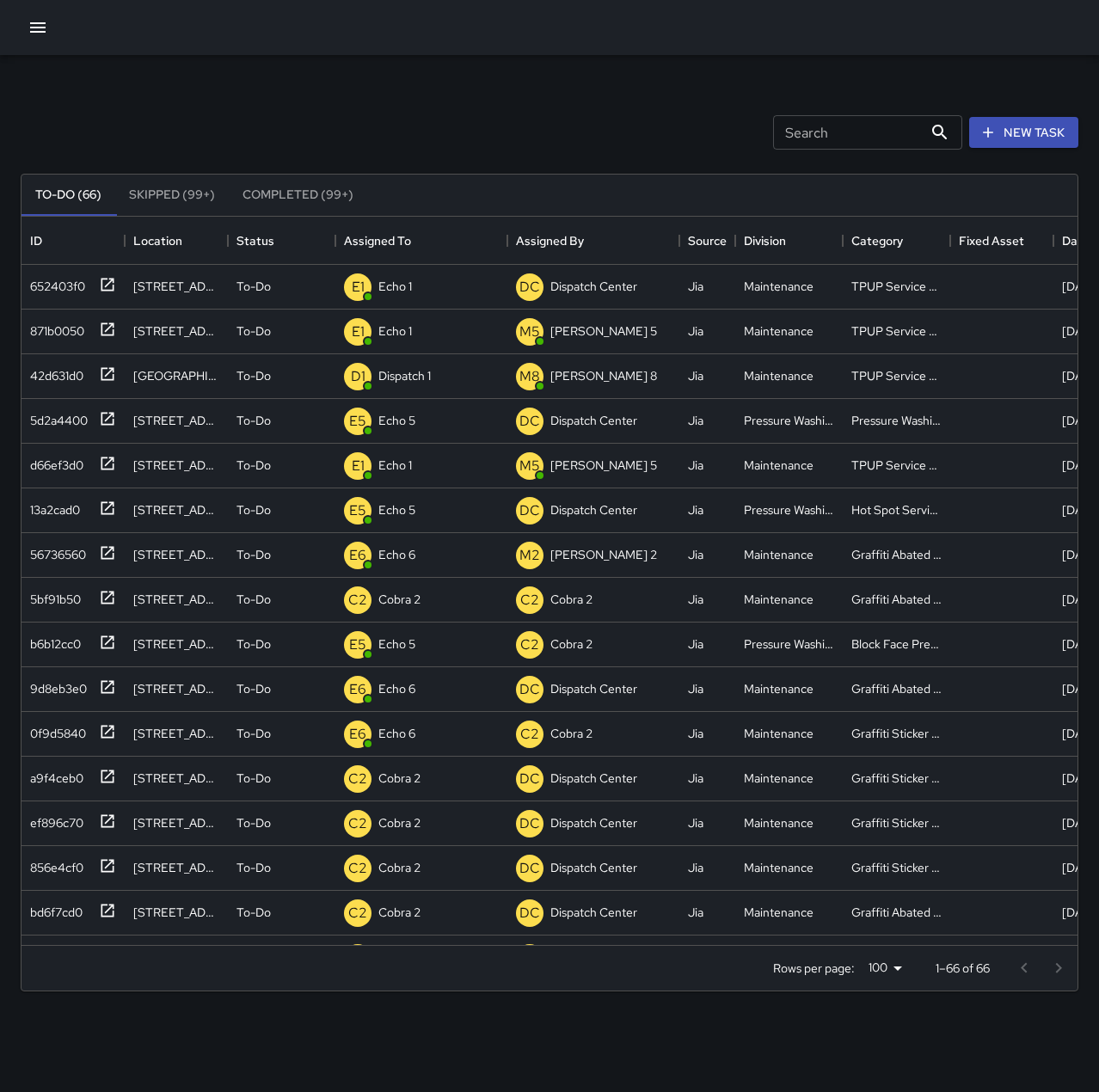
click at [570, 104] on div "Search Search New Task" at bounding box center [549, 132] width 1065 height 90
click at [421, 380] on p "Dispatch 1" at bounding box center [403, 375] width 52 height 17
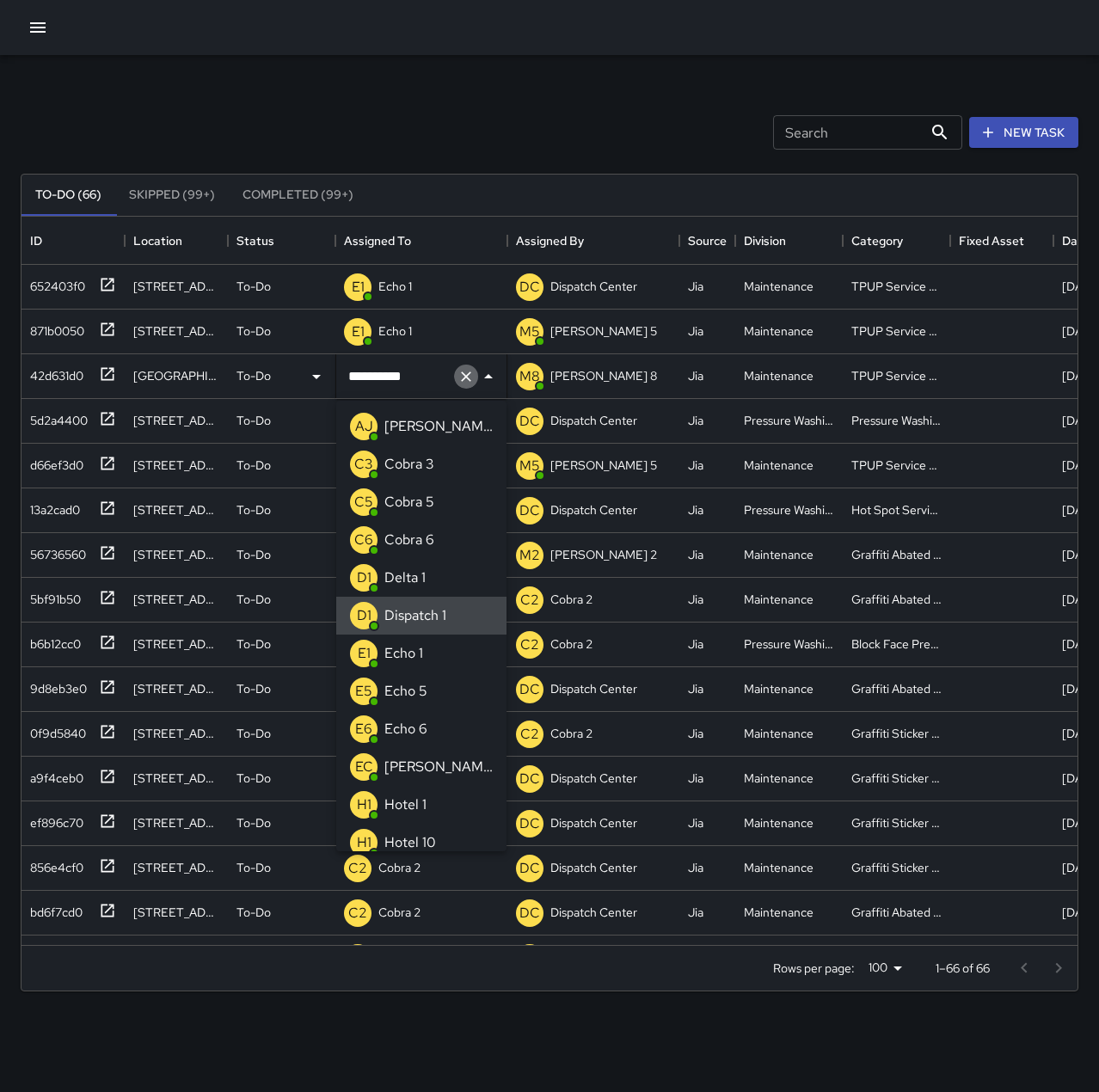
click at [464, 377] on icon "Clear" at bounding box center [465, 376] width 17 height 17
click at [423, 650] on div "Echo 1" at bounding box center [403, 653] width 45 height 28
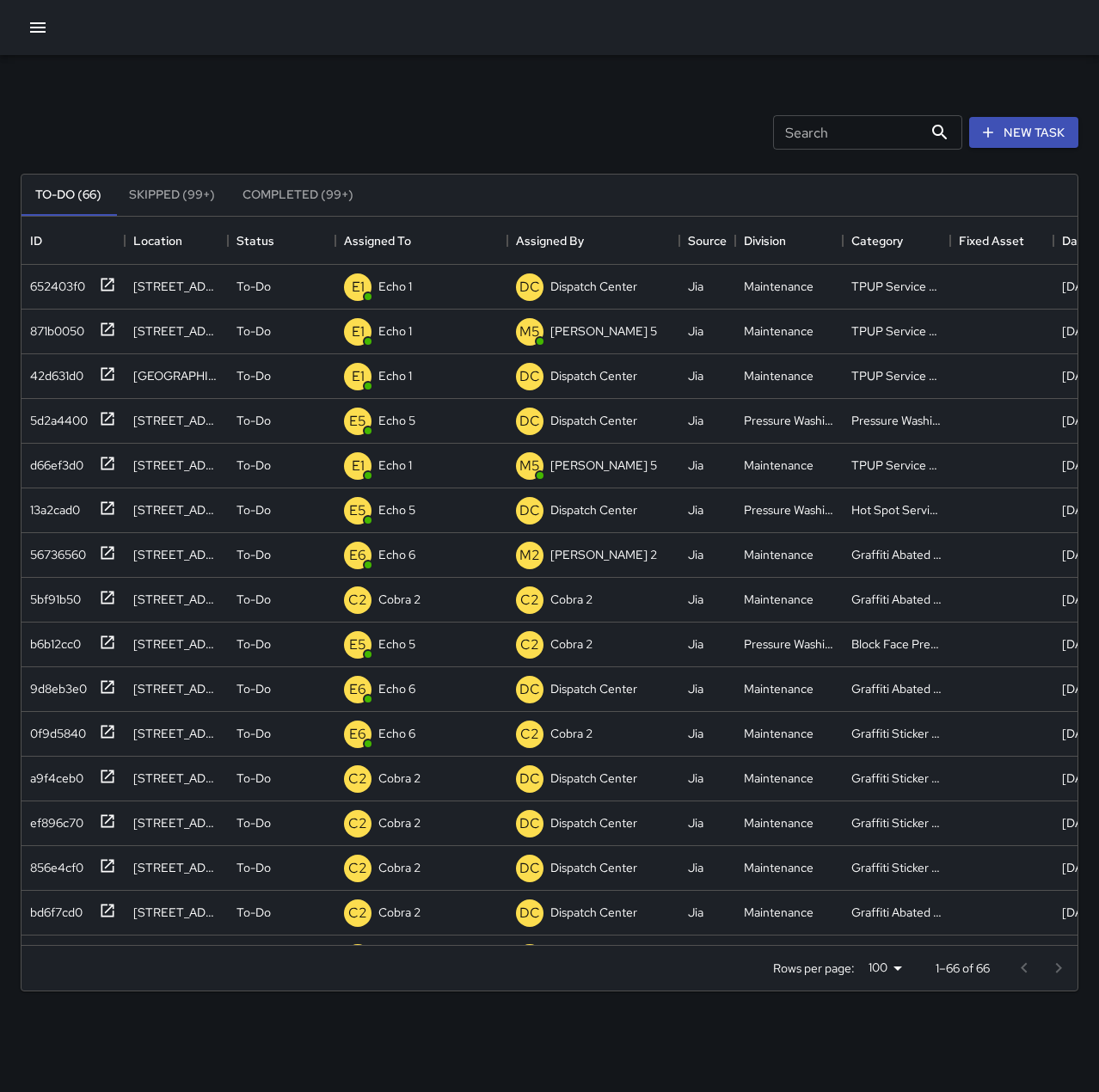
click at [514, 106] on div "Search Search New Task" at bounding box center [549, 132] width 1065 height 90
click at [397, 287] on p "Dispatch Center" at bounding box center [421, 285] width 87 height 17
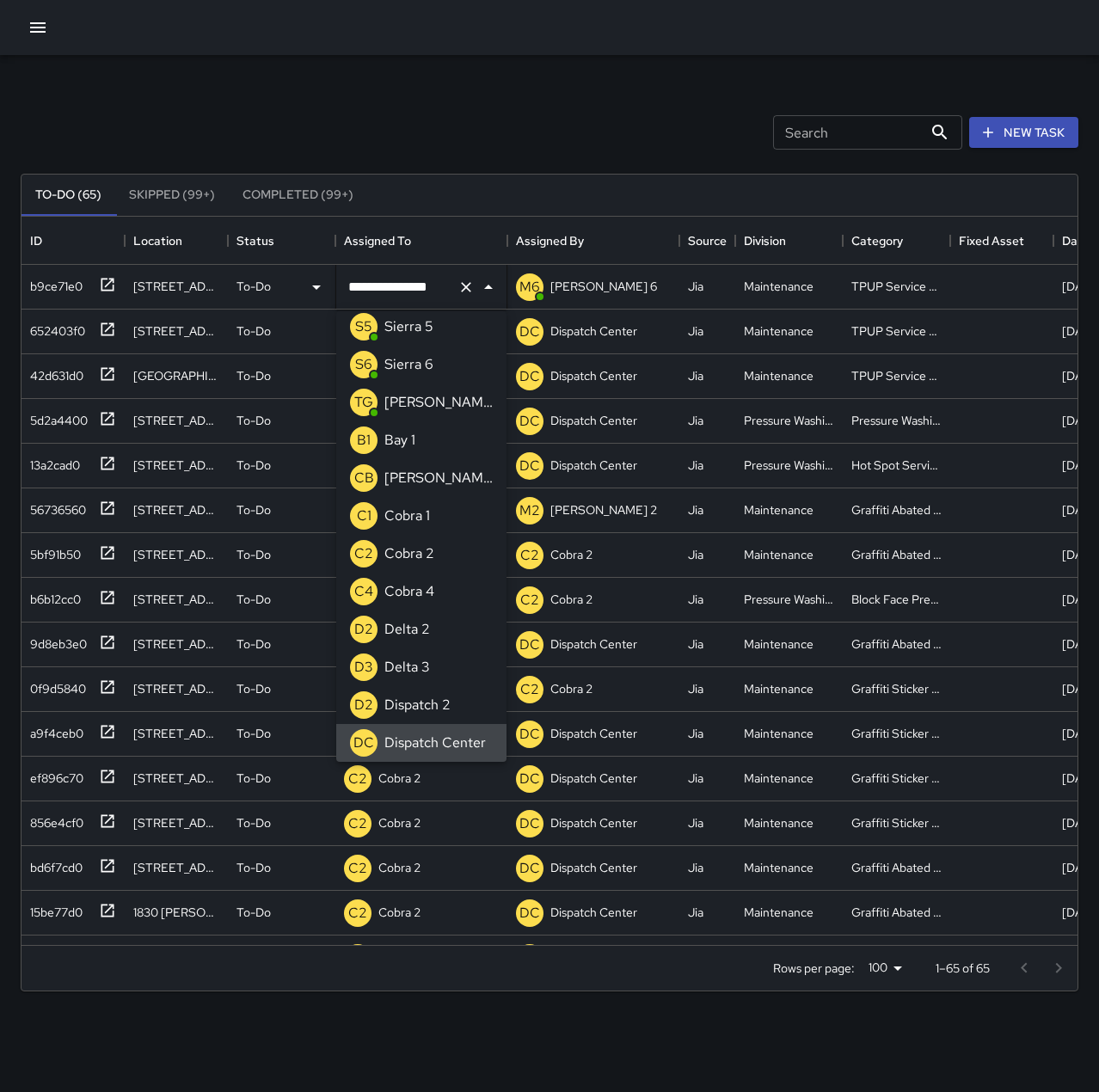
click at [472, 288] on icon "Clear" at bounding box center [465, 286] width 17 height 17
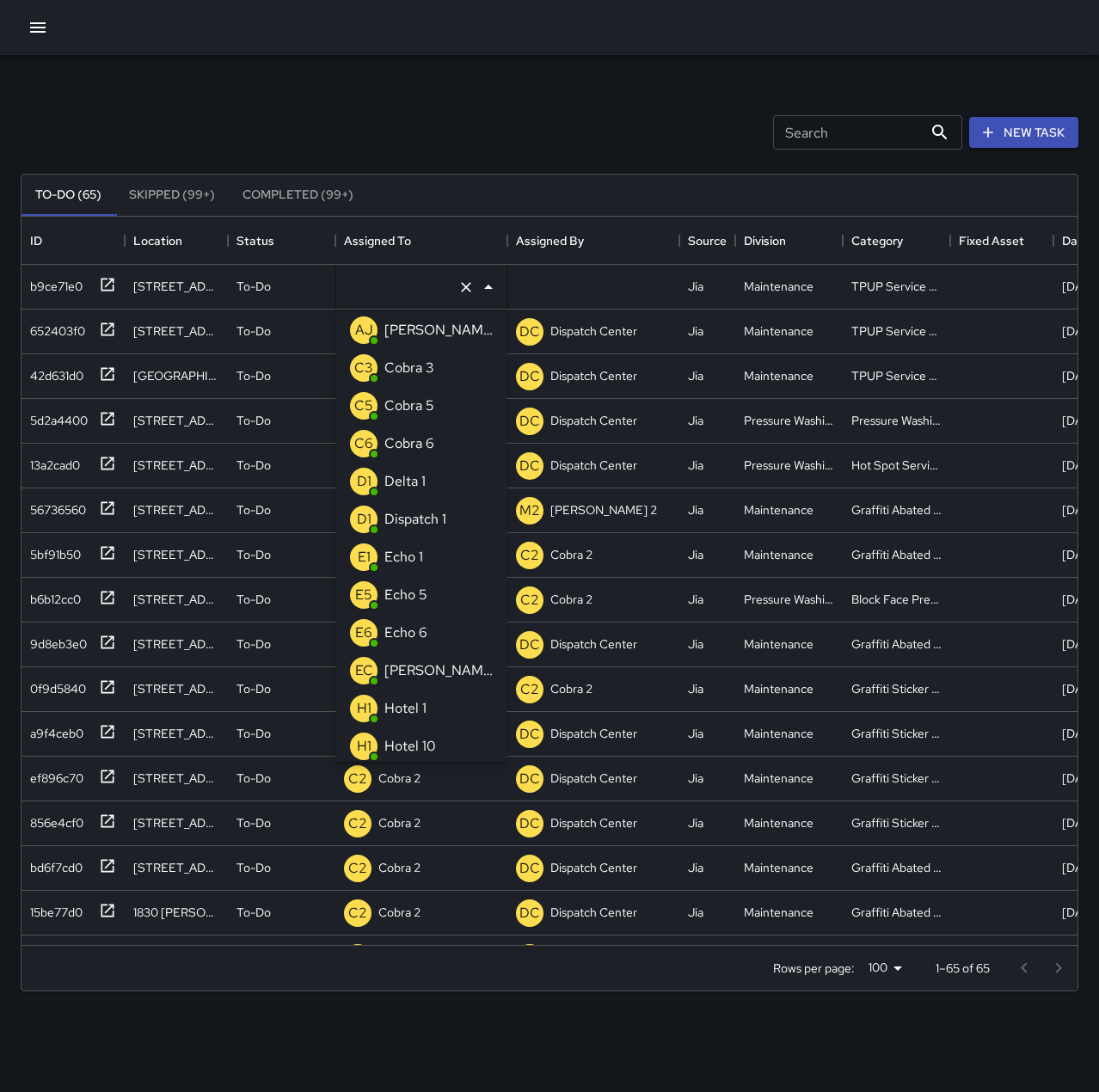
click at [432, 559] on li "E1 Echo 1" at bounding box center [421, 557] width 170 height 37
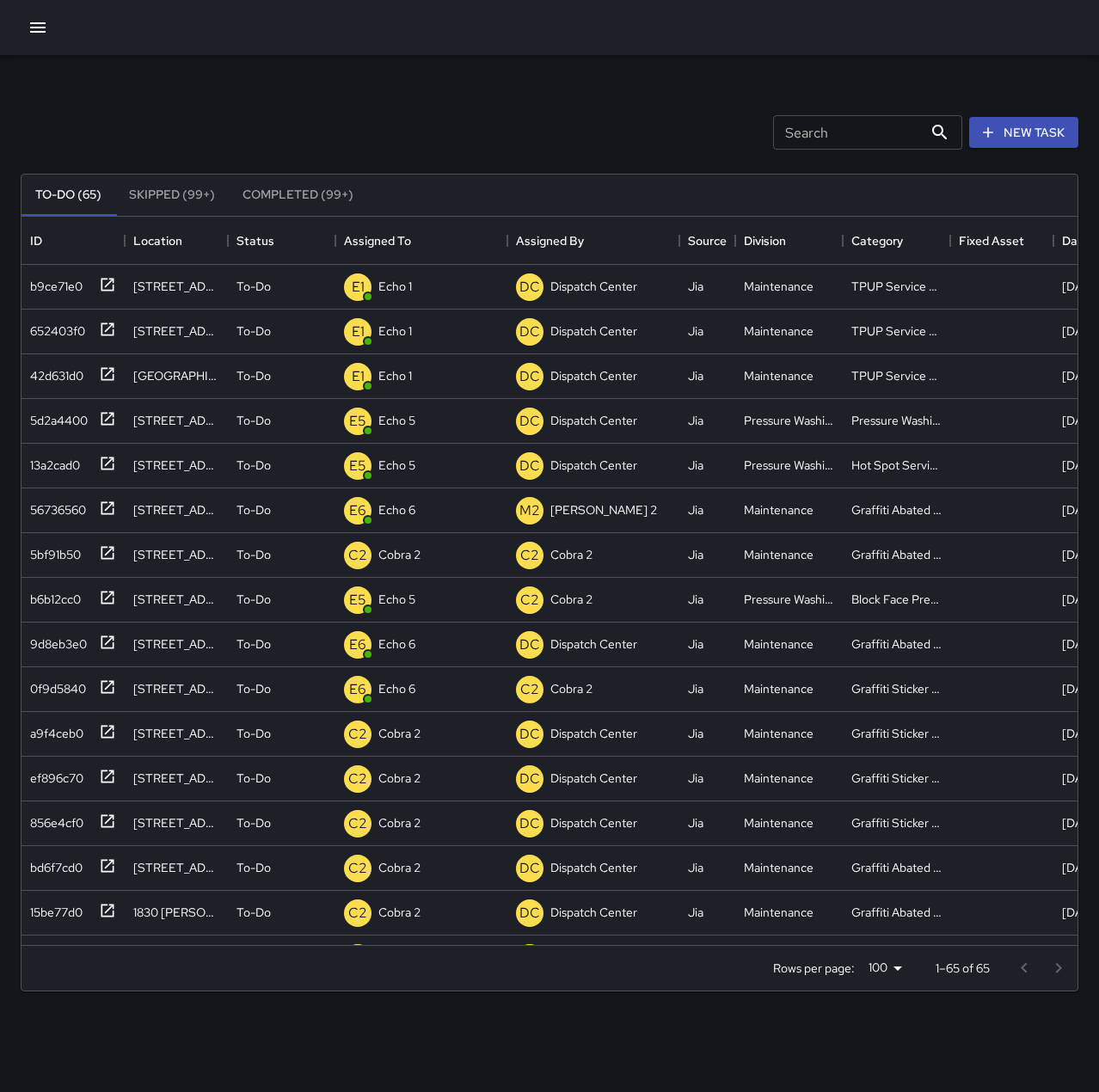
click at [475, 91] on div "Search Search New Task" at bounding box center [549, 132] width 1065 height 90
click at [412, 278] on p "Dispatch Center" at bounding box center [421, 285] width 87 height 17
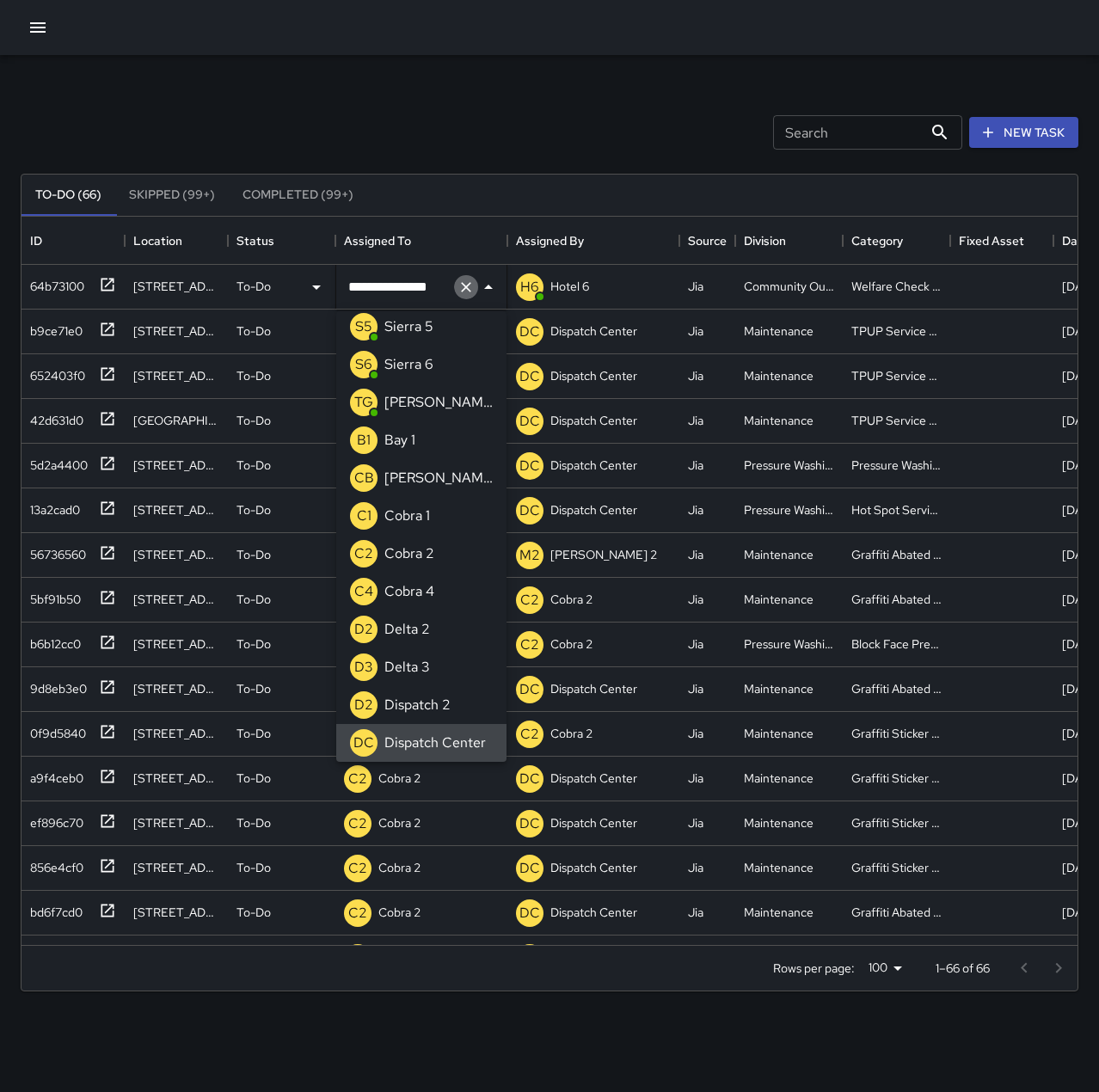
click at [462, 283] on icon "Clear" at bounding box center [465, 287] width 10 height 10
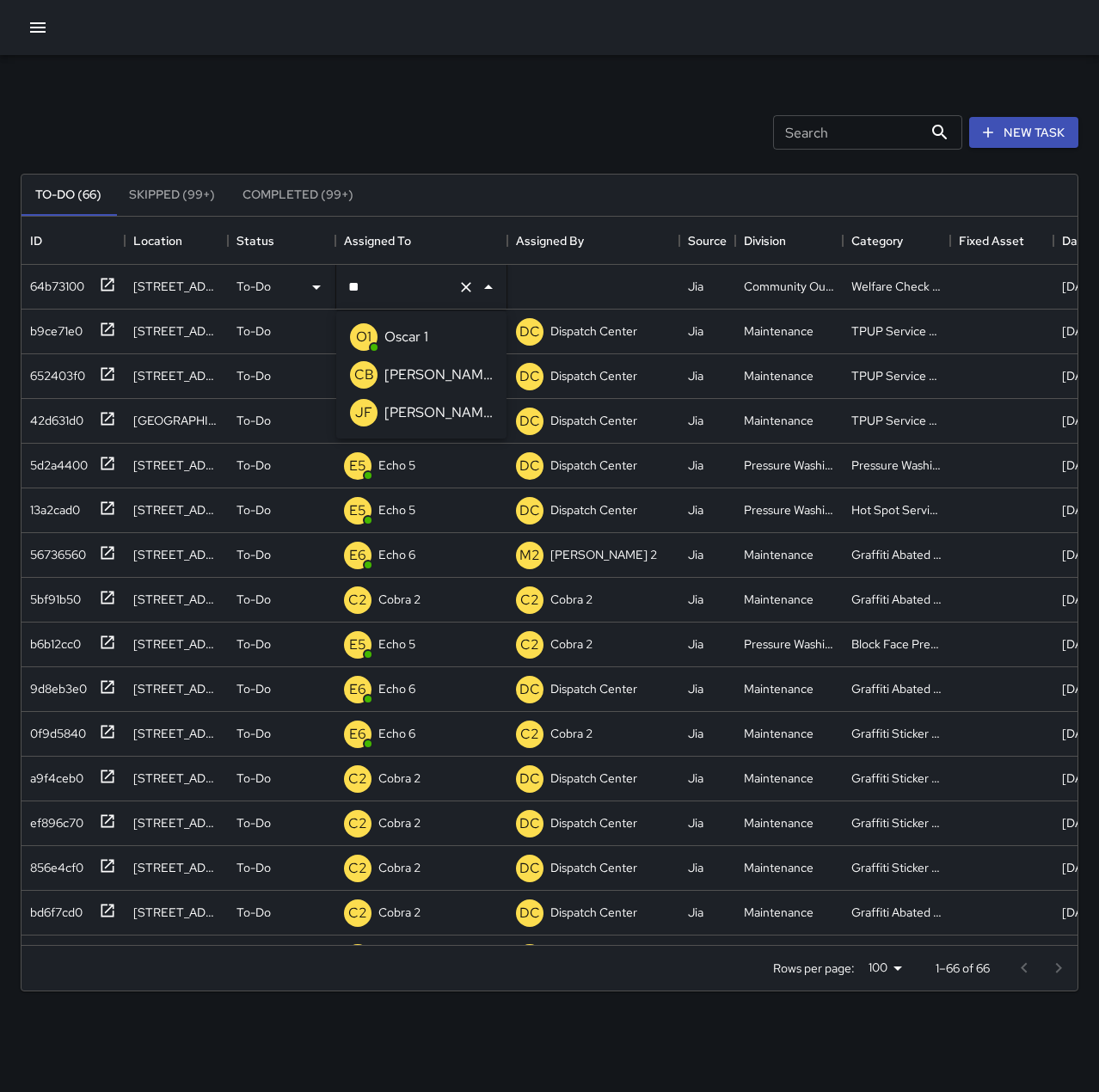
scroll to position [0, 0]
type input "***"
click at [421, 335] on p "Oscar 1" at bounding box center [406, 336] width 44 height 21
click at [464, 140] on div "Search Search New Task" at bounding box center [549, 132] width 1065 height 90
click at [109, 284] on icon at bounding box center [106, 283] width 17 height 17
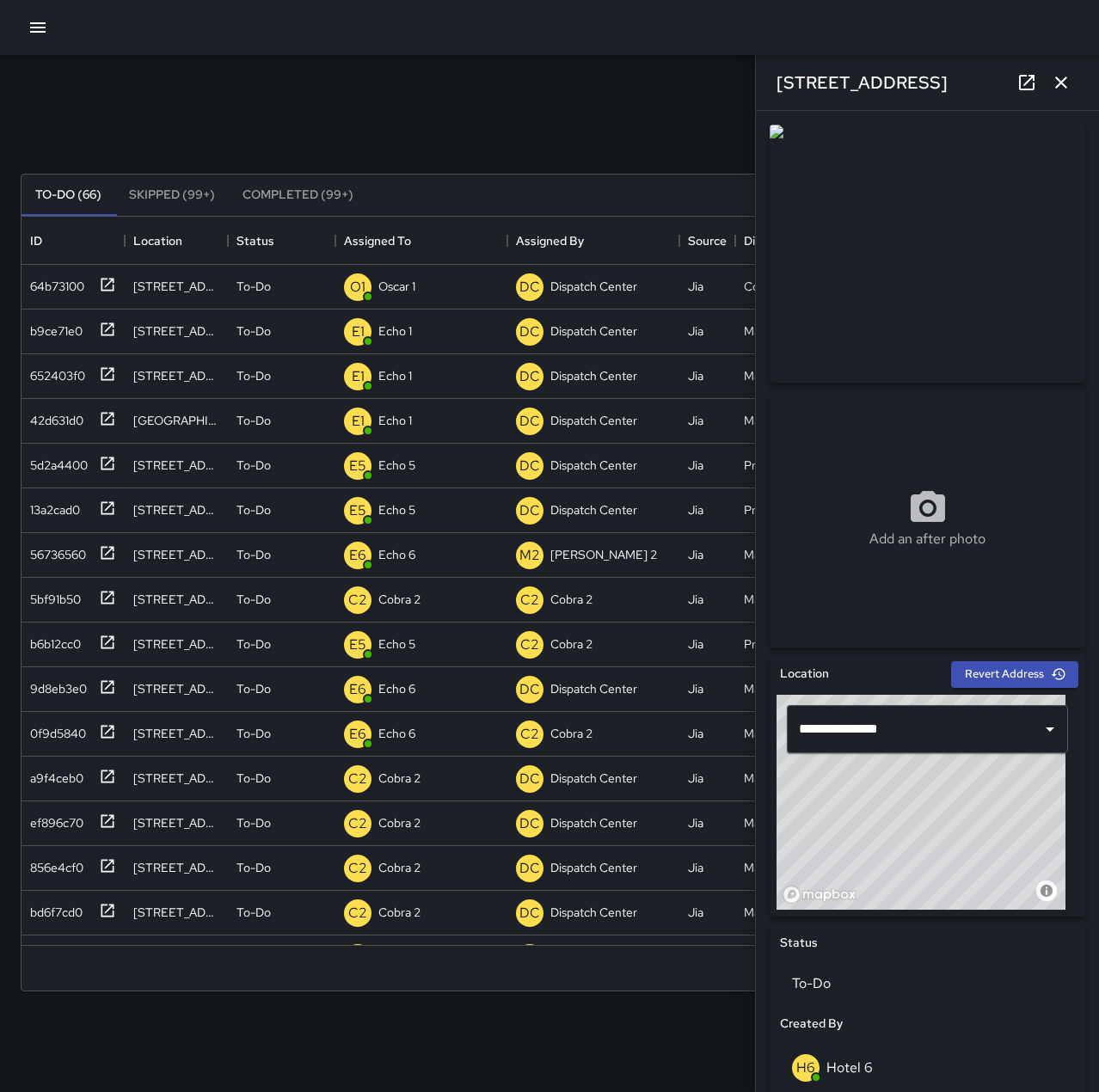
click at [1062, 76] on icon "button" at bounding box center [1061, 82] width 21 height 21
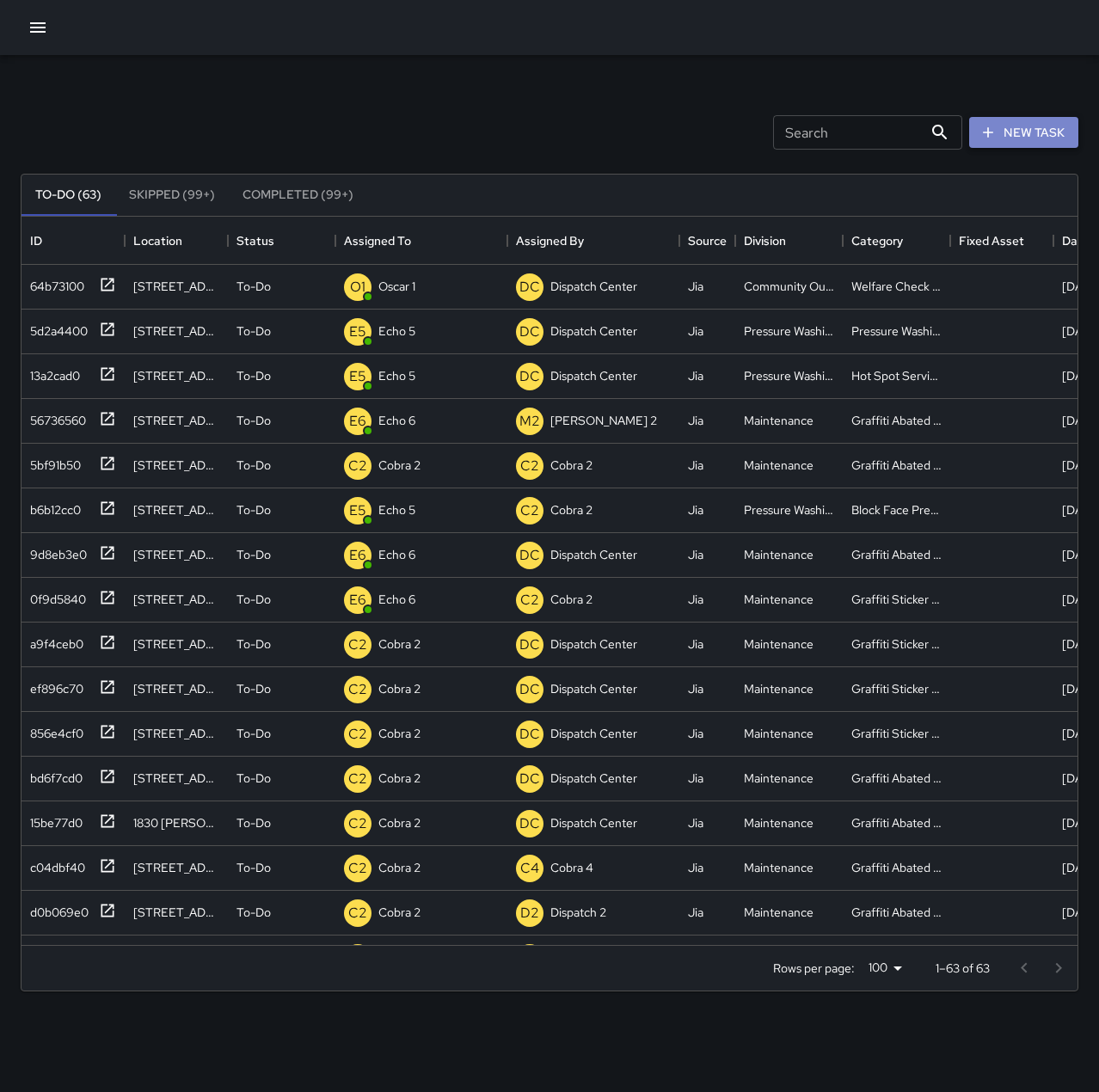
click at [1022, 133] on button "New Task" at bounding box center [1023, 133] width 109 height 31
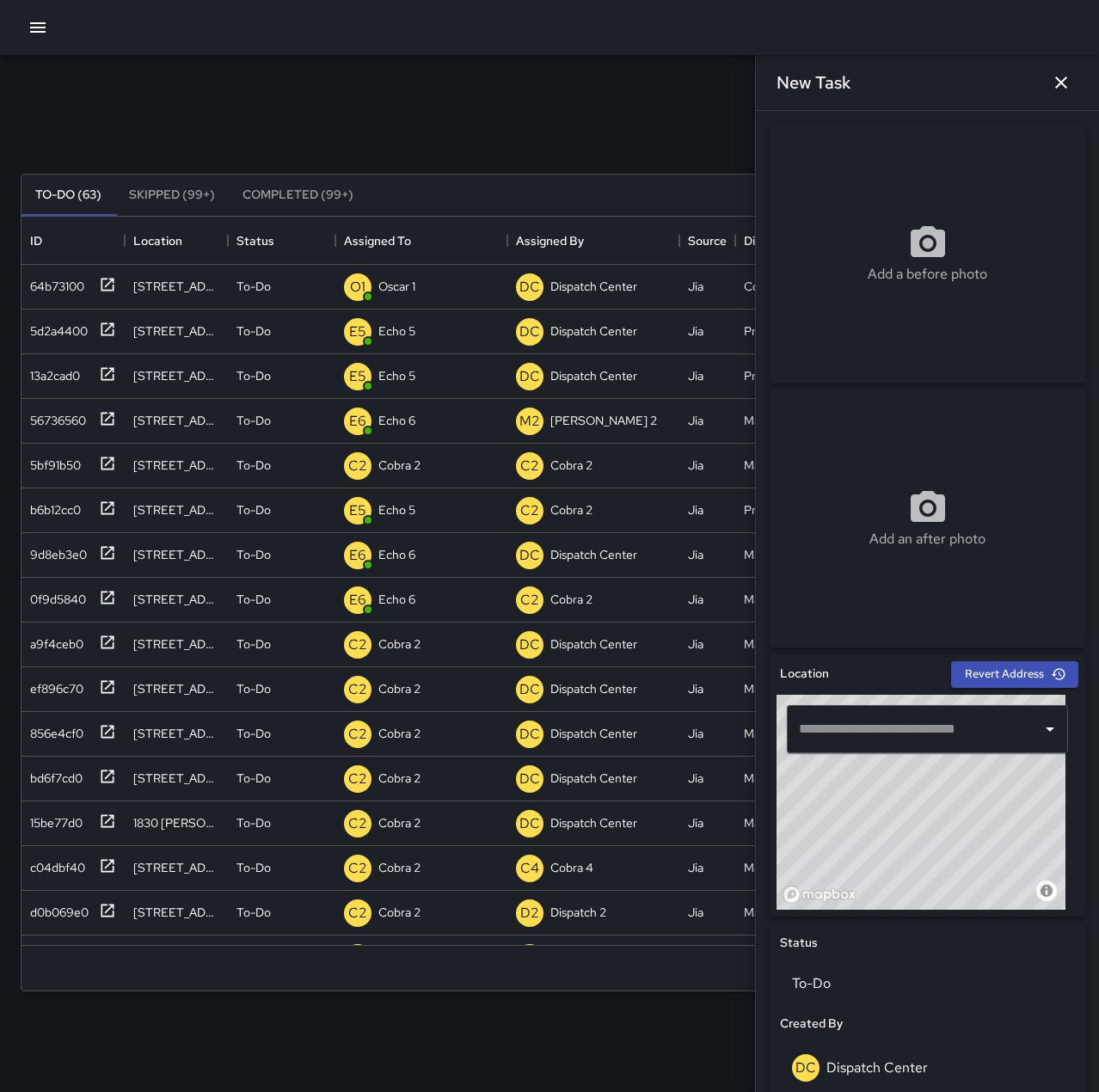
click at [969, 117] on button "New Task" at bounding box center [1023, 133] width 109 height 31
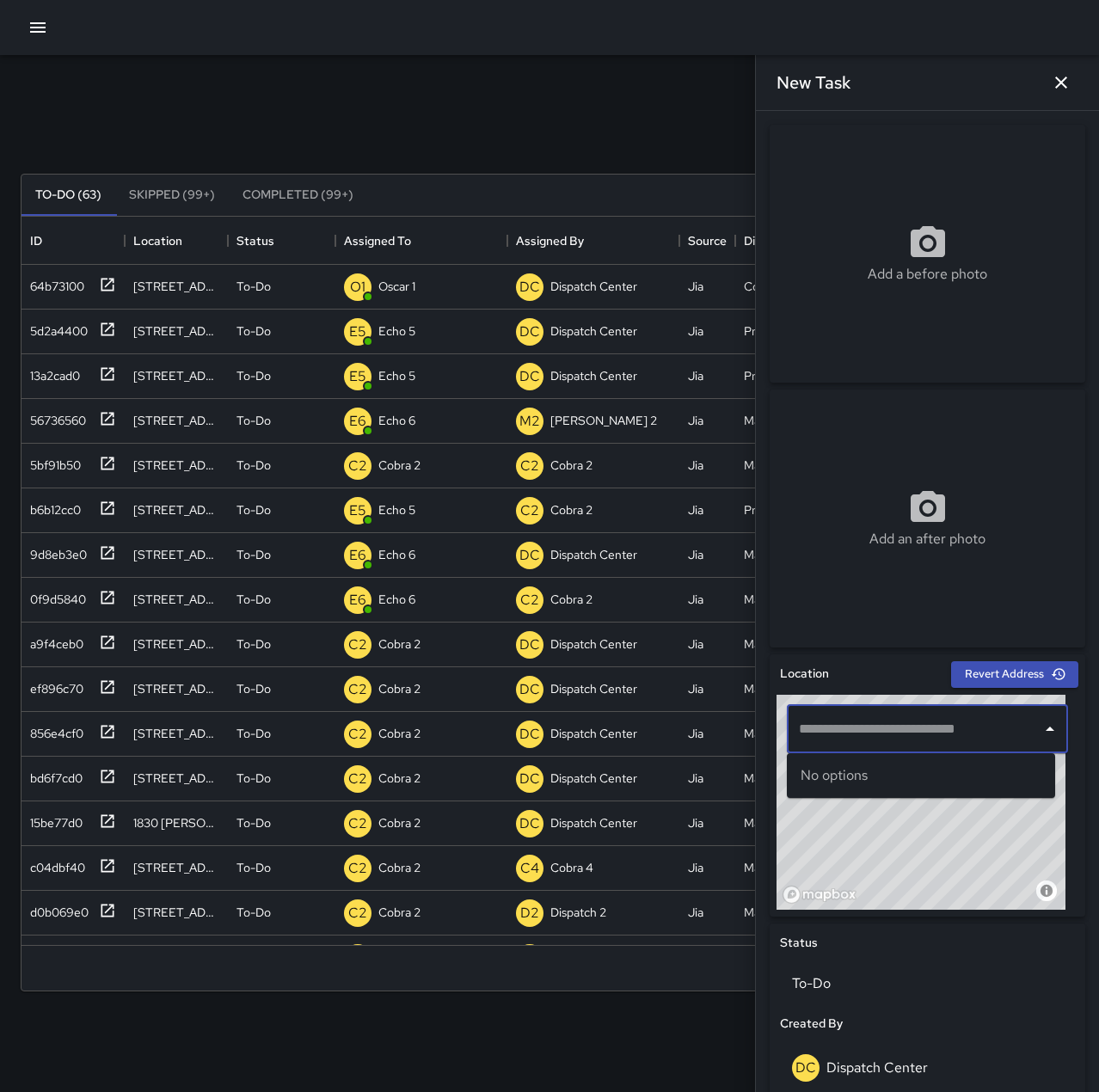
click at [910, 719] on input "text" at bounding box center [914, 728] width 240 height 32
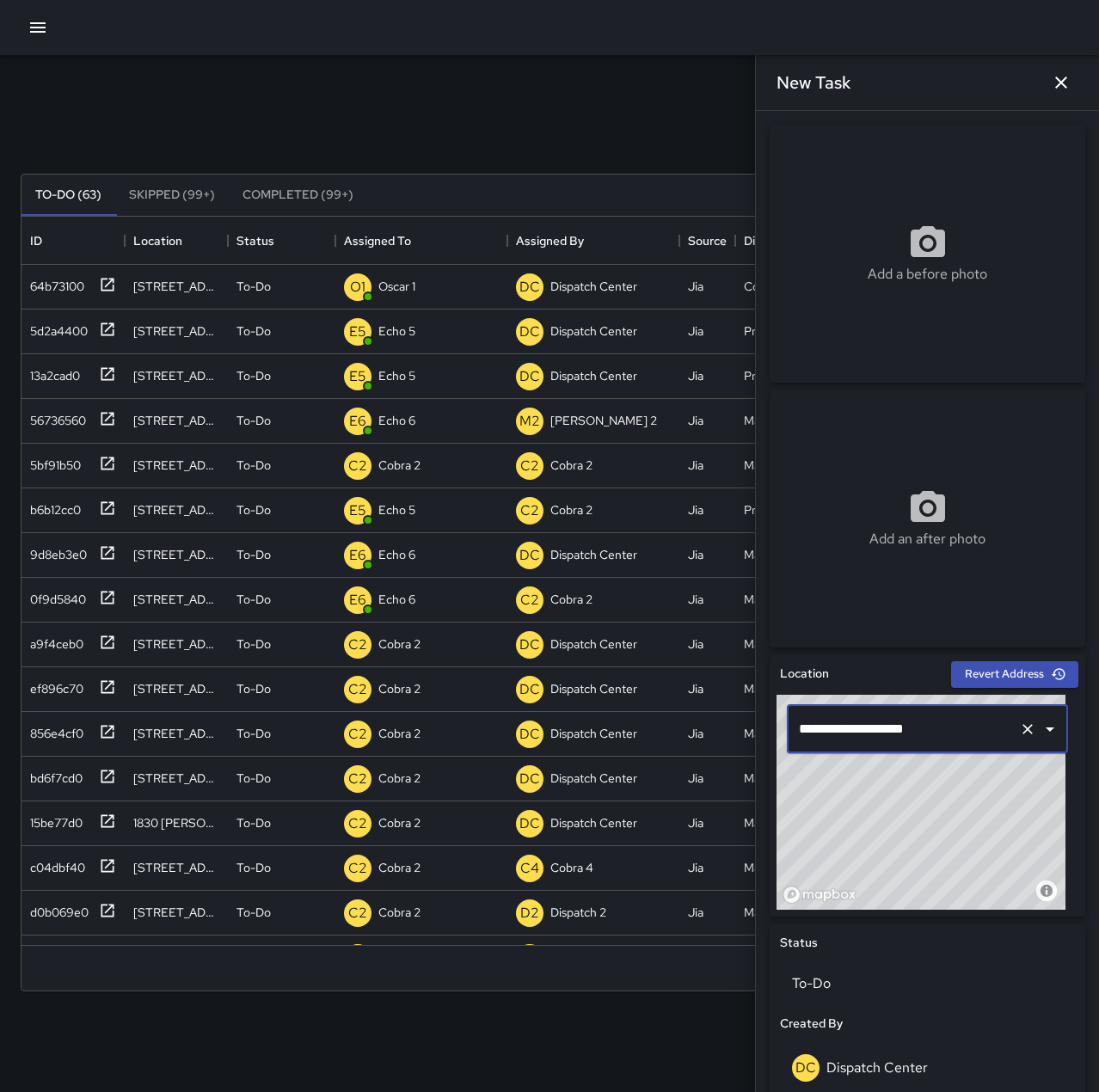
type input "**********"
click at [1059, 78] on icon "button" at bounding box center [1061, 82] width 21 height 21
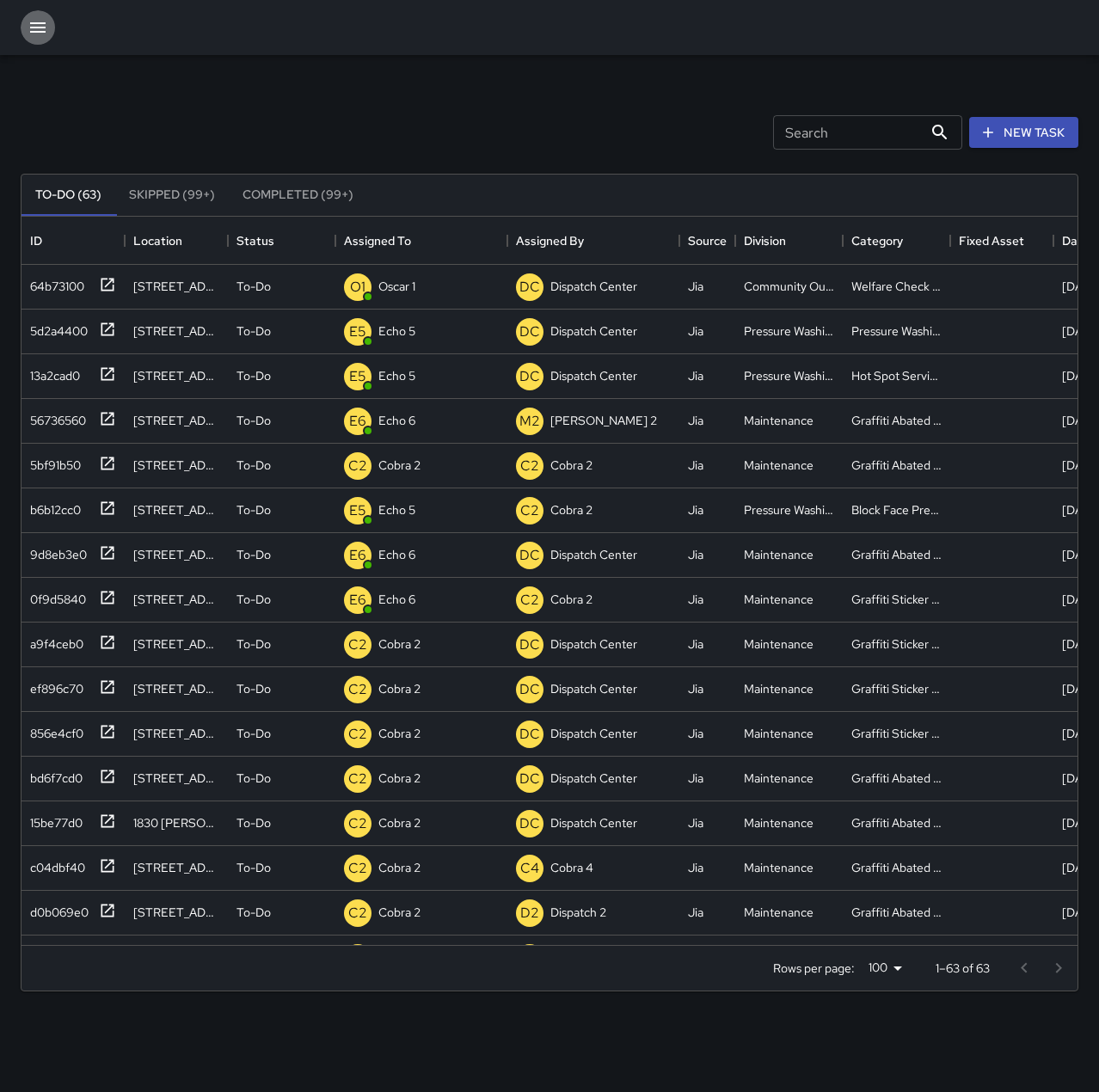
click at [43, 24] on icon "button" at bounding box center [38, 28] width 16 height 10
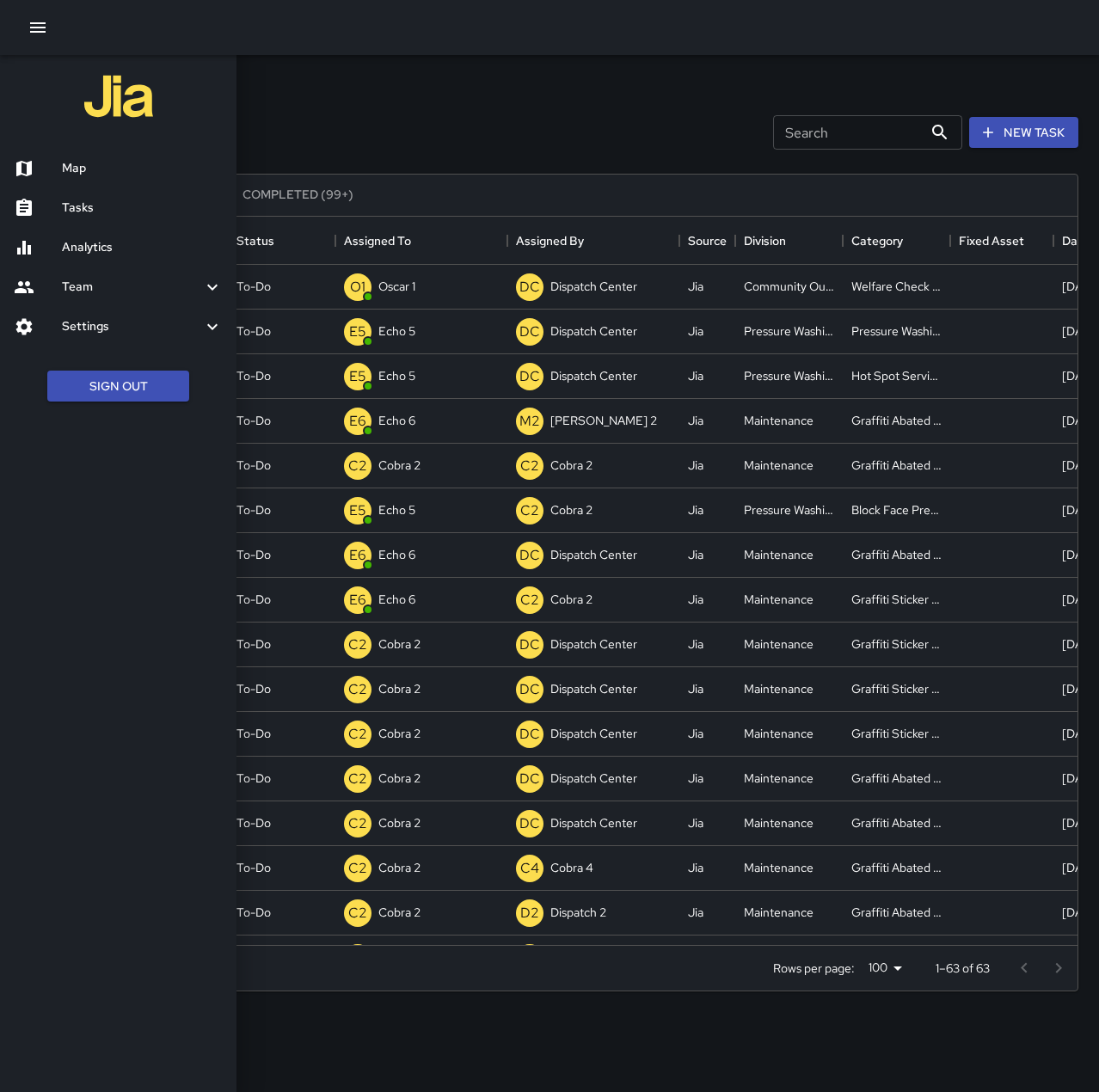
click at [118, 161] on h6 "Map" at bounding box center [142, 168] width 160 height 19
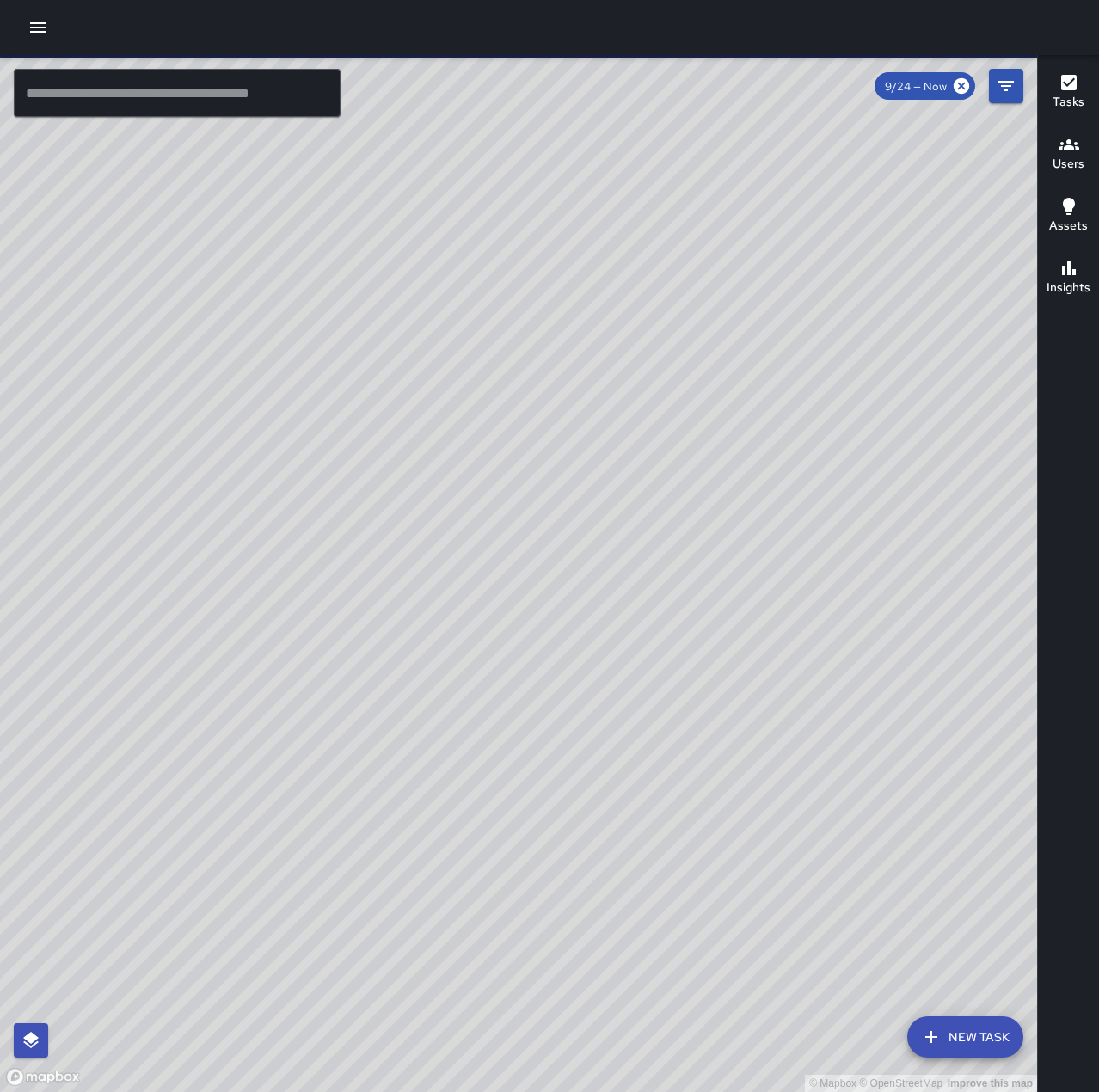
drag, startPoint x: 527, startPoint y: 912, endPoint x: 903, endPoint y: 955, distance: 378.5
click at [903, 955] on div "© Mapbox © OpenStreetMap Improve this map" at bounding box center [519, 574] width 1037 height 1037
drag, startPoint x: 636, startPoint y: 663, endPoint x: 772, endPoint y: 698, distance: 140.4
click at [772, 698] on div "© Mapbox © OpenStreetMap Improve this map" at bounding box center [519, 574] width 1037 height 1037
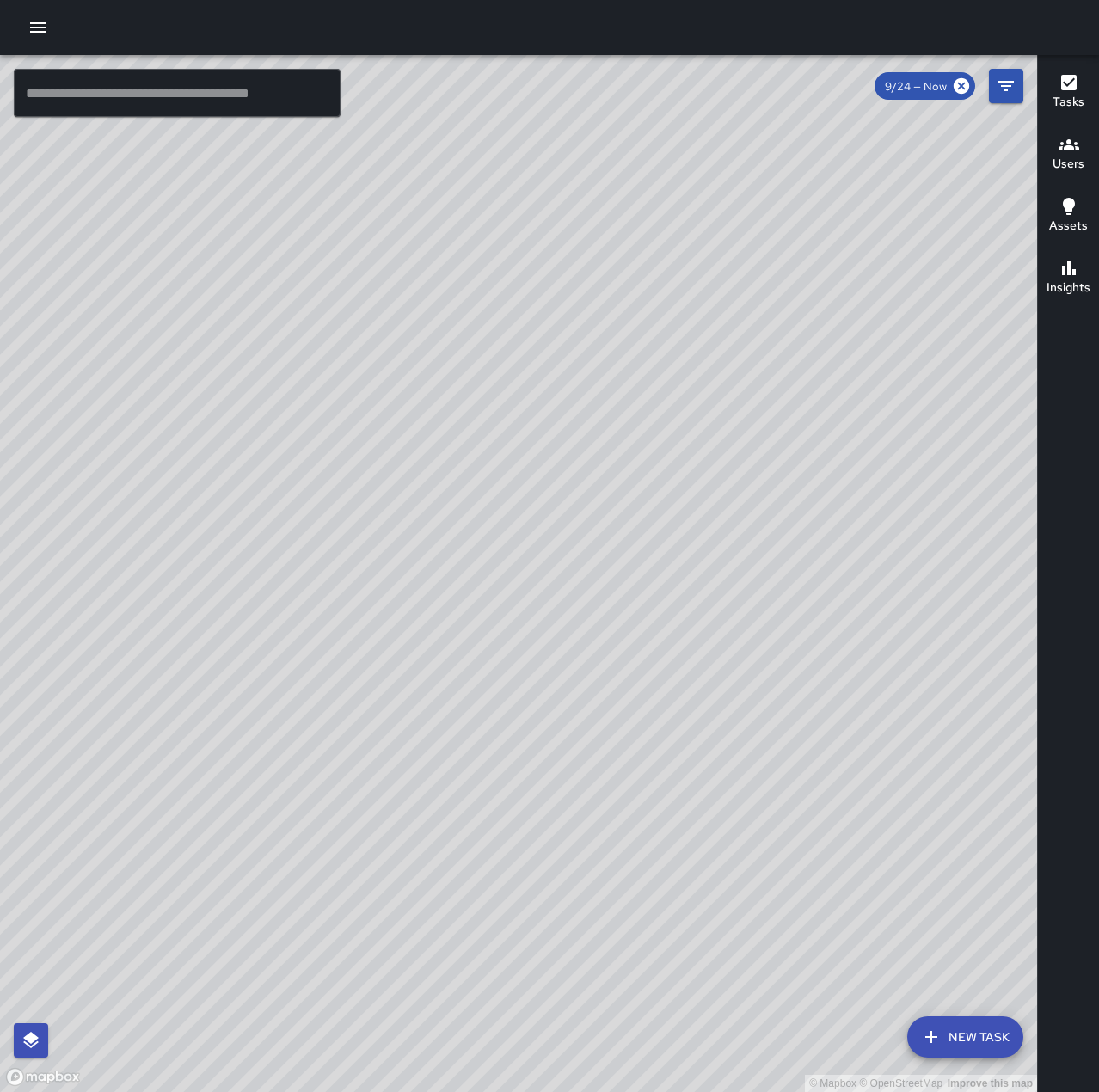
drag, startPoint x: 794, startPoint y: 596, endPoint x: 519, endPoint y: 875, distance: 391.7
click at [519, 875] on div "© Mapbox © OpenStreetMap Improve this map" at bounding box center [519, 574] width 1037 height 1037
drag, startPoint x: 682, startPoint y: 459, endPoint x: 552, endPoint y: 831, distance: 394.1
click at [552, 831] on div "© Mapbox © OpenStreetMap Improve this map" at bounding box center [519, 574] width 1037 height 1037
drag, startPoint x: 630, startPoint y: 453, endPoint x: 670, endPoint y: 271, distance: 186.3
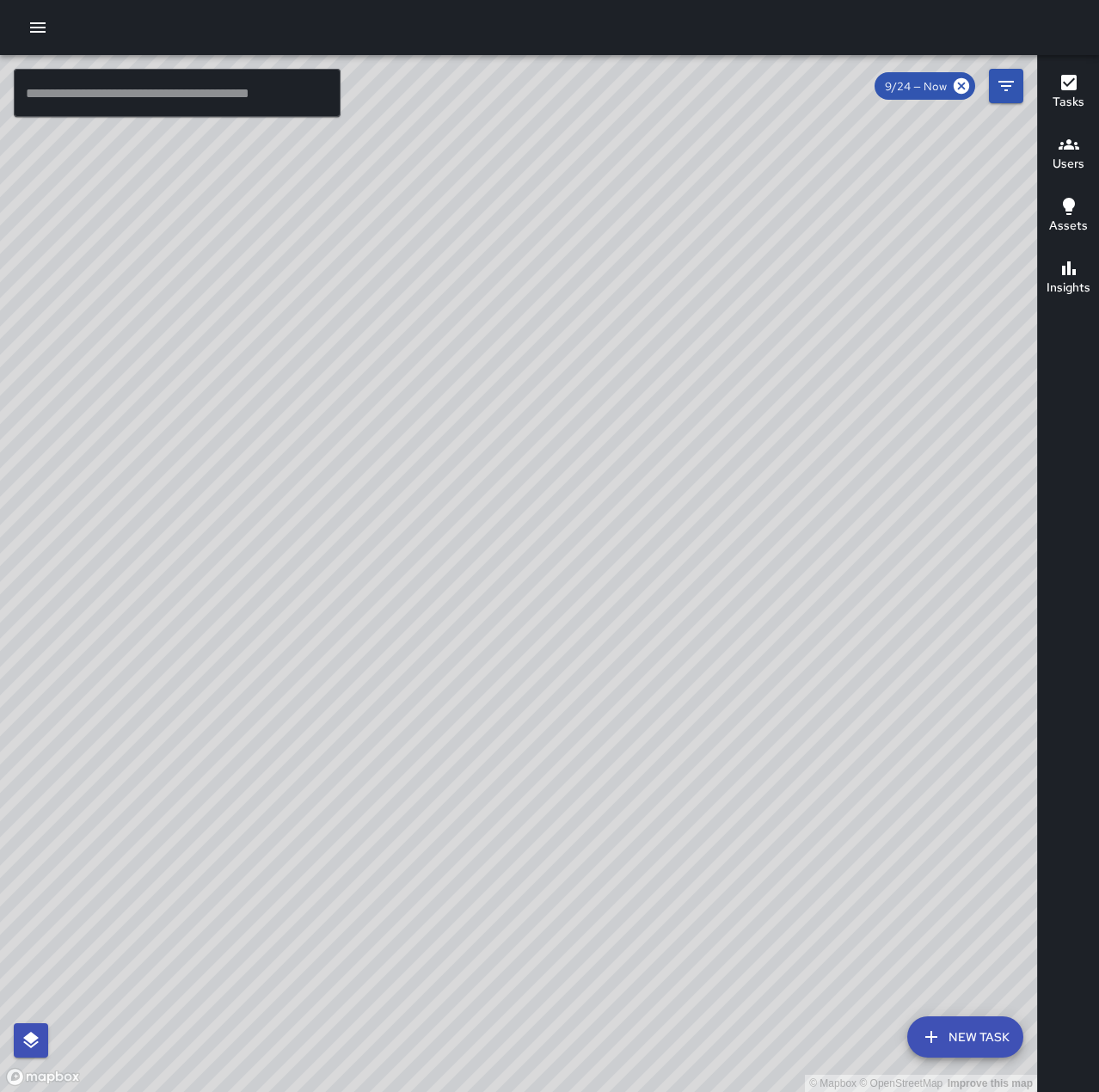
click at [670, 271] on div "© Mapbox © OpenStreetMap Improve this map" at bounding box center [519, 574] width 1037 height 1037
drag, startPoint x: 790, startPoint y: 807, endPoint x: 300, endPoint y: 471, distance: 594.1
click at [280, 483] on div "© Mapbox © OpenStreetMap Improve this map" at bounding box center [519, 574] width 1037 height 1037
drag, startPoint x: 579, startPoint y: 609, endPoint x: 822, endPoint y: 443, distance: 294.3
click at [822, 443] on div "© Mapbox © OpenStreetMap Improve this map" at bounding box center [519, 574] width 1037 height 1037
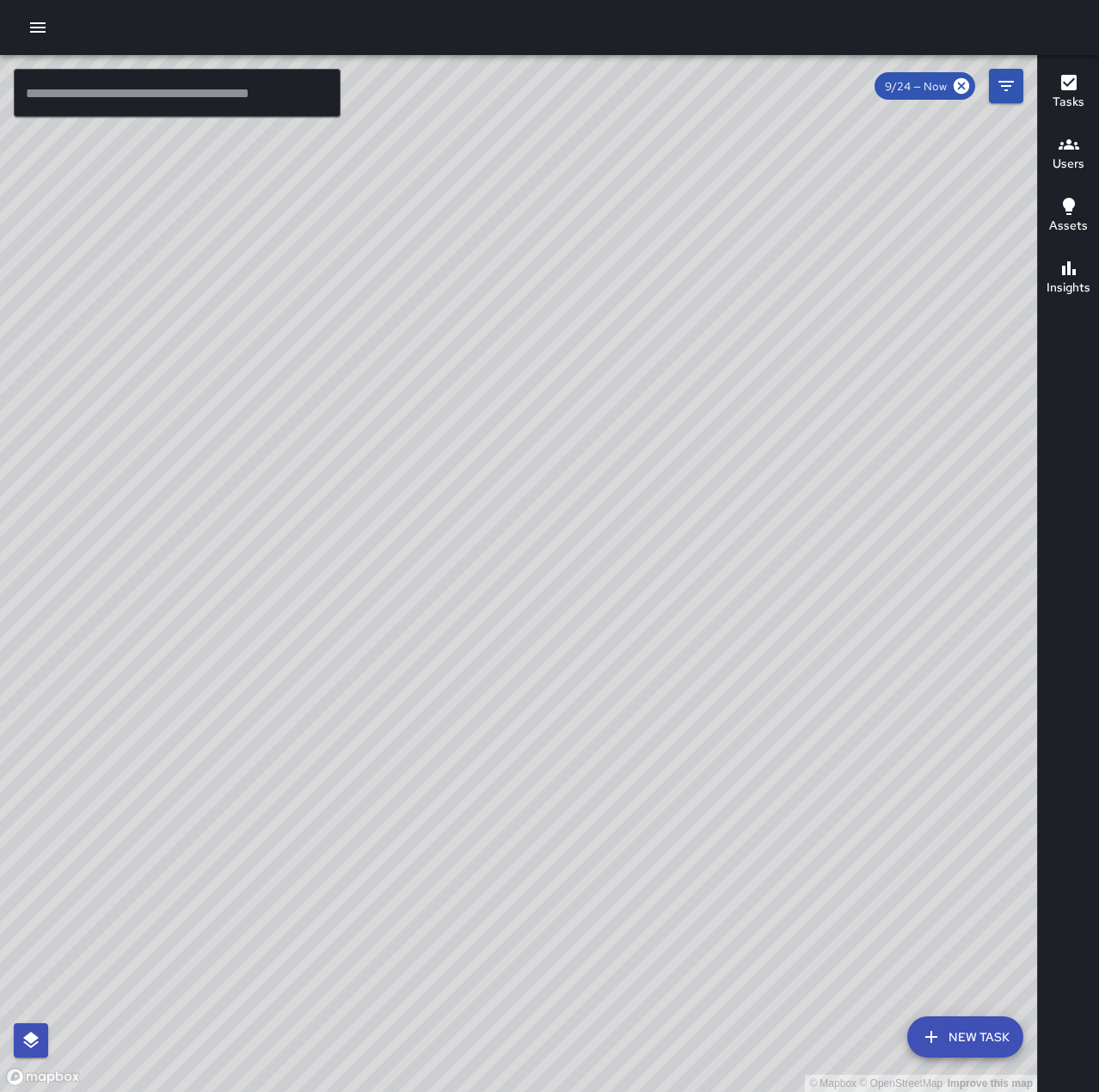
drag, startPoint x: 649, startPoint y: 394, endPoint x: 840, endPoint y: 493, distance: 215.1
click at [840, 493] on div "© Mapbox © OpenStreetMap Improve this map" at bounding box center [519, 574] width 1037 height 1037
click at [30, 22] on icon "button" at bounding box center [37, 27] width 21 height 21
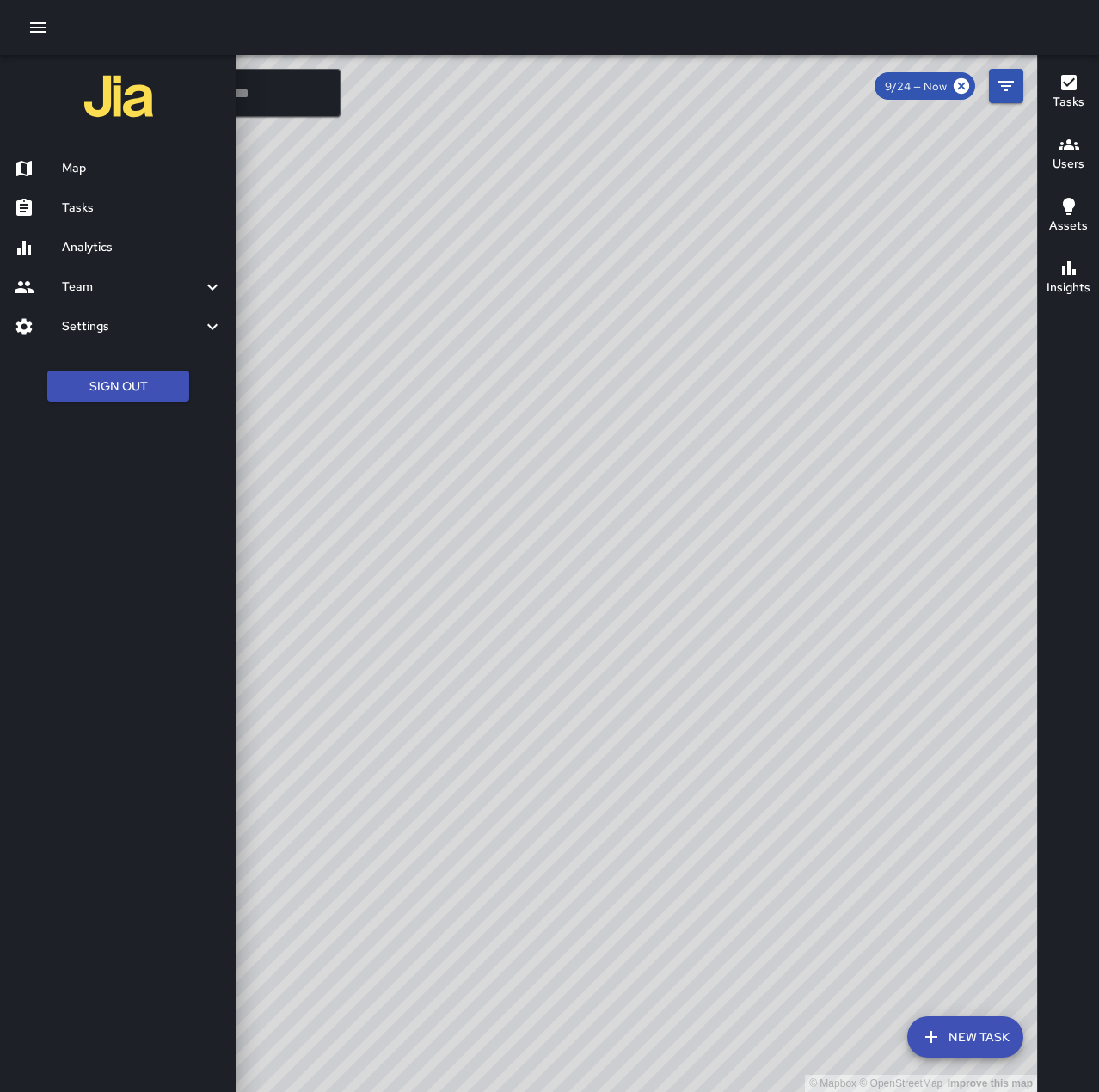
click at [116, 174] on h6 "Map" at bounding box center [142, 168] width 160 height 19
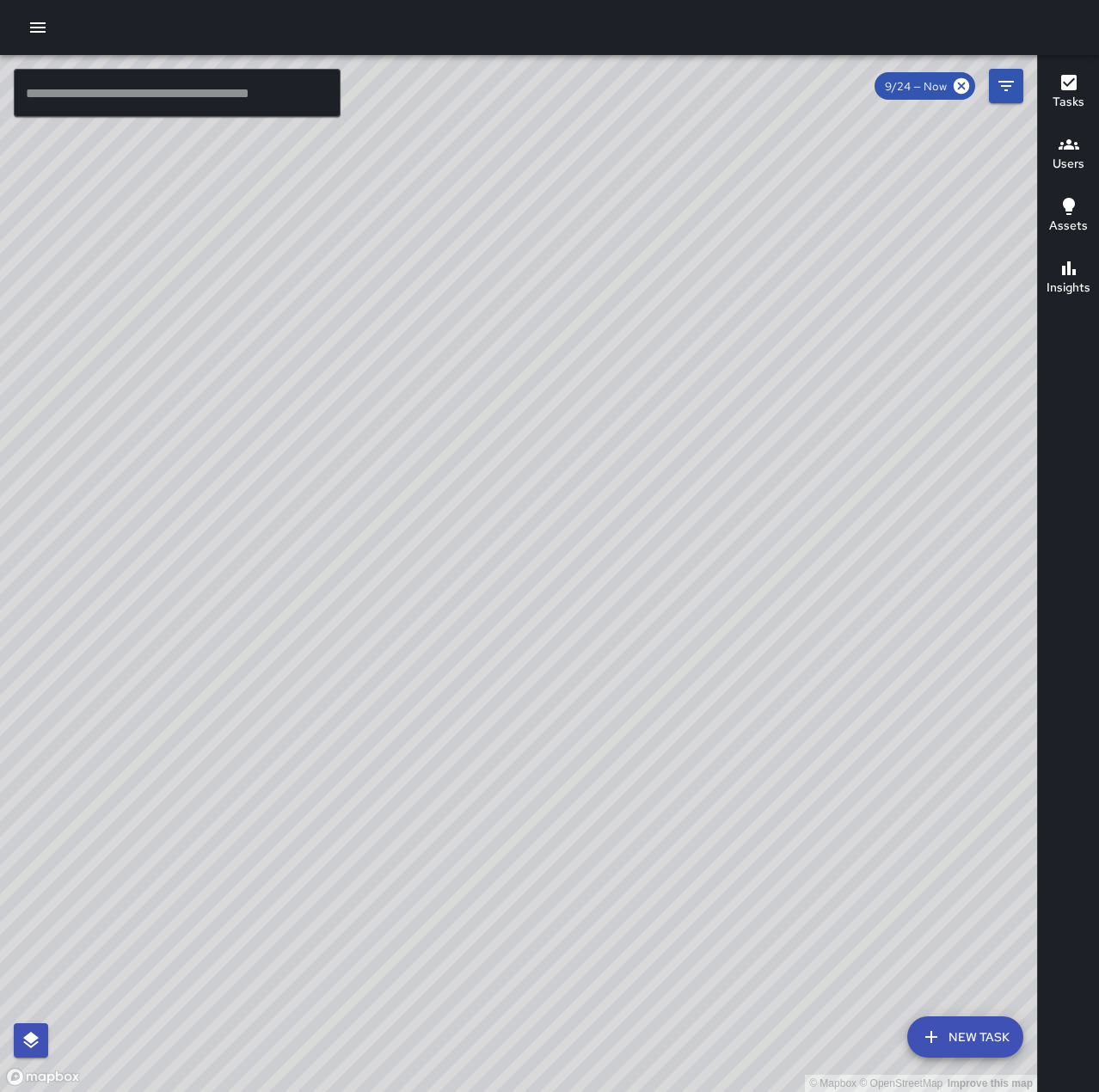
click at [42, 28] on icon "button" at bounding box center [38, 28] width 16 height 10
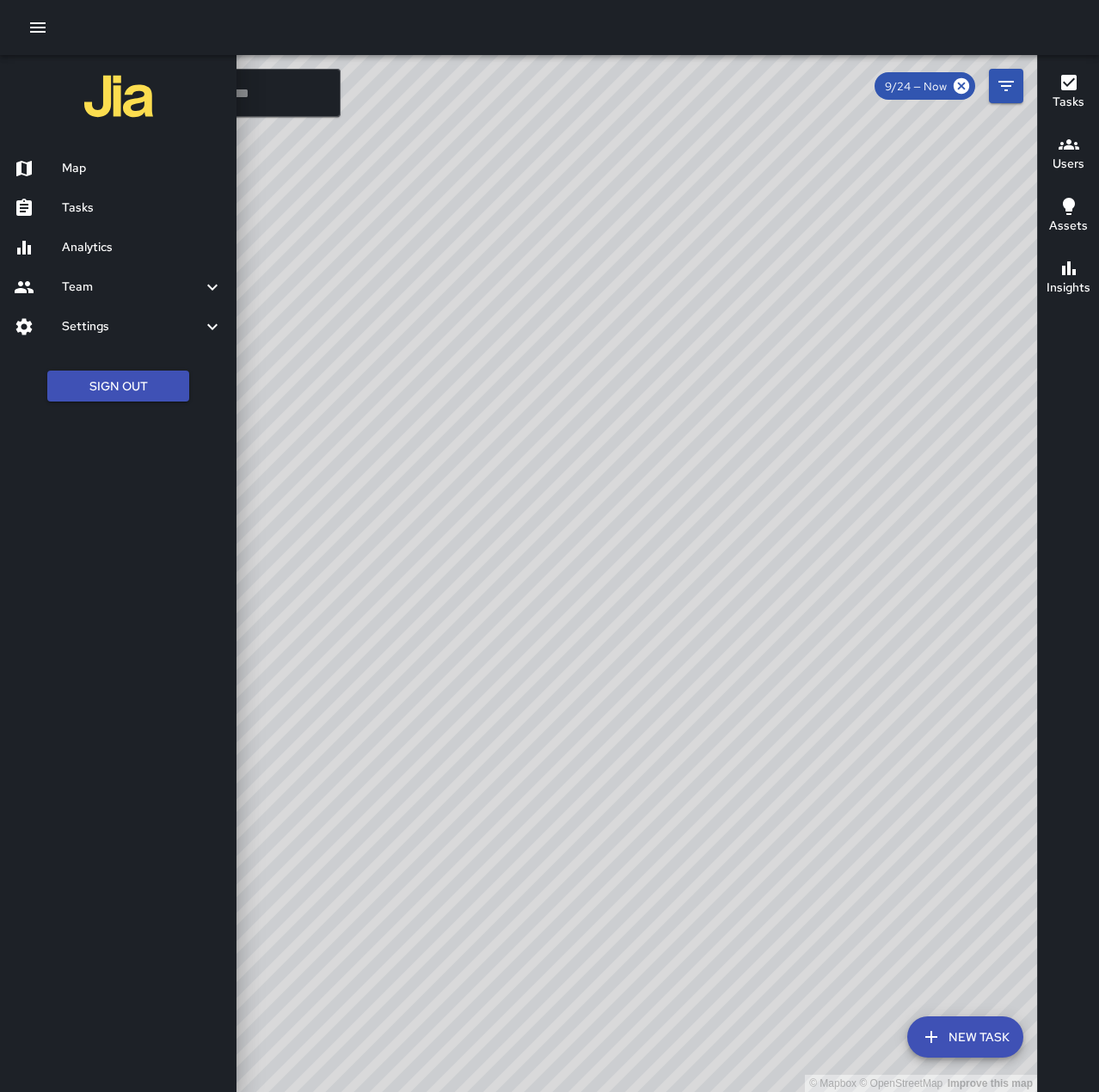
click at [128, 208] on h6 "Tasks" at bounding box center [142, 208] width 160 height 19
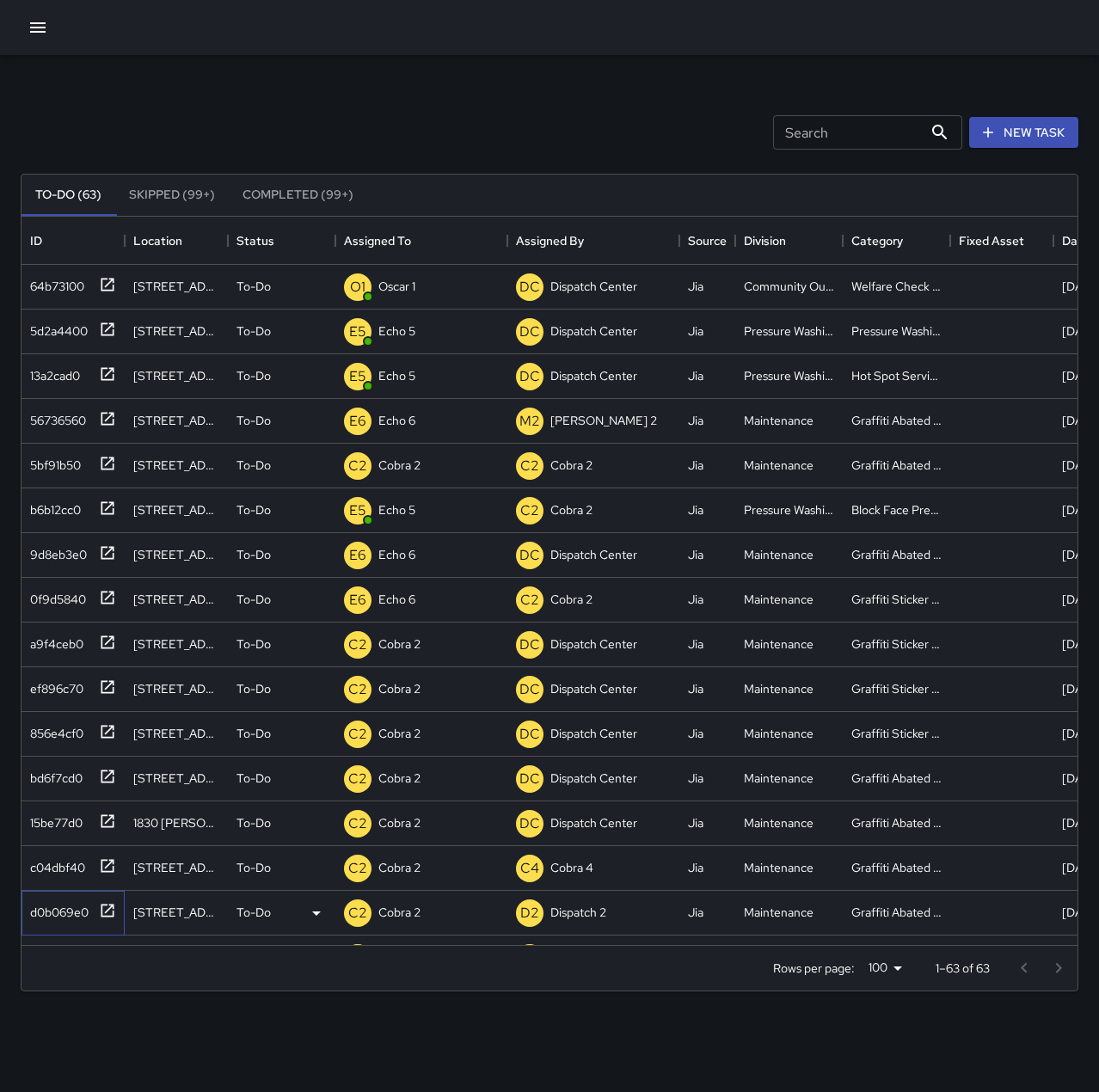
click at [69, 908] on div "d0b069e0" at bounding box center [56, 908] width 65 height 24
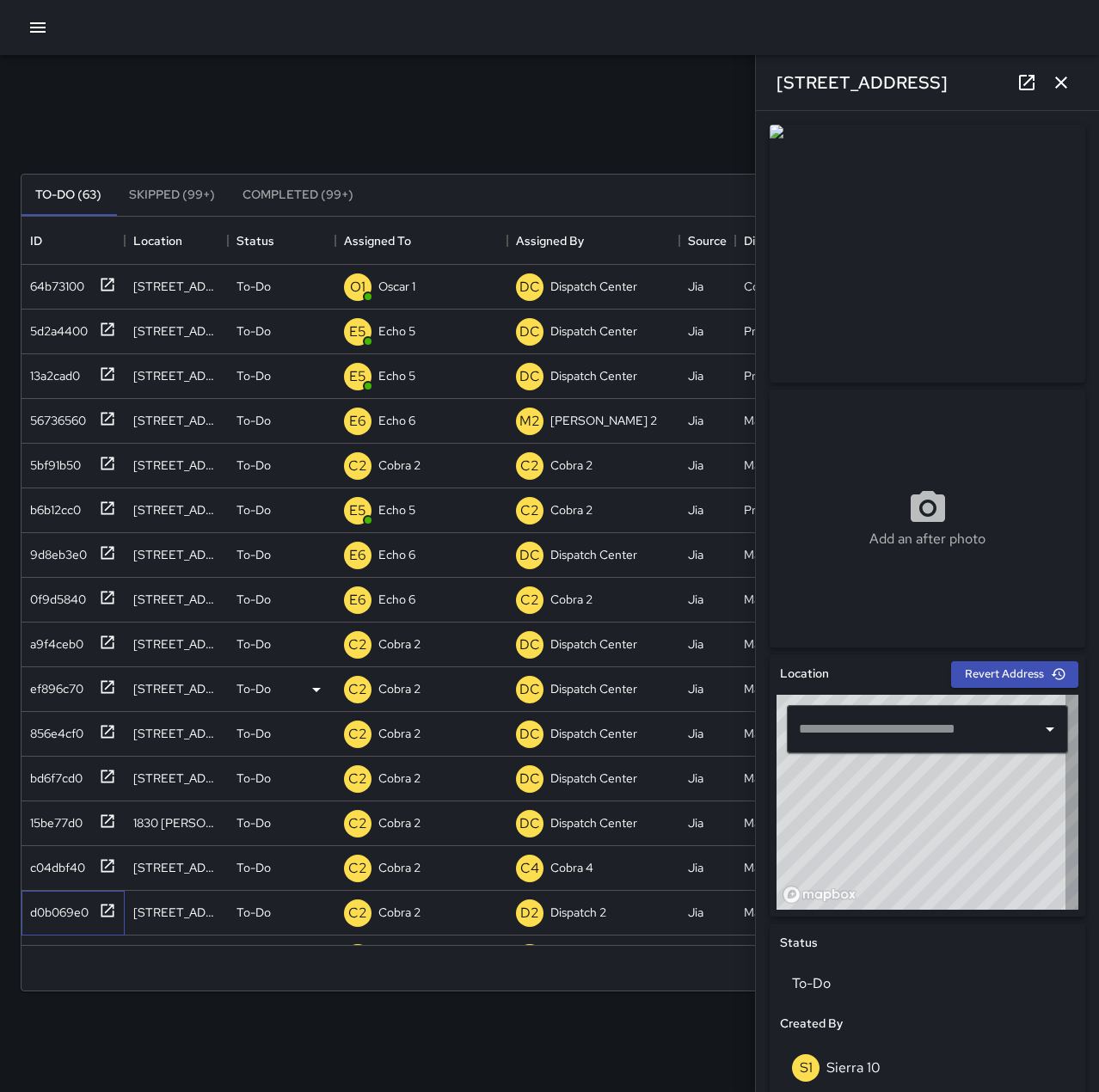
type input "**********"
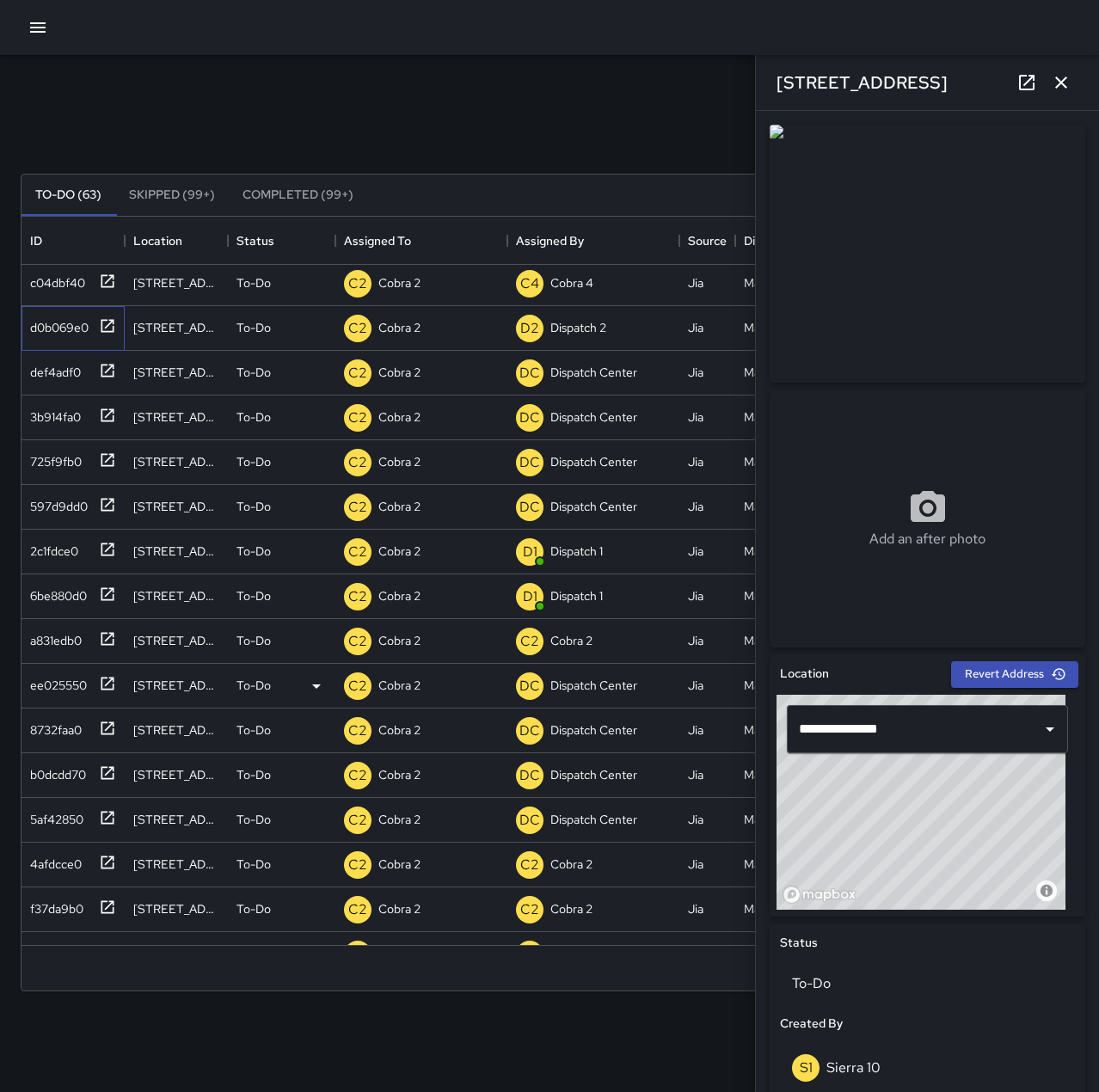
scroll to position [602, 0]
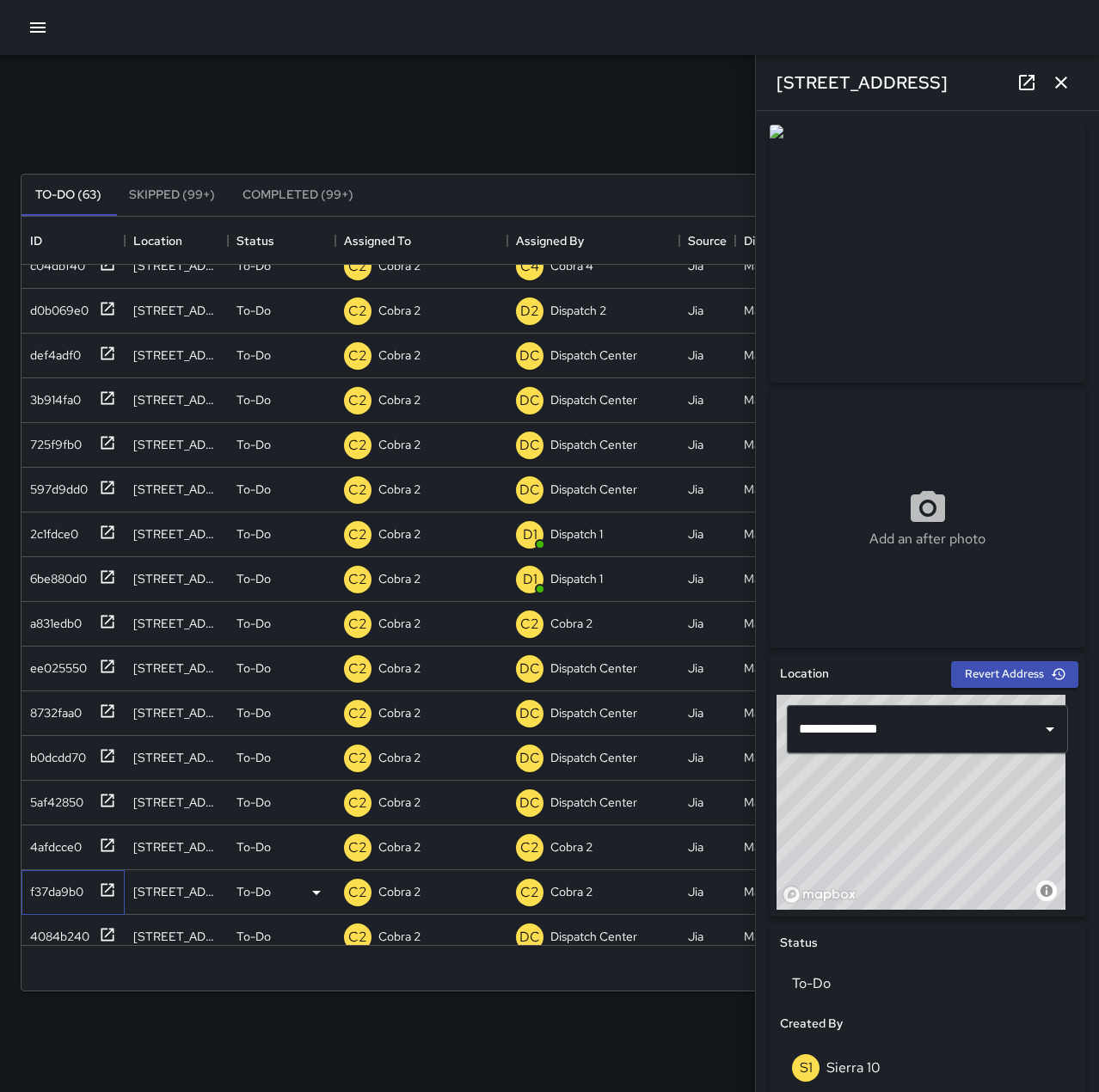
click at [56, 885] on div "f37da9b0" at bounding box center [53, 887] width 60 height 24
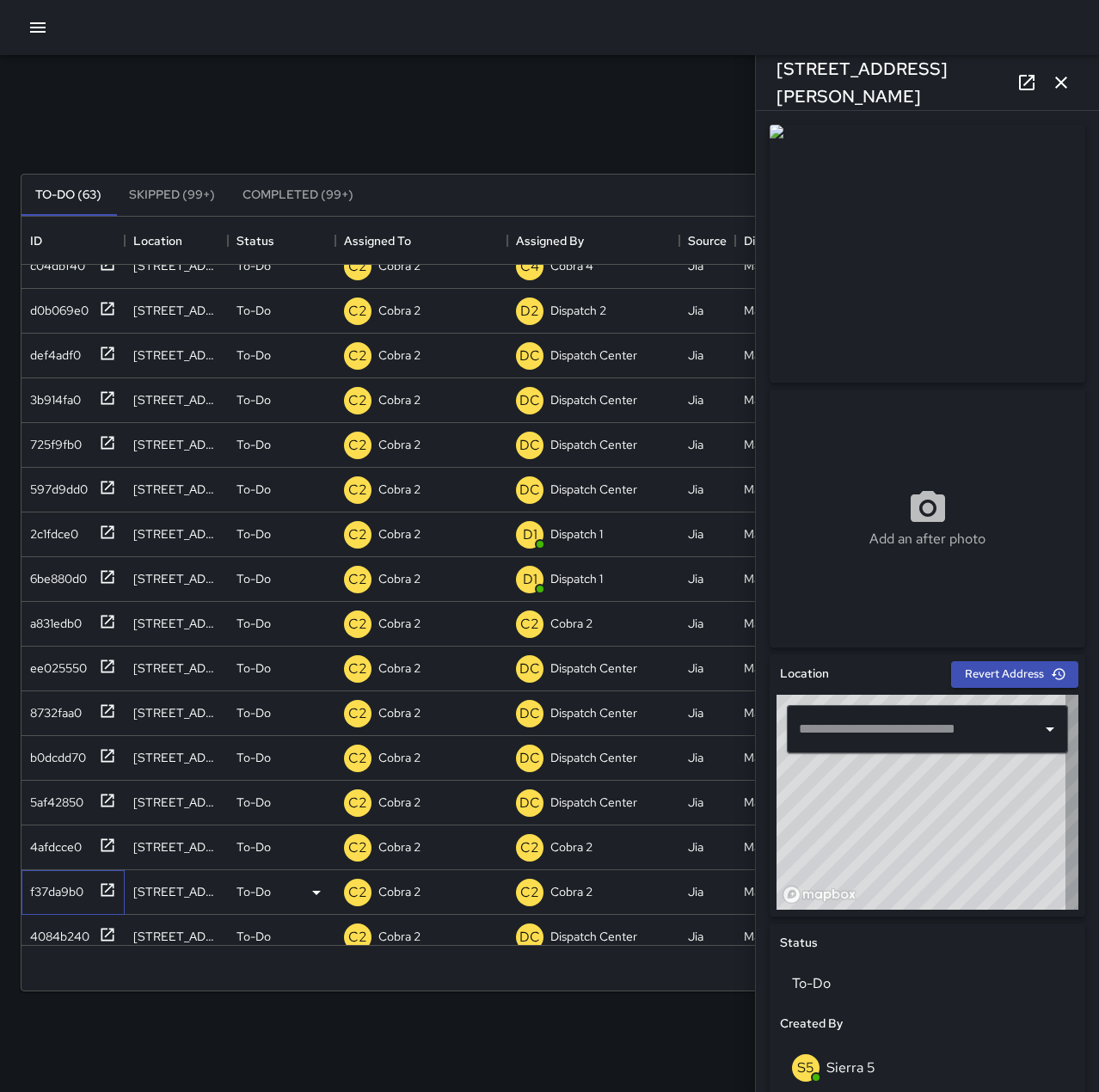
type input "**********"
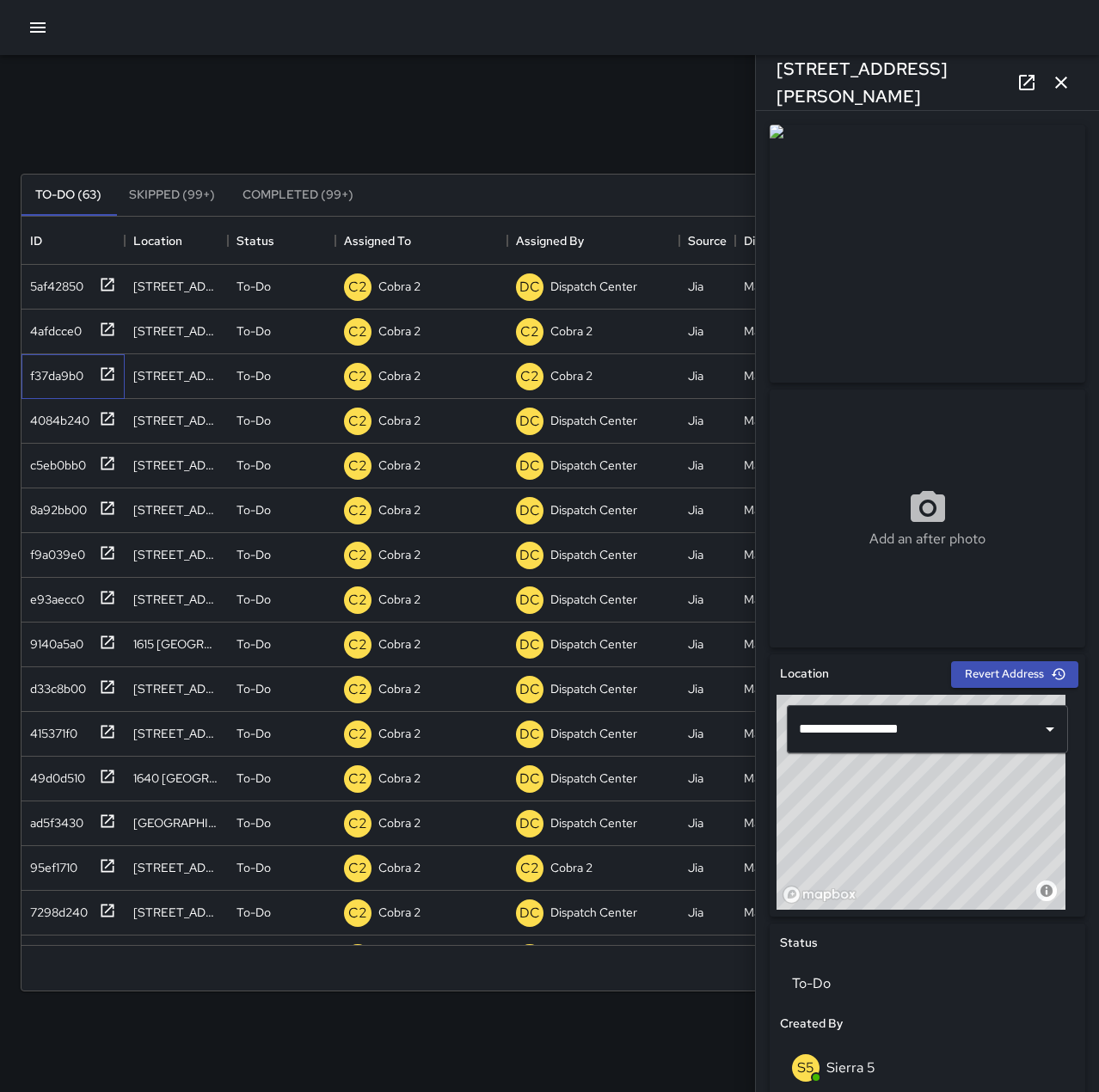
scroll to position [1203, 0]
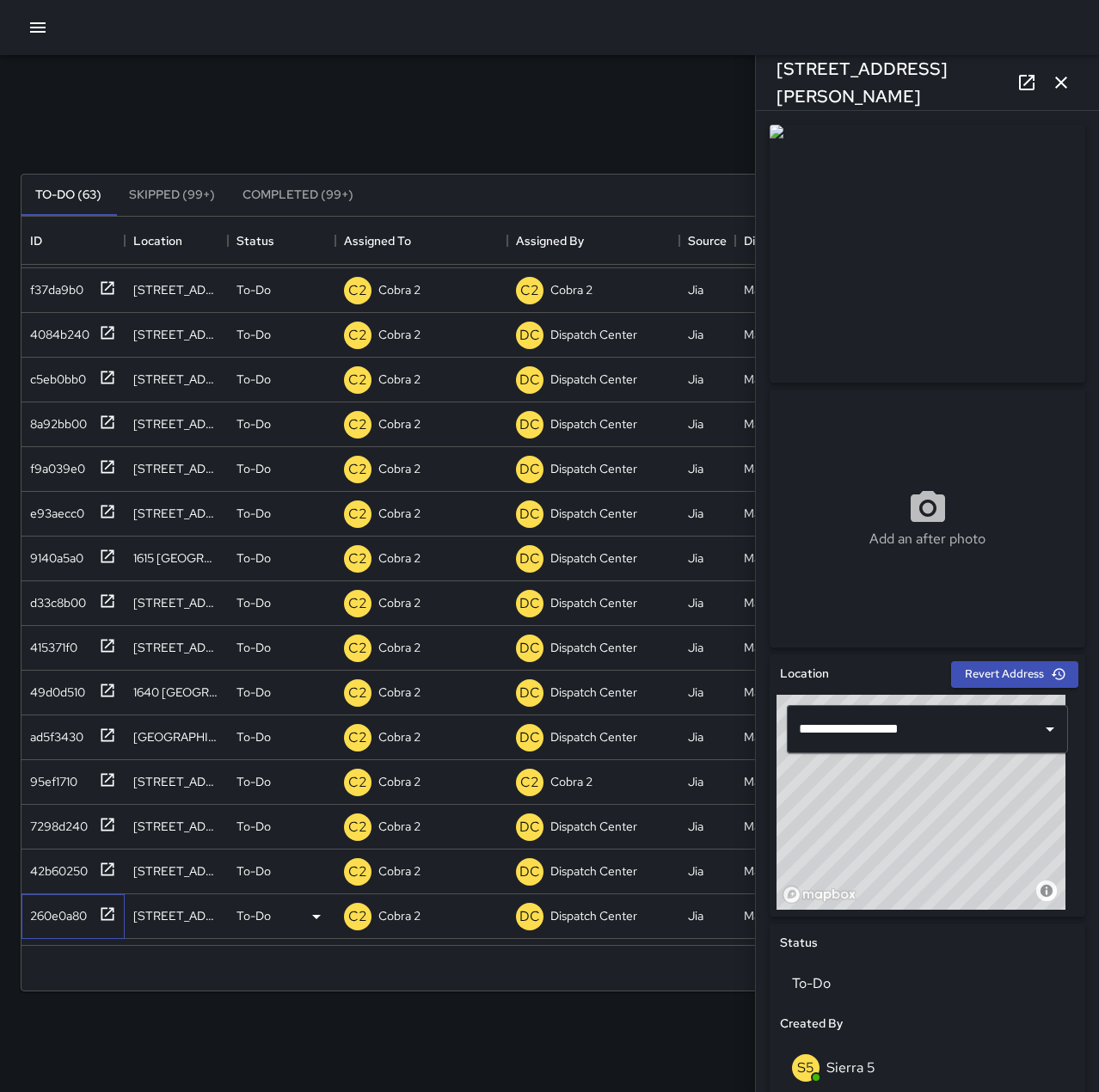
click at [64, 906] on div "260e0a80" at bounding box center [55, 912] width 64 height 24
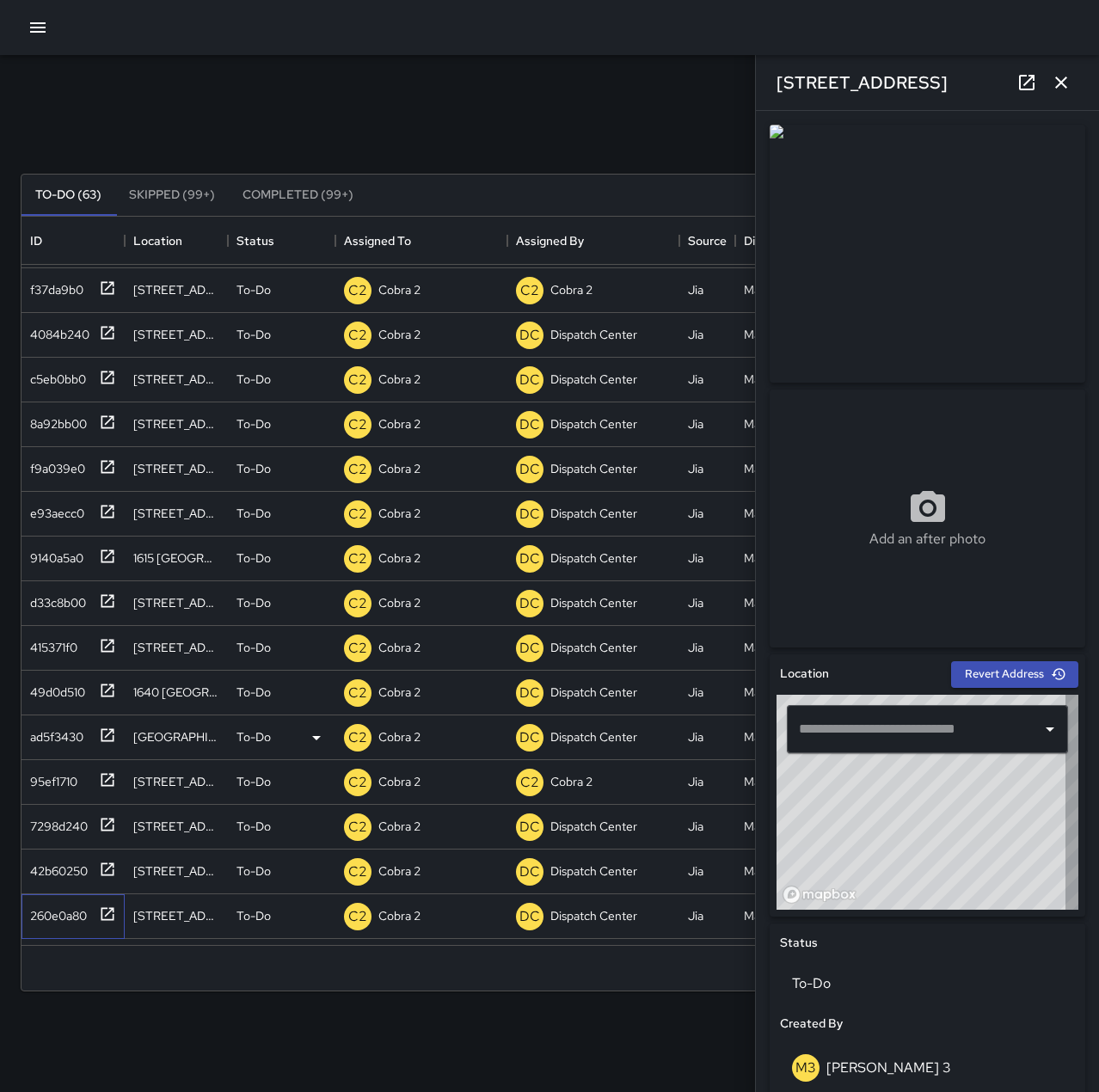
type input "**********"
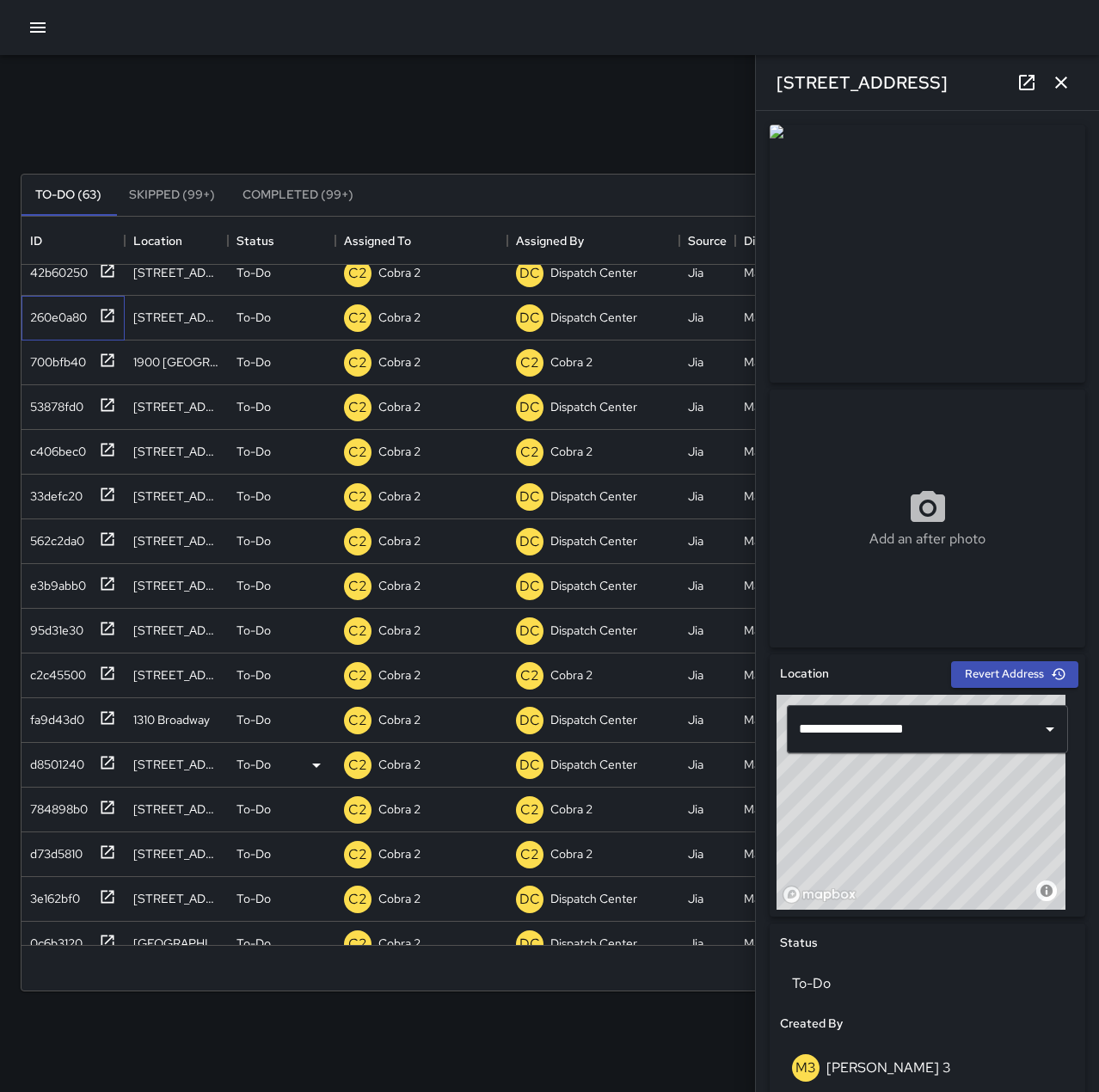
scroll to position [1805, 0]
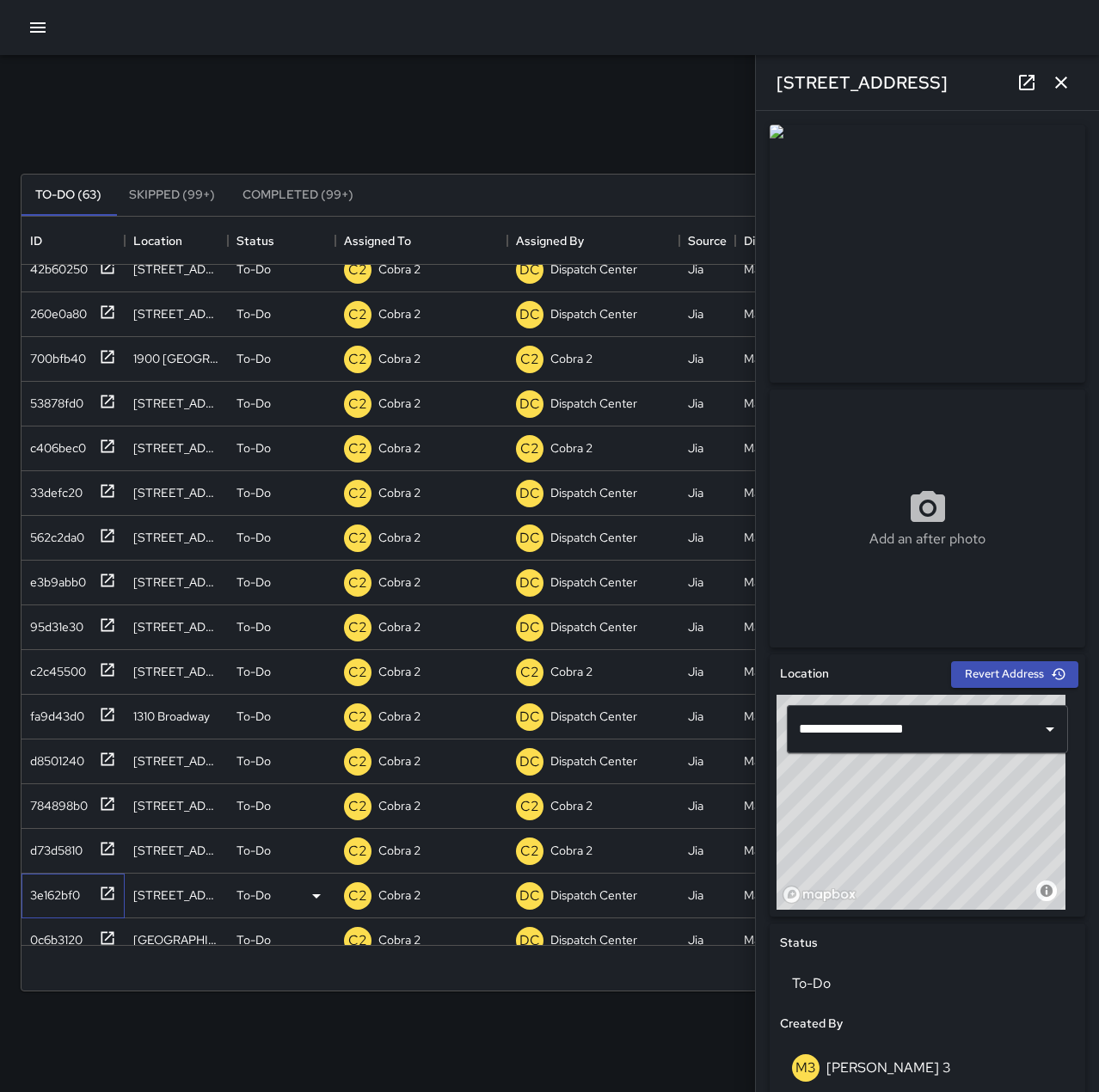
click at [72, 888] on div "3e162bf0" at bounding box center [52, 891] width 57 height 24
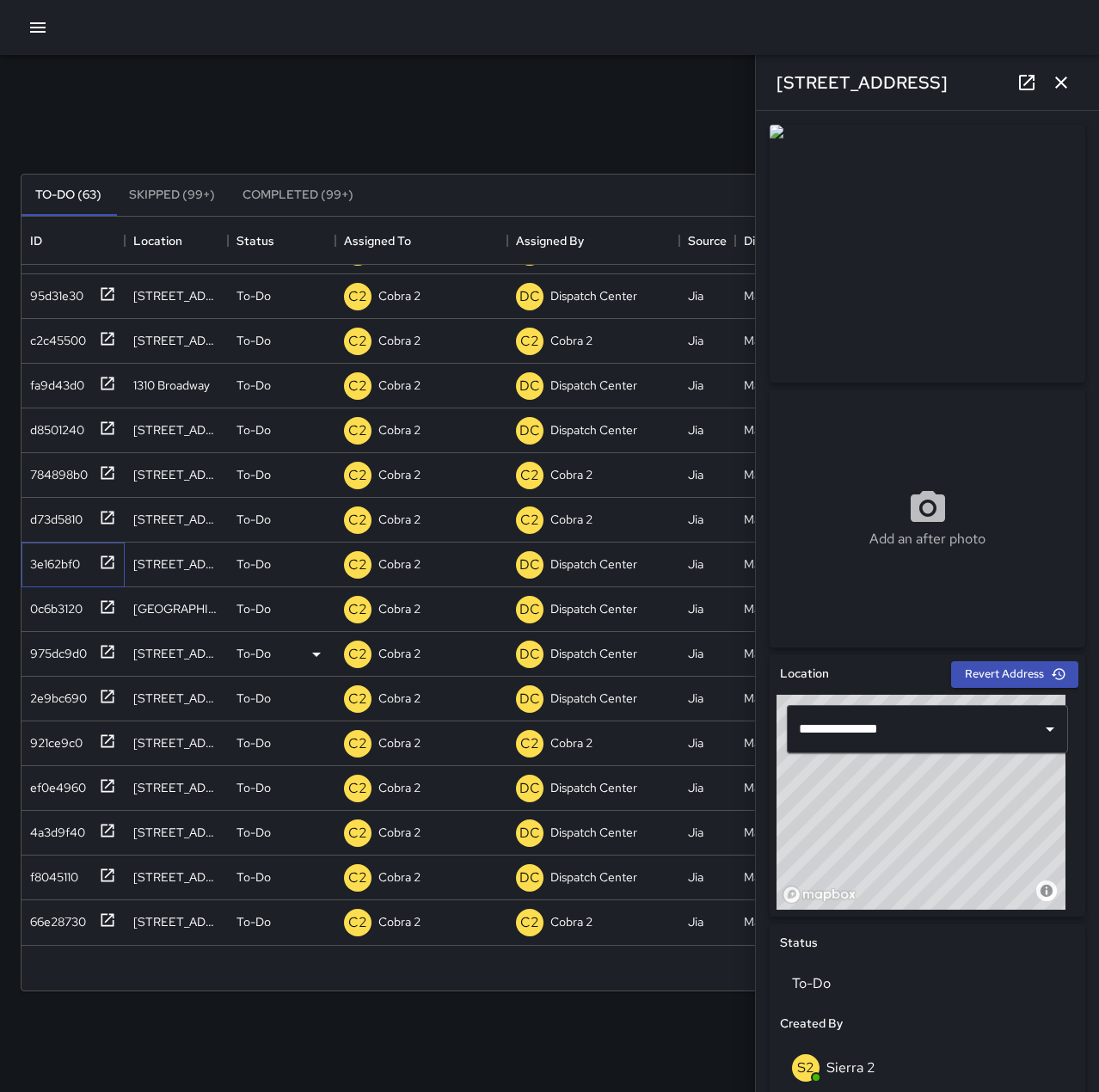
scroll to position [2149, 0]
click at [37, 25] on icon "button" at bounding box center [37, 27] width 21 height 21
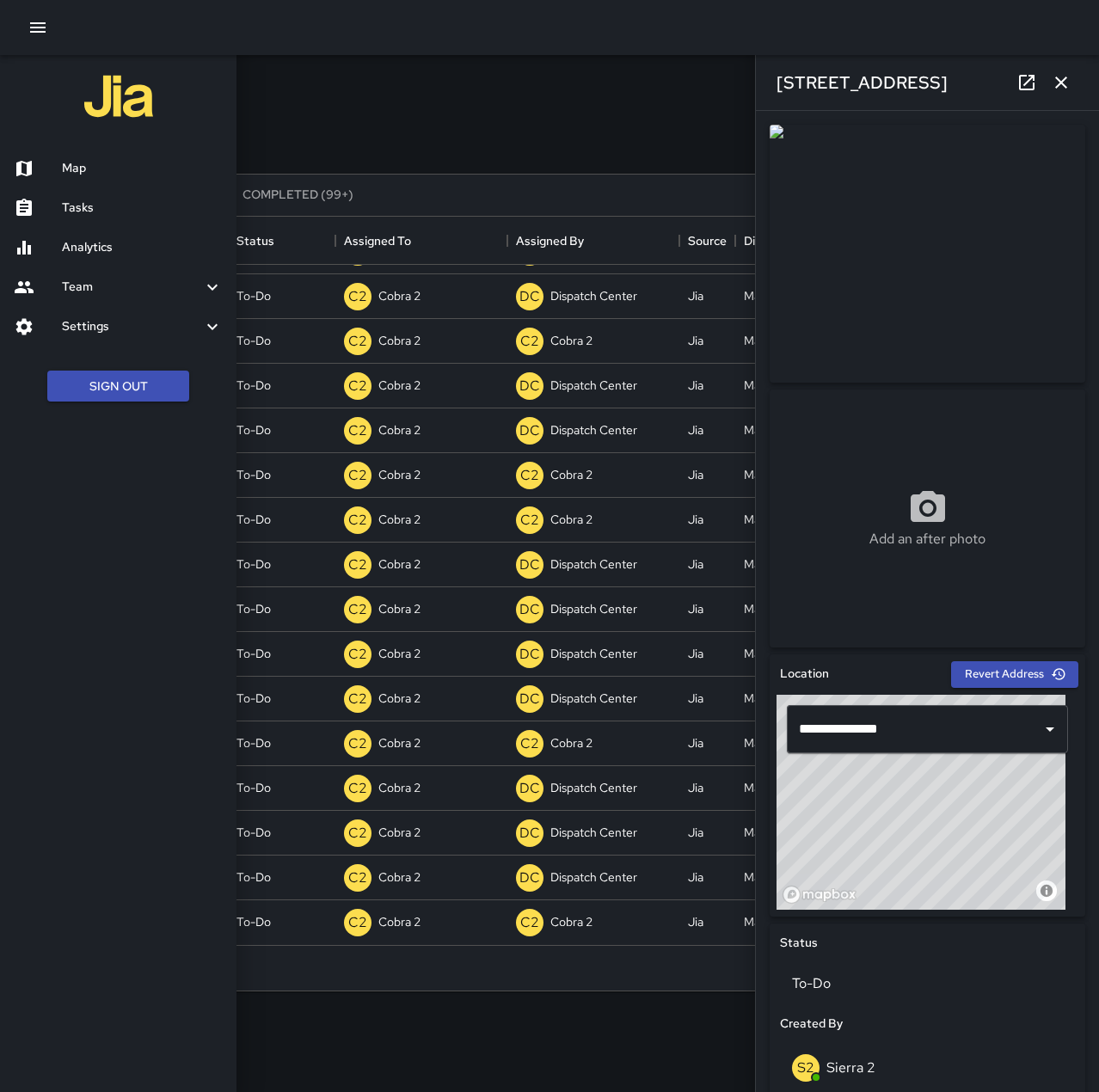
click at [85, 162] on h6 "Map" at bounding box center [142, 168] width 160 height 19
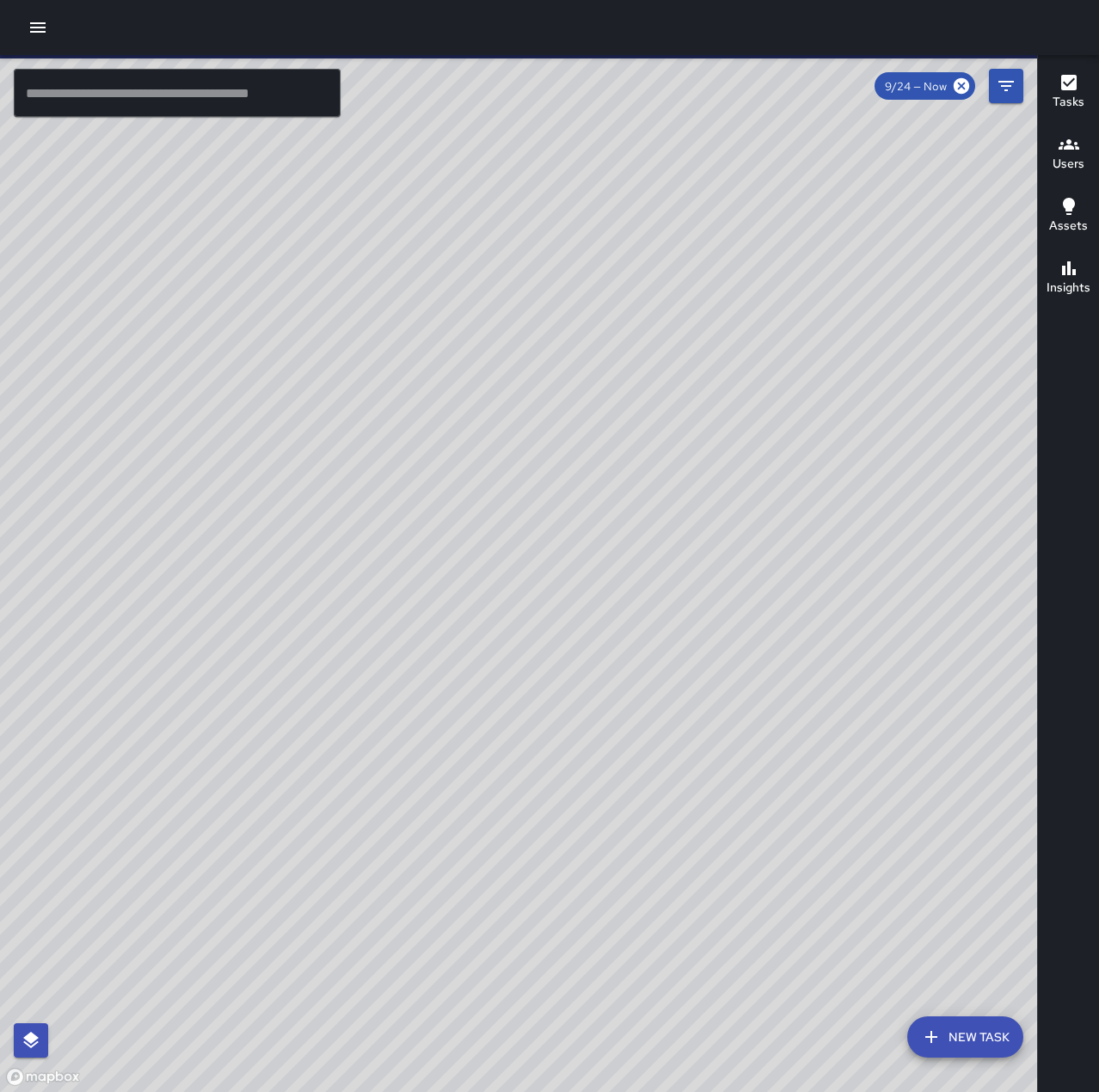
click at [115, 92] on input "text" at bounding box center [177, 92] width 327 height 48
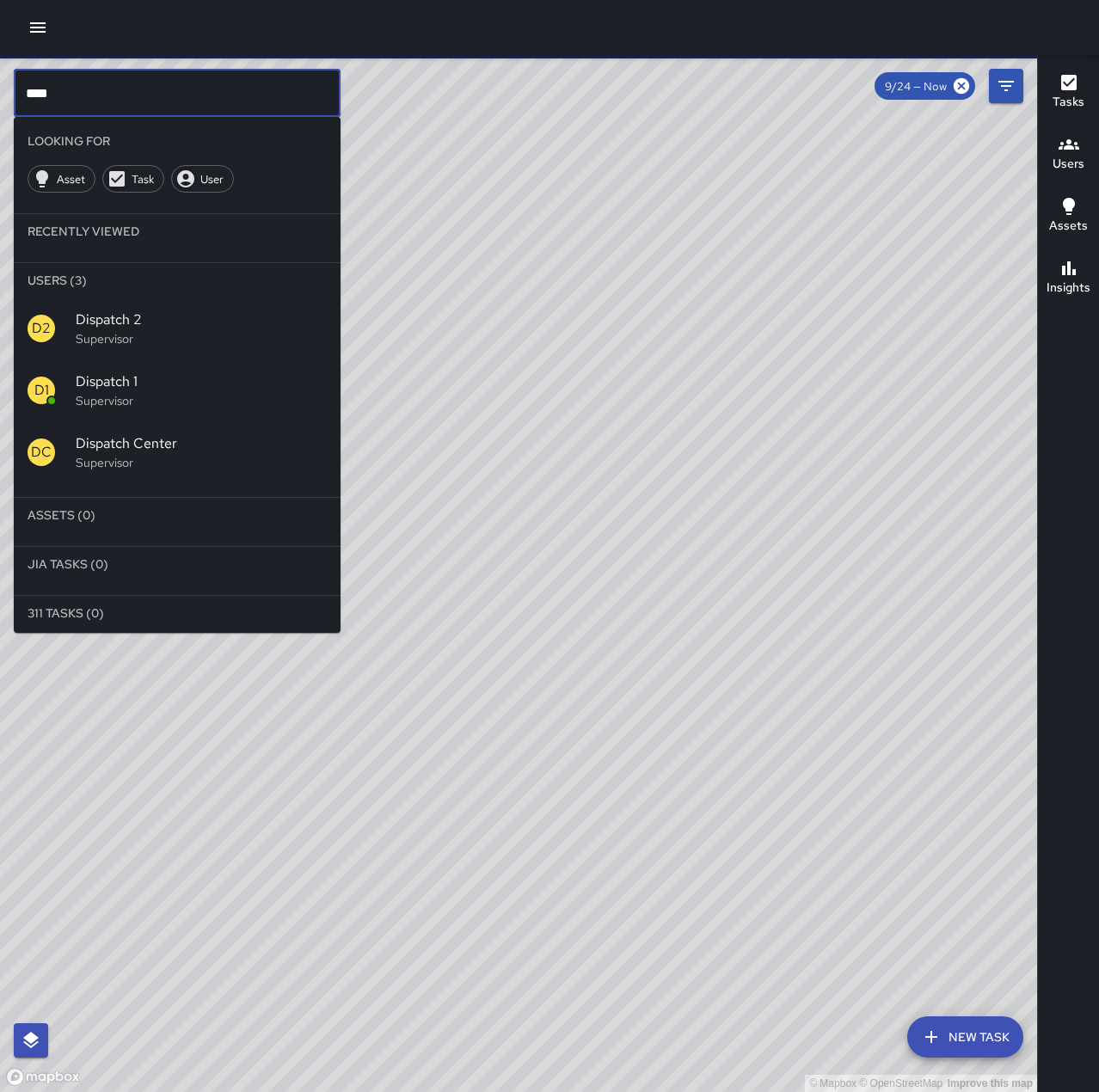
type input "****"
click at [134, 373] on span "Dispatch 1" at bounding box center [201, 381] width 251 height 21
